Goal: Contribute content: Add original content to the website for others to see

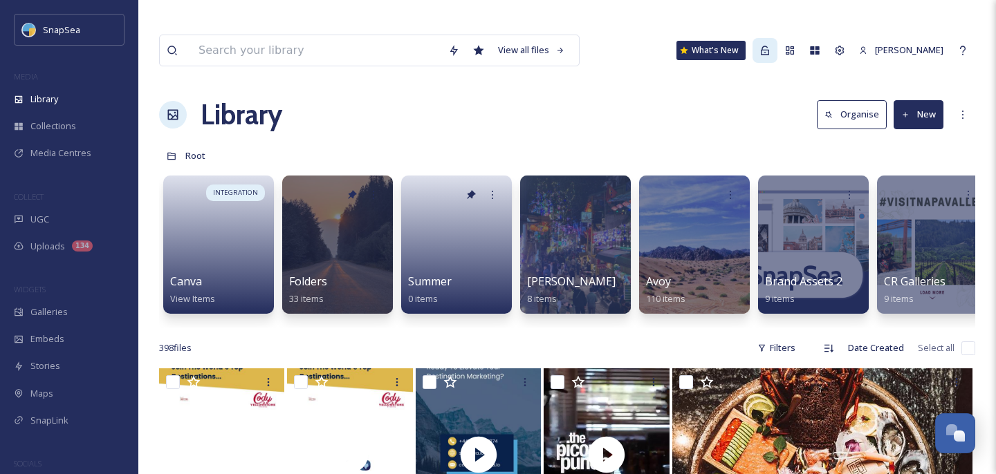
click at [777, 38] on div at bounding box center [764, 50] width 25 height 25
click at [777, 38] on div "Admin" at bounding box center [764, 50] width 25 height 25
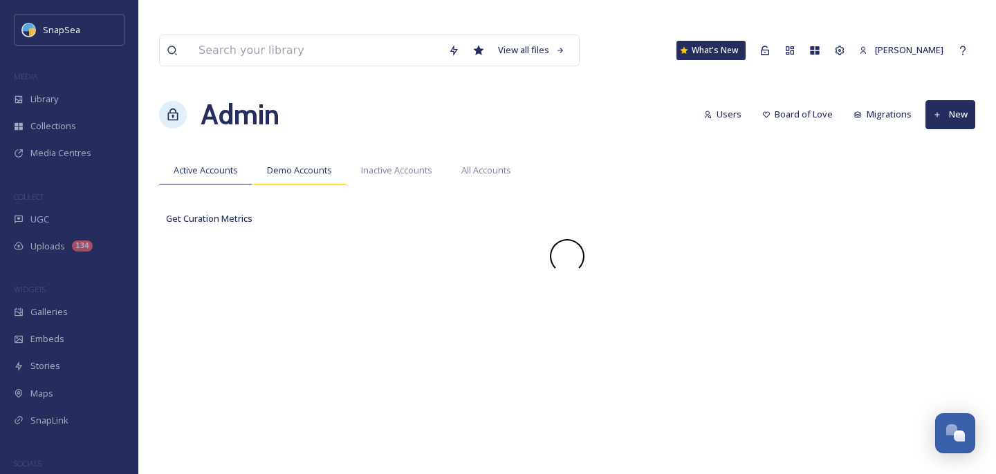
drag, startPoint x: 780, startPoint y: 28, endPoint x: 292, endPoint y: 142, distance: 501.3
click at [292, 164] on span "Demo Accounts" at bounding box center [299, 170] width 65 height 13
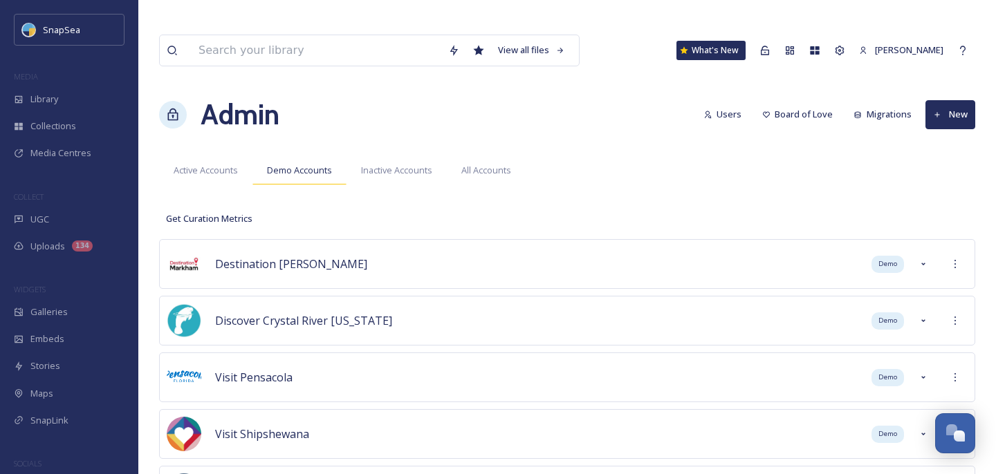
click at [956, 100] on button "New" at bounding box center [950, 114] width 50 height 28
drag, startPoint x: 292, startPoint y: 142, endPoint x: 912, endPoint y: 119, distance: 620.8
click at [912, 140] on span "Demo Account" at bounding box center [937, 146] width 60 height 13
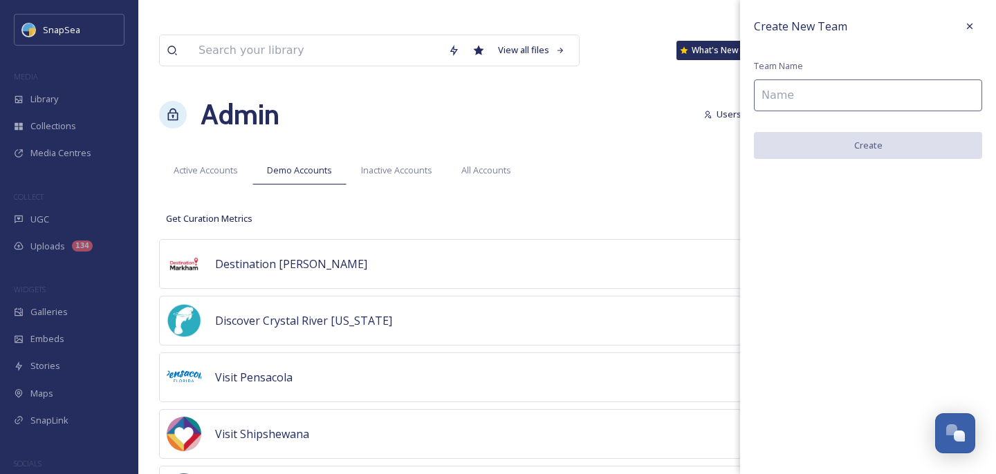
click at [809, 90] on input at bounding box center [868, 96] width 228 height 32
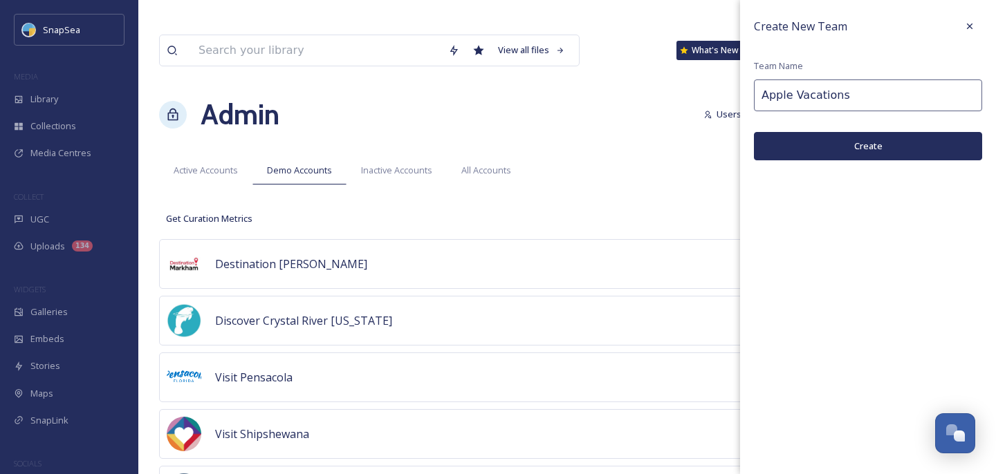
type input "Apple Vacations"
click at [808, 145] on button "Create" at bounding box center [868, 146] width 228 height 28
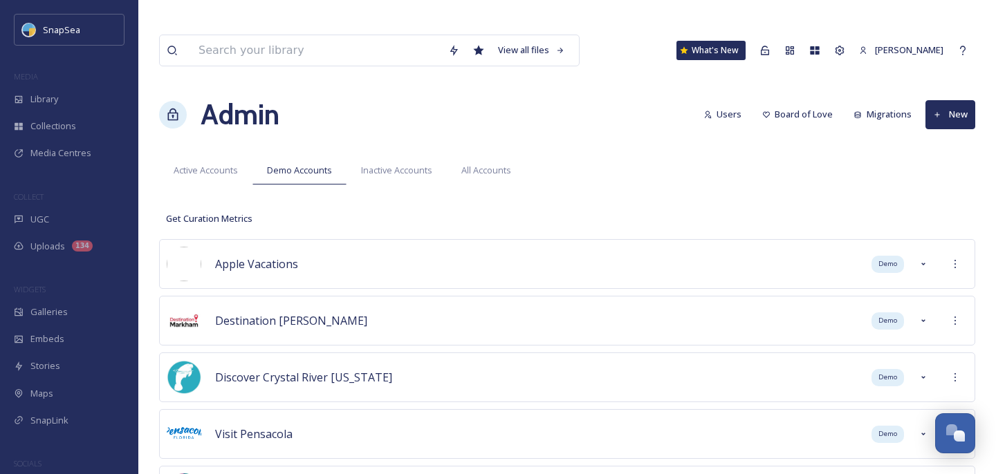
click at [952, 259] on icon at bounding box center [955, 264] width 11 height 11
click at [905, 288] on span "Sign into Team" at bounding box center [881, 294] width 61 height 13
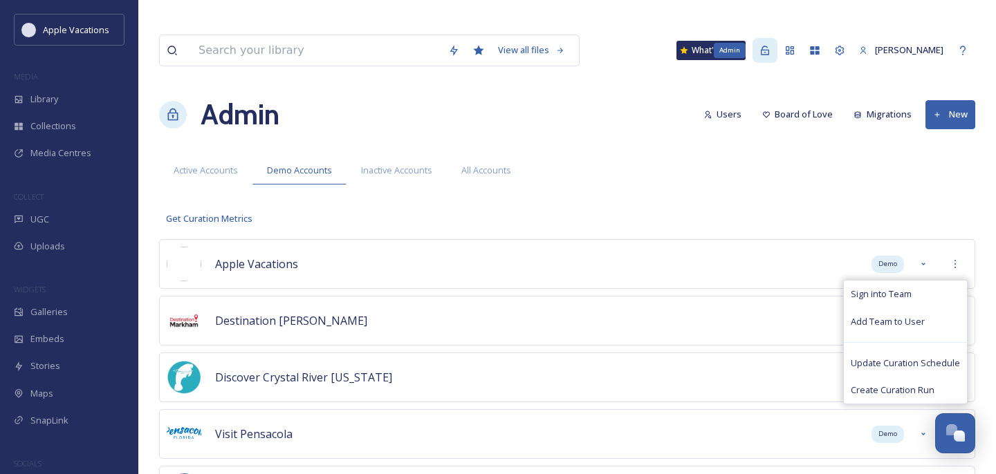
click at [770, 45] on icon at bounding box center [764, 50] width 11 height 11
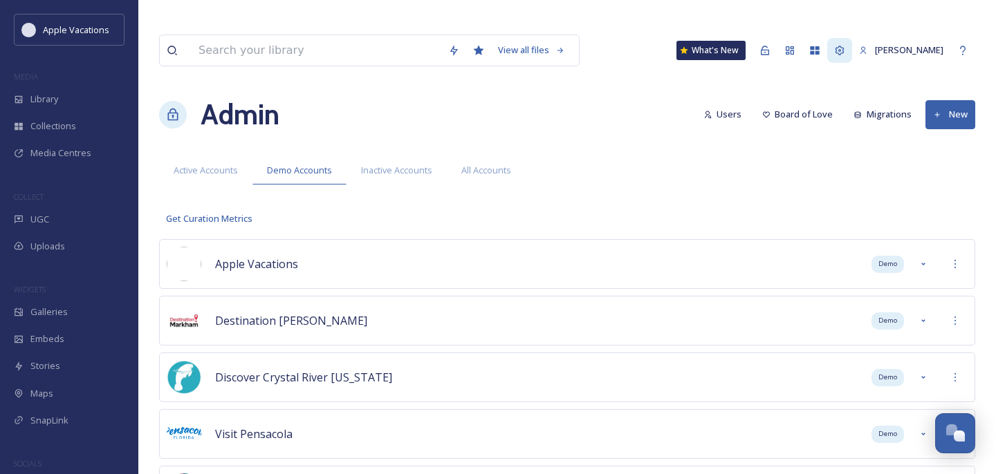
drag, startPoint x: 782, startPoint y: 28, endPoint x: 853, endPoint y: 21, distance: 70.9
click at [844, 46] on icon at bounding box center [839, 50] width 9 height 9
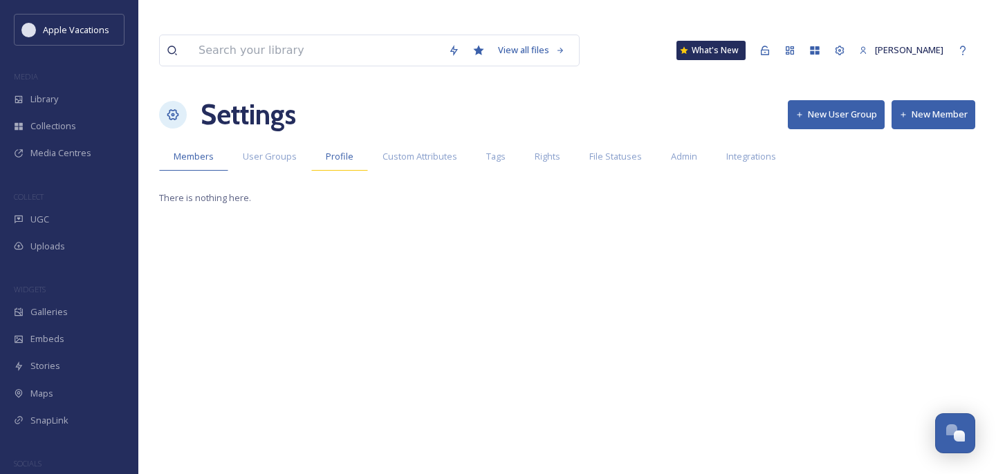
drag, startPoint x: 853, startPoint y: 21, endPoint x: 329, endPoint y: 133, distance: 536.2
click at [329, 150] on span "Profile" at bounding box center [340, 156] width 28 height 13
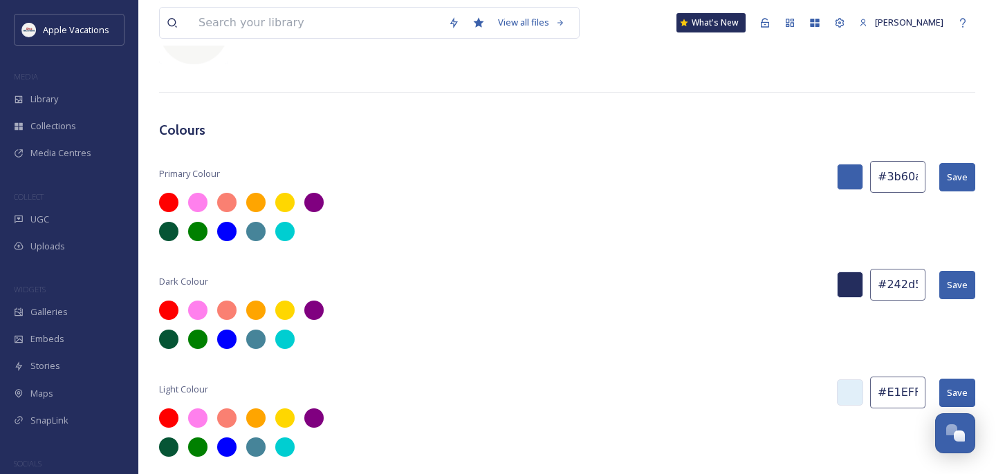
scroll to position [437, 0]
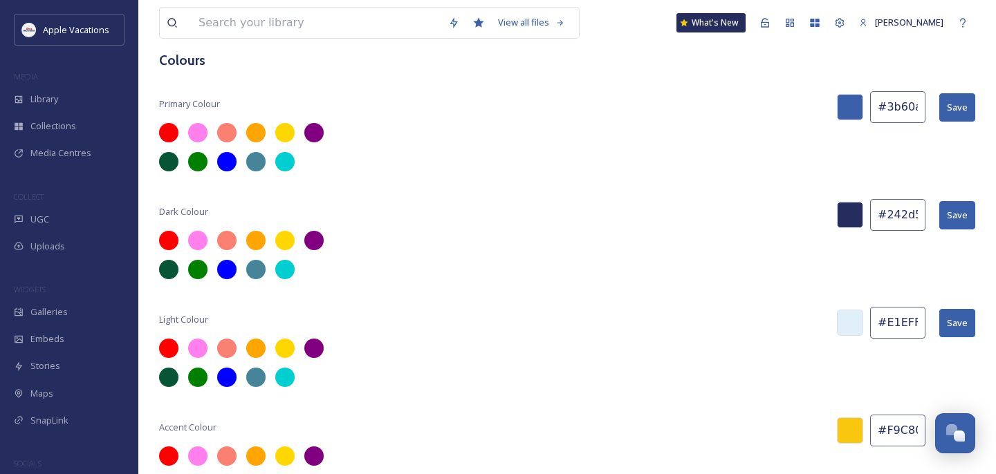
drag, startPoint x: 672, startPoint y: 91, endPoint x: 903, endPoint y: 409, distance: 392.7
click at [903, 415] on input "#F9C80E" at bounding box center [897, 431] width 55 height 32
click at [902, 415] on input "#F9C80E" at bounding box center [897, 431] width 55 height 32
paste input "#b41c2c"
type input "#b41c2c"
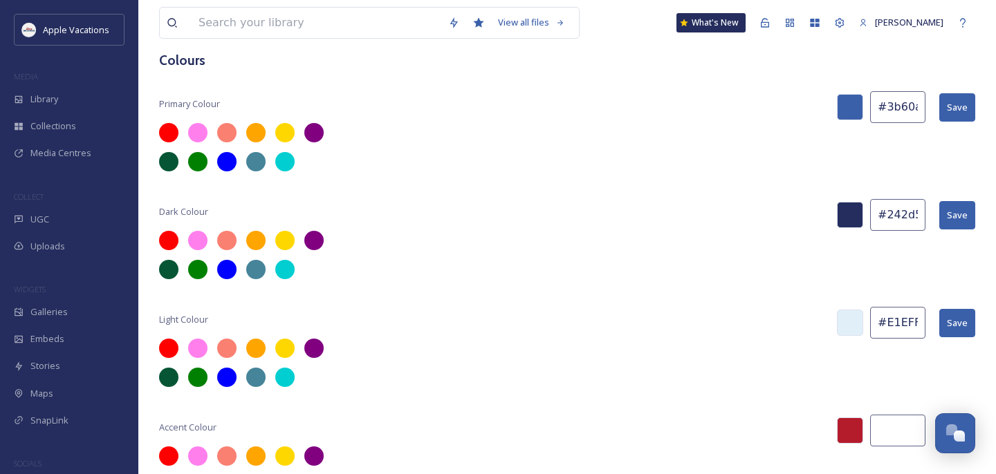
scroll to position [0, 0]
drag, startPoint x: 903, startPoint y: 409, endPoint x: 905, endPoint y: 72, distance: 337.5
click at [905, 91] on input "#3b60aa" at bounding box center [898, 107] width 55 height 32
type input "#F9C80E"
click at [905, 91] on input "#3b60aa" at bounding box center [897, 107] width 55 height 32
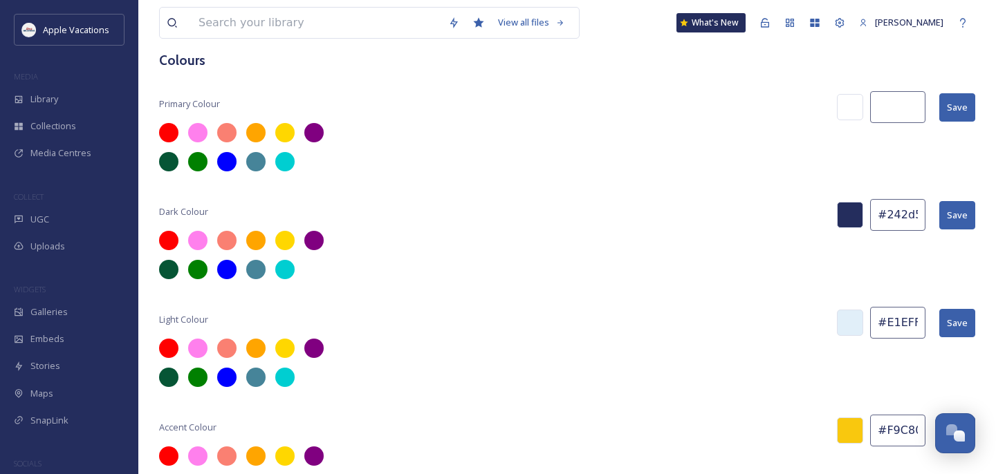
paste input "#b41c2c"
type input "#b41c2c"
drag, startPoint x: 905, startPoint y: 72, endPoint x: 956, endPoint y: 84, distance: 52.7
click at [956, 93] on button "Save" at bounding box center [957, 107] width 36 height 28
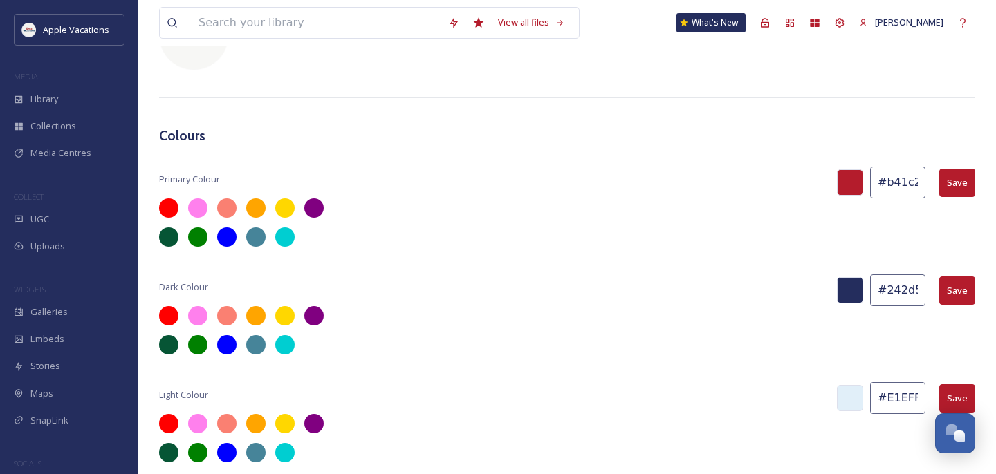
scroll to position [0, 0]
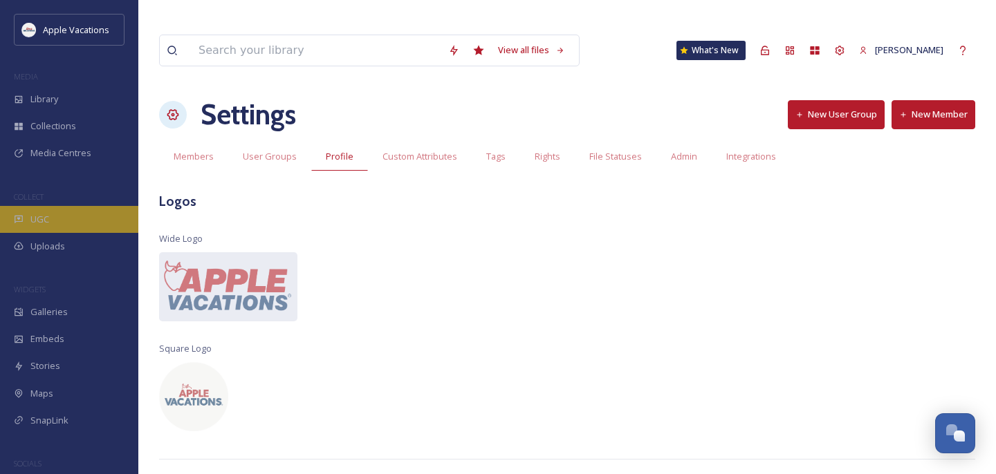
drag, startPoint x: 956, startPoint y: 84, endPoint x: 118, endPoint y: 225, distance: 849.9
click at [118, 225] on div "UGC" at bounding box center [69, 219] width 138 height 27
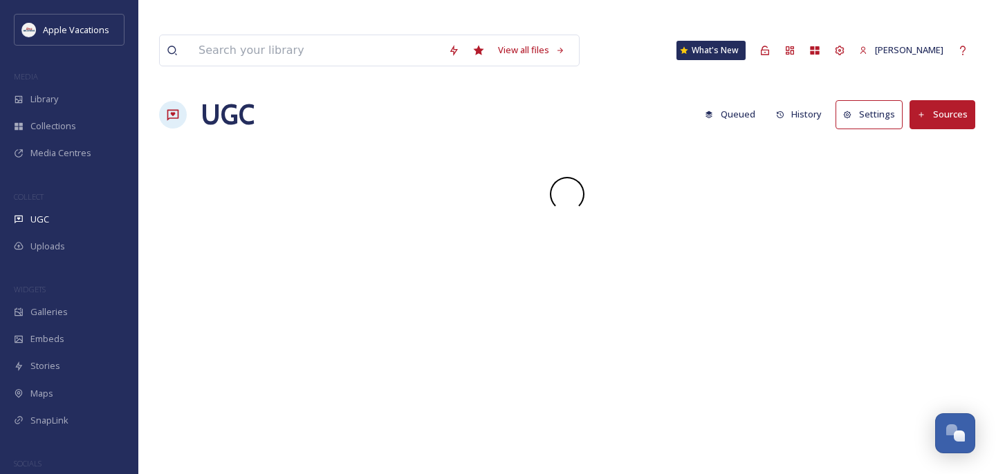
click at [89, 213] on div "UGC" at bounding box center [69, 219] width 138 height 27
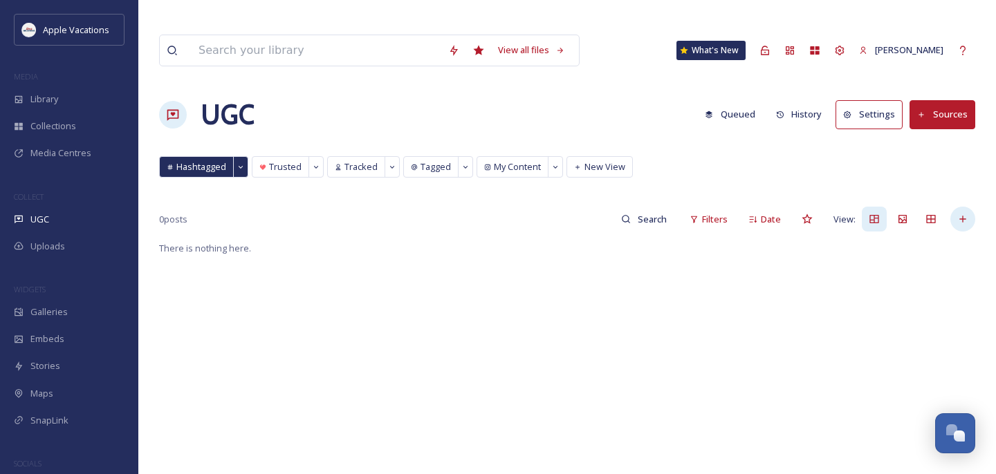
drag, startPoint x: 118, startPoint y: 225, endPoint x: 954, endPoint y: 192, distance: 836.1
click at [954, 207] on div at bounding box center [962, 219] width 25 height 25
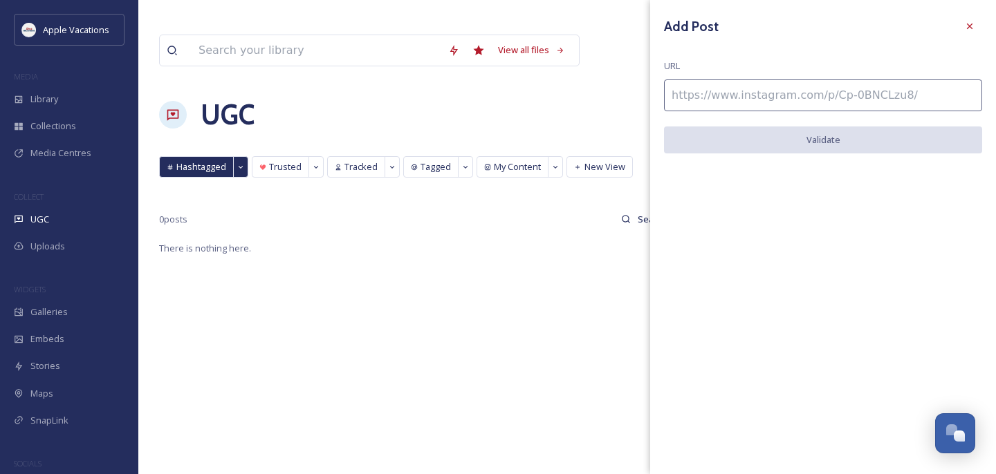
click at [823, 108] on input at bounding box center [823, 96] width 318 height 32
paste input "https://www.instagram.com/p/BhmIOYVHe2G/"
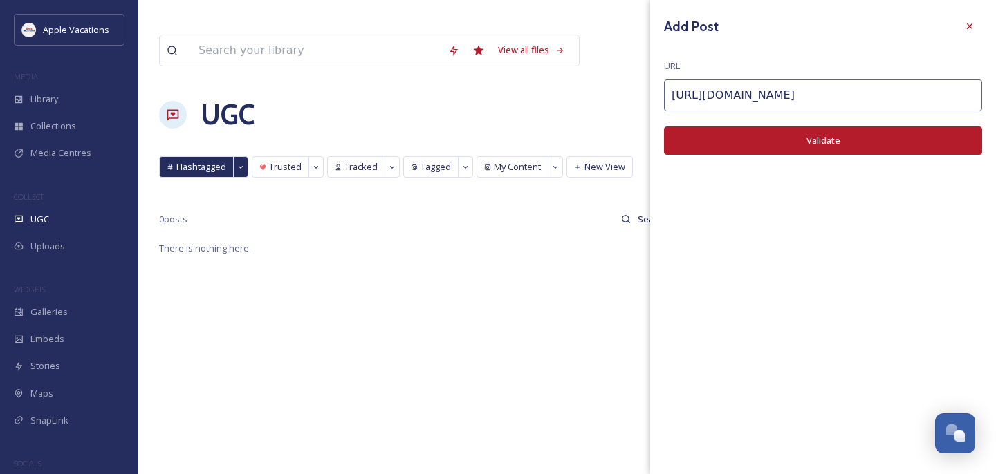
type input "https://www.instagram.com/p/BhmIOYVHe2G/"
drag, startPoint x: 954, startPoint y: 192, endPoint x: 784, endPoint y: 143, distance: 176.2
click at [784, 143] on button "Validate" at bounding box center [823, 141] width 318 height 28
click at [784, 145] on button "Add Post" at bounding box center [823, 141] width 318 height 28
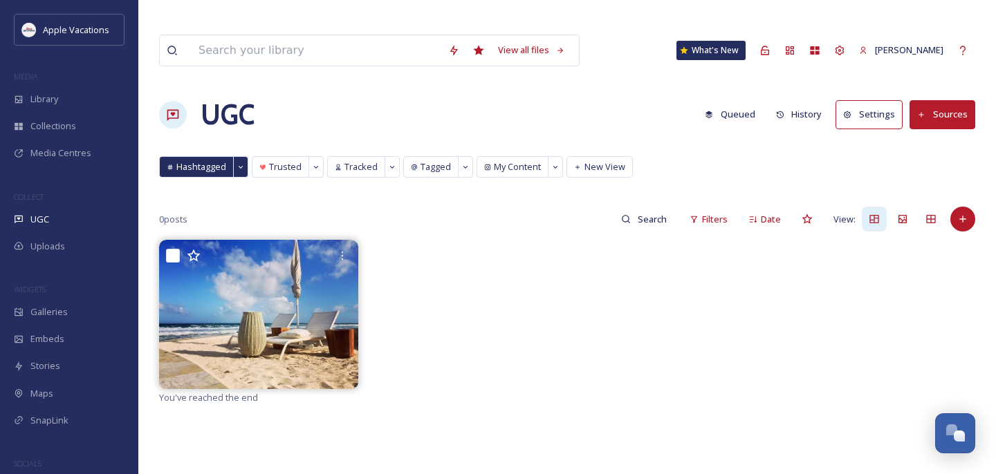
click at [60, 107] on div "Library" at bounding box center [69, 99] width 138 height 27
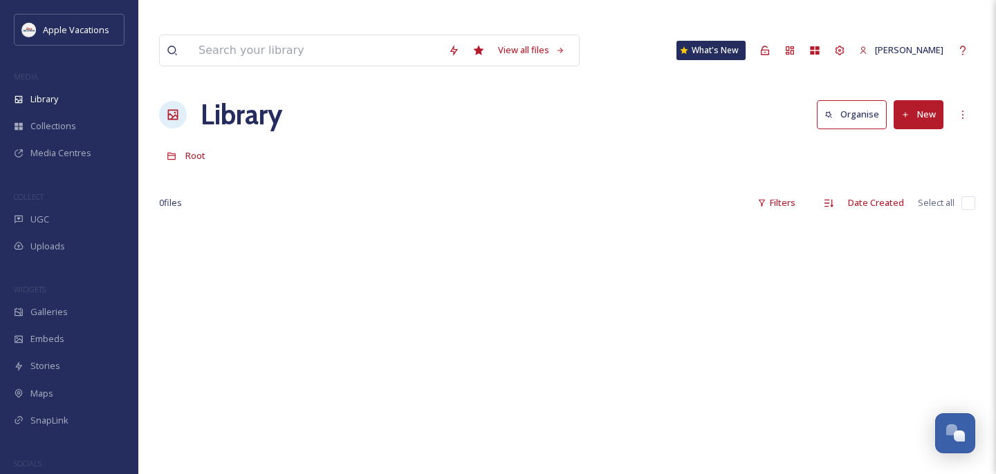
click at [912, 100] on button "New" at bounding box center [919, 114] width 50 height 28
drag, startPoint x: 784, startPoint y: 145, endPoint x: 898, endPoint y: 172, distance: 117.4
click at [898, 194] on span "Folder" at bounding box center [902, 200] width 26 height 13
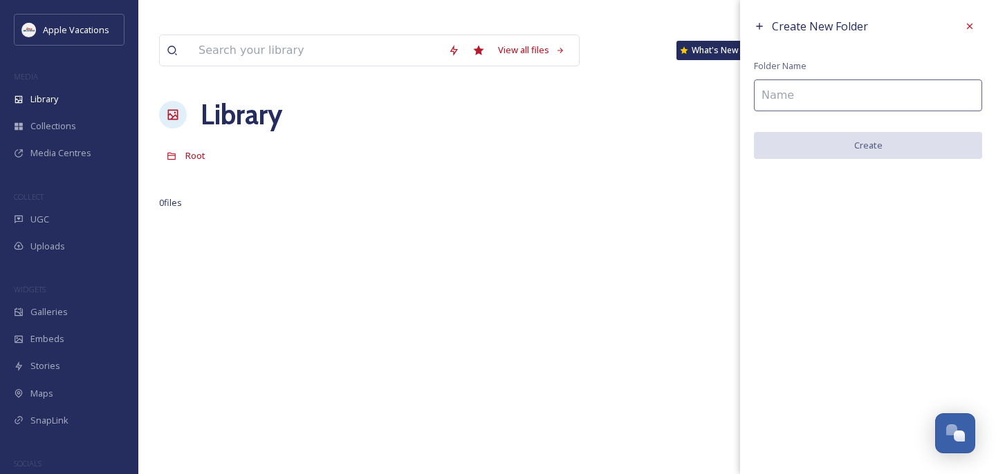
click at [852, 82] on input at bounding box center [868, 96] width 228 height 32
type input ","
type input "m"
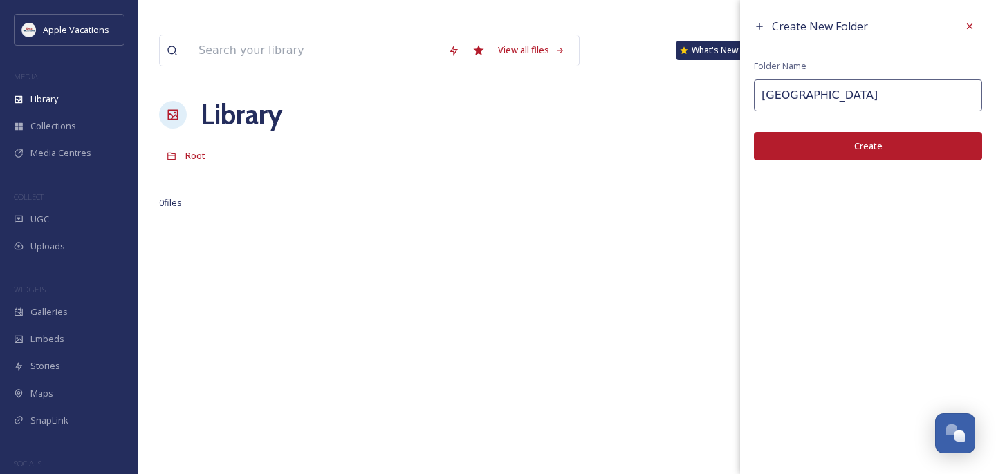
type input "[GEOGRAPHIC_DATA]"
drag, startPoint x: 898, startPoint y: 172, endPoint x: 885, endPoint y: 147, distance: 28.8
click at [885, 147] on button "Create" at bounding box center [868, 146] width 228 height 28
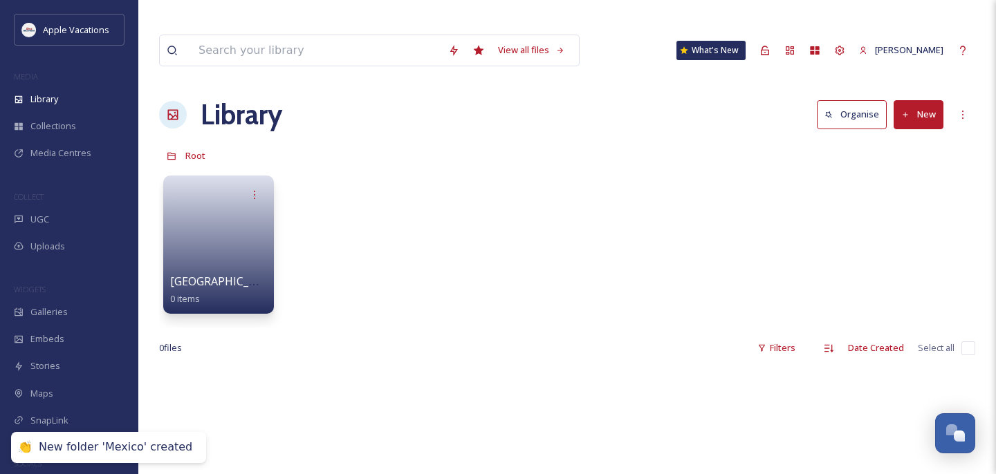
drag, startPoint x: 885, startPoint y: 147, endPoint x: 934, endPoint y: 82, distance: 80.9
click at [934, 100] on button "New" at bounding box center [919, 114] width 50 height 28
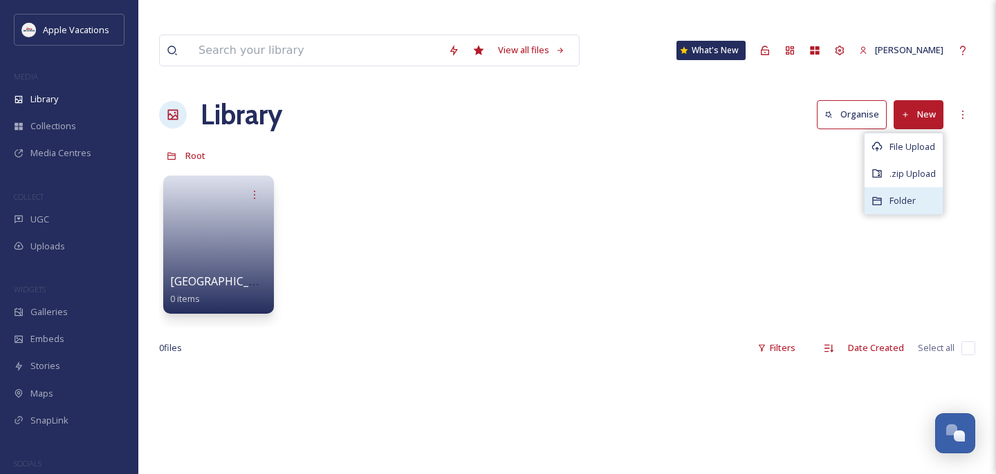
drag, startPoint x: 934, startPoint y: 82, endPoint x: 897, endPoint y: 169, distance: 94.2
click at [897, 194] on span "Folder" at bounding box center [902, 200] width 26 height 13
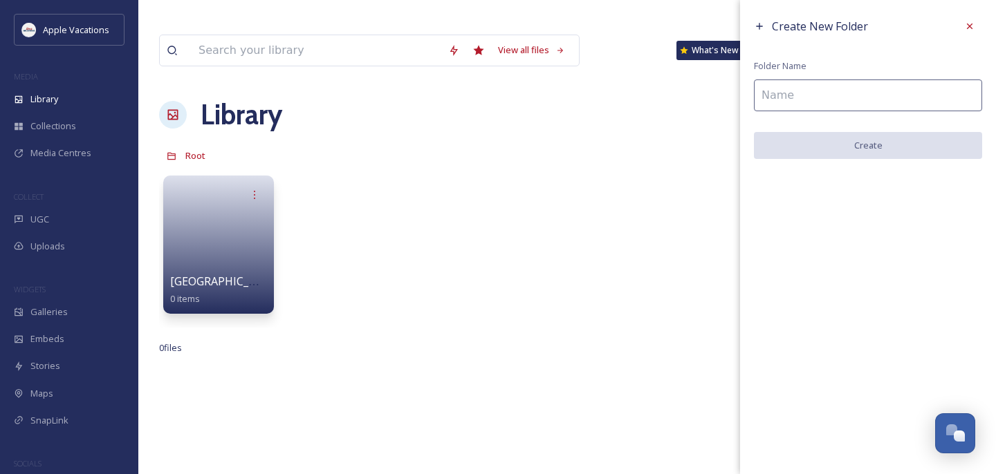
drag, startPoint x: 897, startPoint y: 169, endPoint x: 784, endPoint y: 90, distance: 138.1
click at [784, 90] on input at bounding box center [868, 96] width 228 height 32
type input "K"
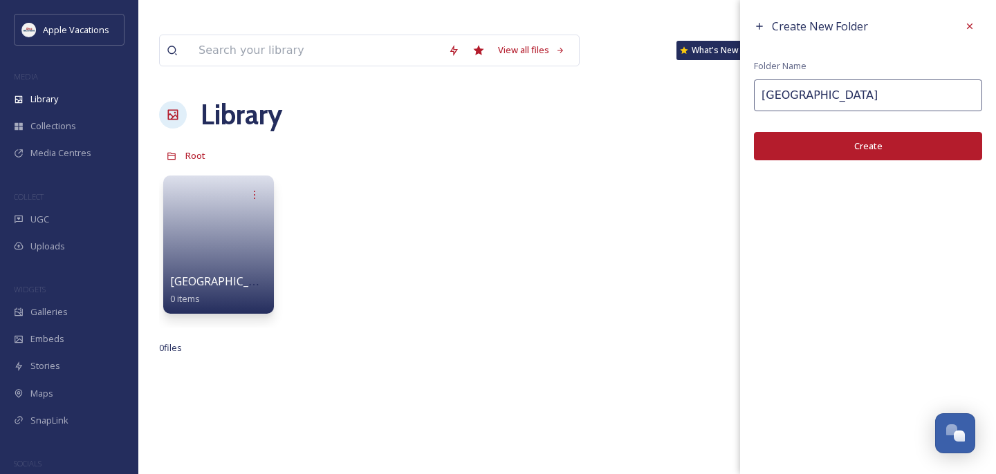
type input "Jamaica"
drag, startPoint x: 784, startPoint y: 90, endPoint x: 880, endPoint y: 142, distance: 109.8
click at [880, 142] on button "Create" at bounding box center [868, 146] width 228 height 28
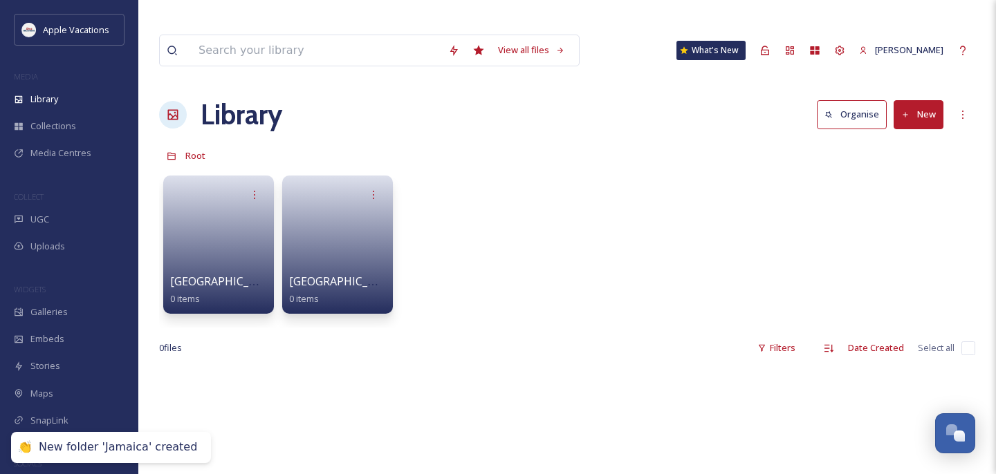
drag, startPoint x: 880, startPoint y: 142, endPoint x: 933, endPoint y: 84, distance: 78.3
click at [933, 100] on button "New" at bounding box center [919, 114] width 50 height 28
click at [894, 194] on span "Folder" at bounding box center [902, 200] width 26 height 13
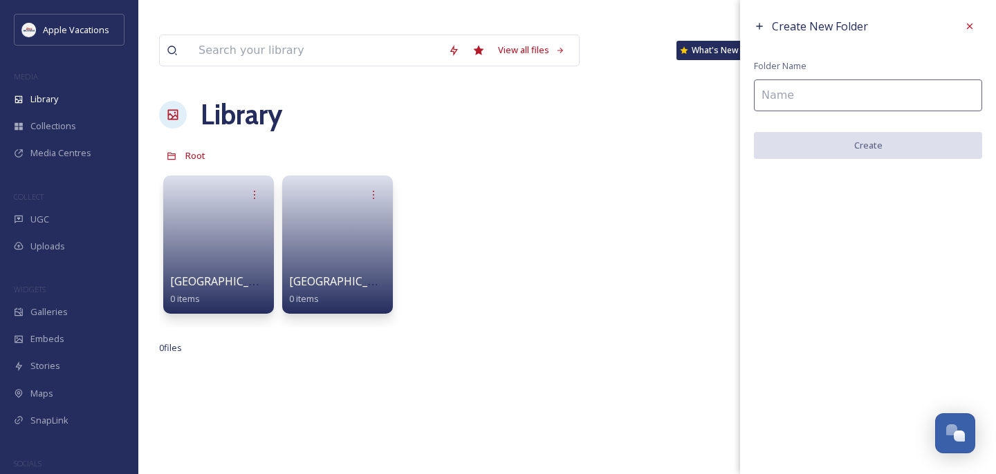
drag, startPoint x: 933, startPoint y: 84, endPoint x: 835, endPoint y: 91, distance: 97.8
click at [835, 91] on input at bounding box center [868, 96] width 228 height 32
type input "J"
type input "G"
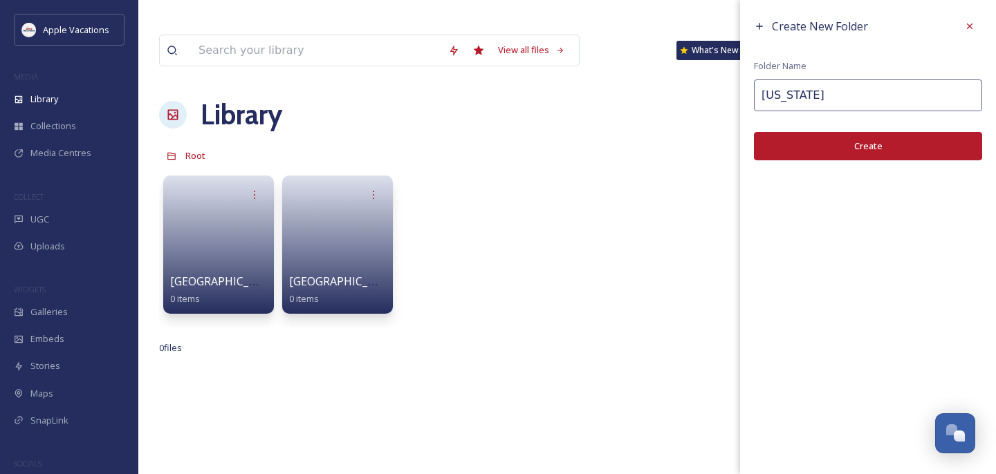
type input "[US_STATE]"
drag, startPoint x: 835, startPoint y: 91, endPoint x: 815, endPoint y: 156, distance: 68.0
click at [815, 156] on button "Create" at bounding box center [868, 146] width 228 height 28
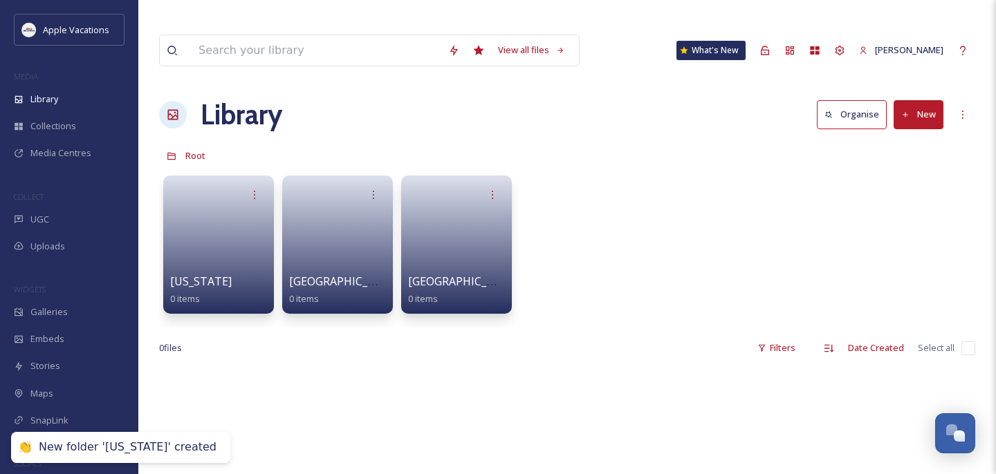
drag, startPoint x: 815, startPoint y: 156, endPoint x: 923, endPoint y: 96, distance: 123.2
click at [923, 100] on button "New" at bounding box center [919, 114] width 50 height 28
click at [889, 194] on span "Folder" at bounding box center [902, 200] width 26 height 13
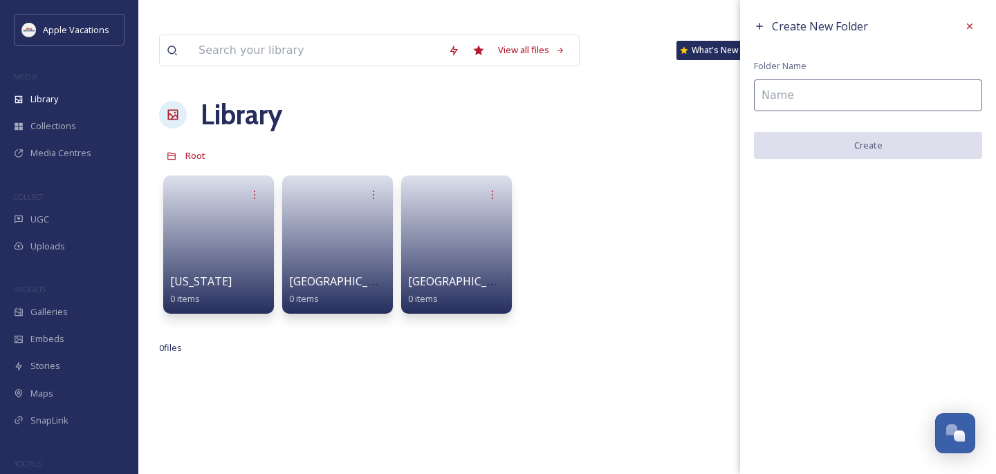
drag, startPoint x: 923, startPoint y: 96, endPoint x: 760, endPoint y: 95, distance: 163.2
click at [760, 95] on input at bounding box center [868, 96] width 228 height 32
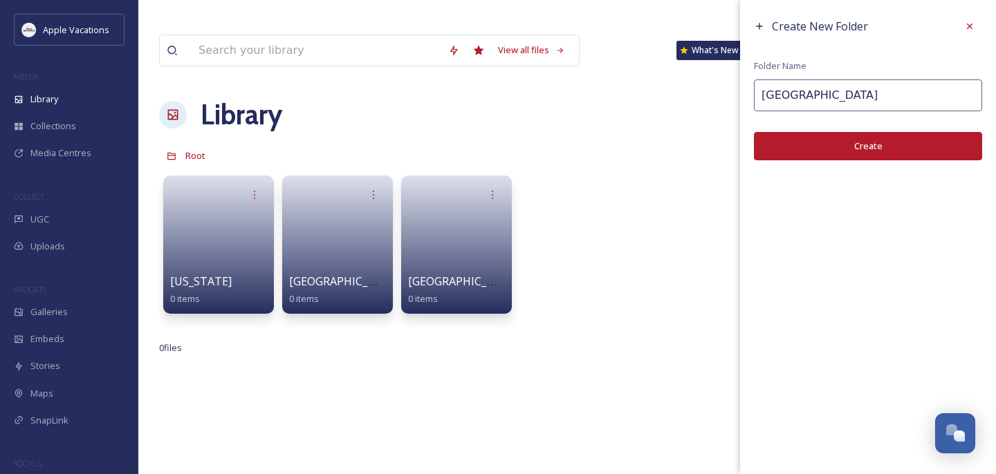
type input "Dominican Republic"
drag, startPoint x: 760, startPoint y: 95, endPoint x: 819, endPoint y: 147, distance: 78.9
click at [819, 147] on button "Create" at bounding box center [868, 146] width 228 height 28
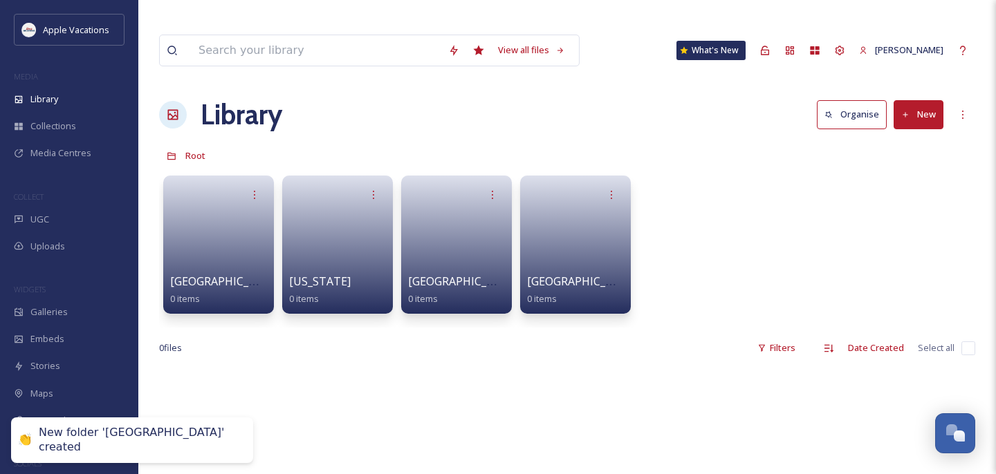
drag, startPoint x: 819, startPoint y: 147, endPoint x: 917, endPoint y: 85, distance: 116.3
click at [917, 100] on button "New" at bounding box center [919, 114] width 50 height 28
drag, startPoint x: 917, startPoint y: 85, endPoint x: 909, endPoint y: 169, distance: 84.8
click at [909, 194] on span "Folder" at bounding box center [902, 200] width 26 height 13
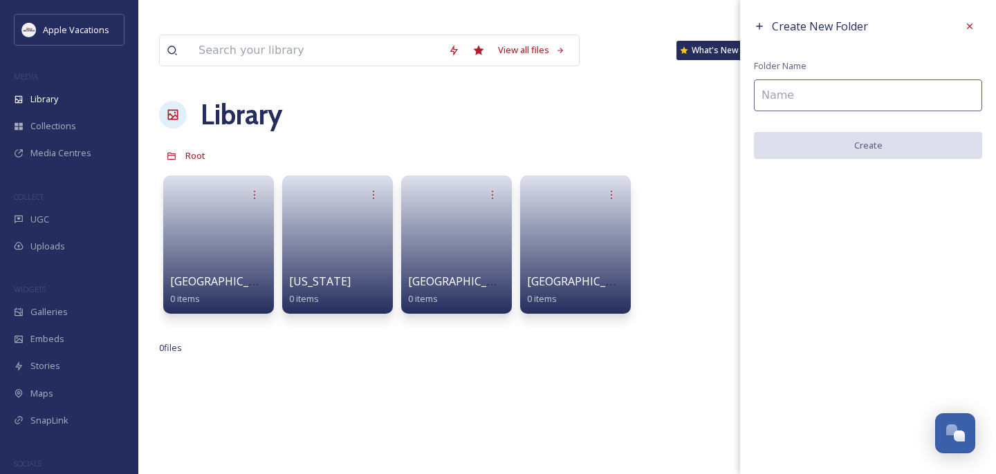
drag, startPoint x: 909, startPoint y: 169, endPoint x: 798, endPoint y: 90, distance: 136.3
click at [798, 90] on input at bounding box center [868, 96] width 228 height 32
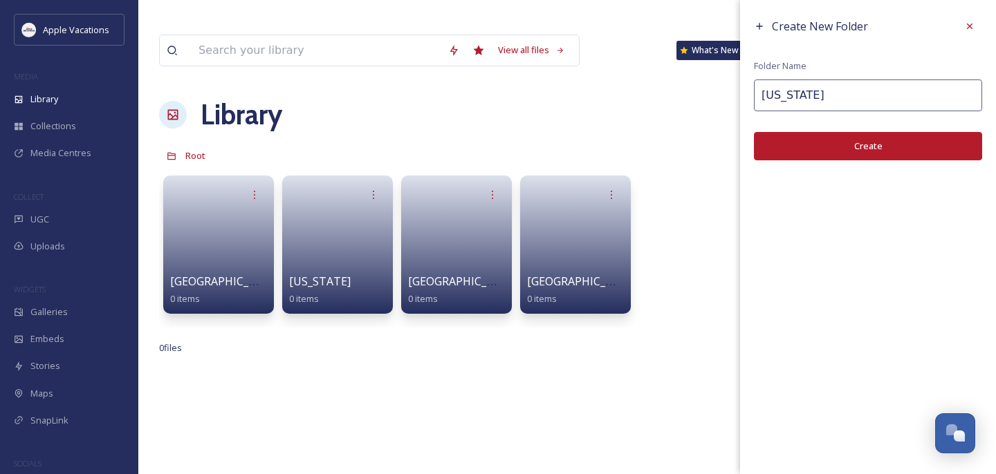
type input "Puerto Rico"
drag, startPoint x: 798, startPoint y: 90, endPoint x: 842, endPoint y: 156, distance: 79.2
click at [842, 156] on button "Create" at bounding box center [868, 146] width 228 height 28
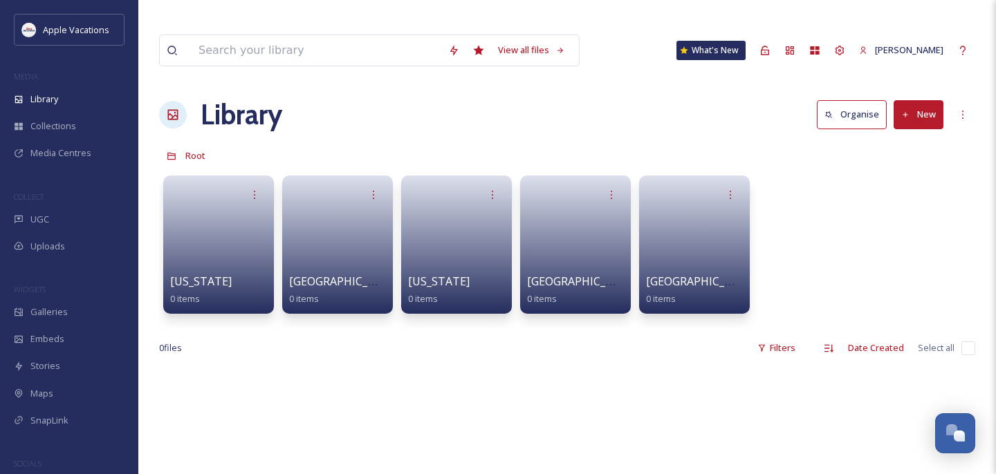
click at [923, 100] on button "New" at bounding box center [919, 114] width 50 height 28
drag, startPoint x: 842, startPoint y: 156, endPoint x: 896, endPoint y: 165, distance: 54.0
click at [896, 187] on div "Folder" at bounding box center [903, 200] width 78 height 27
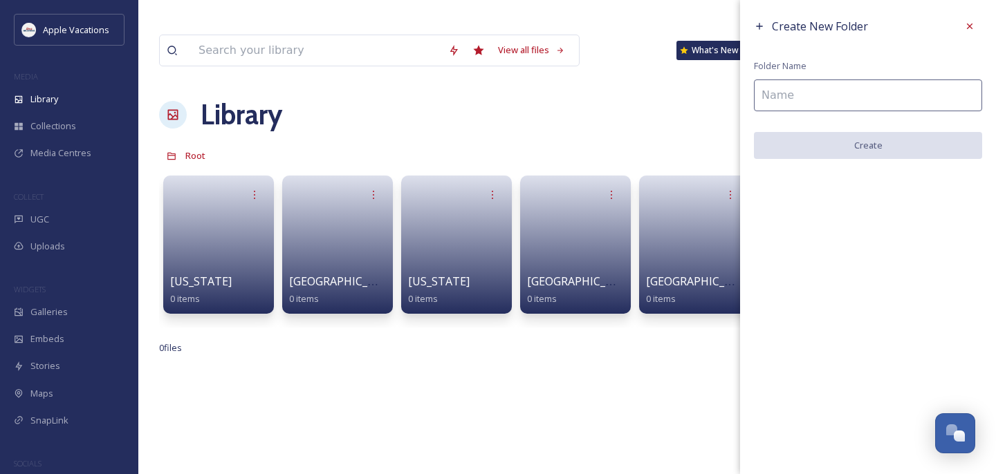
click at [858, 98] on input at bounding box center [868, 96] width 228 height 32
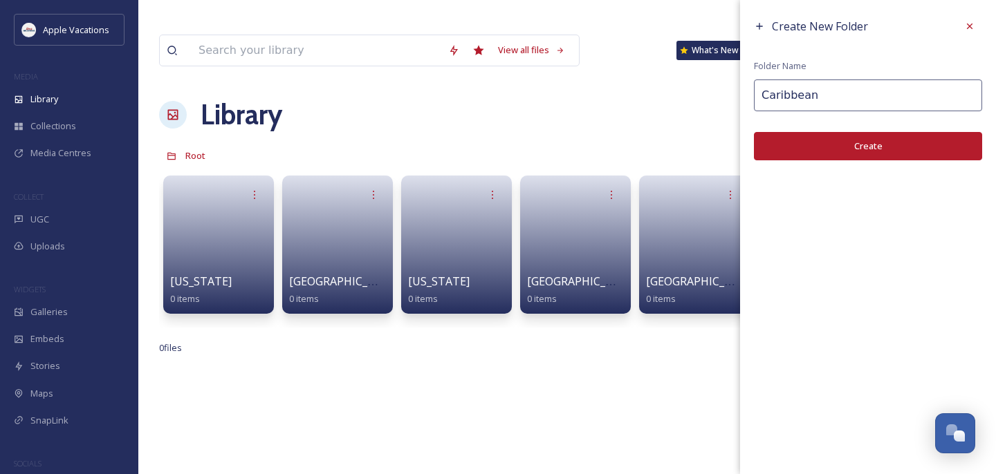
type input "Caribbean"
drag, startPoint x: 896, startPoint y: 165, endPoint x: 829, endPoint y: 151, distance: 68.4
click at [829, 151] on button "Create" at bounding box center [868, 146] width 228 height 28
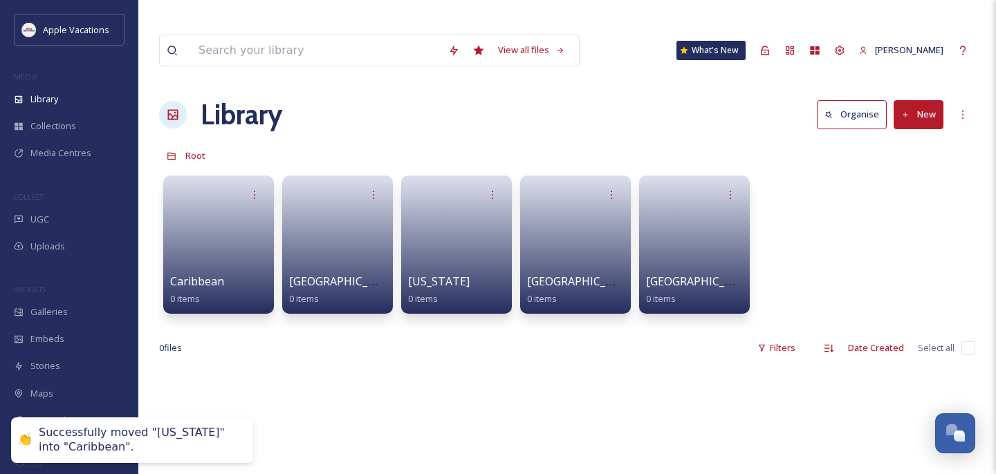
drag, startPoint x: 829, startPoint y: 151, endPoint x: 311, endPoint y: 226, distance: 523.4
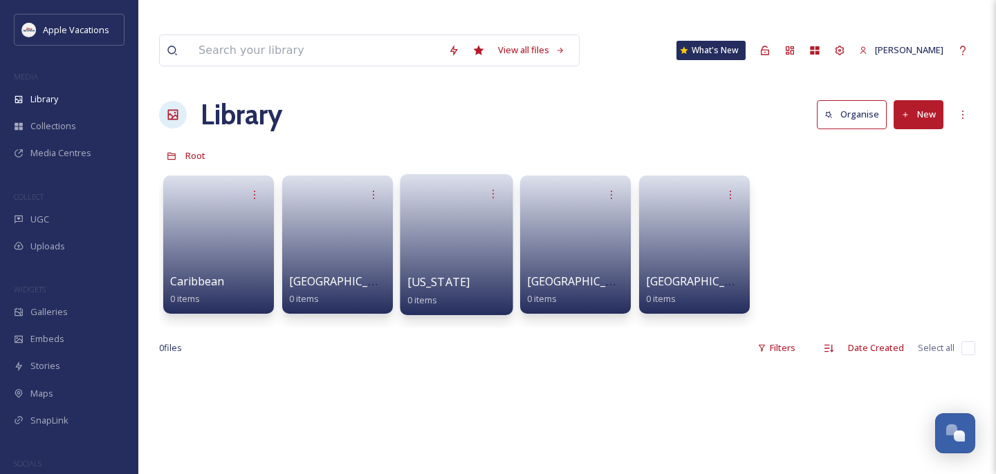
drag, startPoint x: 311, startPoint y: 226, endPoint x: 472, endPoint y: 209, distance: 162.8
click at [472, 209] on link at bounding box center [456, 240] width 99 height 67
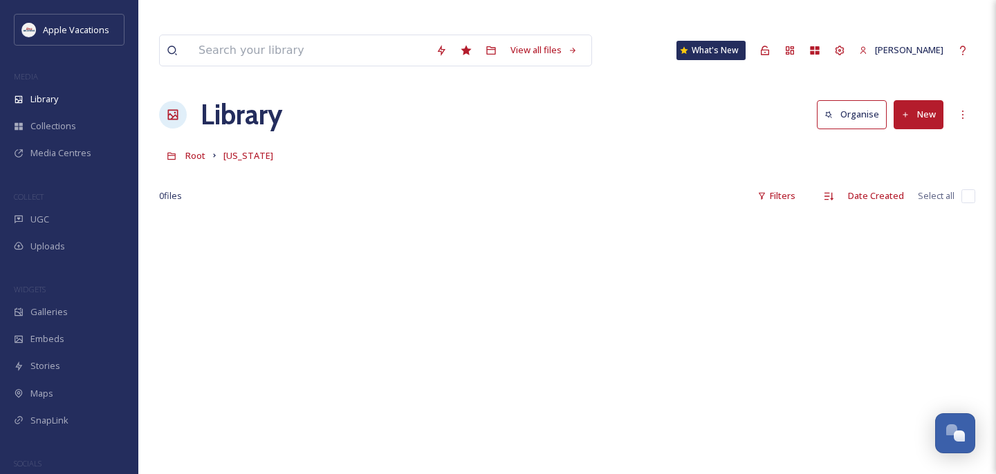
drag, startPoint x: 472, startPoint y: 209, endPoint x: 929, endPoint y: 88, distance: 472.2
click at [929, 100] on button "New" at bounding box center [919, 114] width 50 height 28
drag, startPoint x: 929, startPoint y: 88, endPoint x: 898, endPoint y: 174, distance: 91.6
click at [898, 194] on span "Folder" at bounding box center [902, 200] width 26 height 13
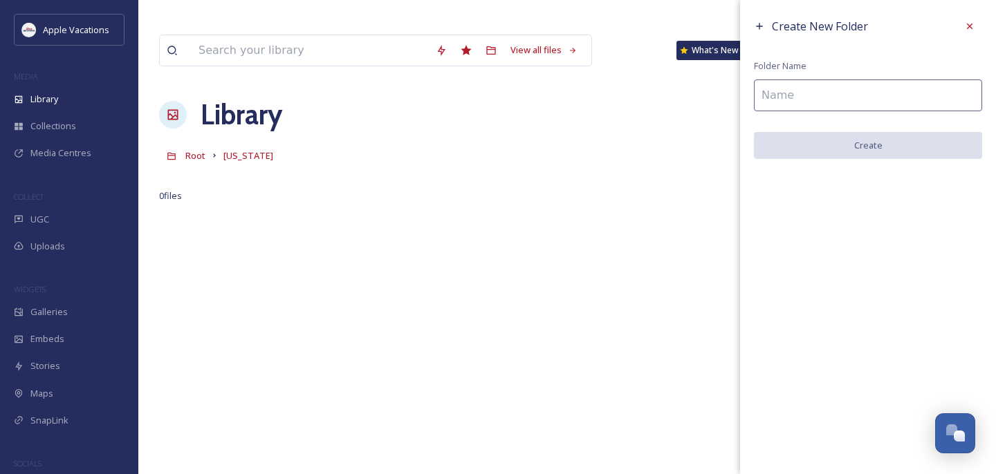
drag, startPoint x: 898, startPoint y: 174, endPoint x: 813, endPoint y: 104, distance: 110.6
click at [813, 104] on input at bounding box center [868, 96] width 228 height 32
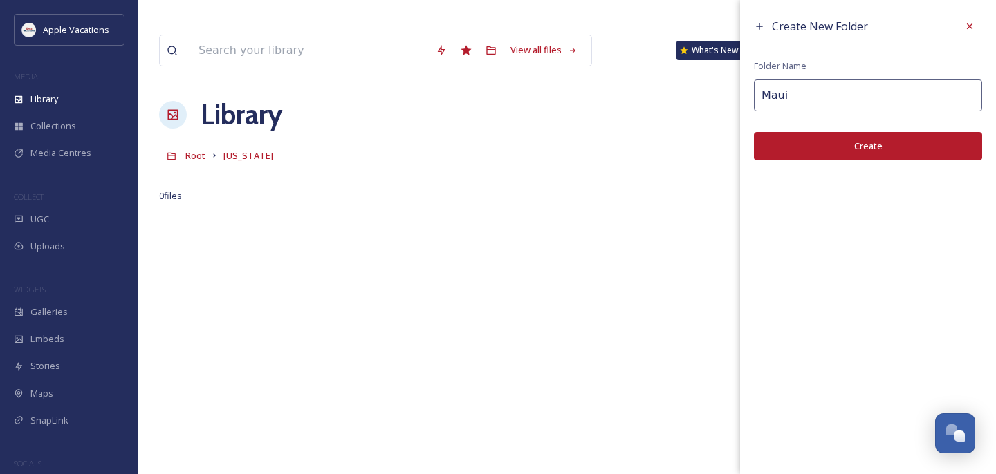
type input "Maui"
drag, startPoint x: 813, startPoint y: 104, endPoint x: 811, endPoint y: 130, distance: 25.6
click at [811, 130] on div "Create New Folder Folder Name Maui Create" at bounding box center [868, 87] width 256 height 174
drag, startPoint x: 811, startPoint y: 130, endPoint x: 763, endPoint y: 149, distance: 52.1
click at [763, 149] on button "Create" at bounding box center [868, 146] width 228 height 28
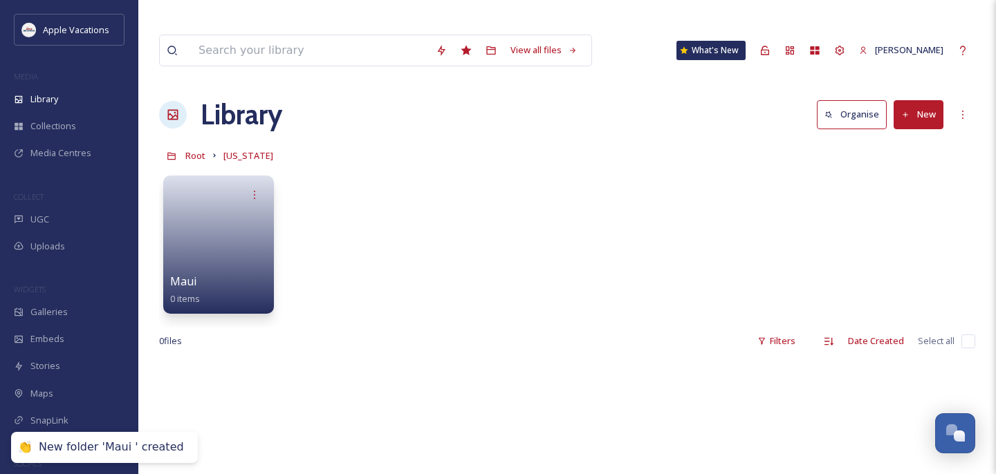
click at [196, 149] on span "Root" at bounding box center [195, 155] width 20 height 12
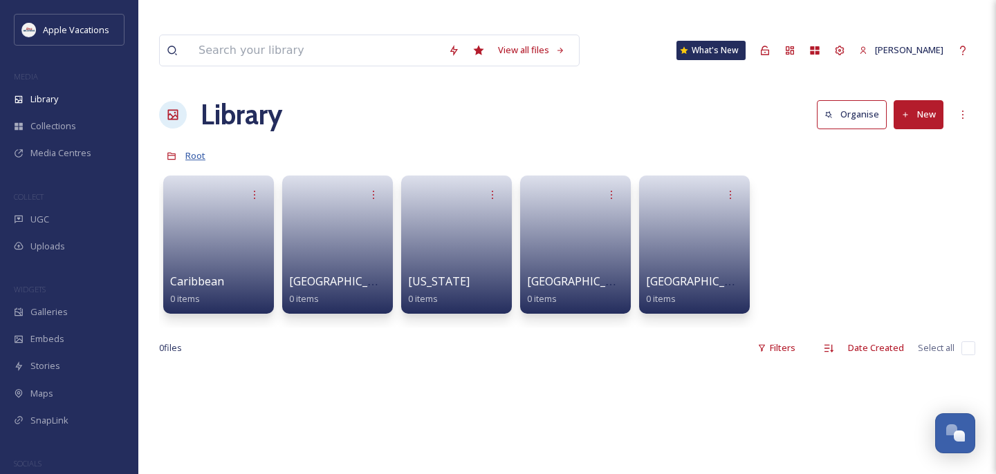
drag, startPoint x: 763, startPoint y: 149, endPoint x: 189, endPoint y: 127, distance: 574.5
click at [189, 149] on span "Root" at bounding box center [195, 155] width 20 height 12
drag, startPoint x: 189, startPoint y: 127, endPoint x: 209, endPoint y: 238, distance: 112.5
click at [209, 238] on link at bounding box center [218, 240] width 99 height 67
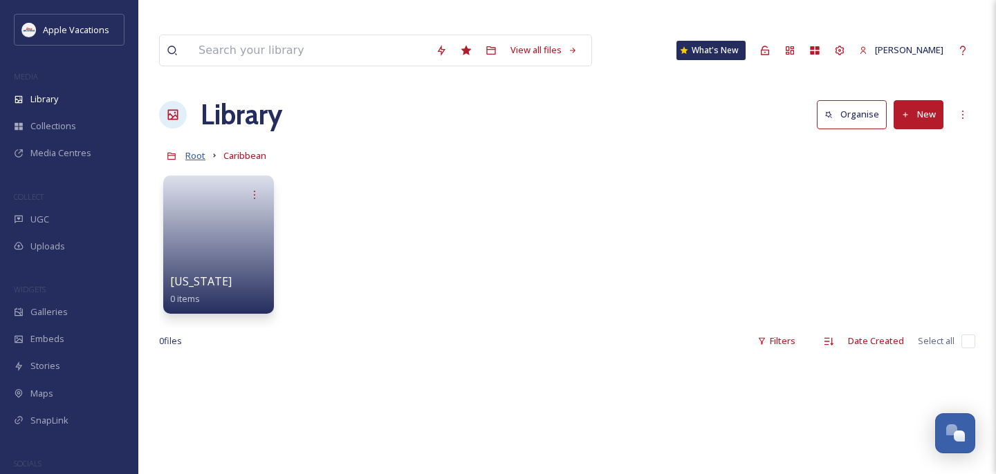
drag, startPoint x: 209, startPoint y: 238, endPoint x: 189, endPoint y: 132, distance: 107.7
click at [189, 149] on span "Root" at bounding box center [195, 155] width 20 height 12
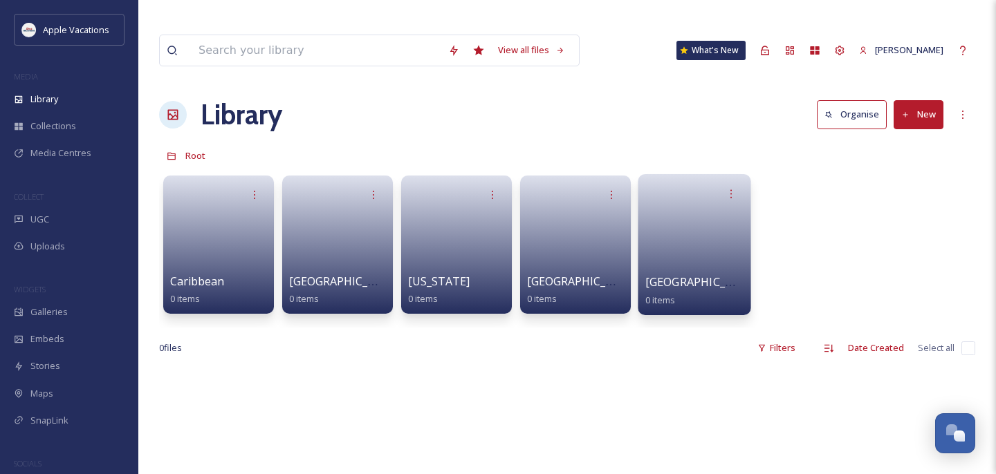
drag, startPoint x: 189, startPoint y: 132, endPoint x: 667, endPoint y: 252, distance: 492.8
click at [667, 275] on span "[GEOGRAPHIC_DATA]" at bounding box center [701, 282] width 113 height 15
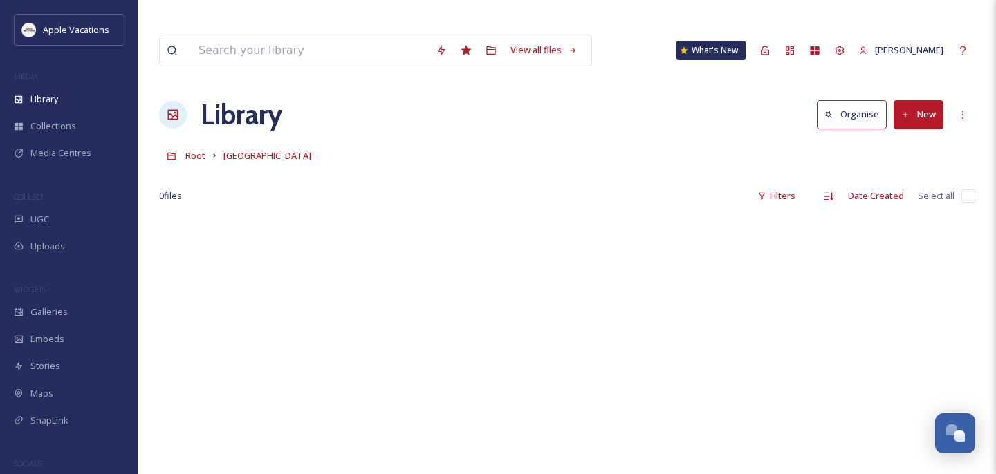
click at [914, 100] on button "New" at bounding box center [919, 114] width 50 height 28
drag, startPoint x: 667, startPoint y: 252, endPoint x: 893, endPoint y: 174, distance: 239.3
click at [893, 194] on span "Folder" at bounding box center [902, 200] width 26 height 13
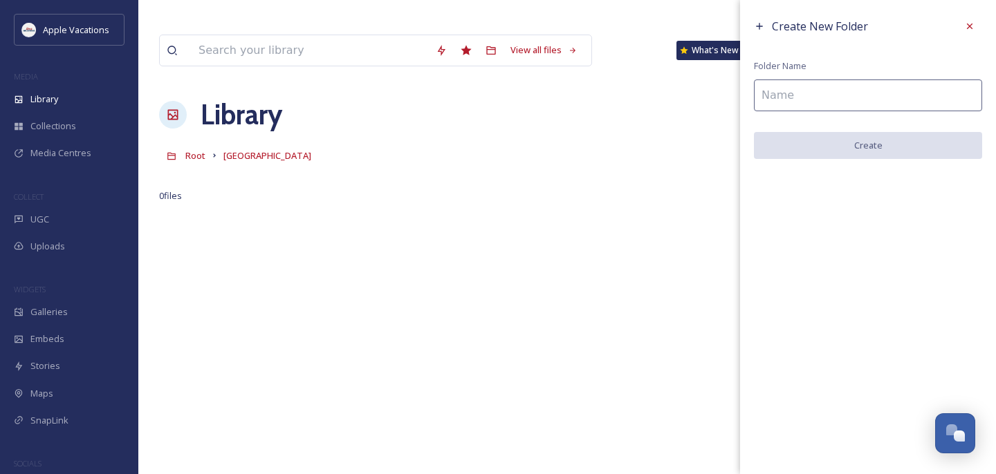
drag, startPoint x: 893, startPoint y: 174, endPoint x: 858, endPoint y: 88, distance: 93.4
click at [858, 88] on input at bounding box center [868, 96] width 228 height 32
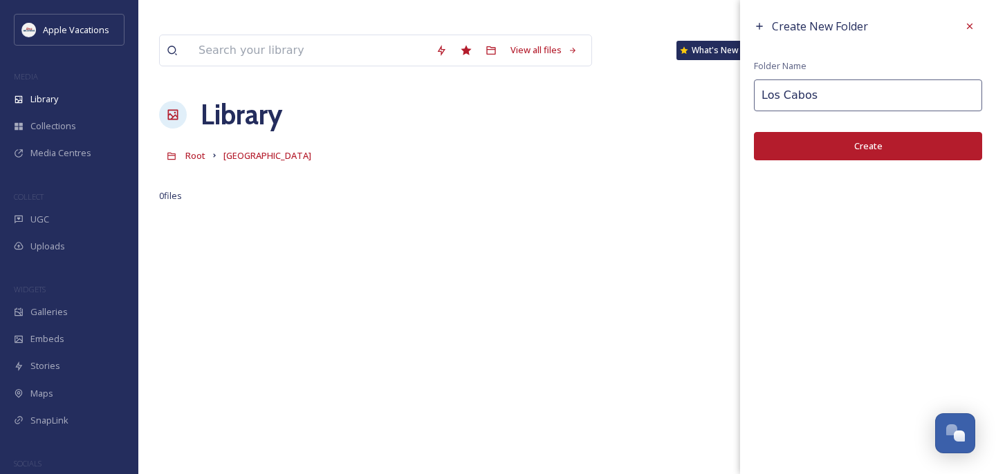
type input "Los Cabos"
click at [867, 156] on button "Create" at bounding box center [868, 146] width 228 height 28
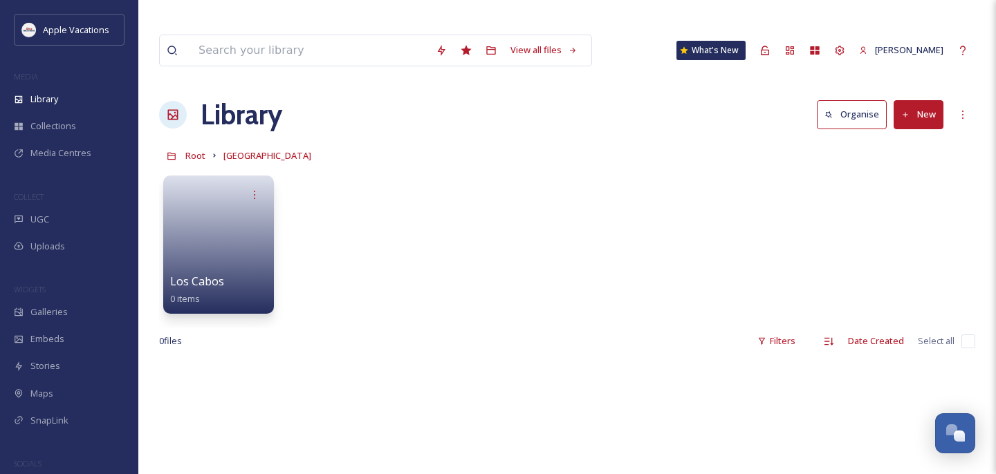
click at [188, 149] on span "Root" at bounding box center [195, 155] width 20 height 12
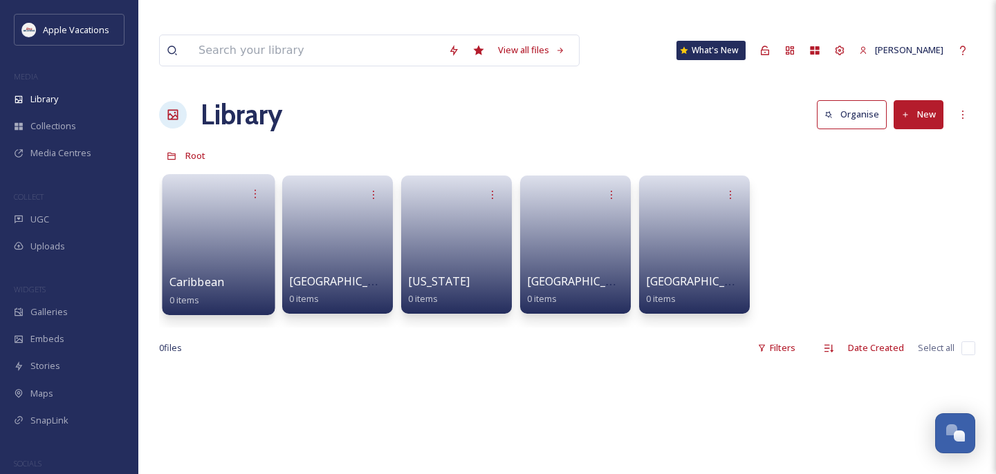
drag, startPoint x: 858, startPoint y: 88, endPoint x: 212, endPoint y: 214, distance: 658.2
click at [212, 214] on link at bounding box center [218, 240] width 99 height 67
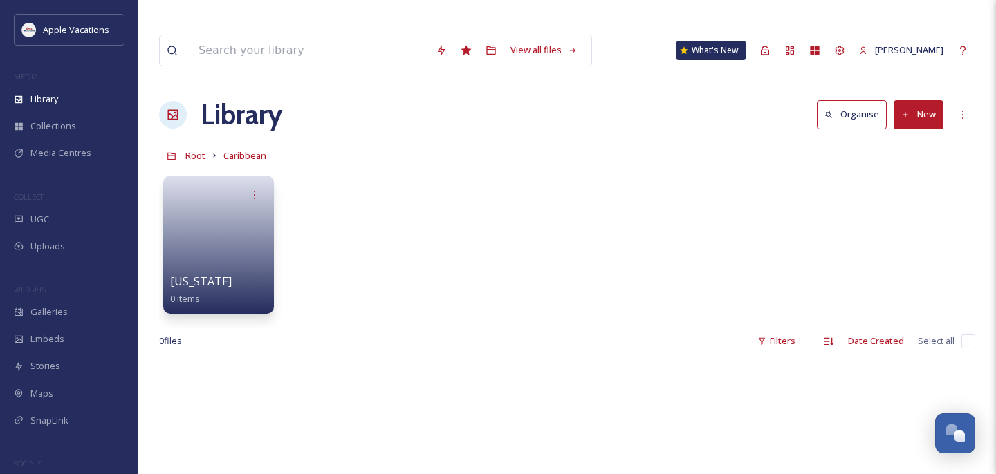
drag, startPoint x: 212, startPoint y: 214, endPoint x: 229, endPoint y: 82, distance: 133.2
click at [229, 94] on h1 "Library" at bounding box center [242, 114] width 82 height 41
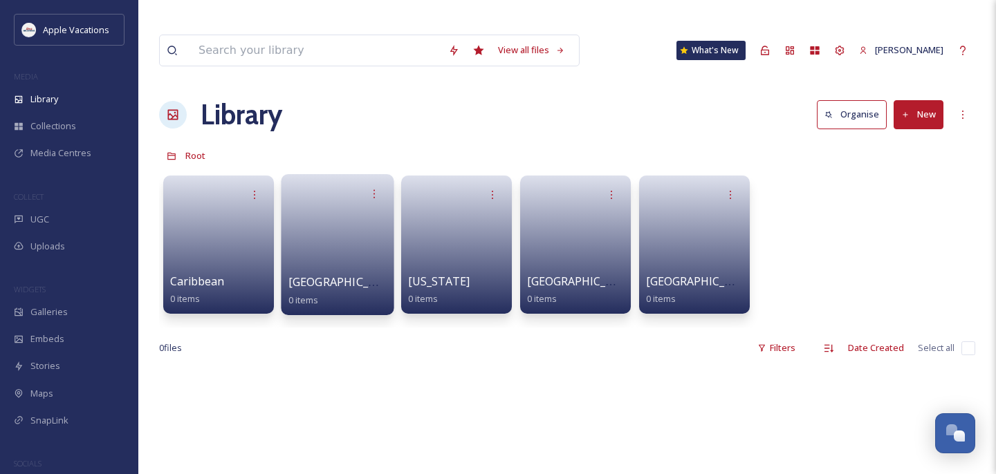
drag, startPoint x: 229, startPoint y: 82, endPoint x: 315, endPoint y: 210, distance: 153.5
click at [315, 210] on link at bounding box center [337, 240] width 99 height 67
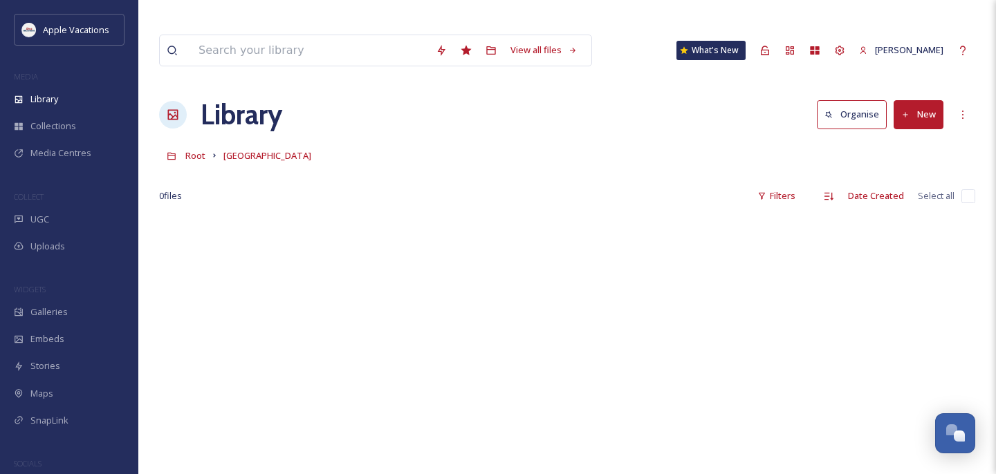
drag, startPoint x: 315, startPoint y: 210, endPoint x: 224, endPoint y: 93, distance: 147.3
click at [224, 94] on h1 "Library" at bounding box center [242, 114] width 82 height 41
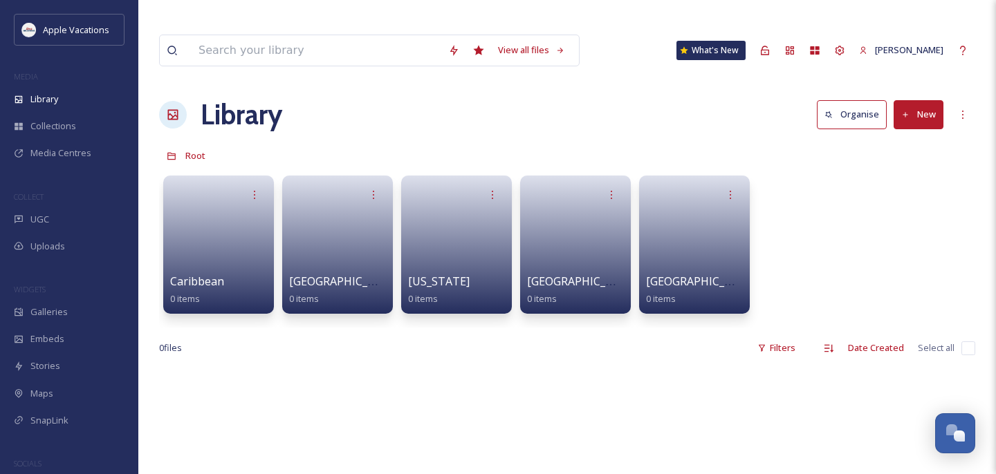
click at [373, 191] on icon at bounding box center [373, 195] width 1 height 8
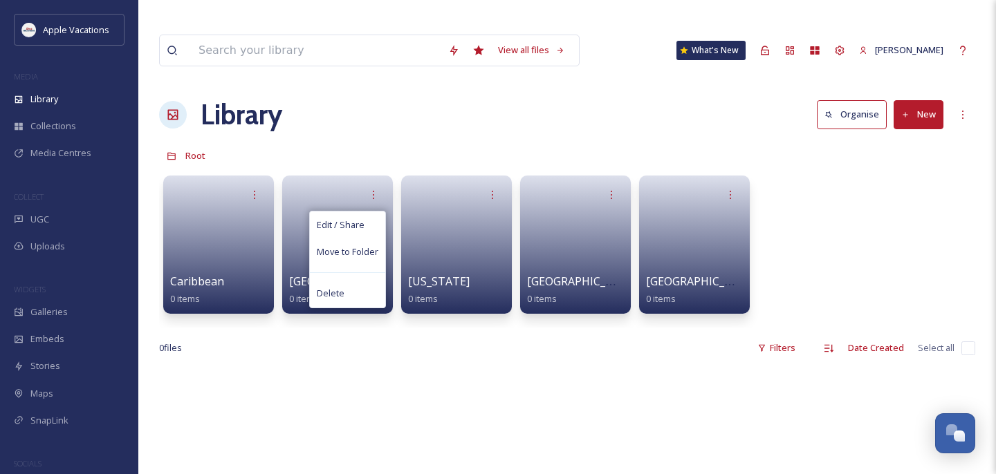
click at [357, 280] on div "Delete" at bounding box center [347, 293] width 75 height 27
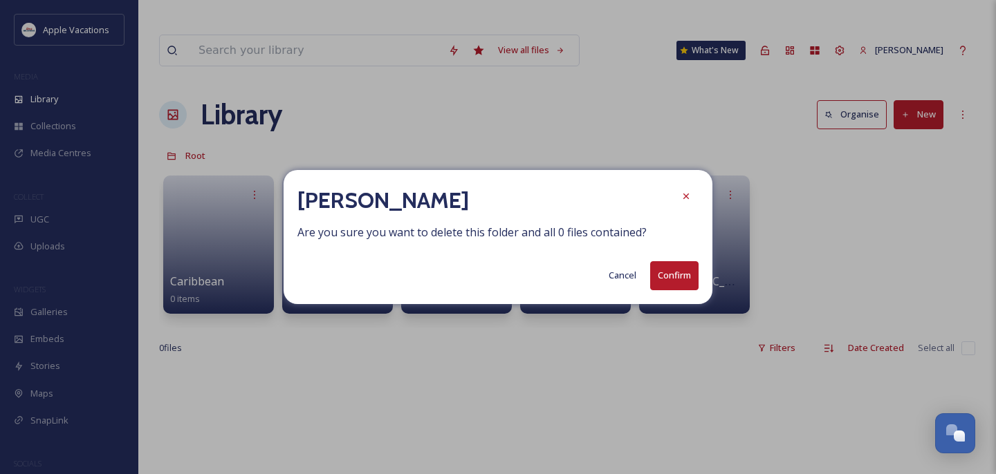
drag, startPoint x: 224, startPoint y: 93, endPoint x: 669, endPoint y: 280, distance: 482.3
click at [669, 280] on button "Confirm" at bounding box center [674, 275] width 48 height 28
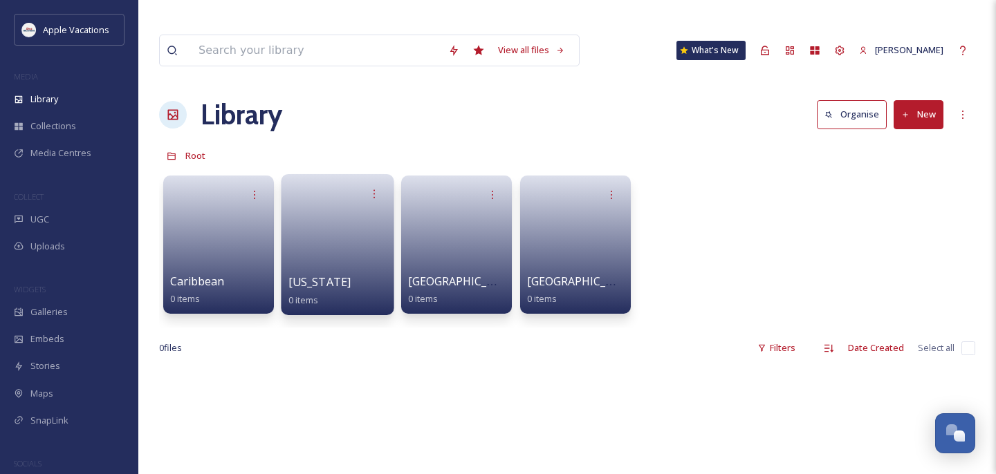
drag, startPoint x: 669, startPoint y: 280, endPoint x: 364, endPoint y: 207, distance: 312.8
click at [364, 207] on link at bounding box center [337, 240] width 99 height 67
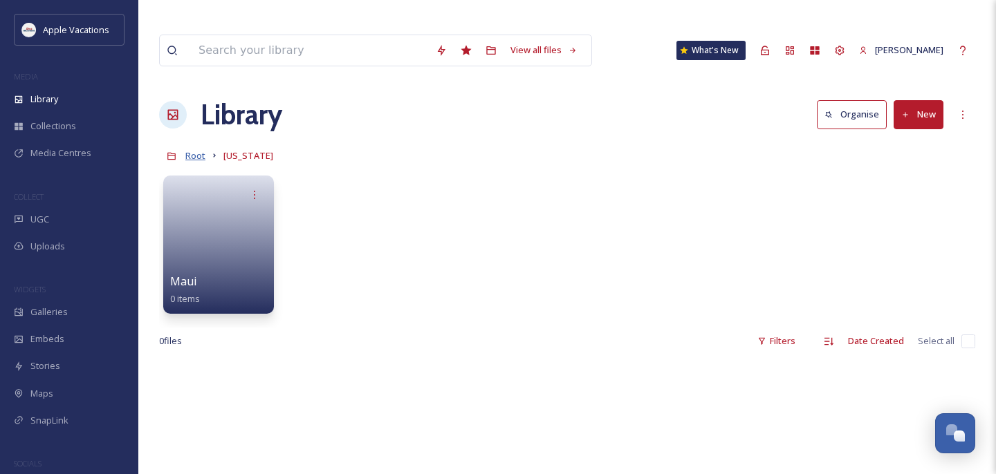
drag, startPoint x: 364, startPoint y: 207, endPoint x: 191, endPoint y: 131, distance: 189.8
click at [191, 149] on span "Root" at bounding box center [195, 155] width 20 height 12
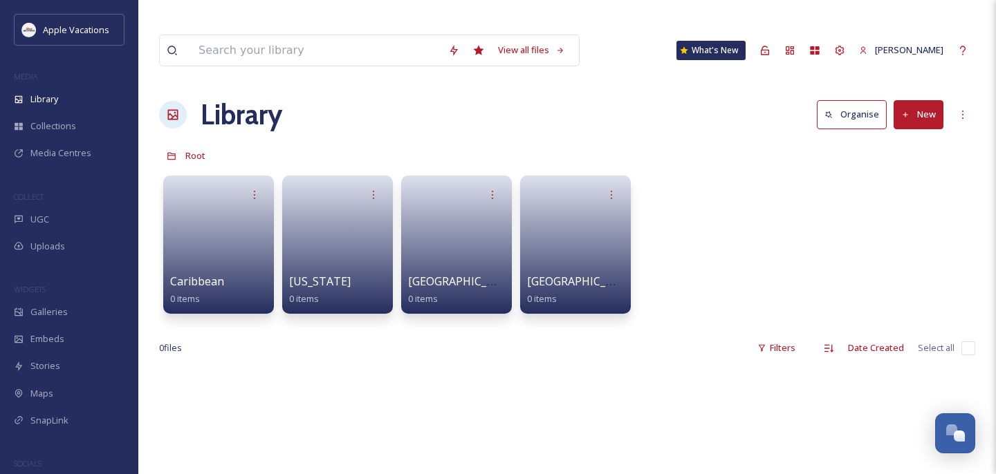
click at [472, 228] on link at bounding box center [456, 240] width 97 height 66
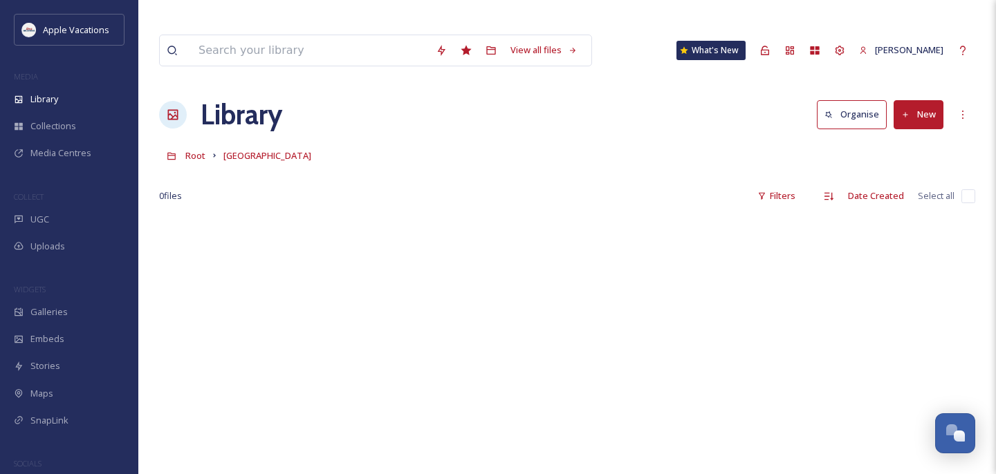
drag, startPoint x: 191, startPoint y: 131, endPoint x: 241, endPoint y: 102, distance: 58.2
click at [241, 102] on h1 "Library" at bounding box center [242, 114] width 82 height 41
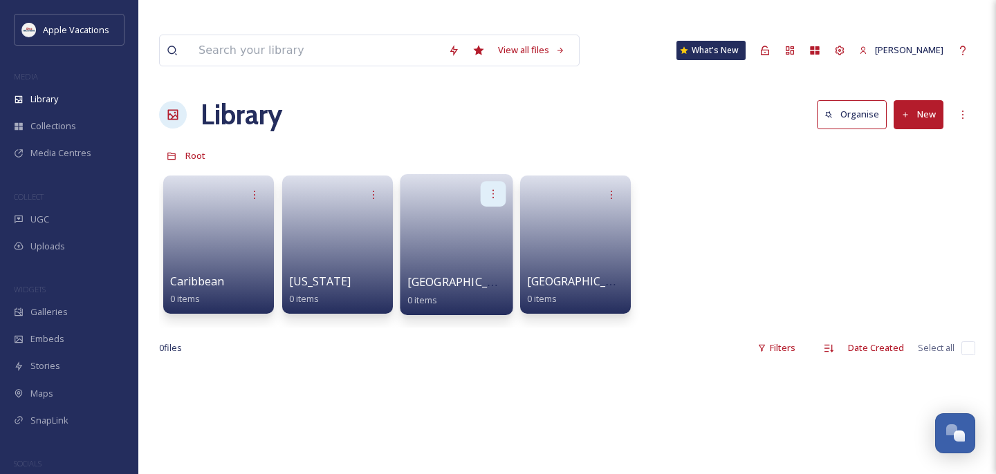
drag, startPoint x: 241, startPoint y: 102, endPoint x: 497, endPoint y: 168, distance: 263.7
click at [497, 188] on icon at bounding box center [493, 193] width 11 height 11
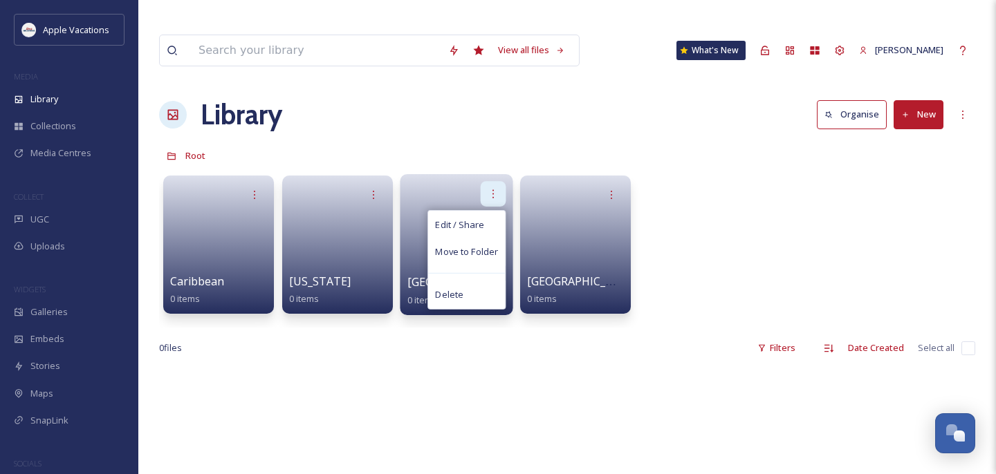
click at [447, 288] on span "Delete" at bounding box center [449, 295] width 28 height 14
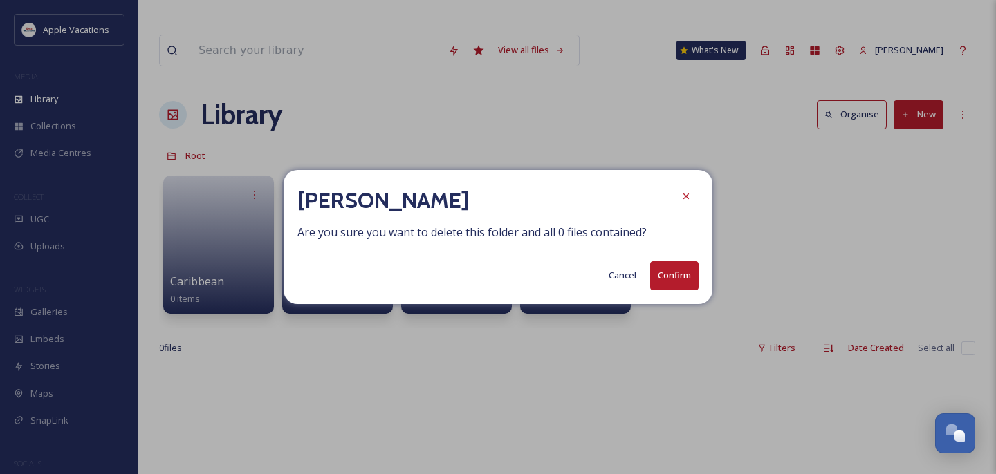
drag, startPoint x: 497, startPoint y: 168, endPoint x: 681, endPoint y: 286, distance: 218.9
click at [681, 286] on button "Confirm" at bounding box center [674, 275] width 48 height 28
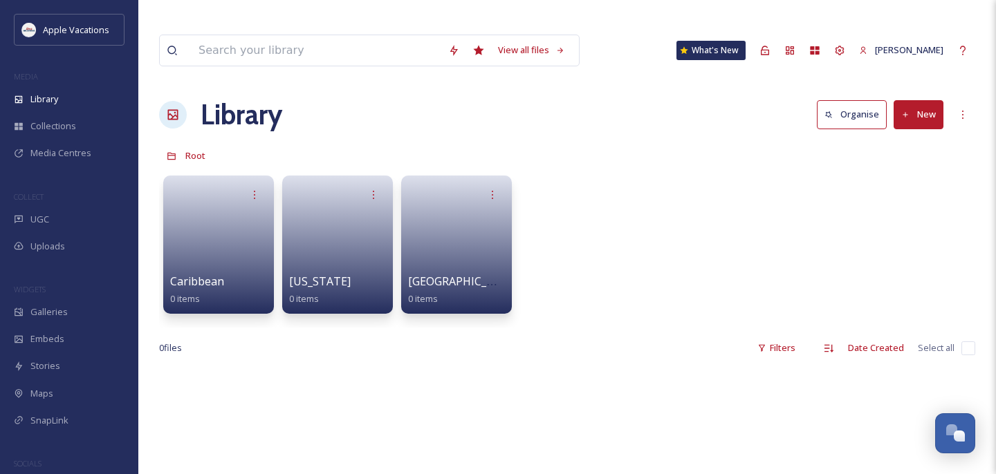
drag, startPoint x: 681, startPoint y: 286, endPoint x: 904, endPoint y: 97, distance: 292.0
click at [904, 100] on button "New" at bounding box center [919, 114] width 50 height 28
drag, startPoint x: 904, startPoint y: 97, endPoint x: 900, endPoint y: 174, distance: 76.9
click at [900, 194] on span "Folder" at bounding box center [902, 200] width 26 height 13
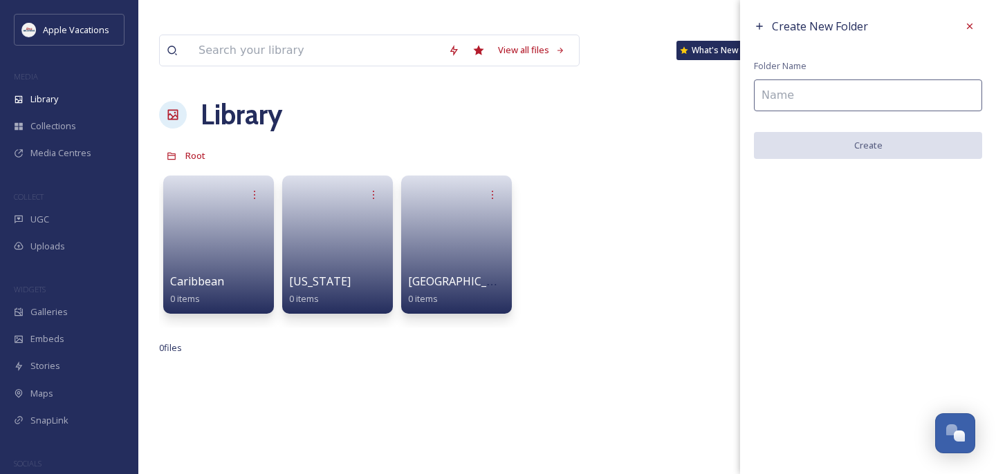
click at [845, 91] on input at bounding box center [868, 96] width 228 height 32
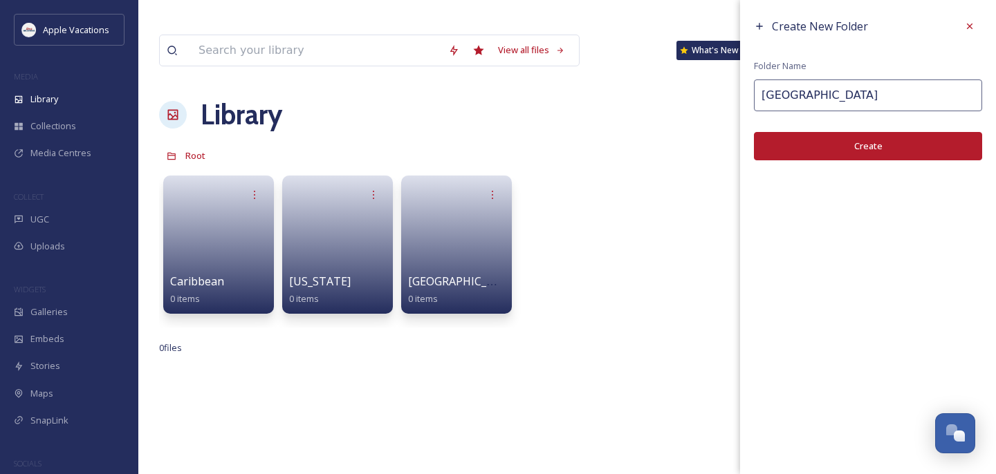
type input "[GEOGRAPHIC_DATA]"
drag, startPoint x: 900, startPoint y: 174, endPoint x: 826, endPoint y: 158, distance: 75.5
click at [826, 158] on button "Create" at bounding box center [868, 146] width 228 height 28
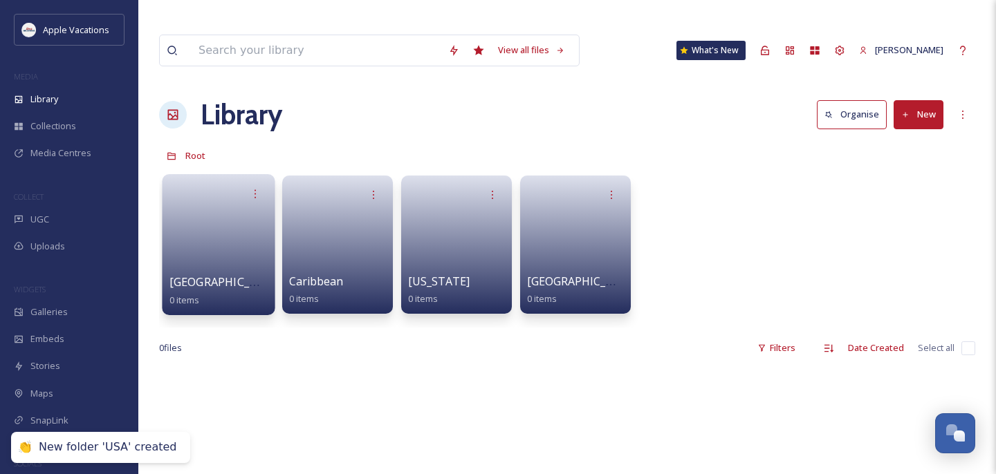
drag, startPoint x: 826, startPoint y: 158, endPoint x: 190, endPoint y: 241, distance: 641.0
click at [190, 241] on link at bounding box center [218, 240] width 99 height 67
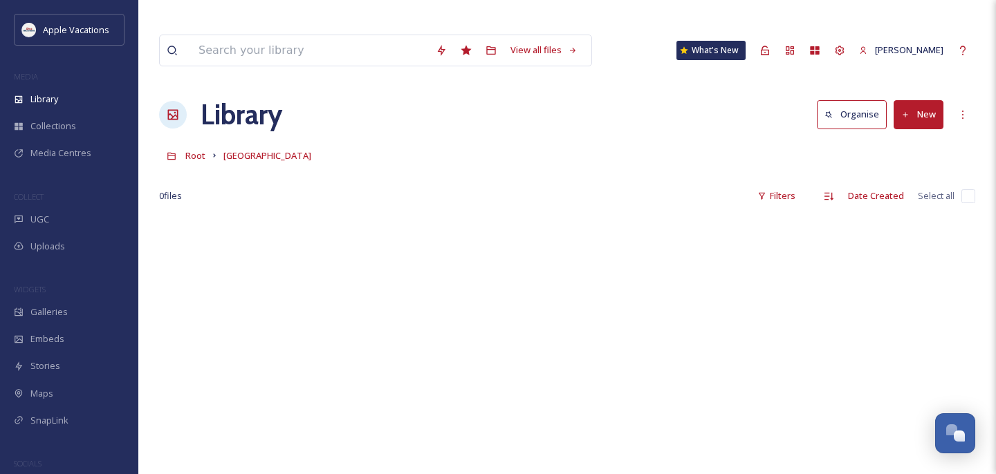
drag, startPoint x: 190, startPoint y: 241, endPoint x: 929, endPoint y: 87, distance: 754.6
click at [929, 100] on button "New" at bounding box center [919, 114] width 50 height 28
drag, startPoint x: 929, startPoint y: 87, endPoint x: 898, endPoint y: 174, distance: 92.5
click at [898, 194] on span "Folder" at bounding box center [902, 200] width 26 height 13
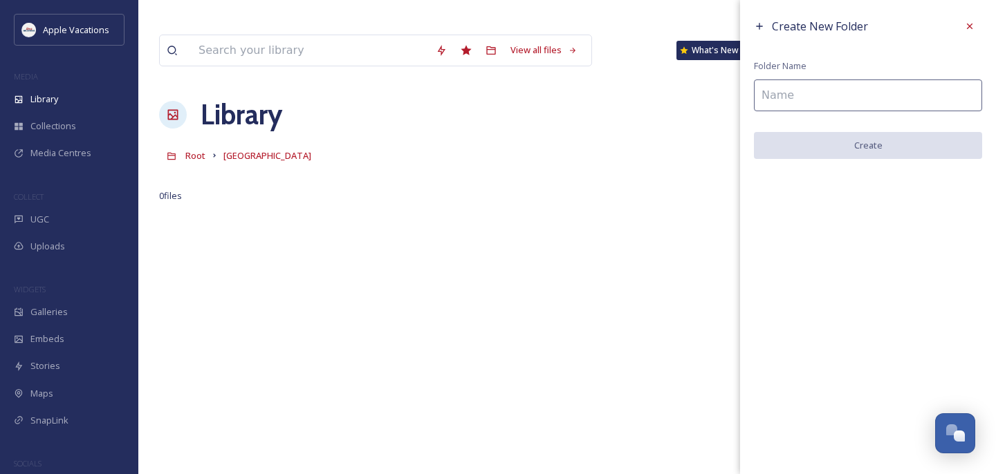
drag, startPoint x: 898, startPoint y: 174, endPoint x: 817, endPoint y: 106, distance: 105.5
click at [817, 106] on input at bounding box center [868, 96] width 228 height 32
type input "M"
type input "n"
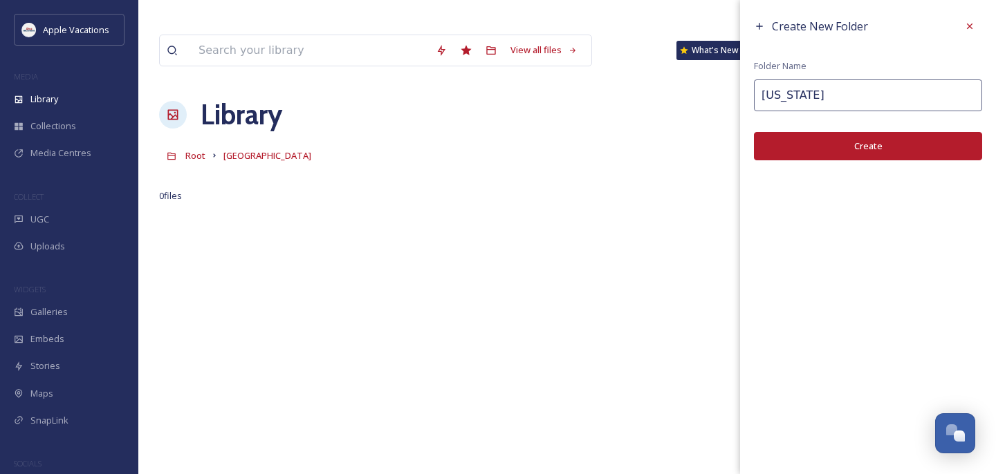
type input "[US_STATE]"
drag, startPoint x: 817, startPoint y: 106, endPoint x: 863, endPoint y: 142, distance: 58.5
click at [863, 142] on button "Create" at bounding box center [868, 146] width 228 height 28
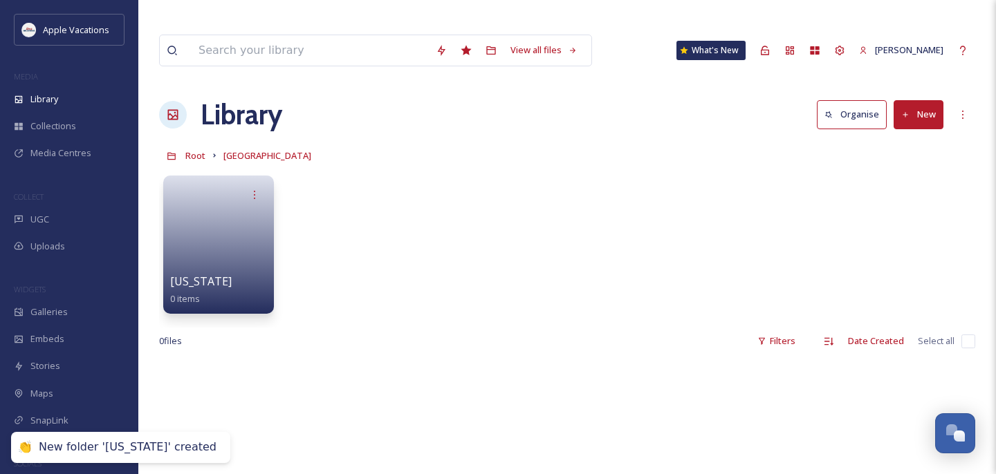
click at [75, 104] on div "Library" at bounding box center [69, 99] width 138 height 27
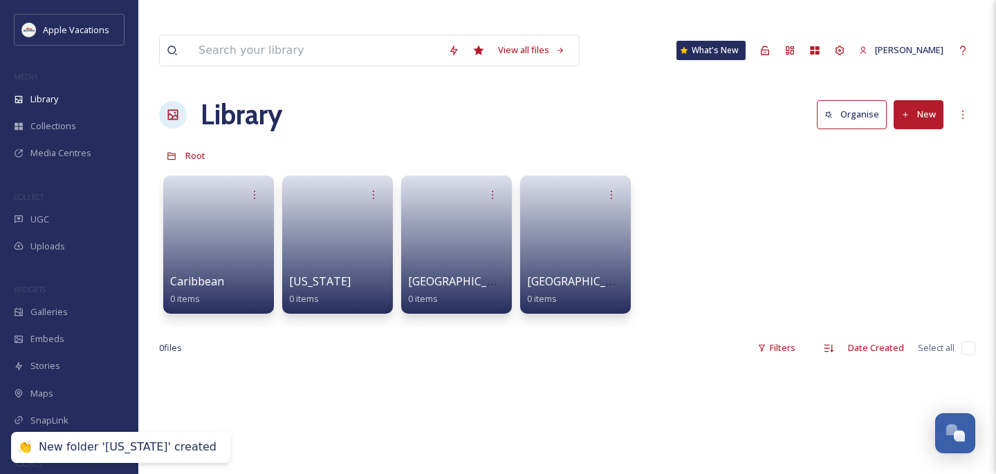
click at [228, 212] on link at bounding box center [218, 240] width 97 height 66
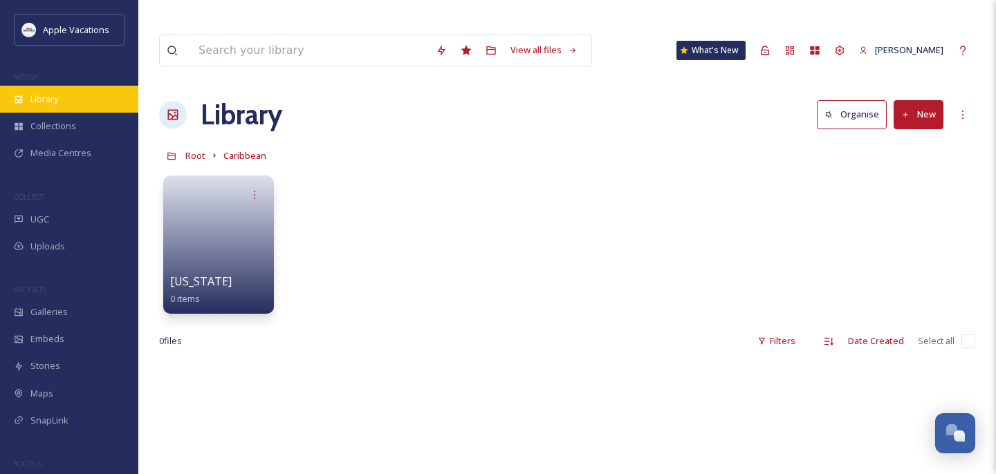
drag, startPoint x: 863, startPoint y: 142, endPoint x: 87, endPoint y: 102, distance: 777.0
click at [87, 102] on div "Library" at bounding box center [69, 99] width 138 height 27
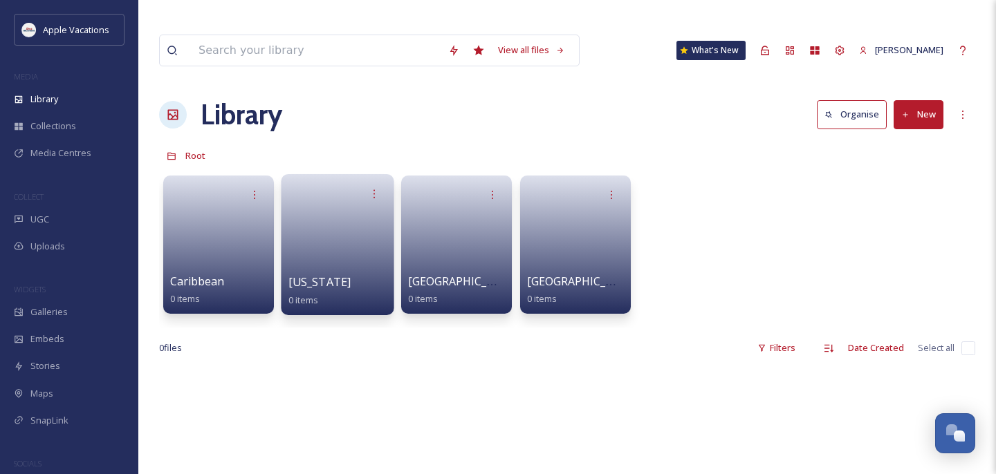
drag, startPoint x: 87, startPoint y: 102, endPoint x: 332, endPoint y: 207, distance: 266.4
click at [332, 207] on link at bounding box center [337, 240] width 99 height 67
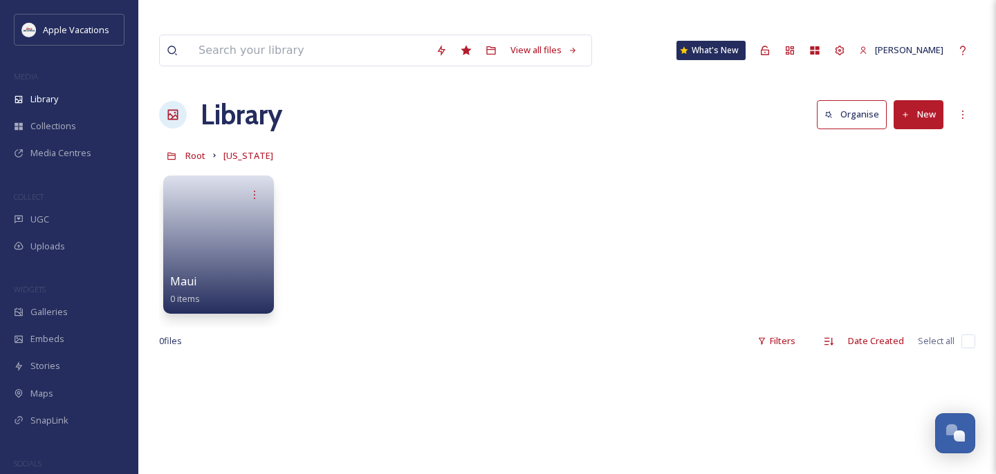
click at [93, 98] on div "Library" at bounding box center [69, 99] width 138 height 27
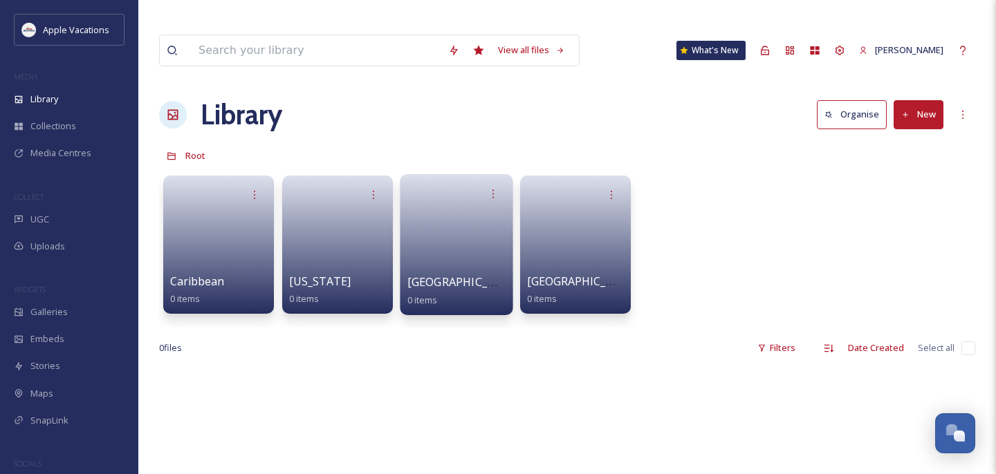
drag, startPoint x: 332, startPoint y: 207, endPoint x: 445, endPoint y: 225, distance: 114.2
click at [445, 225] on link at bounding box center [456, 240] width 99 height 67
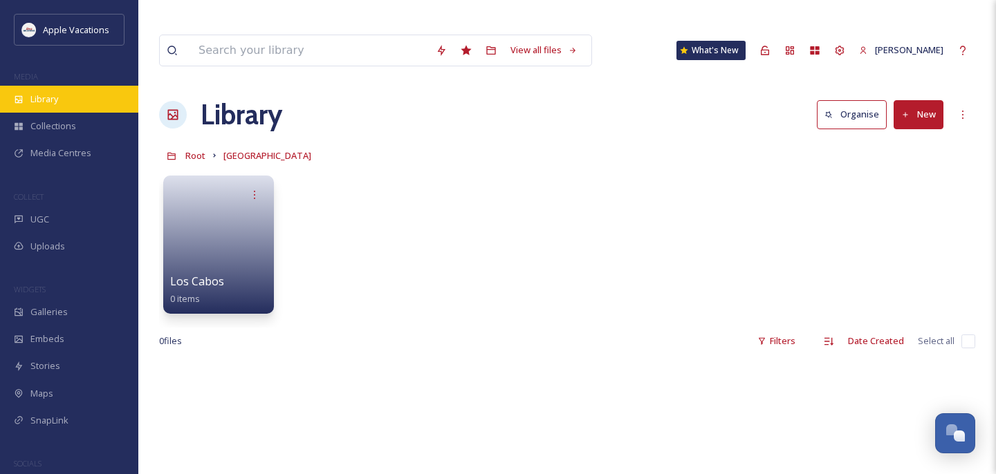
drag, startPoint x: 445, startPoint y: 225, endPoint x: 81, endPoint y: 95, distance: 386.3
click at [81, 95] on div "Library" at bounding box center [69, 99] width 138 height 27
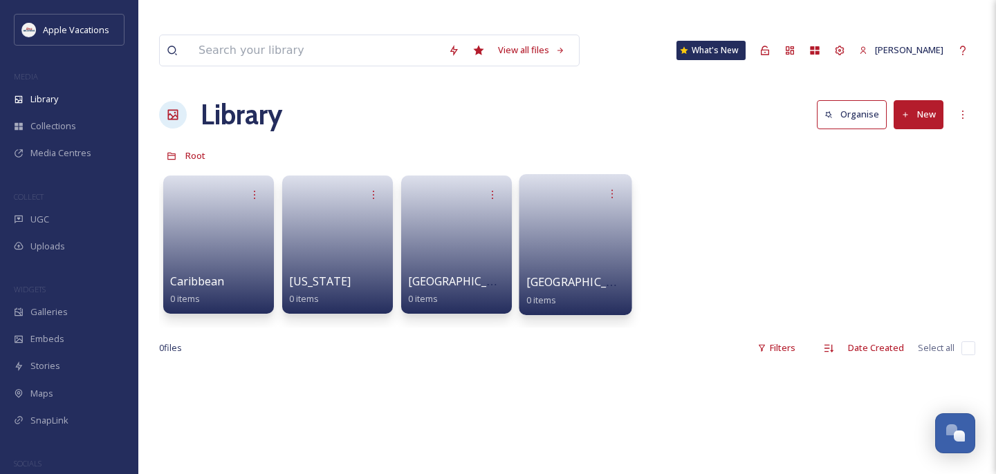
drag, startPoint x: 81, startPoint y: 95, endPoint x: 558, endPoint y: 212, distance: 491.3
click at [558, 212] on link at bounding box center [575, 240] width 99 height 67
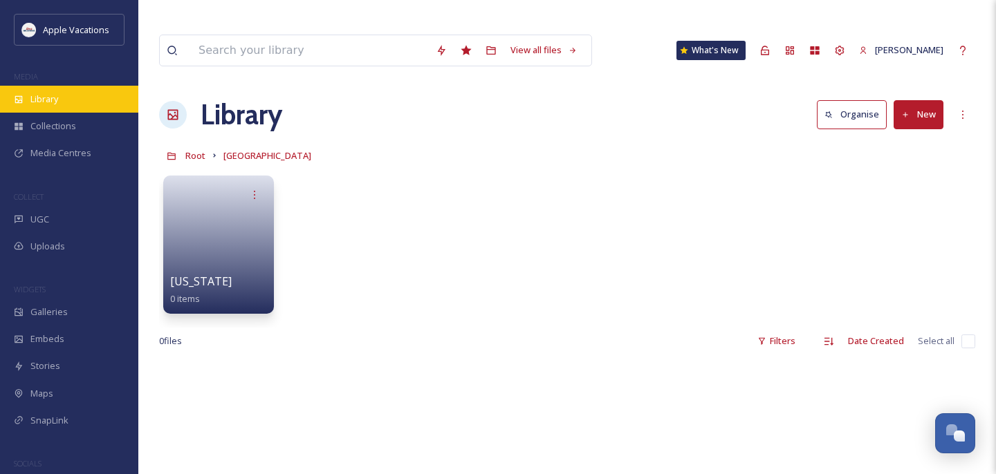
drag, startPoint x: 558, startPoint y: 212, endPoint x: 91, endPoint y: 93, distance: 481.9
click at [91, 93] on div "Library" at bounding box center [69, 99] width 138 height 27
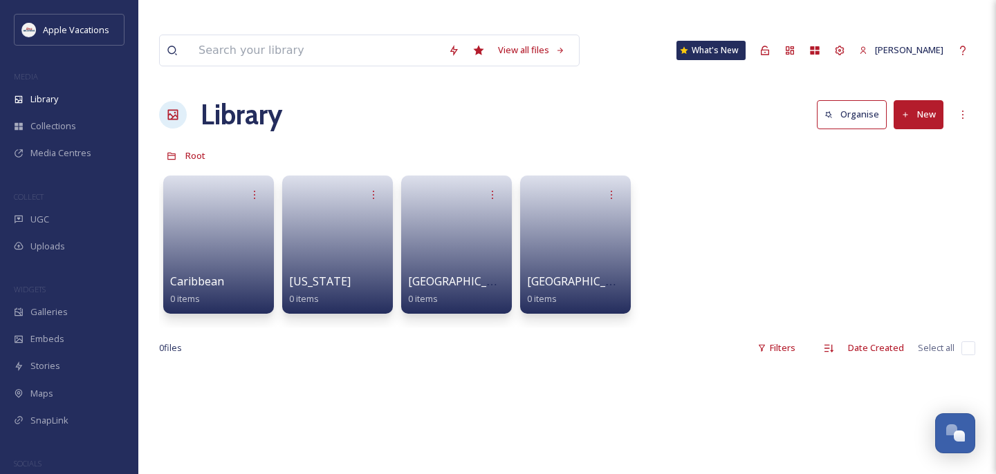
drag, startPoint x: 91, startPoint y: 93, endPoint x: 914, endPoint y: 92, distance: 823.0
click at [914, 100] on button "New" at bounding box center [919, 114] width 50 height 28
click at [881, 197] on icon at bounding box center [876, 201] width 9 height 8
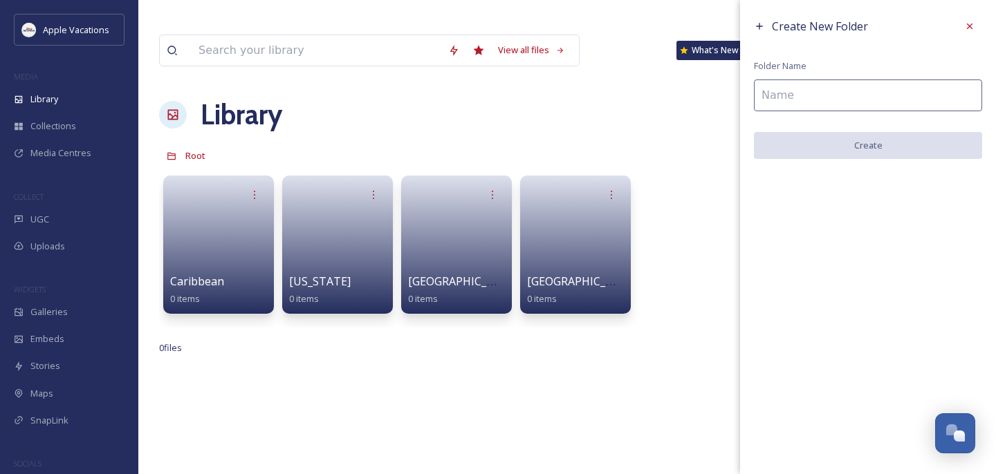
drag, startPoint x: 914, startPoint y: 92, endPoint x: 766, endPoint y: 89, distance: 148.0
click at [766, 89] on input at bounding box center [868, 96] width 228 height 32
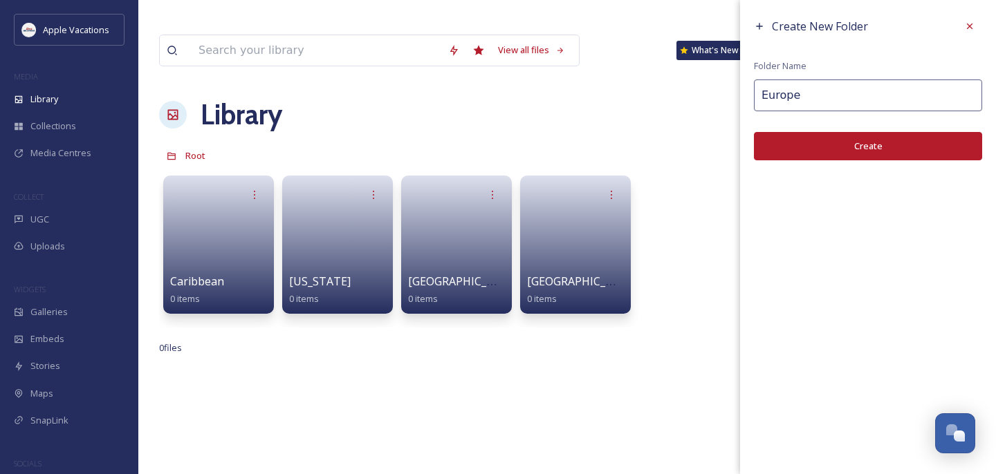
type input "Europe"
drag, startPoint x: 766, startPoint y: 89, endPoint x: 816, endPoint y: 142, distance: 72.4
click at [816, 142] on button "Create" at bounding box center [868, 146] width 228 height 28
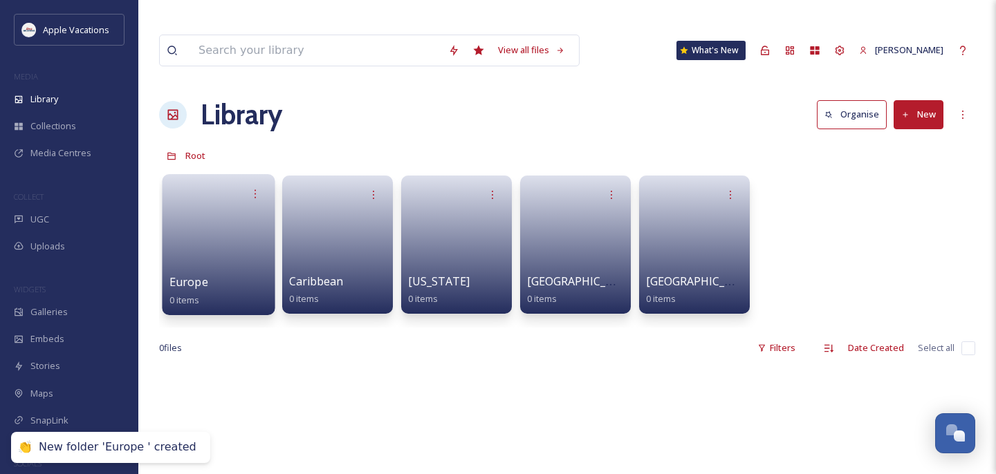
drag, startPoint x: 816, startPoint y: 142, endPoint x: 250, endPoint y: 238, distance: 573.8
click at [250, 238] on link at bounding box center [218, 240] width 99 height 67
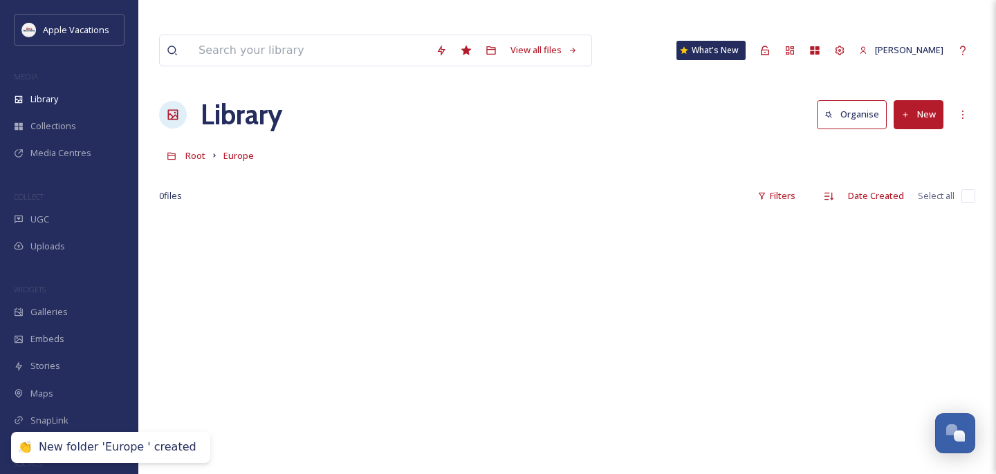
drag, startPoint x: 250, startPoint y: 238, endPoint x: 926, endPoint y: 90, distance: 691.7
click at [926, 100] on button "New" at bounding box center [919, 114] width 50 height 28
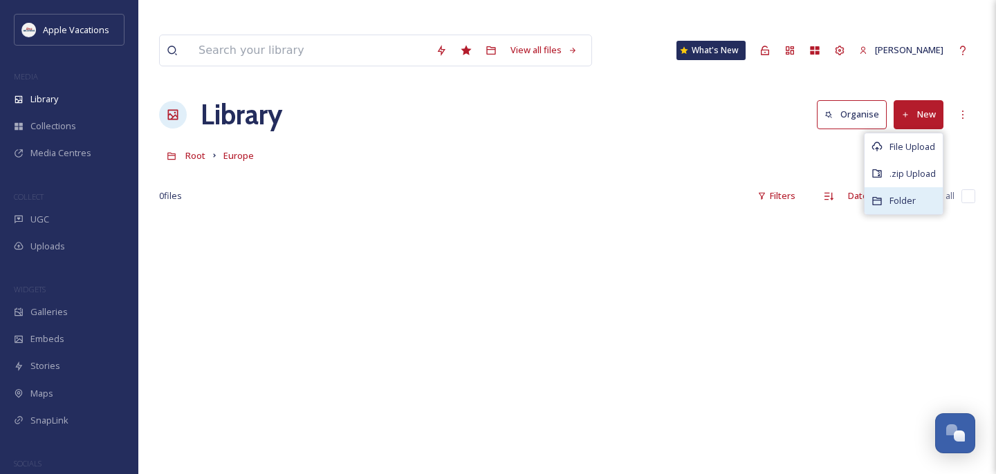
drag, startPoint x: 926, startPoint y: 90, endPoint x: 878, endPoint y: 174, distance: 97.3
click at [878, 196] on icon at bounding box center [876, 201] width 11 height 11
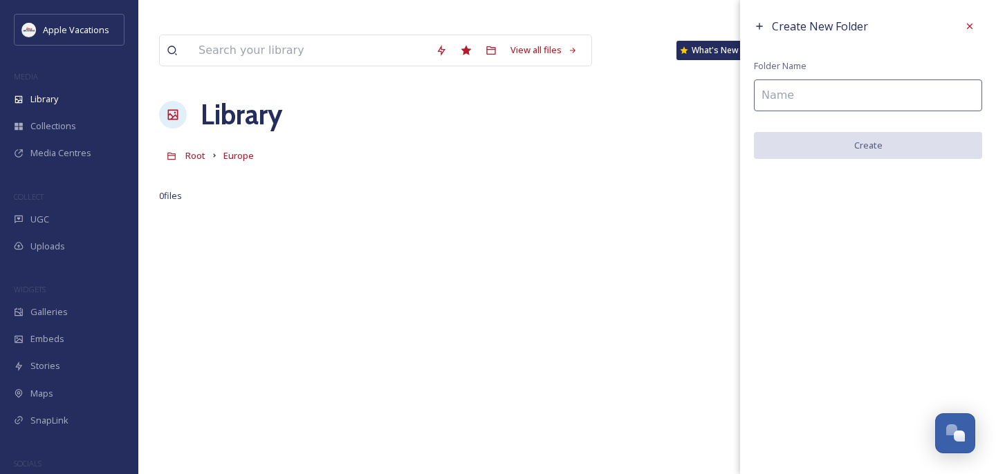
drag, startPoint x: 878, startPoint y: 174, endPoint x: 797, endPoint y: 95, distance: 113.0
click at [797, 95] on input at bounding box center [868, 96] width 228 height 32
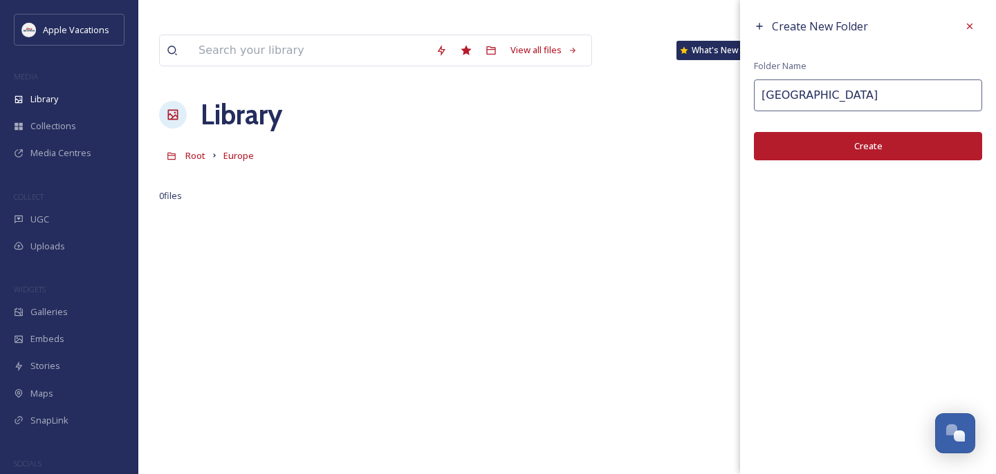
type input "Italy"
drag, startPoint x: 797, startPoint y: 95, endPoint x: 794, endPoint y: 156, distance: 60.2
click at [794, 156] on button "Create" at bounding box center [868, 146] width 228 height 28
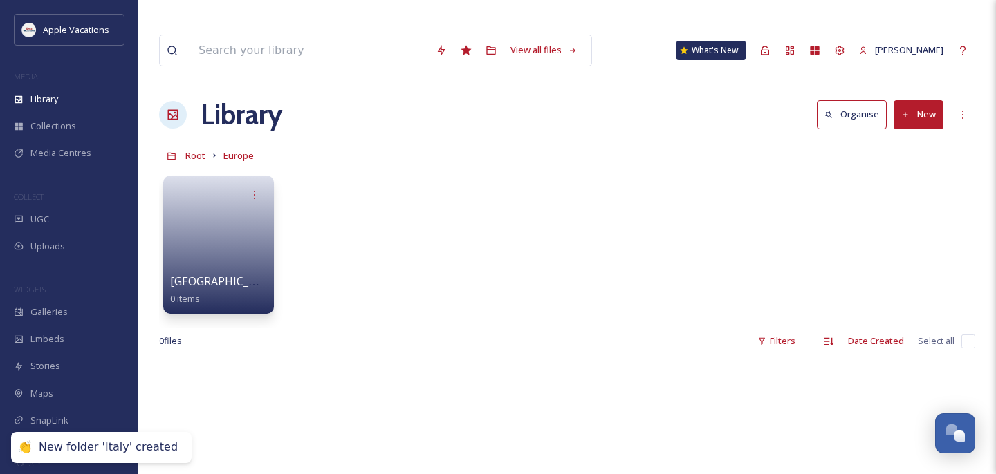
drag, startPoint x: 794, startPoint y: 156, endPoint x: 213, endPoint y: 97, distance: 583.9
click at [213, 97] on h1 "Library" at bounding box center [242, 114] width 82 height 41
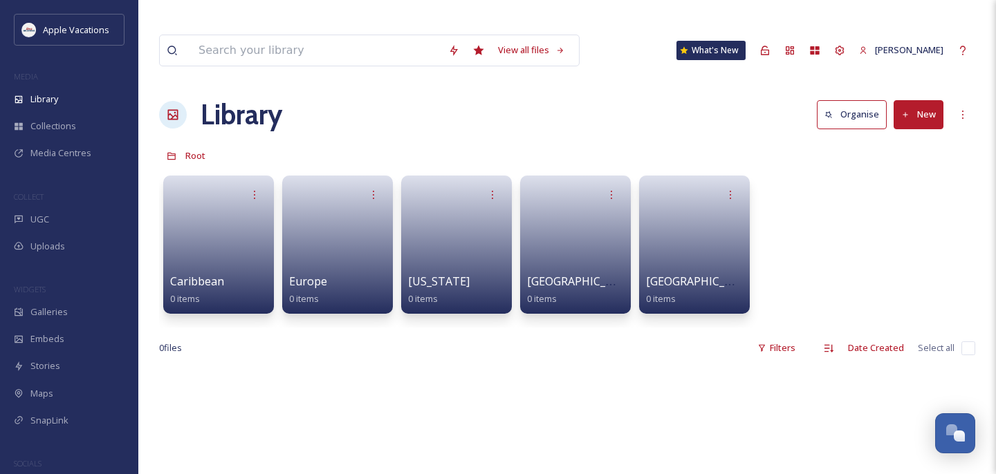
drag, startPoint x: 213, startPoint y: 97, endPoint x: 925, endPoint y: 82, distance: 711.8
click at [925, 100] on button "New" at bounding box center [919, 114] width 50 height 28
click at [910, 187] on div "Caribbean 0 items Europe 0 items Hawaii 0 items Mexico 0 items USA 0 items" at bounding box center [567, 248] width 816 height 159
drag, startPoint x: 925, startPoint y: 82, endPoint x: 898, endPoint y: 95, distance: 29.4
click at [898, 100] on button "New" at bounding box center [919, 114] width 50 height 28
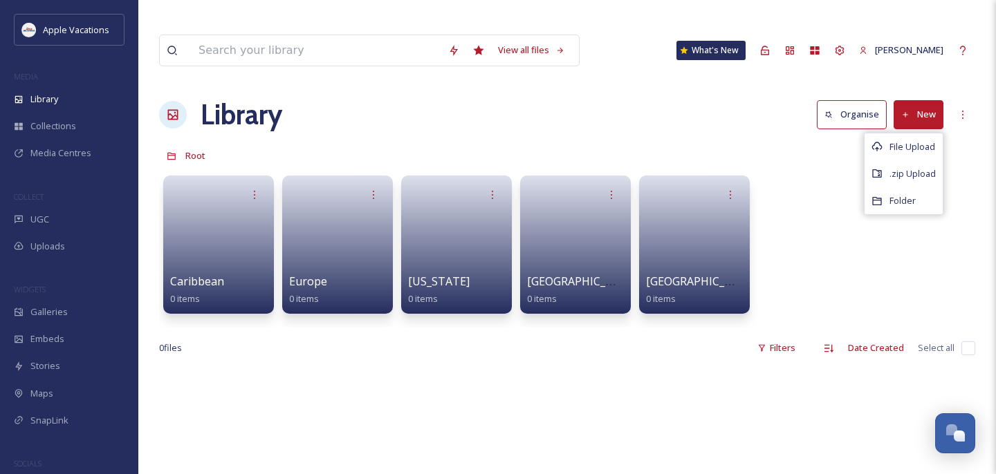
click at [891, 194] on span "Folder" at bounding box center [902, 200] width 26 height 13
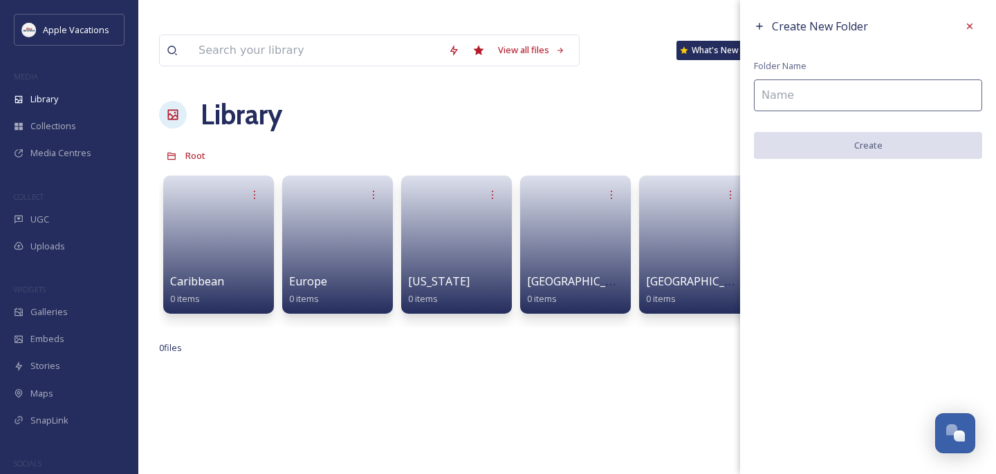
drag, startPoint x: 898, startPoint y: 95, endPoint x: 878, endPoint y: 93, distance: 20.8
click at [878, 93] on input at bounding box center [868, 96] width 228 height 32
paste input "[GEOGRAPHIC_DATA]"
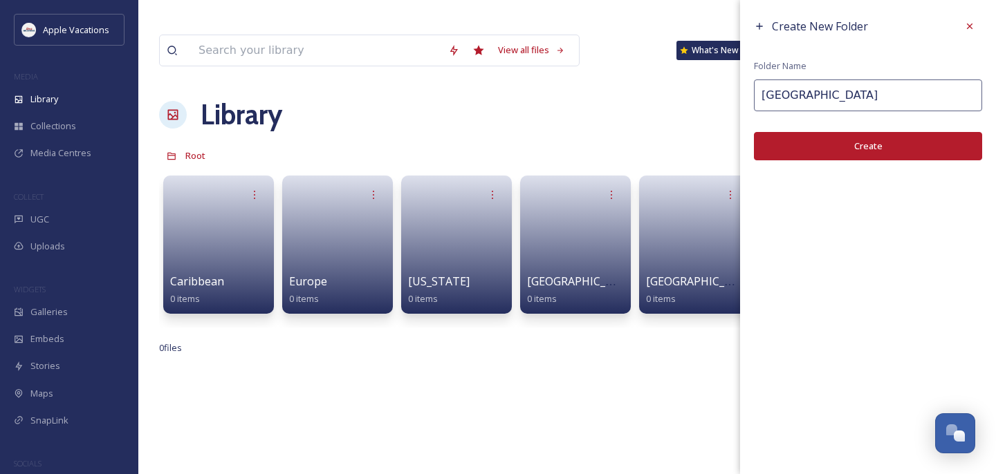
type input "[GEOGRAPHIC_DATA]"
click at [869, 143] on button "Create" at bounding box center [868, 146] width 228 height 28
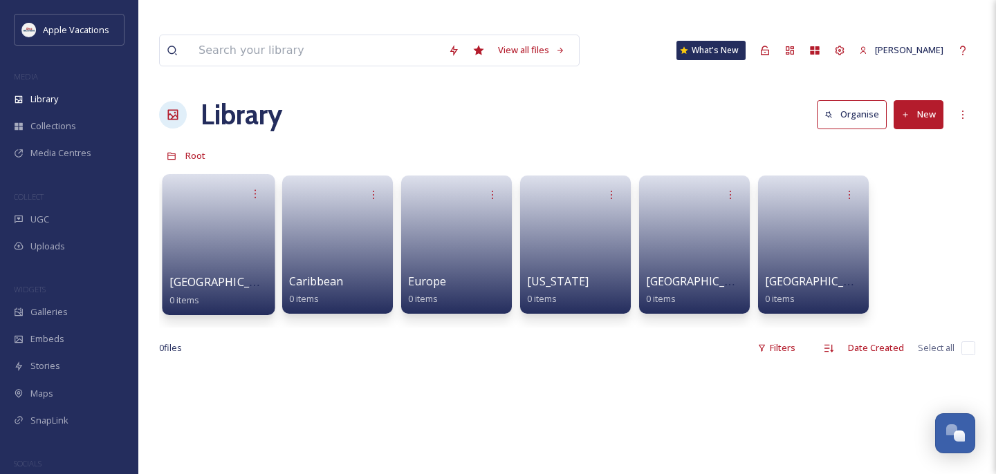
drag, startPoint x: 878, startPoint y: 93, endPoint x: 203, endPoint y: 233, distance: 688.6
click at [203, 233] on link at bounding box center [218, 240] width 99 height 67
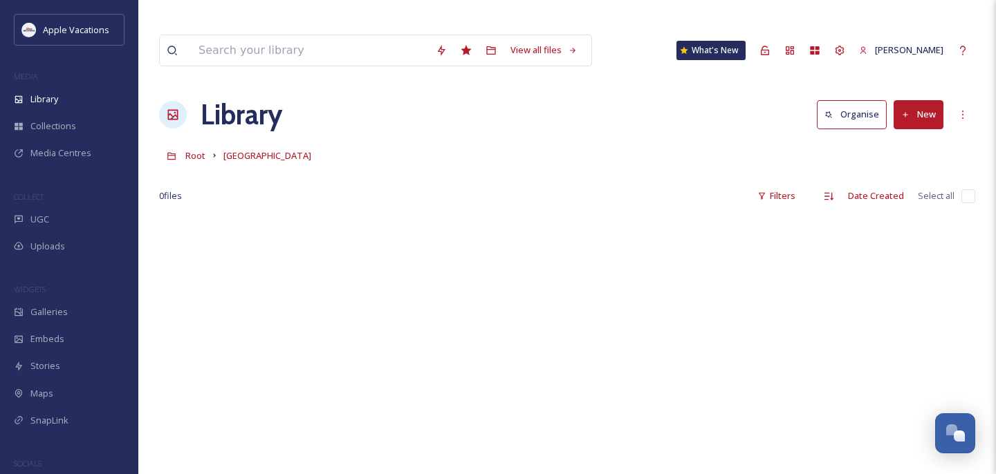
drag, startPoint x: 203, startPoint y: 233, endPoint x: 930, endPoint y: 86, distance: 740.8
click at [930, 100] on button "New" at bounding box center [919, 114] width 50 height 28
click at [895, 187] on div "Folder" at bounding box center [903, 200] width 78 height 27
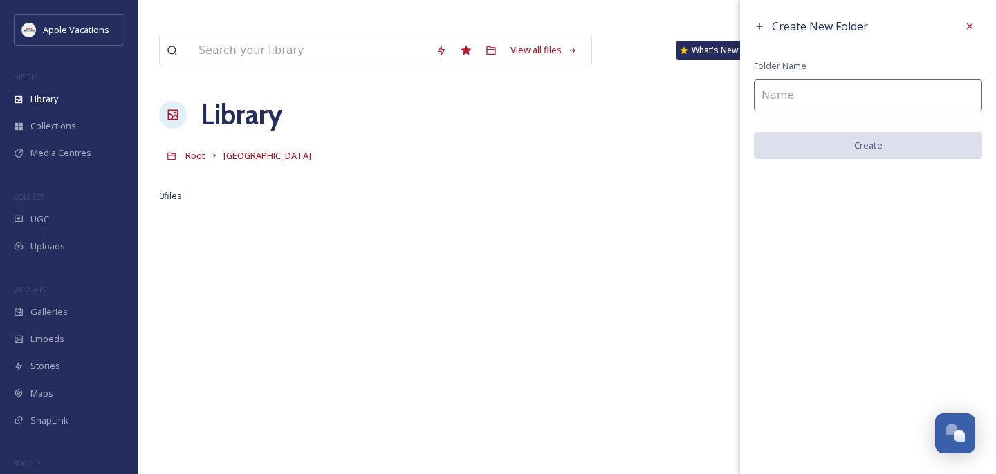
click at [828, 75] on div "Create New Folder Folder Name Create" at bounding box center [868, 86] width 256 height 173
drag, startPoint x: 930, startPoint y: 86, endPoint x: 828, endPoint y: 94, distance: 101.9
click at [828, 94] on input at bounding box center [868, 96] width 228 height 32
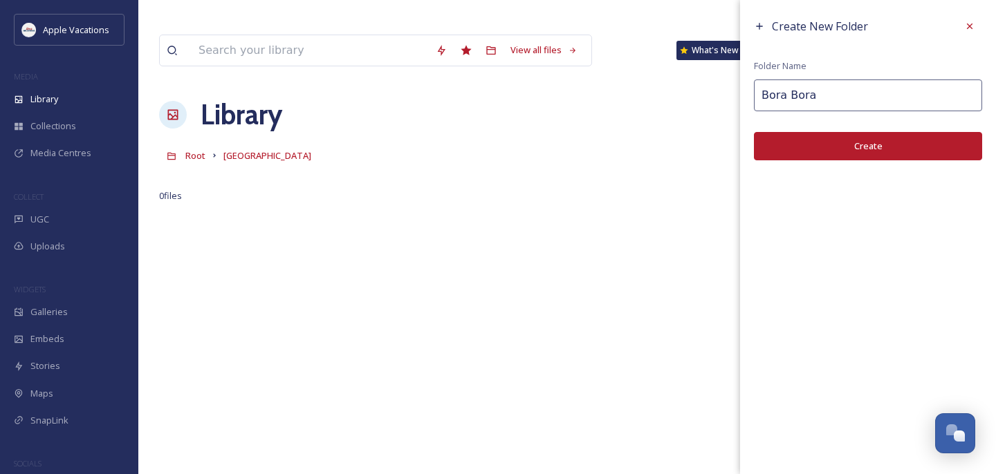
type input "Bora Bora"
drag, startPoint x: 828, startPoint y: 94, endPoint x: 831, endPoint y: 145, distance: 51.3
click at [831, 145] on button "Create" at bounding box center [868, 146] width 228 height 28
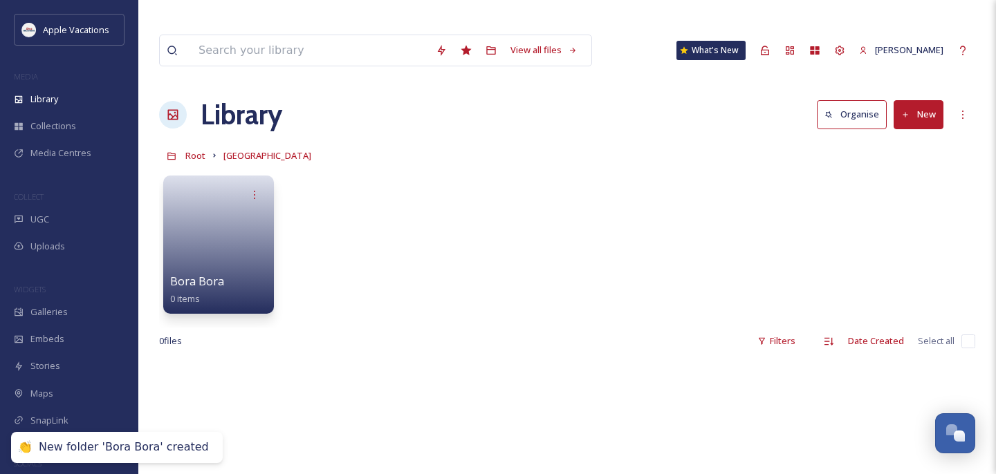
click at [197, 149] on span "Root" at bounding box center [195, 155] width 20 height 12
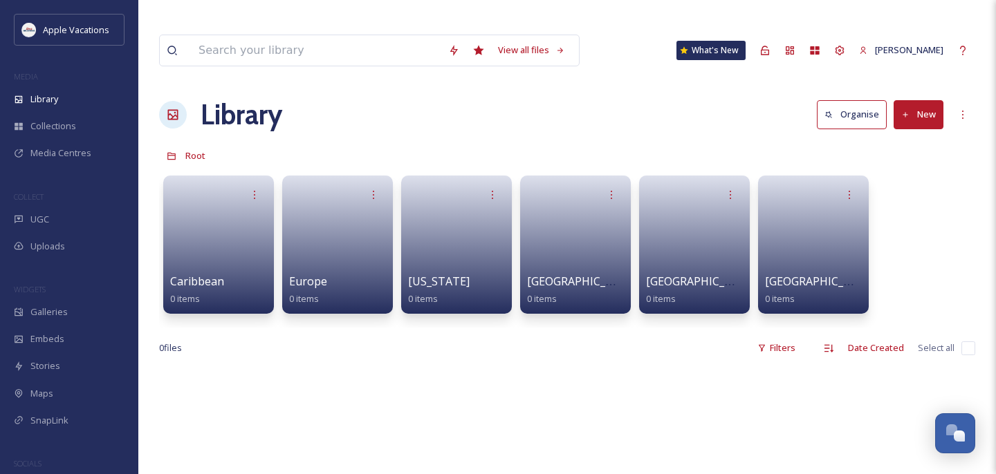
drag, startPoint x: 831, startPoint y: 145, endPoint x: 916, endPoint y: 87, distance: 103.0
click at [916, 100] on button "New" at bounding box center [919, 114] width 50 height 28
click at [900, 194] on span "Folder" at bounding box center [902, 200] width 26 height 13
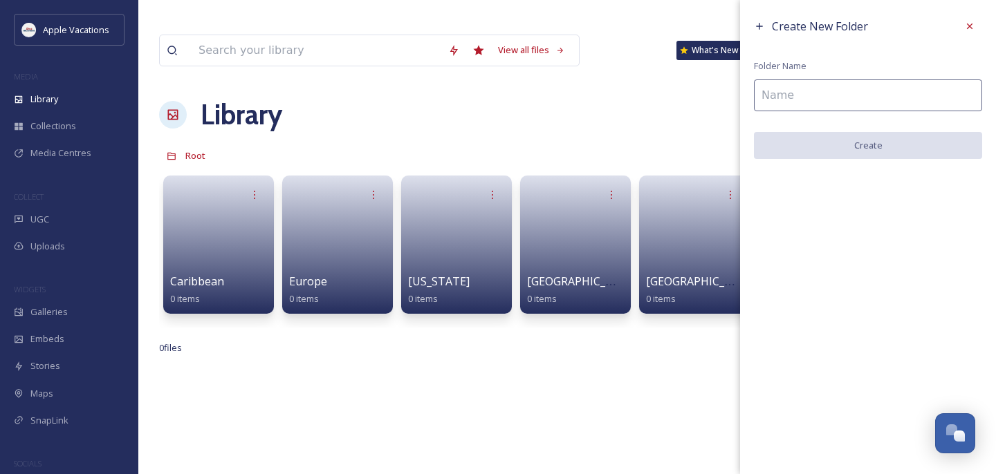
drag, startPoint x: 916, startPoint y: 87, endPoint x: 832, endPoint y: 113, distance: 87.5
click at [832, 113] on div "Create New Folder Folder Name Create" at bounding box center [868, 86] width 256 height 173
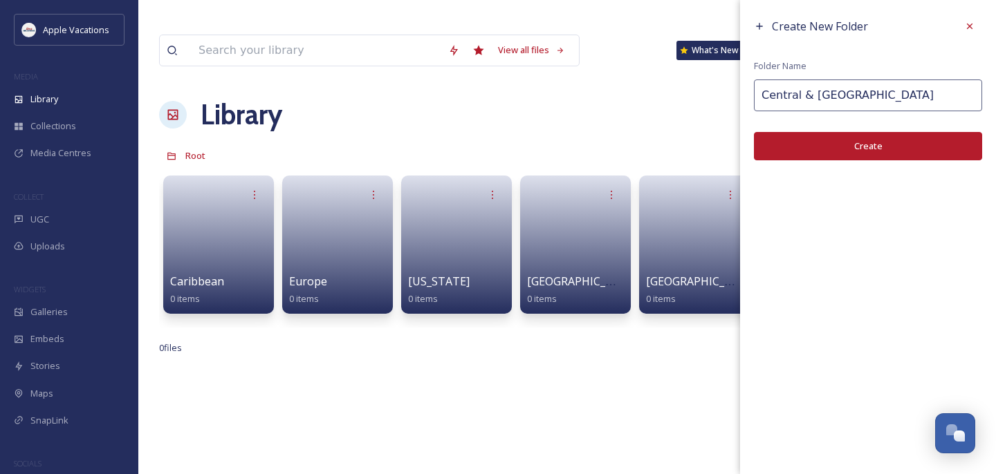
type input "Central & [GEOGRAPHIC_DATA]"
drag, startPoint x: 832, startPoint y: 113, endPoint x: 848, endPoint y: 138, distance: 30.1
click at [848, 138] on button "Create" at bounding box center [868, 146] width 228 height 28
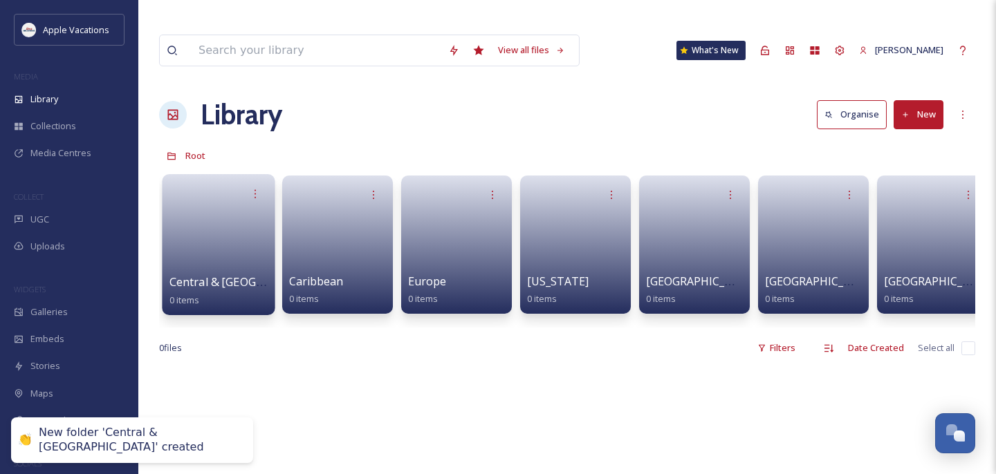
drag, startPoint x: 848, startPoint y: 138, endPoint x: 214, endPoint y: 212, distance: 637.7
click at [214, 212] on link at bounding box center [218, 240] width 99 height 67
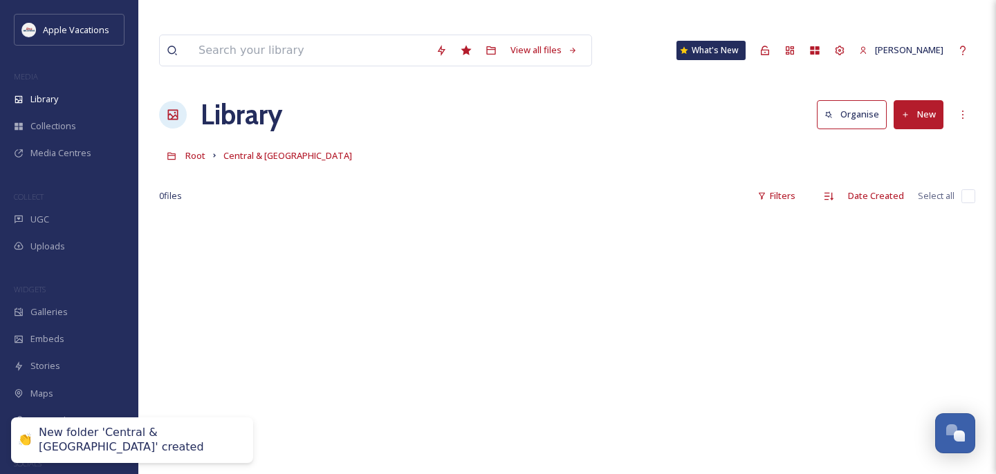
click at [921, 100] on button "New" at bounding box center [919, 114] width 50 height 28
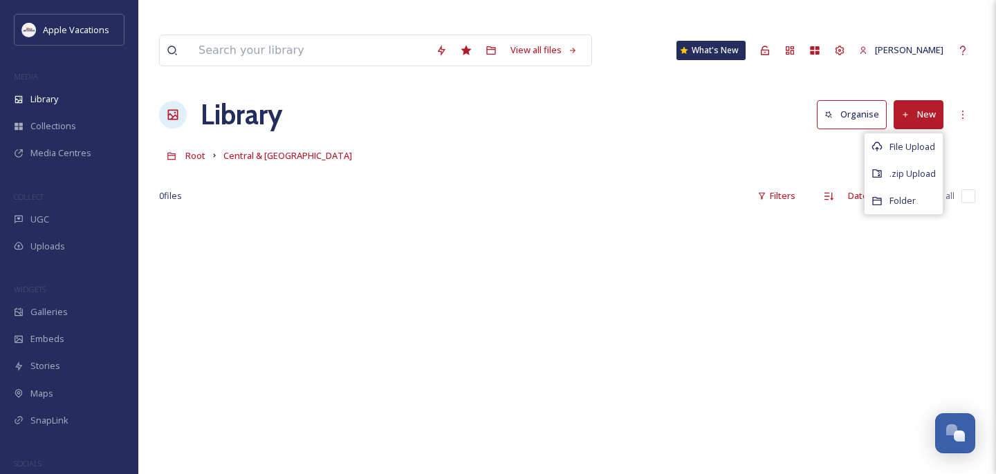
click at [896, 194] on span "Folder" at bounding box center [902, 200] width 26 height 13
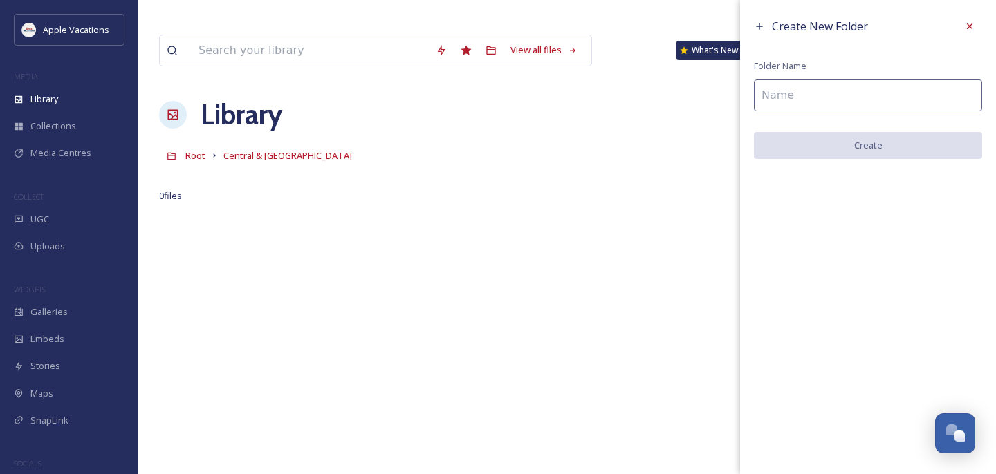
click at [816, 101] on input at bounding box center [868, 96] width 228 height 32
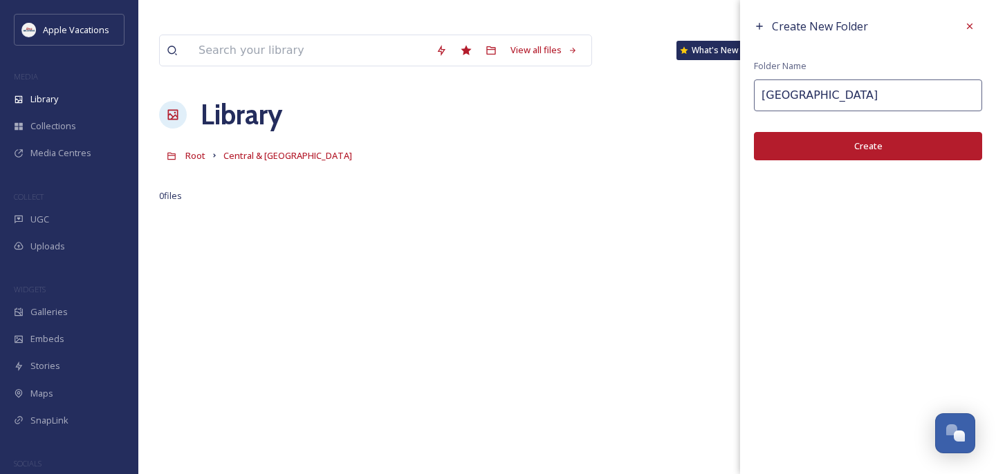
type input "[GEOGRAPHIC_DATA]"
drag, startPoint x: 214, startPoint y: 212, endPoint x: 834, endPoint y: 144, distance: 623.4
click at [834, 144] on button "Create" at bounding box center [868, 146] width 228 height 28
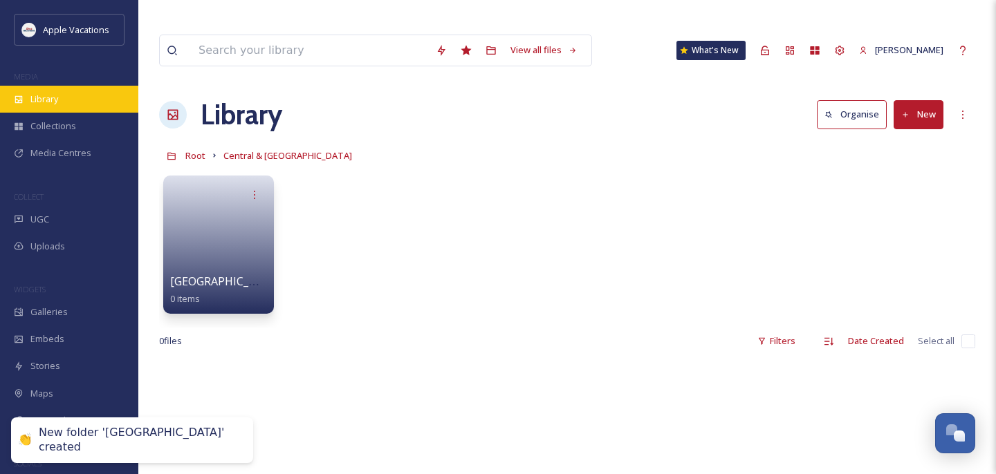
drag, startPoint x: 834, startPoint y: 144, endPoint x: 49, endPoint y: 99, distance: 786.3
click at [49, 99] on span "Library" at bounding box center [44, 99] width 28 height 13
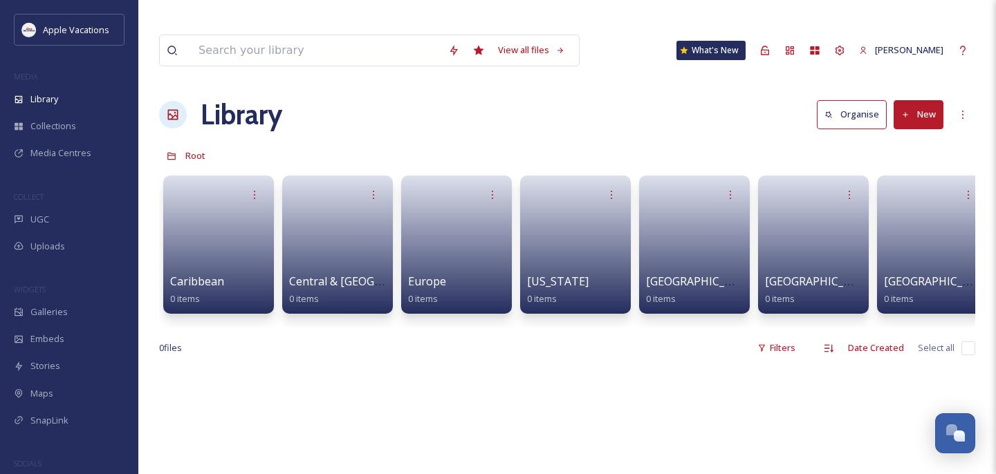
click at [80, 219] on div "UGC" at bounding box center [69, 219] width 138 height 27
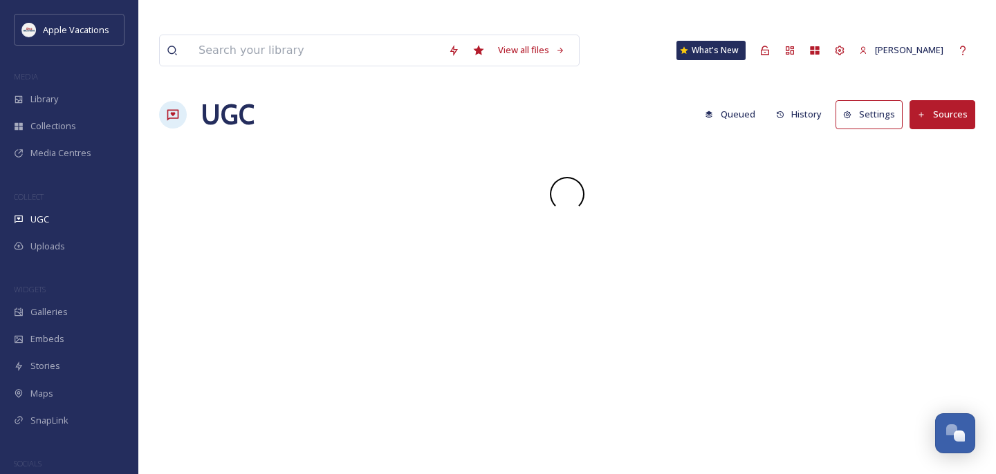
click at [80, 219] on div "UGC" at bounding box center [69, 219] width 138 height 27
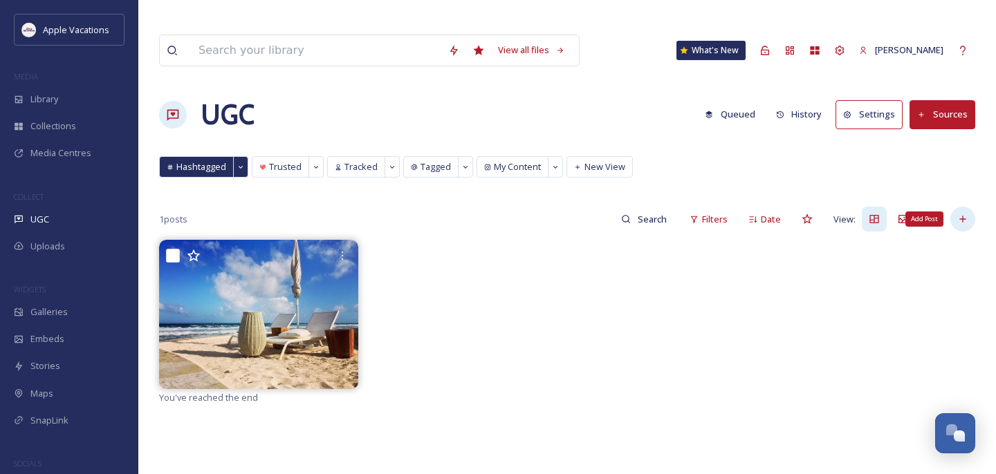
drag, startPoint x: 49, startPoint y: 99, endPoint x: 968, endPoint y: 194, distance: 923.3
click at [968, 214] on icon at bounding box center [962, 219] width 11 height 11
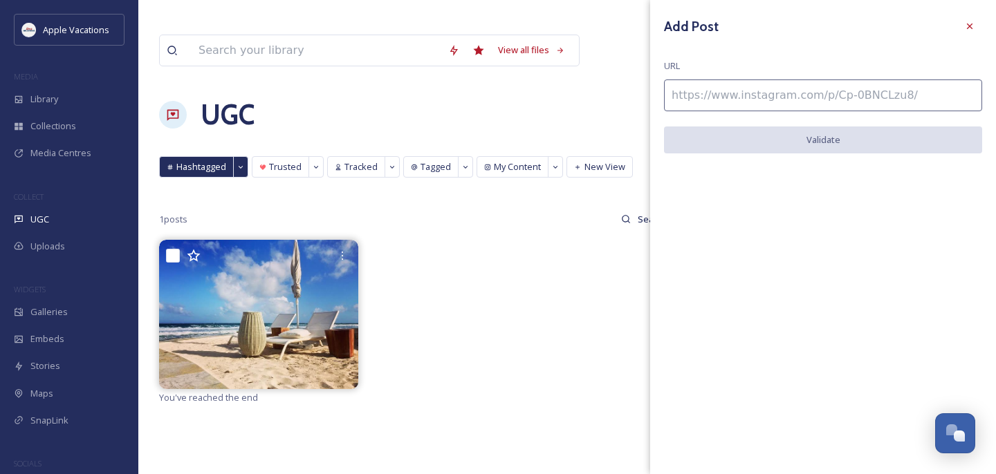
click at [846, 113] on div "Add Post URL Validate" at bounding box center [823, 94] width 346 height 188
paste input "https://www.instagram.com/p/Bhm1Dt2nQMu/"
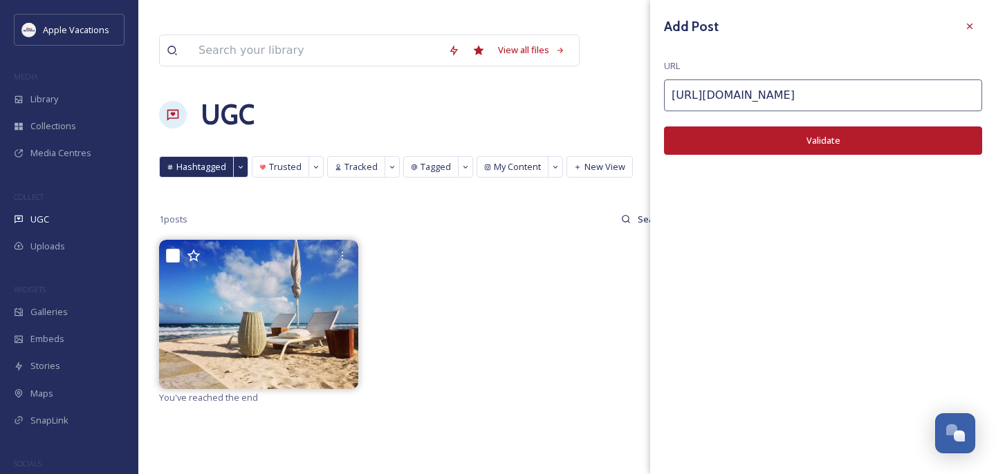
type input "https://www.instagram.com/p/Bhm1Dt2nQMu/"
drag, startPoint x: 968, startPoint y: 194, endPoint x: 790, endPoint y: 146, distance: 184.0
click at [790, 146] on button "Validate" at bounding box center [823, 141] width 318 height 28
click at [746, 140] on button "Add Post" at bounding box center [823, 141] width 318 height 28
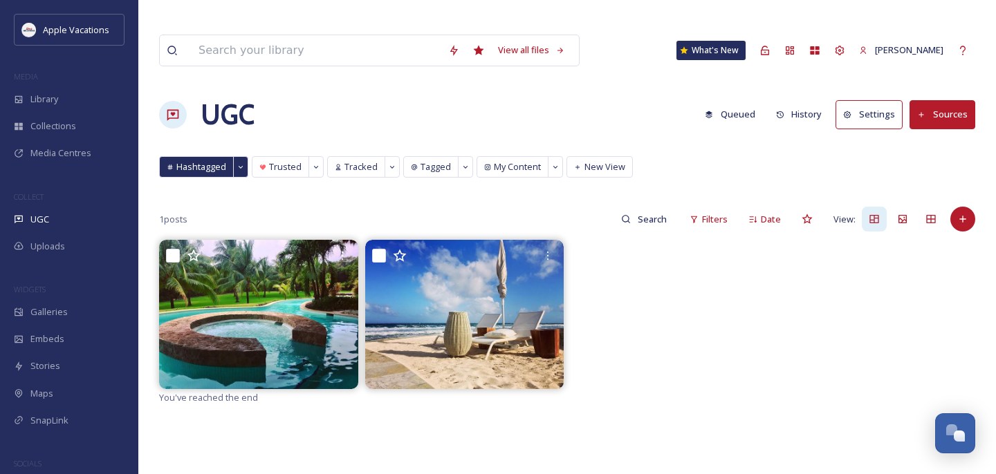
click at [951, 207] on div at bounding box center [962, 219] width 25 height 25
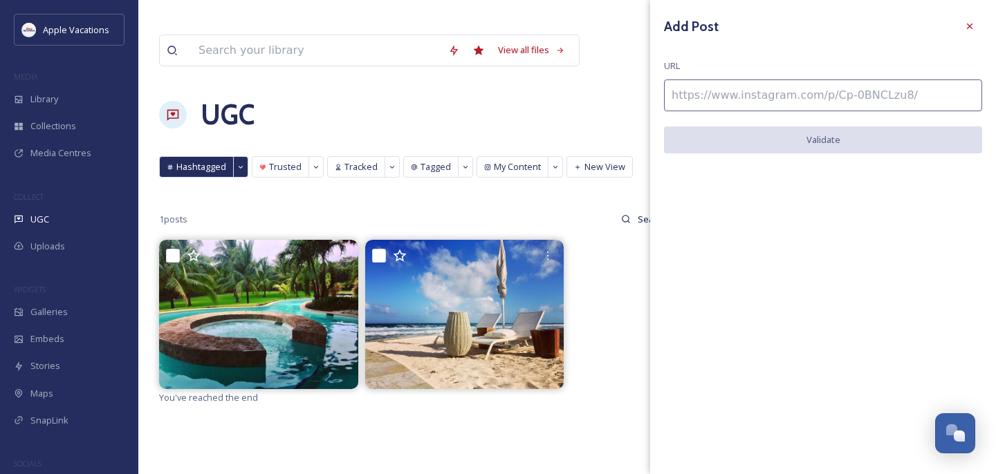
click at [861, 102] on input at bounding box center [823, 96] width 318 height 32
paste input "https://www.instagram.com/p/BhodDNgHN8f/"
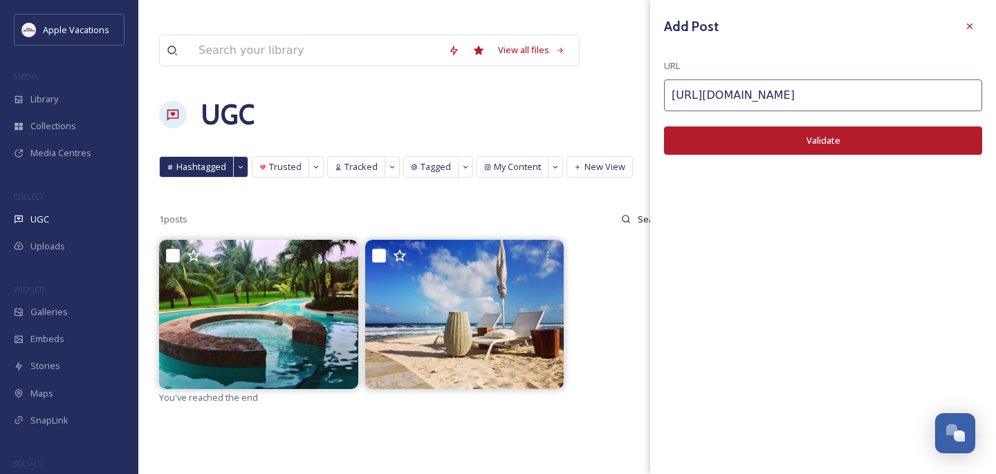
type input "https://www.instagram.com/p/BhodDNgHN8f/"
drag, startPoint x: 790, startPoint y: 146, endPoint x: 803, endPoint y: 152, distance: 14.5
click at [803, 152] on button "Validate" at bounding box center [823, 141] width 318 height 28
click at [798, 149] on button "Add Post" at bounding box center [823, 141] width 318 height 28
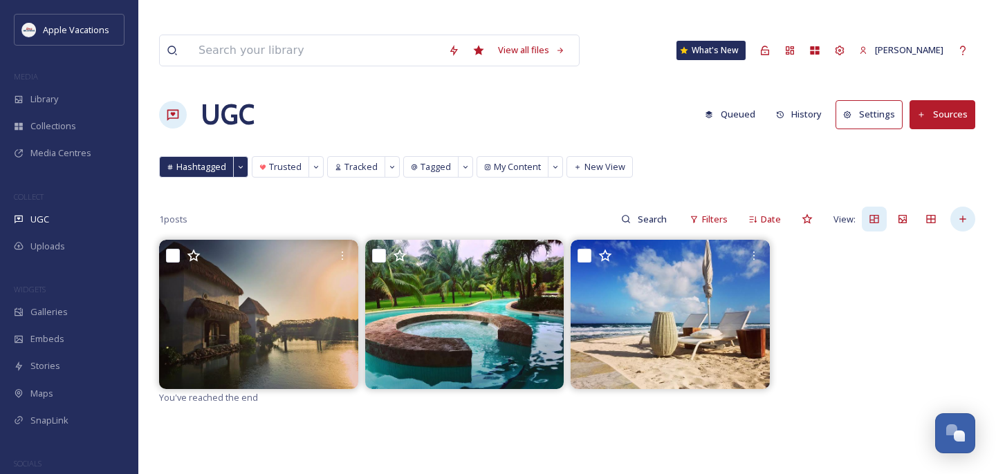
drag, startPoint x: 803, startPoint y: 152, endPoint x: 964, endPoint y: 189, distance: 165.4
click at [964, 214] on icon at bounding box center [962, 219] width 11 height 11
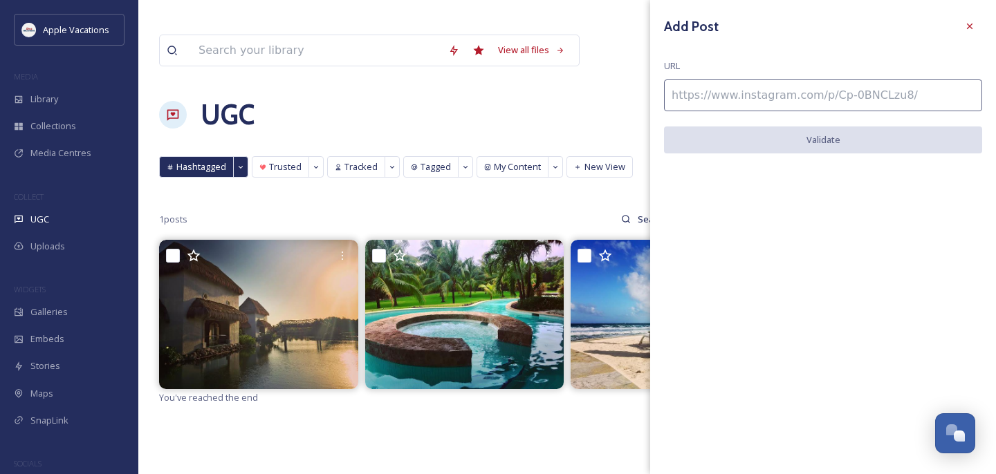
click at [879, 104] on input at bounding box center [823, 96] width 318 height 32
paste input "https://www.instagram.com/p/BMJ1_YIjW7U/"
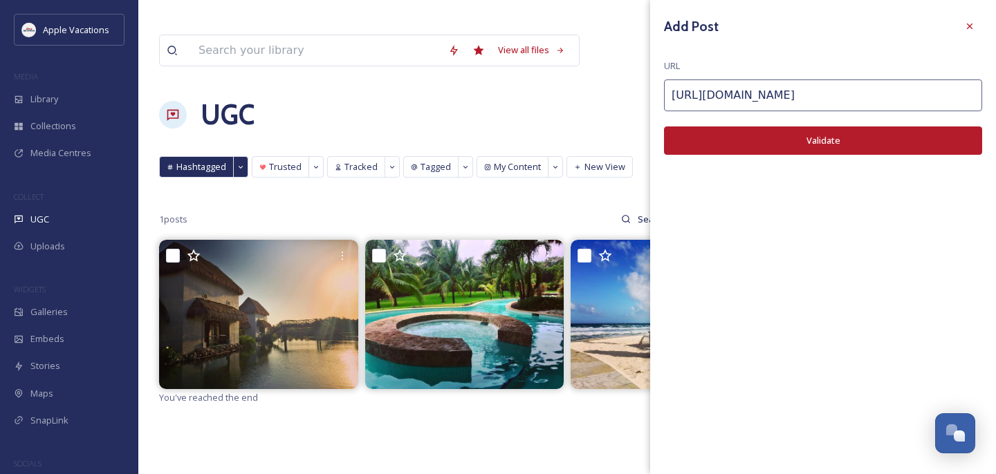
type input "https://www.instagram.com/p/BMJ1_YIjW7U/"
drag, startPoint x: 964, startPoint y: 189, endPoint x: 848, endPoint y: 130, distance: 130.5
click at [848, 130] on button "Validate" at bounding box center [823, 141] width 318 height 28
drag, startPoint x: 848, startPoint y: 130, endPoint x: 754, endPoint y: 135, distance: 94.2
click at [754, 135] on button "Add Post" at bounding box center [823, 141] width 318 height 28
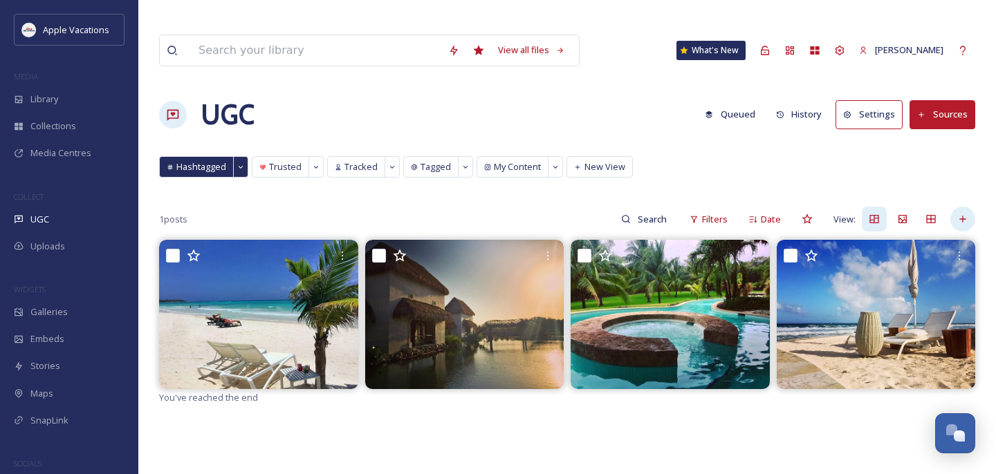
drag, startPoint x: 754, startPoint y: 135, endPoint x: 966, endPoint y: 191, distance: 219.6
click at [966, 214] on icon at bounding box center [962, 219] width 11 height 11
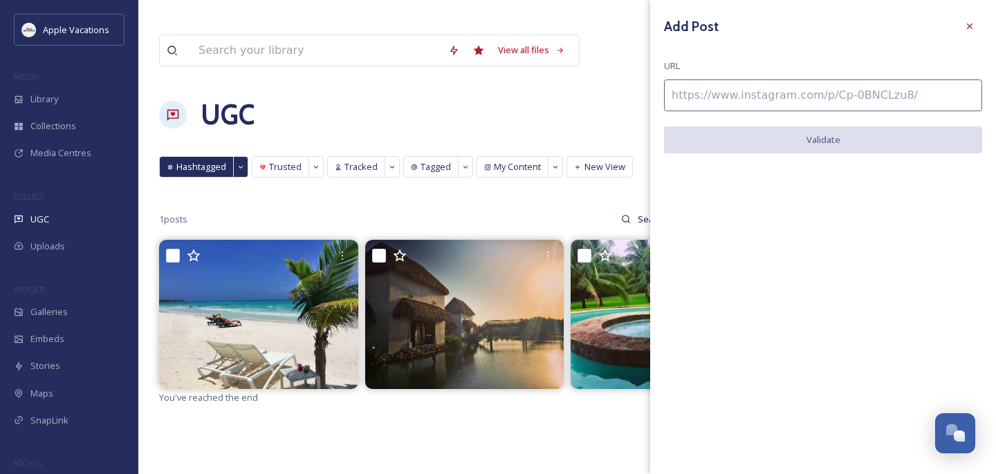
click at [966, 191] on div "Add Post URL Validate" at bounding box center [823, 237] width 346 height 474
click at [887, 123] on div "Add Post URL Validate" at bounding box center [823, 94] width 346 height 188
click at [817, 98] on input at bounding box center [823, 96] width 318 height 32
paste input "https://www.instagram.com/p/DMh0A5LRpwQ/"
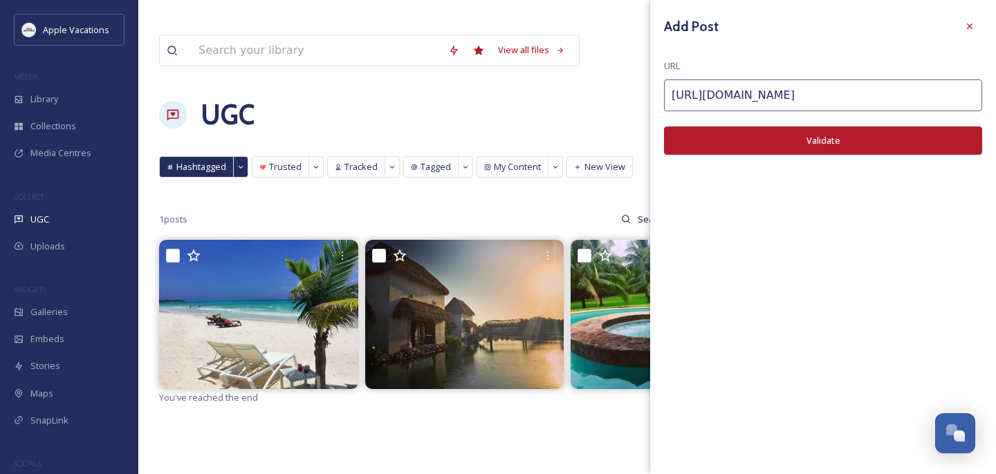
type input "https://www.instagram.com/p/DMh0A5LRpwQ/"
drag, startPoint x: 966, startPoint y: 191, endPoint x: 781, endPoint y: 140, distance: 192.3
click at [781, 140] on button "Validate" at bounding box center [823, 141] width 318 height 28
click at [781, 140] on button "Add Post" at bounding box center [823, 141] width 318 height 28
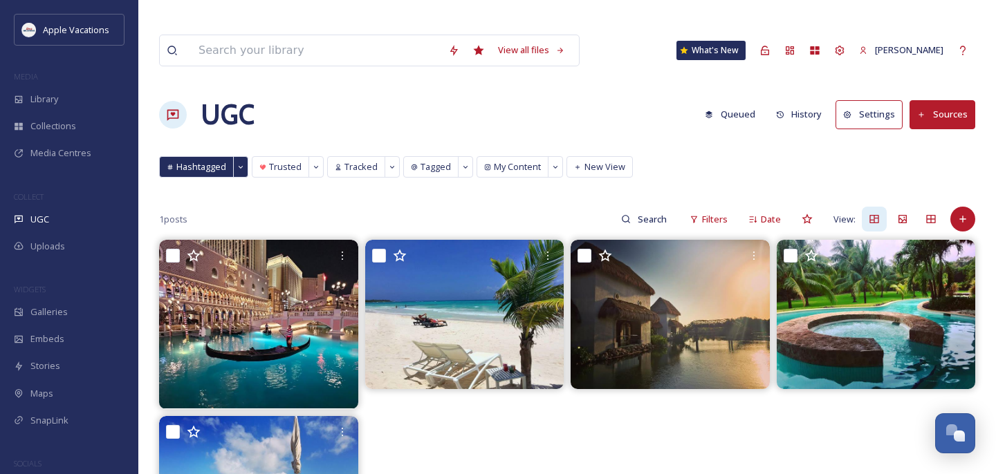
click at [970, 207] on div at bounding box center [962, 219] width 25 height 25
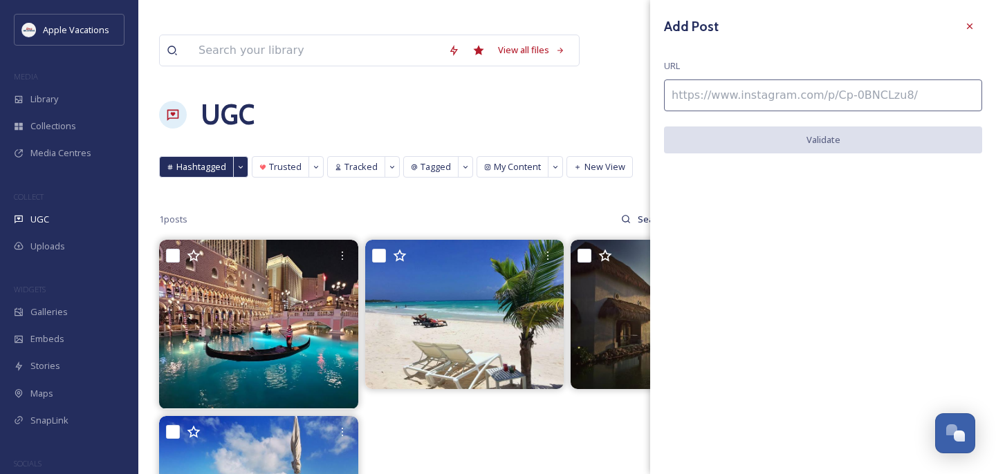
click at [893, 99] on input at bounding box center [823, 96] width 318 height 32
paste input "https://www.instagram.com/p/DMh0A5LRpwQ/"
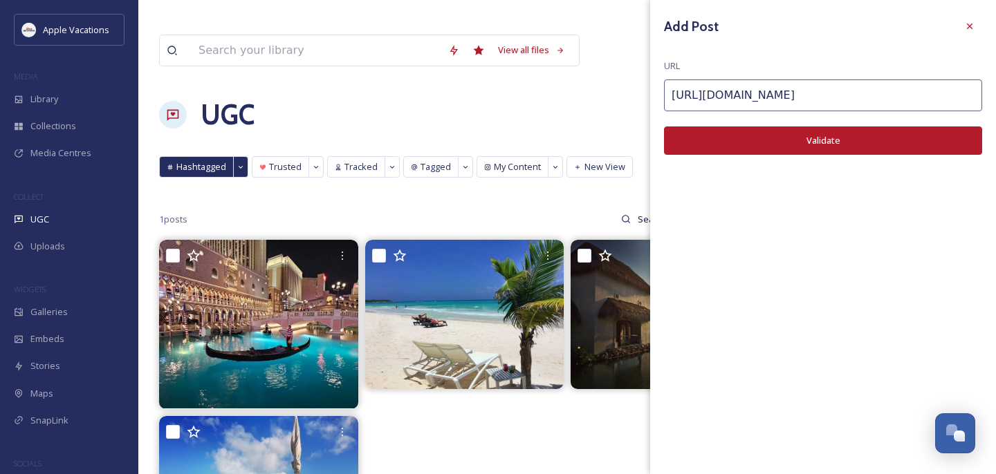
type input "https://www.instagram.com/p/DMh0A5LRpwQ/"
click at [851, 151] on button "Validate" at bounding box center [823, 141] width 318 height 28
click at [847, 143] on button "Add Post" at bounding box center [823, 141] width 318 height 28
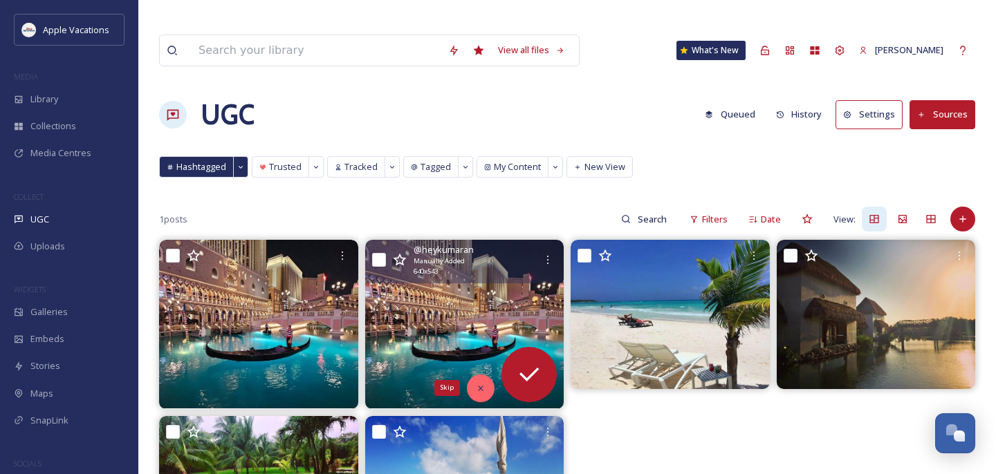
drag, startPoint x: 781, startPoint y: 140, endPoint x: 471, endPoint y: 352, distance: 375.6
click at [471, 375] on div "Skip" at bounding box center [481, 389] width 28 height 28
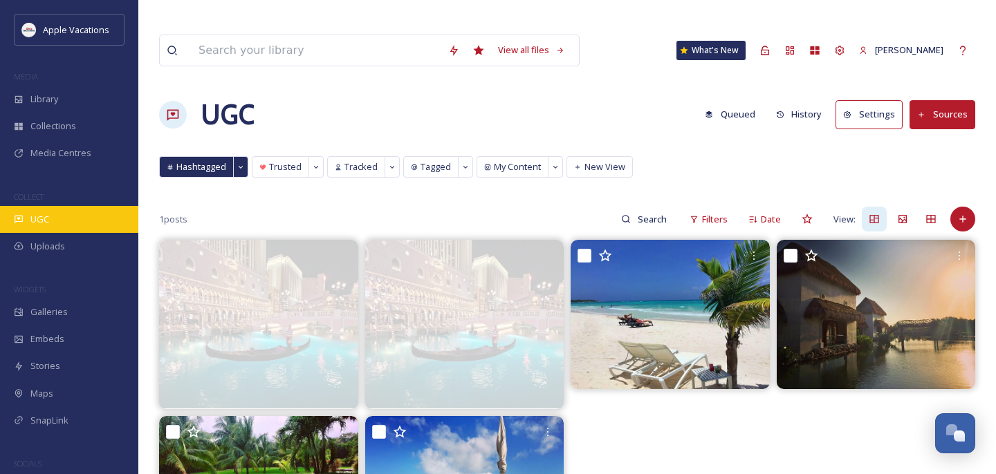
drag, startPoint x: 471, startPoint y: 352, endPoint x: 115, endPoint y: 223, distance: 378.3
click at [115, 223] on div "UGC" at bounding box center [69, 219] width 138 height 27
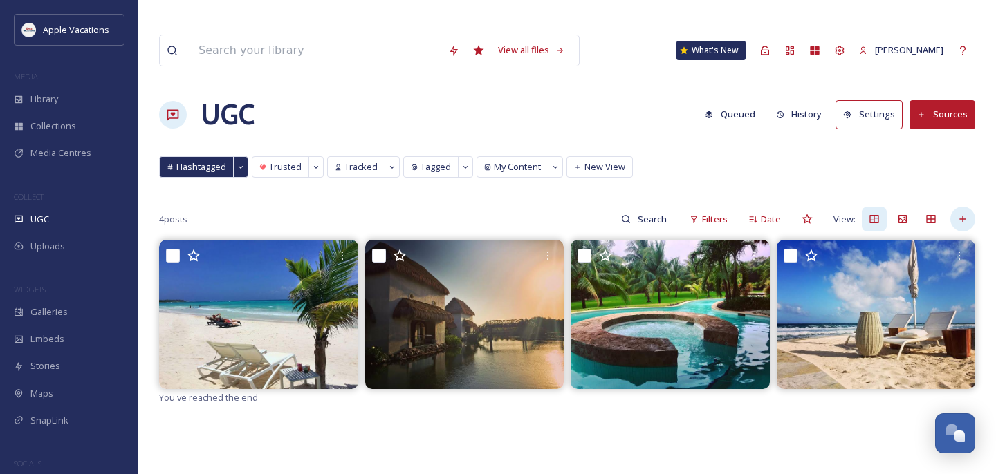
drag, startPoint x: 115, startPoint y: 223, endPoint x: 970, endPoint y: 185, distance: 855.0
click at [970, 207] on div at bounding box center [962, 219] width 25 height 25
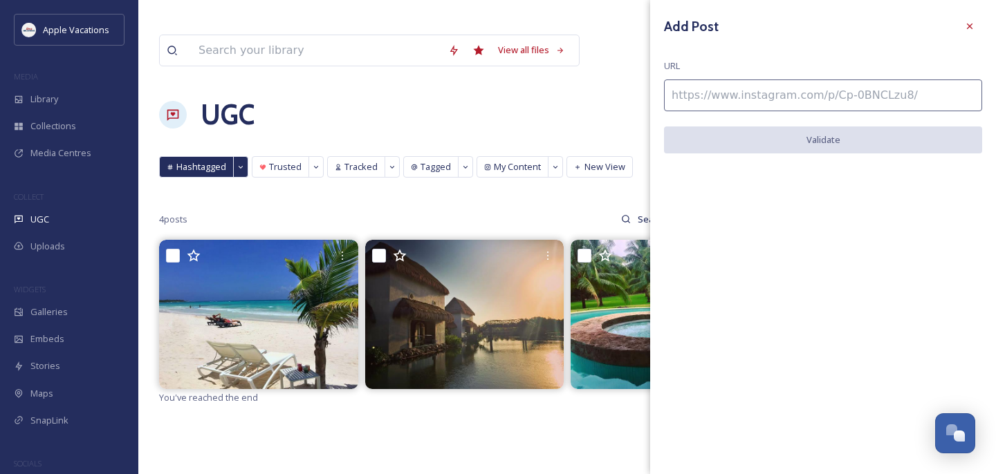
drag, startPoint x: 970, startPoint y: 185, endPoint x: 893, endPoint y: 100, distance: 114.1
click at [893, 100] on input at bounding box center [823, 96] width 318 height 32
paste input "https://www.instagram.com/p/DNGuOEIPhZ6/"
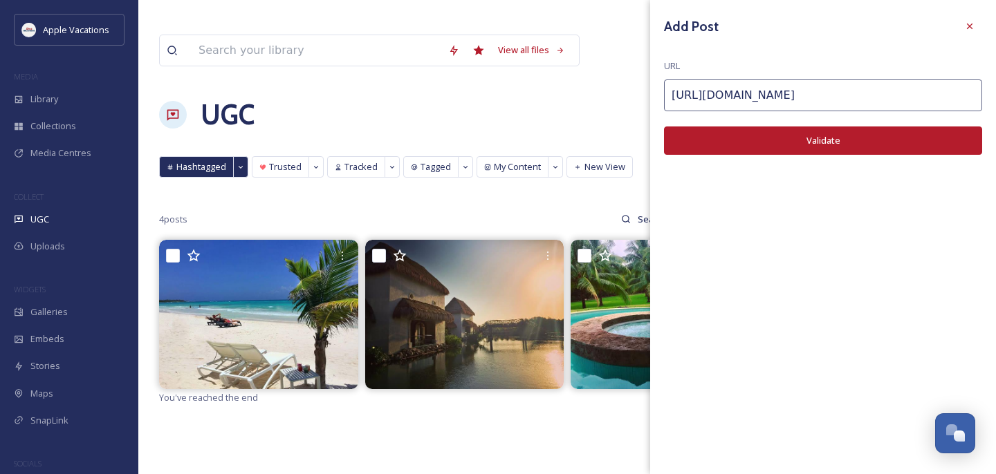
type input "https://www.instagram.com/p/DNGuOEIPhZ6/"
click at [839, 138] on button "Validate" at bounding box center [823, 141] width 318 height 28
click at [839, 138] on button "Add Post" at bounding box center [823, 141] width 318 height 28
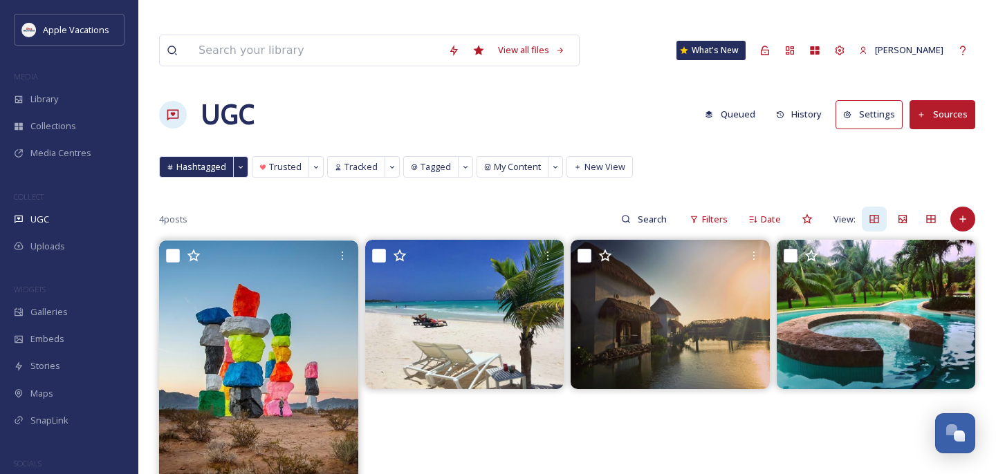
drag, startPoint x: 893, startPoint y: 100, endPoint x: 950, endPoint y: 198, distance: 113.8
click at [950, 205] on div "4 posts Filters Date View:" at bounding box center [567, 219] width 816 height 28
drag, startPoint x: 950, startPoint y: 198, endPoint x: 968, endPoint y: 187, distance: 21.1
click at [968, 207] on div at bounding box center [962, 219] width 25 height 25
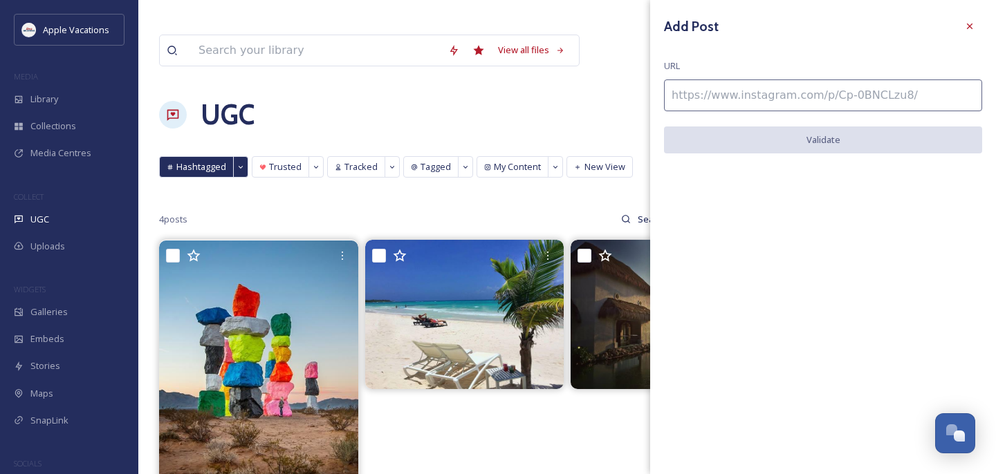
click at [864, 102] on input at bounding box center [823, 96] width 318 height 32
paste input "https://www.instagram.com/p/DKPxTQDtUHz/"
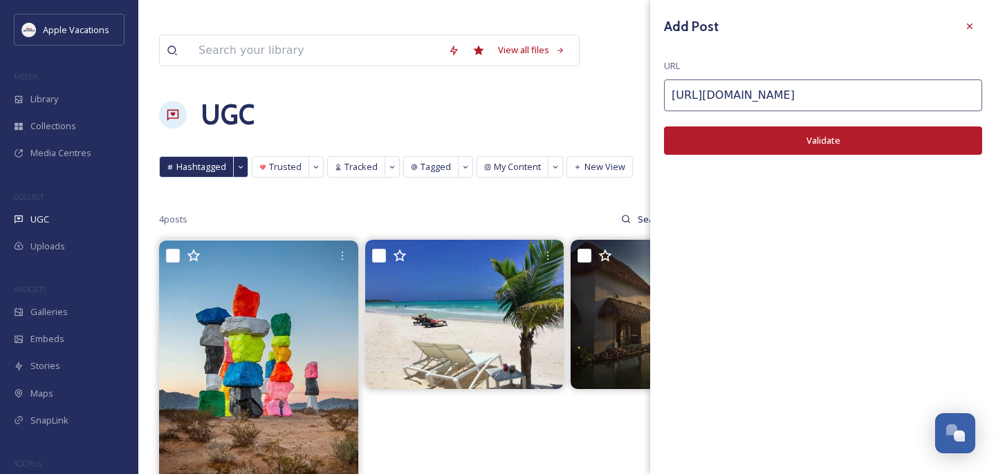
type input "https://www.instagram.com/p/DKPxTQDtUHz/"
drag, startPoint x: 968, startPoint y: 187, endPoint x: 840, endPoint y: 138, distance: 137.7
click at [840, 138] on button "Validate" at bounding box center [823, 141] width 318 height 28
click at [840, 139] on button "Add Post" at bounding box center [823, 141] width 318 height 28
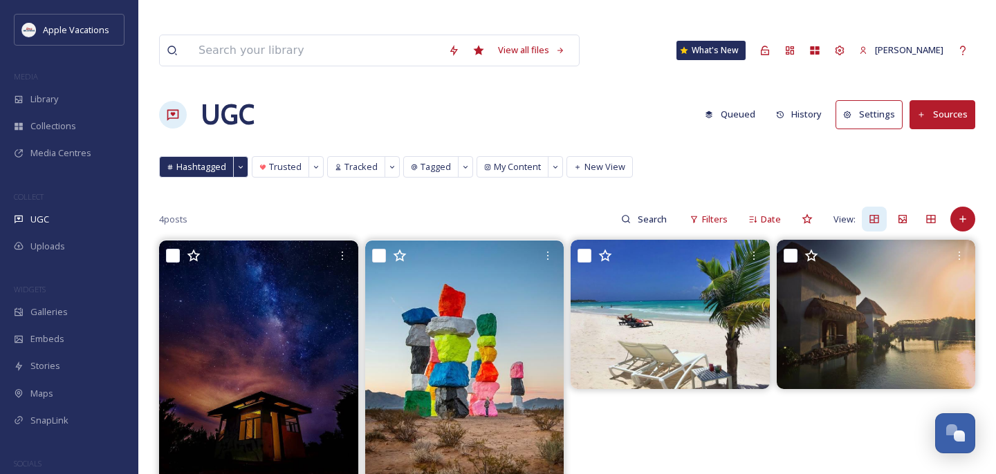
click at [963, 214] on icon at bounding box center [962, 219] width 11 height 11
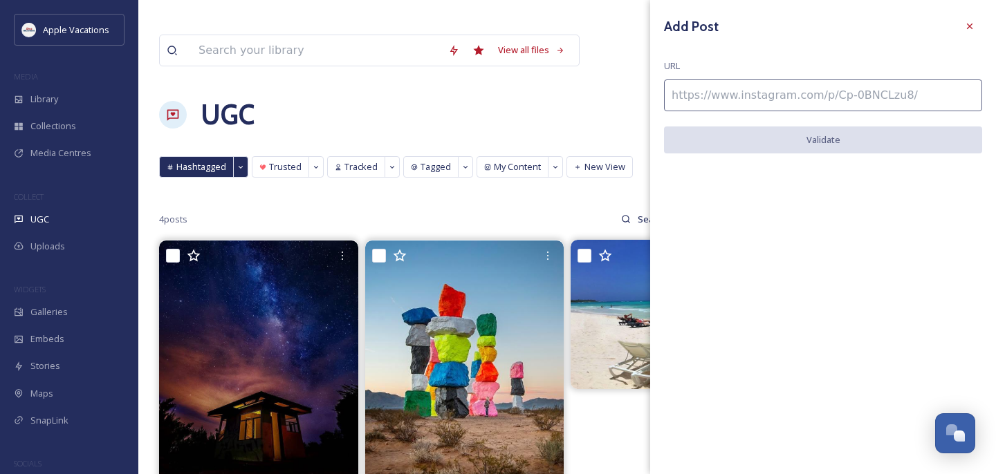
click at [871, 94] on input at bounding box center [823, 96] width 318 height 32
paste input "https://www.instagram.com/p/DKNW6yXJR44/"
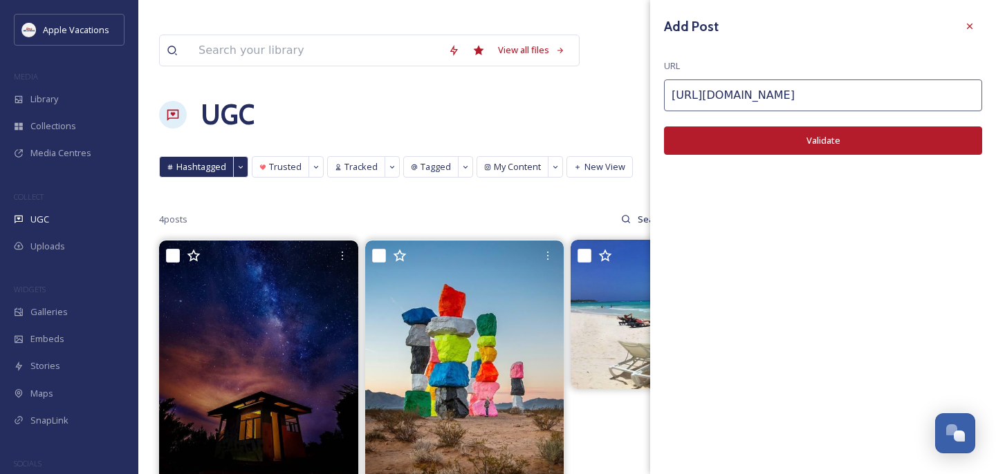
type input "https://www.instagram.com/p/DKNW6yXJR44/"
drag, startPoint x: 840, startPoint y: 139, endPoint x: 816, endPoint y: 124, distance: 27.6
click at [816, 124] on div "Add Post URL https://www.instagram.com/p/DKNW6yXJR44/ Validate" at bounding box center [823, 94] width 346 height 189
click at [806, 137] on button "Validate" at bounding box center [823, 141] width 318 height 28
drag, startPoint x: 816, startPoint y: 124, endPoint x: 838, endPoint y: 139, distance: 25.9
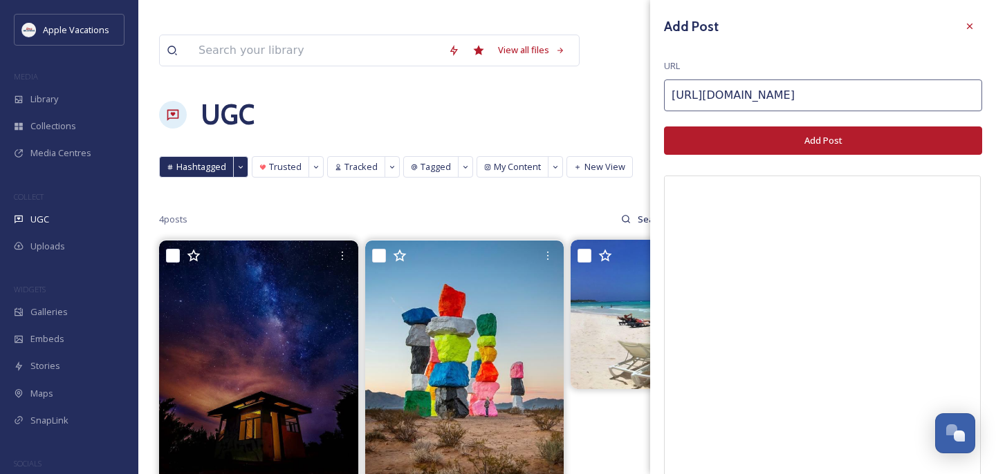
click at [838, 139] on button "Add Post" at bounding box center [823, 141] width 318 height 28
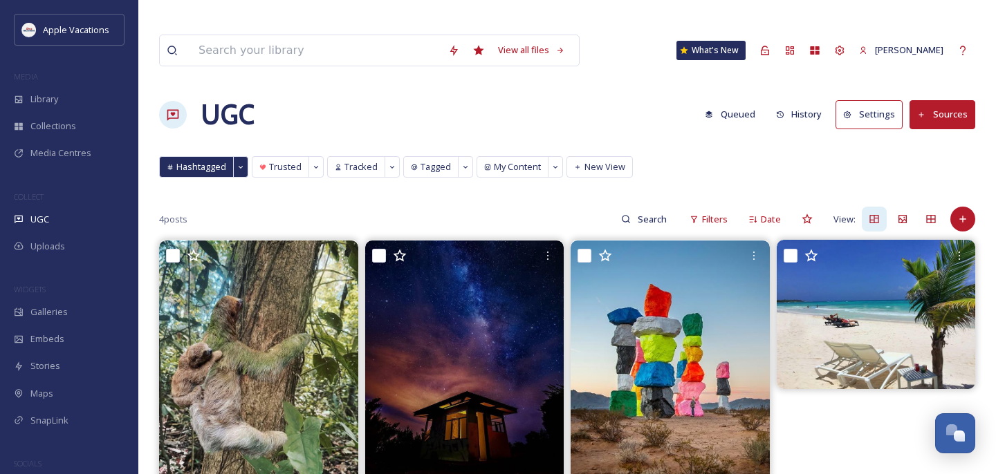
drag, startPoint x: 838, startPoint y: 139, endPoint x: 531, endPoint y: 194, distance: 311.3
click at [531, 205] on div "4 posts Filters Date View:" at bounding box center [567, 219] width 816 height 28
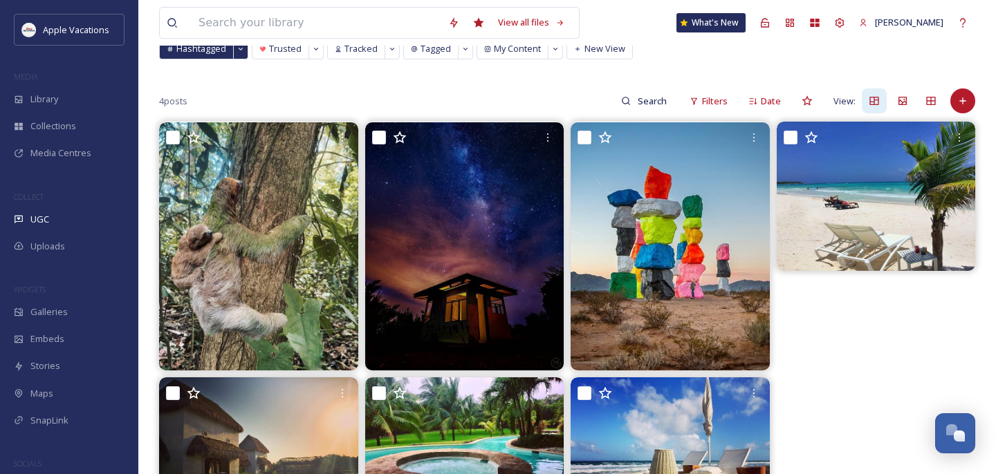
scroll to position [212, 0]
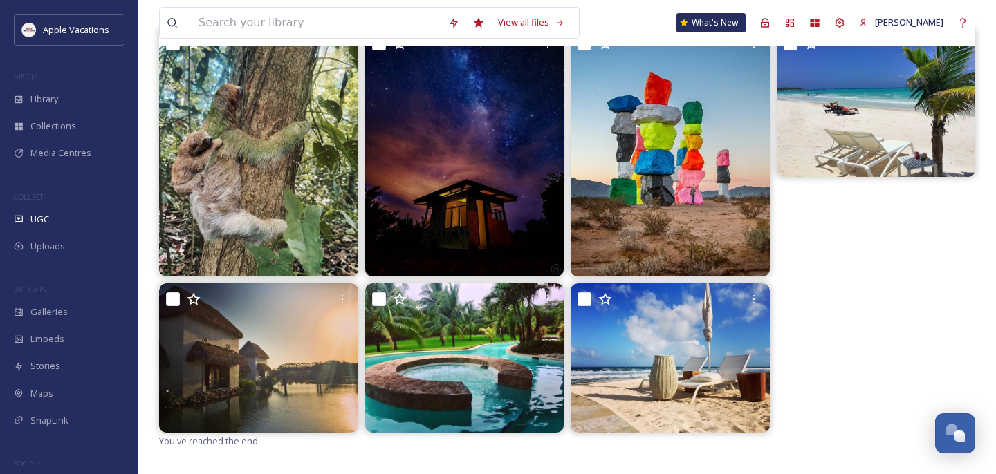
drag, startPoint x: 531, startPoint y: 194, endPoint x: 772, endPoint y: 283, distance: 256.4
click at [772, 283] on div at bounding box center [567, 230] width 816 height 405
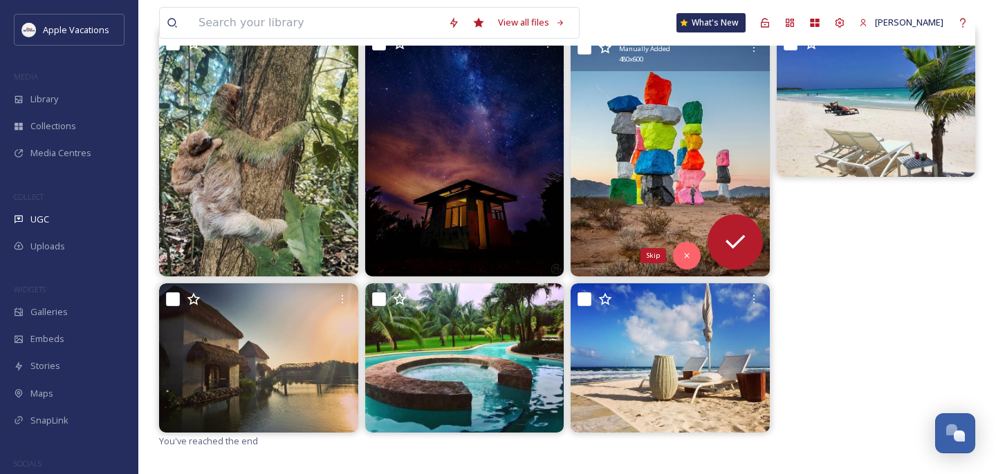
click at [699, 242] on div "Skip" at bounding box center [687, 256] width 28 height 28
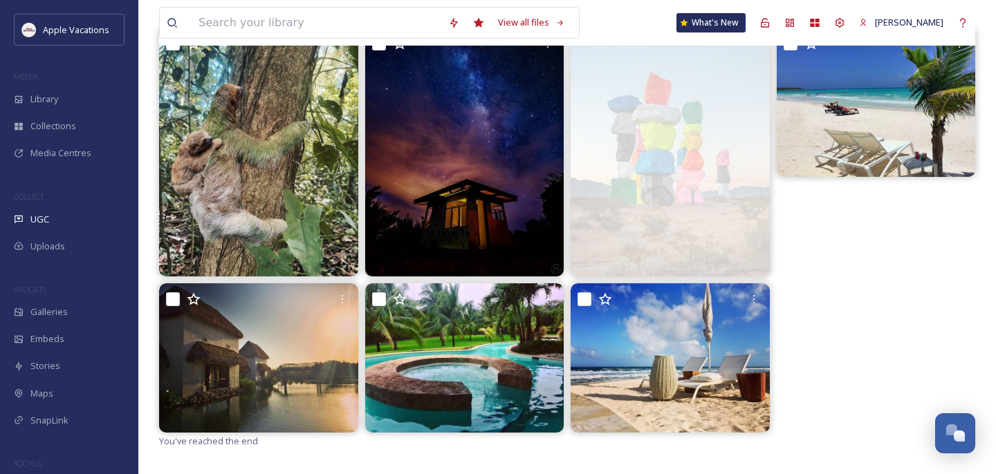
click at [70, 223] on div "UGC" at bounding box center [69, 219] width 138 height 27
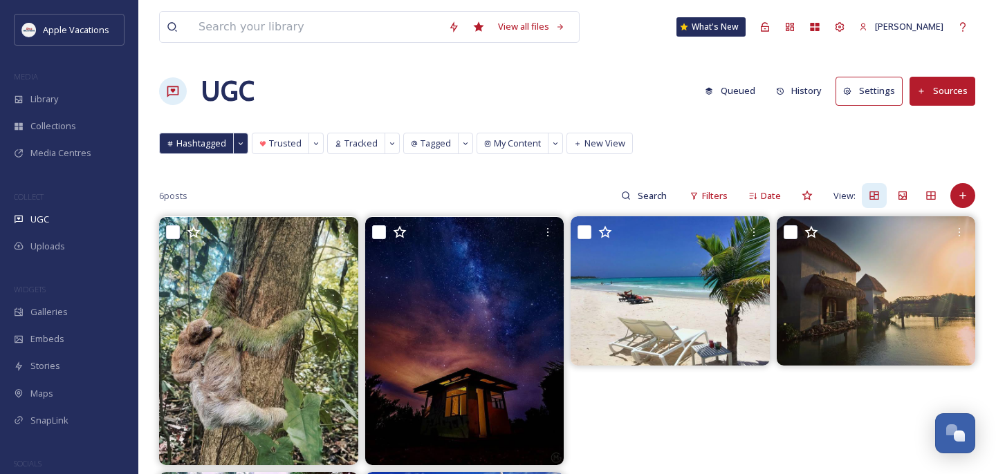
scroll to position [24, 0]
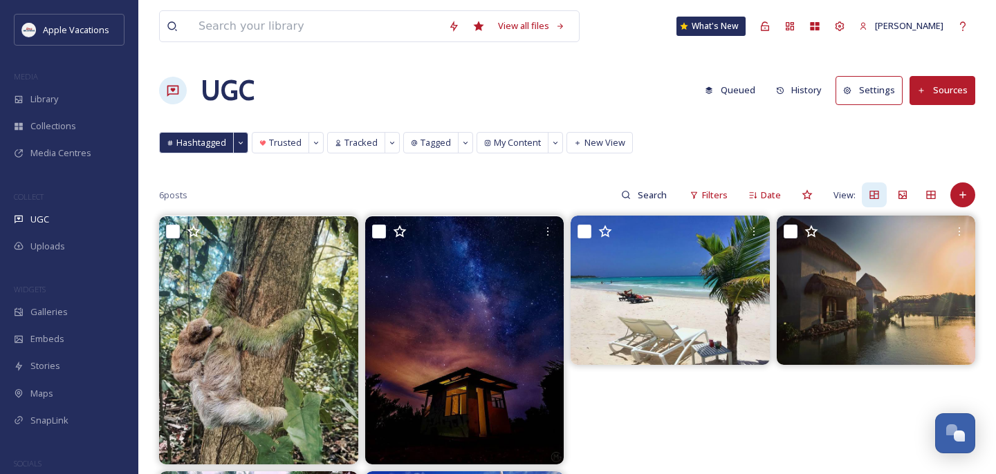
click at [461, 371] on img at bounding box center [464, 340] width 199 height 248
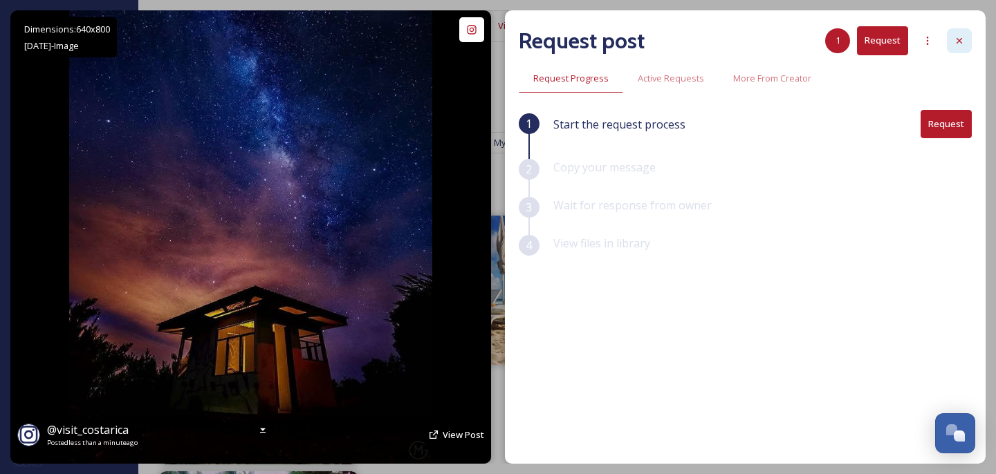
drag, startPoint x: 772, startPoint y: 283, endPoint x: 952, endPoint y: 39, distance: 303.6
click at [952, 39] on div at bounding box center [959, 40] width 25 height 25
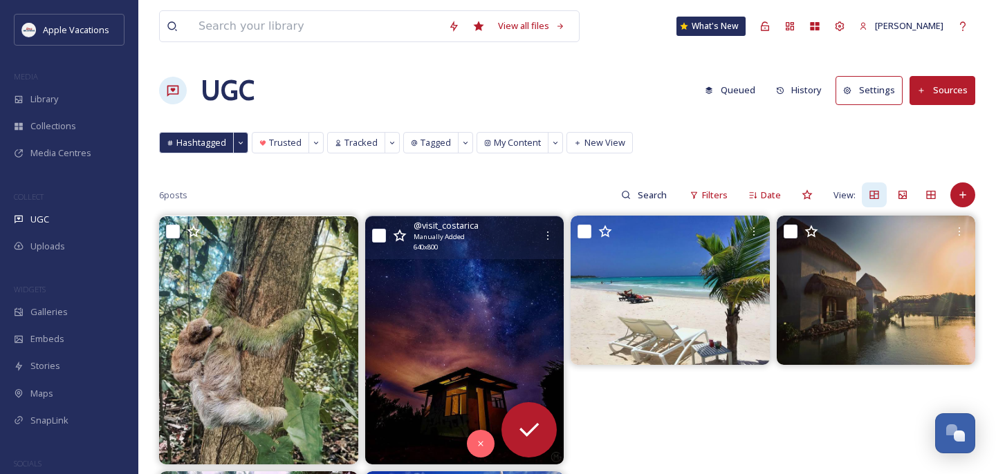
drag, startPoint x: 952, startPoint y: 39, endPoint x: 632, endPoint y: 396, distance: 480.0
click at [632, 396] on div at bounding box center [670, 418] width 199 height 405
drag, startPoint x: 632, startPoint y: 396, endPoint x: 514, endPoint y: 360, distance: 123.6
click at [514, 360] on img at bounding box center [464, 340] width 199 height 248
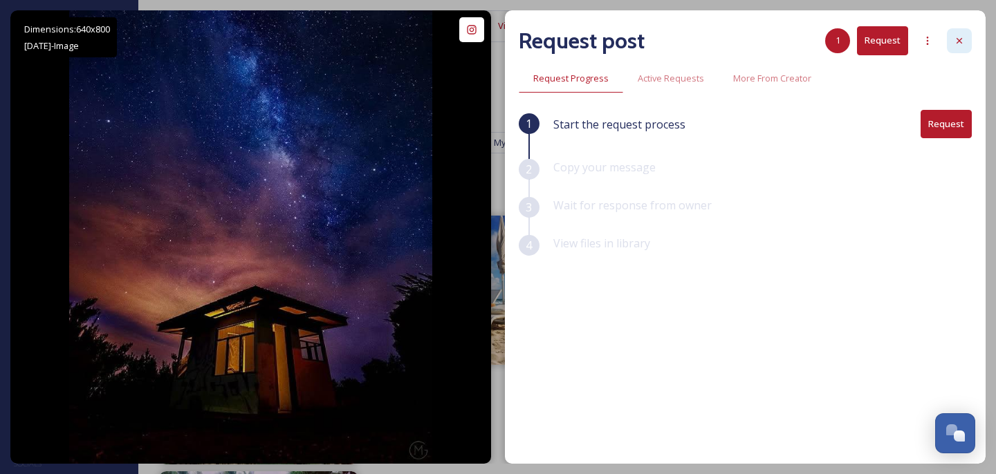
drag, startPoint x: 514, startPoint y: 360, endPoint x: 955, endPoint y: 37, distance: 547.2
click at [955, 37] on icon at bounding box center [959, 40] width 11 height 11
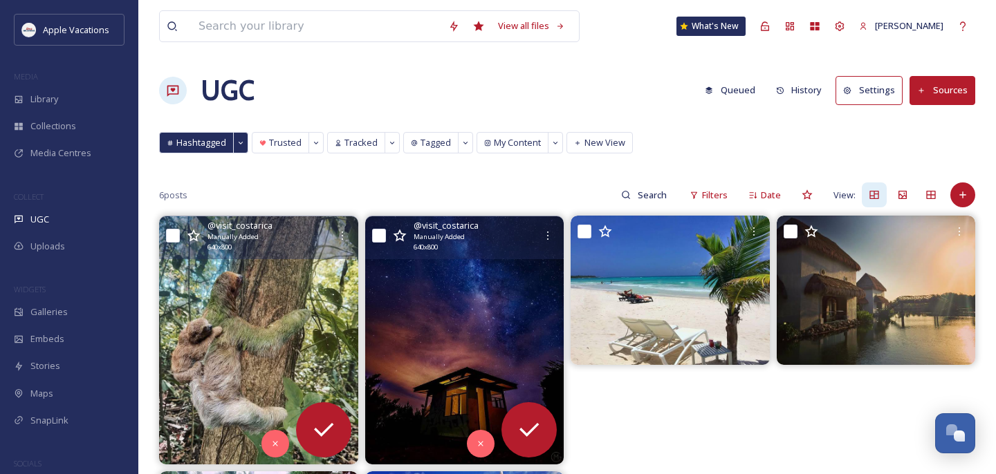
click at [302, 376] on img at bounding box center [258, 340] width 199 height 248
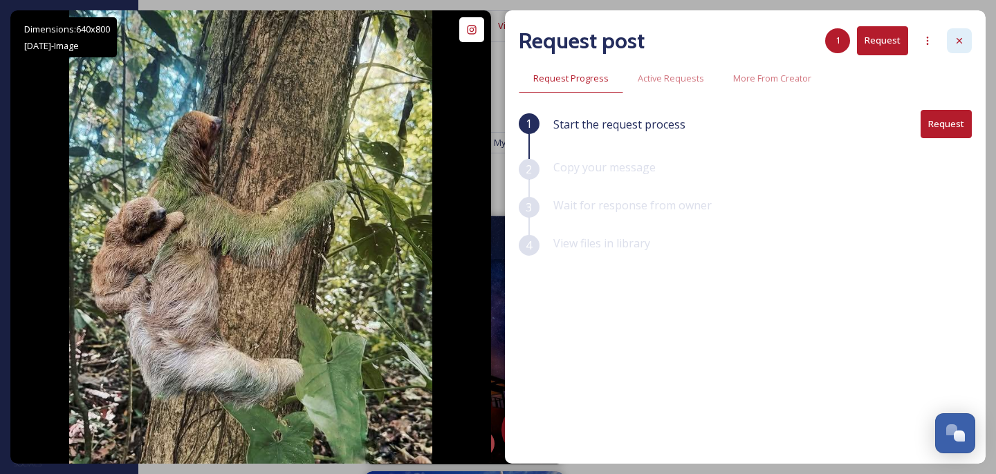
drag, startPoint x: 955, startPoint y: 37, endPoint x: 966, endPoint y: 41, distance: 12.1
click at [966, 41] on div at bounding box center [959, 40] width 25 height 25
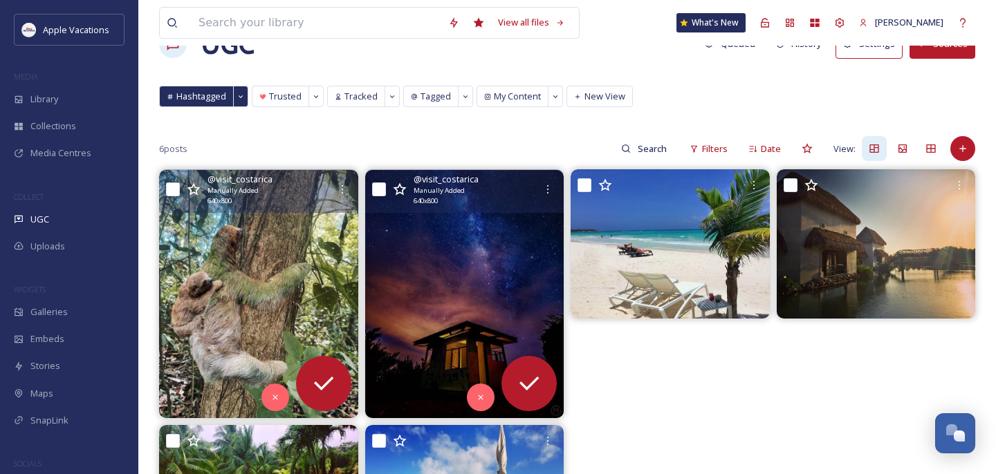
scroll to position [70, 0]
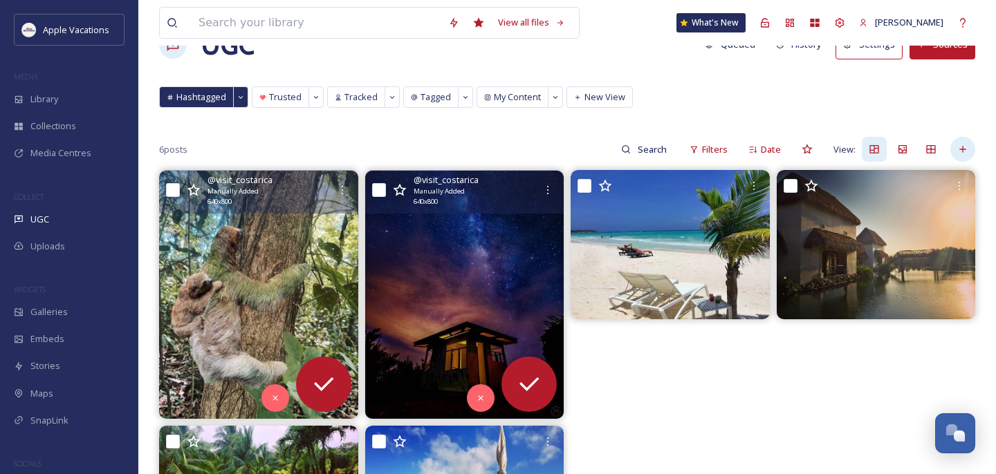
click at [960, 144] on icon at bounding box center [962, 149] width 11 height 11
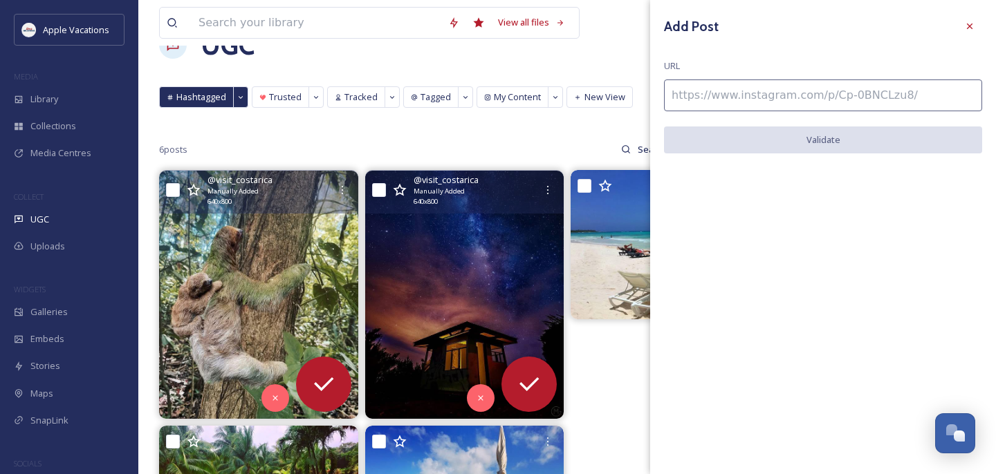
click at [910, 100] on input at bounding box center [823, 96] width 318 height 32
paste input "https://www.instagram.com/p/DLkWdamSXgV/"
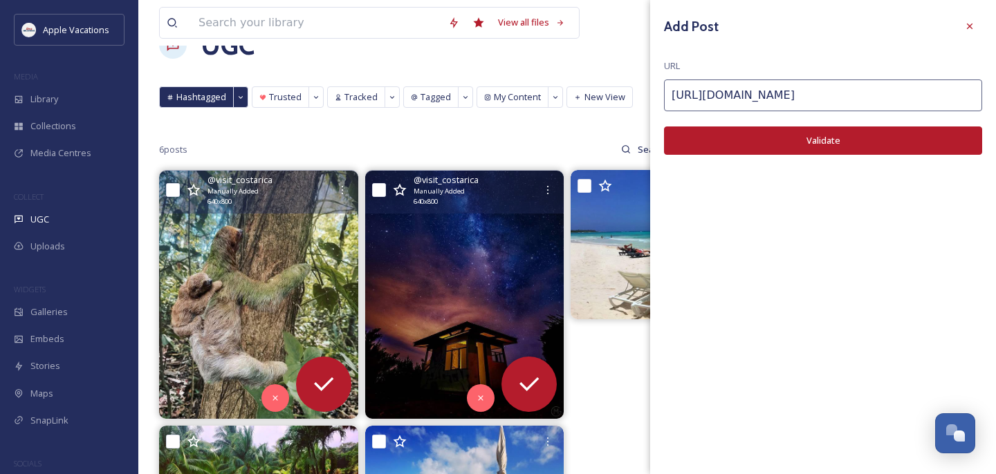
type input "https://www.instagram.com/p/DLkWdamSXgV/"
click at [846, 136] on button "Validate" at bounding box center [823, 141] width 318 height 28
click at [831, 138] on button "Add Post" at bounding box center [823, 141] width 318 height 28
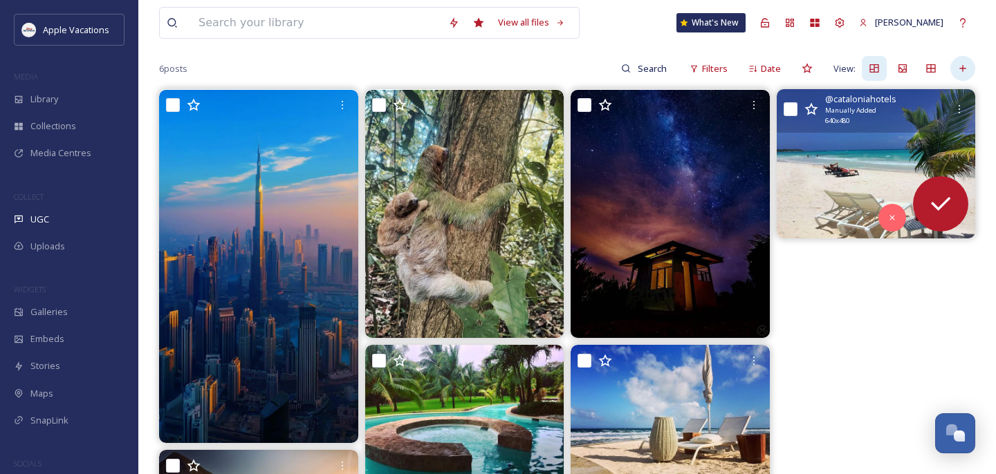
scroll to position [156, 0]
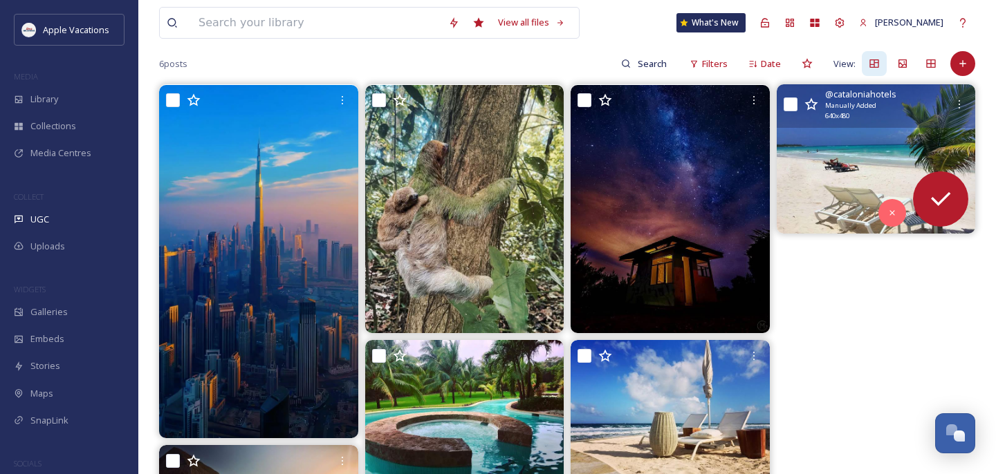
drag, startPoint x: 960, startPoint y: 118, endPoint x: 290, endPoint y: 304, distance: 695.7
click at [290, 304] on img at bounding box center [258, 261] width 199 height 353
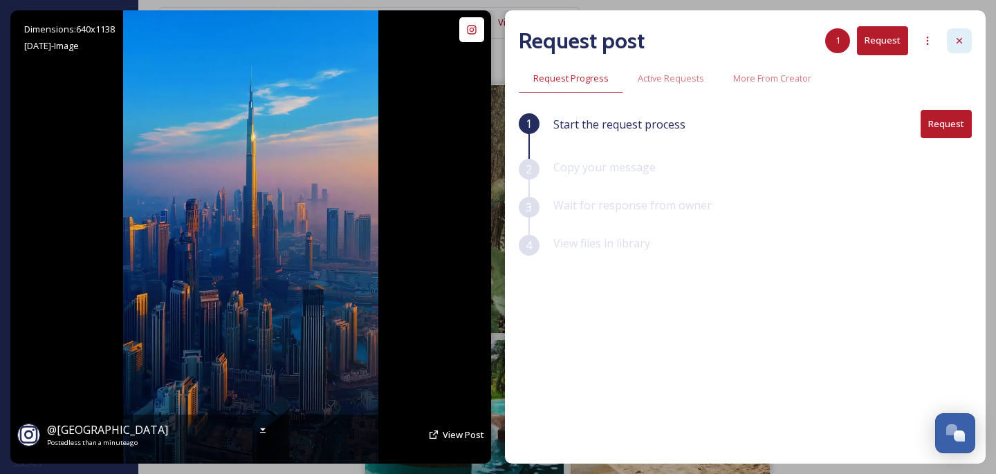
drag, startPoint x: 290, startPoint y: 304, endPoint x: 961, endPoint y: 35, distance: 723.4
click at [961, 35] on icon at bounding box center [959, 40] width 11 height 11
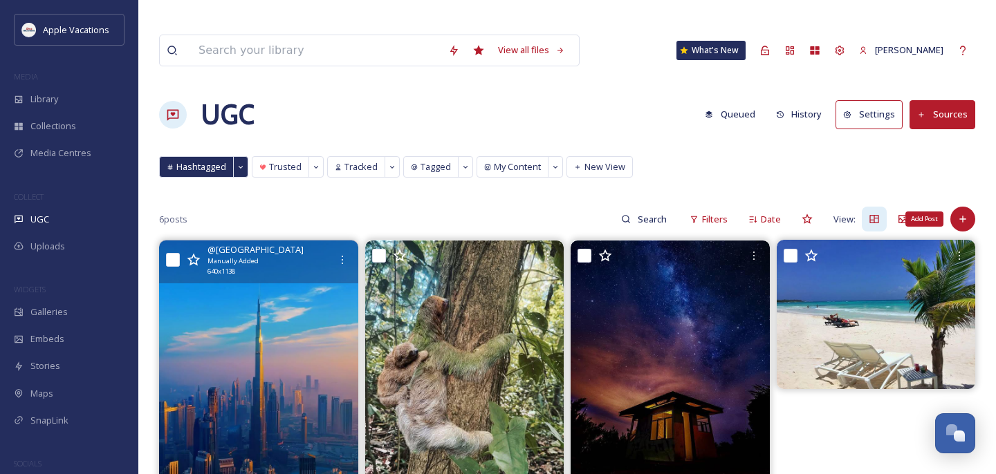
click at [962, 214] on icon at bounding box center [962, 219] width 11 height 11
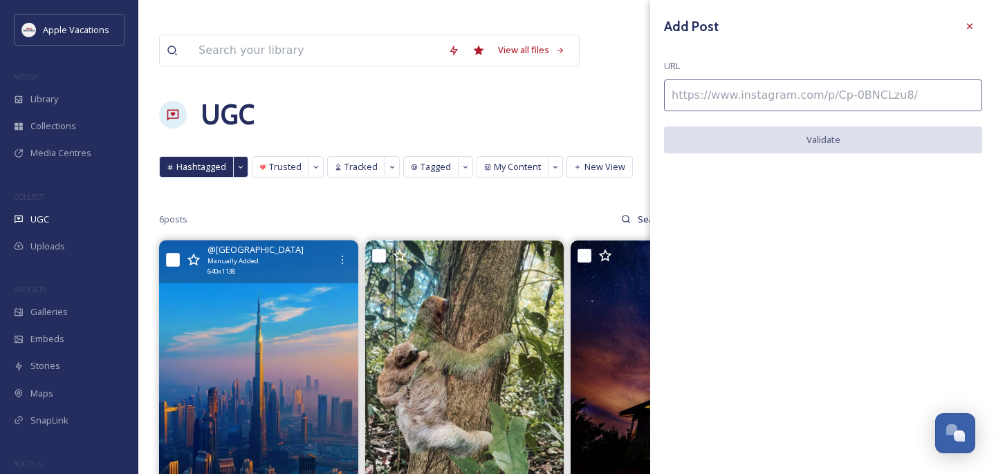
drag, startPoint x: 961, startPoint y: 35, endPoint x: 974, endPoint y: 10, distance: 28.2
click at [974, 10] on div "Add Post URL Validate" at bounding box center [823, 94] width 346 height 188
drag, startPoint x: 974, startPoint y: 10, endPoint x: 974, endPoint y: 26, distance: 15.2
click at [974, 26] on icon at bounding box center [969, 26] width 11 height 11
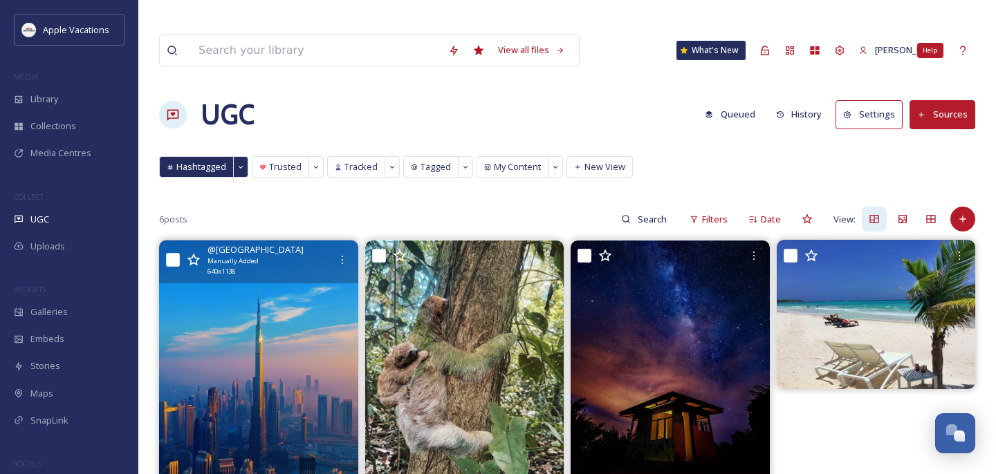
click at [956, 207] on div at bounding box center [962, 219] width 25 height 25
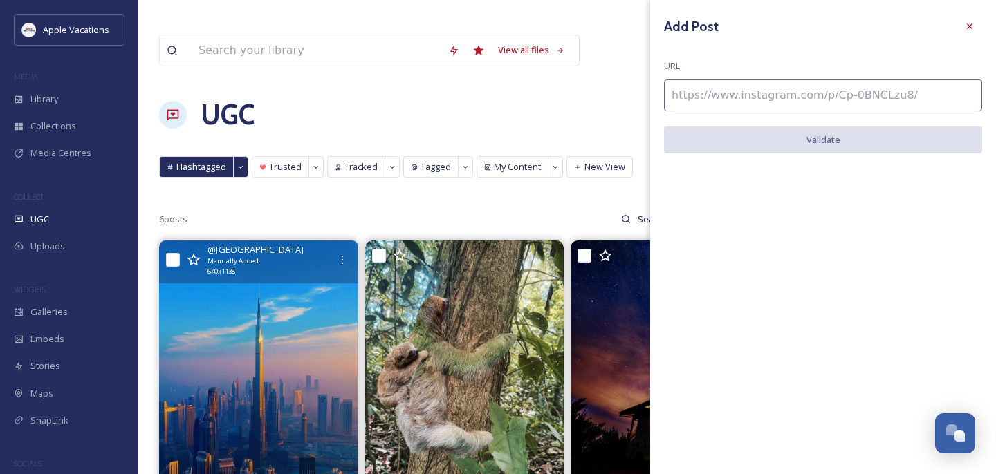
click at [895, 100] on input at bounding box center [823, 96] width 318 height 32
paste input "https://www.instagram.com/p/DNf93jUKcN2/"
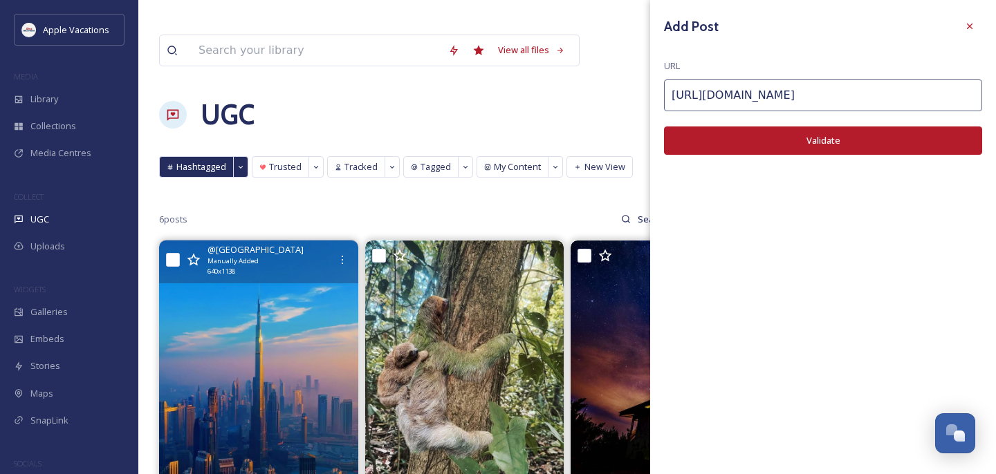
type input "https://www.instagram.com/p/DNf93jUKcN2/"
click at [814, 156] on div "Add Post URL https://www.instagram.com/p/DNf93jUKcN2/ Validate" at bounding box center [823, 94] width 346 height 189
click at [804, 145] on button "Validate" at bounding box center [823, 141] width 318 height 28
click at [804, 145] on button "Add Post" at bounding box center [823, 141] width 318 height 28
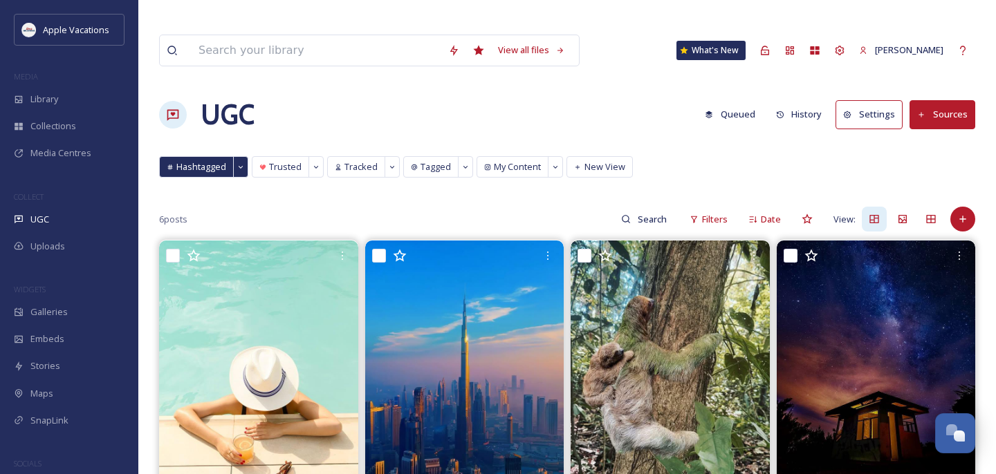
click at [94, 104] on div "Library" at bounding box center [69, 99] width 138 height 27
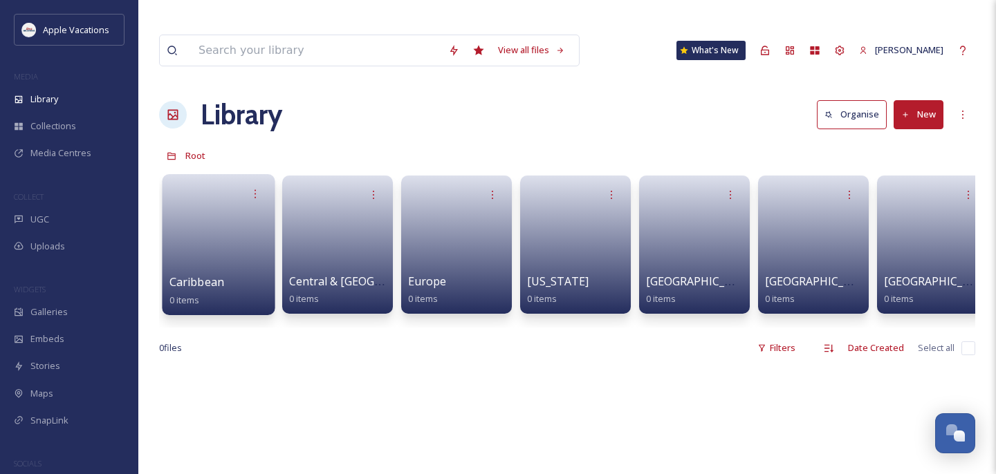
click at [190, 207] on link at bounding box center [218, 240] width 99 height 67
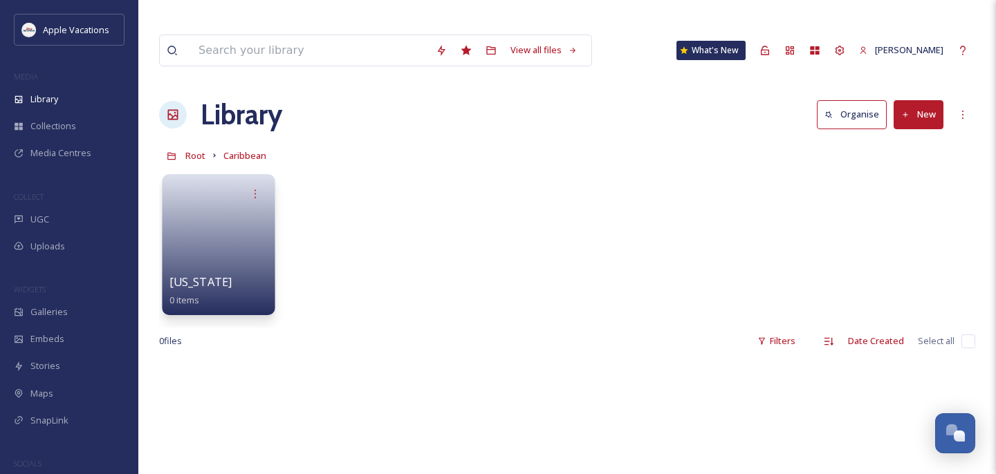
drag, startPoint x: 190, startPoint y: 195, endPoint x: 232, endPoint y: 212, distance: 45.6
click at [232, 212] on link at bounding box center [218, 240] width 99 height 67
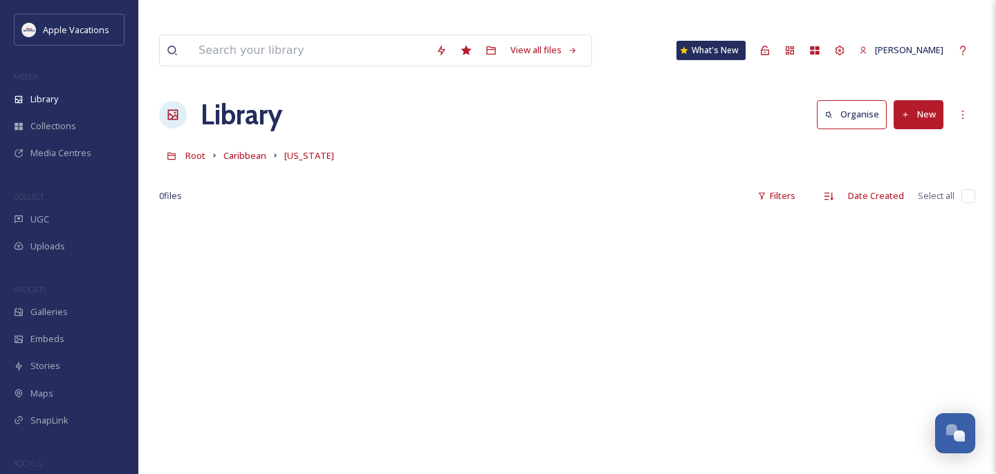
click at [906, 100] on button "New" at bounding box center [919, 114] width 50 height 28
click at [910, 140] on span "File Upload" at bounding box center [912, 146] width 46 height 13
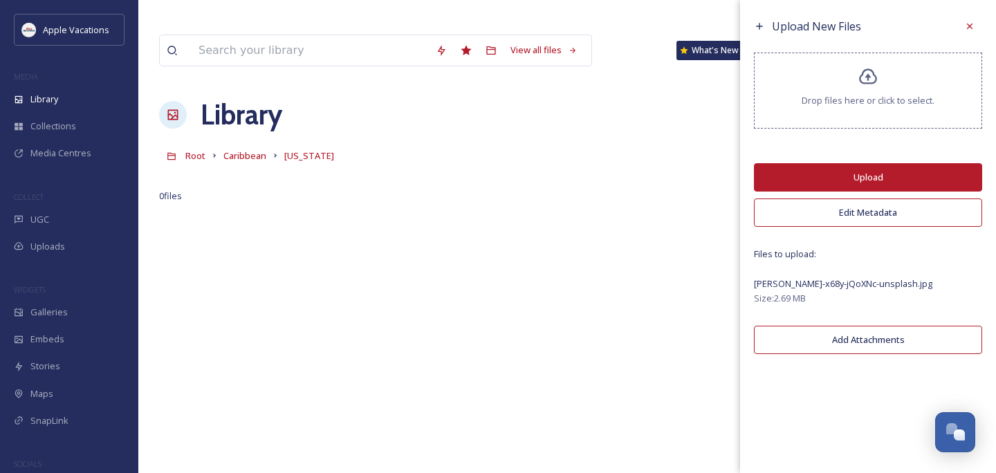
click at [872, 176] on button "Upload" at bounding box center [868, 177] width 228 height 28
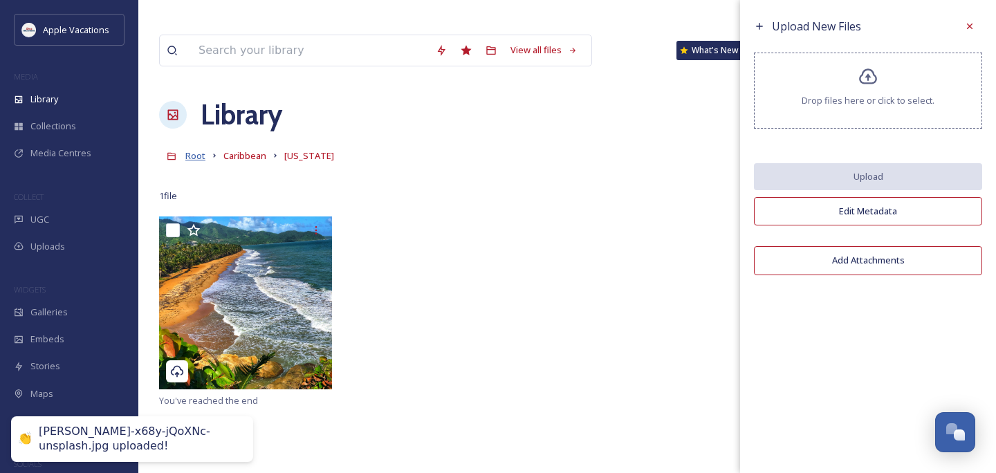
click at [200, 149] on span "Root" at bounding box center [195, 155] width 20 height 12
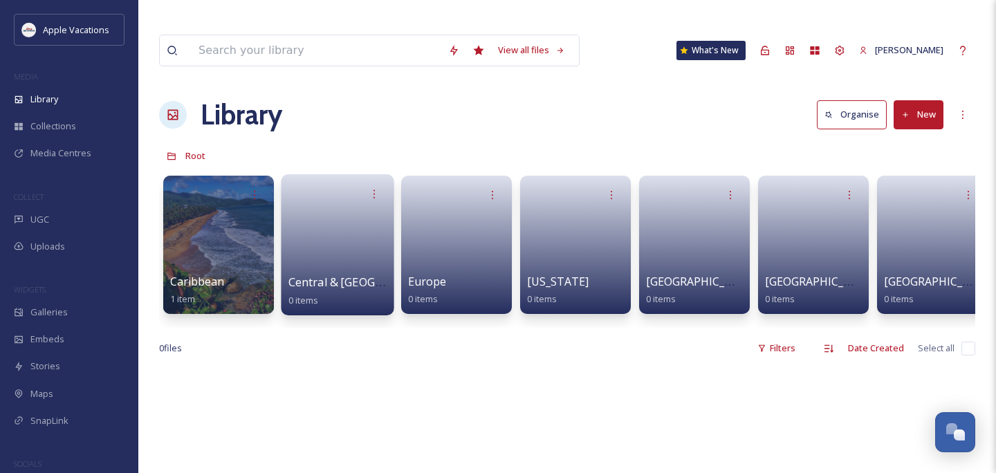
drag, startPoint x: 200, startPoint y: 125, endPoint x: 353, endPoint y: 226, distance: 183.2
click at [353, 226] on link at bounding box center [337, 240] width 99 height 67
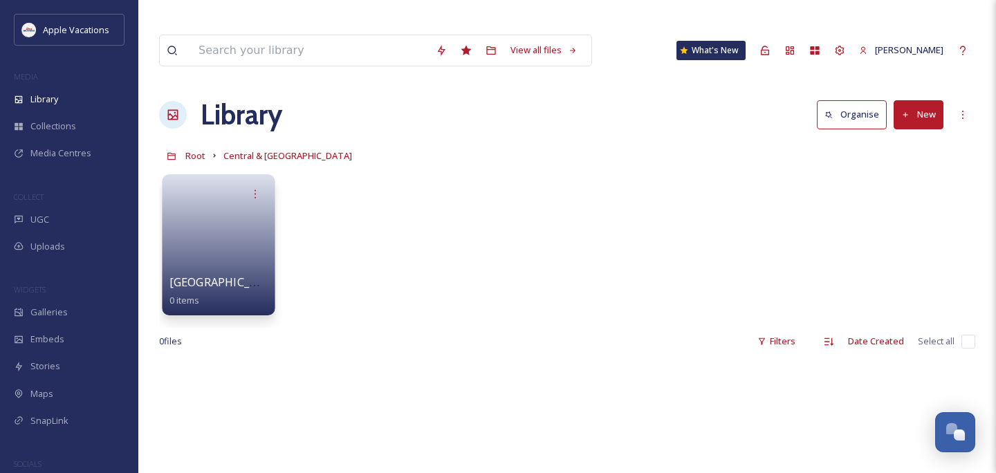
drag, startPoint x: 353, startPoint y: 226, endPoint x: 230, endPoint y: 198, distance: 126.2
click at [230, 207] on link at bounding box center [218, 240] width 99 height 67
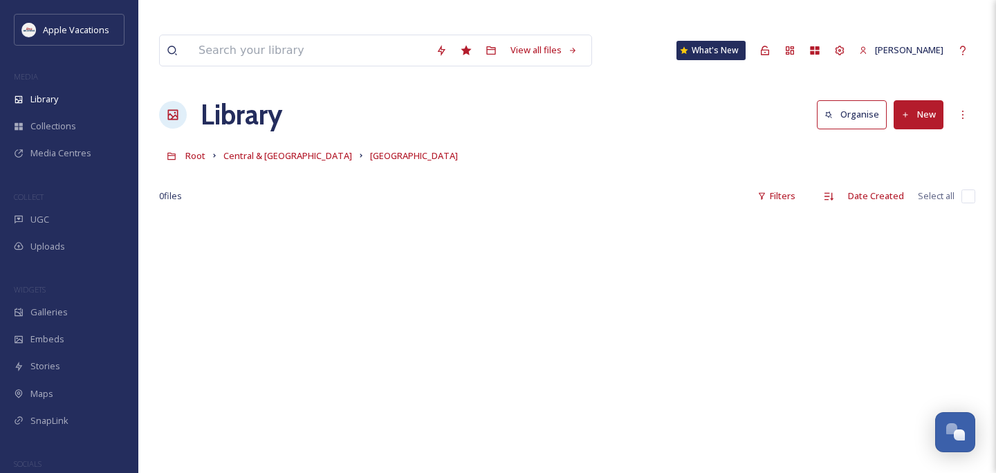
drag, startPoint x: 230, startPoint y: 198, endPoint x: 914, endPoint y: 86, distance: 693.8
click at [914, 100] on button "New" at bounding box center [919, 114] width 50 height 28
drag, startPoint x: 914, startPoint y: 86, endPoint x: 894, endPoint y: 113, distance: 33.5
click at [894, 140] on span "File Upload" at bounding box center [912, 146] width 46 height 13
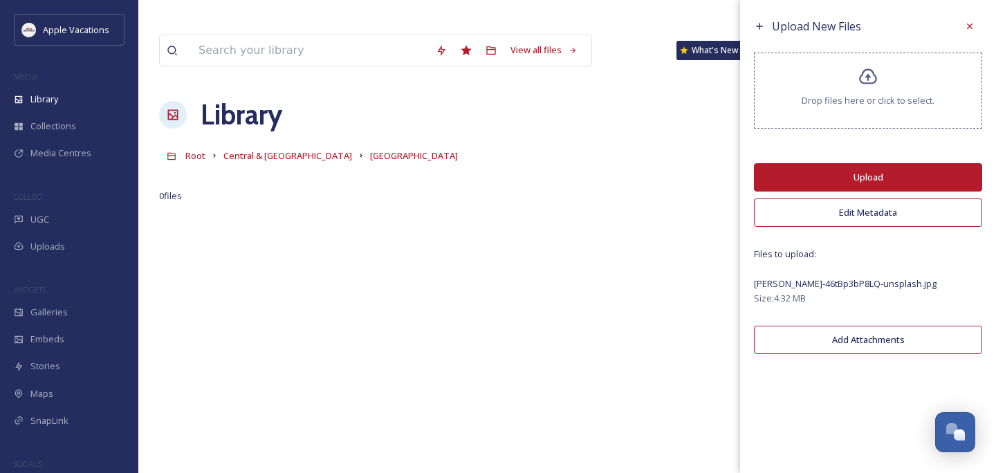
click at [842, 178] on button "Upload" at bounding box center [868, 177] width 228 height 28
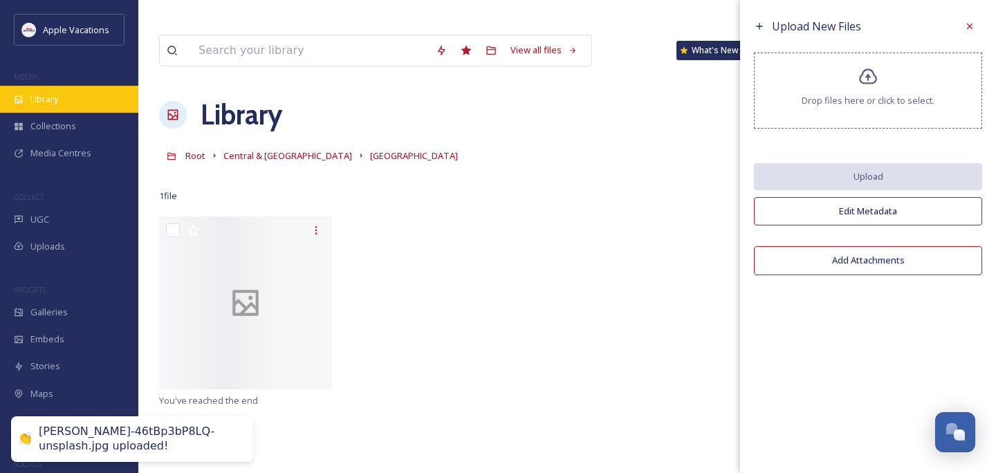
drag, startPoint x: 842, startPoint y: 178, endPoint x: 44, endPoint y: 107, distance: 801.3
click at [44, 107] on div "Library" at bounding box center [69, 99] width 138 height 27
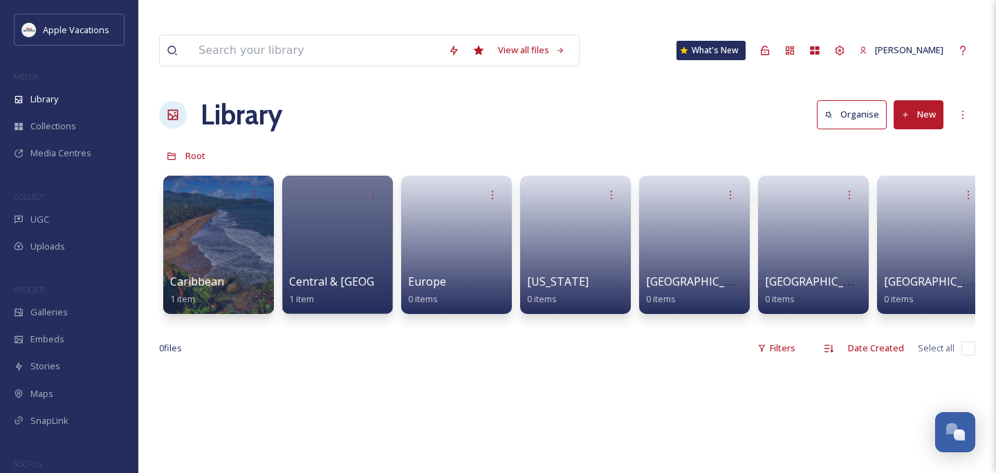
drag, startPoint x: 44, startPoint y: 107, endPoint x: 907, endPoint y: 73, distance: 863.8
click at [907, 100] on button "New" at bounding box center [919, 114] width 50 height 28
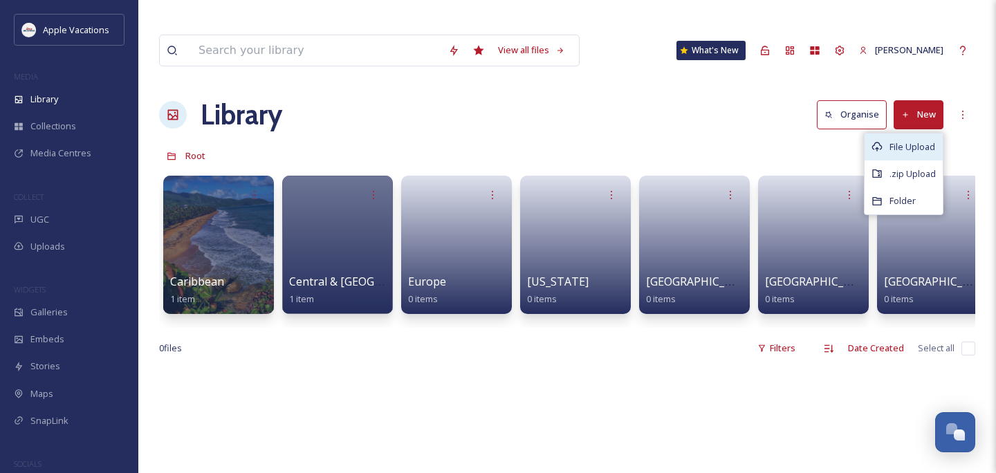
drag, startPoint x: 907, startPoint y: 73, endPoint x: 897, endPoint y: 110, distance: 38.1
click at [897, 133] on div "File Upload" at bounding box center [903, 146] width 78 height 27
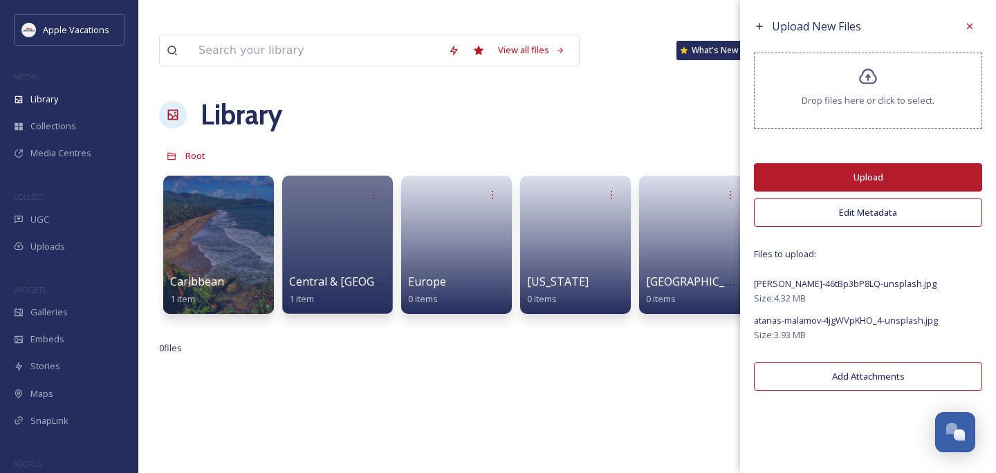
click at [894, 171] on button "Upload" at bounding box center [868, 177] width 228 height 28
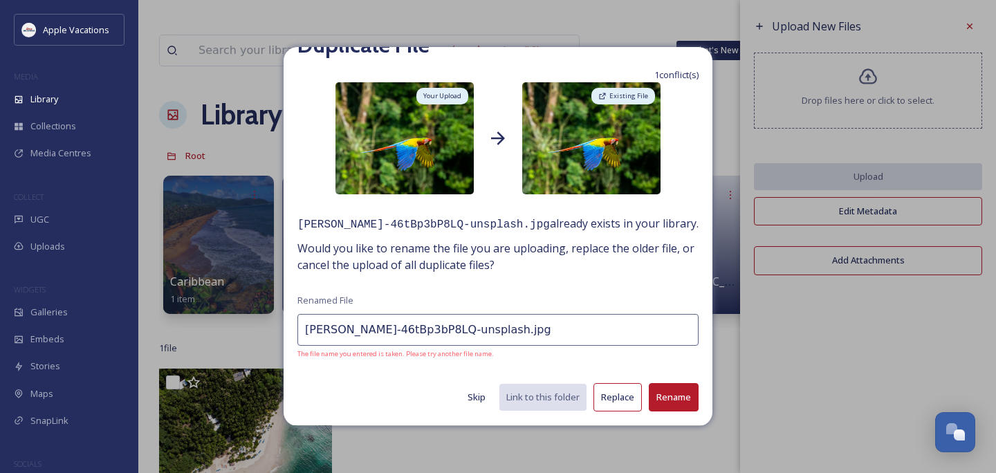
scroll to position [46, 0]
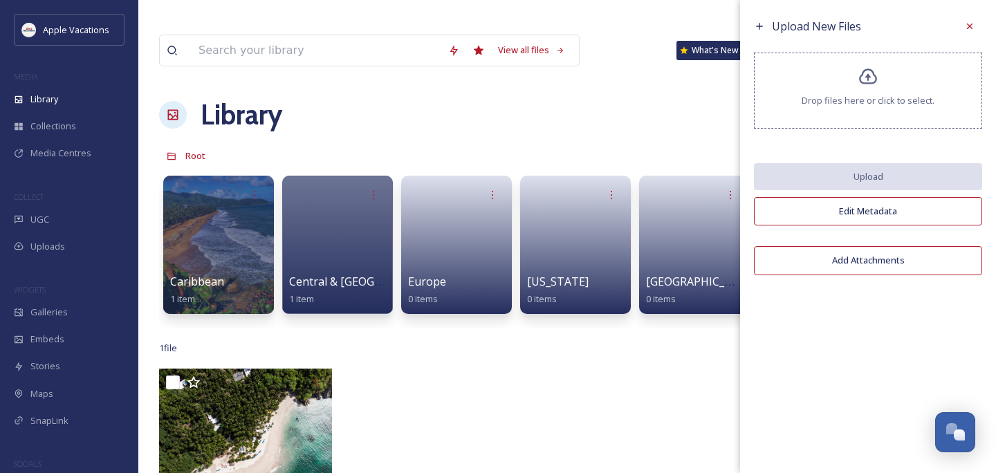
drag, startPoint x: 894, startPoint y: 171, endPoint x: 593, endPoint y: 439, distance: 403.1
click at [971, 31] on icon at bounding box center [969, 26] width 11 height 11
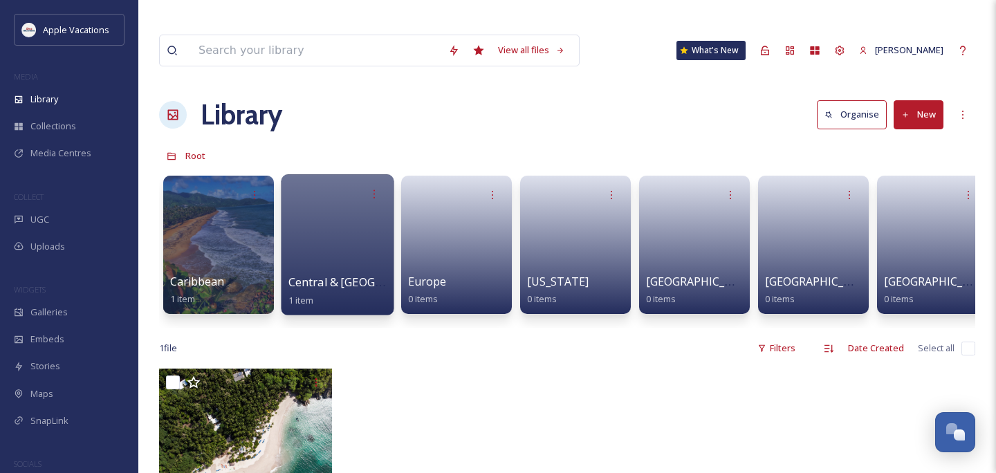
drag, startPoint x: 593, startPoint y: 439, endPoint x: 346, endPoint y: 206, distance: 339.5
click at [346, 206] on div at bounding box center [337, 244] width 113 height 141
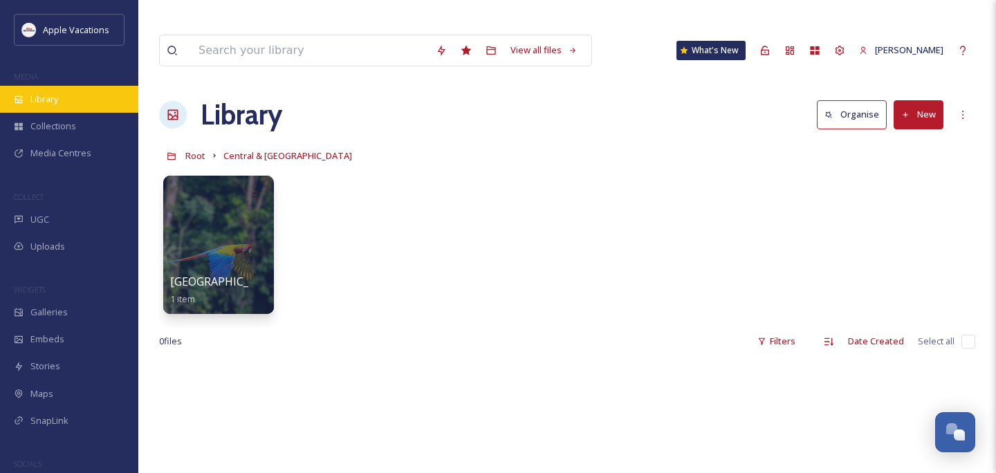
drag, startPoint x: 346, startPoint y: 206, endPoint x: 66, endPoint y: 95, distance: 301.4
click at [66, 95] on div "Library" at bounding box center [69, 99] width 138 height 27
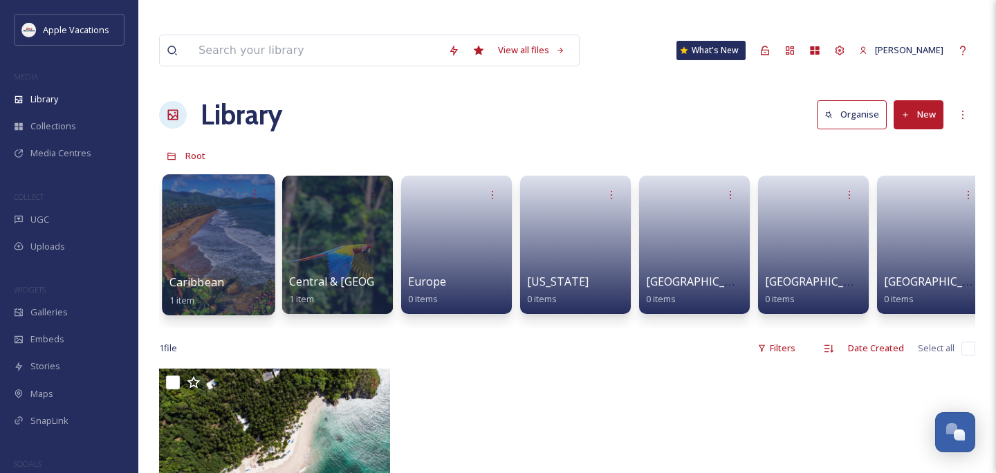
drag, startPoint x: 66, startPoint y: 95, endPoint x: 212, endPoint y: 216, distance: 189.6
click at [212, 216] on div at bounding box center [218, 244] width 113 height 141
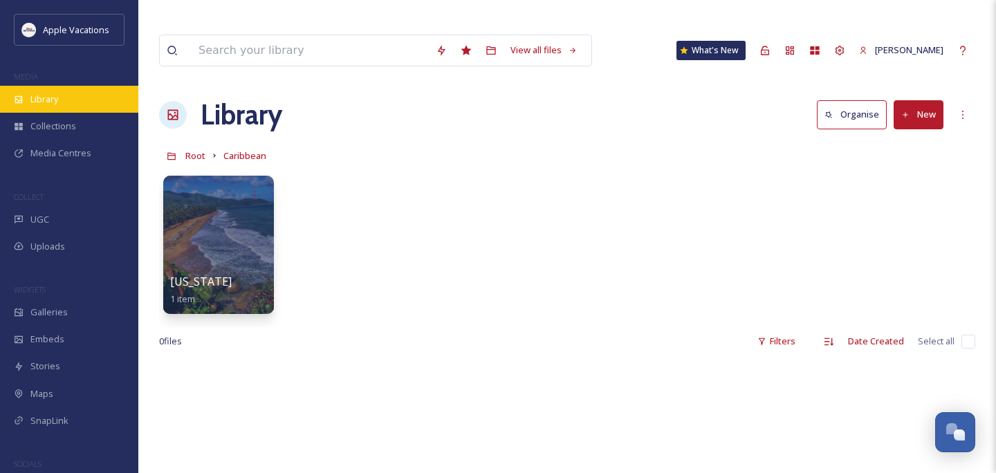
drag, startPoint x: 212, startPoint y: 216, endPoint x: 111, endPoint y: 98, distance: 155.5
click at [111, 98] on div "Library" at bounding box center [69, 99] width 138 height 27
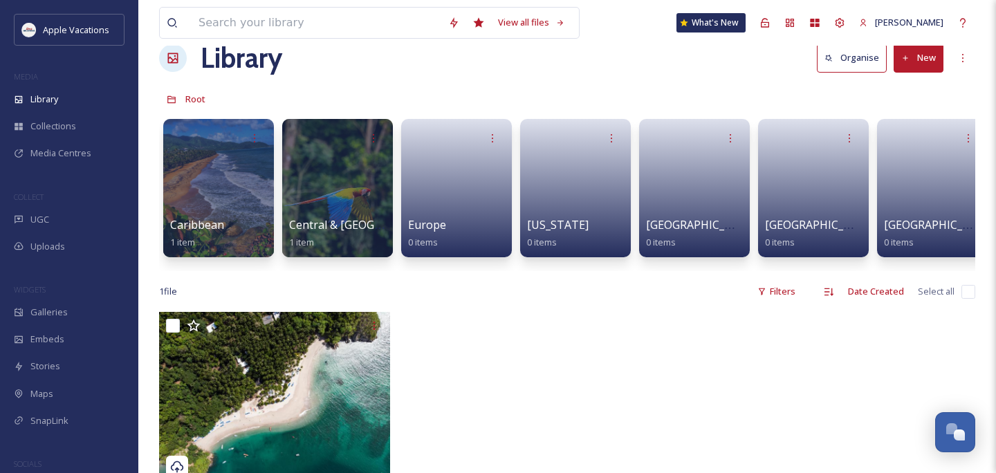
scroll to position [58, 0]
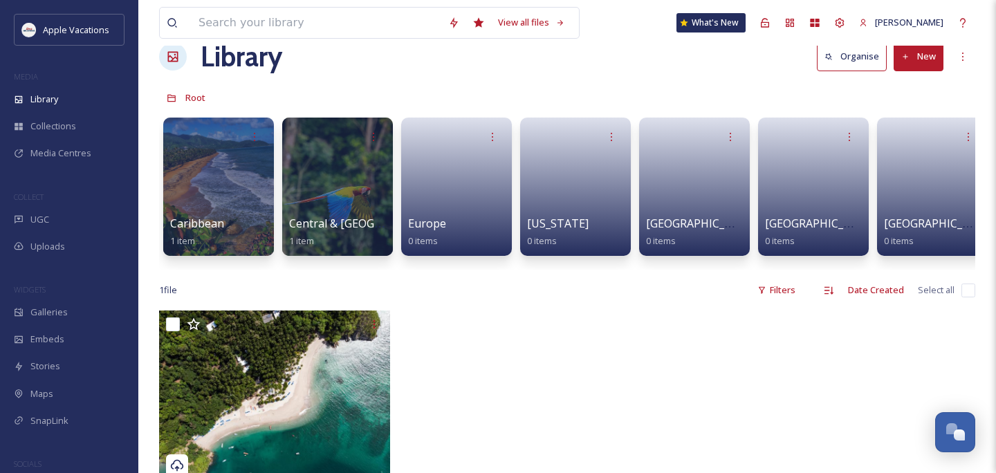
drag, startPoint x: 111, startPoint y: 98, endPoint x: 197, endPoint y: 299, distance: 218.8
click at [197, 317] on icon at bounding box center [194, 324] width 14 height 14
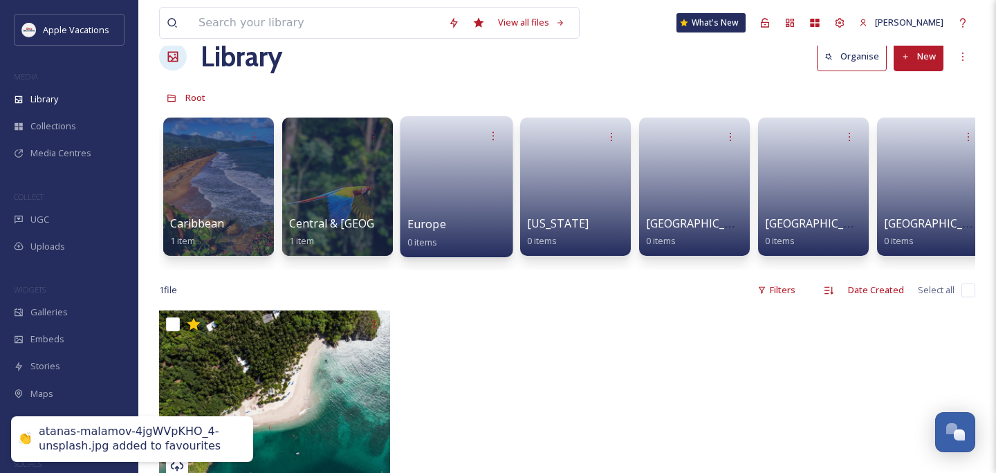
drag, startPoint x: 197, startPoint y: 299, endPoint x: 439, endPoint y: 187, distance: 266.7
click at [439, 187] on link at bounding box center [456, 182] width 99 height 67
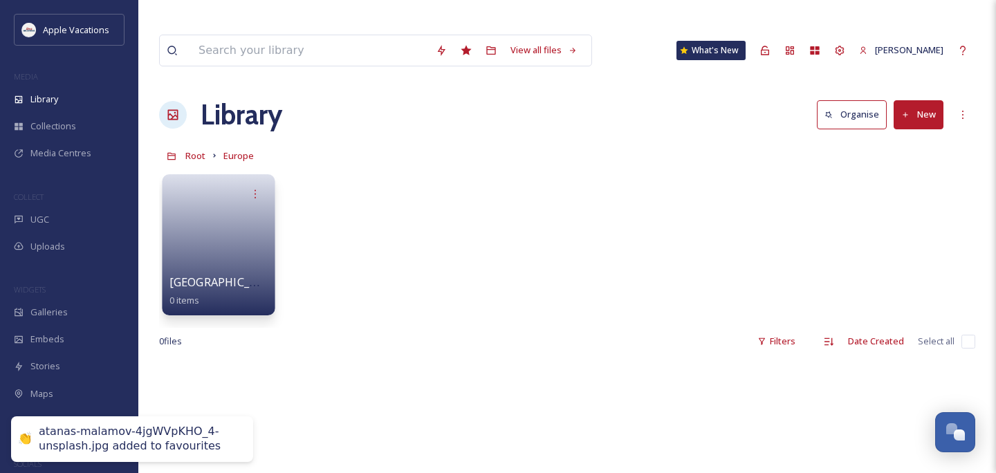
drag, startPoint x: 439, startPoint y: 187, endPoint x: 258, endPoint y: 207, distance: 182.3
click at [258, 207] on link at bounding box center [218, 240] width 99 height 67
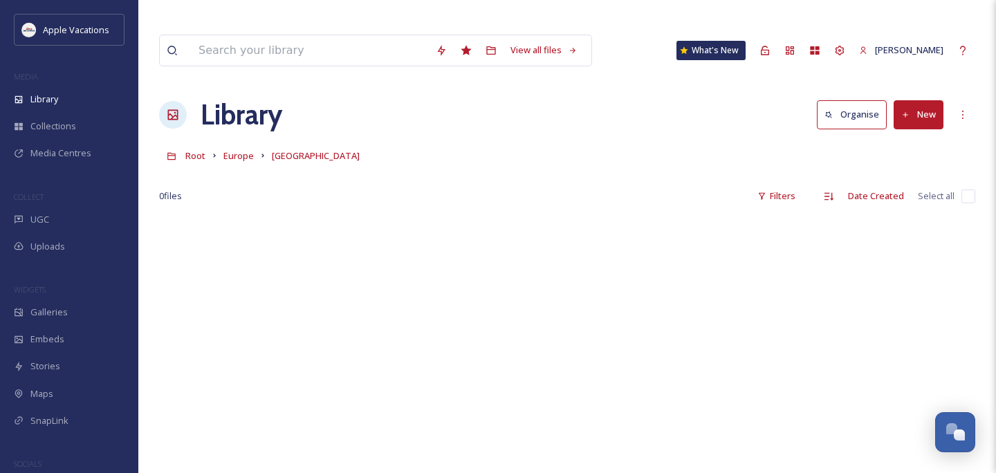
drag, startPoint x: 258, startPoint y: 207, endPoint x: 941, endPoint y: 88, distance: 692.9
click at [941, 100] on button "New" at bounding box center [919, 114] width 50 height 28
drag, startPoint x: 941, startPoint y: 88, endPoint x: 896, endPoint y: 168, distance: 91.6
click at [896, 194] on span "Folder" at bounding box center [902, 200] width 26 height 13
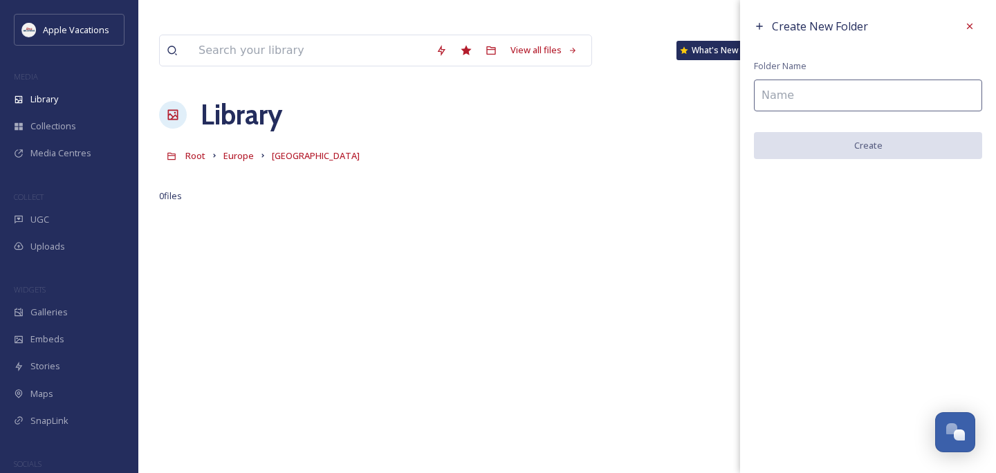
drag, startPoint x: 896, startPoint y: 168, endPoint x: 868, endPoint y: 100, distance: 74.1
click at [868, 100] on input at bounding box center [868, 96] width 228 height 32
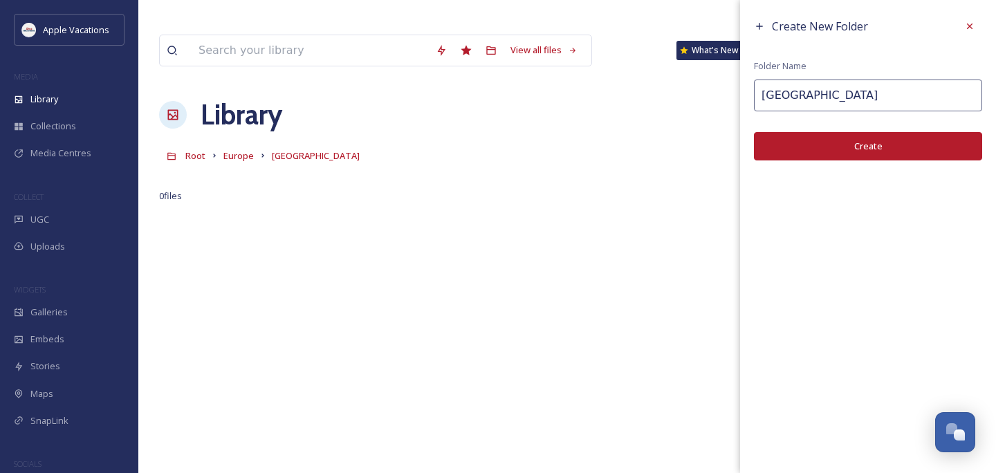
type input "Milan"
drag, startPoint x: 868, startPoint y: 100, endPoint x: 963, endPoint y: 31, distance: 116.9
click at [963, 31] on div at bounding box center [969, 26] width 25 height 25
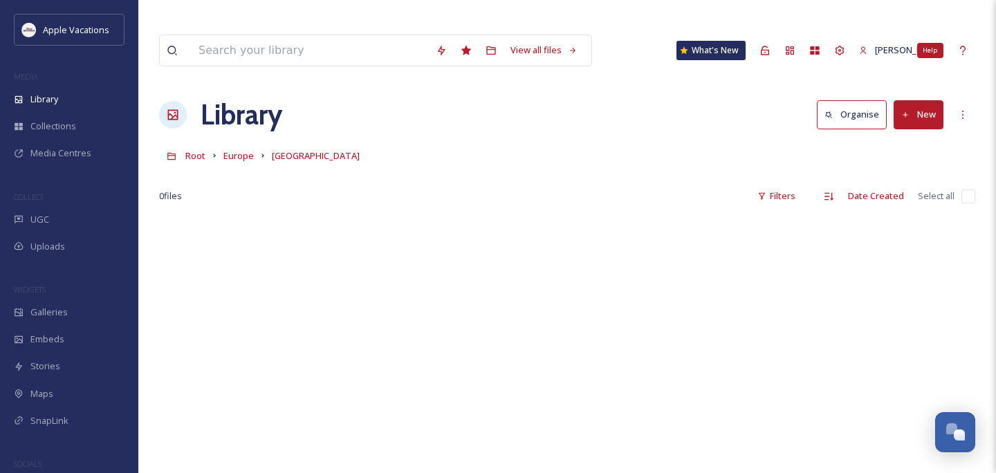
click at [934, 100] on button "New" at bounding box center [919, 114] width 50 height 28
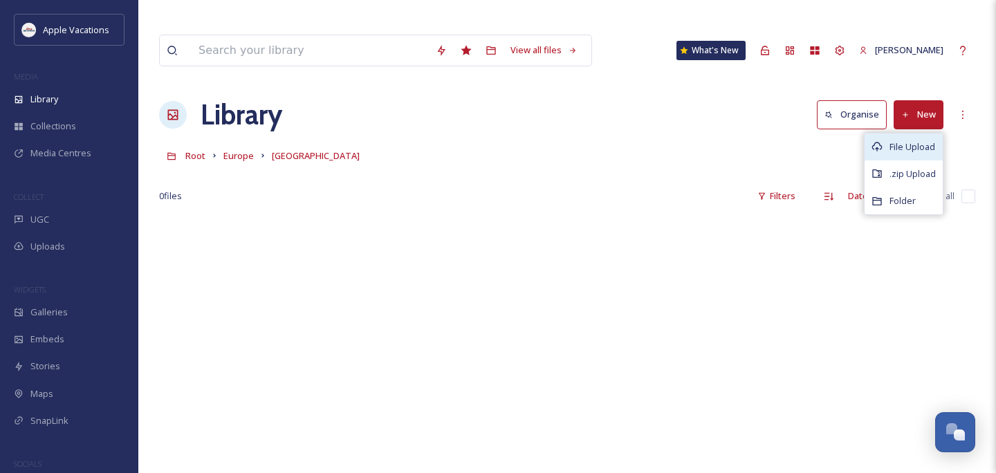
drag, startPoint x: 963, startPoint y: 31, endPoint x: 913, endPoint y: 115, distance: 98.0
click at [913, 140] on span "File Upload" at bounding box center [912, 146] width 46 height 13
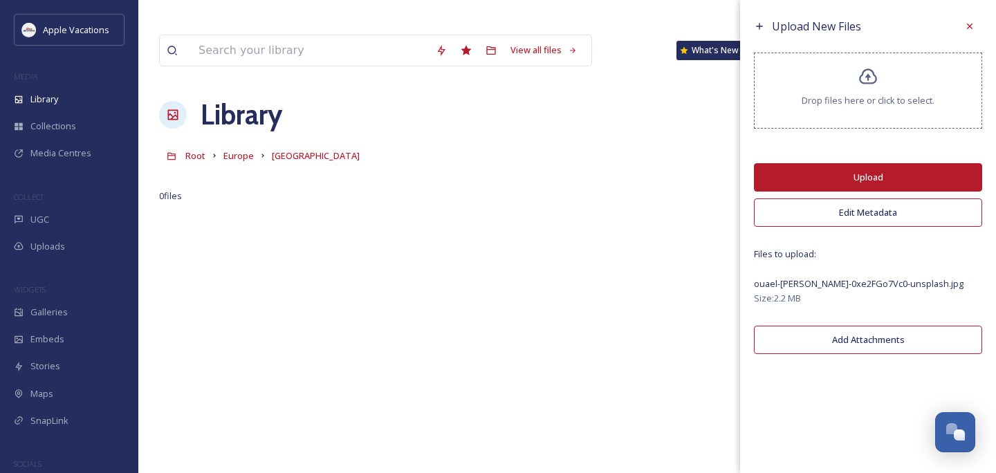
click at [858, 174] on button "Upload" at bounding box center [868, 177] width 228 height 28
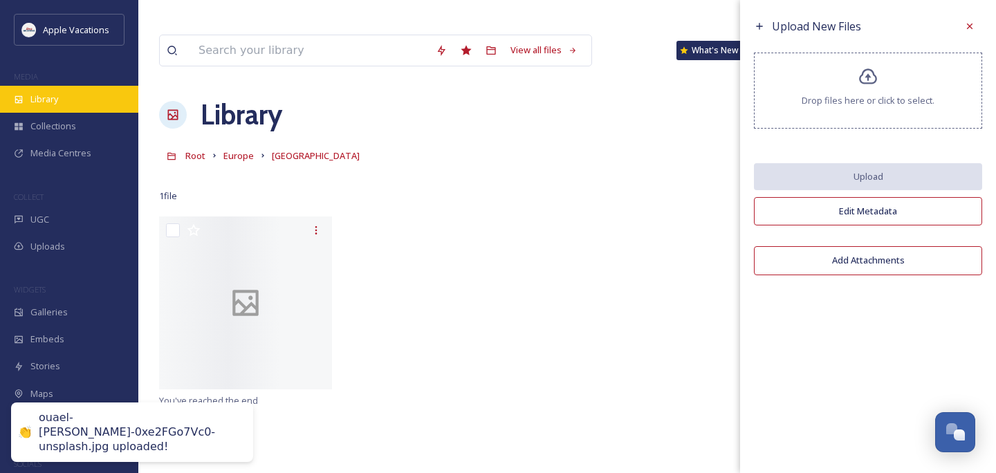
drag, startPoint x: 858, startPoint y: 174, endPoint x: 62, endPoint y: 102, distance: 798.6
click at [62, 102] on div "Library" at bounding box center [69, 99] width 138 height 27
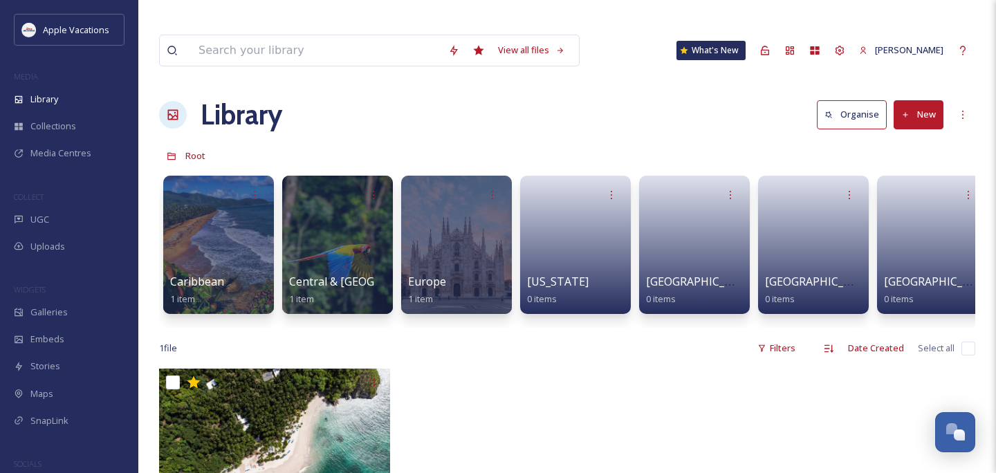
scroll to position [0, 17]
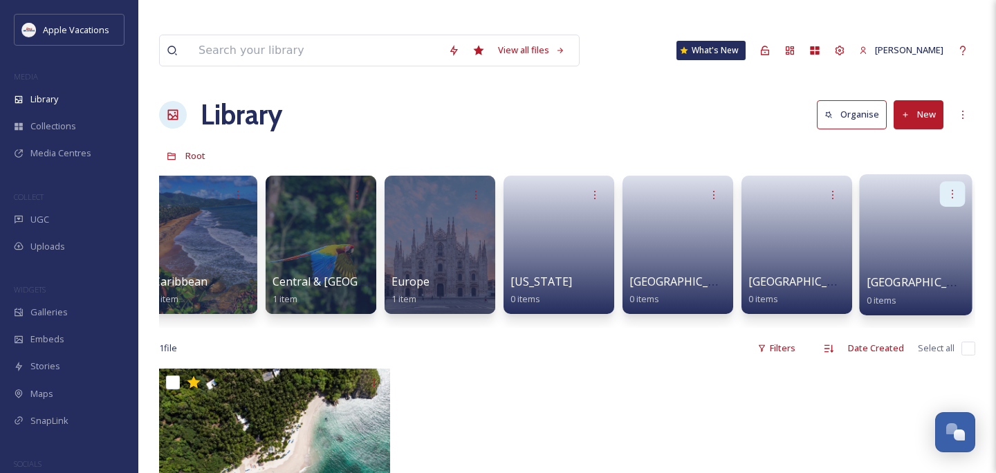
drag, startPoint x: 62, startPoint y: 102, endPoint x: 946, endPoint y: 169, distance: 886.4
click at [947, 188] on icon at bounding box center [952, 193] width 11 height 11
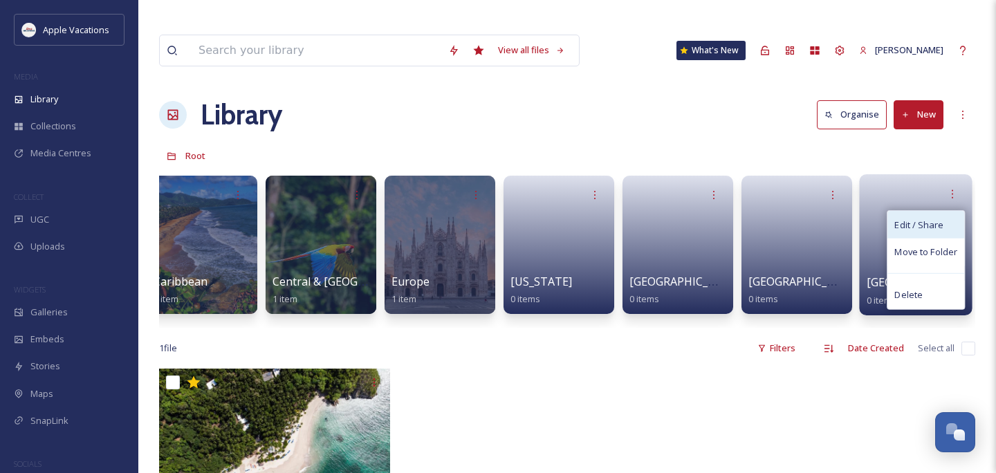
drag, startPoint x: 946, startPoint y: 169, endPoint x: 921, endPoint y: 197, distance: 37.7
click at [921, 218] on span "Edit / Share" at bounding box center [918, 225] width 48 height 14
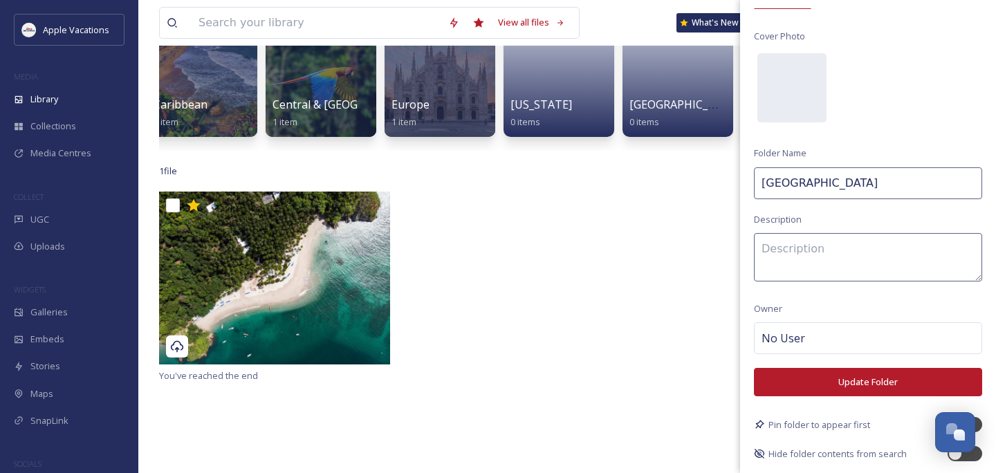
scroll to position [212, 0]
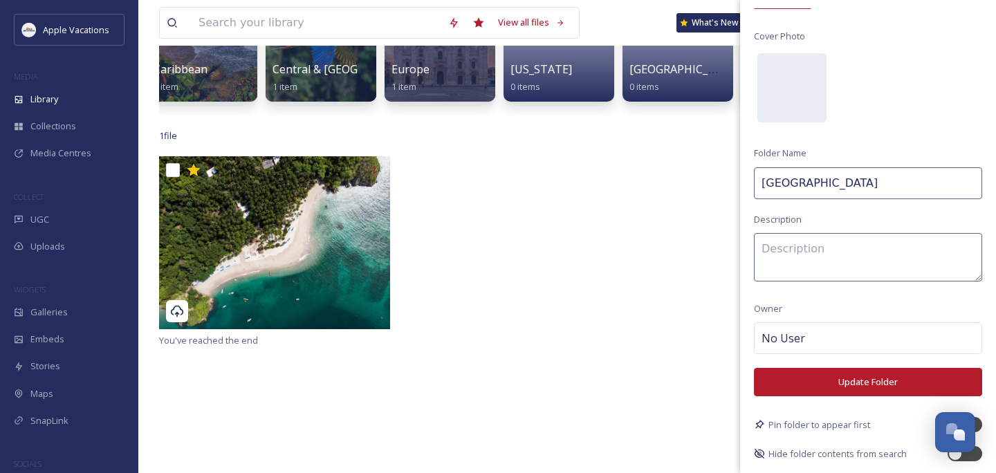
drag, startPoint x: 921, startPoint y: 197, endPoint x: 829, endPoint y: 421, distance: 242.5
click at [829, 421] on span "Pin folder to appear first" at bounding box center [819, 424] width 102 height 13
drag, startPoint x: 829, startPoint y: 421, endPoint x: 981, endPoint y: 423, distance: 152.2
click at [981, 423] on div at bounding box center [964, 424] width 35 height 15
checkbox input "true"
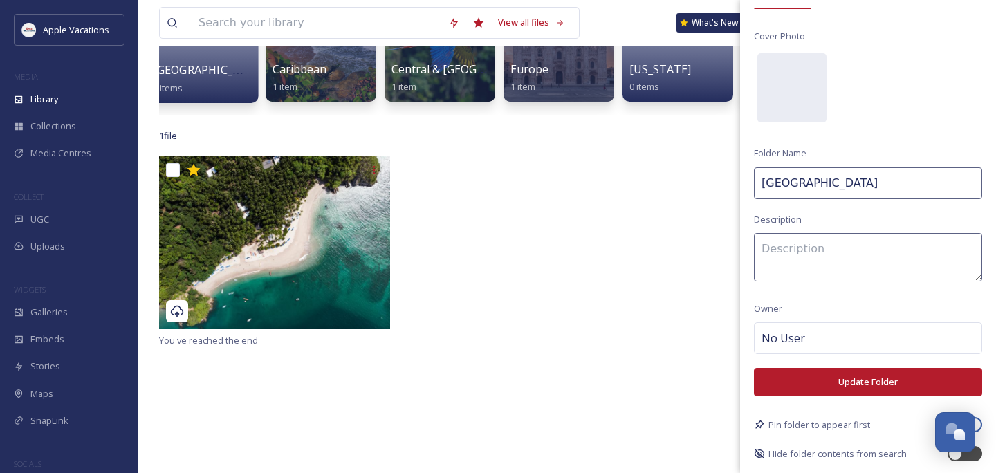
click at [926, 390] on button "Update Folder" at bounding box center [868, 382] width 228 height 28
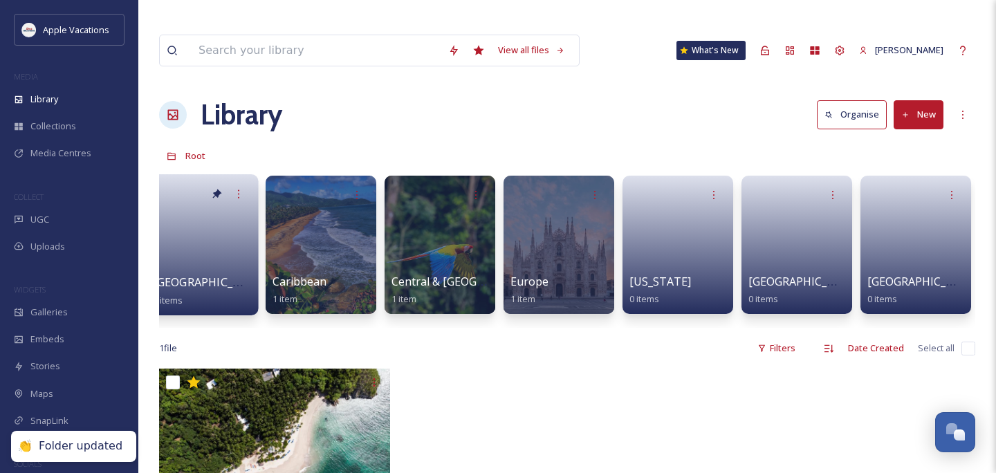
scroll to position [0, 0]
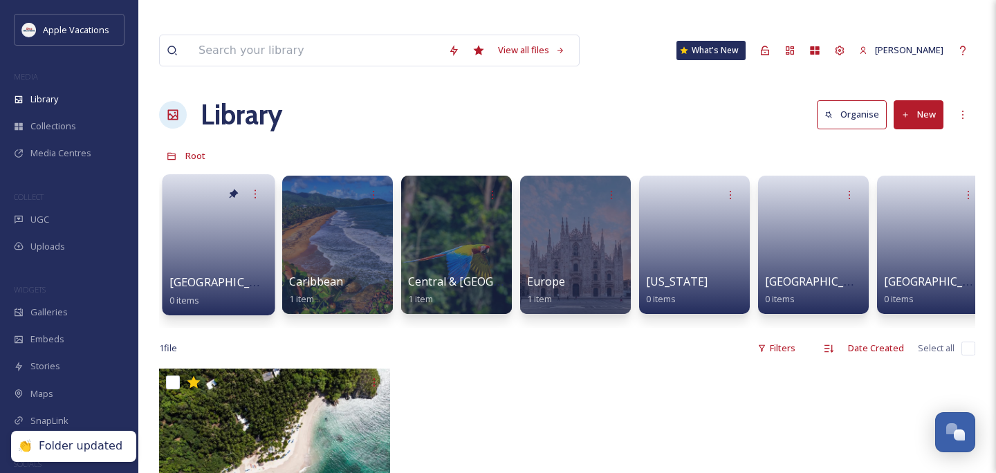
drag, startPoint x: 981, startPoint y: 423, endPoint x: 192, endPoint y: 214, distance: 816.3
click at [192, 214] on link at bounding box center [218, 240] width 99 height 67
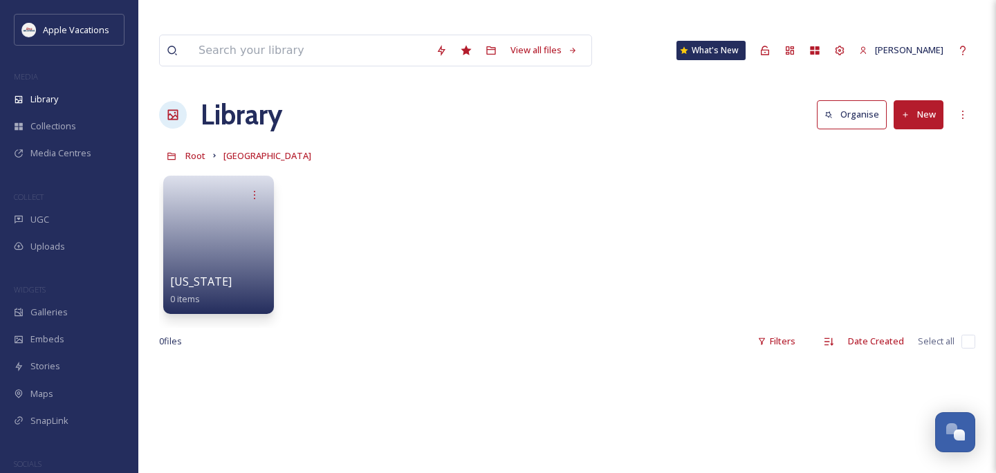
drag, startPoint x: 192, startPoint y: 214, endPoint x: 930, endPoint y: 84, distance: 750.0
click at [930, 100] on button "New" at bounding box center [919, 114] width 50 height 28
click at [898, 194] on span "Folder" at bounding box center [902, 200] width 26 height 13
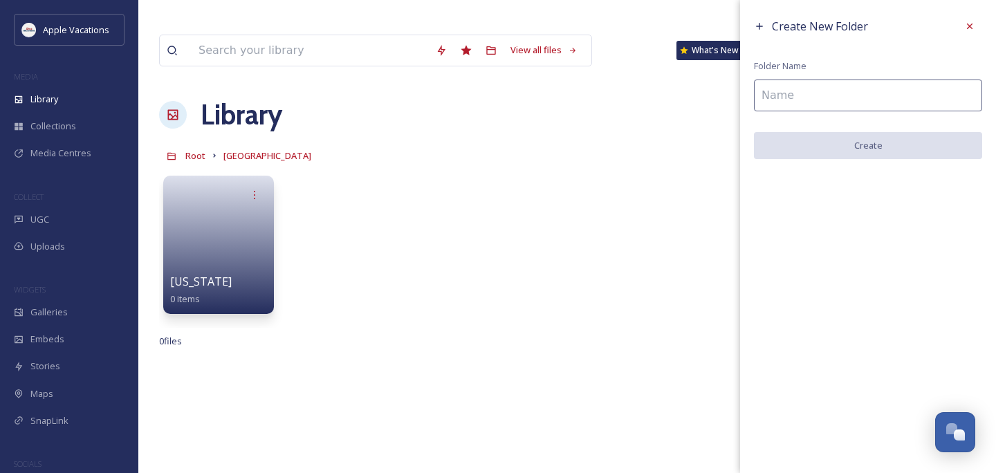
drag, startPoint x: 930, startPoint y: 84, endPoint x: 826, endPoint y: 99, distance: 105.4
click at [826, 99] on input at bounding box center [868, 96] width 228 height 32
click at [805, 95] on input at bounding box center [868, 96] width 228 height 32
click at [971, 27] on icon at bounding box center [970, 27] width 6 height 6
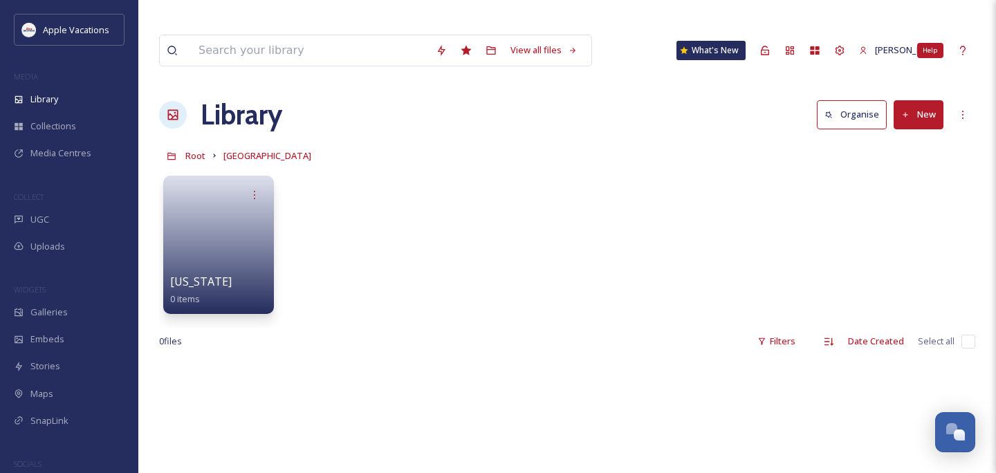
click at [225, 217] on link at bounding box center [218, 240] width 97 height 66
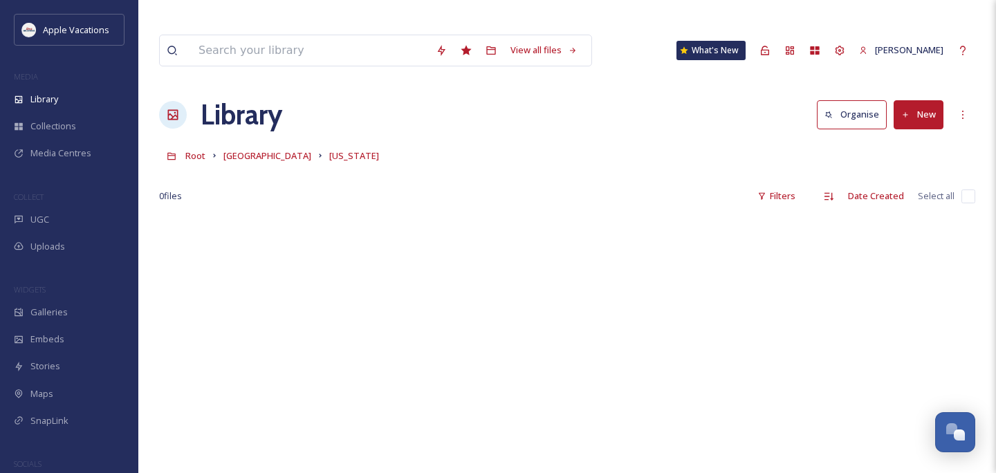
drag, startPoint x: 826, startPoint y: 99, endPoint x: 932, endPoint y: 79, distance: 107.7
click at [932, 100] on button "New" at bounding box center [919, 114] width 50 height 28
click at [900, 194] on span "Folder" at bounding box center [902, 200] width 26 height 13
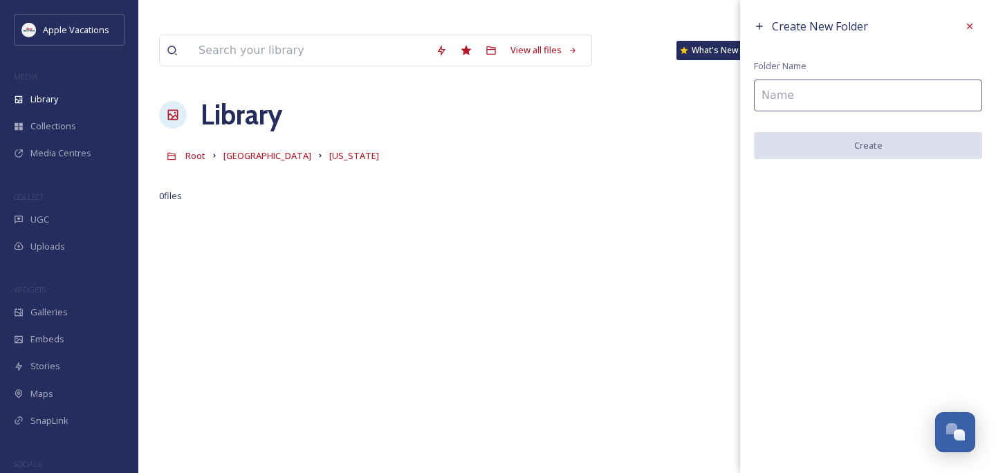
click at [853, 101] on input at bounding box center [868, 96] width 228 height 32
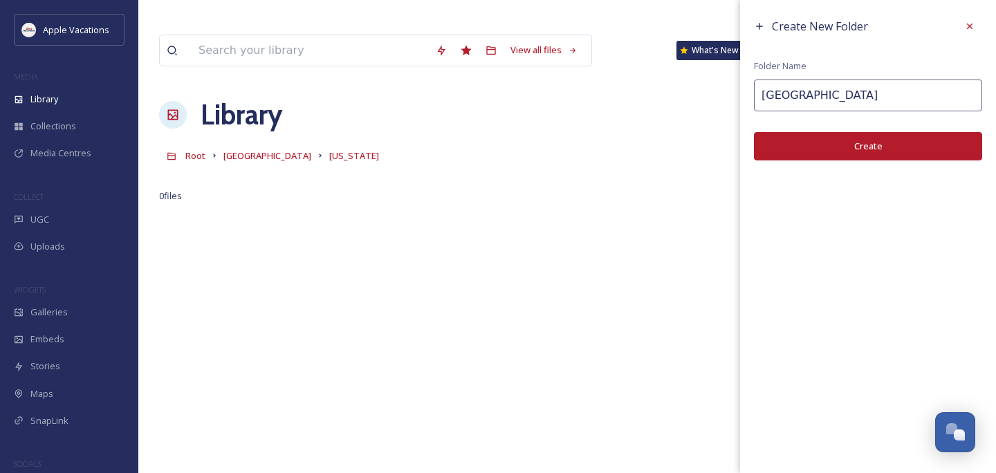
type input "[GEOGRAPHIC_DATA]"
click at [831, 158] on button "Create" at bounding box center [868, 146] width 228 height 28
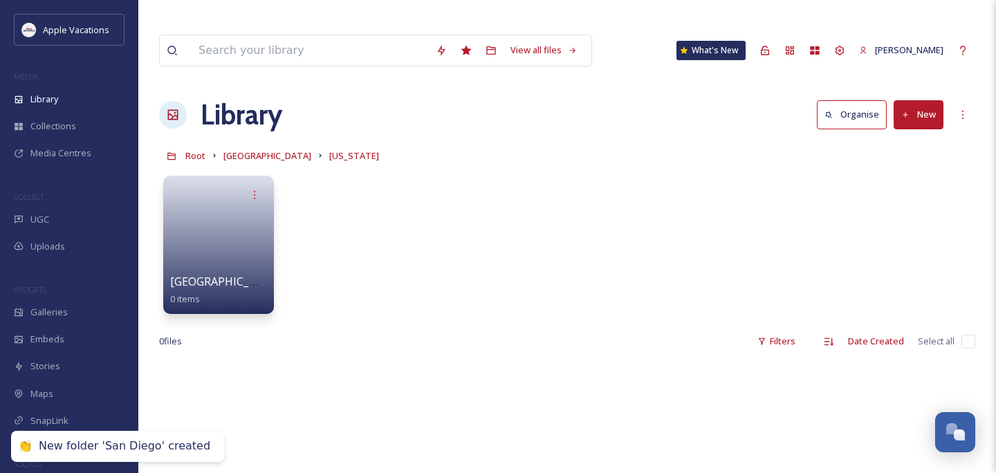
drag, startPoint x: 932, startPoint y: 79, endPoint x: 927, endPoint y: 91, distance: 12.5
click at [927, 100] on button "New" at bounding box center [919, 114] width 50 height 28
drag, startPoint x: 927, startPoint y: 91, endPoint x: 887, endPoint y: 174, distance: 92.2
click at [887, 187] on div "Folder" at bounding box center [903, 200] width 78 height 27
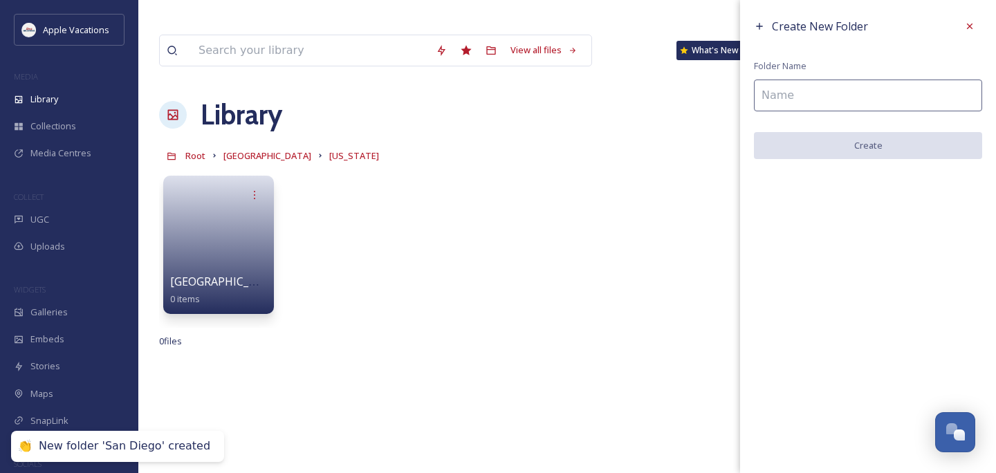
click at [853, 99] on input at bounding box center [868, 96] width 228 height 32
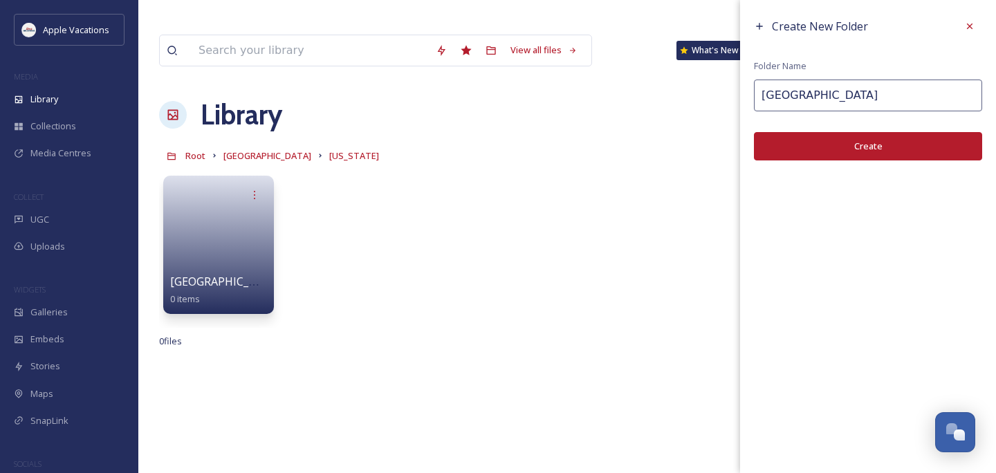
type input "[GEOGRAPHIC_DATA]"
click at [879, 151] on button "Create" at bounding box center [868, 146] width 228 height 28
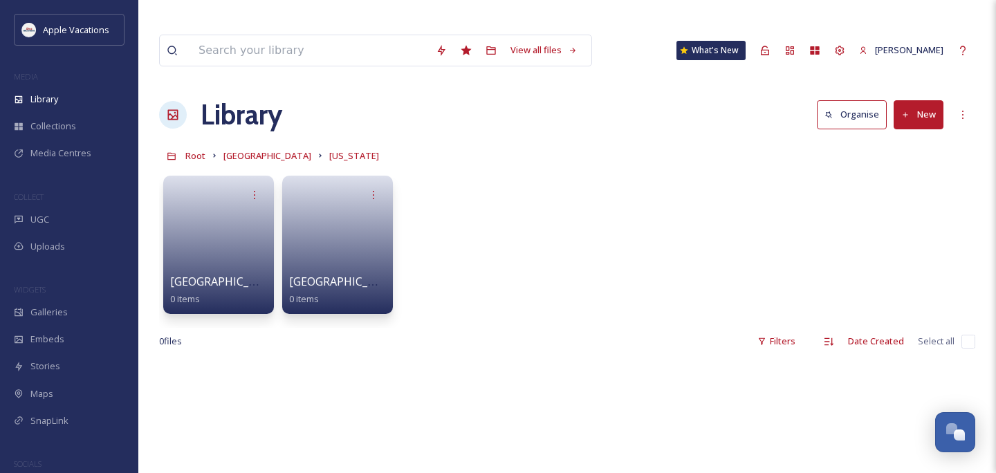
drag, startPoint x: 887, startPoint y: 174, endPoint x: 921, endPoint y: 92, distance: 88.4
click at [921, 100] on button "New" at bounding box center [919, 114] width 50 height 28
click at [892, 194] on span "Folder" at bounding box center [902, 200] width 26 height 13
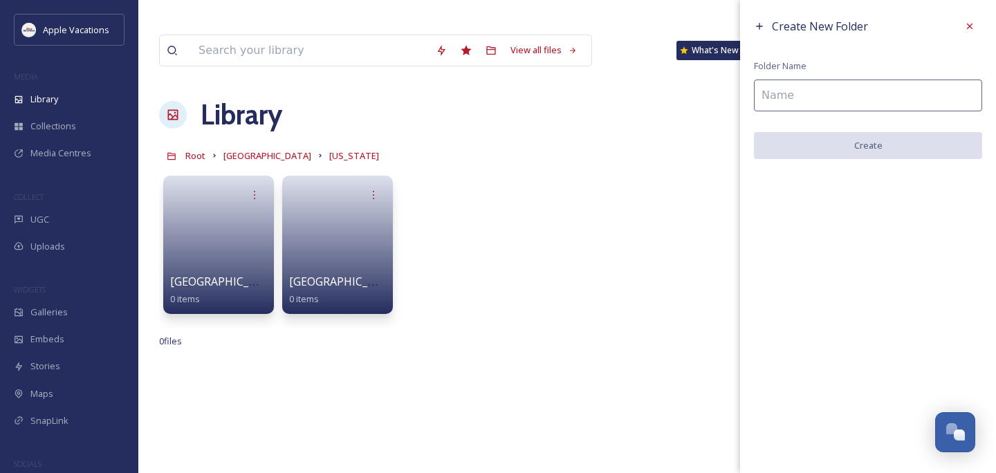
click at [846, 89] on input at bounding box center [868, 96] width 228 height 32
paste input "[GEOGRAPHIC_DATA]"
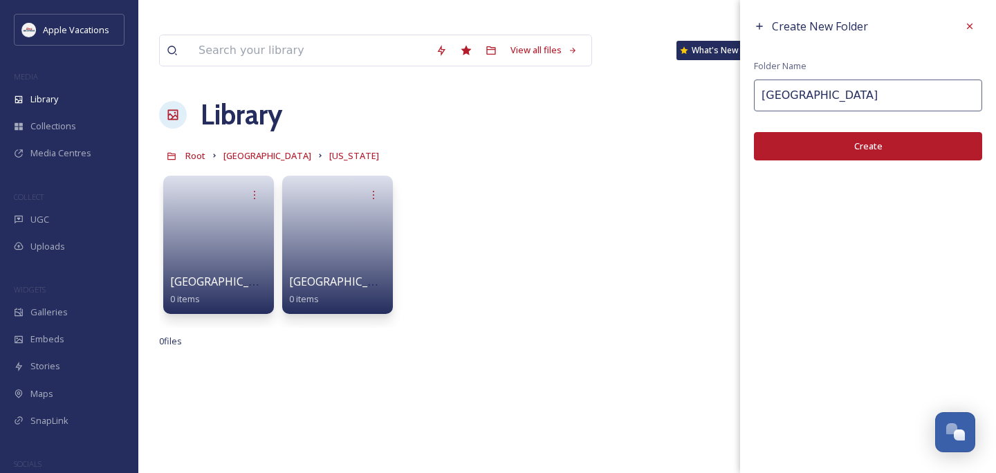
type input "[GEOGRAPHIC_DATA]"
drag, startPoint x: 921, startPoint y: 92, endPoint x: 811, endPoint y: 140, distance: 119.9
click at [811, 140] on button "Create" at bounding box center [868, 146] width 228 height 28
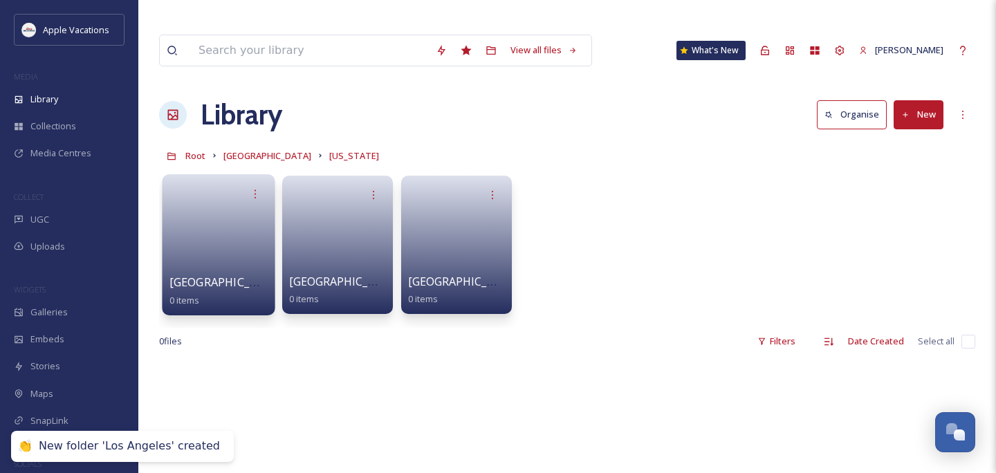
drag, startPoint x: 811, startPoint y: 140, endPoint x: 252, endPoint y: 197, distance: 561.8
click at [252, 207] on link at bounding box center [218, 240] width 99 height 67
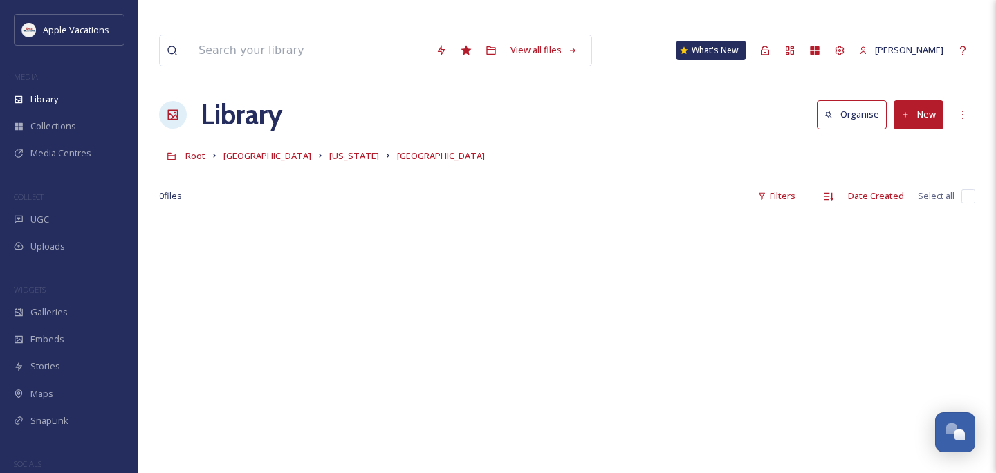
drag, startPoint x: 252, startPoint y: 197, endPoint x: 925, endPoint y: 89, distance: 681.6
click at [925, 100] on button "New" at bounding box center [919, 114] width 50 height 28
drag, startPoint x: 925, startPoint y: 89, endPoint x: 907, endPoint y: 119, distance: 35.7
click at [907, 140] on span "File Upload" at bounding box center [912, 146] width 46 height 13
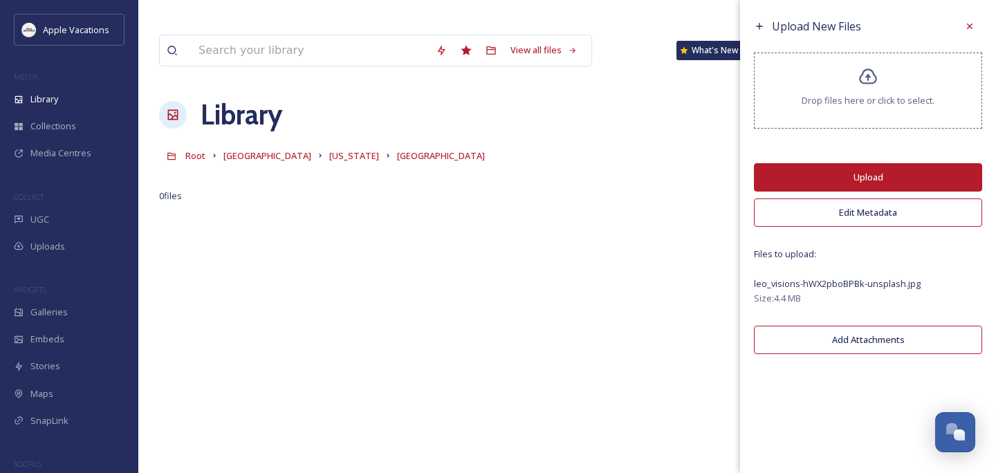
click at [865, 174] on button "Upload" at bounding box center [868, 177] width 228 height 28
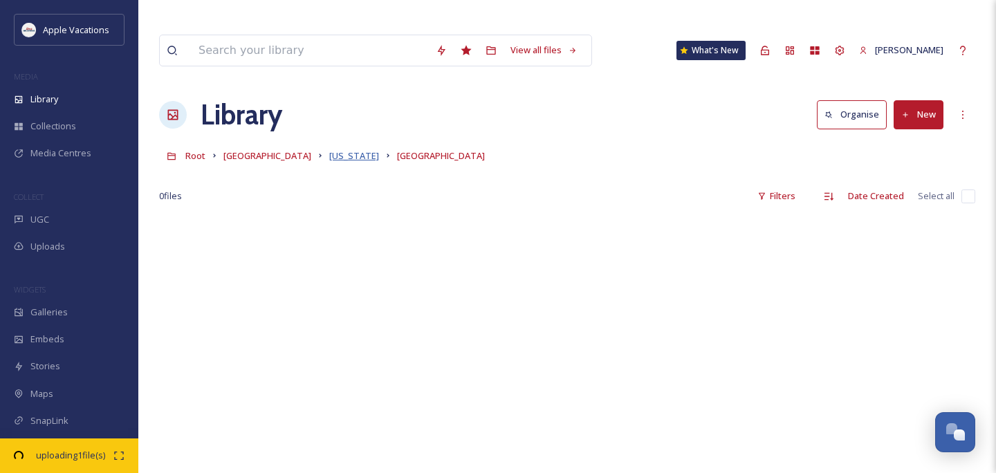
drag, startPoint x: 865, startPoint y: 174, endPoint x: 270, endPoint y: 129, distance: 596.5
click at [329, 149] on span "[US_STATE]" at bounding box center [354, 155] width 50 height 12
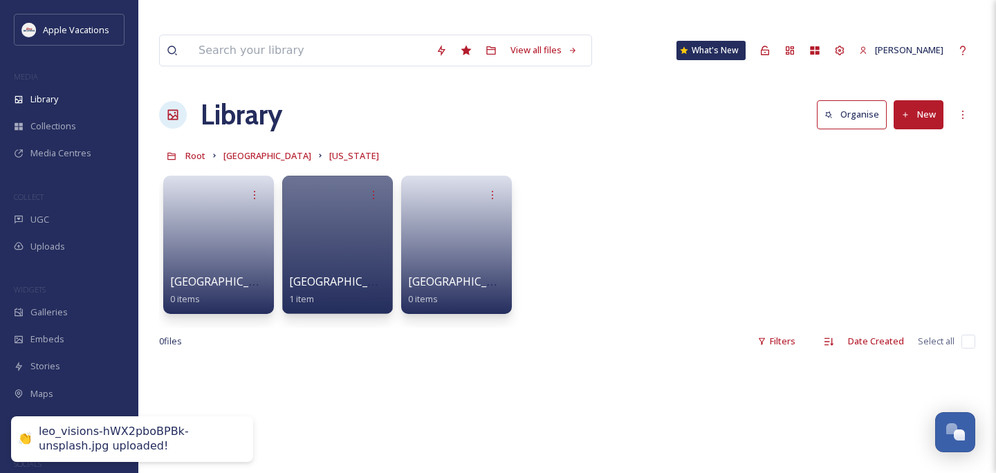
click at [240, 241] on link at bounding box center [218, 240] width 97 height 66
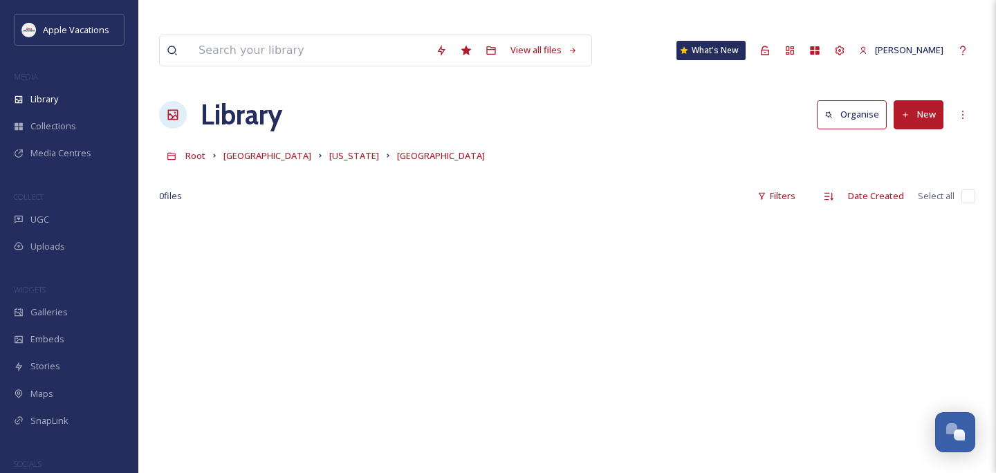
click at [97, 107] on div "Library" at bounding box center [69, 99] width 138 height 27
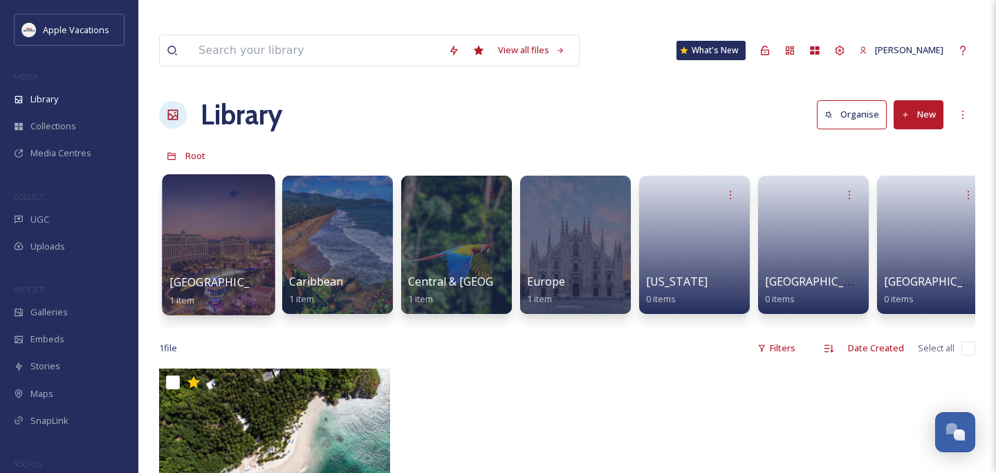
drag, startPoint x: 270, startPoint y: 129, endPoint x: 224, endPoint y: 217, distance: 99.3
click at [224, 217] on div at bounding box center [218, 244] width 113 height 141
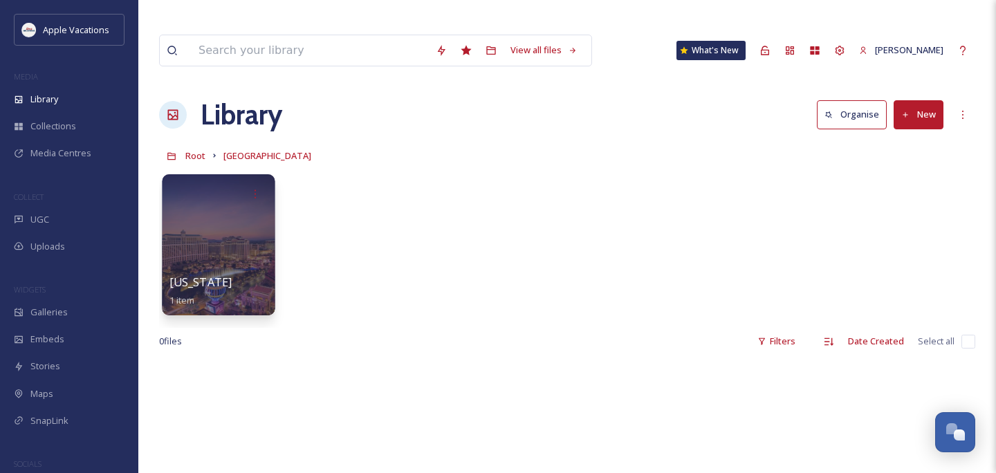
drag, startPoint x: 224, startPoint y: 217, endPoint x: 237, endPoint y: 239, distance: 25.1
click at [237, 239] on div at bounding box center [218, 244] width 113 height 141
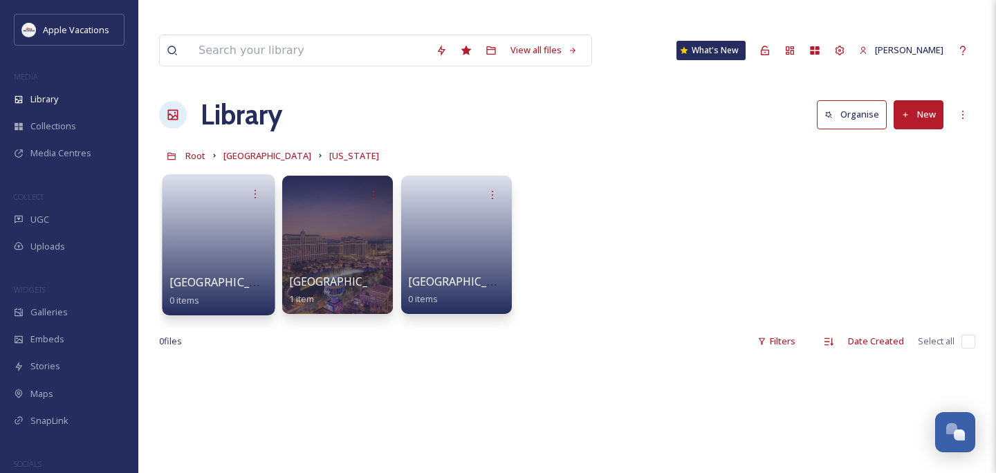
drag, startPoint x: 237, startPoint y: 239, endPoint x: 237, endPoint y: 222, distance: 16.6
click at [237, 222] on link at bounding box center [218, 240] width 99 height 67
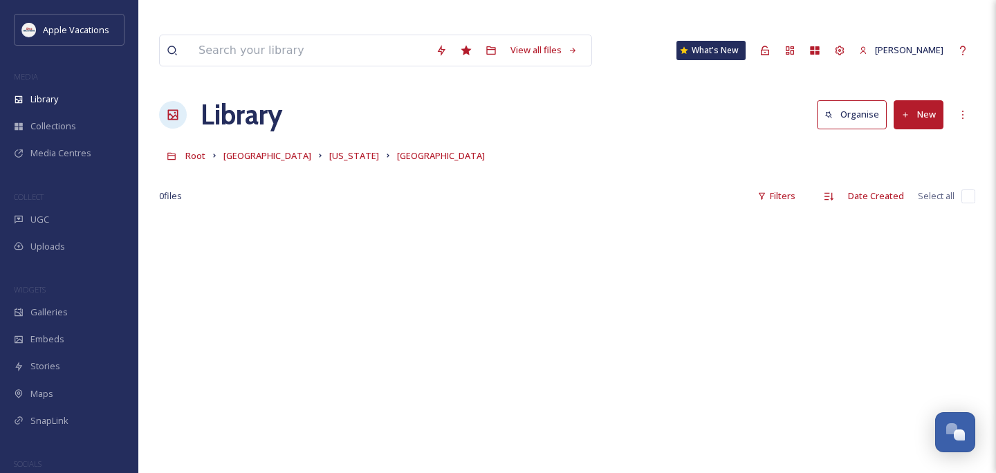
click at [329, 149] on span "[US_STATE]" at bounding box center [354, 155] width 50 height 12
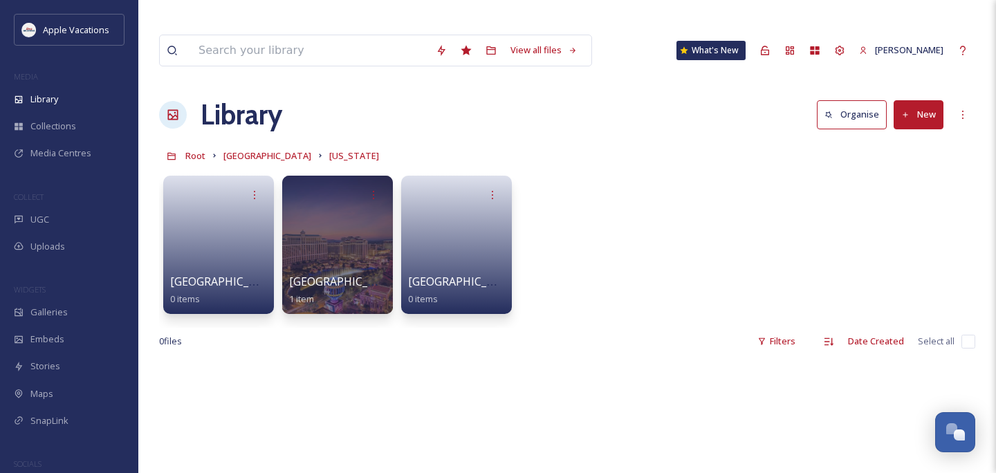
click at [330, 219] on div at bounding box center [337, 245] width 111 height 138
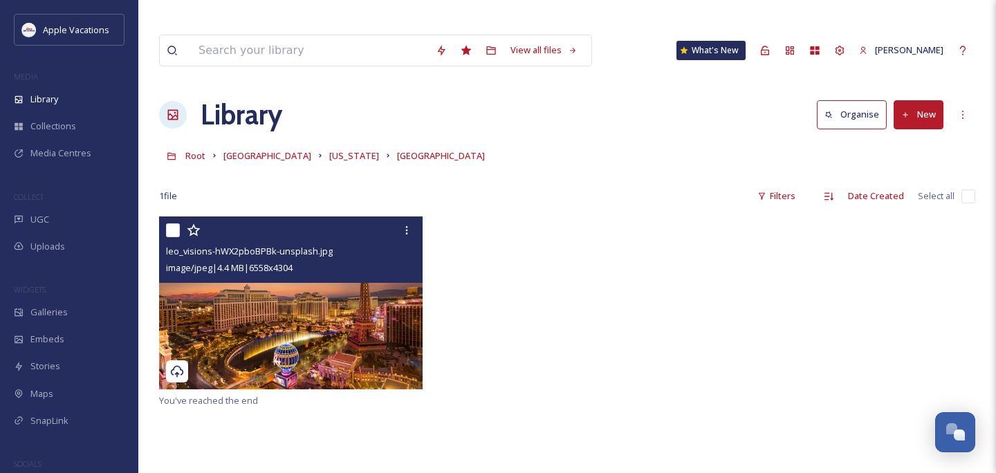
click at [409, 225] on icon at bounding box center [406, 230] width 11 height 11
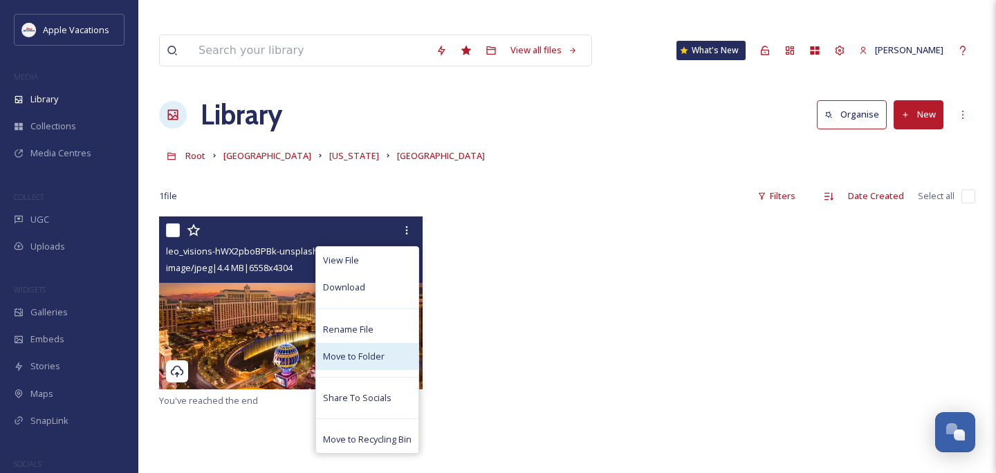
drag, startPoint x: 237, startPoint y: 222, endPoint x: 399, endPoint y: 324, distance: 192.1
click at [399, 343] on div "Move to Folder" at bounding box center [367, 356] width 102 height 27
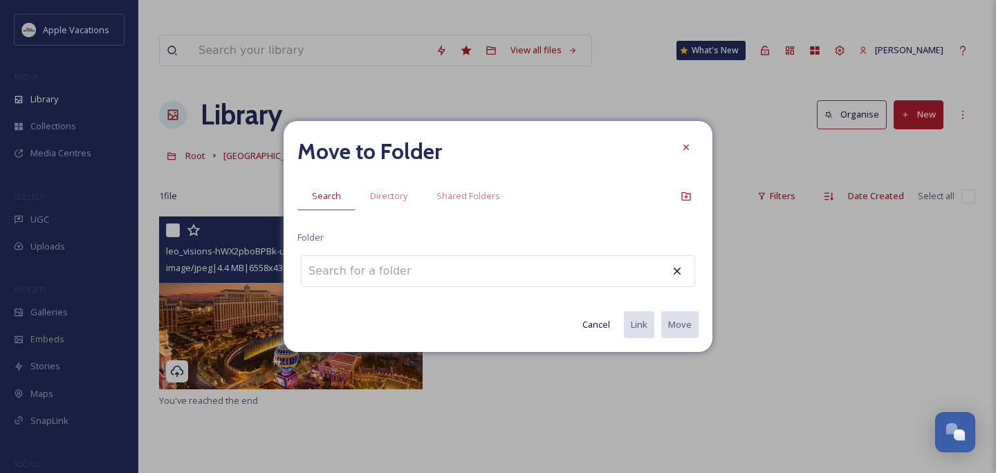
click at [376, 193] on span "Directory" at bounding box center [388, 195] width 37 height 13
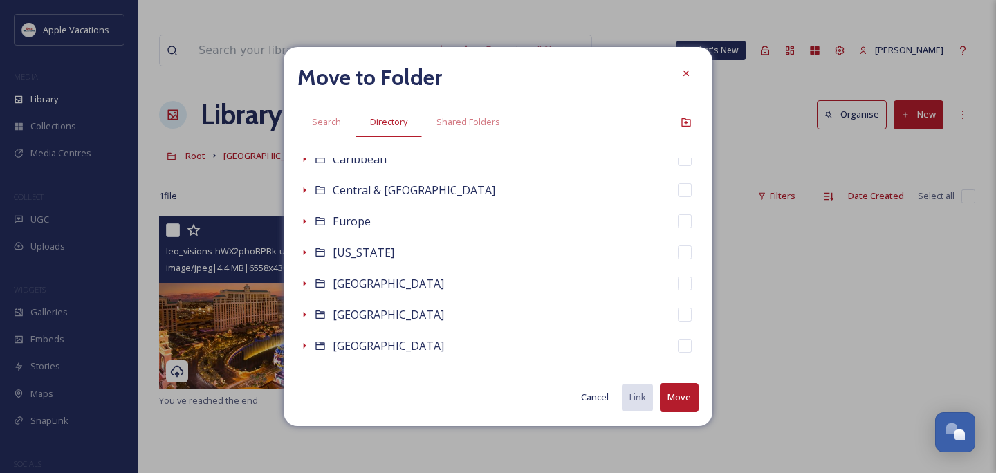
scroll to position [64, 0]
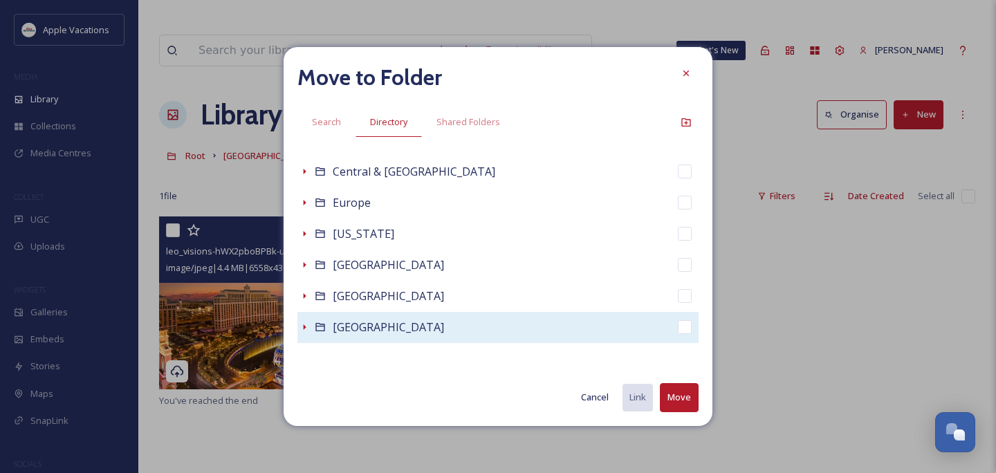
drag, startPoint x: 399, startPoint y: 324, endPoint x: 301, endPoint y: 326, distance: 98.2
click at [301, 326] on icon at bounding box center [304, 327] width 11 height 11
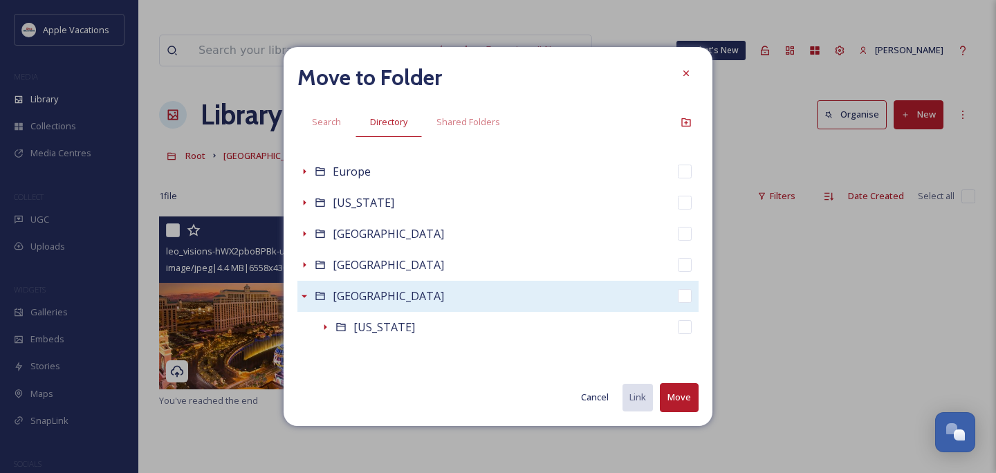
click at [326, 329] on icon at bounding box center [325, 327] width 11 height 11
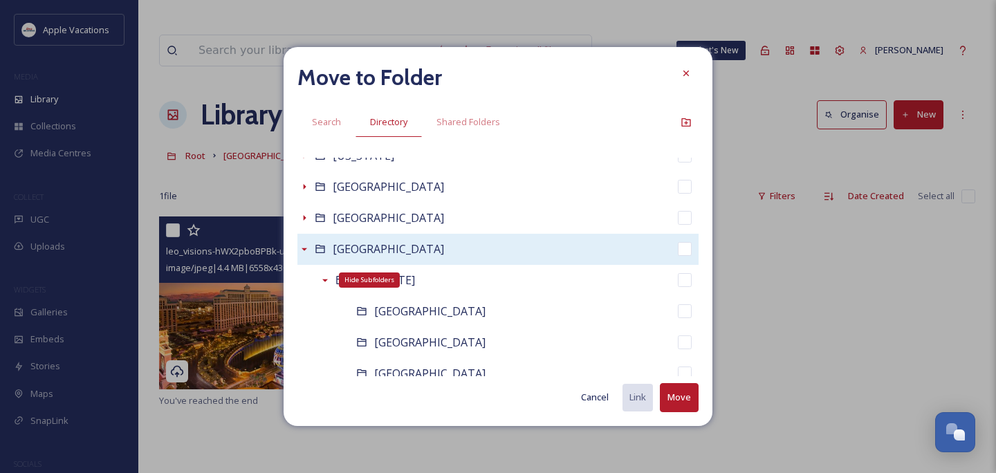
scroll to position [188, 0]
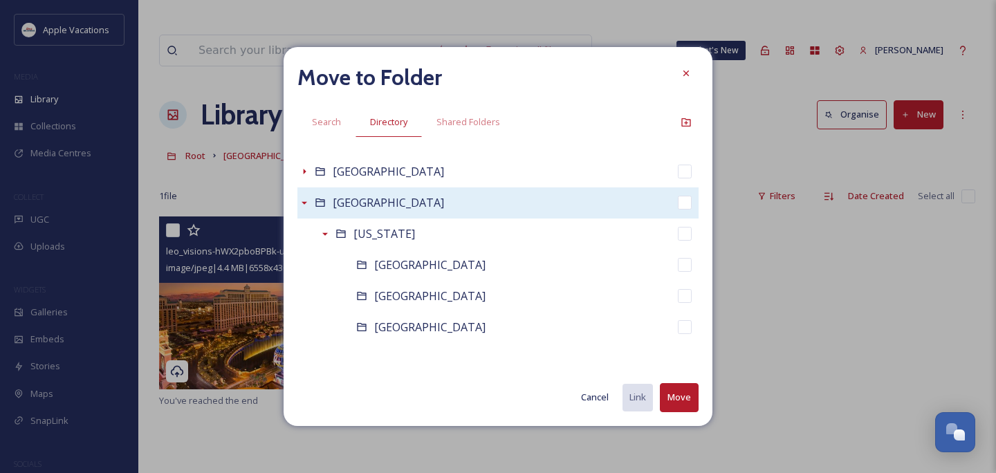
click at [578, 262] on div "[GEOGRAPHIC_DATA]" at bounding box center [519, 265] width 360 height 31
checkbox input "false"
checkbox input "true"
click at [683, 400] on button "Move" at bounding box center [679, 397] width 39 height 28
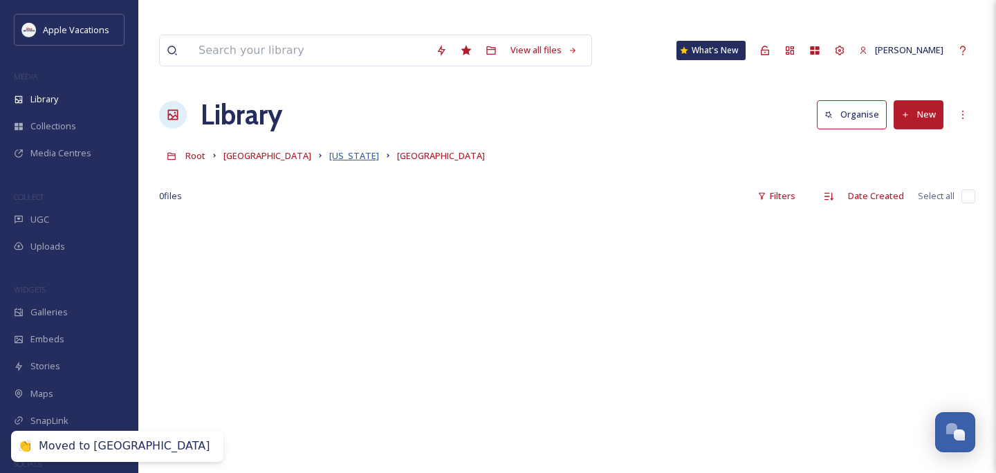
drag, startPoint x: 301, startPoint y: 326, endPoint x: 273, endPoint y: 132, distance: 196.3
click at [329, 149] on span "[US_STATE]" at bounding box center [354, 155] width 50 height 12
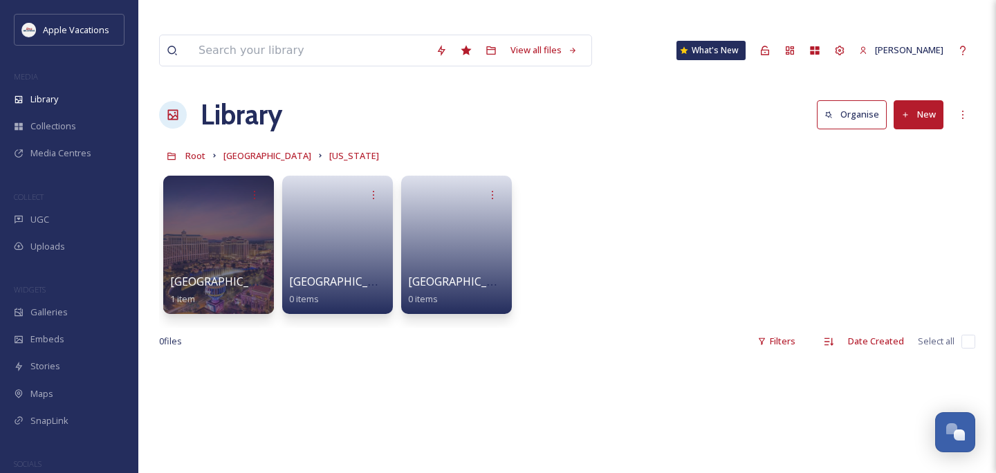
click at [239, 169] on div "Las Vegas 1 item Los Angeles 0 items San Diego 0 items" at bounding box center [567, 248] width 816 height 159
click at [232, 183] on div at bounding box center [218, 195] width 97 height 25
drag, startPoint x: 273, startPoint y: 132, endPoint x: 221, endPoint y: 210, distance: 93.2
click at [221, 210] on div at bounding box center [218, 244] width 113 height 141
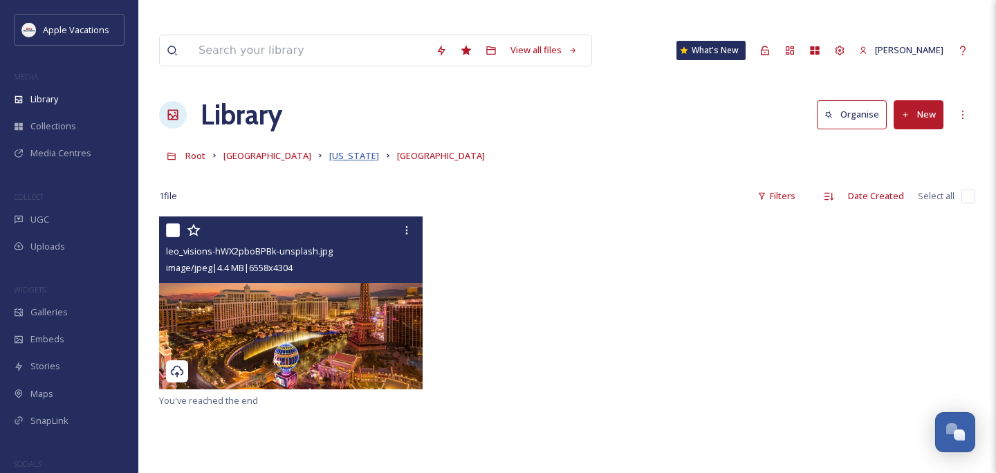
drag, startPoint x: 221, startPoint y: 210, endPoint x: 277, endPoint y: 129, distance: 97.5
click at [329, 149] on span "[US_STATE]" at bounding box center [354, 155] width 50 height 12
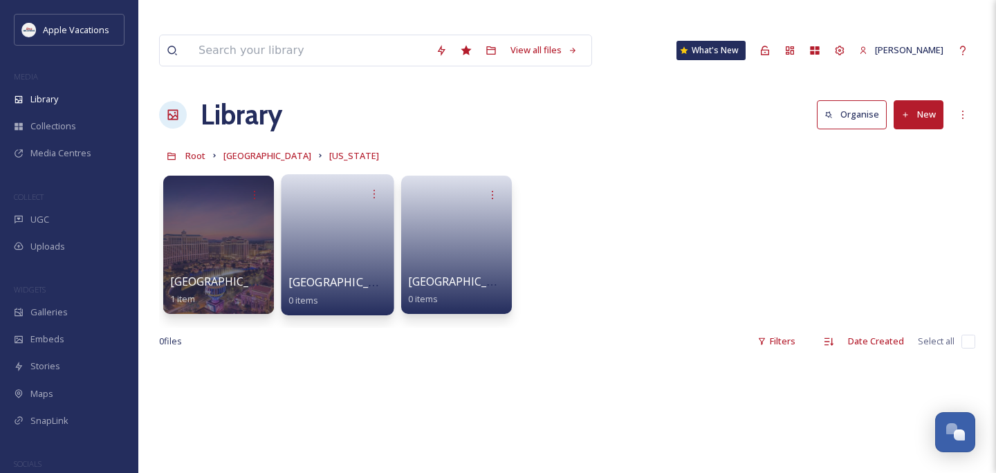
drag, startPoint x: 277, startPoint y: 129, endPoint x: 331, endPoint y: 229, distance: 113.3
click at [331, 229] on link at bounding box center [337, 240] width 99 height 67
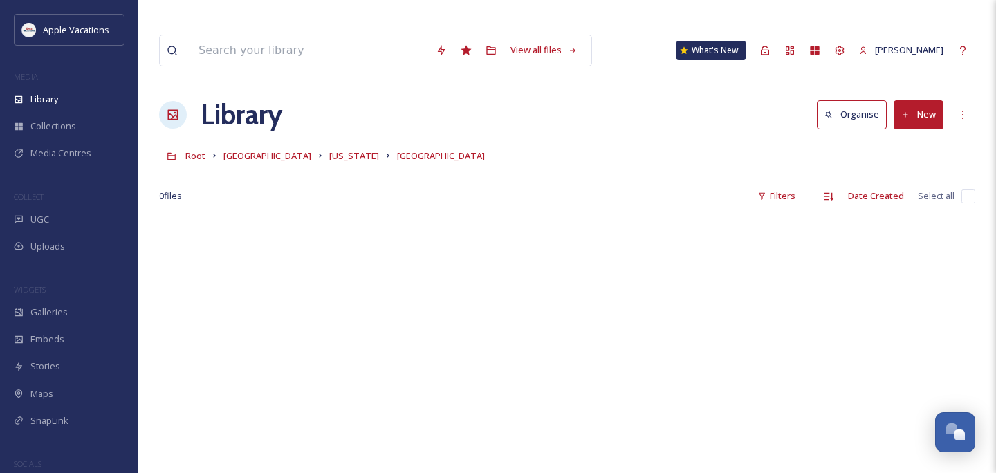
drag, startPoint x: 0, startPoint y: 0, endPoint x: 932, endPoint y: 75, distance: 934.6
click at [932, 100] on button "New" at bounding box center [919, 114] width 50 height 28
drag, startPoint x: 932, startPoint y: 75, endPoint x: 911, endPoint y: 117, distance: 47.0
click at [911, 140] on span "File Upload" at bounding box center [912, 146] width 46 height 13
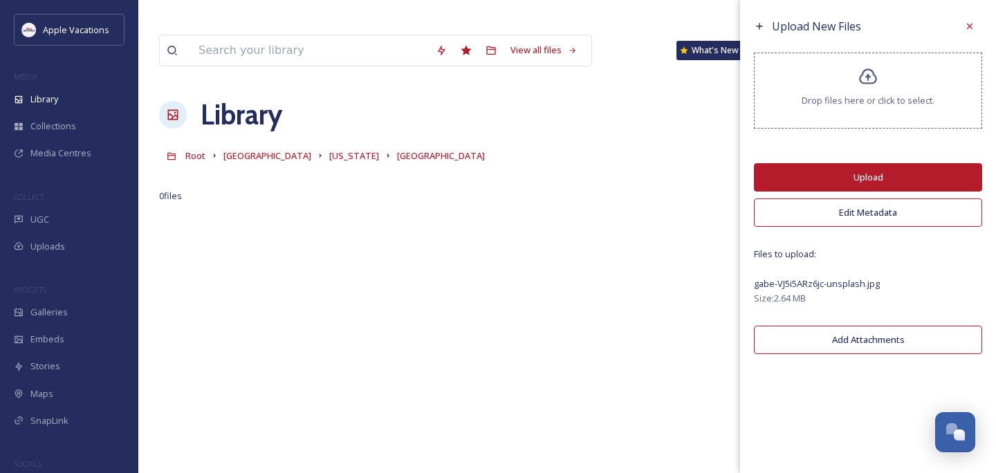
click at [869, 173] on button "Upload" at bounding box center [868, 177] width 228 height 28
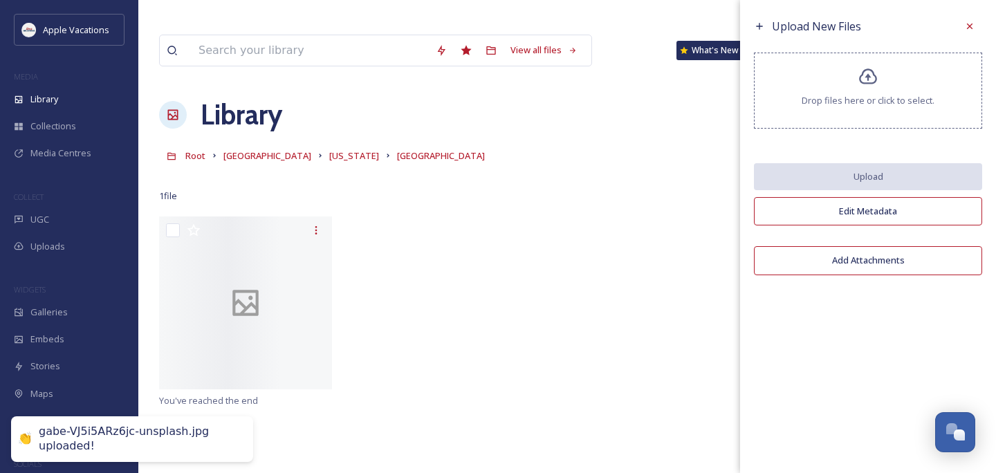
click at [329, 149] on span "[US_STATE]" at bounding box center [354, 155] width 50 height 12
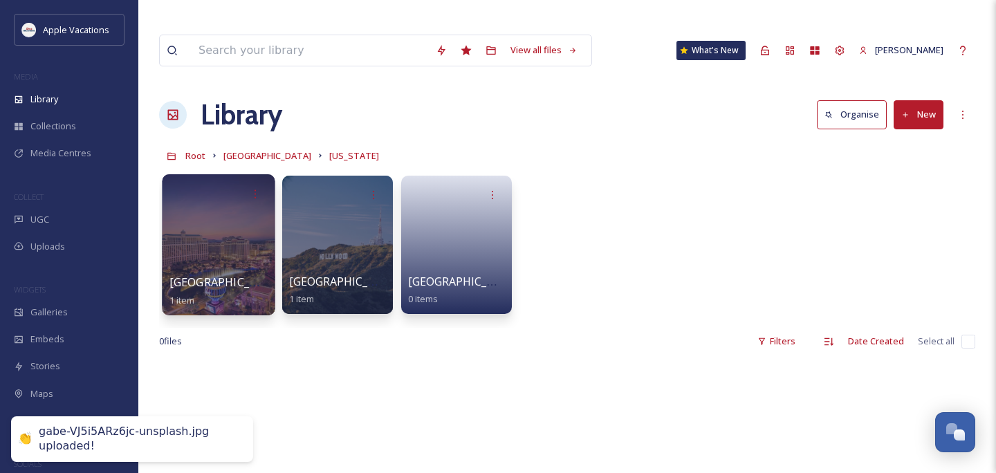
drag, startPoint x: 869, startPoint y: 173, endPoint x: 243, endPoint y: 223, distance: 627.9
click at [243, 223] on div at bounding box center [218, 244] width 113 height 141
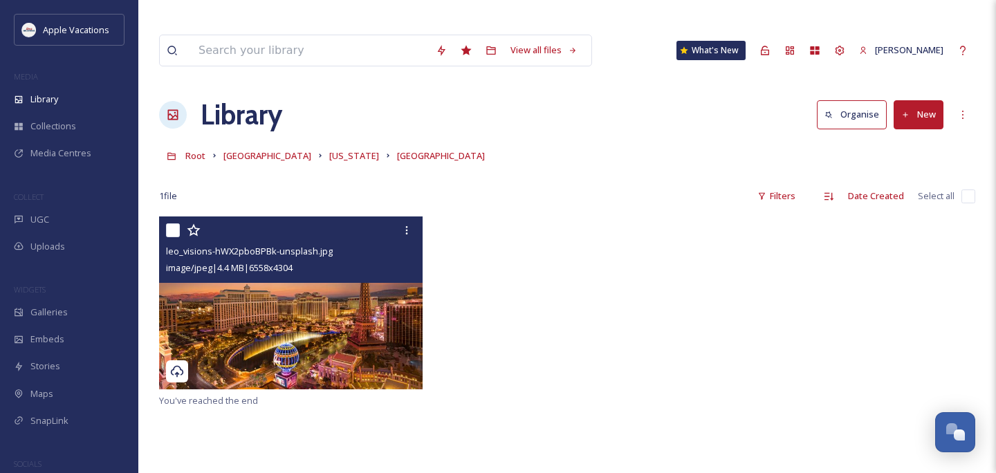
click at [205, 142] on div "Root [GEOGRAPHIC_DATA] [US_STATE] [GEOGRAPHIC_DATA]" at bounding box center [567, 155] width 816 height 26
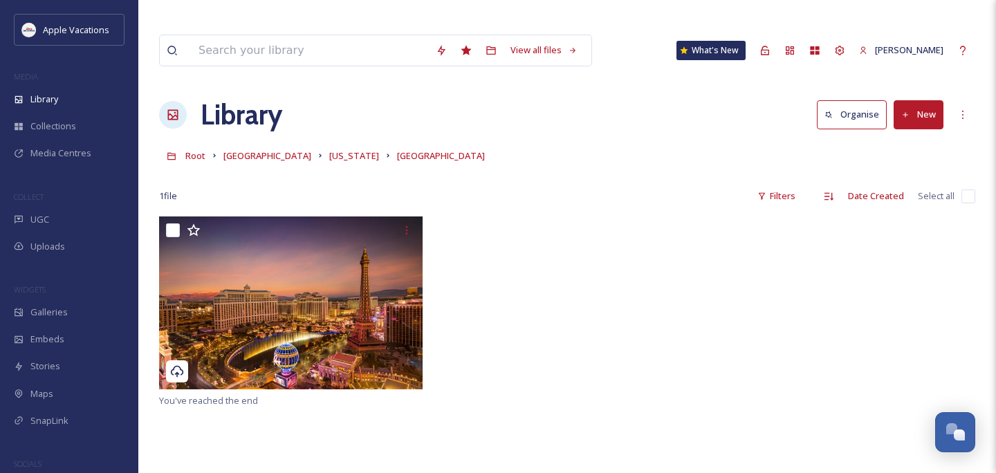
click at [86, 98] on div "Library" at bounding box center [69, 99] width 138 height 27
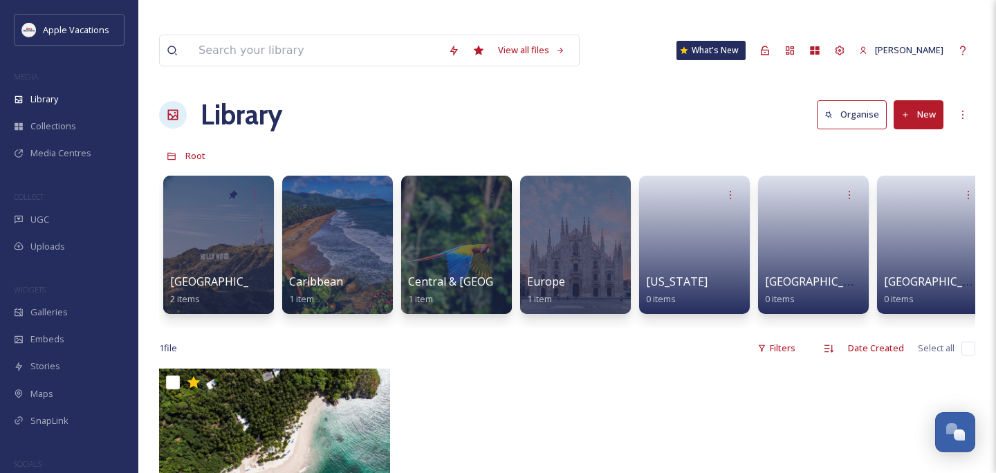
click at [234, 207] on div at bounding box center [218, 245] width 111 height 138
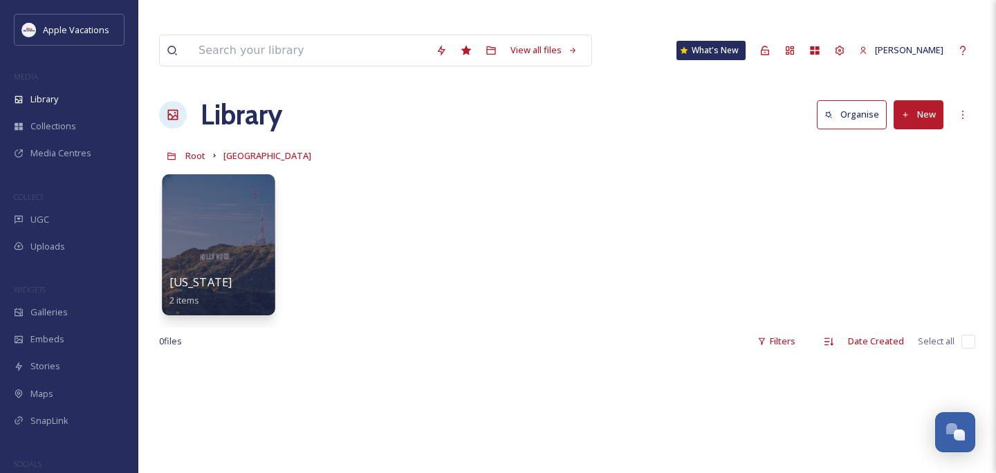
drag, startPoint x: 243, startPoint y: 223, endPoint x: 246, endPoint y: 203, distance: 20.9
click at [246, 203] on div at bounding box center [218, 244] width 113 height 141
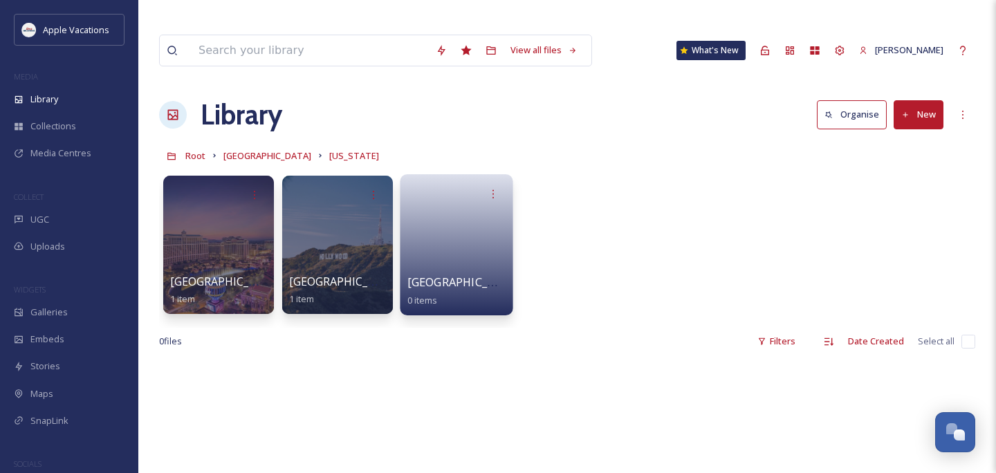
drag, startPoint x: 246, startPoint y: 203, endPoint x: 471, endPoint y: 216, distance: 225.2
click at [471, 216] on link at bounding box center [456, 240] width 99 height 67
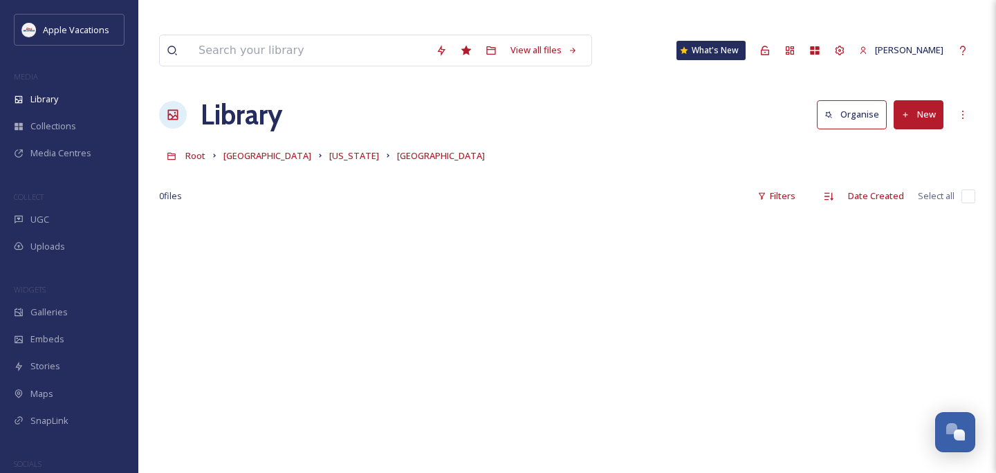
drag, startPoint x: 471, startPoint y: 216, endPoint x: 910, endPoint y: 97, distance: 455.0
click at [910, 100] on button "New" at bounding box center [919, 114] width 50 height 28
click at [882, 141] on icon at bounding box center [876, 146] width 11 height 11
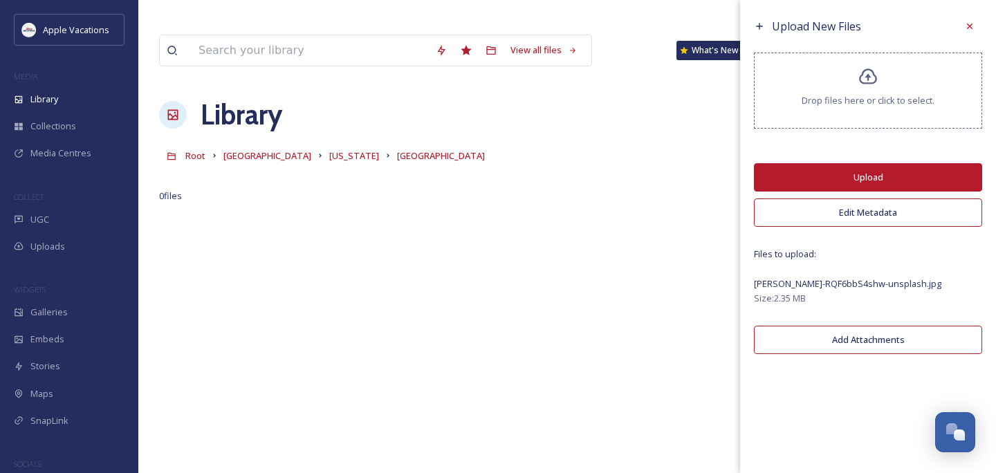
click at [858, 174] on button "Upload" at bounding box center [868, 177] width 228 height 28
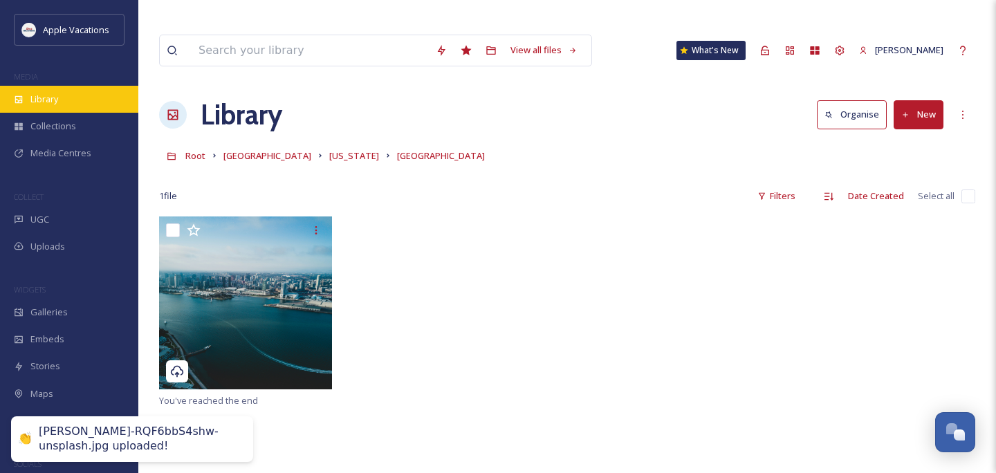
drag, startPoint x: 858, startPoint y: 174, endPoint x: 80, endPoint y: 103, distance: 781.2
click at [80, 103] on div "Library" at bounding box center [69, 99] width 138 height 27
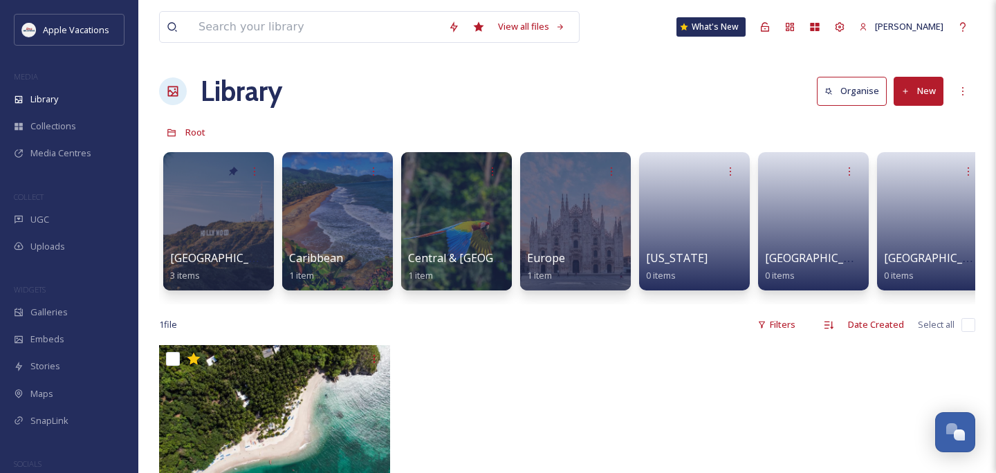
scroll to position [48, 0]
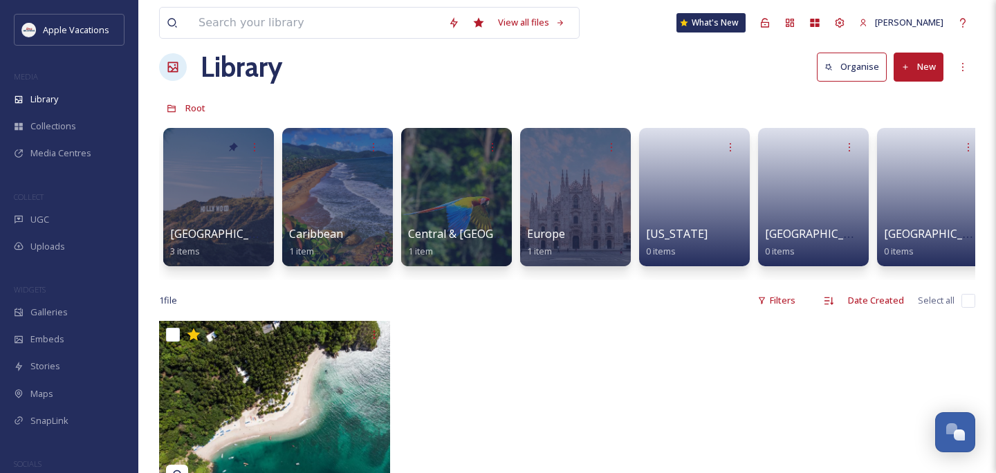
click at [715, 182] on link at bounding box center [694, 193] width 97 height 66
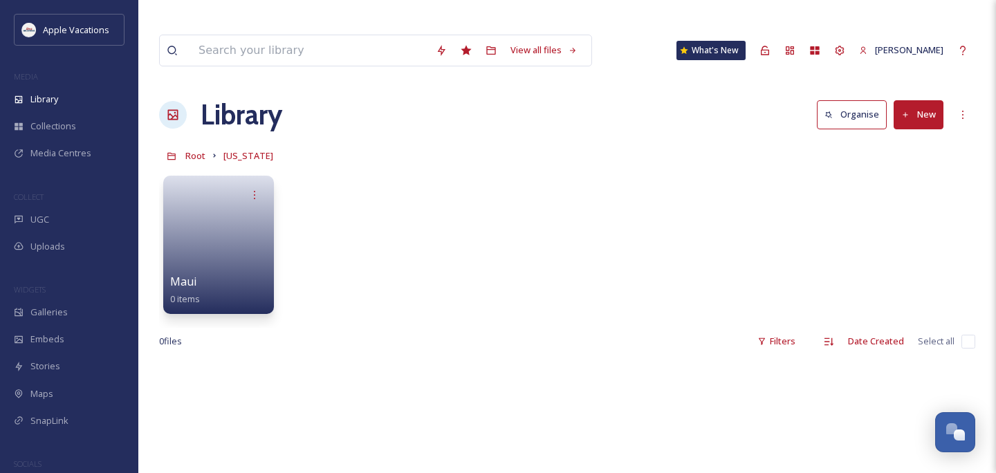
click at [230, 207] on link at bounding box center [218, 240] width 97 height 66
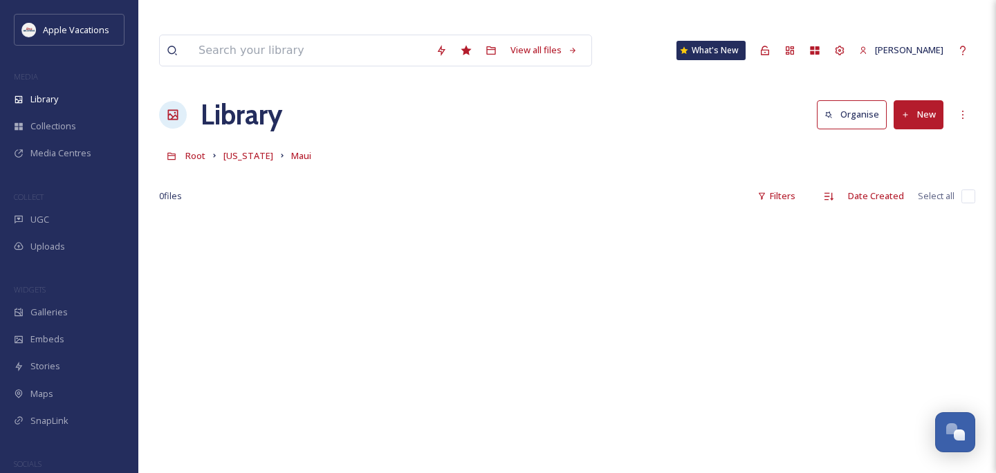
drag, startPoint x: 80, startPoint y: 103, endPoint x: 925, endPoint y: 90, distance: 845.2
click at [925, 100] on button "New" at bounding box center [919, 114] width 50 height 28
drag, startPoint x: 925, startPoint y: 90, endPoint x: 907, endPoint y: 115, distance: 31.3
click at [907, 140] on span "File Upload" at bounding box center [912, 146] width 46 height 13
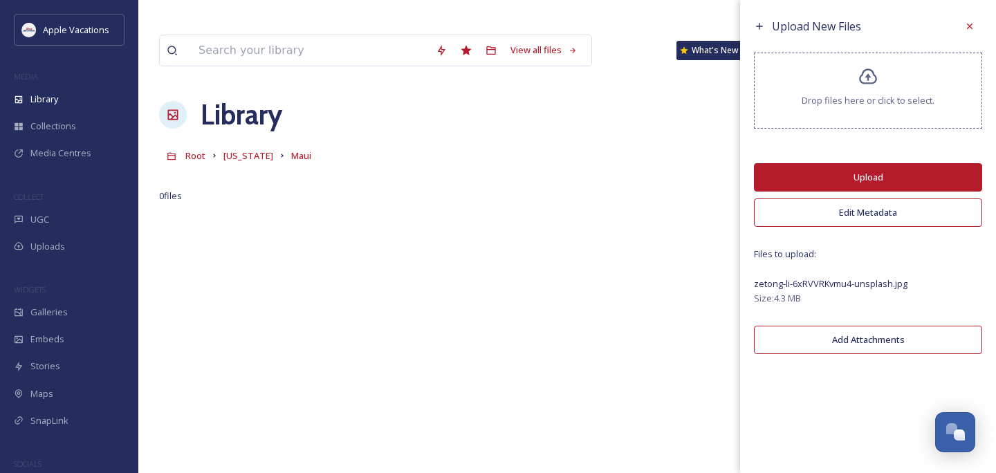
click at [874, 173] on button "Upload" at bounding box center [868, 177] width 228 height 28
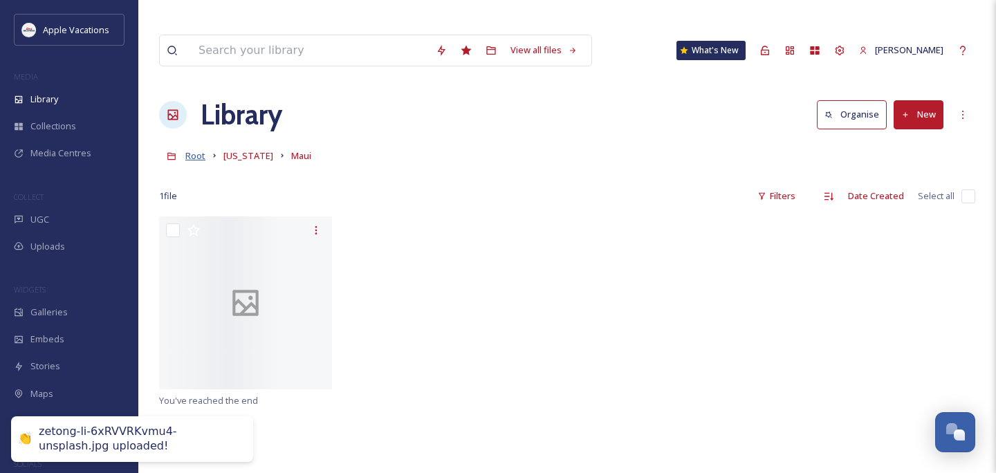
drag, startPoint x: 874, startPoint y: 173, endPoint x: 195, endPoint y: 133, distance: 680.3
click at [195, 149] on span "Root" at bounding box center [195, 155] width 20 height 12
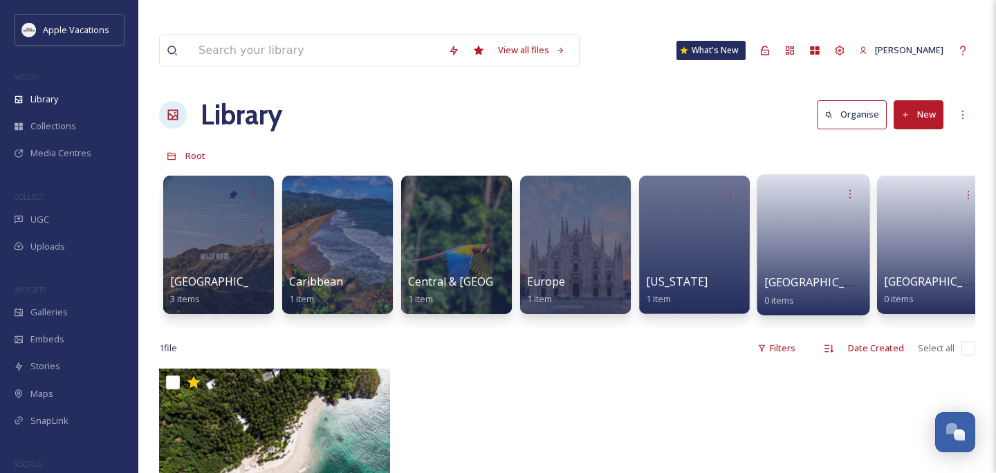
drag, startPoint x: 195, startPoint y: 133, endPoint x: 828, endPoint y: 237, distance: 641.3
click at [828, 237] on link at bounding box center [813, 240] width 99 height 67
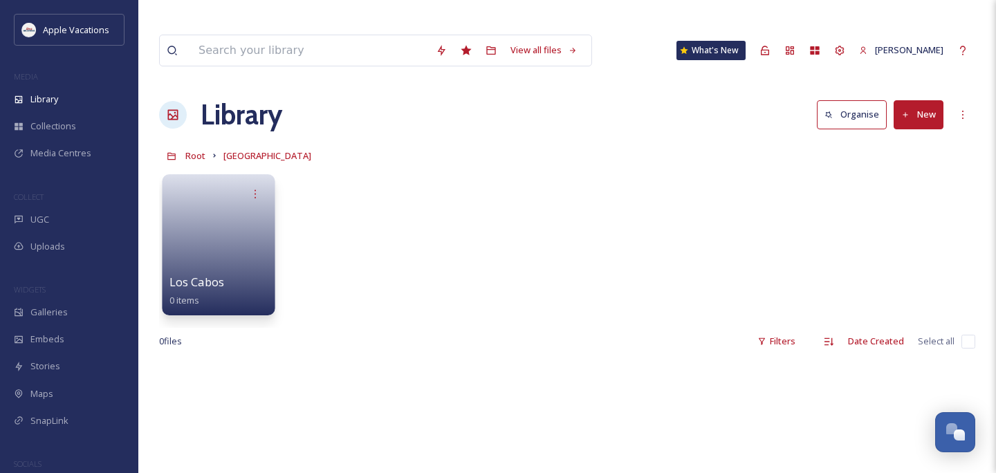
drag, startPoint x: 828, startPoint y: 237, endPoint x: 229, endPoint y: 232, distance: 598.9
click at [229, 232] on link at bounding box center [218, 240] width 99 height 67
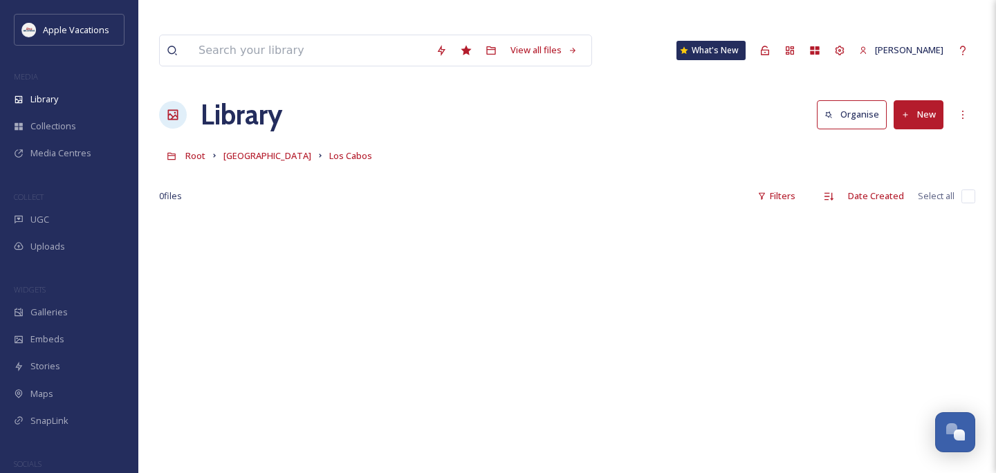
click at [932, 100] on button "New" at bounding box center [919, 114] width 50 height 28
drag, startPoint x: 229, startPoint y: 232, endPoint x: 915, endPoint y: 120, distance: 695.0
click at [915, 140] on span "File Upload" at bounding box center [912, 146] width 46 height 13
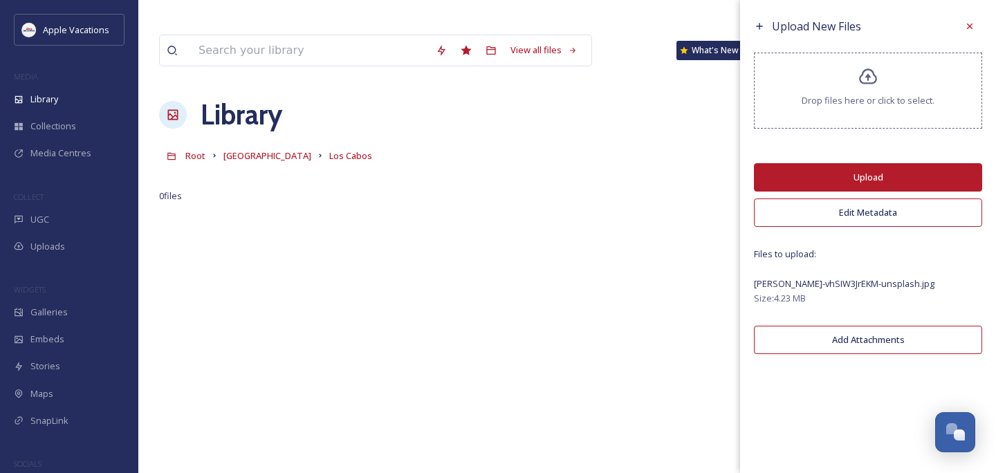
click at [879, 172] on button "Upload" at bounding box center [868, 177] width 228 height 28
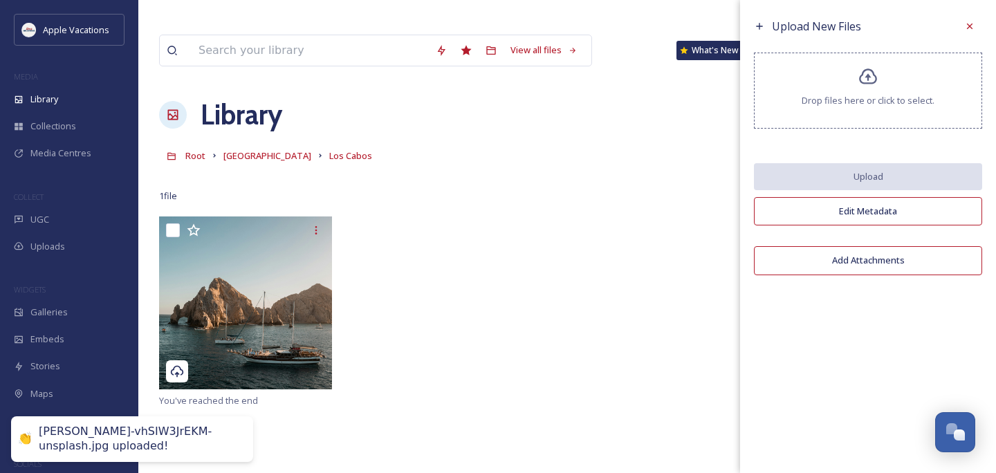
drag, startPoint x: 879, startPoint y: 172, endPoint x: 602, endPoint y: 224, distance: 282.3
click at [602, 224] on div at bounding box center [567, 304] width 816 height 176
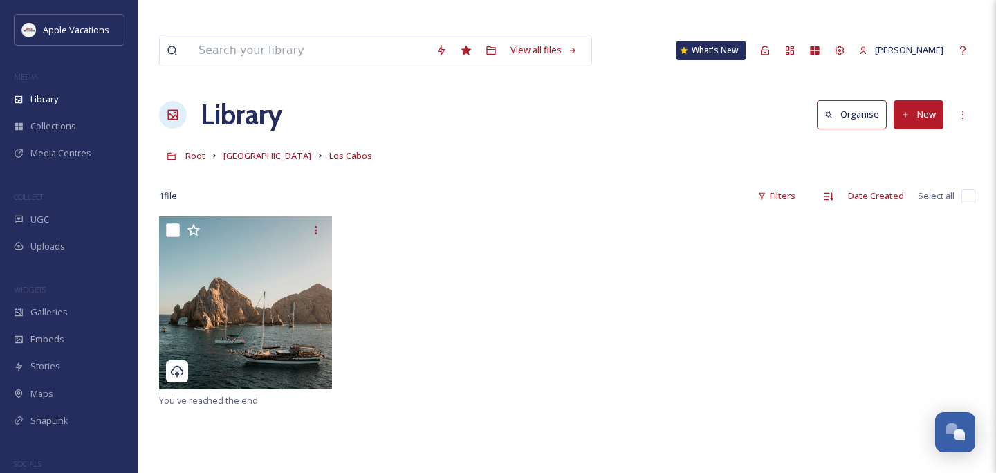
click at [197, 149] on span "Root" at bounding box center [195, 155] width 20 height 12
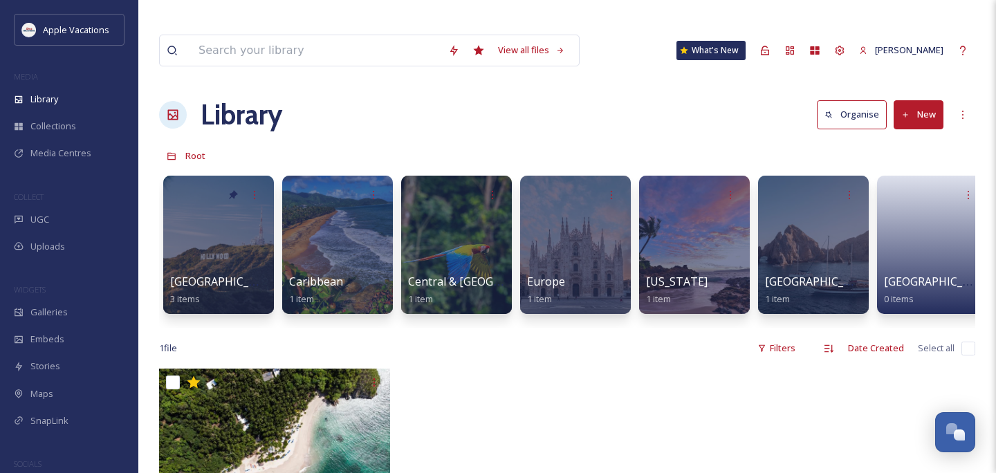
scroll to position [0, 17]
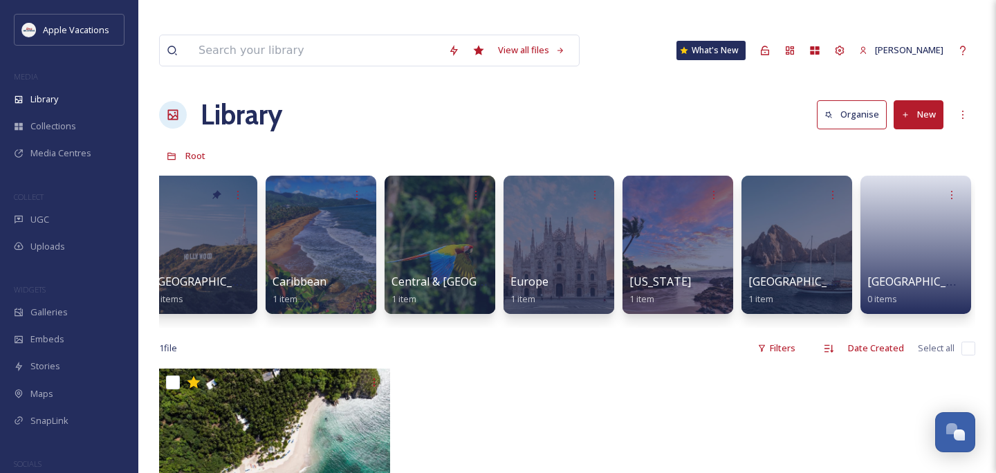
click at [927, 228] on link at bounding box center [915, 240] width 97 height 66
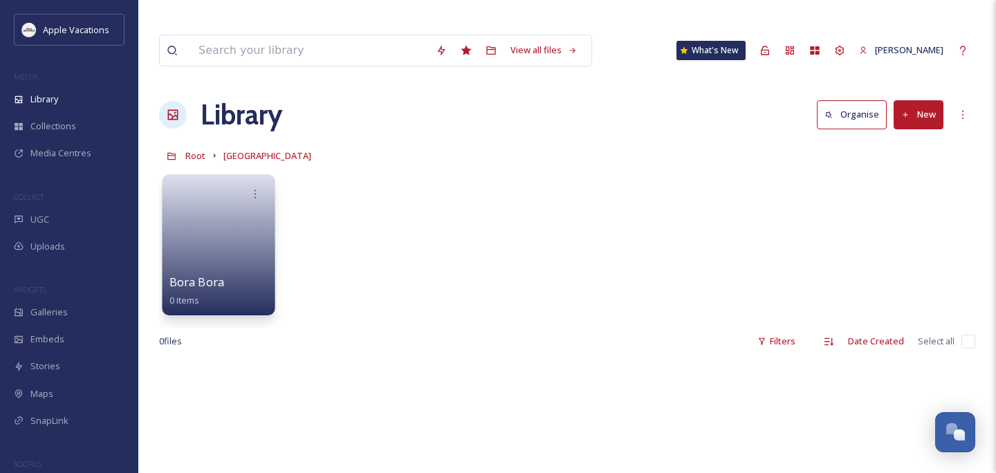
drag, startPoint x: 602, startPoint y: 224, endPoint x: 237, endPoint y: 224, distance: 365.2
click at [237, 224] on link at bounding box center [218, 240] width 99 height 67
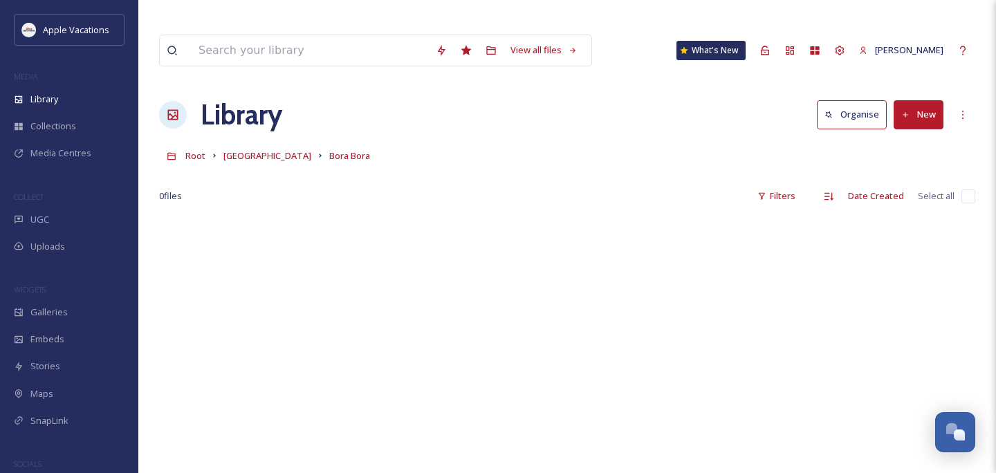
drag, startPoint x: 237, startPoint y: 224, endPoint x: 933, endPoint y: 90, distance: 709.2
click at [933, 100] on button "New" at bounding box center [919, 114] width 50 height 28
drag, startPoint x: 933, startPoint y: 90, endPoint x: 905, endPoint y: 120, distance: 41.6
click at [905, 140] on span "File Upload" at bounding box center [912, 146] width 46 height 13
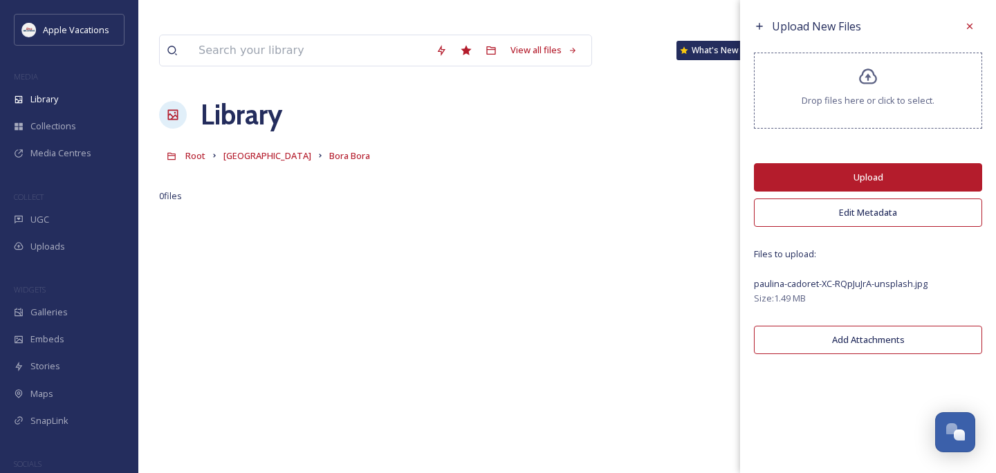
click at [858, 172] on button "Upload" at bounding box center [868, 177] width 228 height 28
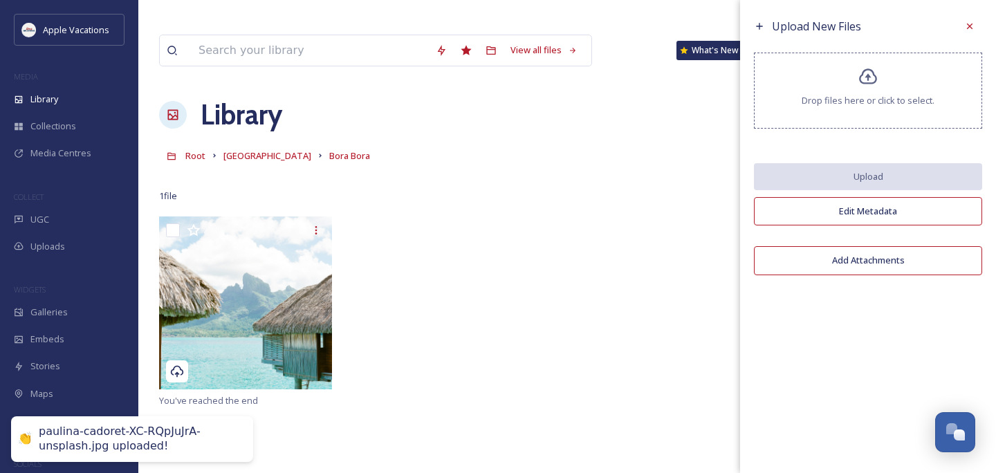
click at [104, 98] on div "Library" at bounding box center [69, 99] width 138 height 27
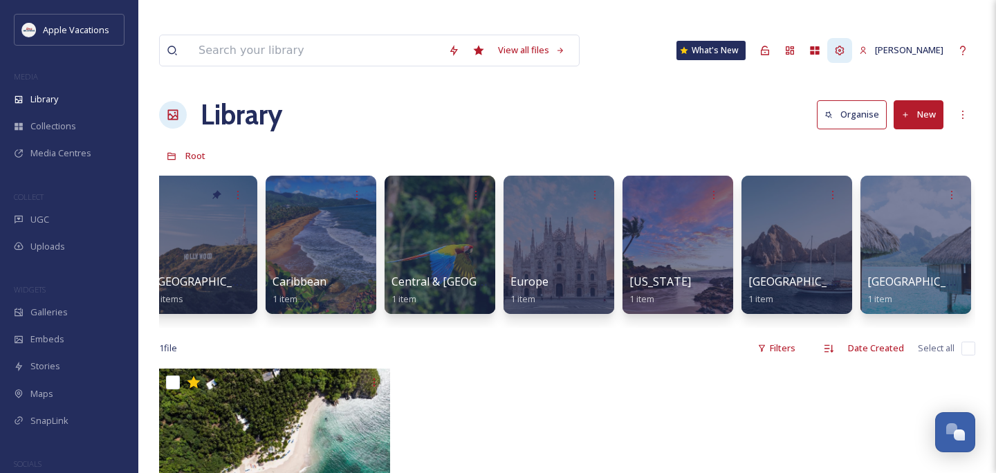
drag, startPoint x: 858, startPoint y: 172, endPoint x: 858, endPoint y: 24, distance: 148.0
click at [845, 45] on icon at bounding box center [839, 50] width 11 height 11
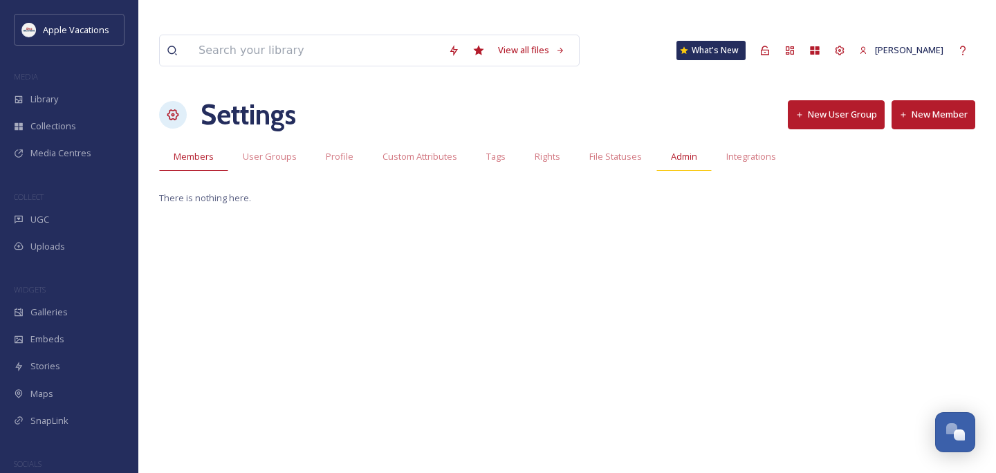
drag, startPoint x: 858, startPoint y: 24, endPoint x: 668, endPoint y: 130, distance: 217.0
click at [671, 150] on span "Admin" at bounding box center [684, 156] width 26 height 13
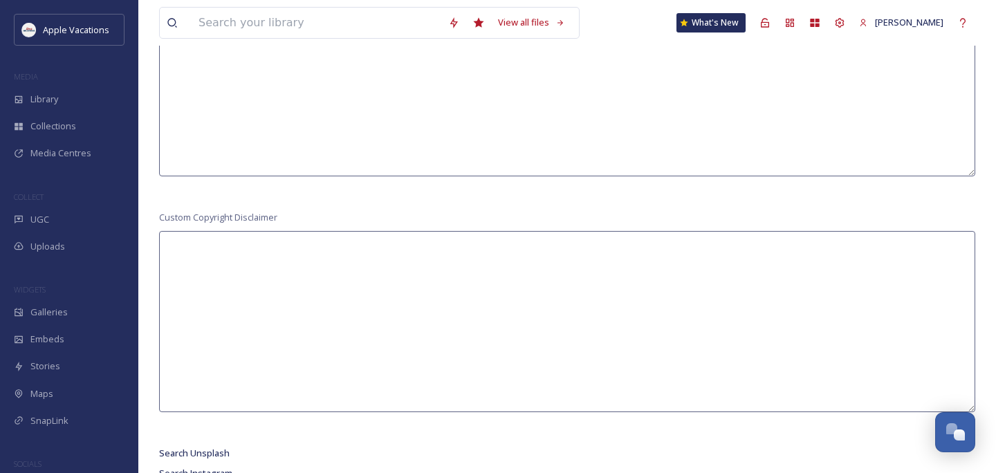
scroll to position [1457, 0]
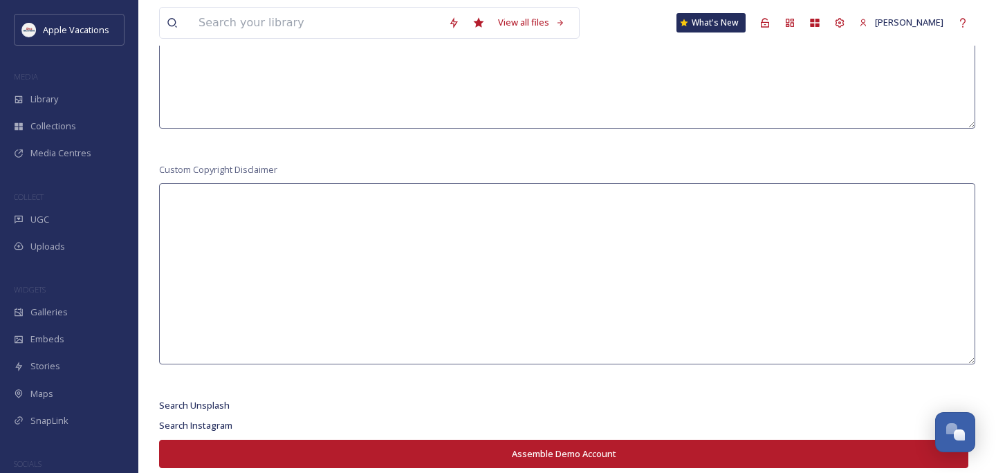
click at [362, 440] on button "Assemble Demo Account" at bounding box center [563, 454] width 809 height 28
drag, startPoint x: 668, startPoint y: 130, endPoint x: 76, endPoint y: 95, distance: 593.1
click at [76, 95] on div "Library" at bounding box center [69, 99] width 138 height 27
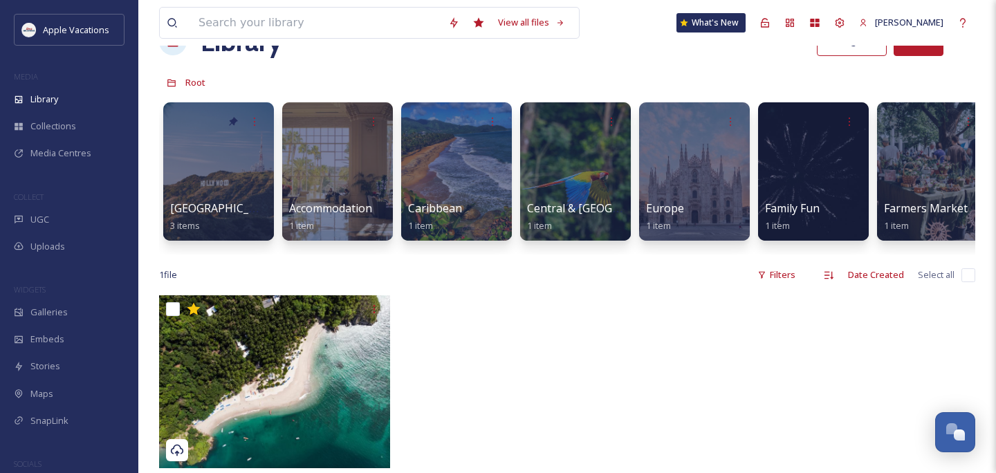
scroll to position [233, 0]
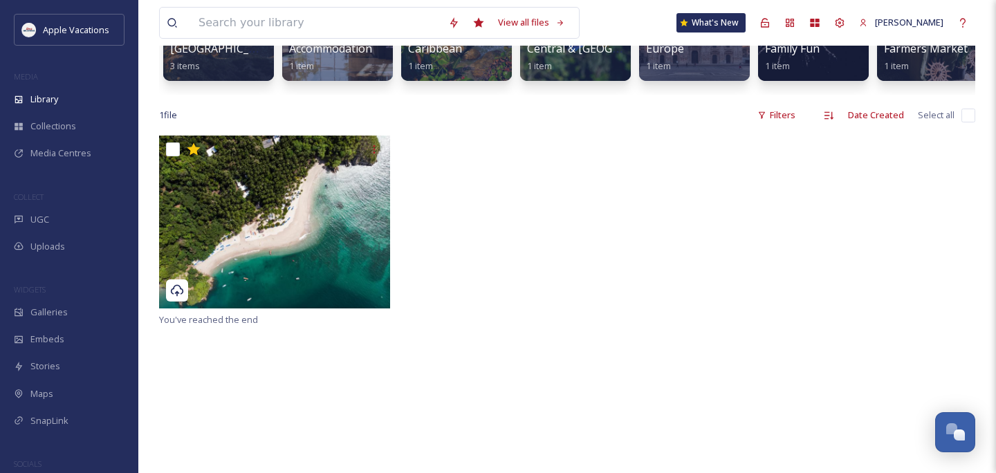
drag, startPoint x: 76, startPoint y: 95, endPoint x: 255, endPoint y: 242, distance: 231.9
click at [255, 242] on img at bounding box center [274, 222] width 231 height 173
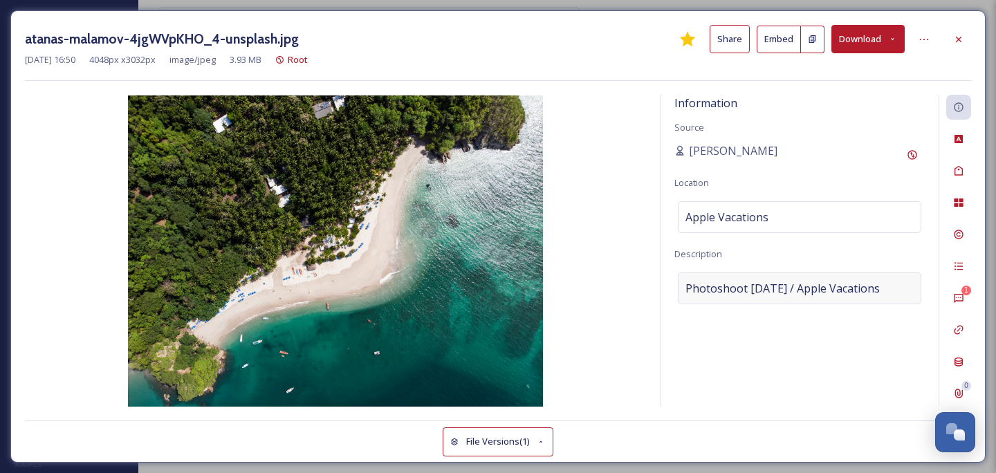
drag, startPoint x: 255, startPoint y: 242, endPoint x: 878, endPoint y: 291, distance: 624.4
click at [878, 291] on span "Photoshoot [DATE] / Apple Vacations" at bounding box center [782, 288] width 194 height 17
drag, startPoint x: 878, startPoint y: 291, endPoint x: 798, endPoint y: 285, distance: 79.8
click at [798, 285] on textarea "Photoshoot [DATE] / Apple Vacations" at bounding box center [799, 329] width 250 height 115
drag, startPoint x: 798, startPoint y: 285, endPoint x: 658, endPoint y: 283, distance: 140.4
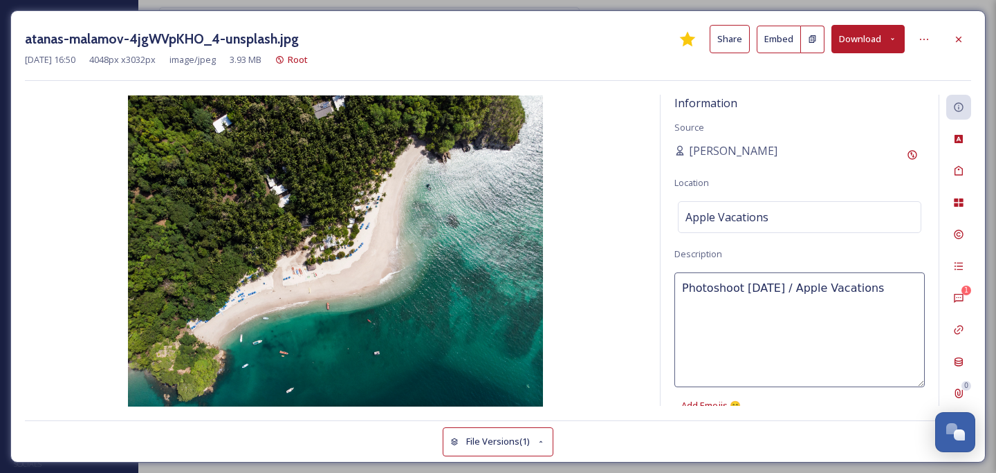
click at [658, 283] on div "Information Source [PERSON_NAME] Location Apple Vacations Description Photoshoo…" at bounding box center [498, 251] width 946 height 312
drag, startPoint x: 658, startPoint y: 283, endPoint x: 764, endPoint y: 286, distance: 105.9
click at [764, 286] on textarea "[GEOGRAPHIC_DATA] 2024 / Apple Vacations" at bounding box center [799, 329] width 250 height 115
type textarea "[GEOGRAPHIC_DATA] 2025 / Apple Vacations"
click at [820, 207] on div "Apple Vacations" at bounding box center [799, 217] width 243 height 32
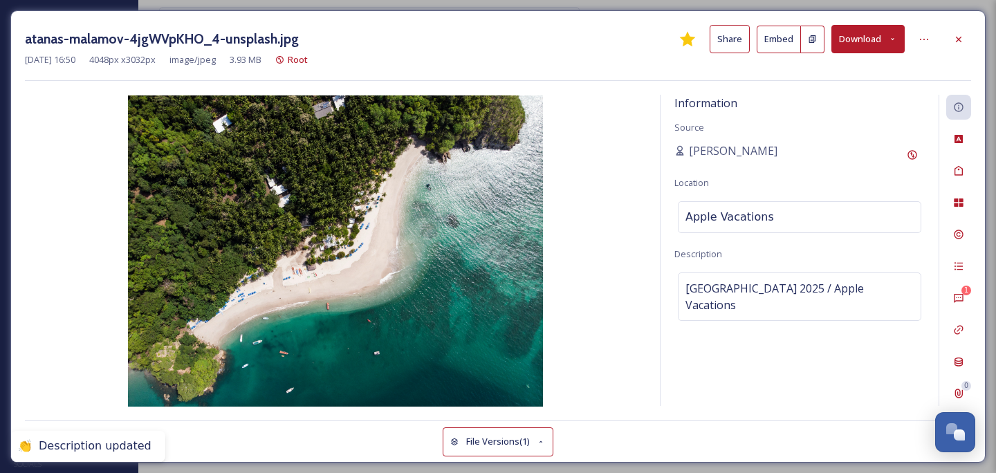
drag, startPoint x: 764, startPoint y: 286, endPoint x: 795, endPoint y: 220, distance: 73.0
click at [795, 220] on input "Apple Vacations" at bounding box center [799, 217] width 242 height 30
drag, startPoint x: 795, startPoint y: 220, endPoint x: 961, endPoint y: 166, distance: 174.5
click at [961, 166] on icon at bounding box center [958, 170] width 11 height 11
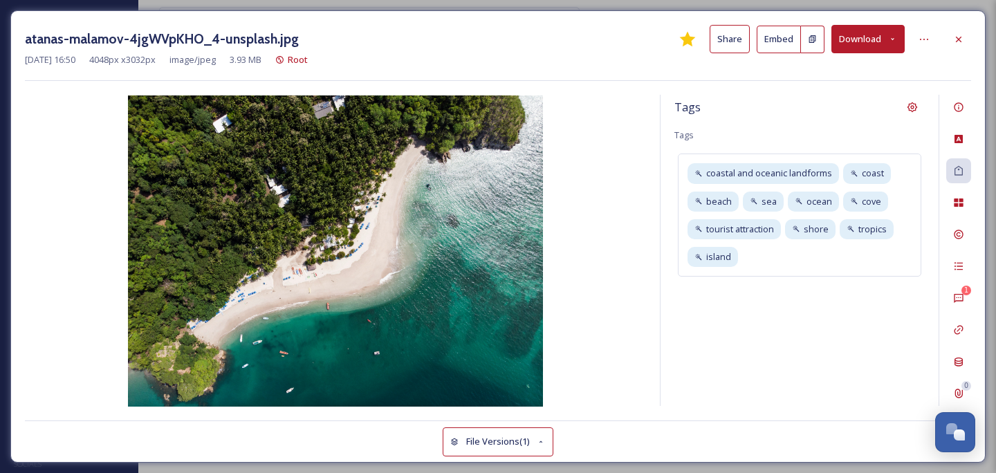
click at [806, 261] on div "coastal and oceanic landforms coast beach sea [GEOGRAPHIC_DATA] tourist attract…" at bounding box center [799, 215] width 243 height 123
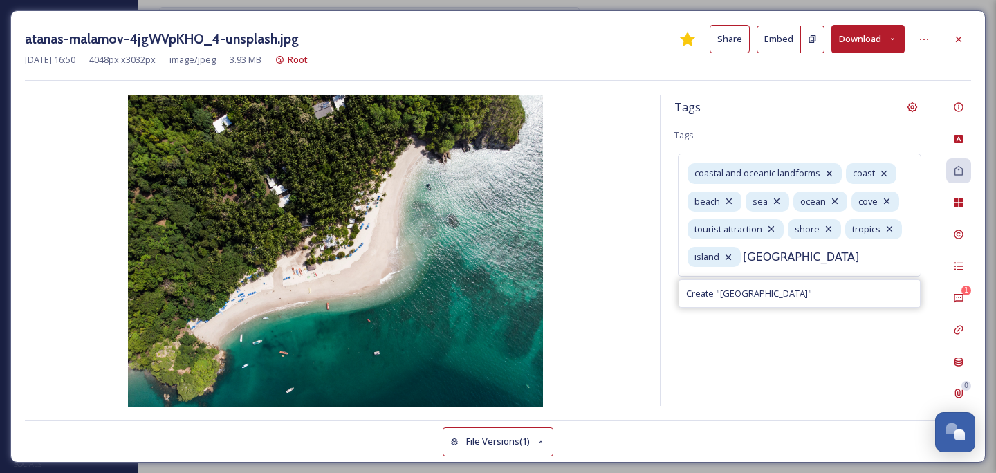
type input "[GEOGRAPHIC_DATA]"
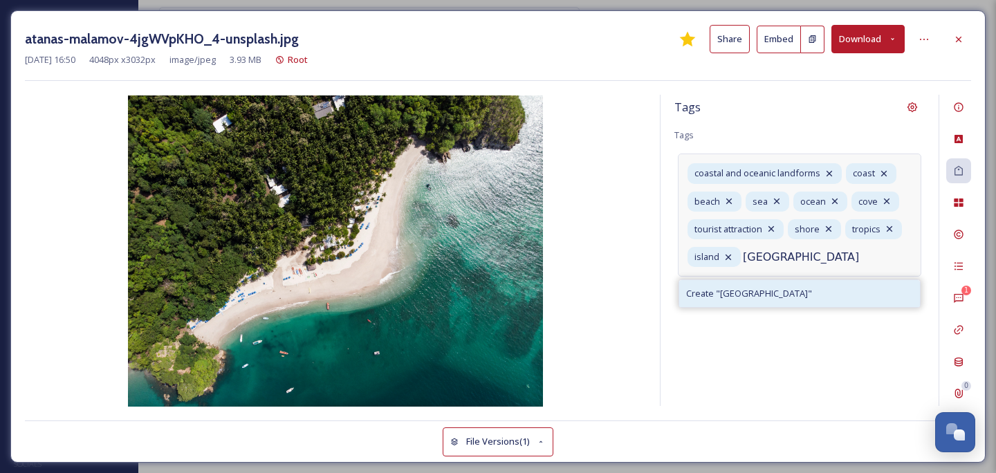
drag, startPoint x: 961, startPoint y: 166, endPoint x: 770, endPoint y: 292, distance: 228.6
click at [770, 292] on div "Create " [GEOGRAPHIC_DATA] "" at bounding box center [799, 293] width 241 height 27
click at [771, 295] on div "Create " [GEOGRAPHIC_DATA] "" at bounding box center [799, 293] width 241 height 27
click at [824, 343] on div "Tags Tags coastal and oceanic landforms coast beach sea ocean cove tourist attr…" at bounding box center [799, 250] width 278 height 311
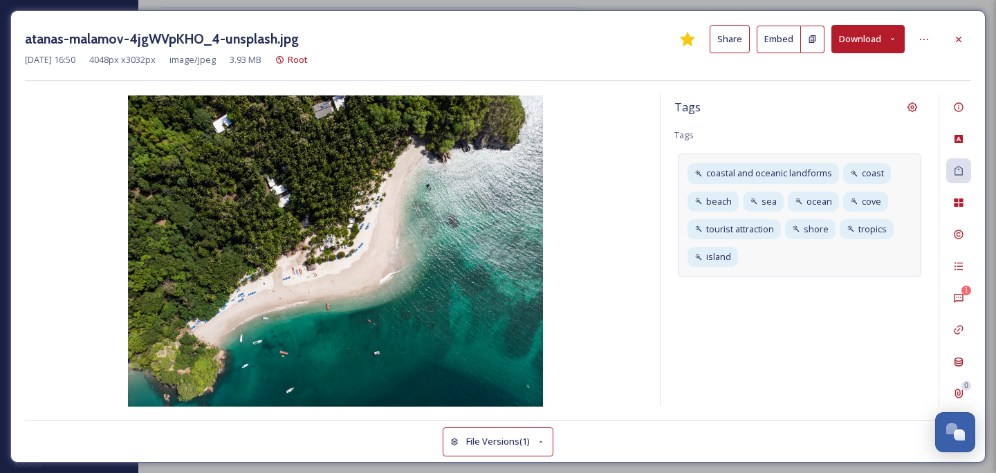
click at [957, 202] on icon at bounding box center [958, 202] width 11 height 11
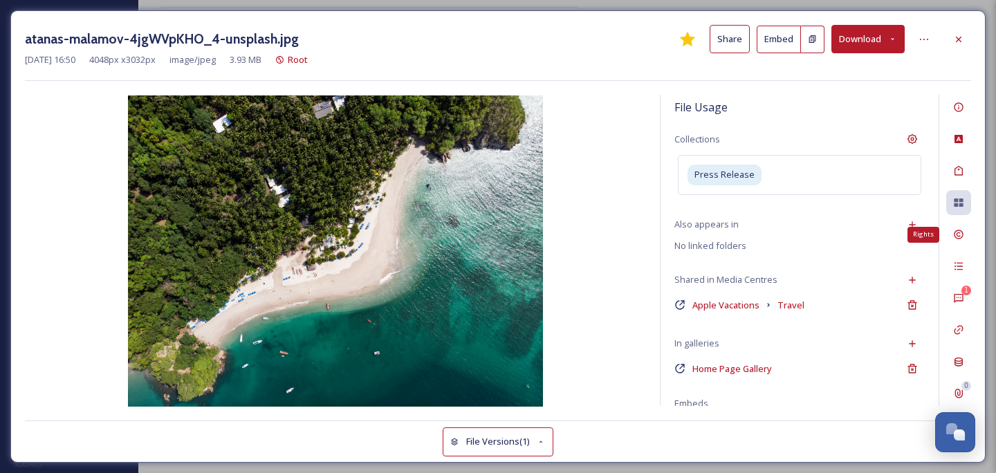
click at [958, 246] on div "Rights" at bounding box center [958, 234] width 25 height 25
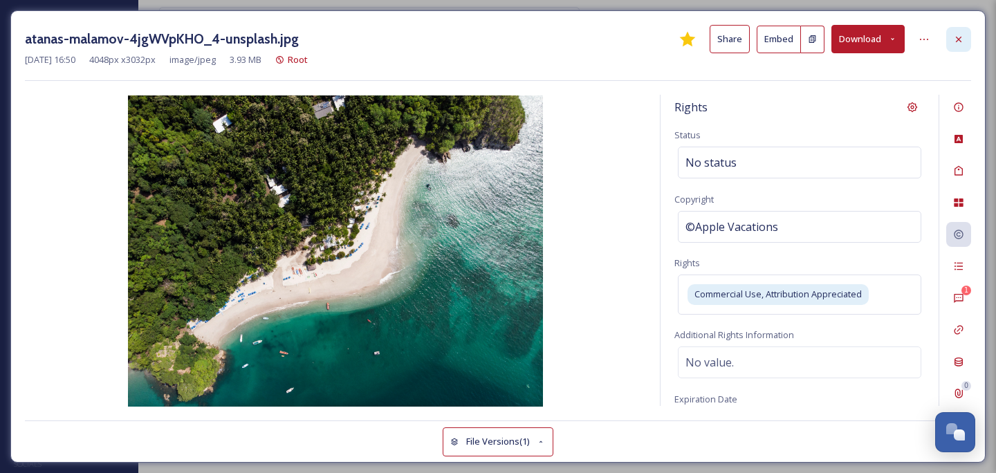
drag, startPoint x: 770, startPoint y: 292, endPoint x: 954, endPoint y: 35, distance: 316.3
click at [954, 35] on icon at bounding box center [958, 39] width 11 height 11
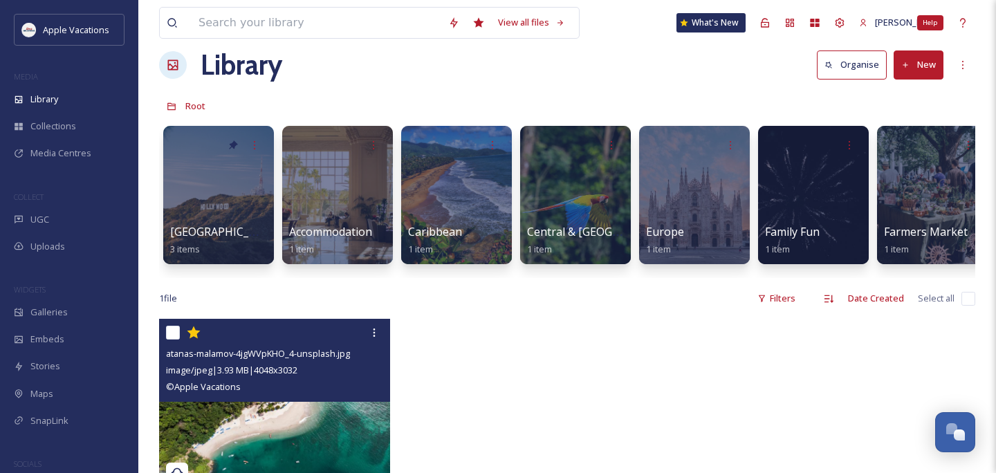
scroll to position [148, 0]
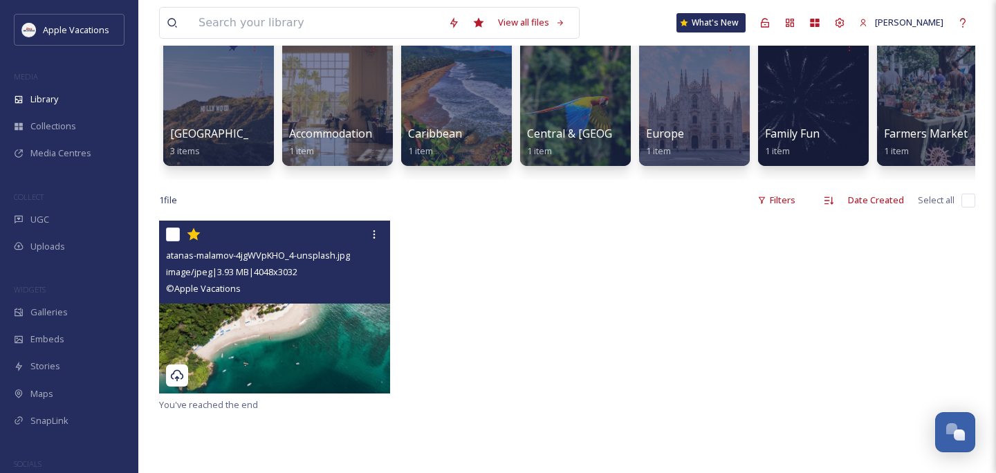
click at [59, 124] on span "Collections" at bounding box center [53, 126] width 46 height 13
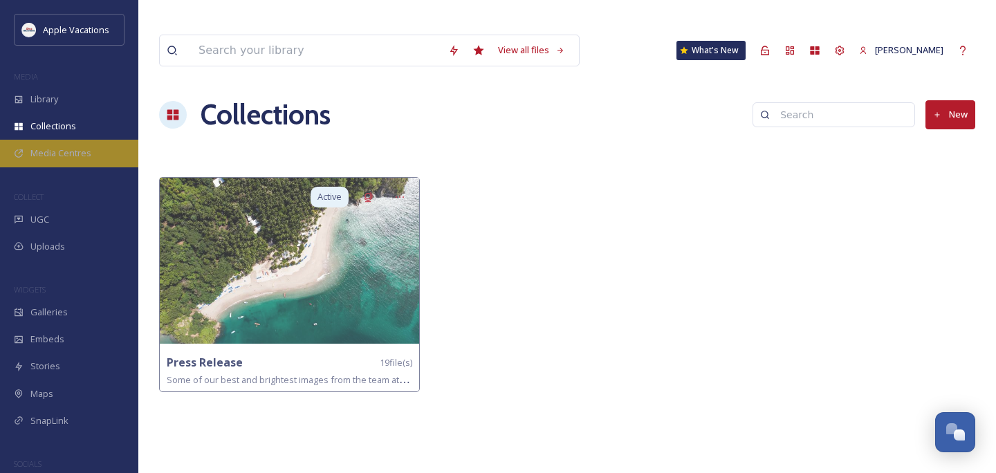
drag, startPoint x: 954, startPoint y: 35, endPoint x: 71, endPoint y: 156, distance: 892.2
click at [71, 156] on span "Media Centres" at bounding box center [60, 153] width 61 height 13
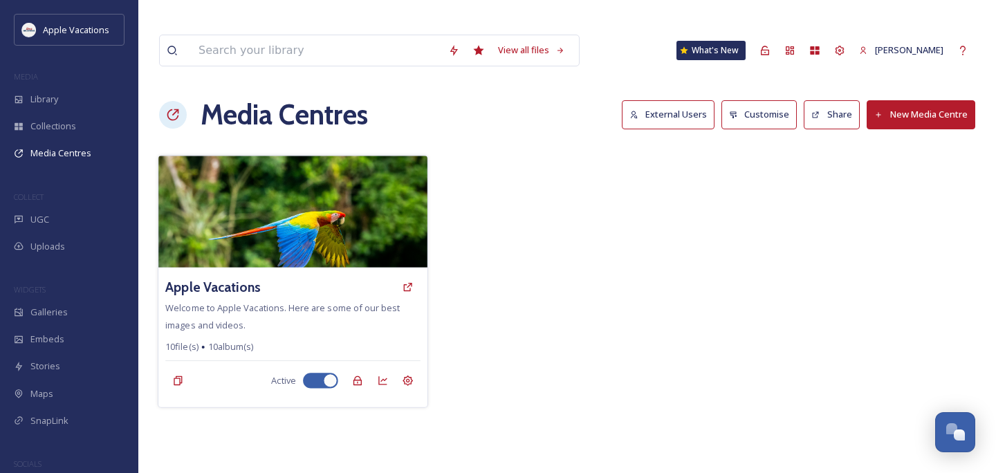
drag, startPoint x: 71, startPoint y: 156, endPoint x: 373, endPoint y: 183, distance: 304.1
click at [373, 183] on img at bounding box center [292, 212] width 269 height 112
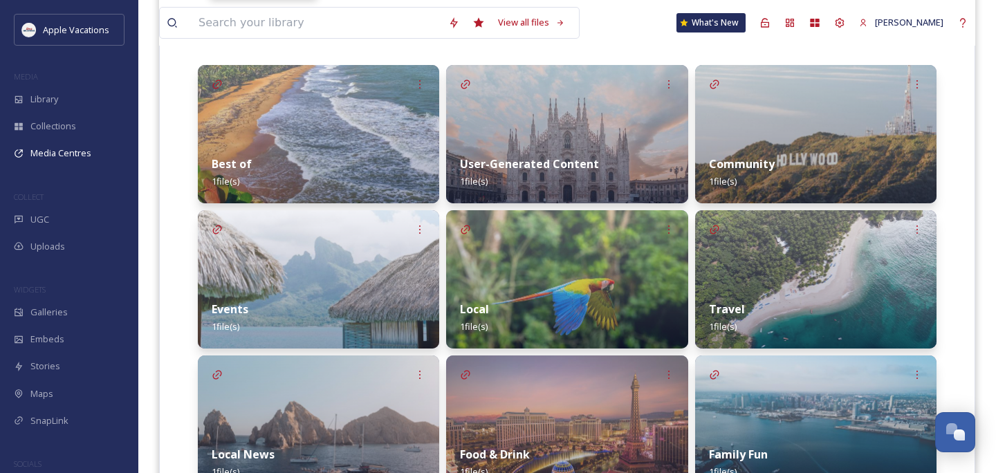
scroll to position [439, 0]
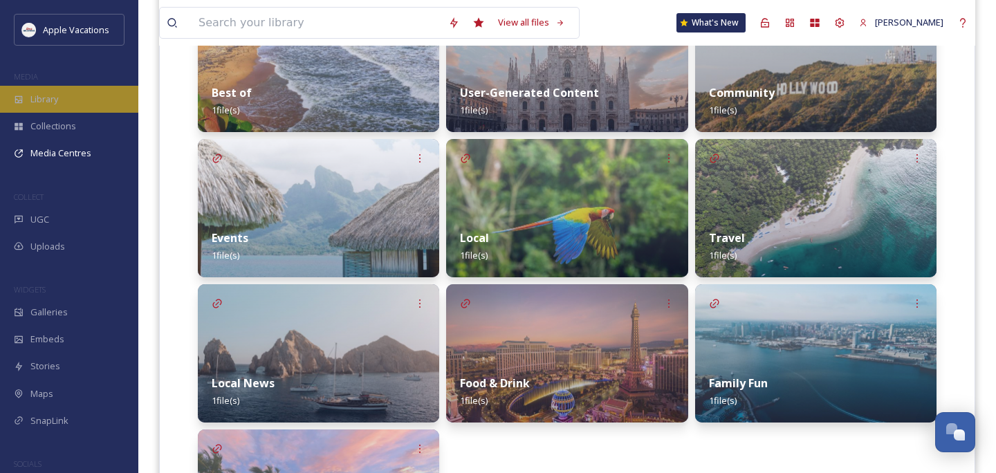
drag, startPoint x: 373, startPoint y: 183, endPoint x: 84, endPoint y: 96, distance: 302.4
click at [84, 96] on div "Library" at bounding box center [69, 99] width 138 height 27
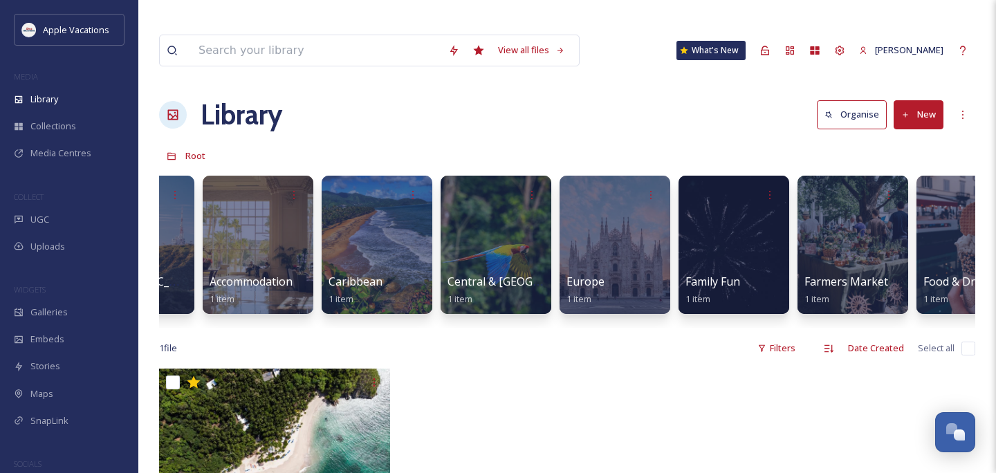
scroll to position [0, 97]
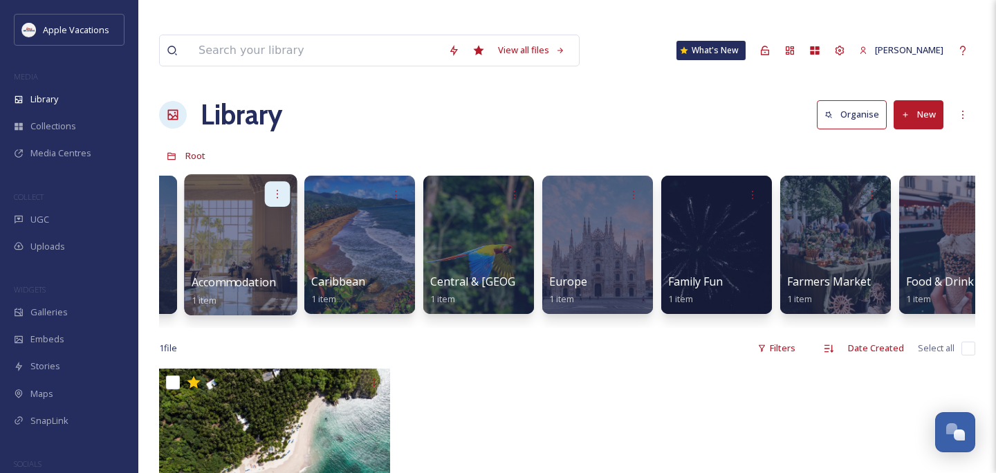
drag, startPoint x: 84, startPoint y: 96, endPoint x: 265, endPoint y: 172, distance: 196.5
click at [265, 181] on div at bounding box center [278, 194] width 26 height 26
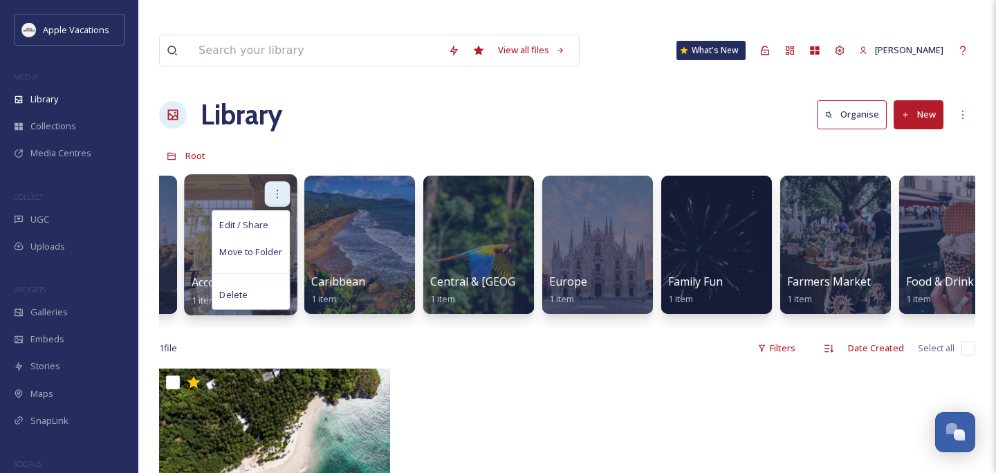
click at [265, 281] on div "Delete" at bounding box center [250, 295] width 77 height 28
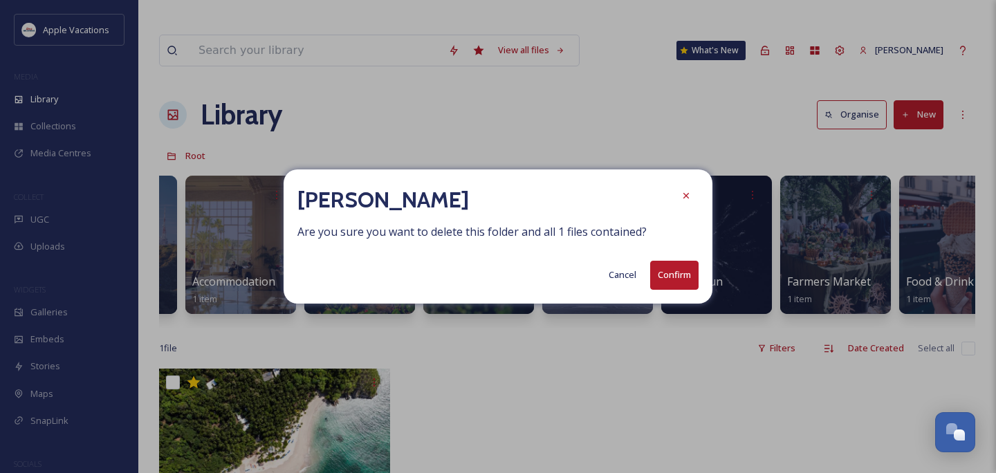
drag, startPoint x: 265, startPoint y: 172, endPoint x: 677, endPoint y: 276, distance: 425.0
click at [677, 276] on button "Confirm" at bounding box center [674, 275] width 48 height 28
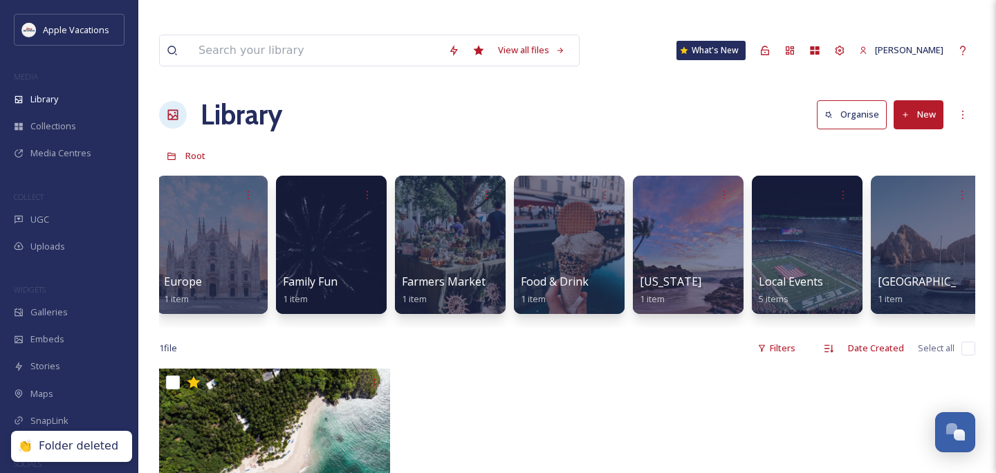
scroll to position [0, 364]
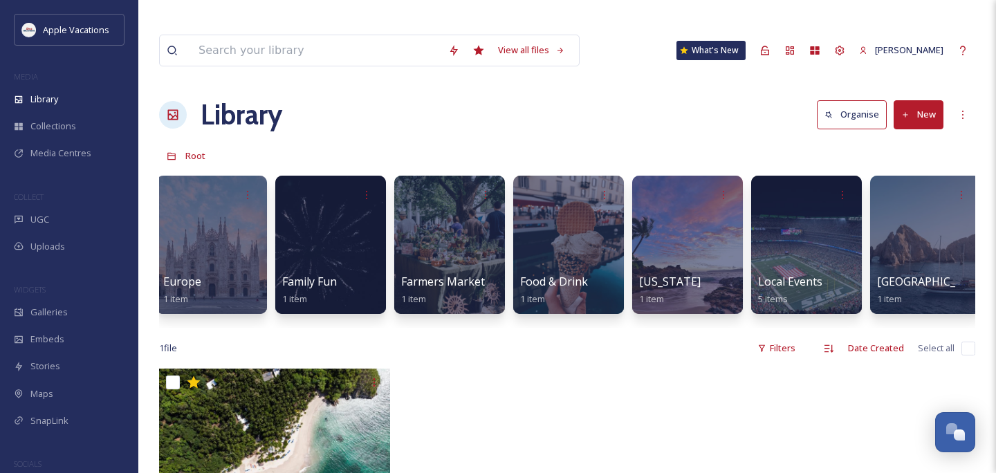
click at [366, 189] on icon at bounding box center [366, 194] width 11 height 11
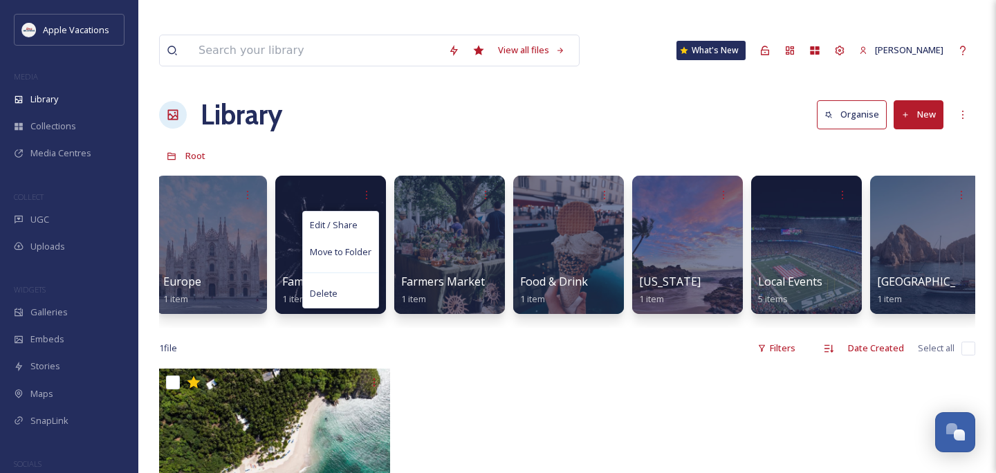
click at [340, 280] on div "Delete" at bounding box center [340, 293] width 75 height 27
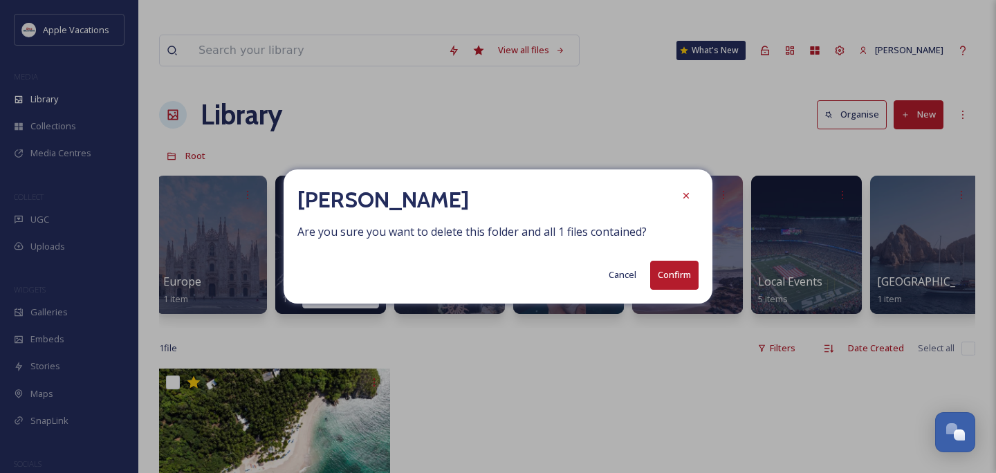
click at [689, 279] on button "Confirm" at bounding box center [674, 275] width 48 height 28
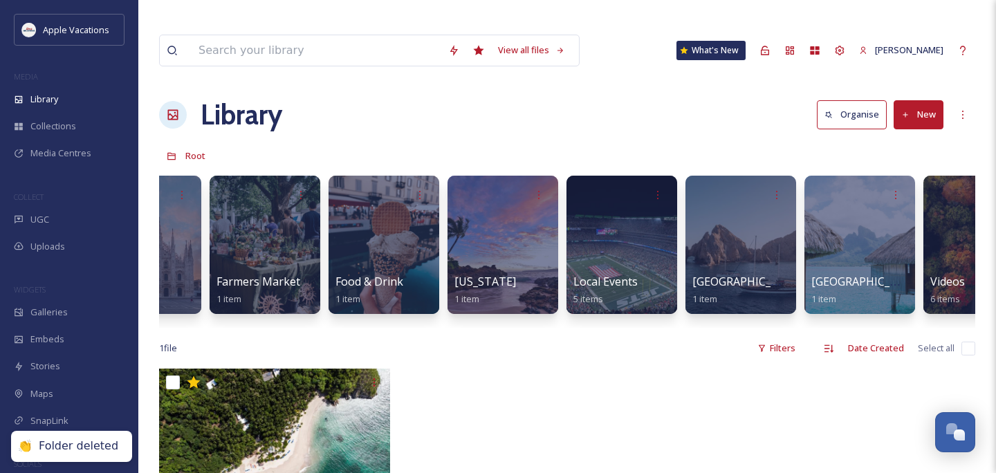
scroll to position [0, 469]
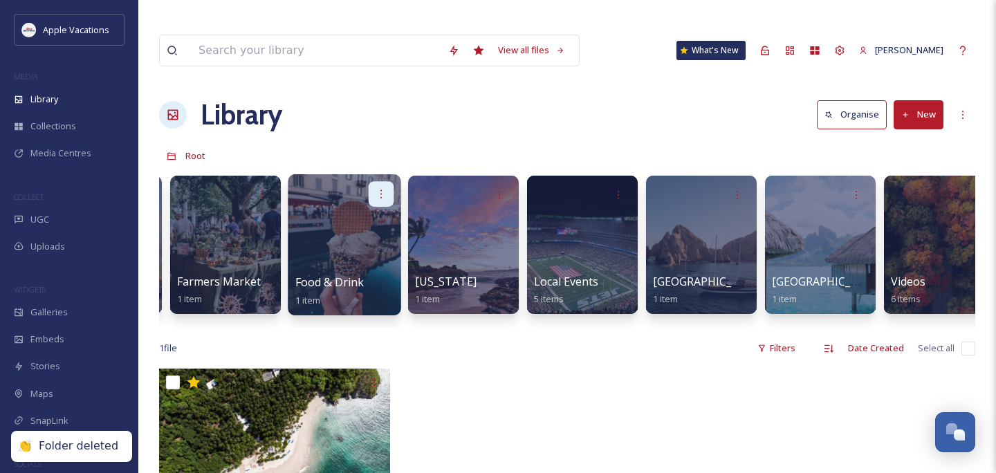
drag, startPoint x: 677, startPoint y: 276, endPoint x: 380, endPoint y: 169, distance: 315.2
click at [380, 188] on icon at bounding box center [381, 193] width 11 height 11
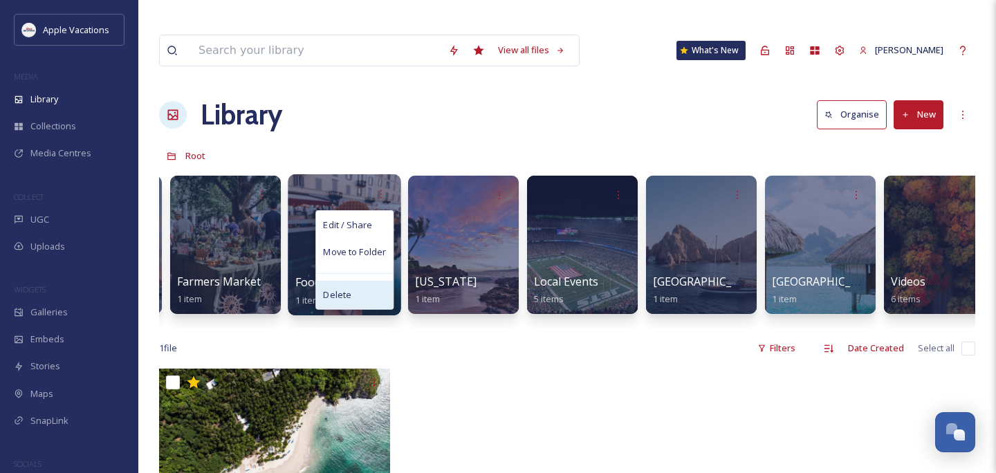
drag, startPoint x: 380, startPoint y: 169, endPoint x: 352, endPoint y: 266, distance: 100.2
click at [352, 281] on div "Delete" at bounding box center [354, 295] width 77 height 28
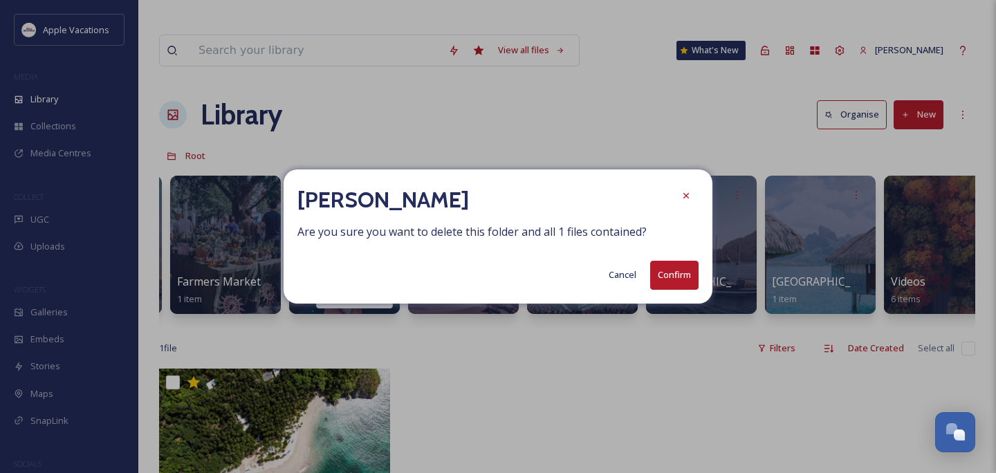
drag, startPoint x: 352, startPoint y: 266, endPoint x: 666, endPoint y: 272, distance: 314.1
click at [666, 272] on button "Confirm" at bounding box center [674, 275] width 48 height 28
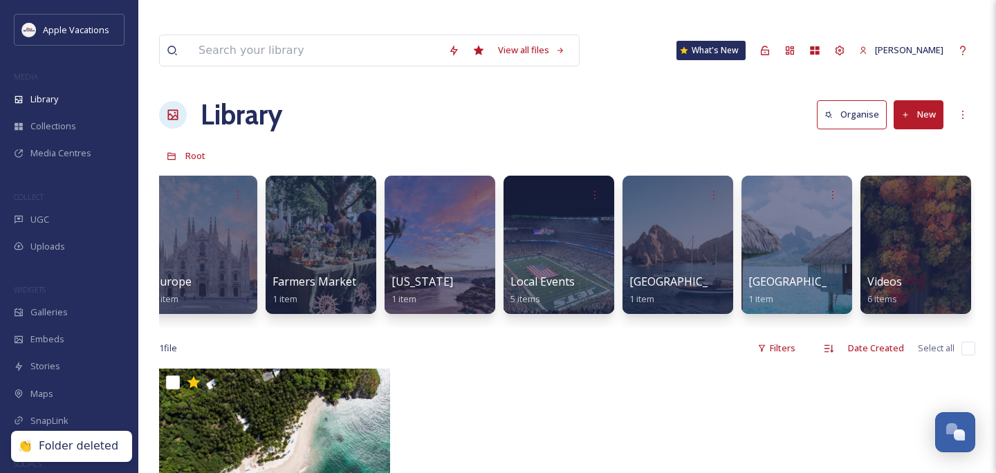
scroll to position [0, 286]
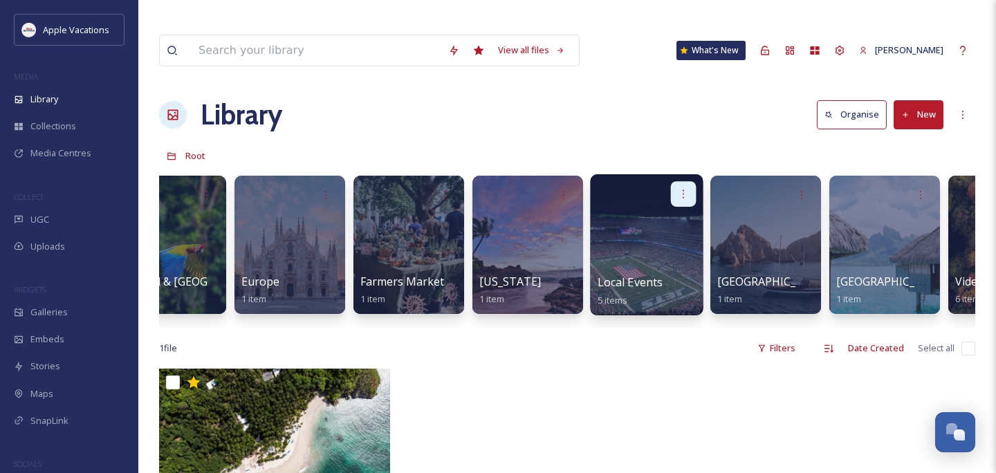
drag, startPoint x: 666, startPoint y: 272, endPoint x: 676, endPoint y: 167, distance: 106.3
click at [676, 181] on div at bounding box center [684, 194] width 26 height 26
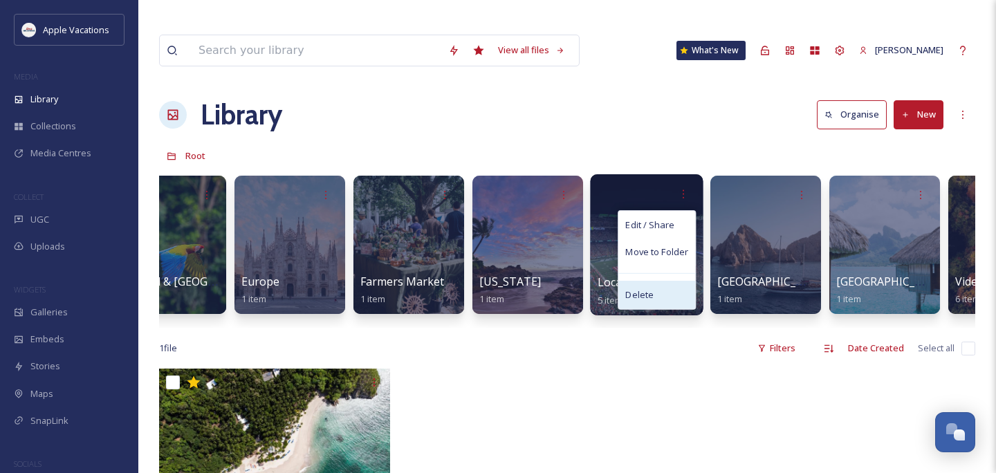
drag, startPoint x: 676, startPoint y: 167, endPoint x: 657, endPoint y: 272, distance: 106.8
click at [657, 281] on div "Delete" at bounding box center [656, 295] width 77 height 28
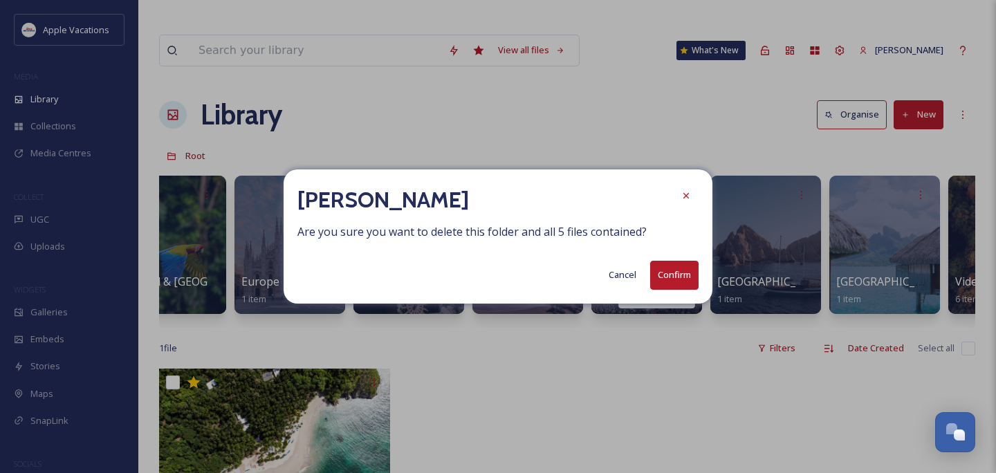
drag, startPoint x: 657, startPoint y: 272, endPoint x: 678, endPoint y: 275, distance: 21.7
click at [678, 275] on button "Confirm" at bounding box center [674, 275] width 48 height 28
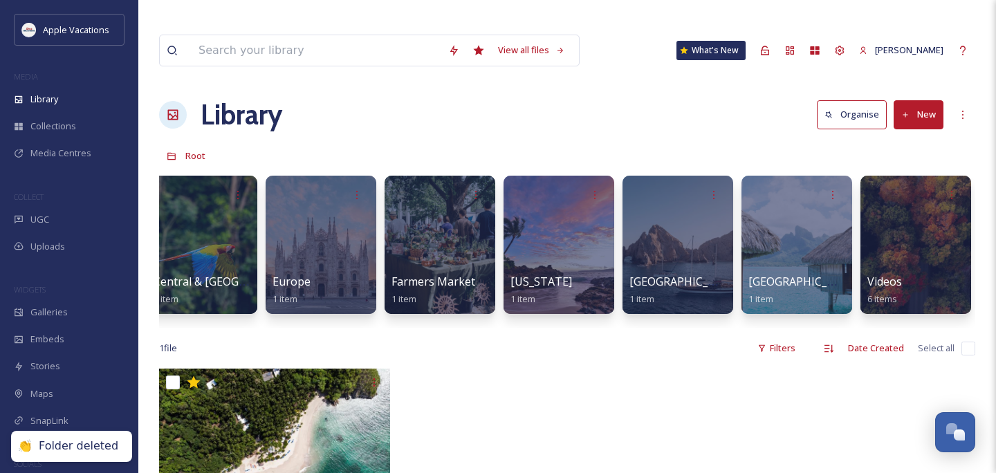
scroll to position [0, 216]
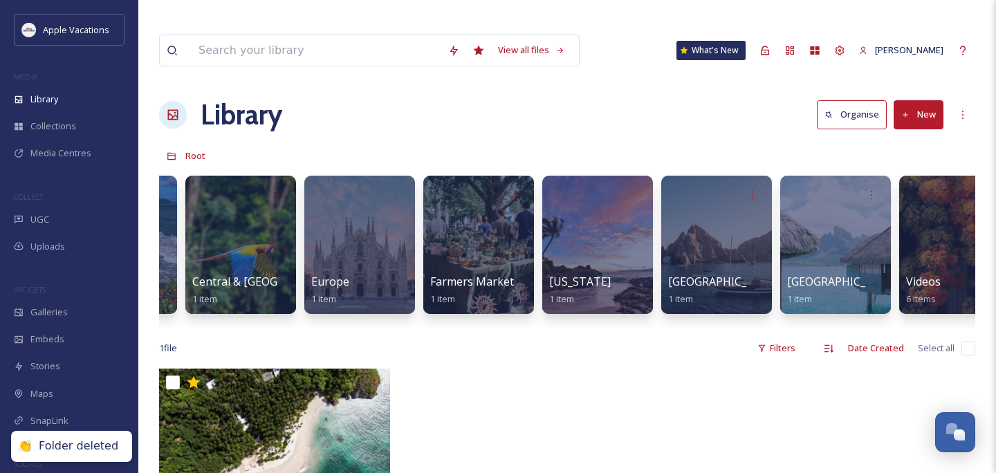
click at [520, 183] on div at bounding box center [514, 195] width 25 height 25
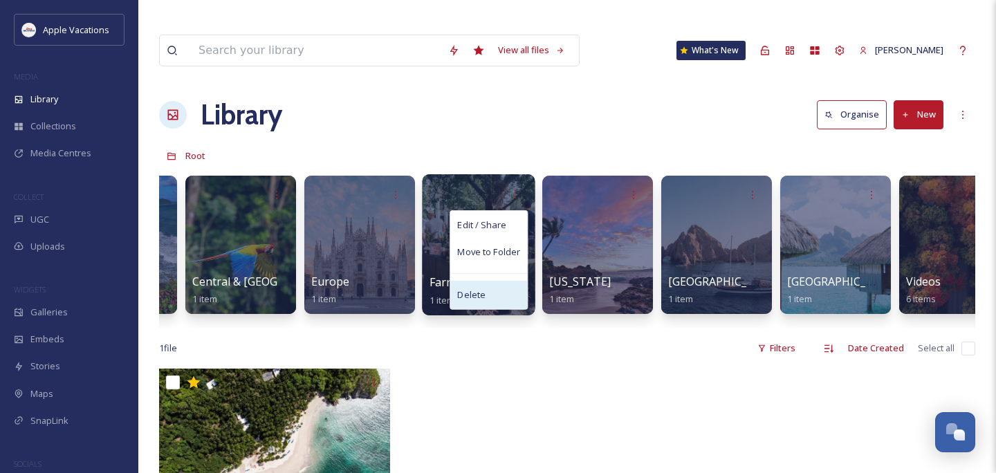
drag, startPoint x: 678, startPoint y: 275, endPoint x: 488, endPoint y: 264, distance: 190.5
click at [488, 281] on div "Delete" at bounding box center [488, 295] width 77 height 28
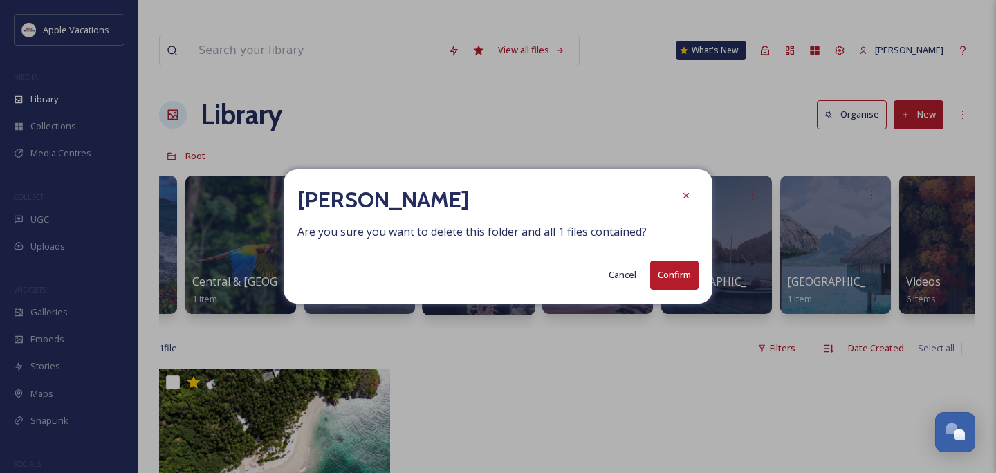
drag, startPoint x: 488, startPoint y: 264, endPoint x: 666, endPoint y: 274, distance: 178.0
click at [666, 274] on button "Confirm" at bounding box center [674, 275] width 48 height 28
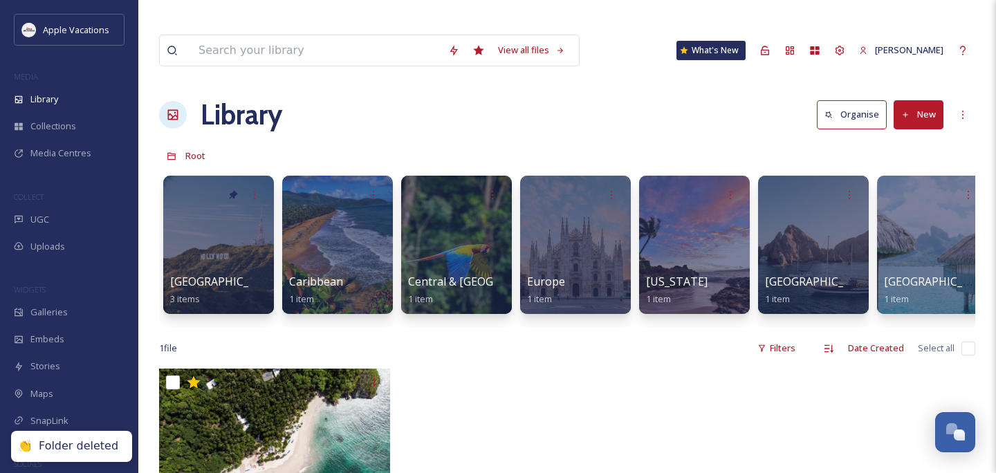
scroll to position [0, 136]
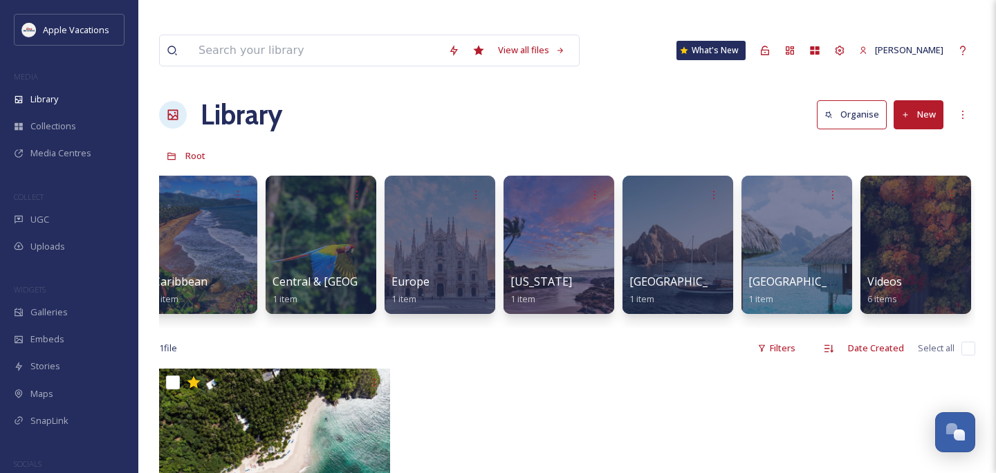
click at [950, 189] on icon at bounding box center [951, 194] width 11 height 11
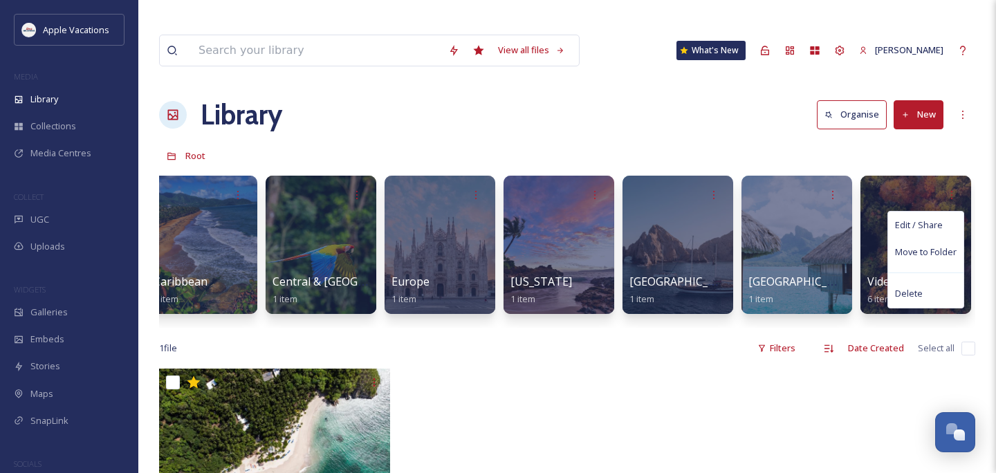
drag, startPoint x: 666, startPoint y: 274, endPoint x: 798, endPoint y: 342, distance: 148.8
click at [798, 369] on div at bounding box center [567, 457] width 816 height 176
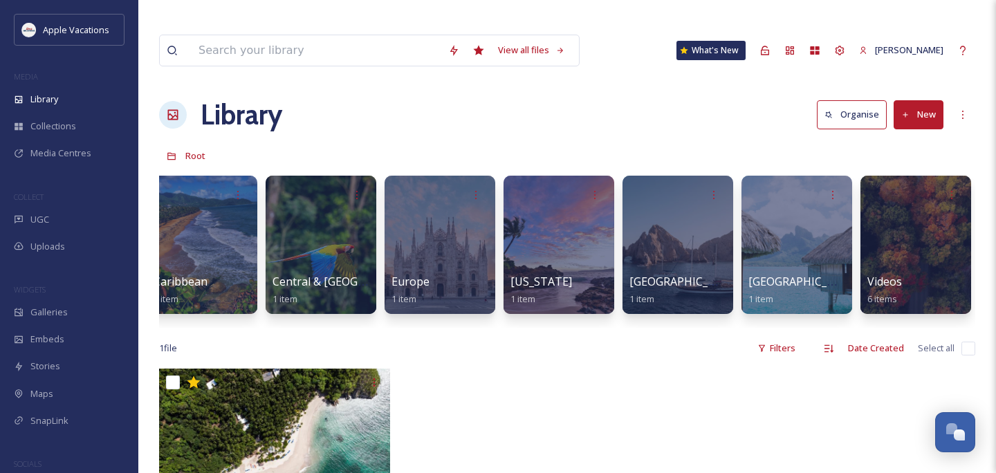
click at [165, 144] on div at bounding box center [171, 156] width 25 height 25
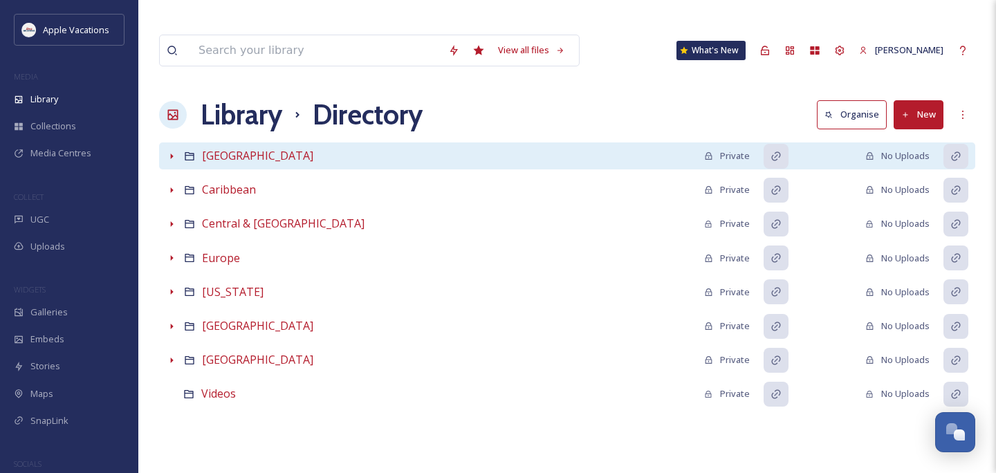
drag, startPoint x: 798, startPoint y: 342, endPoint x: 167, endPoint y: 136, distance: 663.8
click at [167, 144] on div at bounding box center [171, 156] width 25 height 25
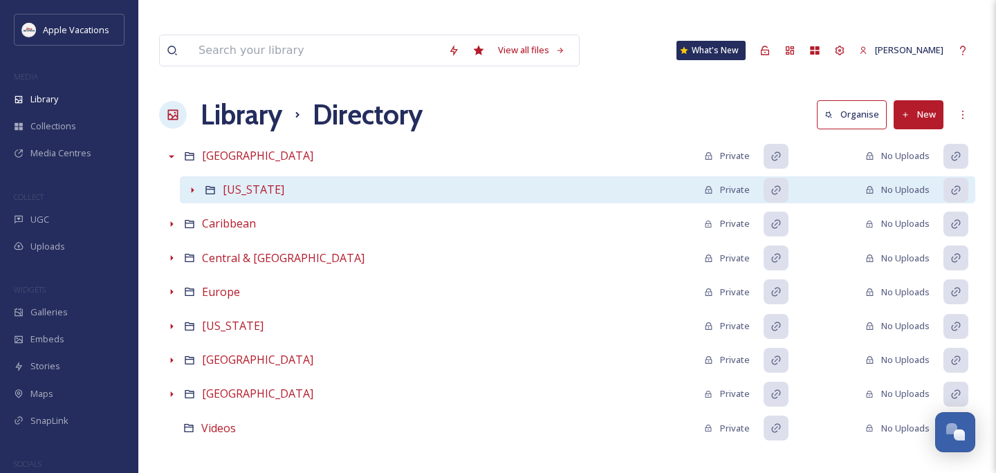
drag, startPoint x: 167, startPoint y: 136, endPoint x: 191, endPoint y: 162, distance: 35.3
click at [191, 185] on icon at bounding box center [192, 190] width 11 height 11
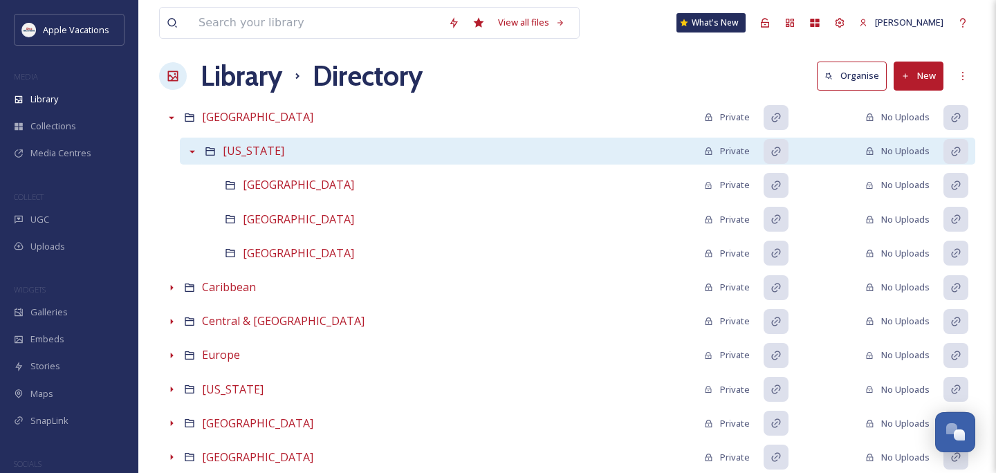
scroll to position [84, 0]
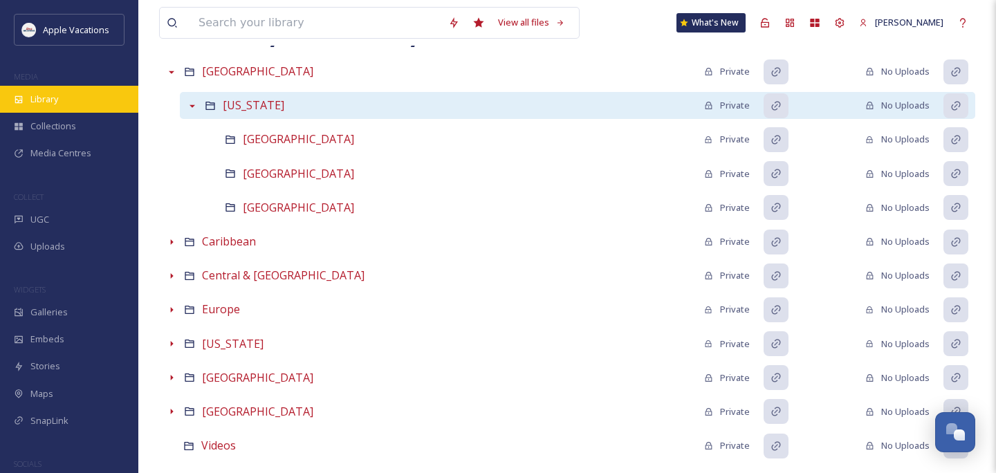
drag, startPoint x: 191, startPoint y: 162, endPoint x: 93, endPoint y: 93, distance: 119.2
click at [93, 93] on div "Library" at bounding box center [69, 99] width 138 height 27
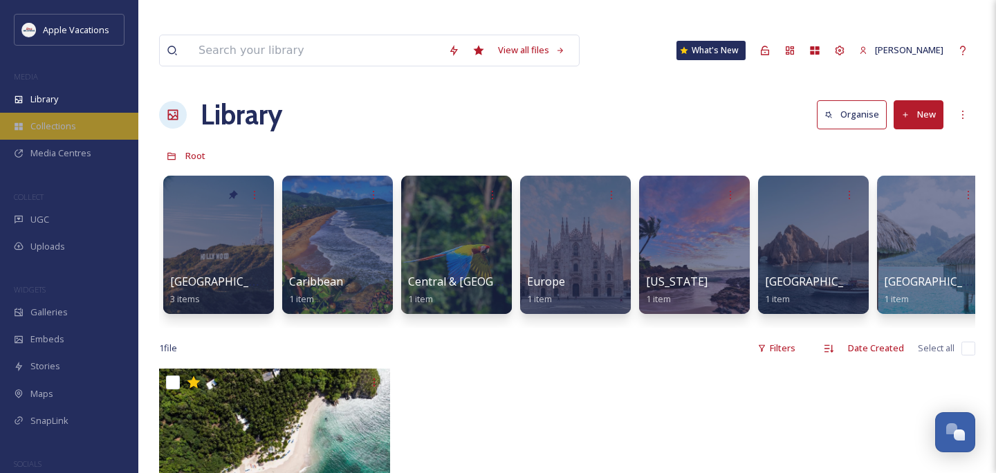
drag, startPoint x: 93, startPoint y: 93, endPoint x: 74, endPoint y: 123, distance: 35.5
click at [74, 123] on span "Collections" at bounding box center [53, 126] width 46 height 13
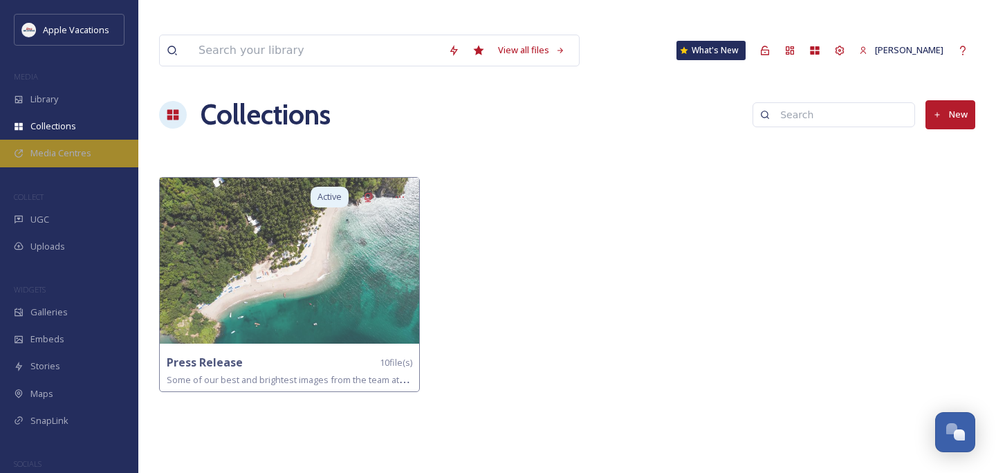
drag, startPoint x: 74, startPoint y: 123, endPoint x: 86, endPoint y: 150, distance: 29.7
click at [86, 150] on span "Media Centres" at bounding box center [60, 153] width 61 height 13
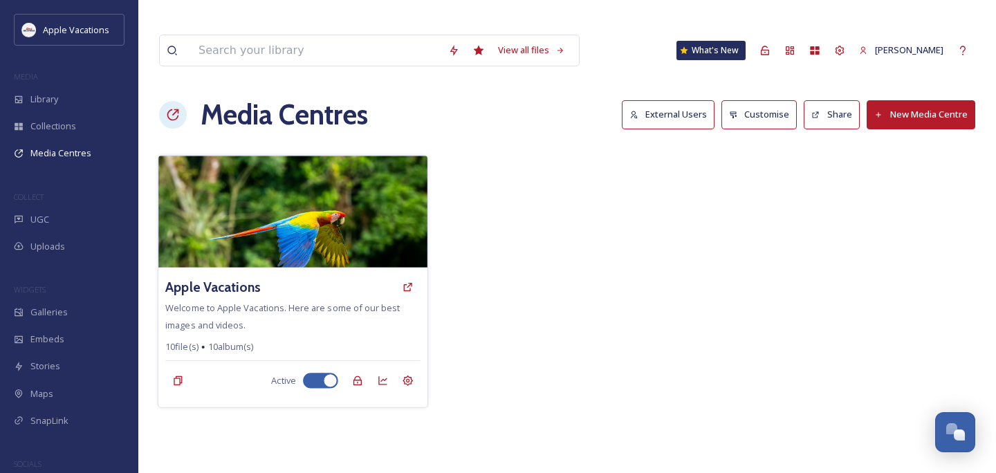
drag, startPoint x: 86, startPoint y: 150, endPoint x: 302, endPoint y: 219, distance: 225.7
click at [302, 219] on img at bounding box center [292, 212] width 269 height 112
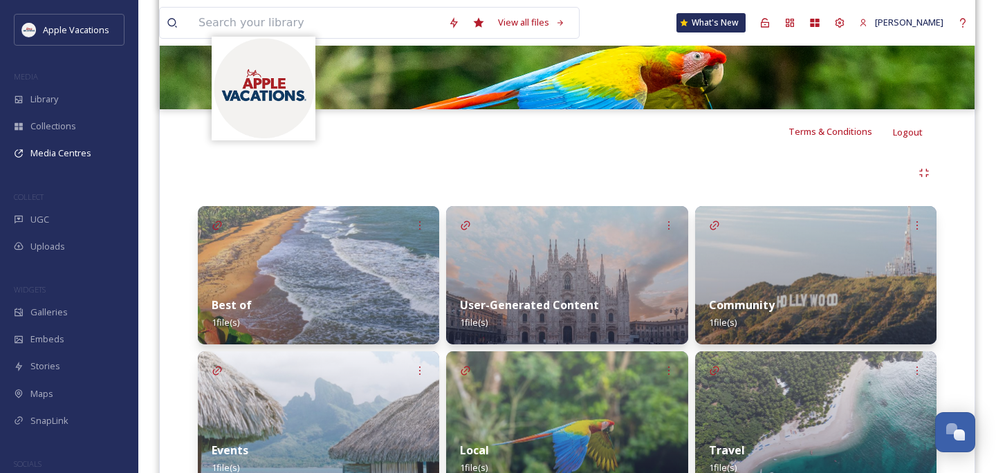
scroll to position [232, 0]
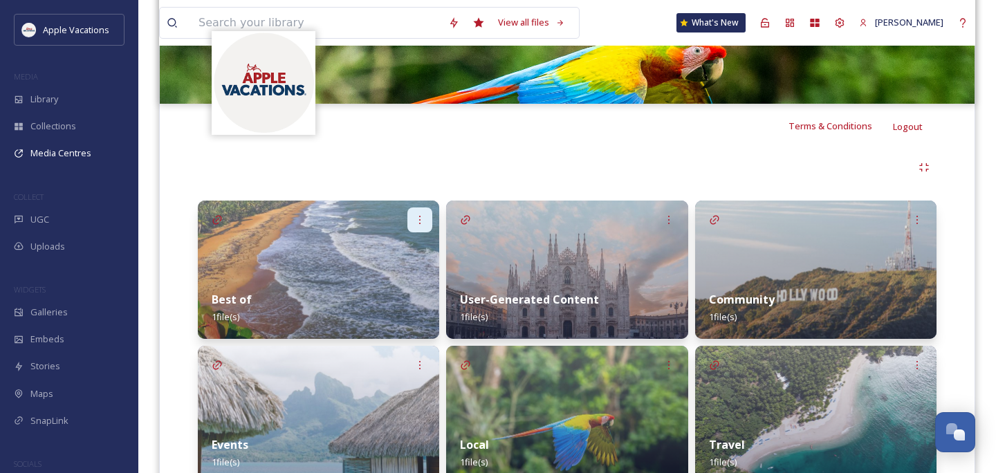
drag, startPoint x: 302, startPoint y: 219, endPoint x: 418, endPoint y: 194, distance: 118.7
click at [418, 214] on icon at bounding box center [419, 219] width 11 height 11
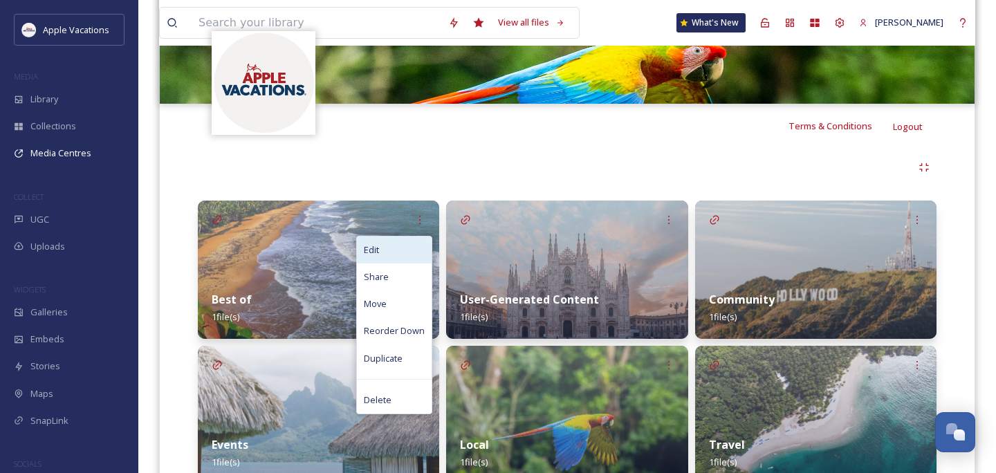
drag, startPoint x: 418, startPoint y: 194, endPoint x: 409, endPoint y: 219, distance: 26.5
click at [409, 237] on div "Edit" at bounding box center [394, 250] width 75 height 27
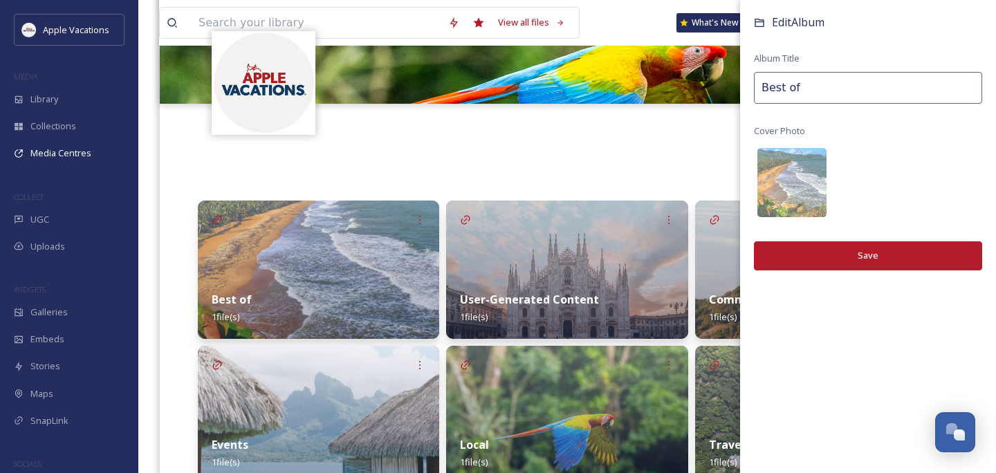
drag, startPoint x: 409, startPoint y: 219, endPoint x: 807, endPoint y: 97, distance: 416.7
click at [807, 97] on input "Best of" at bounding box center [868, 88] width 228 height 32
drag, startPoint x: 807, startPoint y: 97, endPoint x: 678, endPoint y: 92, distance: 129.4
click at [678, 92] on div "Terms & Conditions Logout Welcome to Apple Vacations. Here are some of our best…" at bounding box center [567, 387] width 816 height 845
type input "Top Destinations"
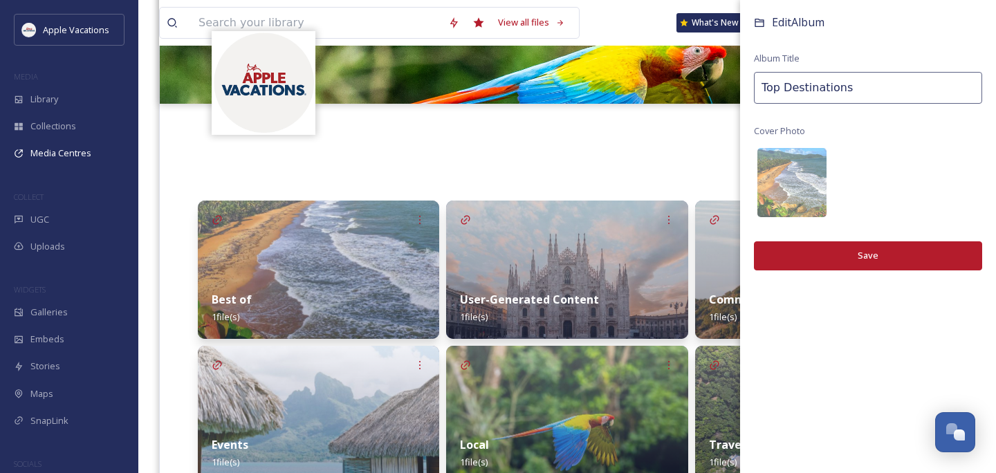
click at [844, 257] on button "Save" at bounding box center [868, 255] width 228 height 28
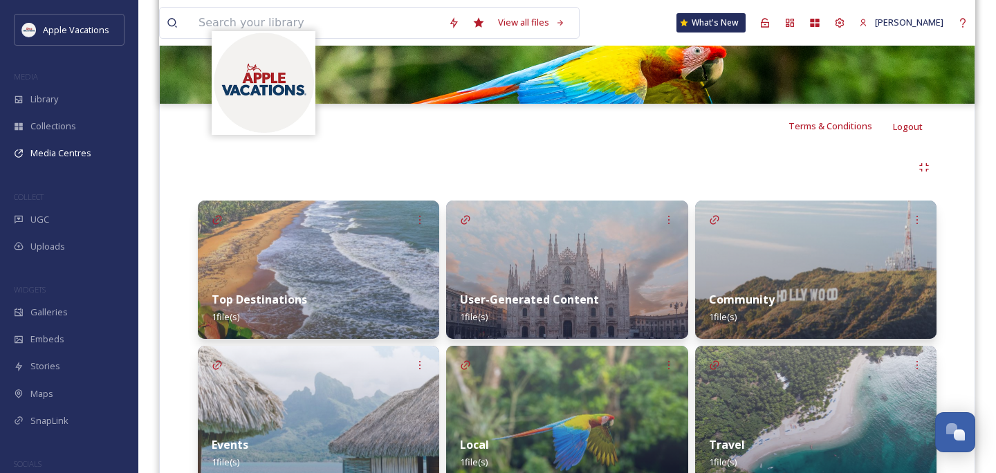
click at [669, 214] on icon at bounding box center [668, 219] width 11 height 11
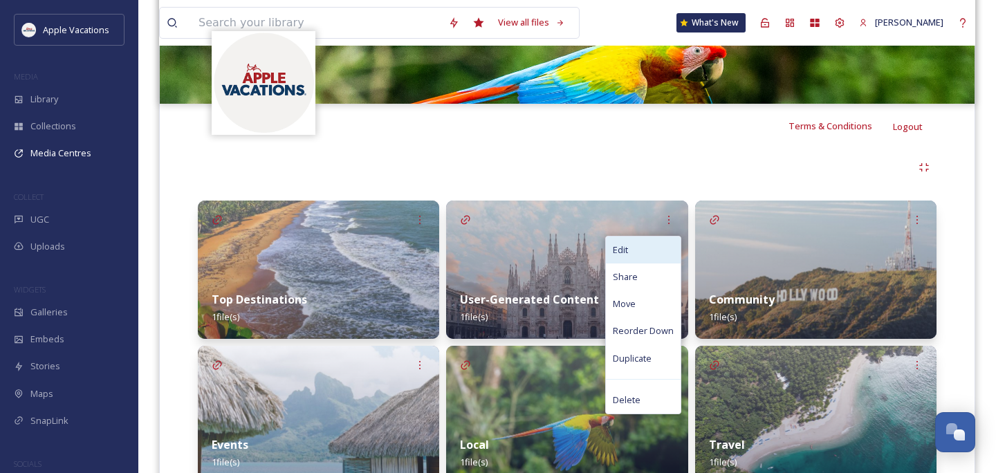
drag, startPoint x: 844, startPoint y: 257, endPoint x: 649, endPoint y: 219, distance: 198.6
click at [649, 237] on div "Edit" at bounding box center [643, 250] width 75 height 27
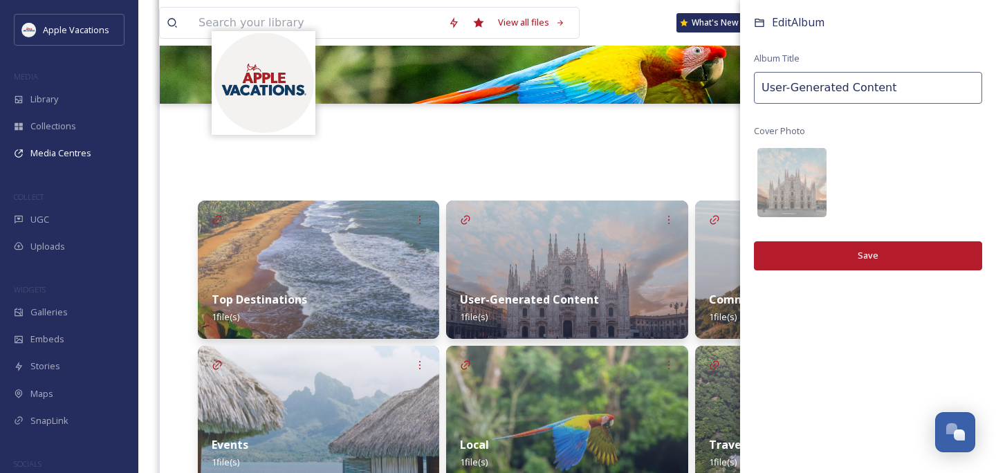
drag, startPoint x: 649, startPoint y: 219, endPoint x: 730, endPoint y: 91, distance: 151.8
click at [730, 91] on div "Terms & Conditions Logout Welcome to Apple Vacations. Here are some of our best…" at bounding box center [567, 387] width 816 height 845
type input "Hotels"
click at [855, 256] on button "Save" at bounding box center [868, 255] width 228 height 28
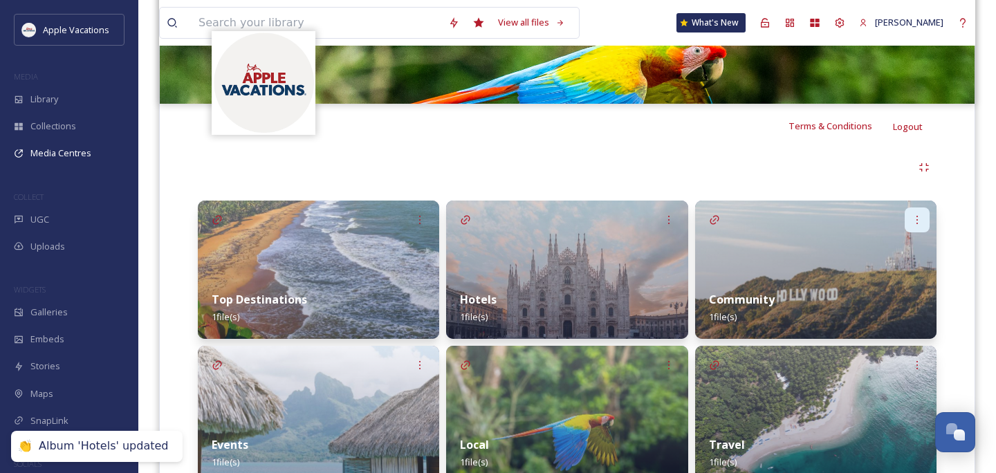
drag, startPoint x: 730, startPoint y: 91, endPoint x: 909, endPoint y: 196, distance: 207.3
click at [909, 207] on div at bounding box center [917, 219] width 25 height 25
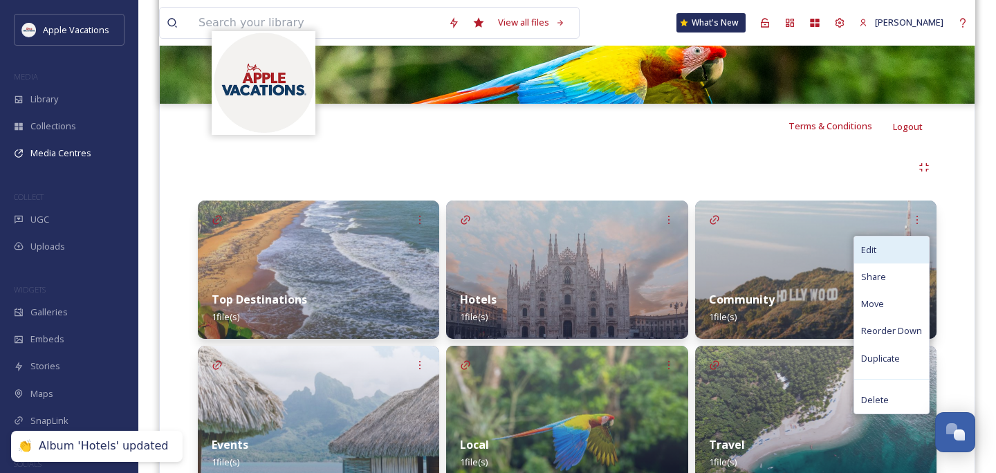
drag, startPoint x: 909, startPoint y: 196, endPoint x: 871, endPoint y: 219, distance: 44.4
click at [871, 243] on span "Edit" at bounding box center [868, 249] width 15 height 13
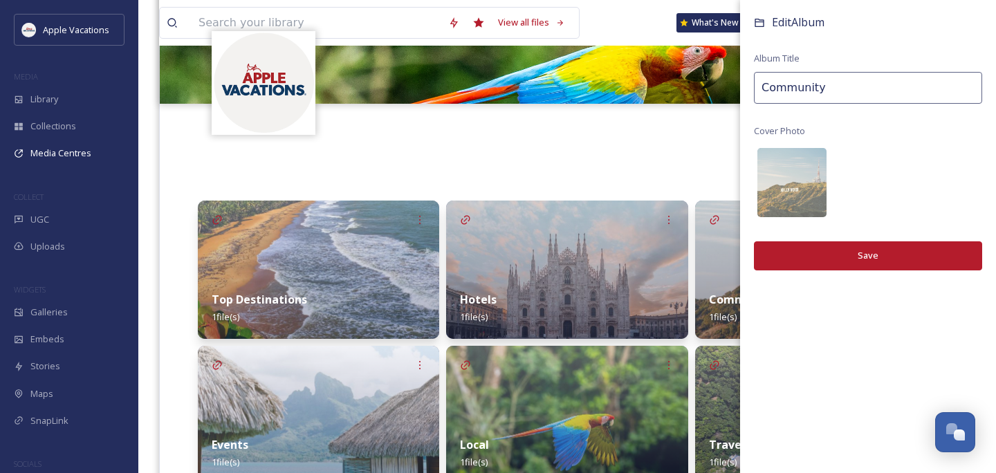
click at [838, 84] on input "Community" at bounding box center [868, 88] width 228 height 32
drag, startPoint x: 871, startPoint y: 219, endPoint x: 677, endPoint y: 85, distance: 235.8
click at [677, 85] on div "Terms & Conditions Logout Welcome to Apple Vacations. Here are some of our best…" at bounding box center [567, 387] width 816 height 845
type input "C"
type input "R"
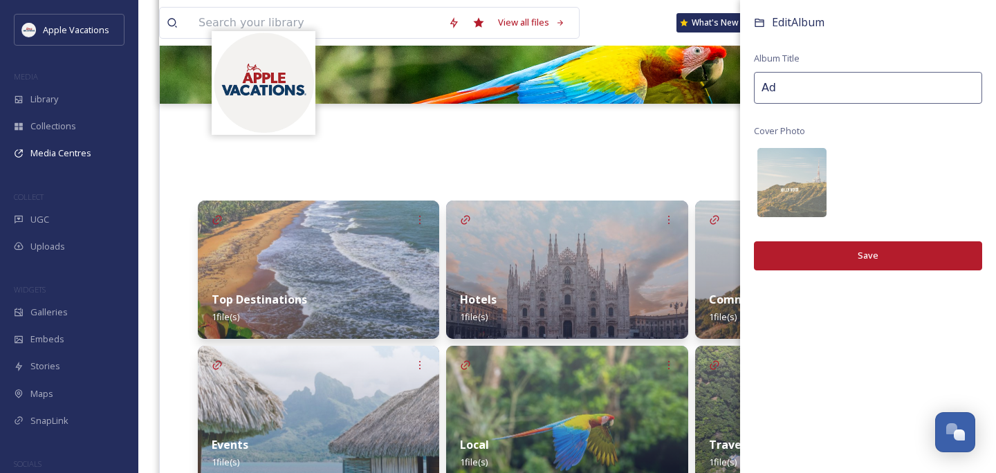
type input "A"
drag, startPoint x: 677, startPoint y: 85, endPoint x: 715, endPoint y: 93, distance: 38.8
click at [715, 93] on div "Terms & Conditions Logout Welcome to Apple Vacations. Here are some of our best…" at bounding box center [567, 387] width 816 height 845
type input "Adults Only"
click at [808, 237] on div "Edit Album Album Title Adults Only Cover Photo Save" at bounding box center [868, 156] width 256 height 312
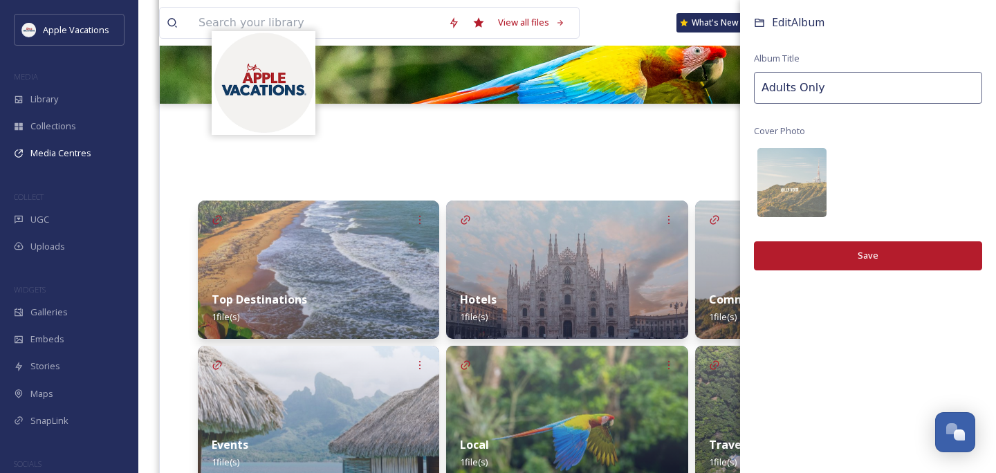
drag, startPoint x: 715, startPoint y: 93, endPoint x: 808, endPoint y: 246, distance: 179.1
click at [808, 246] on button "Save" at bounding box center [868, 255] width 228 height 28
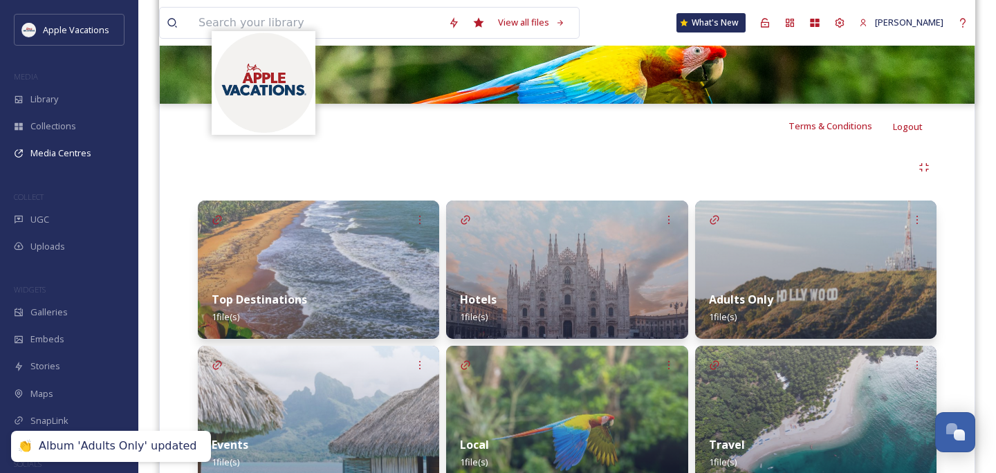
scroll to position [329, 0]
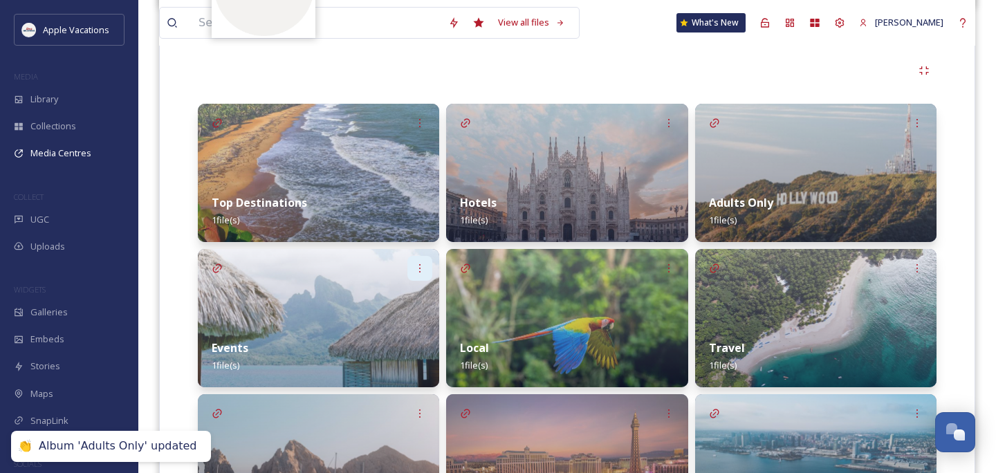
drag, startPoint x: 808, startPoint y: 246, endPoint x: 418, endPoint y: 239, distance: 390.1
click at [418, 263] on icon at bounding box center [419, 268] width 11 height 11
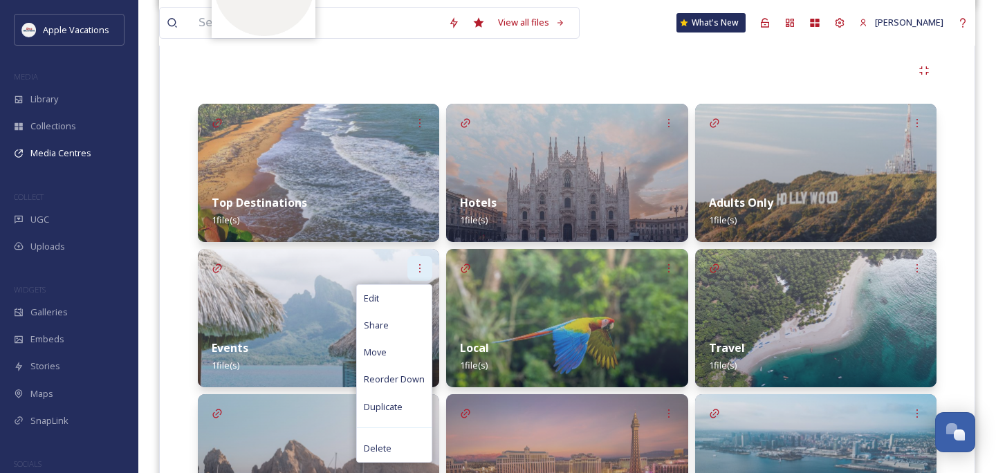
click at [395, 285] on div "Edit" at bounding box center [394, 298] width 75 height 27
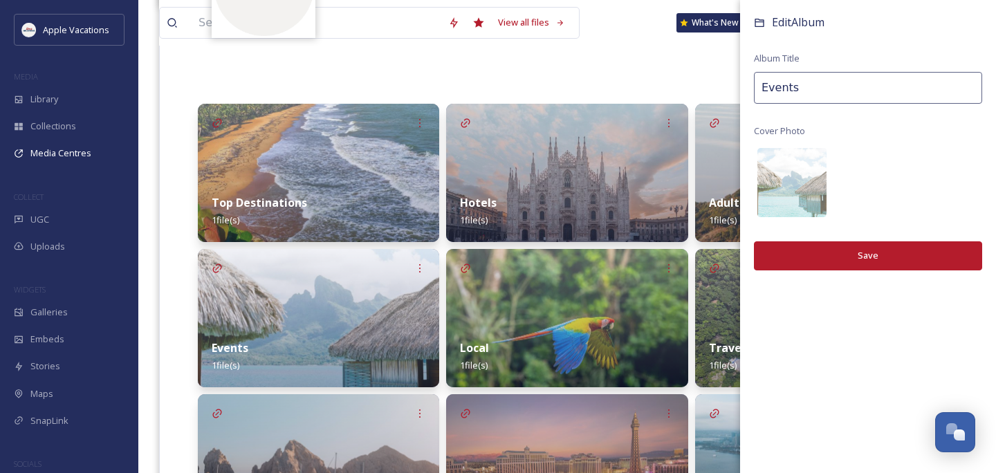
drag, startPoint x: 418, startPoint y: 239, endPoint x: 829, endPoint y: 80, distance: 440.5
click at [829, 80] on input "Events" at bounding box center [868, 88] width 228 height 32
drag, startPoint x: 829, startPoint y: 80, endPoint x: 688, endPoint y: 84, distance: 141.1
click at [688, 104] on div "Top Destinations 1 file(s) Events 1 file(s) Edit Album Album Title Events Cover…" at bounding box center [567, 391] width 739 height 574
type input "Luxury Vacations"
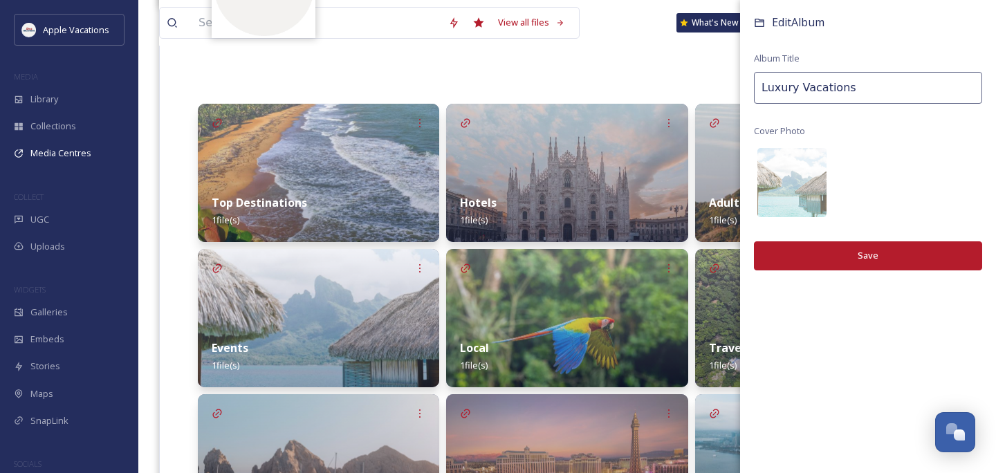
drag, startPoint x: 688, startPoint y: 84, endPoint x: 879, endPoint y: 251, distance: 253.4
click at [879, 251] on button "Save" at bounding box center [868, 255] width 228 height 28
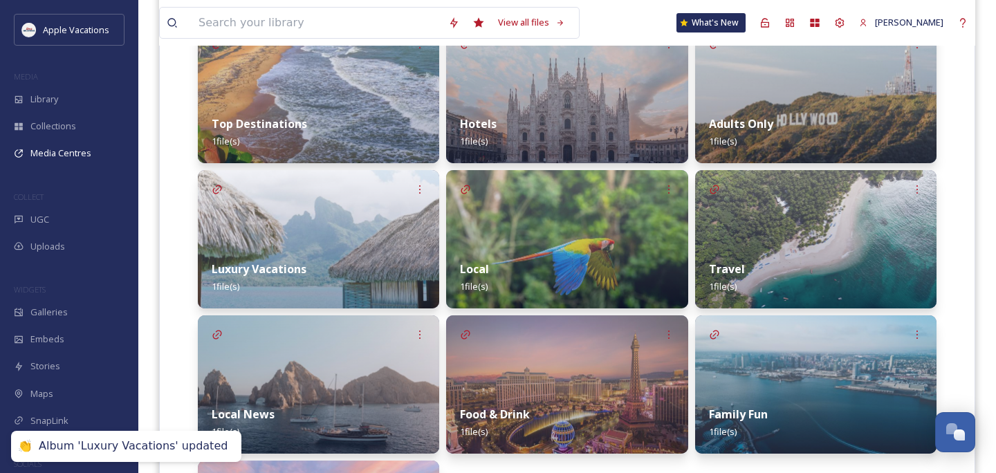
scroll to position [414, 0]
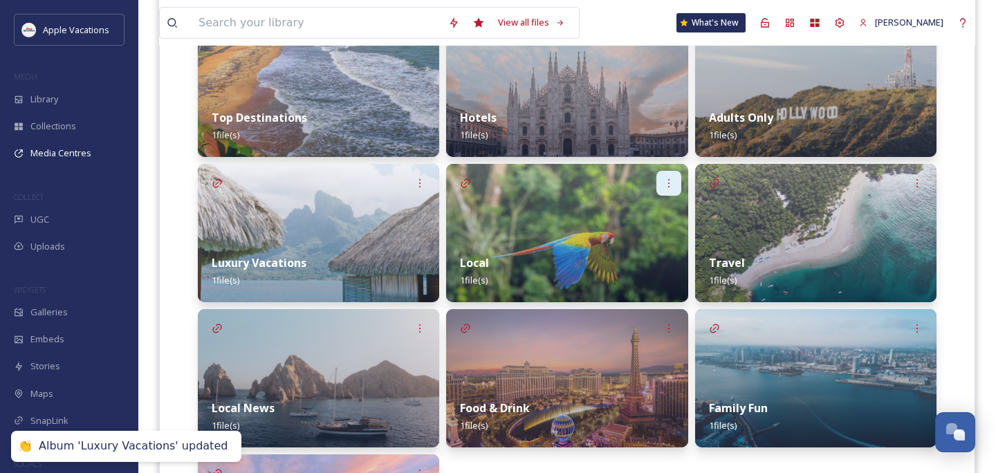
drag, startPoint x: 879, startPoint y: 251, endPoint x: 665, endPoint y: 147, distance: 237.9
click at [665, 171] on div at bounding box center [668, 183] width 25 height 25
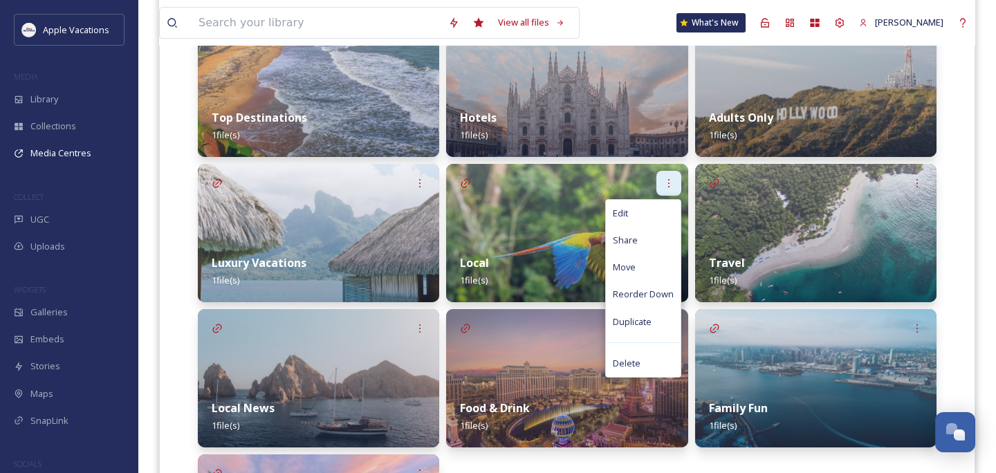
click at [653, 200] on div "Edit" at bounding box center [643, 213] width 75 height 27
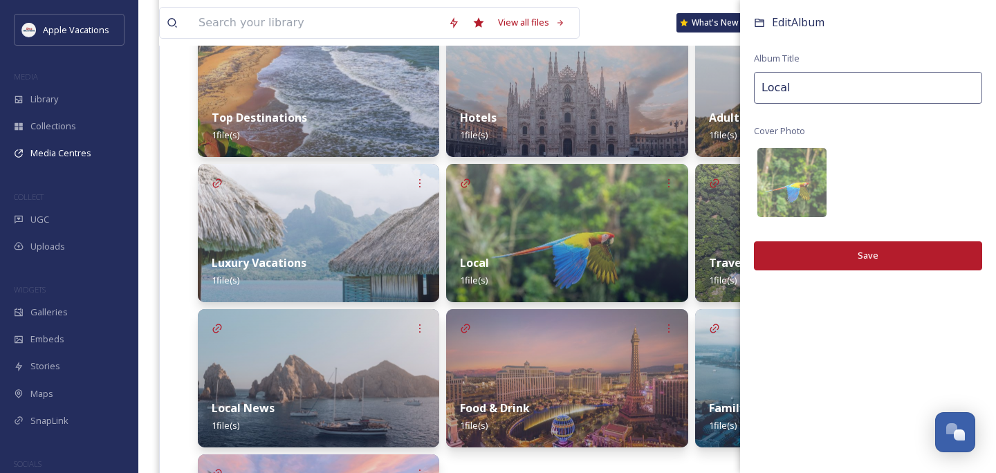
drag, startPoint x: 665, startPoint y: 147, endPoint x: 692, endPoint y: 84, distance: 68.5
click at [692, 84] on div "Top Destinations 1 file(s) Luxury Vacations 1 file(s) Local News 1 file(s) Loca…" at bounding box center [567, 306] width 739 height 574
type input "Activities"
click at [871, 250] on button "Save" at bounding box center [868, 255] width 228 height 28
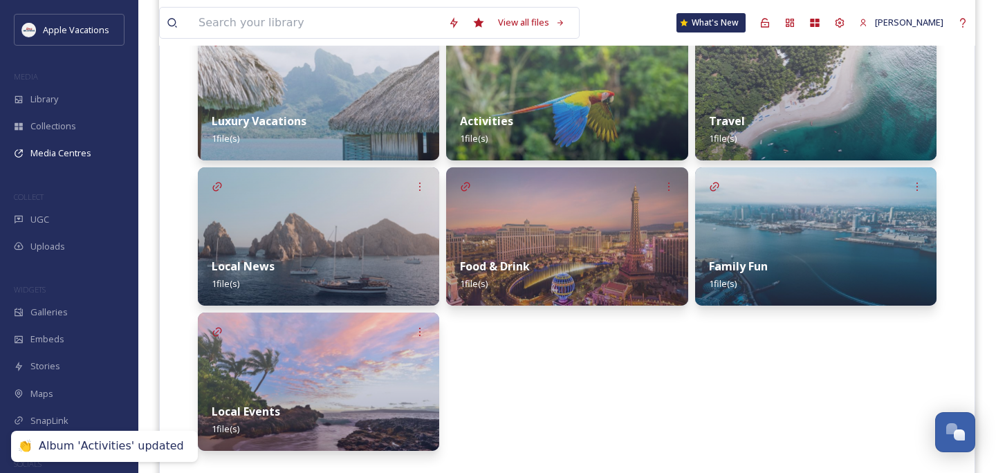
scroll to position [562, 0]
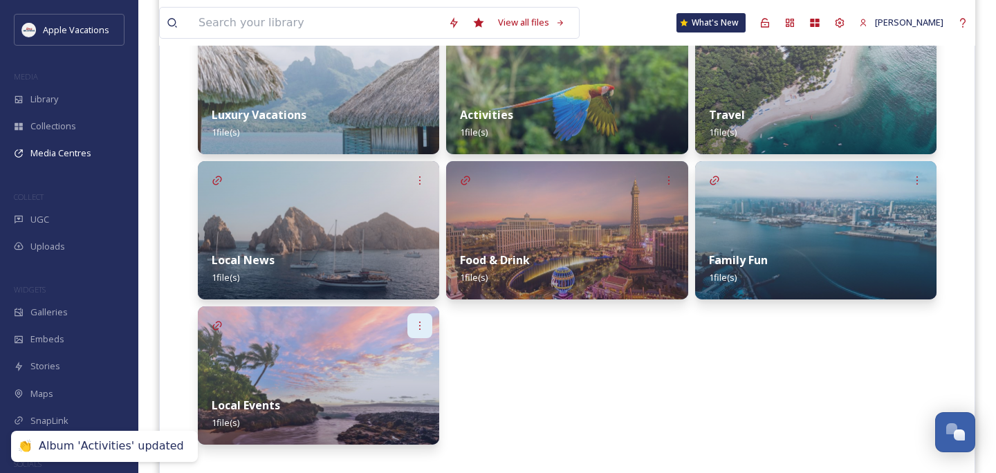
drag, startPoint x: 692, startPoint y: 84, endPoint x: 420, endPoint y: 295, distance: 345.0
click at [420, 320] on icon at bounding box center [419, 325] width 11 height 11
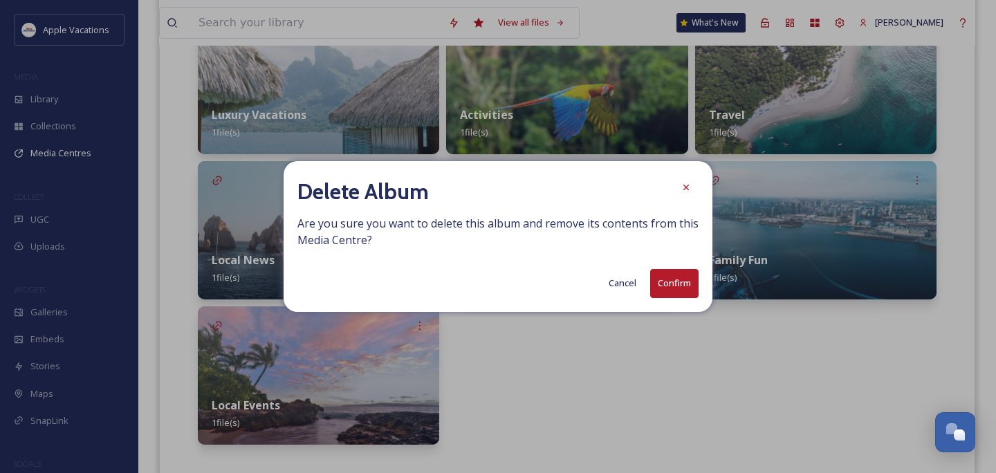
drag, startPoint x: 389, startPoint y: 461, endPoint x: 694, endPoint y: 277, distance: 355.8
click at [694, 277] on button "Confirm" at bounding box center [674, 283] width 48 height 28
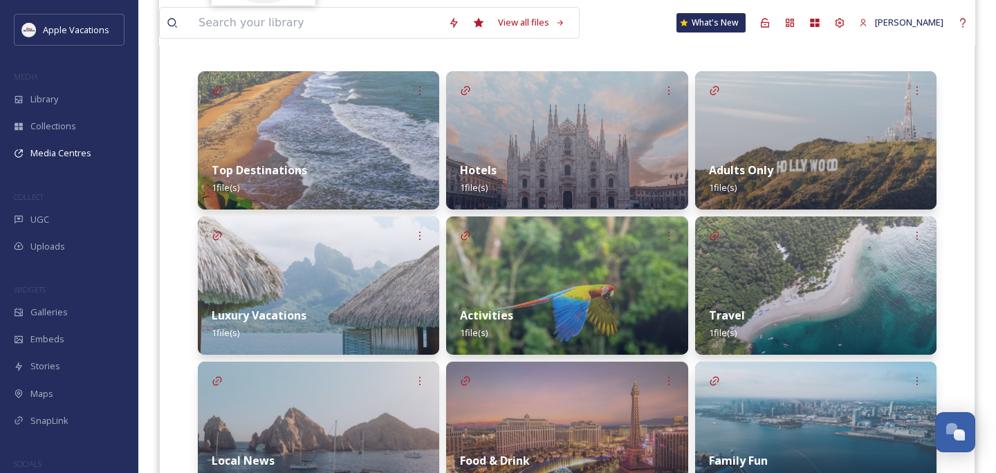
scroll to position [363, 0]
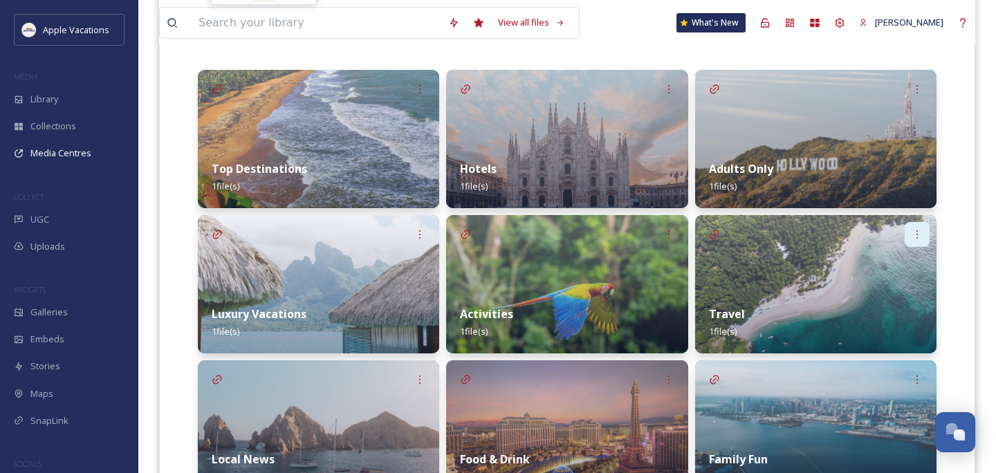
drag, startPoint x: 694, startPoint y: 277, endPoint x: 914, endPoint y: 203, distance: 232.7
click at [914, 229] on icon at bounding box center [917, 234] width 11 height 11
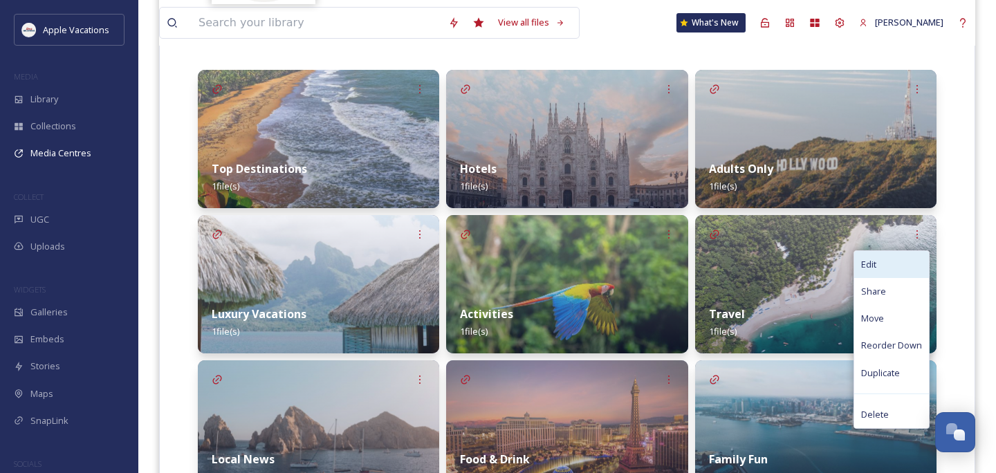
drag, startPoint x: 914, startPoint y: 203, endPoint x: 878, endPoint y: 236, distance: 49.0
click at [876, 258] on span "Edit" at bounding box center [868, 264] width 15 height 13
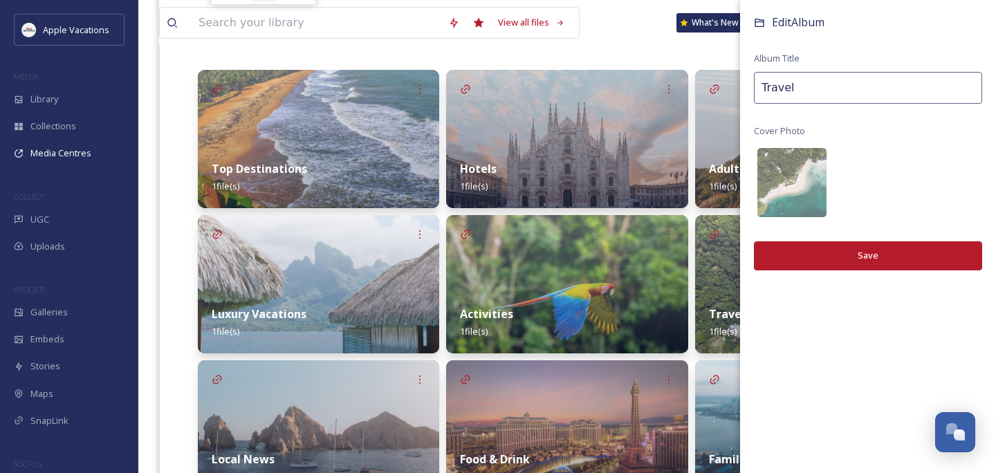
drag, startPoint x: 878, startPoint y: 236, endPoint x: 694, endPoint y: 91, distance: 234.0
click at [694, 91] on div "Top Destinations 1 file(s) Luxury Vacations 1 file(s) Local News 1 file(s) Hote…" at bounding box center [567, 284] width 739 height 429
type input "Family Vacations"
drag, startPoint x: 694, startPoint y: 91, endPoint x: 834, endPoint y: 253, distance: 214.2
click at [834, 253] on button "Save" at bounding box center [868, 255] width 228 height 28
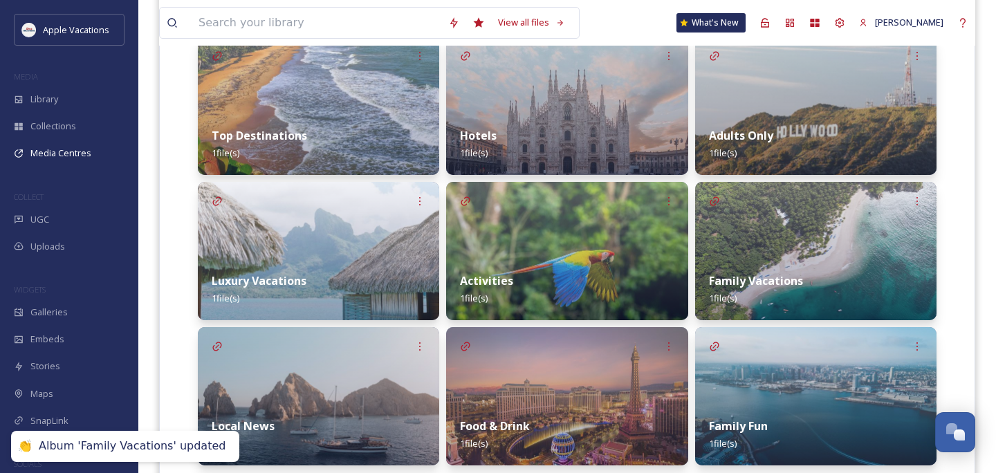
scroll to position [417, 0]
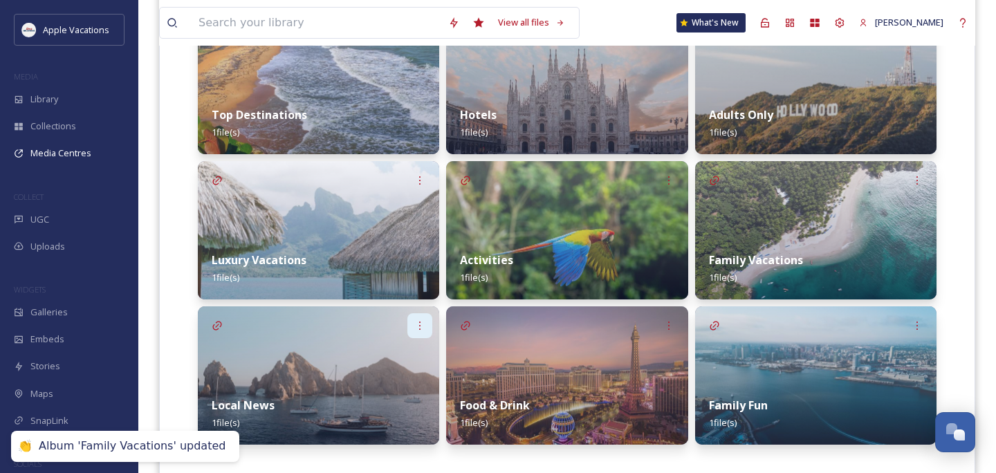
drag, startPoint x: 834, startPoint y: 253, endPoint x: 414, endPoint y: 295, distance: 421.8
click at [414, 320] on icon at bounding box center [419, 325] width 11 height 11
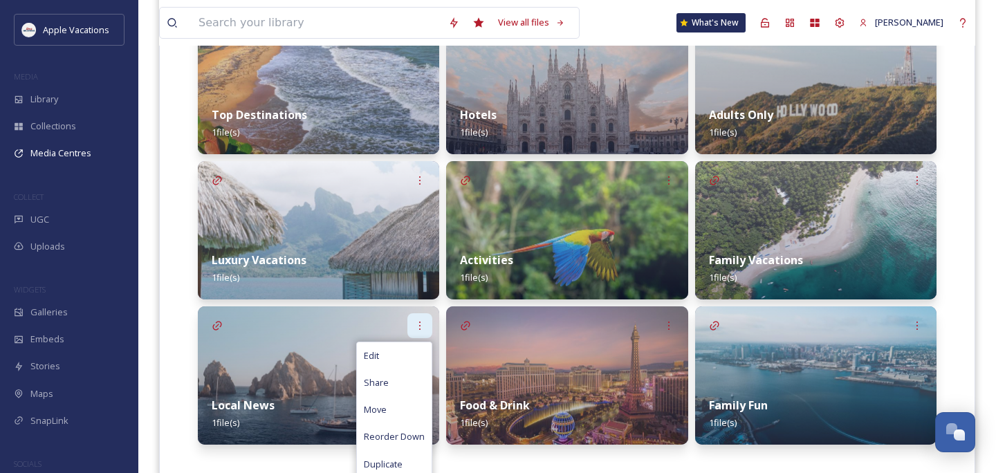
click at [404, 342] on div "Edit" at bounding box center [394, 355] width 75 height 27
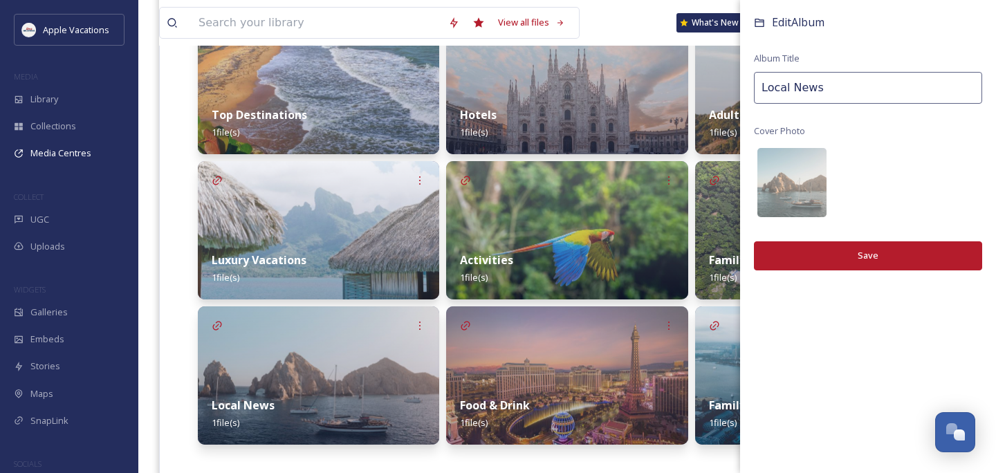
drag, startPoint x: 414, startPoint y: 295, endPoint x: 714, endPoint y: 93, distance: 361.2
click at [714, 93] on div "Top Destinations 1 file(s) Luxury Vacations 1 file(s) Local News 1 file(s) Edit…" at bounding box center [567, 230] width 739 height 429
drag, startPoint x: 714, startPoint y: 93, endPoint x: 667, endPoint y: 293, distance: 205.8
click at [667, 320] on icon at bounding box center [668, 325] width 11 height 11
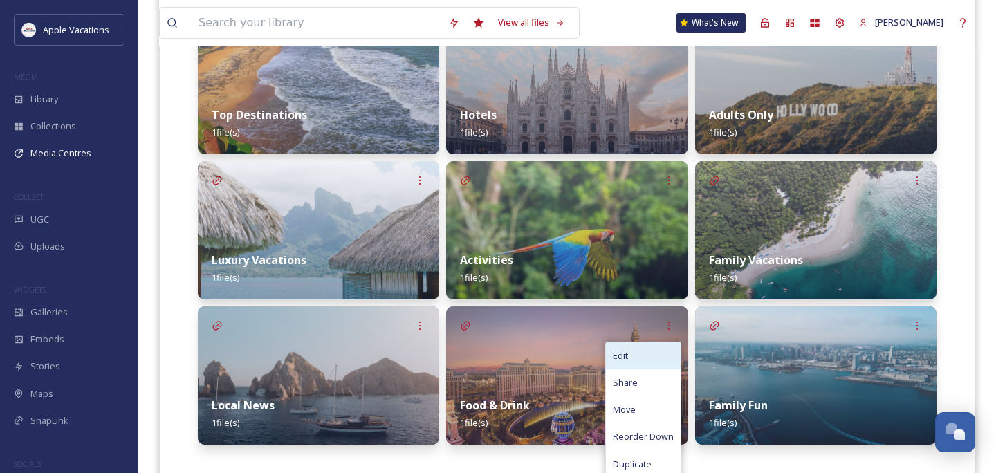
drag, startPoint x: 667, startPoint y: 293, endPoint x: 645, endPoint y: 330, distance: 42.8
click at [645, 342] on div "Edit" at bounding box center [643, 355] width 75 height 27
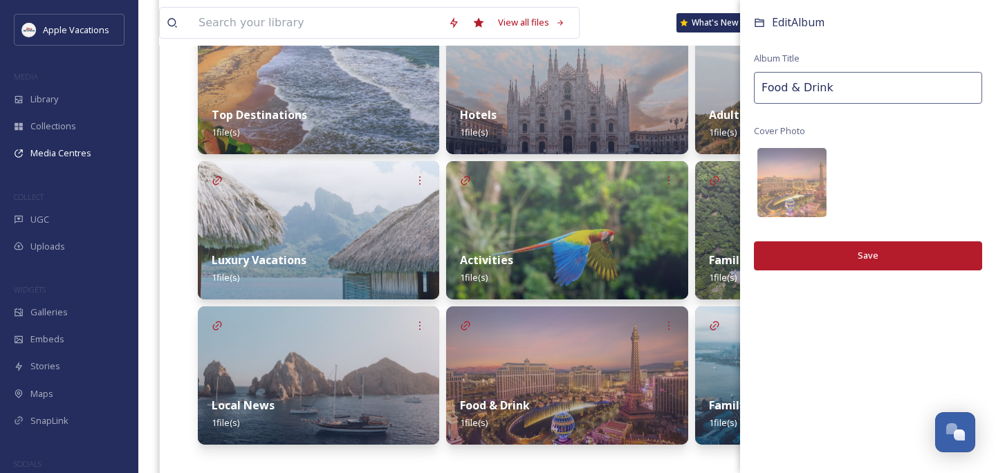
drag, startPoint x: 645, startPoint y: 330, endPoint x: 703, endPoint y: 95, distance: 241.4
click at [703, 95] on div "Top Destinations 1 file(s) Luxury Vacations 1 file(s) Local News 1 file(s) Hote…" at bounding box center [567, 230] width 739 height 429
click at [703, 91] on div "Top Destinations 1 file(s) Luxury Vacations 1 file(s) Local News 1 file(s) Hote…" at bounding box center [567, 230] width 739 height 429
type input "All Inclusive"
click at [813, 256] on button "Save" at bounding box center [868, 255] width 228 height 28
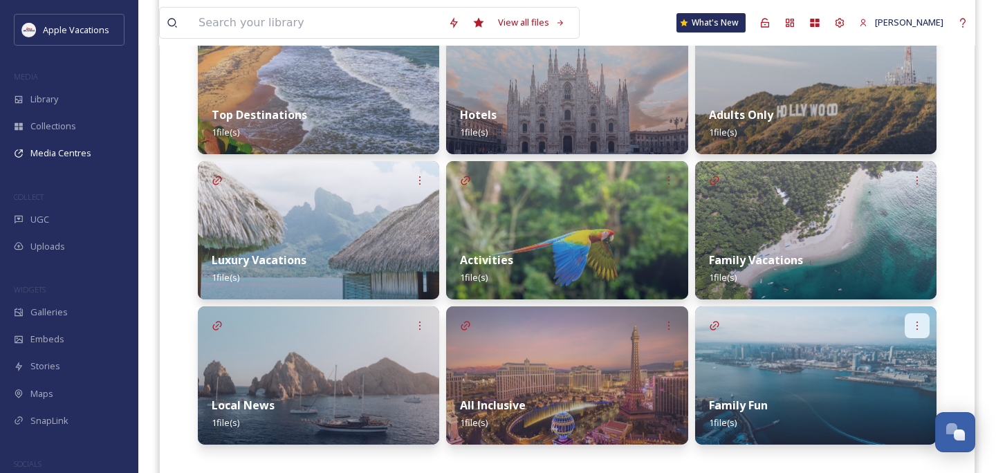
drag, startPoint x: 703, startPoint y: 91, endPoint x: 921, endPoint y: 303, distance: 304.2
click at [921, 313] on div at bounding box center [917, 325] width 25 height 25
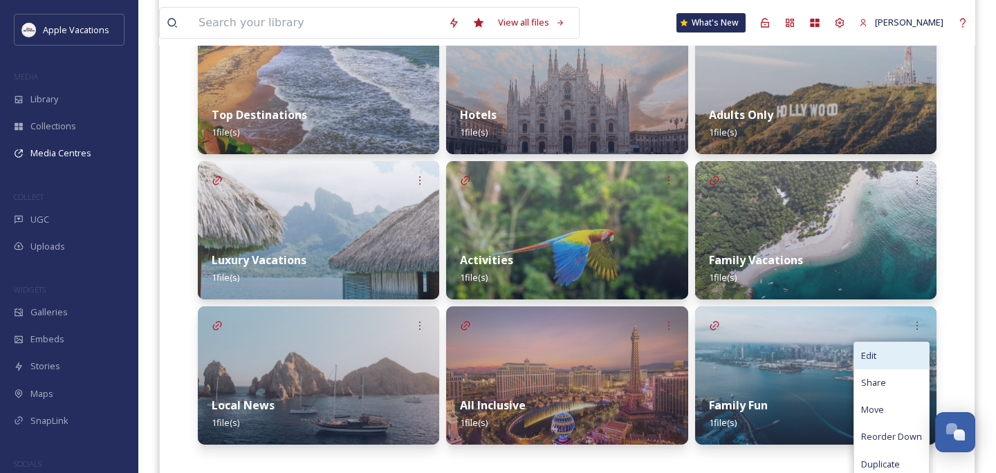
drag, startPoint x: 921, startPoint y: 303, endPoint x: 874, endPoint y: 326, distance: 52.0
click at [874, 349] on span "Edit" at bounding box center [868, 355] width 15 height 13
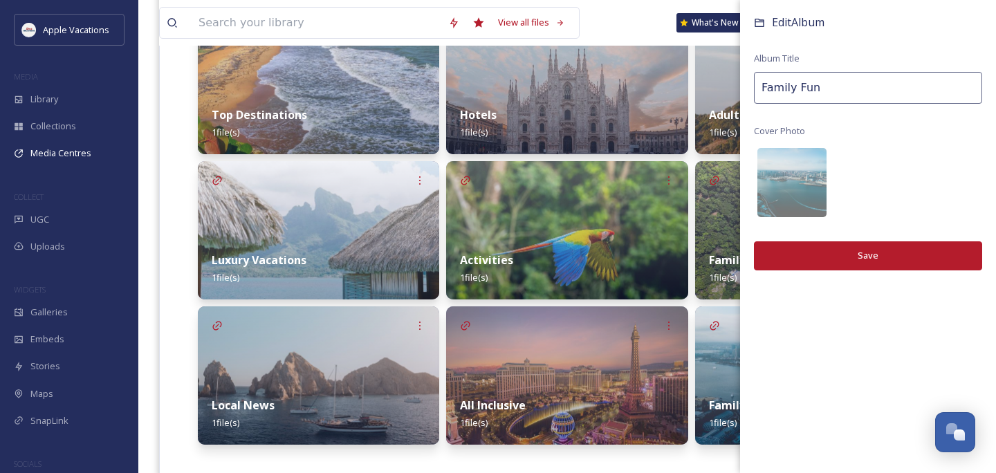
drag, startPoint x: 874, startPoint y: 326, endPoint x: 696, endPoint y: 84, distance: 300.3
click at [696, 84] on div "Adults Only 1 file(s) Family Vacations 1 file(s) Family Fun 1 file(s) Edit Albu…" at bounding box center [815, 230] width 241 height 429
type input "City Breaks"
drag, startPoint x: 696, startPoint y: 84, endPoint x: 793, endPoint y: 260, distance: 200.6
click at [793, 260] on button "Save" at bounding box center [868, 255] width 228 height 28
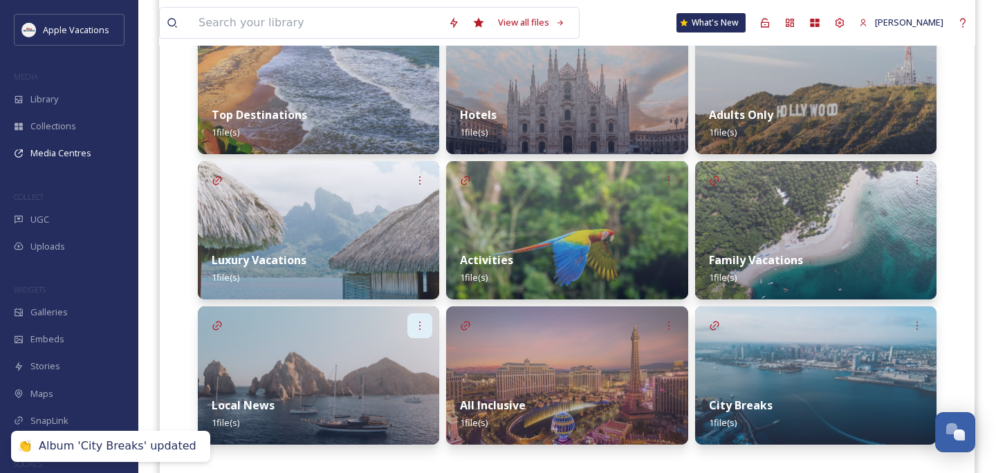
drag, startPoint x: 793, startPoint y: 260, endPoint x: 413, endPoint y: 306, distance: 383.1
click at [413, 313] on div at bounding box center [419, 325] width 25 height 25
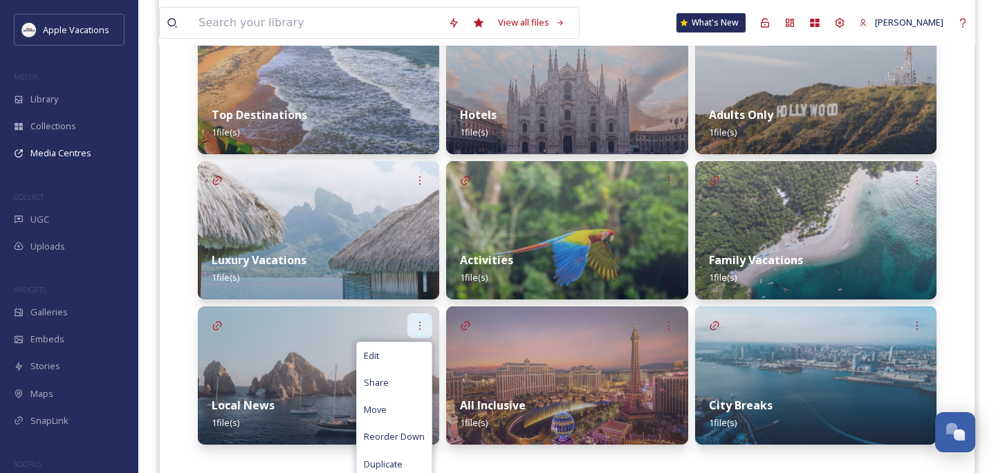
click at [408, 342] on div "Edit" at bounding box center [394, 355] width 75 height 27
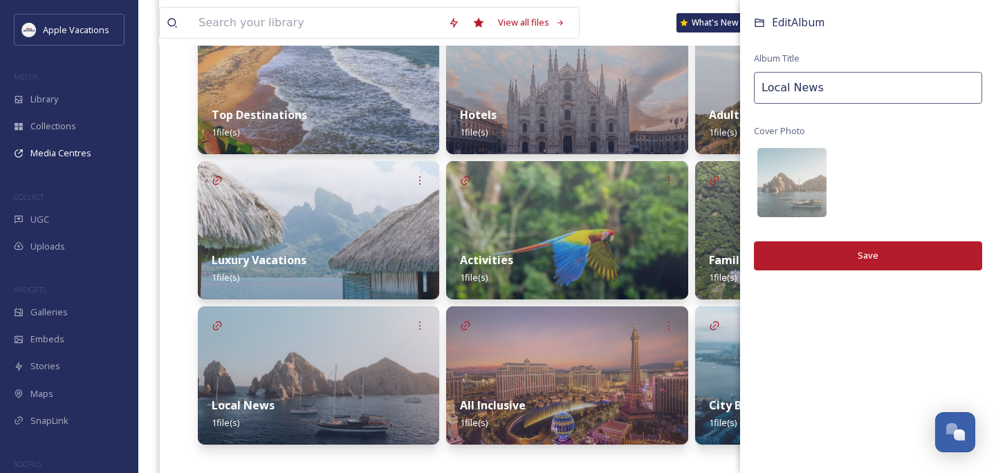
drag, startPoint x: 413, startPoint y: 306, endPoint x: 737, endPoint y: 92, distance: 387.9
click at [737, 92] on div "Top Destinations 1 file(s) Luxury Vacations 1 file(s) Local News 1 file(s) Edit…" at bounding box center [567, 230] width 739 height 429
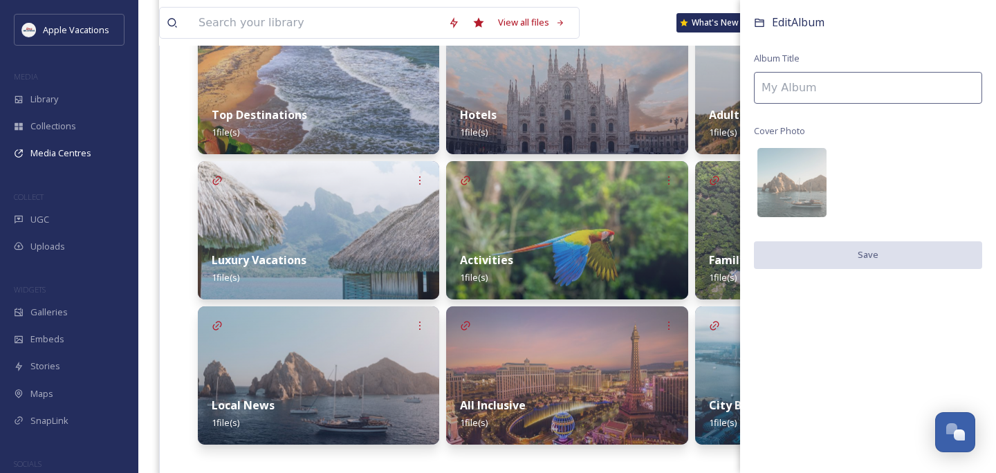
type input "a"
type input "S"
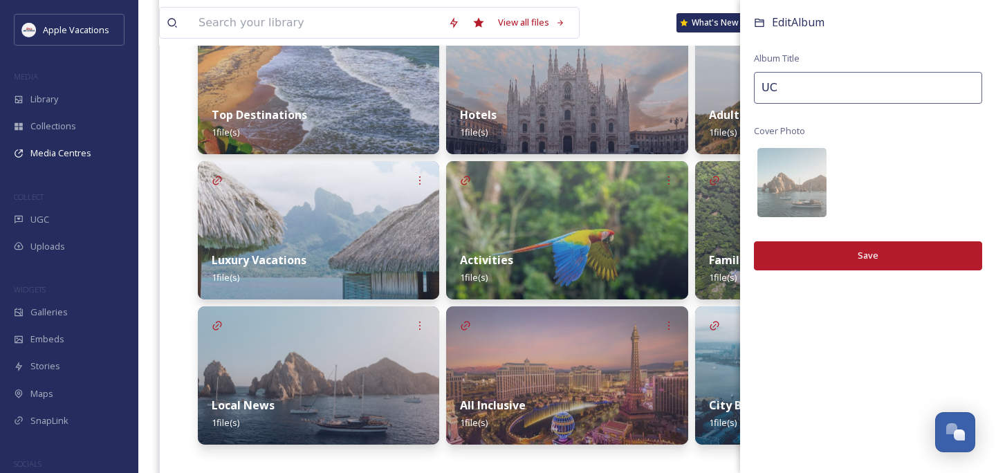
type input "U"
type input "Events"
click at [829, 256] on button "Save" at bounding box center [868, 255] width 228 height 28
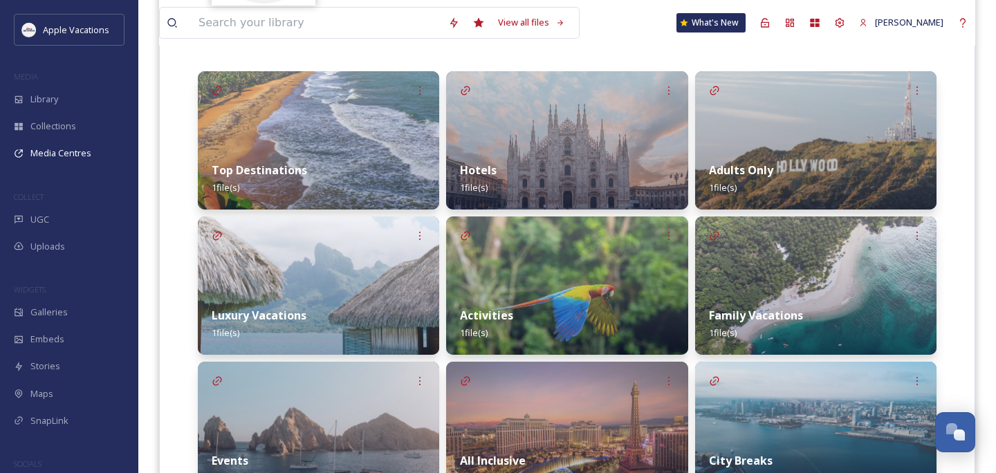
scroll to position [0, 0]
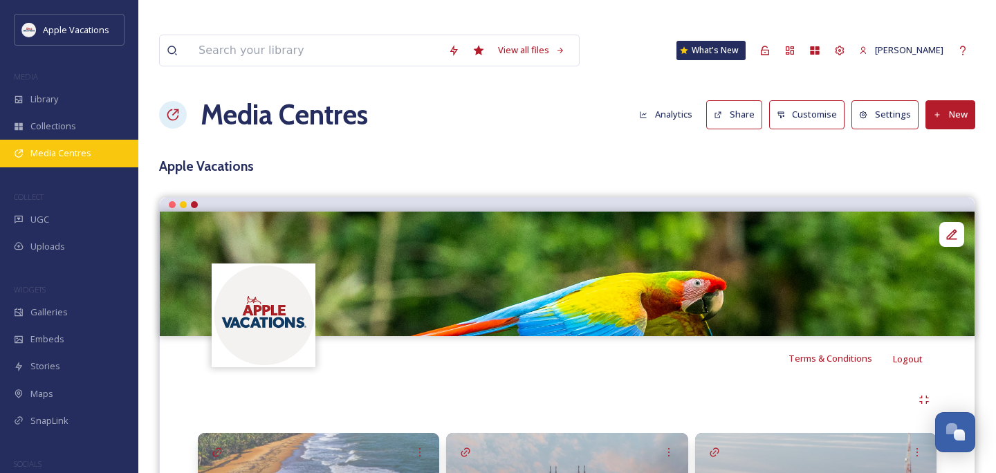
drag, startPoint x: 737, startPoint y: 92, endPoint x: 66, endPoint y: 155, distance: 673.1
click at [66, 155] on span "Media Centres" at bounding box center [60, 153] width 61 height 13
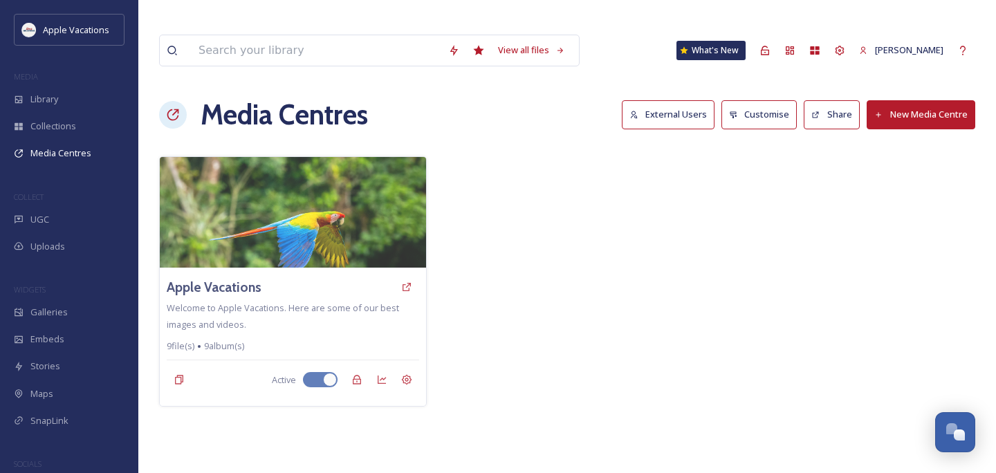
drag, startPoint x: 66, startPoint y: 155, endPoint x: 759, endPoint y: 91, distance: 695.9
click at [759, 100] on button "Customise" at bounding box center [759, 114] width 76 height 28
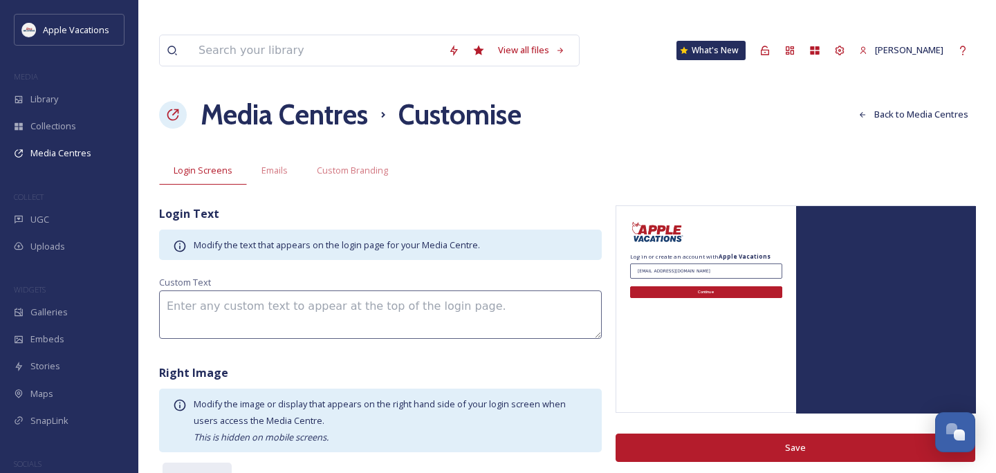
scroll to position [32, 0]
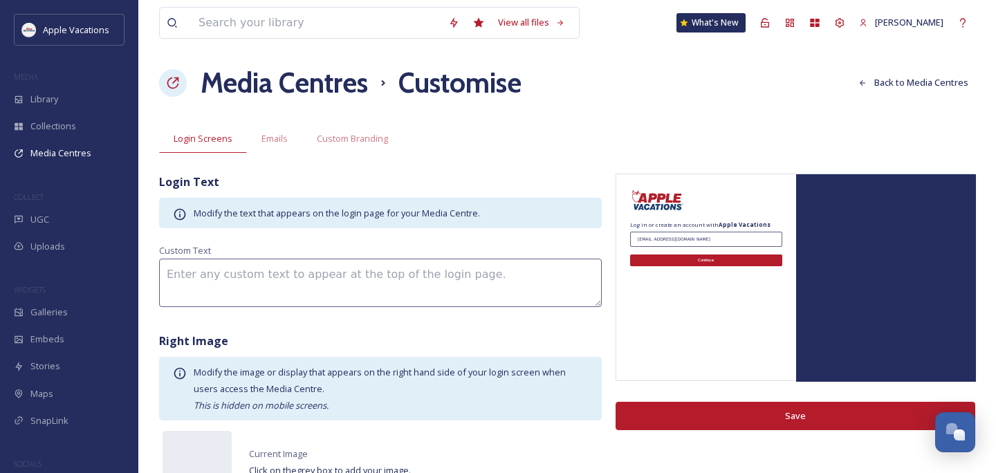
drag, startPoint x: 759, startPoint y: 91, endPoint x: 197, endPoint y: 399, distance: 641.0
click at [197, 427] on div "Current Image Click on the grey box to add your image ." at bounding box center [380, 465] width 443 height 76
drag, startPoint x: 197, startPoint y: 399, endPoint x: 211, endPoint y: 438, distance: 41.8
click at [211, 438] on div at bounding box center [197, 465] width 69 height 69
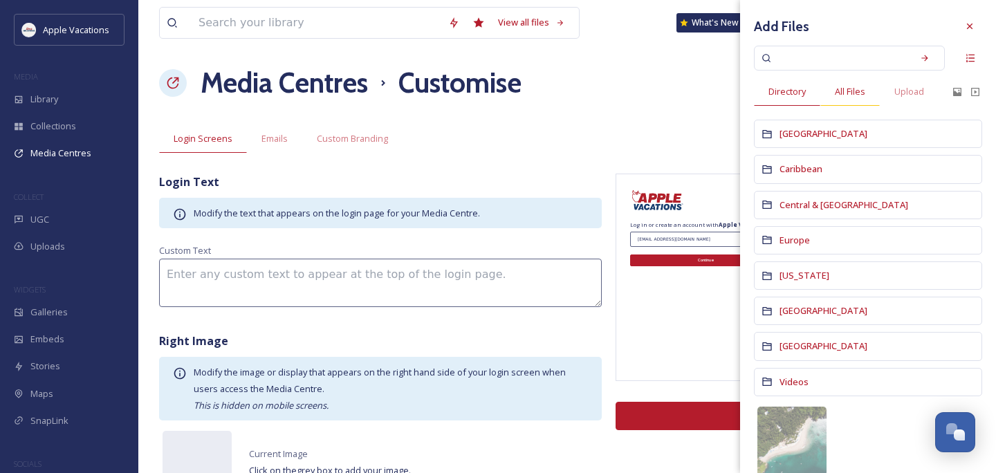
drag, startPoint x: 211, startPoint y: 438, endPoint x: 854, endPoint y: 95, distance: 728.9
click at [854, 95] on span "All Files" at bounding box center [850, 91] width 30 height 13
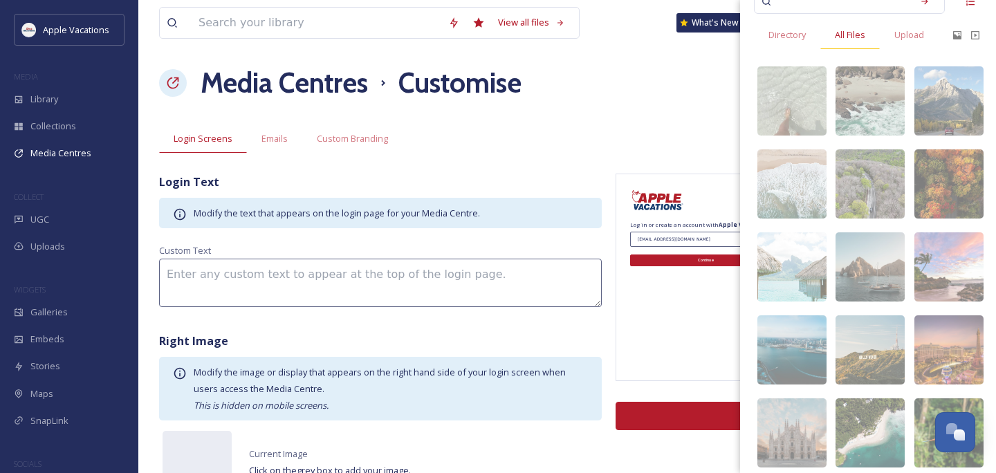
scroll to position [168, 0]
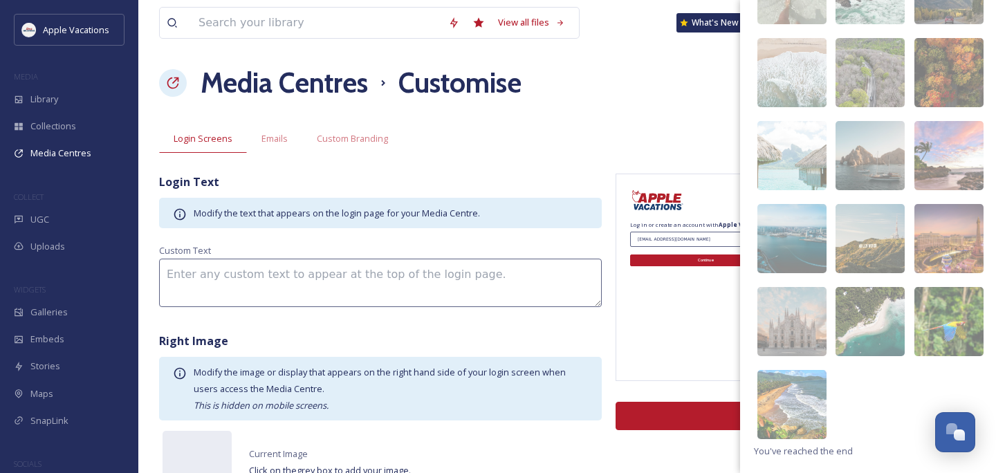
click at [808, 169] on img at bounding box center [791, 155] width 69 height 69
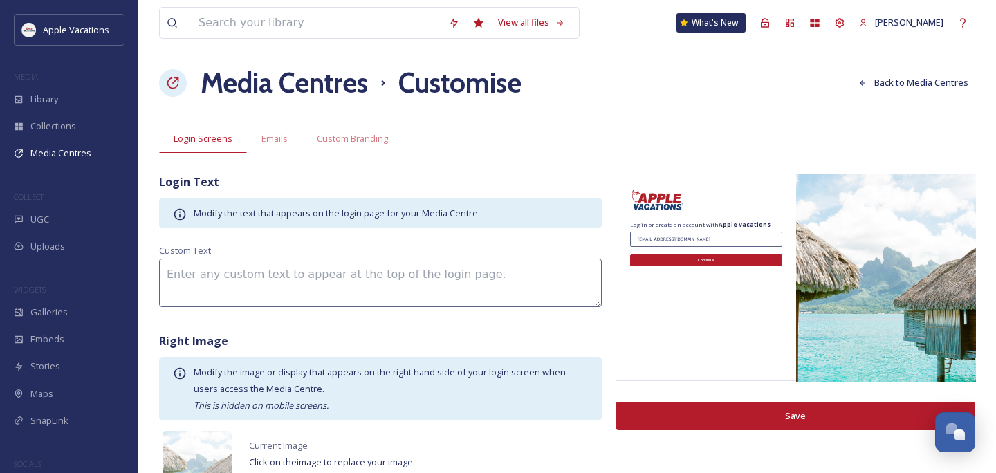
drag, startPoint x: 854, startPoint y: 95, endPoint x: 726, endPoint y: 391, distance: 322.5
click at [726, 402] on button "Save" at bounding box center [796, 416] width 360 height 28
click at [103, 208] on div "UGC" at bounding box center [69, 219] width 138 height 27
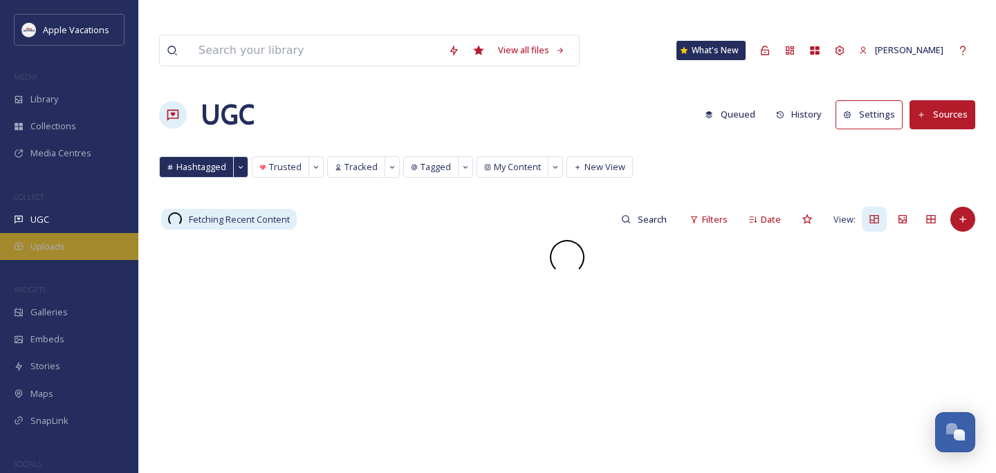
drag, startPoint x: 726, startPoint y: 391, endPoint x: 91, endPoint y: 235, distance: 654.5
click at [91, 235] on div "Uploads" at bounding box center [69, 246] width 138 height 27
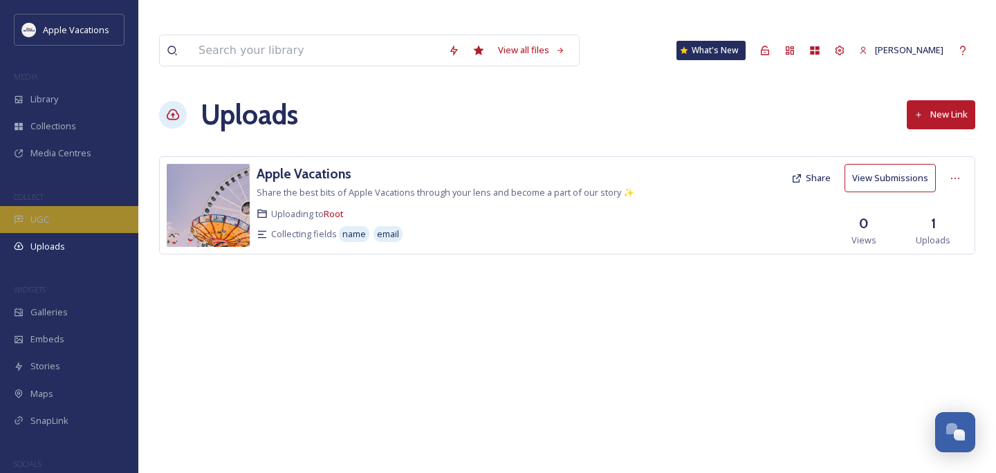
drag, startPoint x: 91, startPoint y: 235, endPoint x: 95, endPoint y: 212, distance: 23.3
click at [95, 212] on div "UGC" at bounding box center [69, 219] width 138 height 27
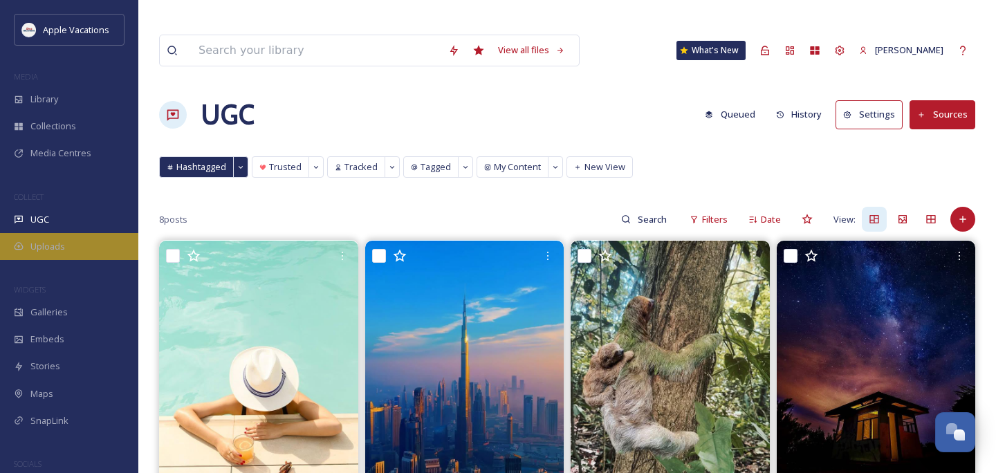
drag, startPoint x: 95, startPoint y: 212, endPoint x: 76, endPoint y: 249, distance: 41.5
click at [76, 249] on div "Uploads" at bounding box center [69, 246] width 138 height 27
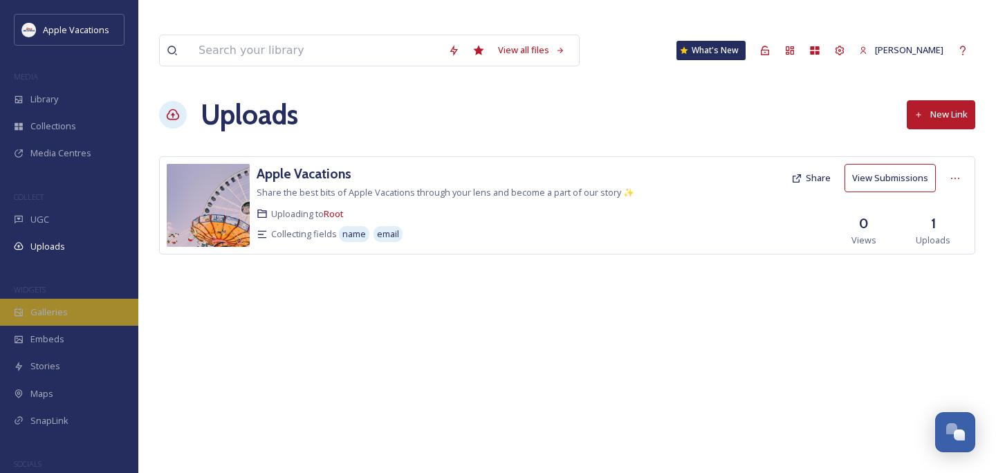
drag, startPoint x: 76, startPoint y: 249, endPoint x: 73, endPoint y: 320, distance: 71.3
click at [73, 320] on div "Galleries" at bounding box center [69, 312] width 138 height 27
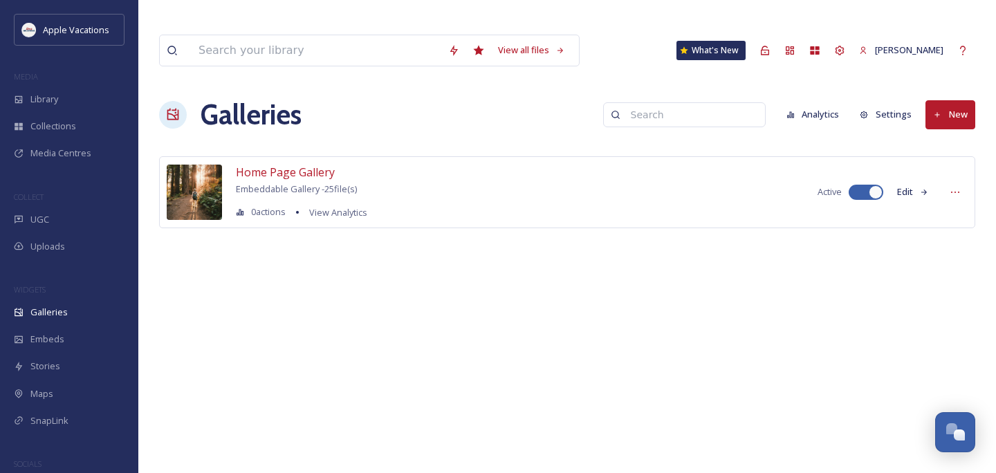
scroll to position [52, 0]
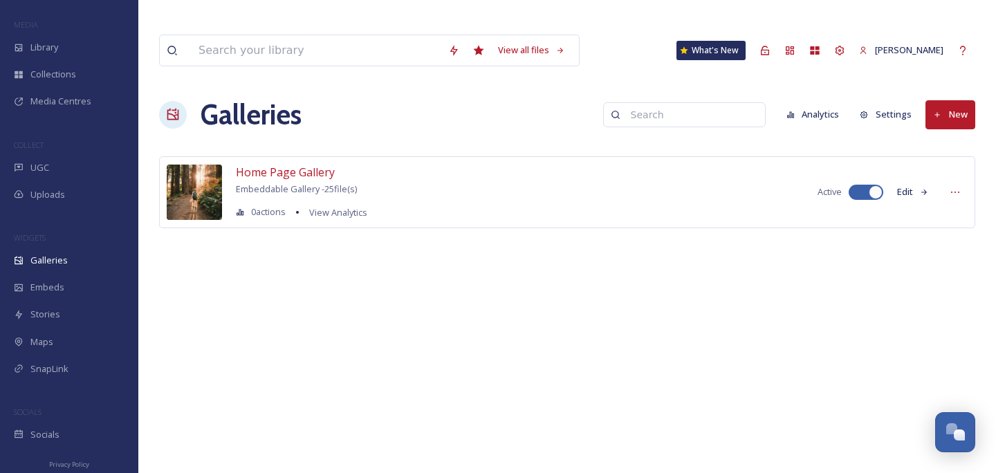
click at [281, 165] on span "Home Page Gallery" at bounding box center [285, 172] width 99 height 15
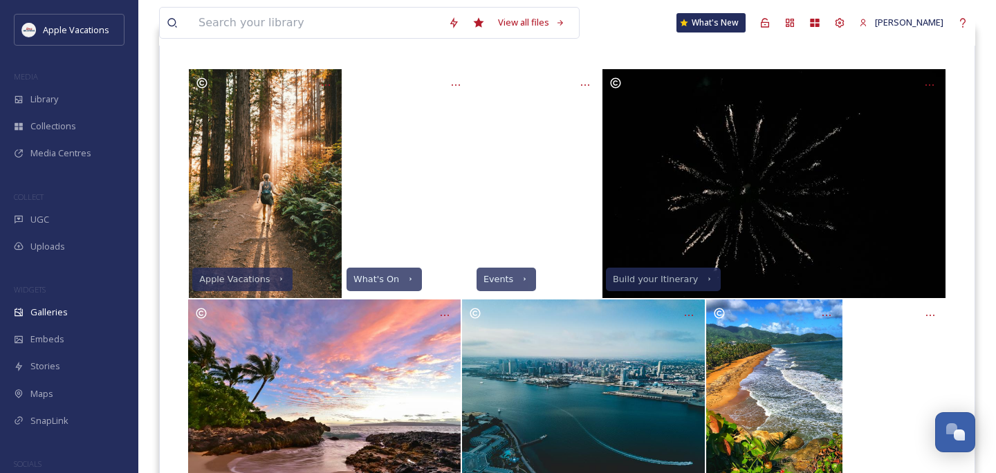
scroll to position [237, 0]
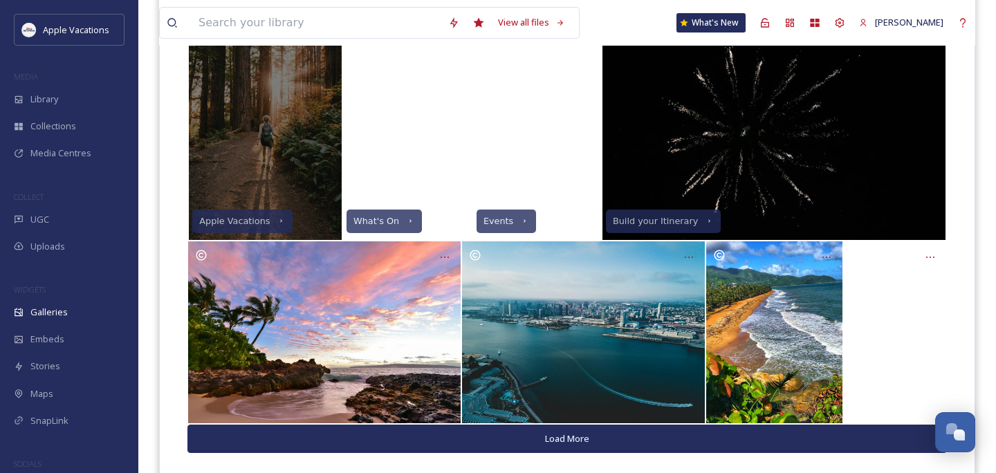
click at [498, 425] on button "Load More" at bounding box center [566, 439] width 759 height 28
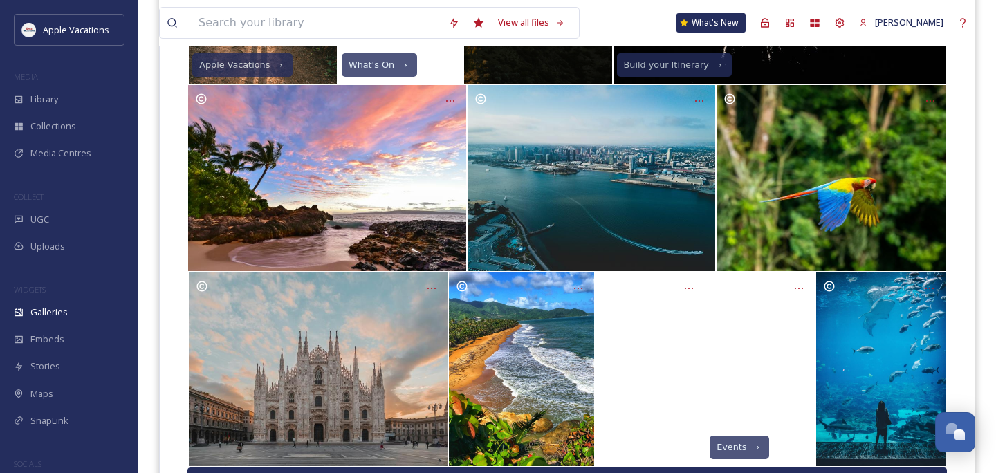
scroll to position [428, 0]
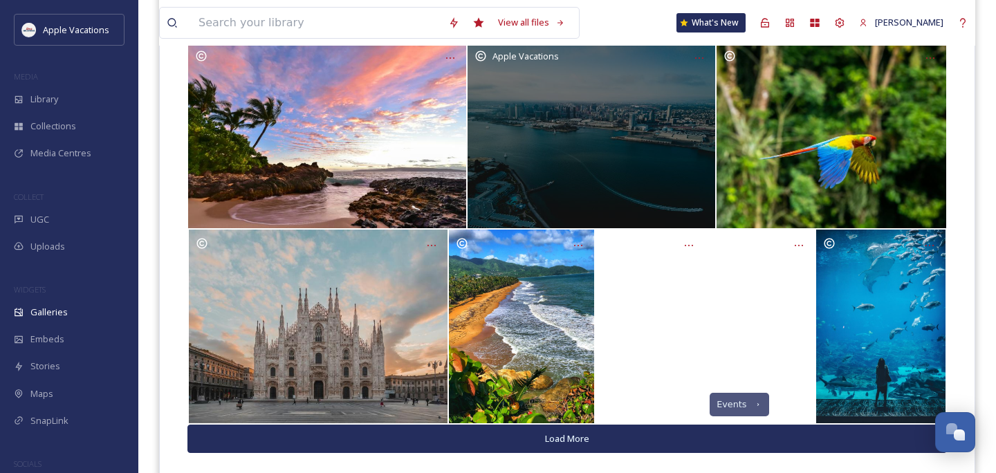
click at [366, 425] on button "Load More" at bounding box center [566, 439] width 759 height 28
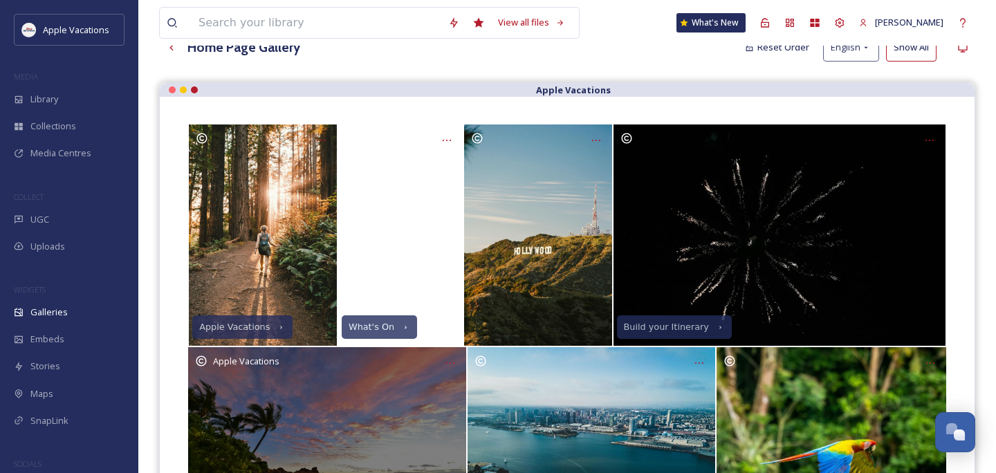
scroll to position [184, 0]
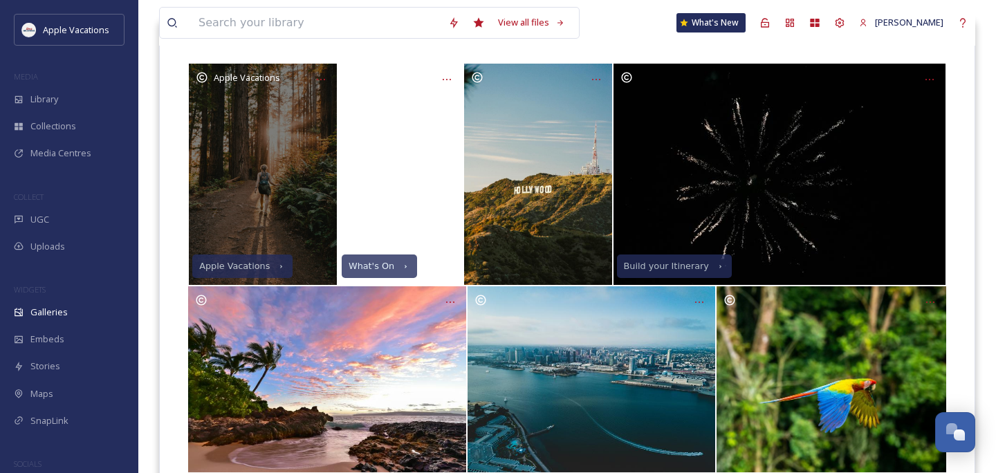
click at [318, 74] on icon at bounding box center [320, 79] width 11 height 11
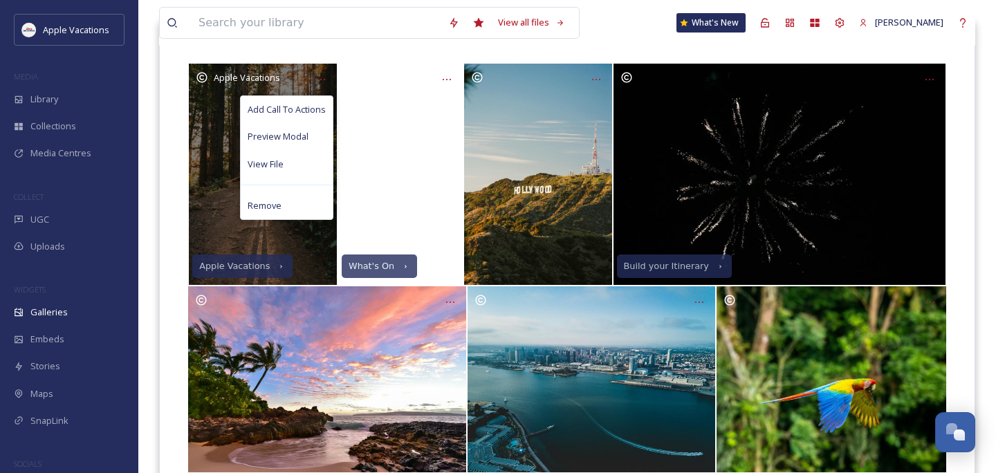
click at [290, 192] on div "Remove" at bounding box center [287, 205] width 92 height 27
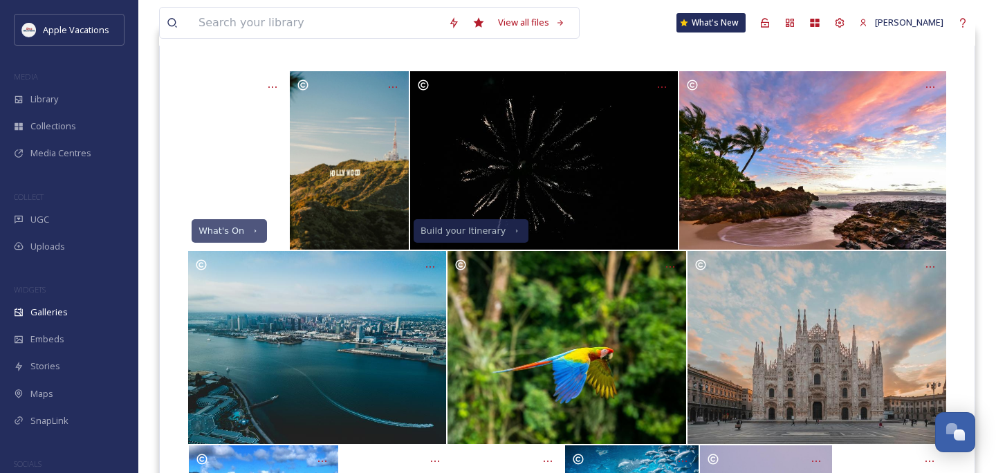
scroll to position [169, 0]
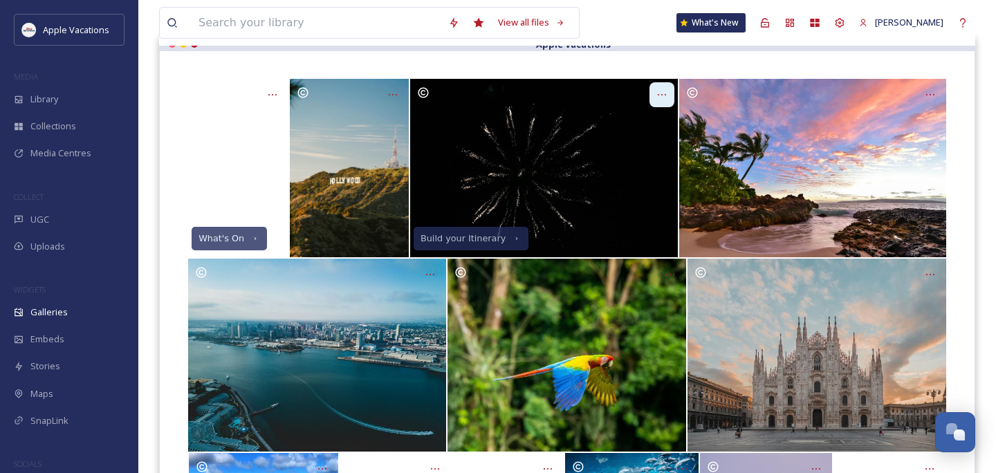
drag, startPoint x: 740, startPoint y: 408, endPoint x: 661, endPoint y: 74, distance: 343.2
click at [661, 82] on div at bounding box center [661, 94] width 25 height 25
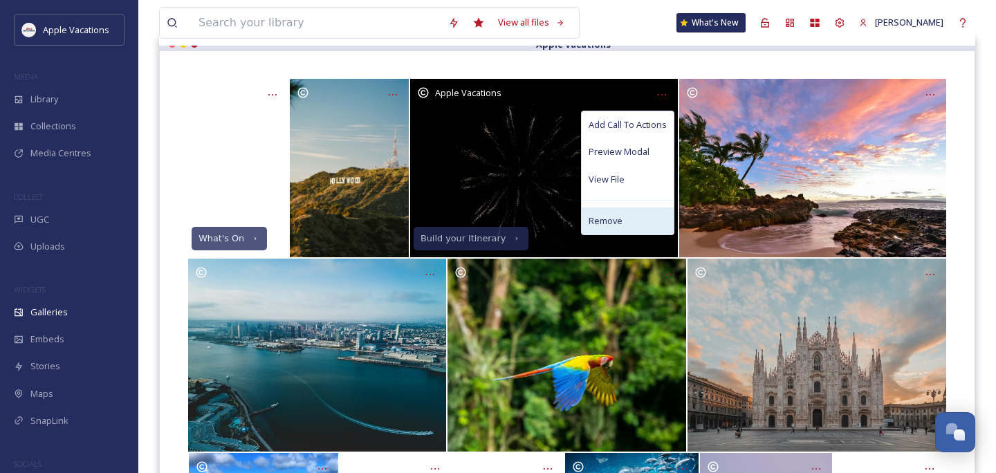
drag, startPoint x: 661, startPoint y: 74, endPoint x: 602, endPoint y: 199, distance: 138.6
click at [602, 207] on div "Remove" at bounding box center [628, 220] width 92 height 27
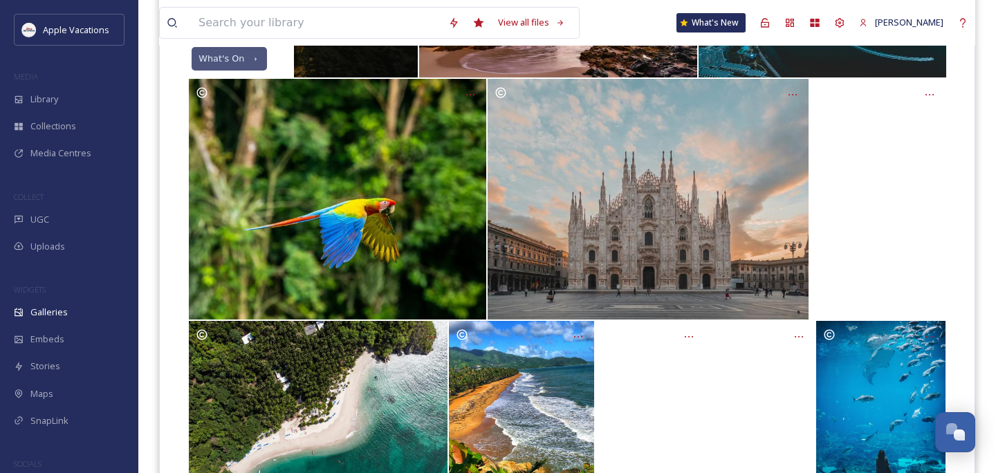
scroll to position [0, 0]
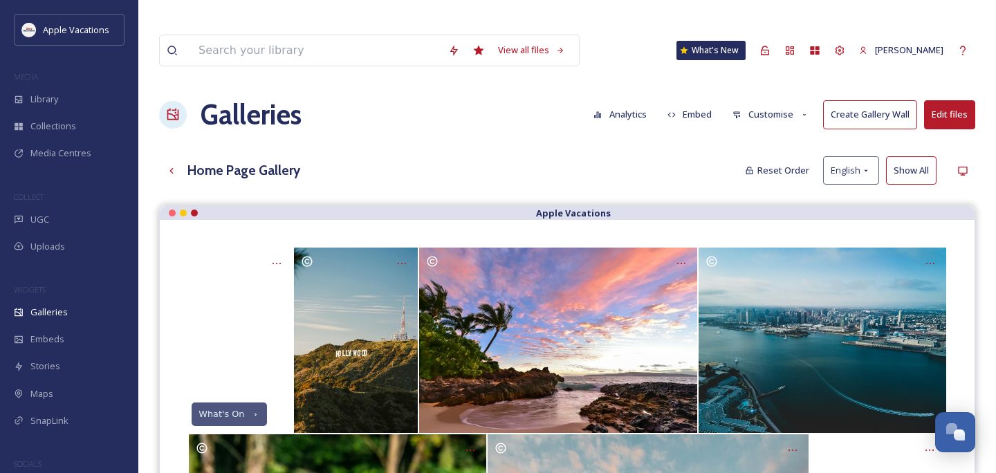
click at [773, 101] on button "Customise" at bounding box center [770, 114] width 91 height 27
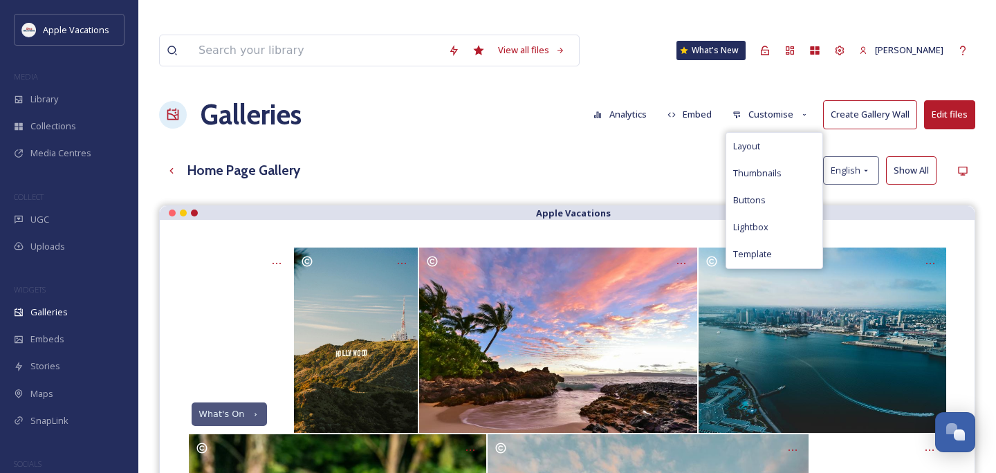
click at [775, 133] on div "Layout" at bounding box center [774, 146] width 96 height 27
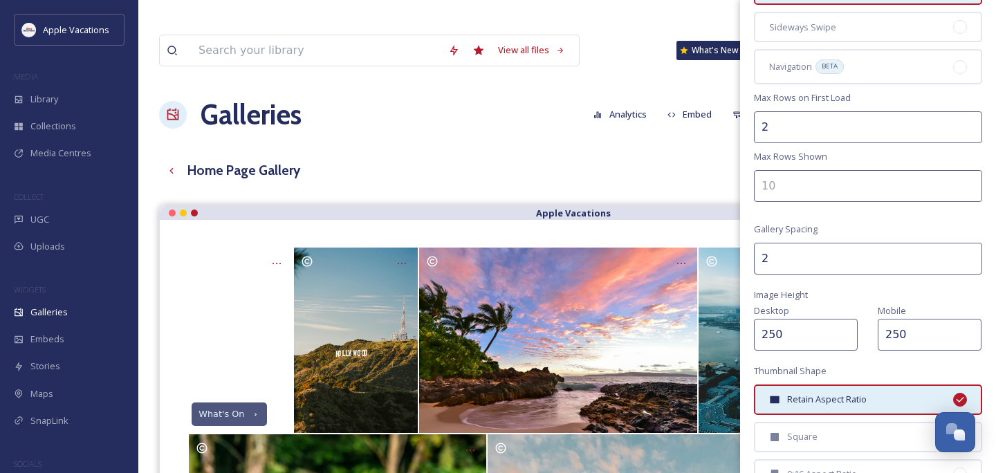
scroll to position [203, 0]
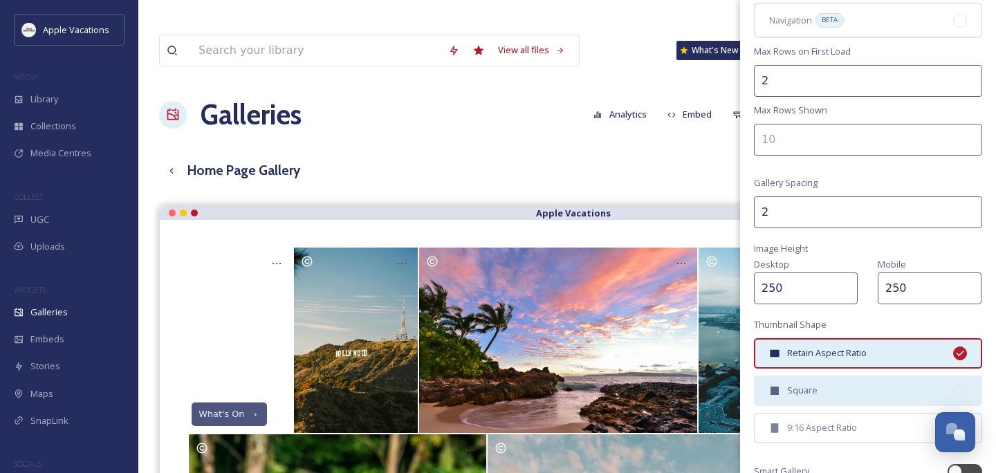
drag, startPoint x: 378, startPoint y: 331, endPoint x: 802, endPoint y: 386, distance: 428.2
click at [802, 386] on span "Square" at bounding box center [802, 390] width 30 height 13
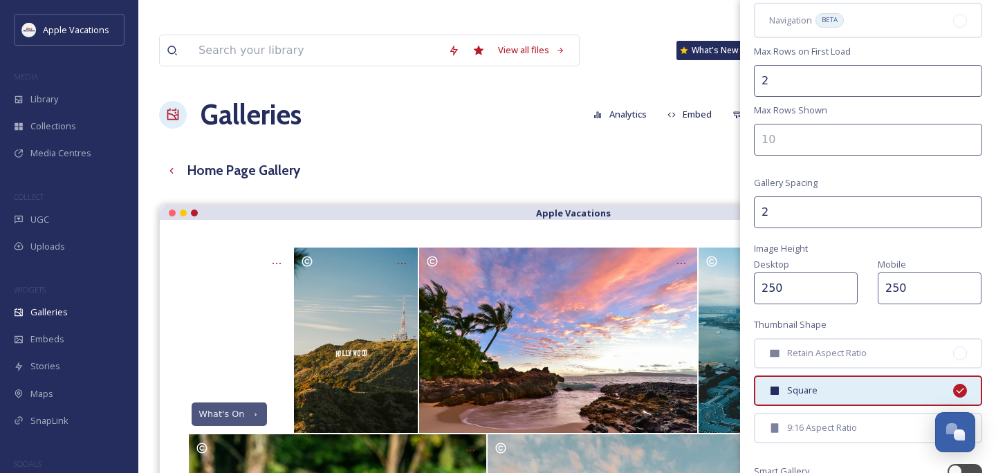
click at [970, 206] on input "2" at bounding box center [868, 212] width 228 height 32
drag, startPoint x: 802, startPoint y: 386, endPoint x: 970, endPoint y: 205, distance: 246.7
click at [970, 205] on input "3" at bounding box center [868, 212] width 228 height 32
click at [970, 205] on input "4" at bounding box center [868, 212] width 228 height 32
click at [970, 205] on input "5" at bounding box center [868, 212] width 228 height 32
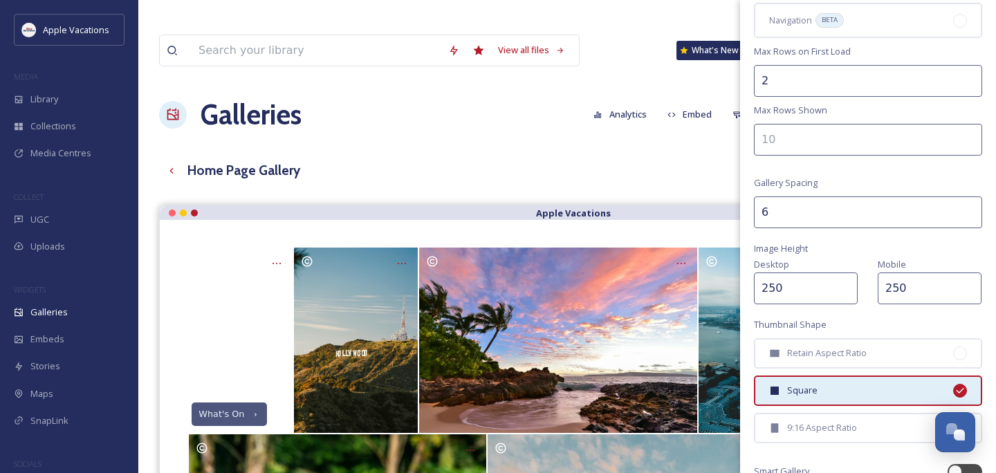
click at [970, 205] on input "6" at bounding box center [868, 212] width 228 height 32
click at [970, 205] on input "7" at bounding box center [868, 212] width 228 height 32
type input "8"
click at [970, 205] on input "8" at bounding box center [868, 212] width 228 height 32
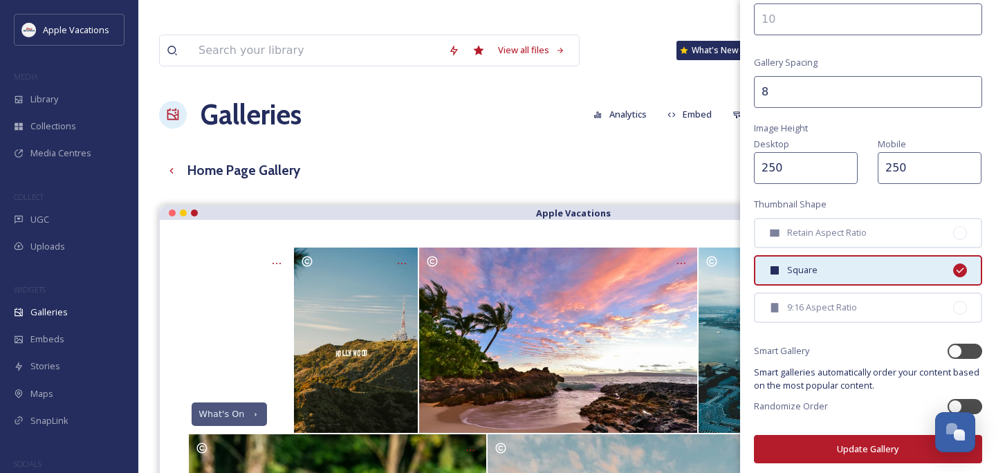
click at [842, 439] on button "Update Gallery" at bounding box center [868, 449] width 228 height 28
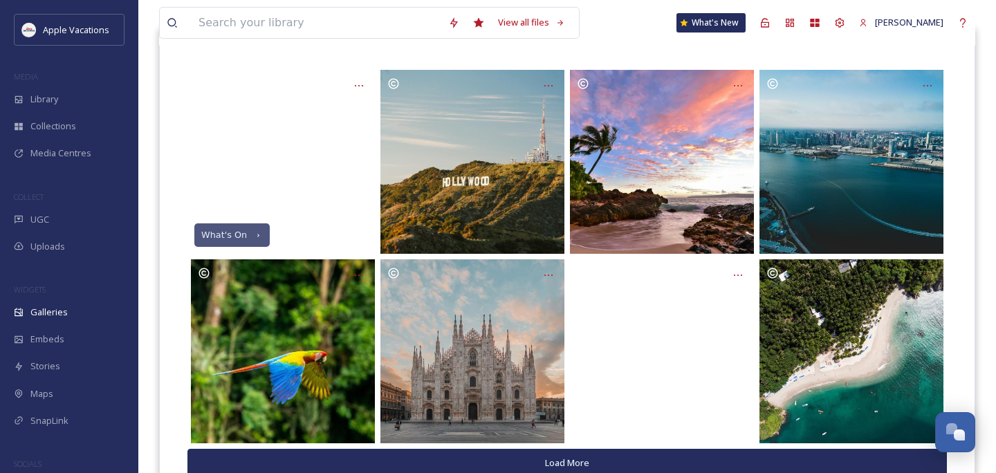
scroll to position [202, 0]
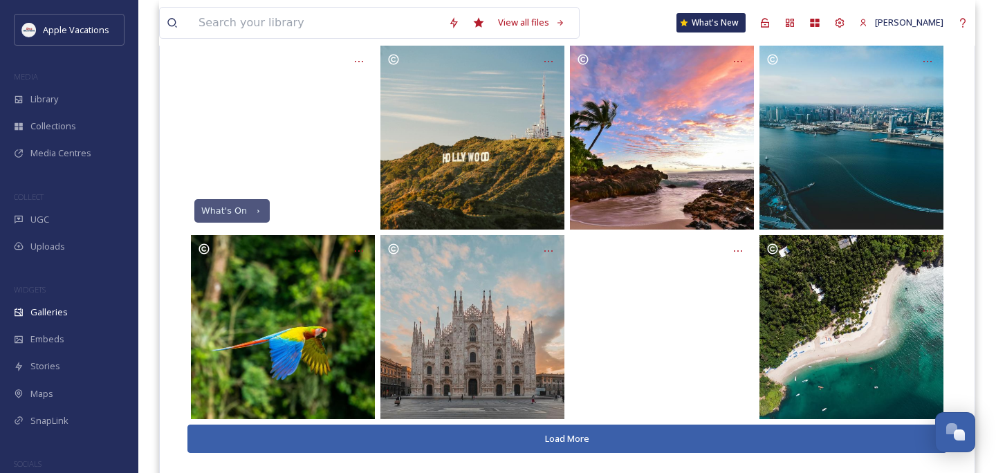
drag, startPoint x: 970, startPoint y: 205, endPoint x: 571, endPoint y: 415, distance: 450.4
click at [571, 425] on button "Load More" at bounding box center [566, 439] width 759 height 28
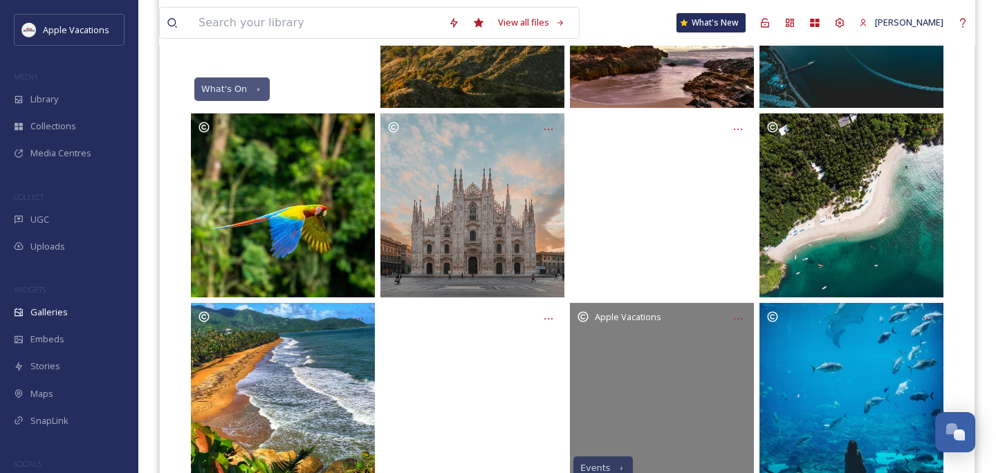
scroll to position [329, 0]
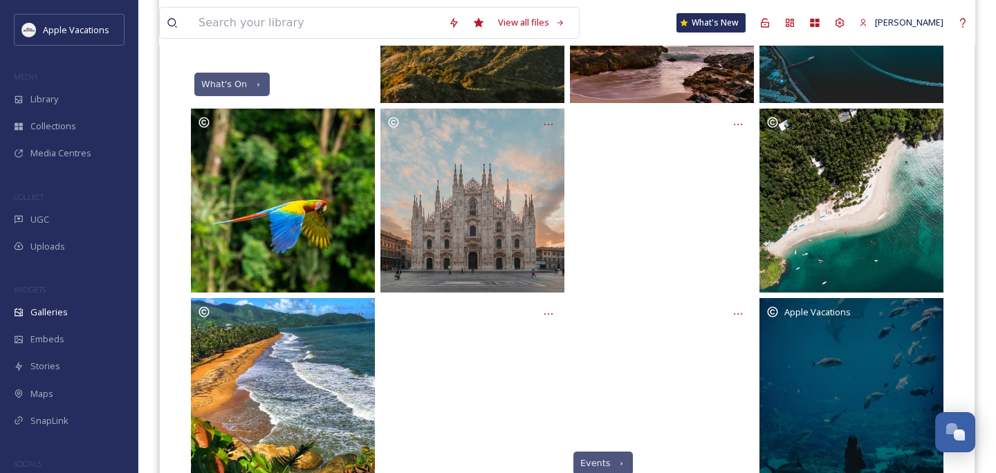
drag, startPoint x: 571, startPoint y: 415, endPoint x: 855, endPoint y: 368, distance: 287.4
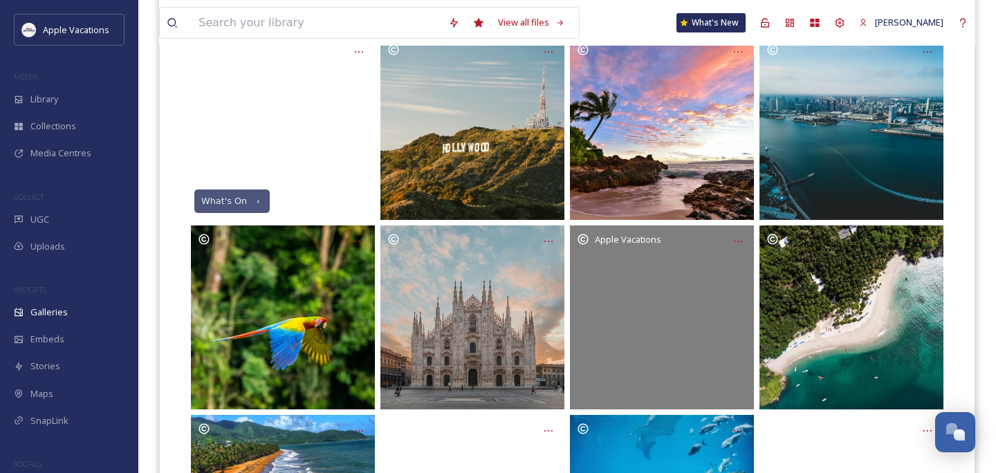
scroll to position [212, 0]
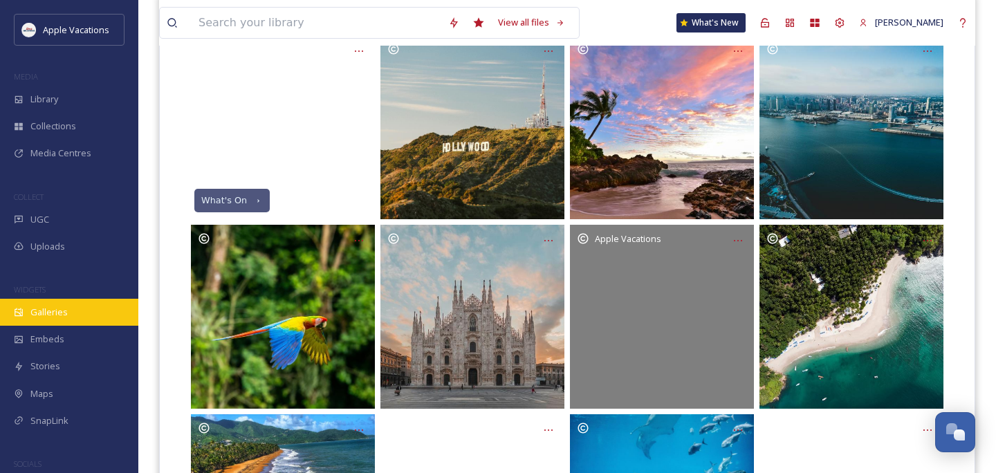
drag, startPoint x: 855, startPoint y: 368, endPoint x: 59, endPoint y: 314, distance: 797.9
click at [59, 314] on span "Galleries" at bounding box center [48, 312] width 37 height 13
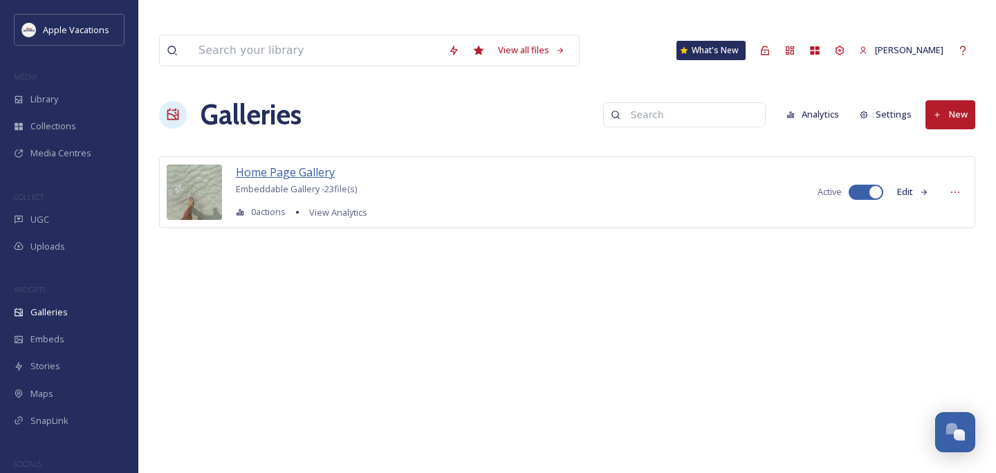
drag, startPoint x: 59, startPoint y: 314, endPoint x: 292, endPoint y: 145, distance: 287.7
click at [292, 165] on span "Home Page Gallery" at bounding box center [285, 172] width 99 height 15
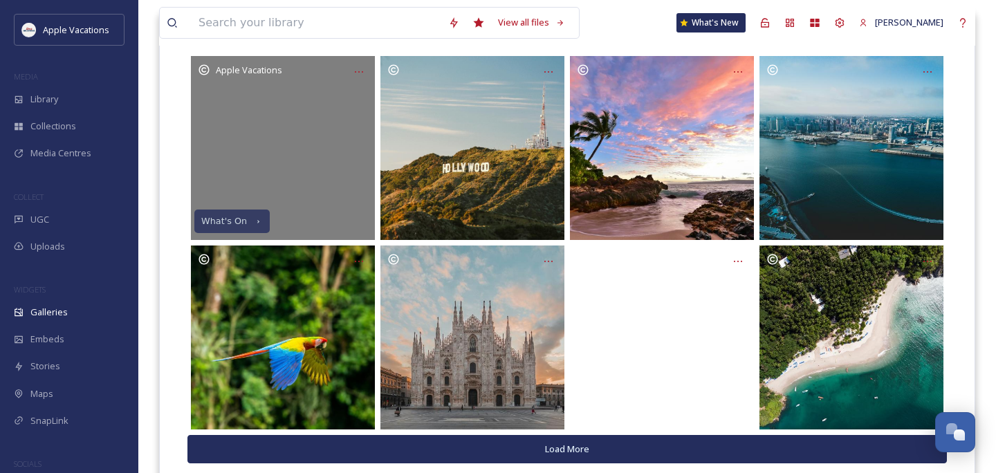
scroll to position [152, 0]
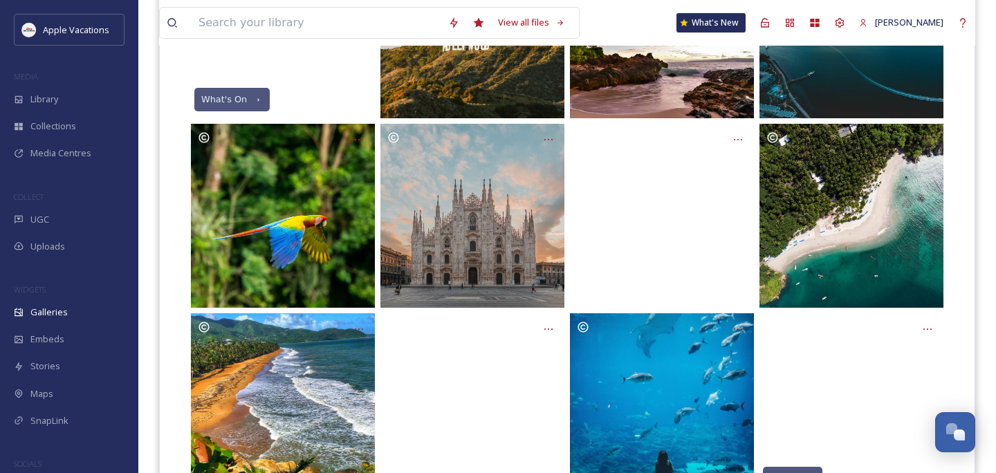
scroll to position [373, 0]
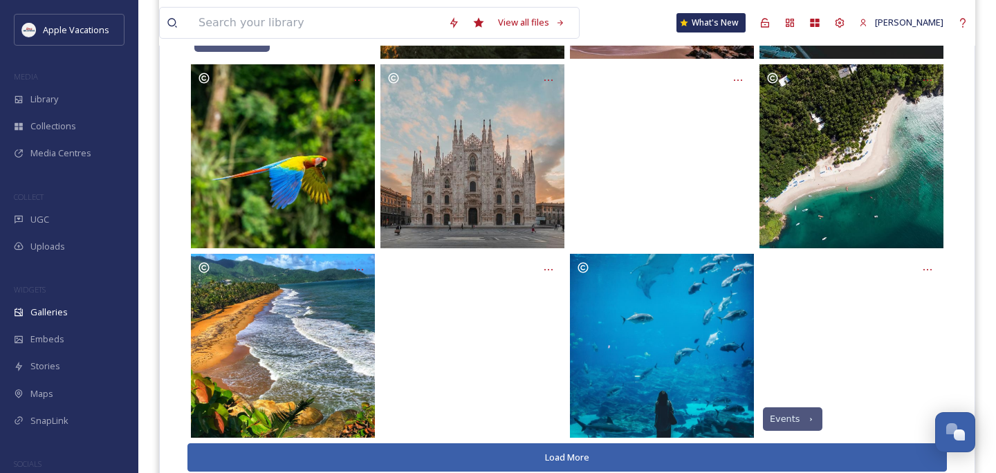
click at [369, 443] on button "Load More" at bounding box center [566, 457] width 759 height 28
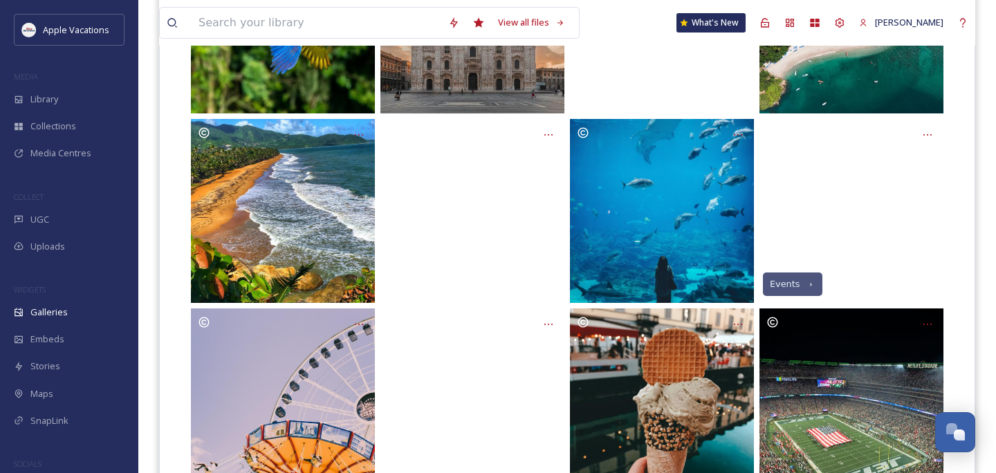
scroll to position [184, 0]
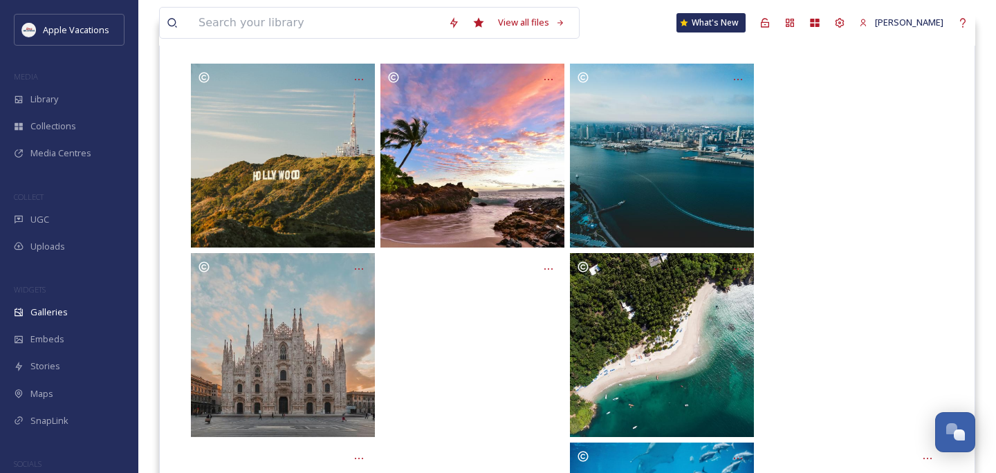
drag, startPoint x: 369, startPoint y: 429, endPoint x: 320, endPoint y: 151, distance: 282.4
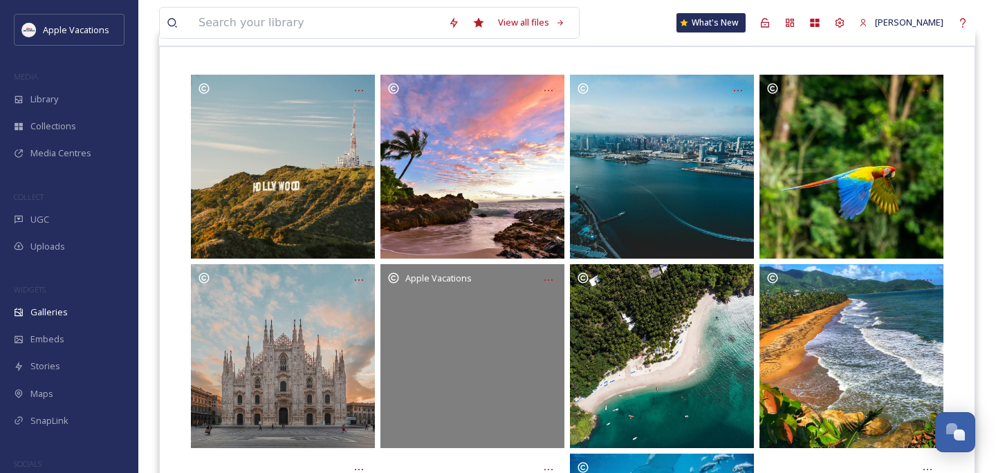
scroll to position [190, 0]
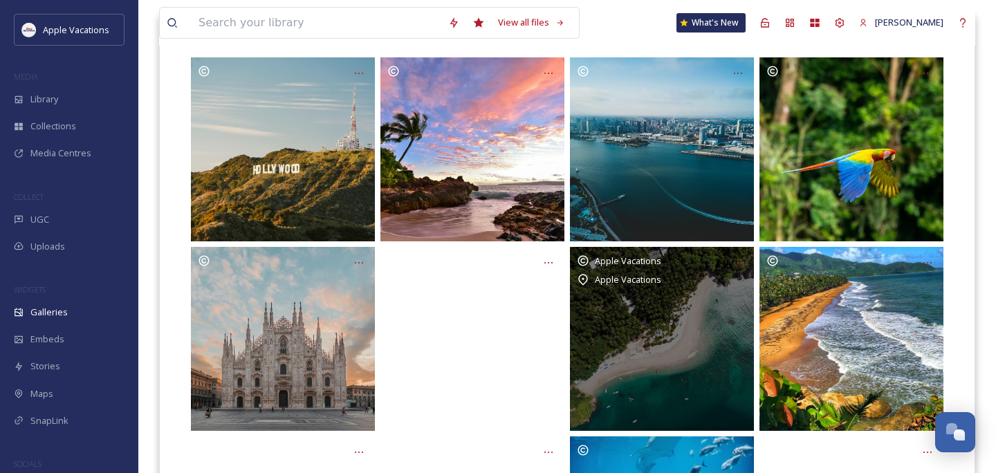
drag, startPoint x: 636, startPoint y: 317, endPoint x: 477, endPoint y: 320, distance: 159.1
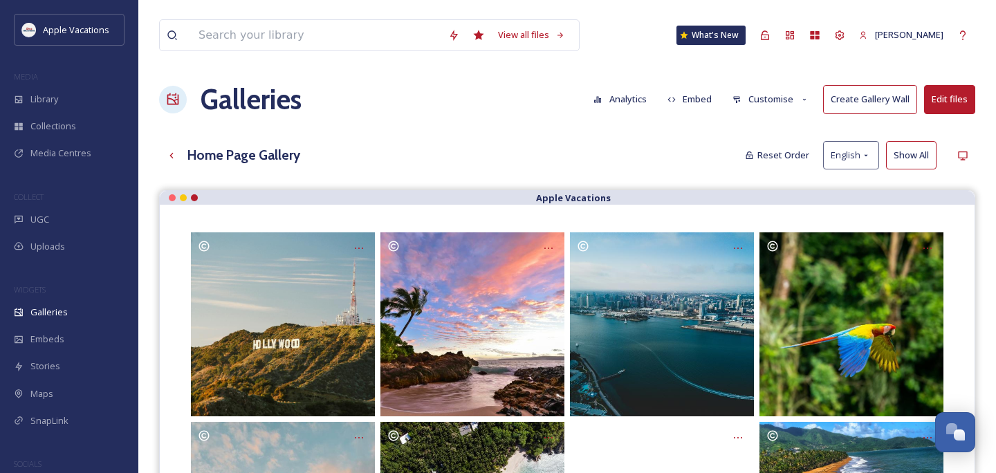
scroll to position [0, 0]
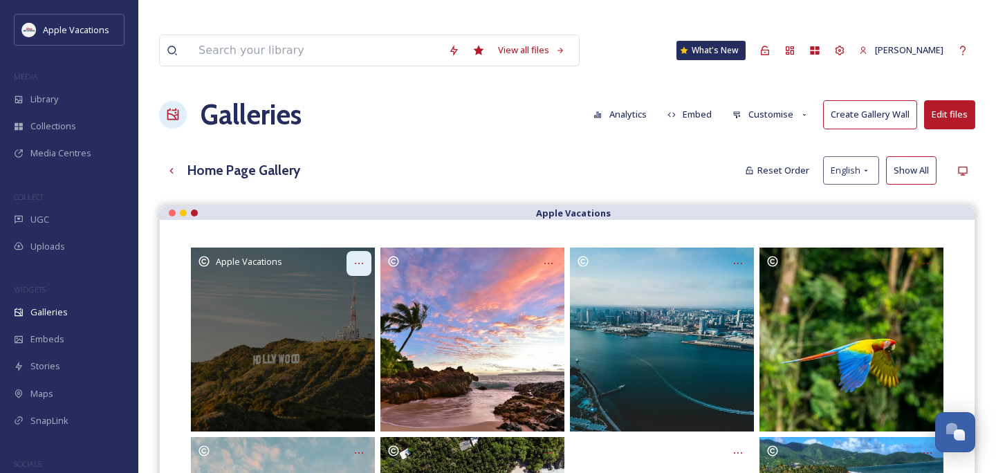
drag, startPoint x: 477, startPoint y: 320, endPoint x: 368, endPoint y: 232, distance: 140.2
click at [368, 251] on div at bounding box center [358, 263] width 25 height 25
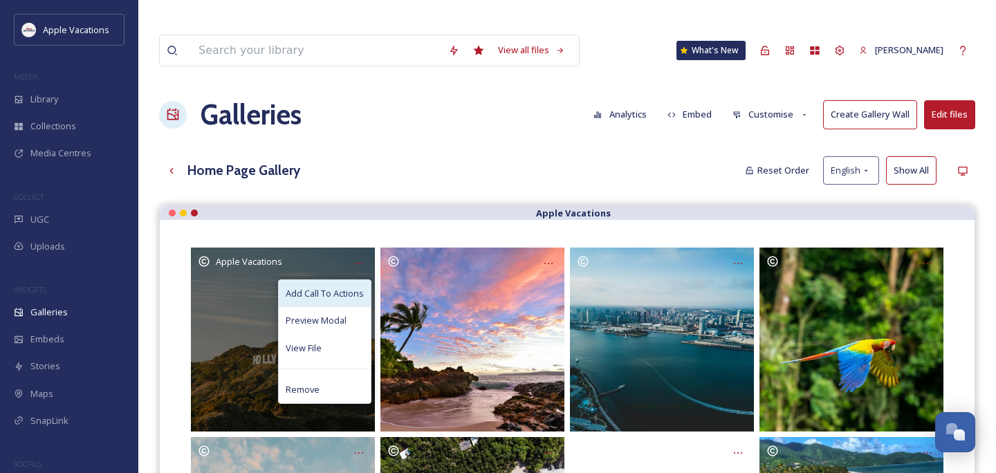
drag, startPoint x: 368, startPoint y: 232, endPoint x: 323, endPoint y: 264, distance: 55.5
click at [323, 287] on span "Add Call To Actions" at bounding box center [325, 293] width 78 height 13
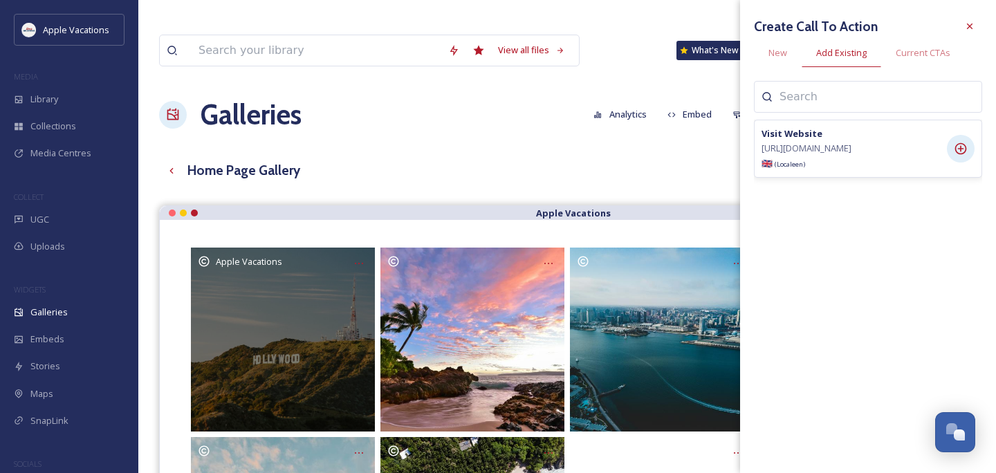
drag, startPoint x: 323, startPoint y: 264, endPoint x: 959, endPoint y: 149, distance: 646.5
click at [959, 149] on icon at bounding box center [961, 149] width 14 height 14
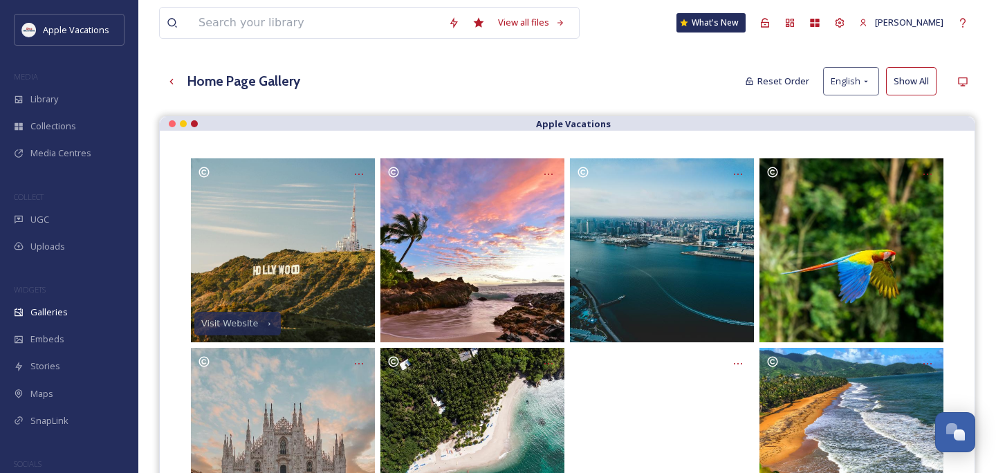
scroll to position [95, 0]
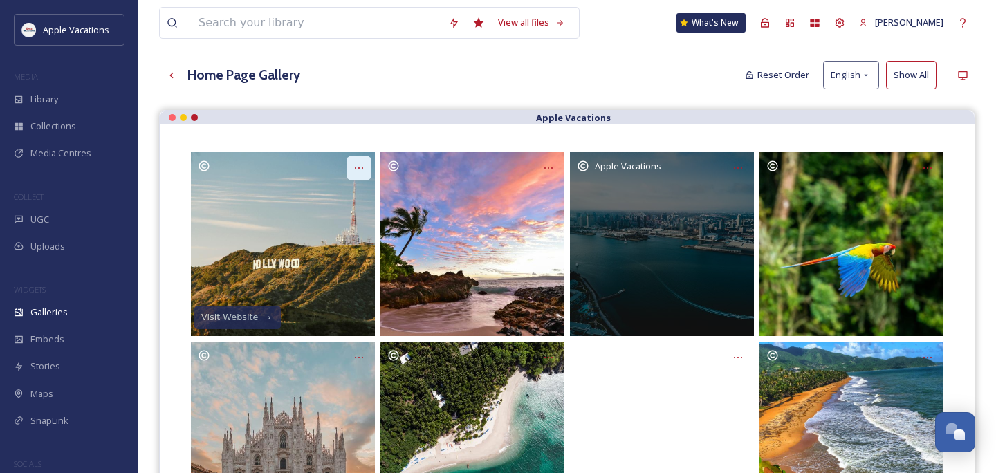
drag, startPoint x: 959, startPoint y: 149, endPoint x: 355, endPoint y: 136, distance: 604.6
click at [355, 163] on icon at bounding box center [358, 168] width 11 height 11
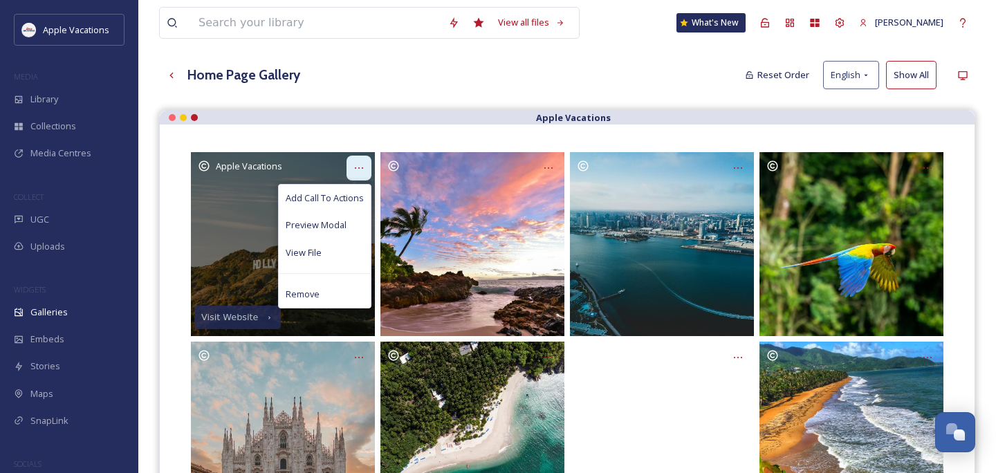
click at [737, 163] on icon at bounding box center [737, 168] width 11 height 11
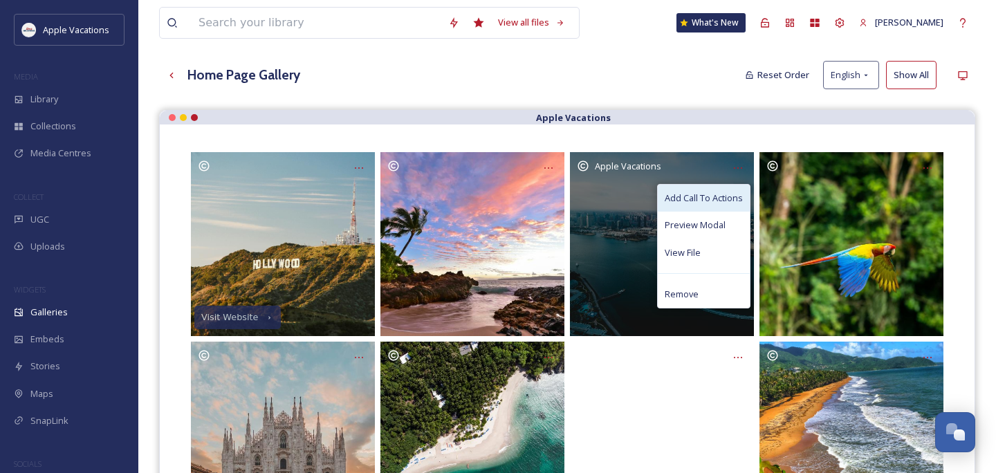
drag, startPoint x: 355, startPoint y: 136, endPoint x: 703, endPoint y: 160, distance: 348.7
click at [703, 185] on div "Add Call To Actions" at bounding box center [704, 198] width 92 height 27
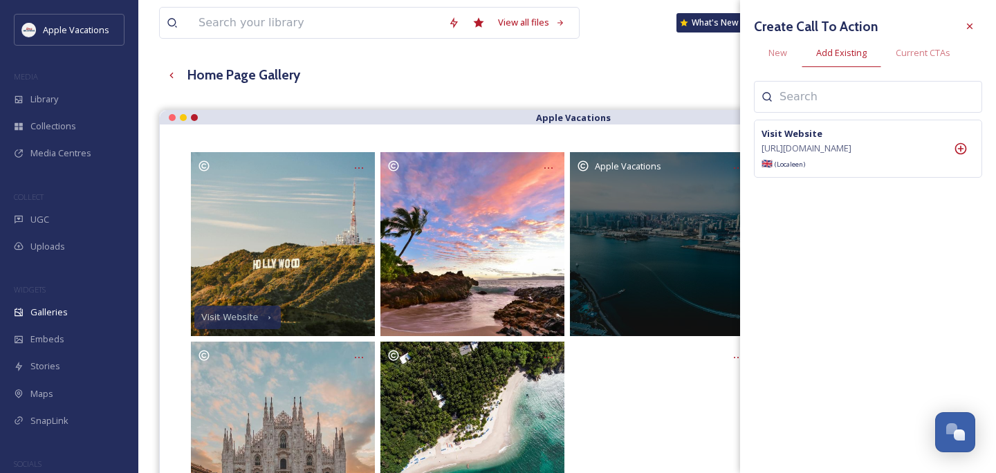
click at [813, 102] on input at bounding box center [848, 97] width 138 height 17
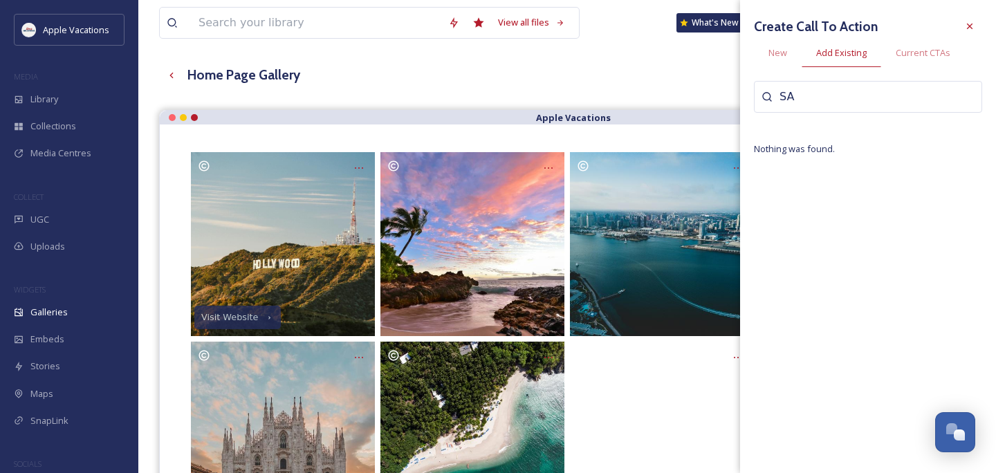
type input "S"
type input "[GEOGRAPHIC_DATA]"
drag, startPoint x: 703, startPoint y: 160, endPoint x: 780, endPoint y: 47, distance: 136.8
click at [780, 47] on span "New" at bounding box center [777, 52] width 19 height 13
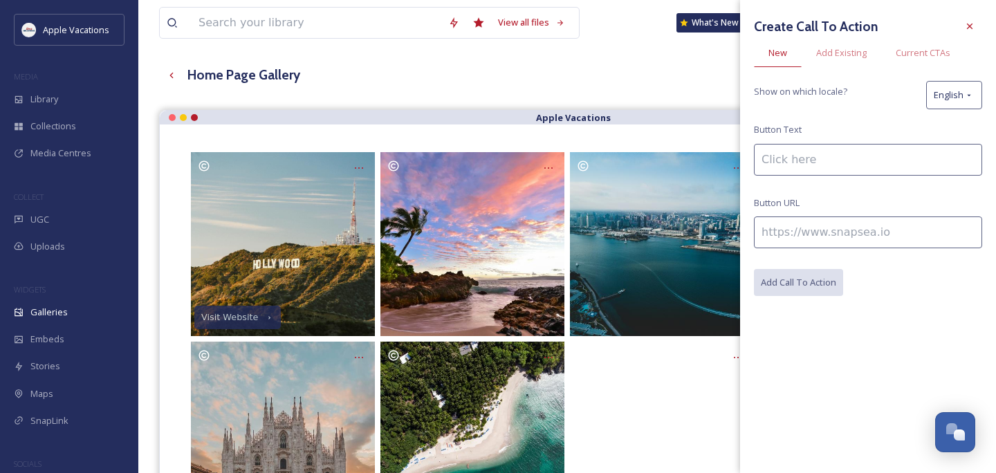
drag, startPoint x: 780, startPoint y: 47, endPoint x: 815, endPoint y: 147, distance: 105.7
click at [815, 147] on input at bounding box center [868, 160] width 228 height 32
type input "S"
type input "E"
type input "Book Here"
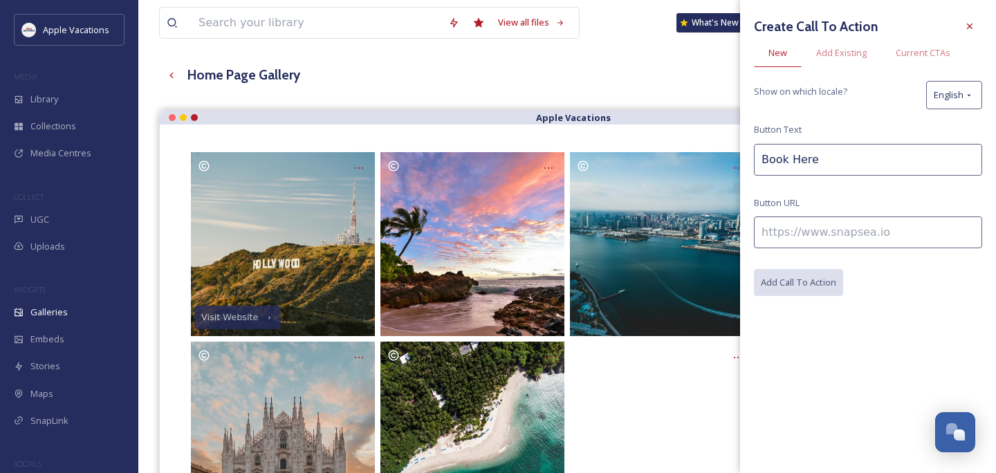
drag, startPoint x: 815, startPoint y: 147, endPoint x: 845, endPoint y: 232, distance: 90.8
click at [845, 232] on input at bounding box center [868, 232] width 228 height 32
type input "[URL][DOMAIN_NAME]"
click at [817, 269] on button "Add Call To Action" at bounding box center [799, 283] width 91 height 28
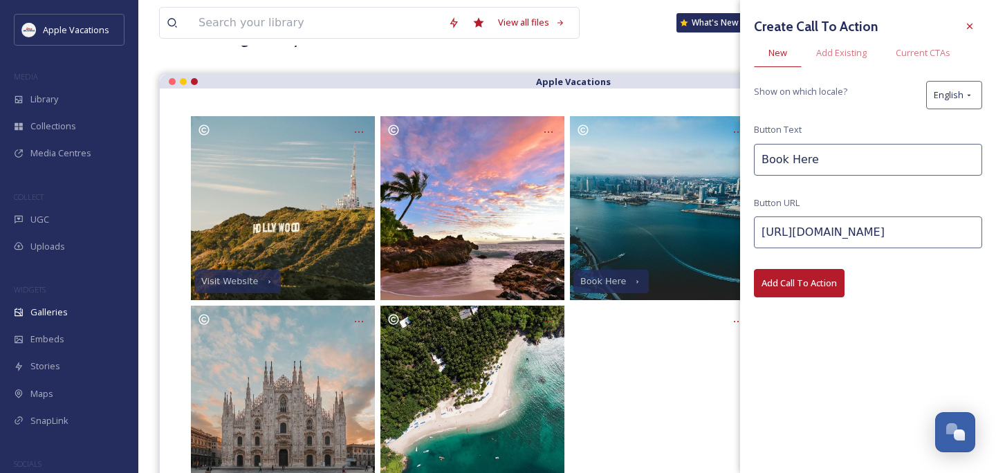
scroll to position [186, 0]
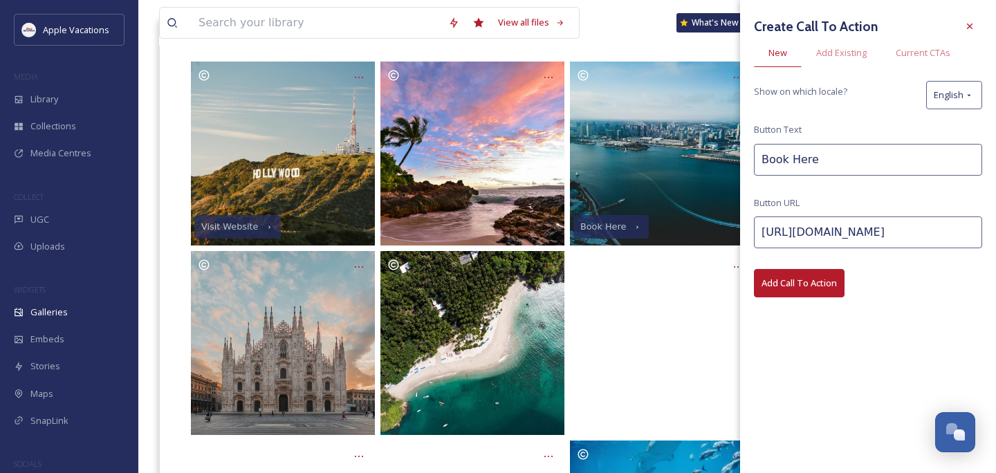
drag, startPoint x: 845, startPoint y: 232, endPoint x: 617, endPoint y: 20, distance: 311.7
click at [617, 20] on div "View all files What's New [PERSON_NAME]" at bounding box center [567, 23] width 816 height 46
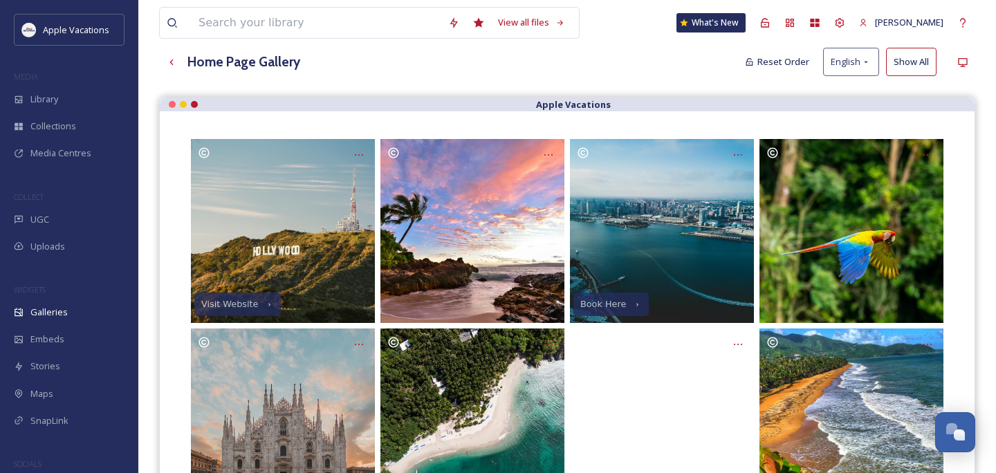
scroll to position [98, 0]
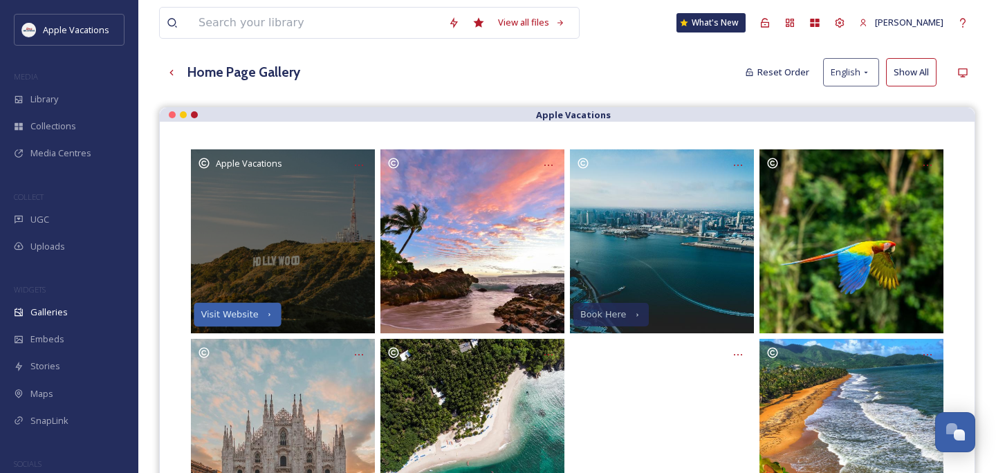
drag, startPoint x: 617, startPoint y: 20, endPoint x: 257, endPoint y: 284, distance: 446.8
click at [257, 303] on div "Visit Website" at bounding box center [237, 315] width 87 height 24
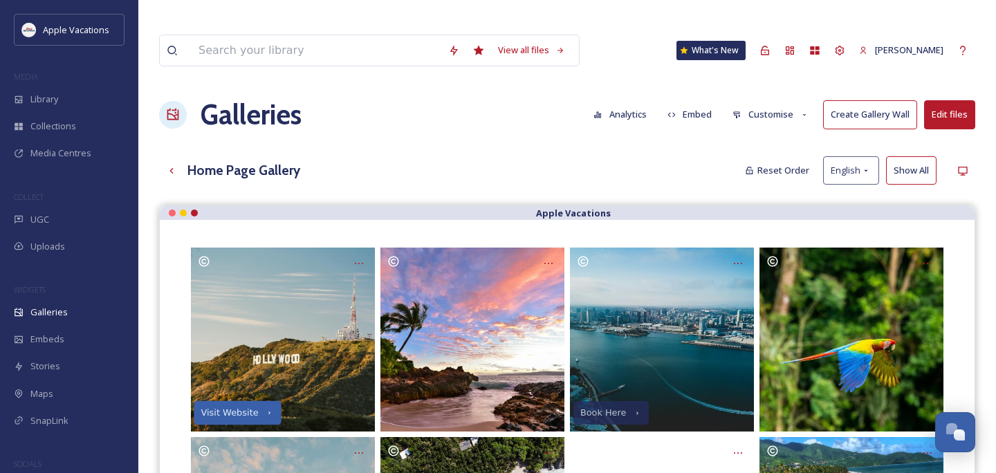
click at [75, 350] on div "Embeds" at bounding box center [69, 339] width 138 height 27
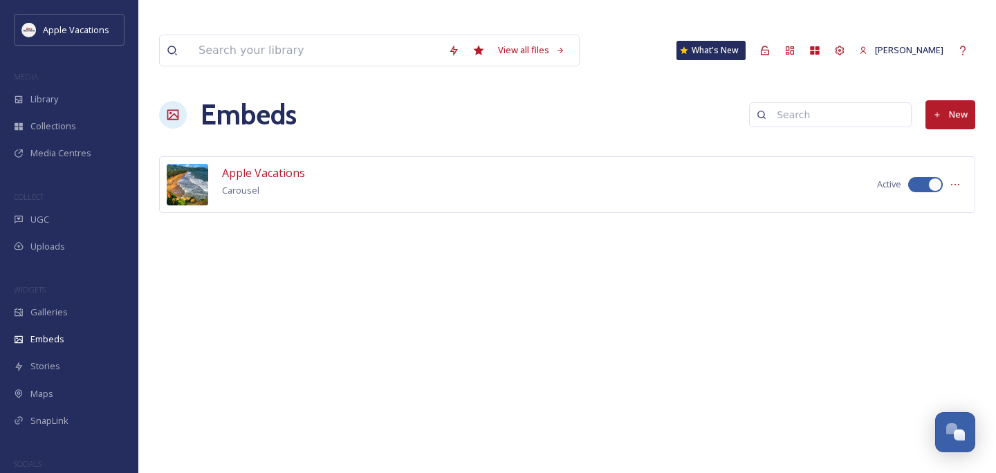
click at [95, 369] on div "Stories" at bounding box center [69, 366] width 138 height 27
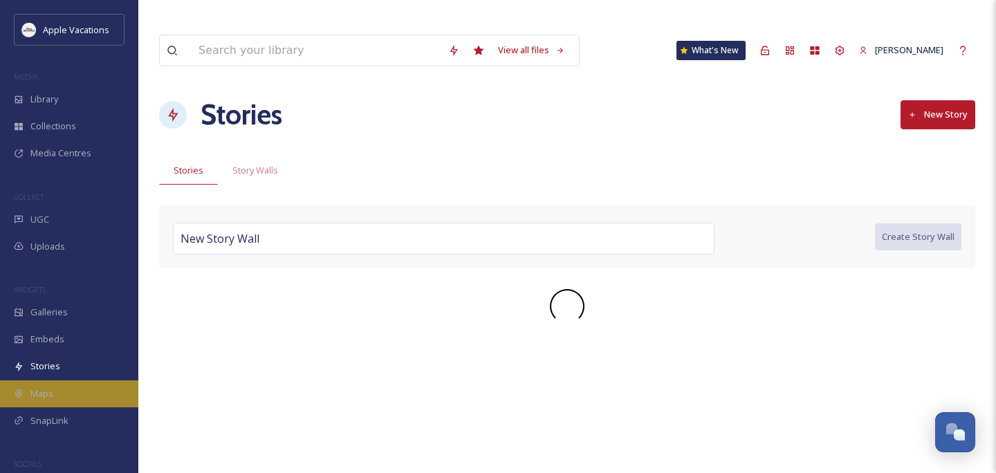
drag, startPoint x: 257, startPoint y: 284, endPoint x: 76, endPoint y: 403, distance: 216.2
click at [76, 403] on div "Maps" at bounding box center [69, 393] width 138 height 27
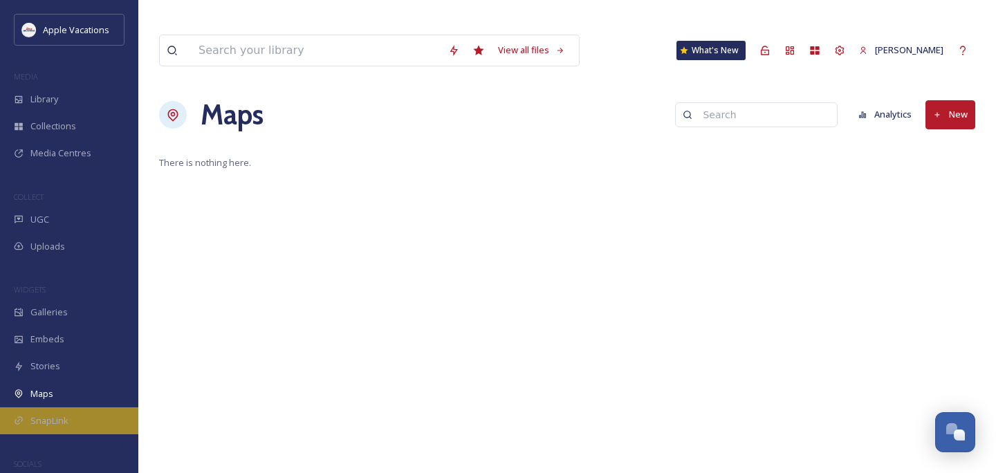
drag, startPoint x: 76, startPoint y: 403, endPoint x: 65, endPoint y: 420, distance: 20.5
click at [65, 420] on span "SnapLink" at bounding box center [49, 420] width 38 height 13
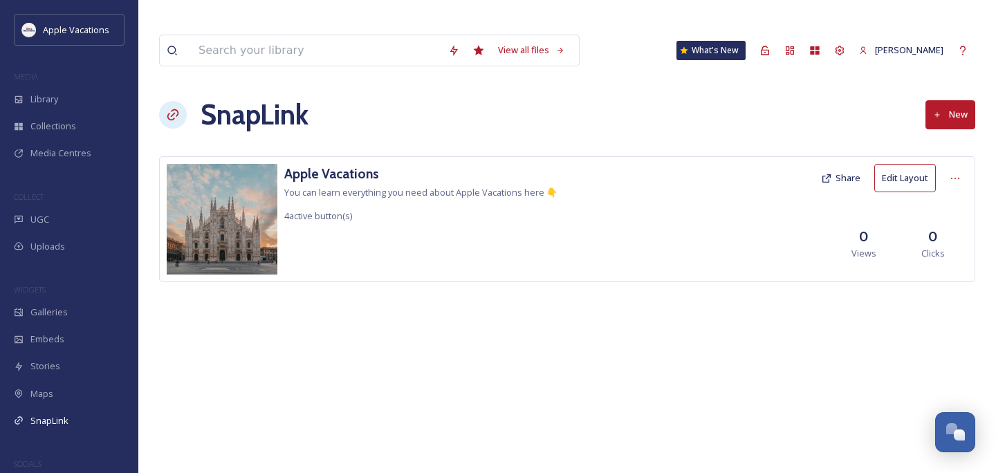
click at [341, 164] on h3 "Apple Vacations" at bounding box center [420, 174] width 273 height 20
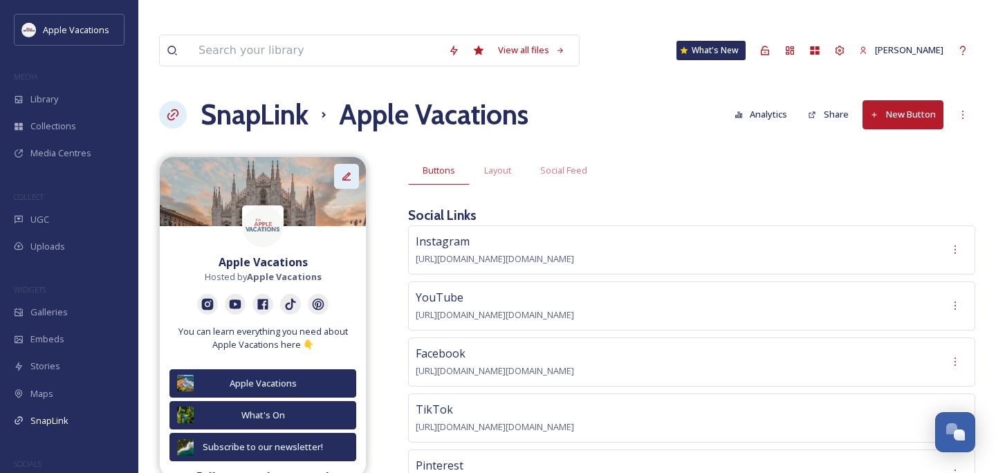
drag, startPoint x: 65, startPoint y: 420, endPoint x: 353, endPoint y: 153, distance: 393.0
click at [353, 164] on div at bounding box center [346, 176] width 25 height 25
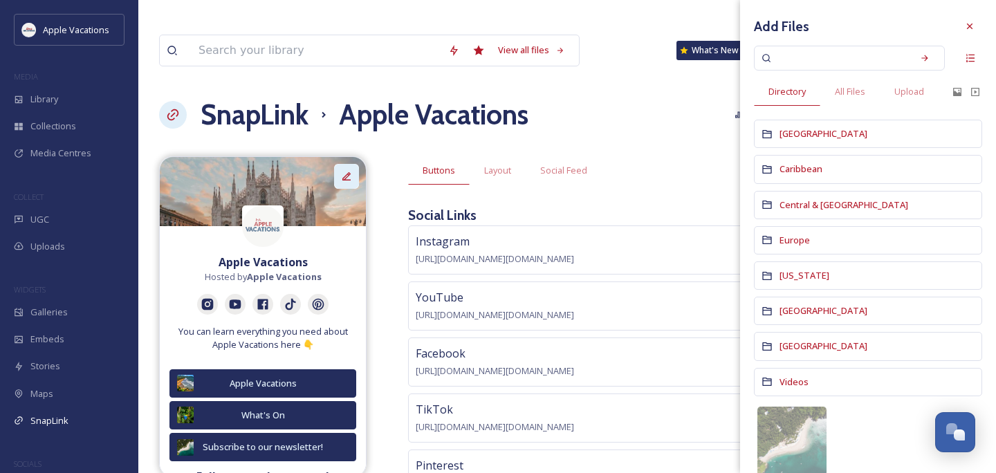
click at [851, 98] on span "All Files" at bounding box center [850, 91] width 30 height 13
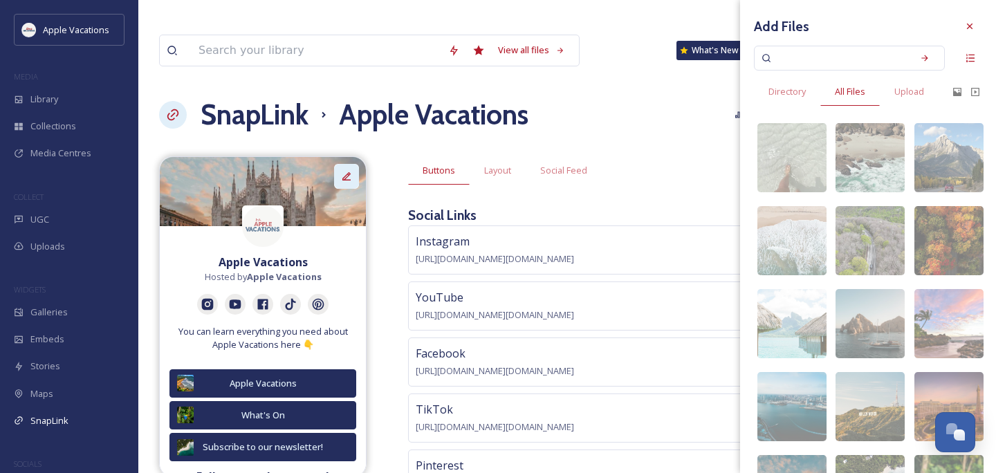
scroll to position [168, 0]
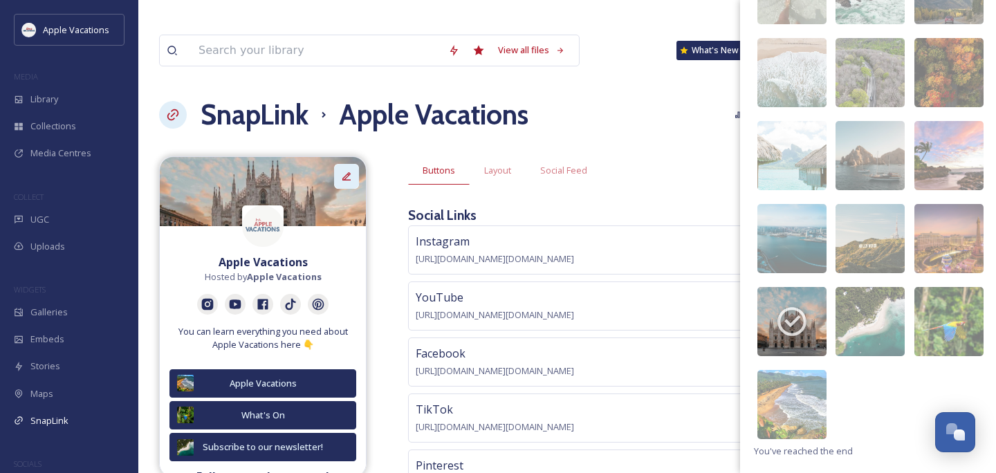
click at [966, 312] on img at bounding box center [948, 321] width 69 height 69
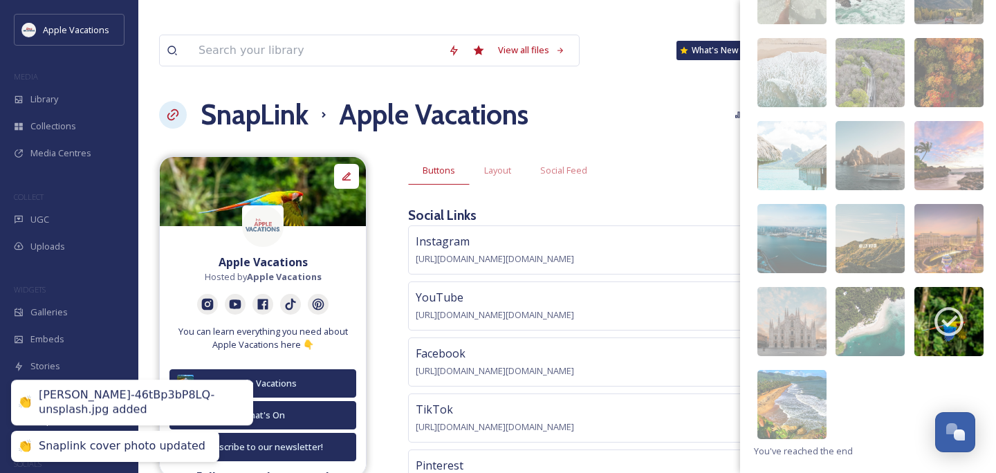
drag, startPoint x: 353, startPoint y: 153, endPoint x: 669, endPoint y: 132, distance: 316.7
click at [669, 156] on div "Buttons Layout Social Feed" at bounding box center [691, 170] width 567 height 28
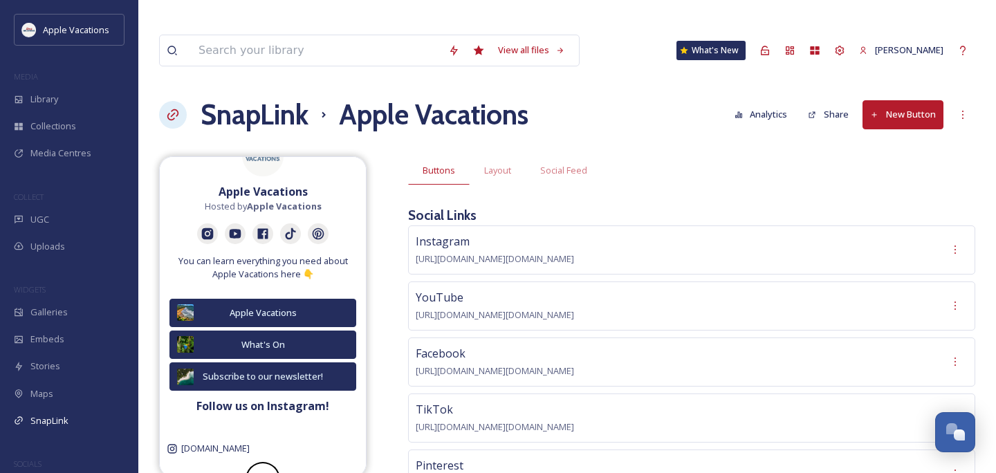
scroll to position [84, 0]
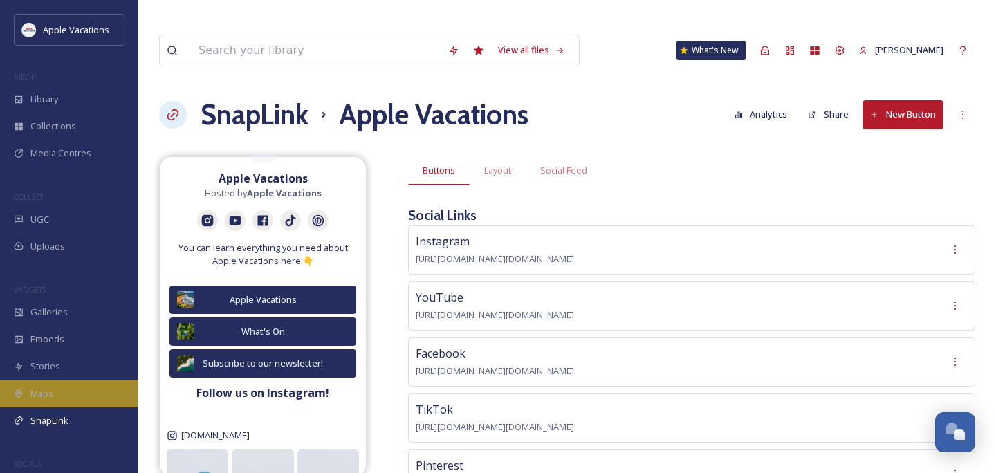
drag, startPoint x: 669, startPoint y: 132, endPoint x: 39, endPoint y: 399, distance: 684.3
click at [39, 399] on span "Maps" at bounding box center [41, 393] width 23 height 13
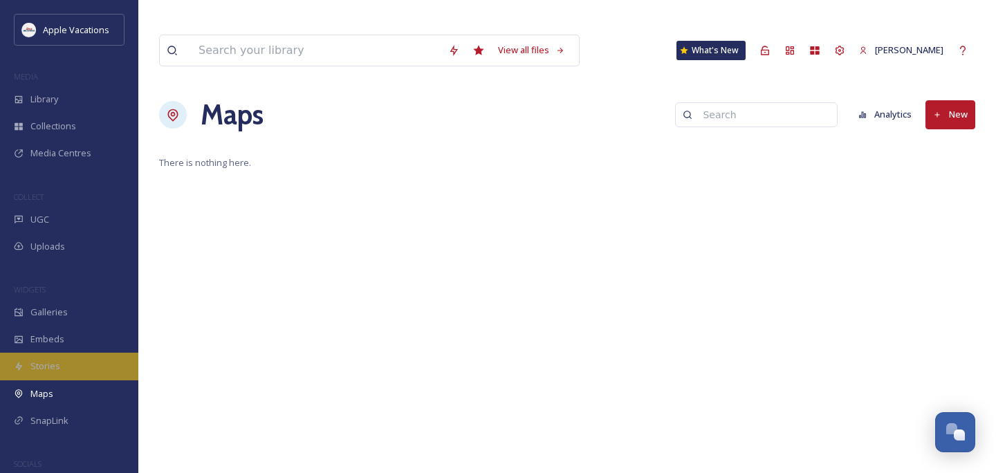
click at [80, 369] on div "Stories" at bounding box center [69, 366] width 138 height 27
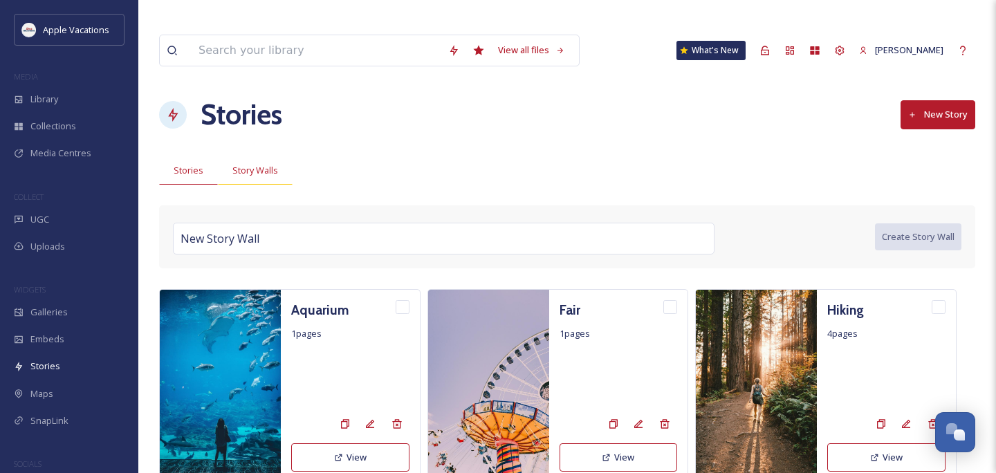
drag, startPoint x: 80, startPoint y: 369, endPoint x: 266, endPoint y: 142, distance: 293.8
click at [266, 164] on span "Story Walls" at bounding box center [255, 170] width 46 height 13
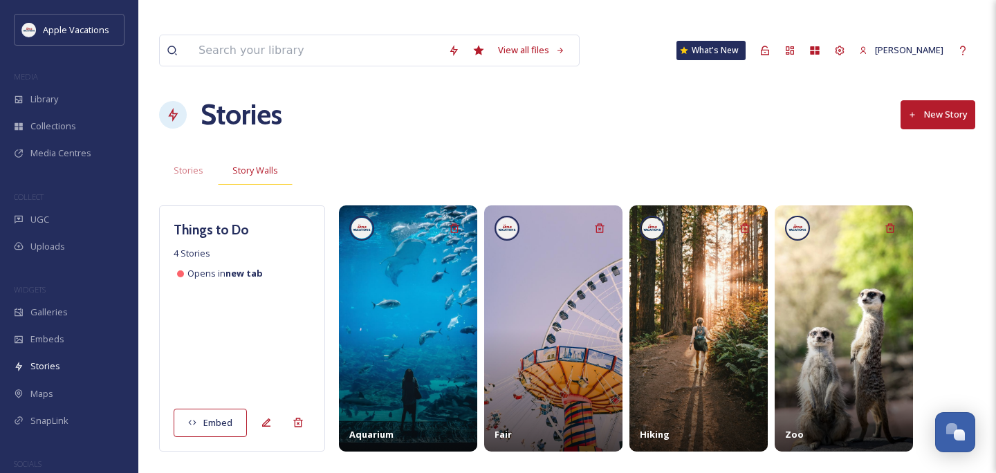
click at [266, 418] on icon at bounding box center [266, 422] width 8 height 8
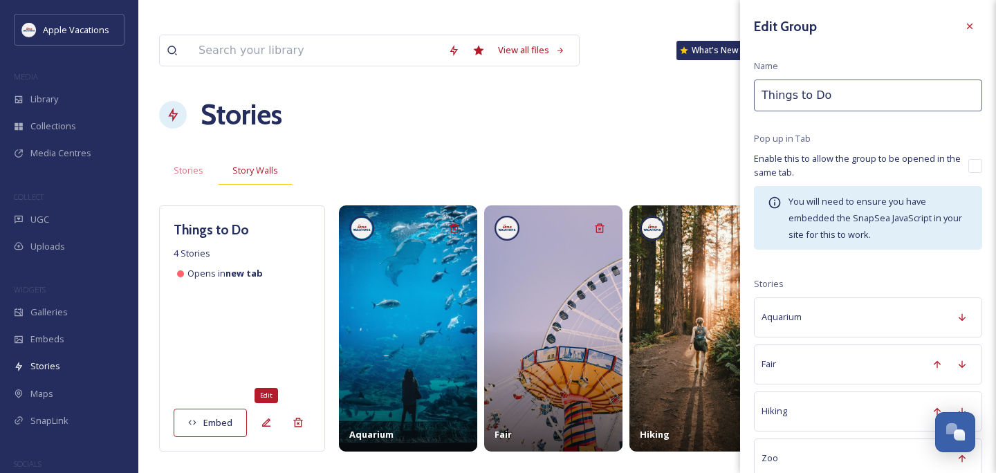
click at [856, 104] on input "Things to Do" at bounding box center [868, 96] width 228 height 32
drag, startPoint x: 266, startPoint y: 142, endPoint x: 861, endPoint y: 100, distance: 596.3
click at [861, 100] on input "Things to Do In [GEOGRAPHIC_DATA]" at bounding box center [868, 96] width 228 height 32
type input "Things to Do In [GEOGRAPHIC_DATA]"
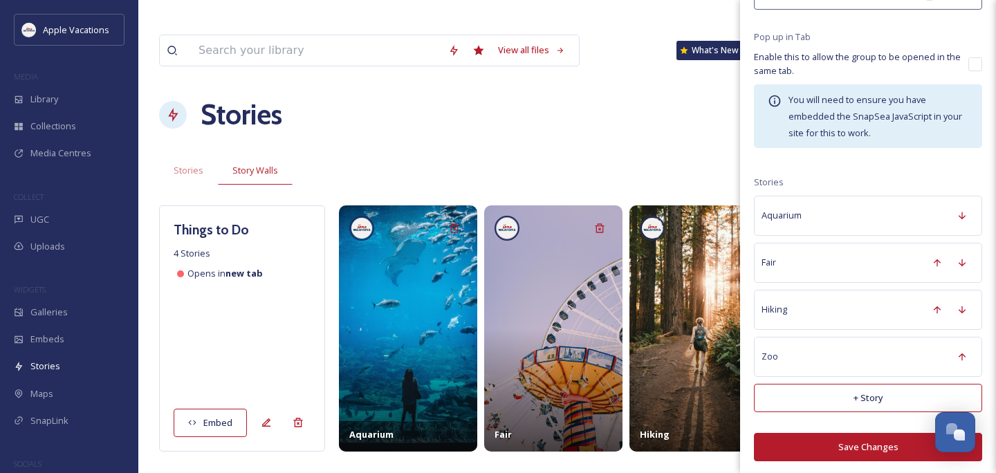
drag, startPoint x: 861, startPoint y: 100, endPoint x: 838, endPoint y: 440, distance: 341.1
click at [838, 440] on button "Save Changes" at bounding box center [868, 447] width 228 height 28
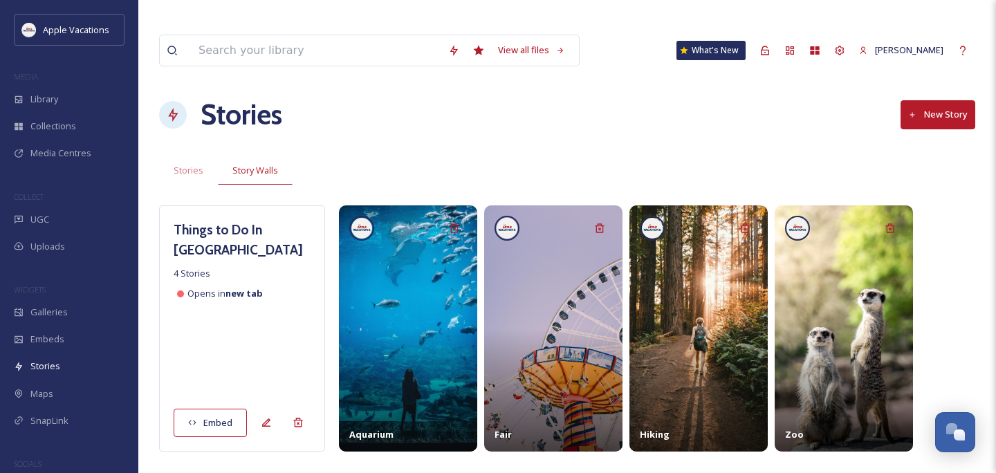
click at [22, 409] on div "SnapLink" at bounding box center [69, 420] width 138 height 27
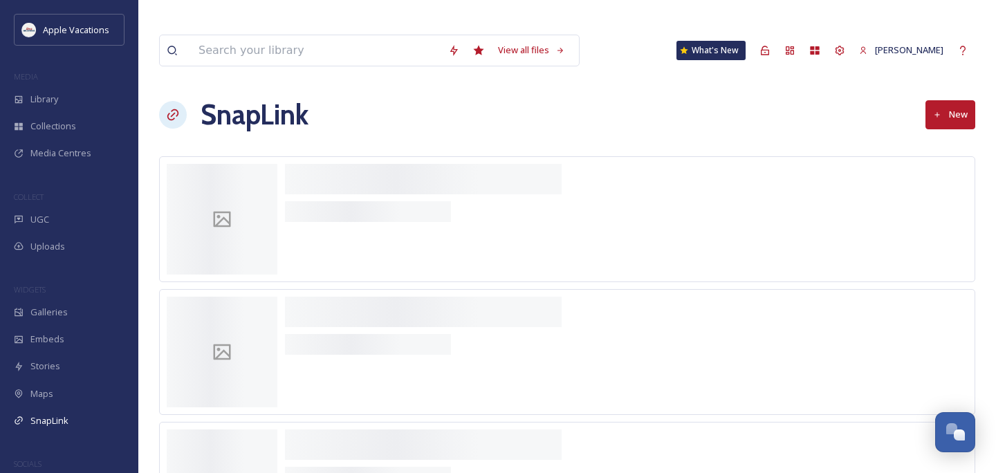
click at [34, 405] on div "Maps" at bounding box center [69, 393] width 138 height 27
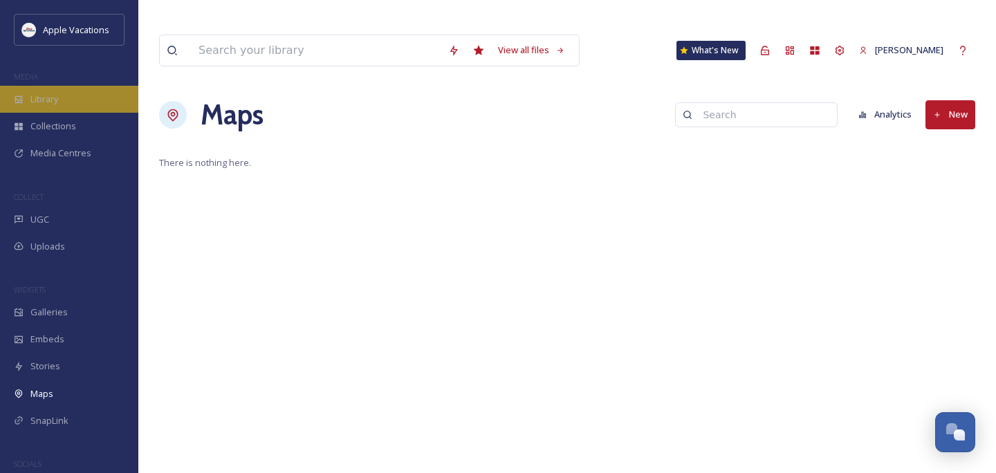
drag, startPoint x: 838, startPoint y: 440, endPoint x: 56, endPoint y: 105, distance: 850.2
click at [56, 105] on div "Library" at bounding box center [69, 99] width 138 height 27
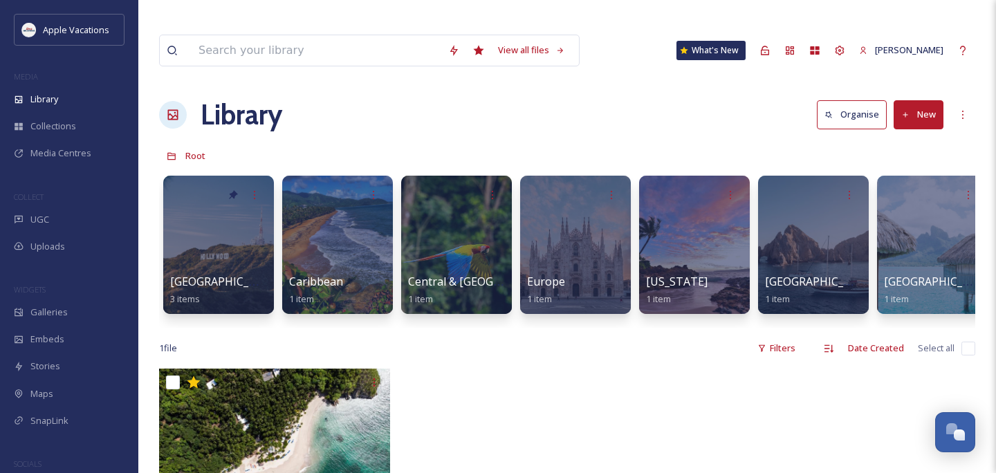
click at [73, 122] on span "Collections" at bounding box center [53, 126] width 46 height 13
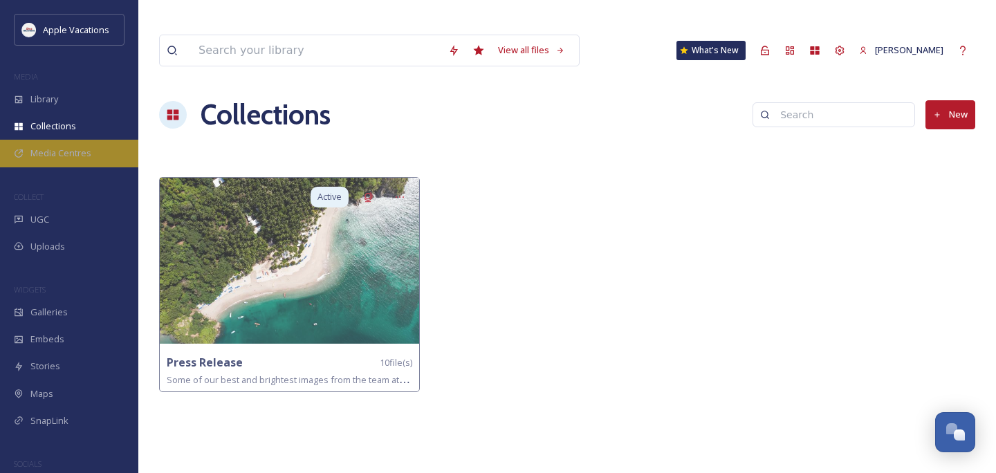
drag, startPoint x: 56, startPoint y: 105, endPoint x: 66, endPoint y: 148, distance: 44.1
click at [66, 148] on span "Media Centres" at bounding box center [60, 153] width 61 height 13
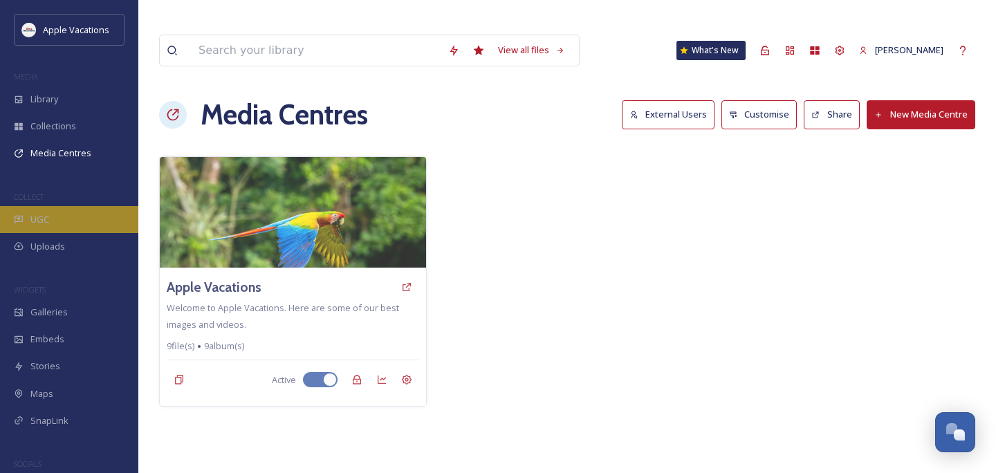
drag, startPoint x: 66, startPoint y: 148, endPoint x: 52, endPoint y: 219, distance: 72.0
click at [52, 219] on div "UGC" at bounding box center [69, 219] width 138 height 27
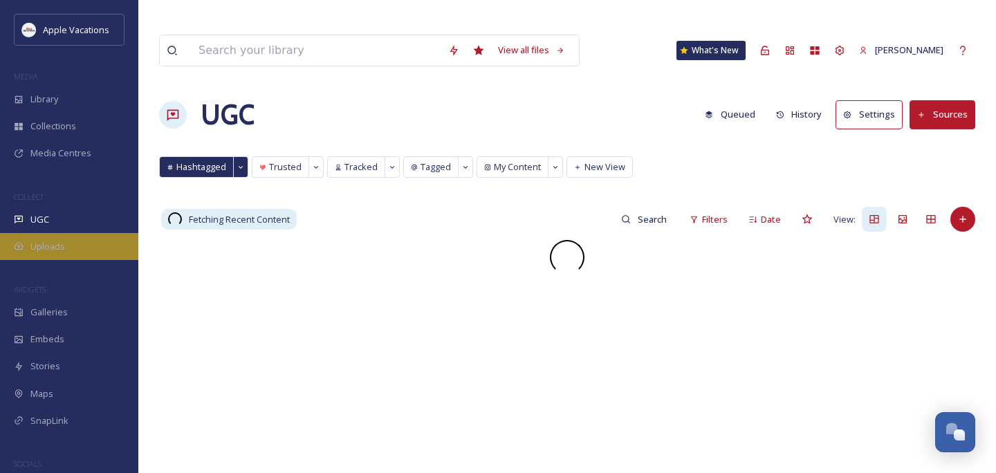
drag, startPoint x: 52, startPoint y: 219, endPoint x: 57, endPoint y: 250, distance: 31.5
click at [57, 250] on span "Uploads" at bounding box center [47, 246] width 35 height 13
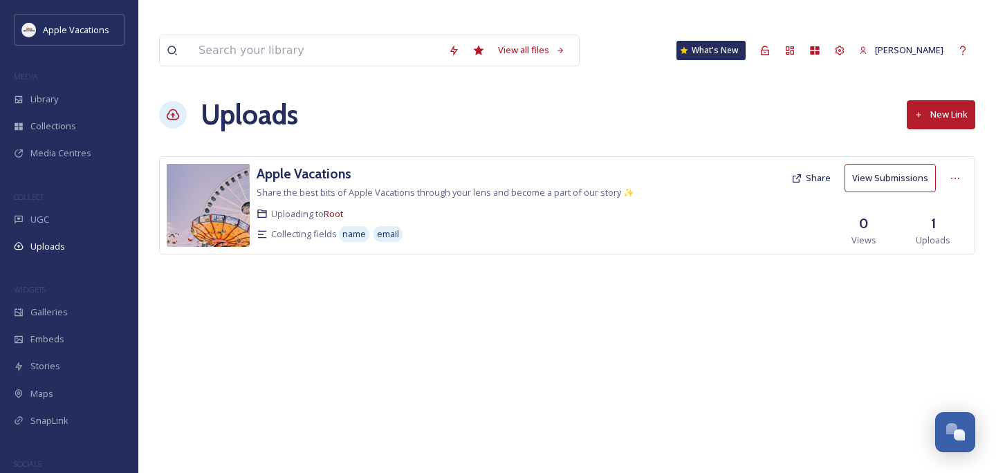
click at [95, 302] on div "Galleries" at bounding box center [69, 312] width 138 height 27
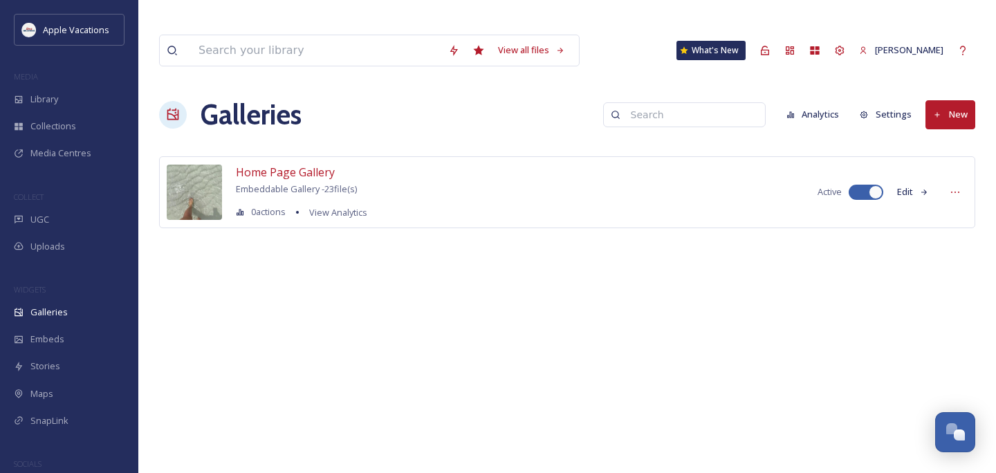
click at [86, 213] on div "UGC" at bounding box center [69, 219] width 138 height 27
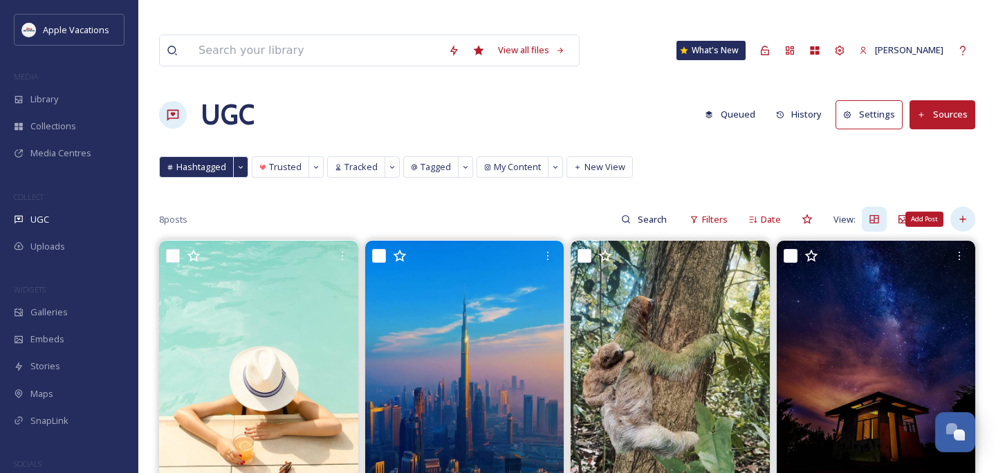
drag, startPoint x: 57, startPoint y: 250, endPoint x: 960, endPoint y: 188, distance: 905.3
click at [960, 214] on icon at bounding box center [962, 219] width 11 height 11
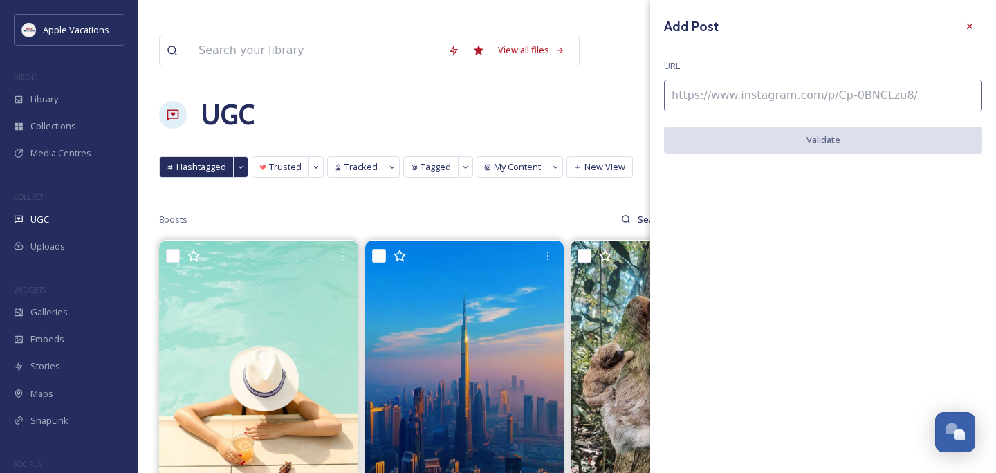
drag, startPoint x: 960, startPoint y: 188, endPoint x: 865, endPoint y: 106, distance: 125.5
click at [865, 106] on input at bounding box center [823, 96] width 318 height 32
paste input "[URL][DOMAIN_NAME]"
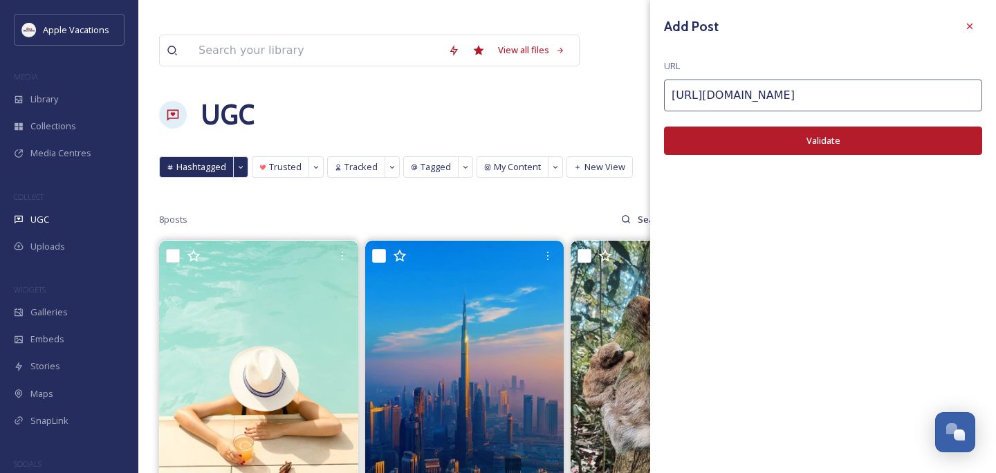
scroll to position [0, 33]
type input "[URL][DOMAIN_NAME]"
drag, startPoint x: 865, startPoint y: 106, endPoint x: 836, endPoint y: 143, distance: 47.3
click at [836, 143] on button "Validate" at bounding box center [823, 141] width 318 height 28
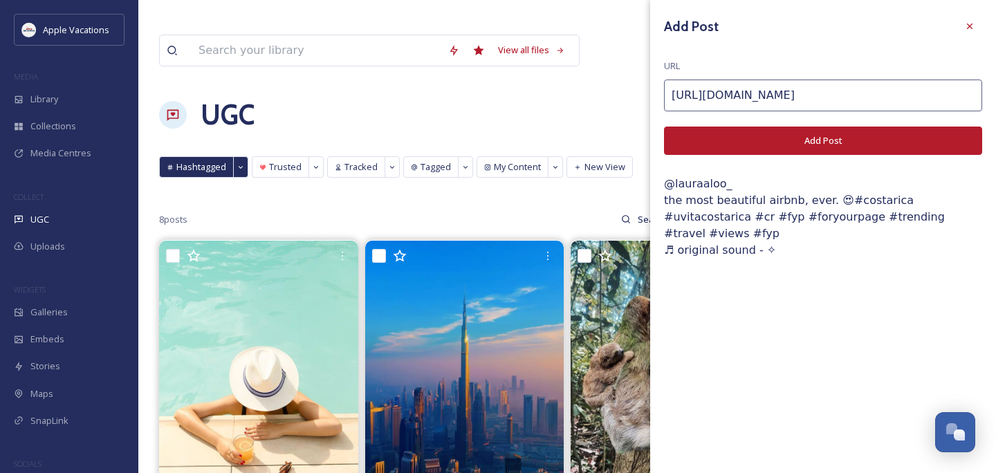
click at [836, 143] on button "Add Post" at bounding box center [823, 141] width 318 height 28
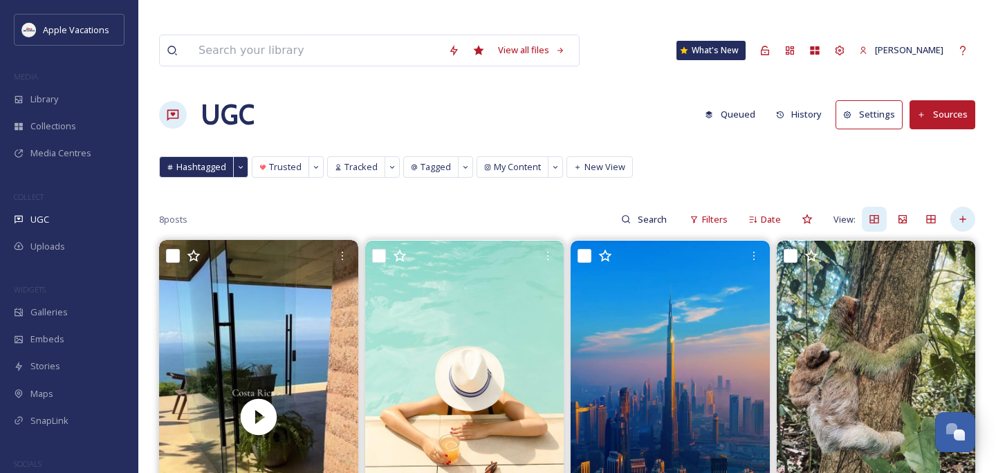
drag, startPoint x: 836, startPoint y: 143, endPoint x: 968, endPoint y: 192, distance: 140.9
click at [968, 207] on div at bounding box center [962, 219] width 25 height 25
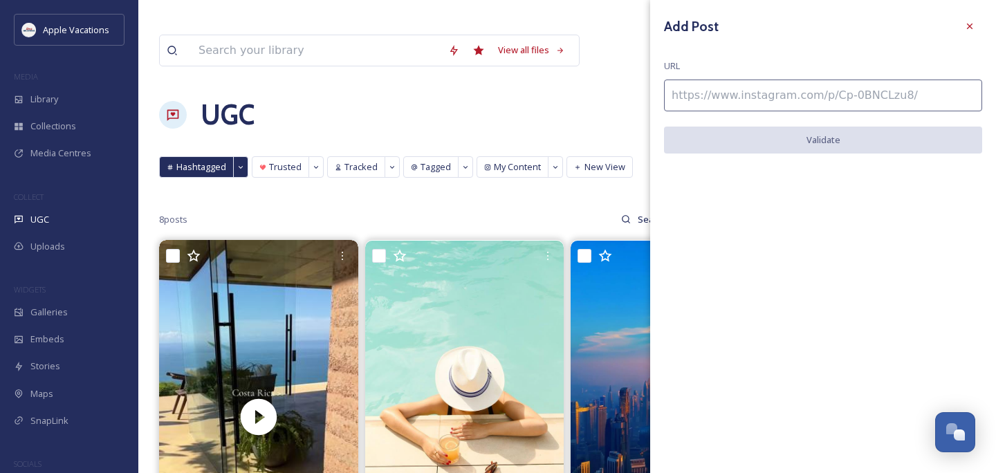
drag, startPoint x: 968, startPoint y: 192, endPoint x: 846, endPoint y: 90, distance: 159.6
click at [846, 90] on input at bounding box center [823, 96] width 318 height 32
paste input "[URL][DOMAIN_NAME]"
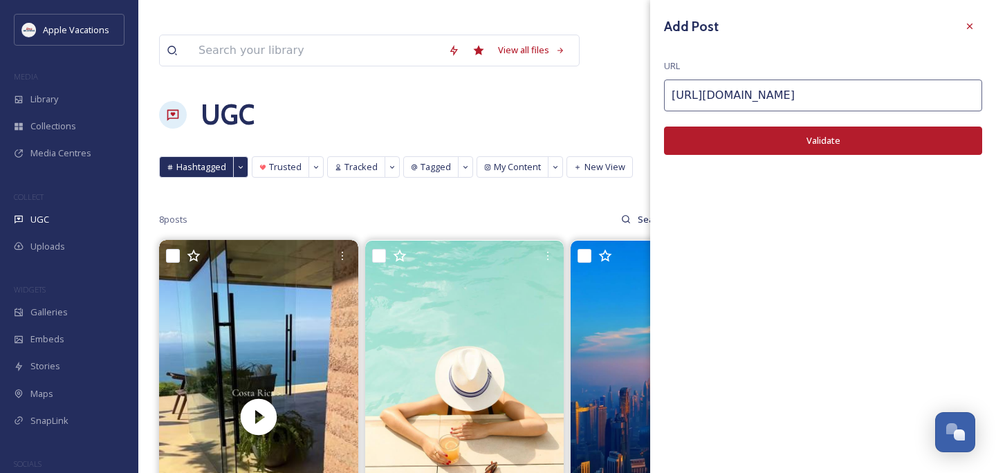
type input "[URL][DOMAIN_NAME]"
click at [784, 141] on button "Validate" at bounding box center [823, 141] width 318 height 28
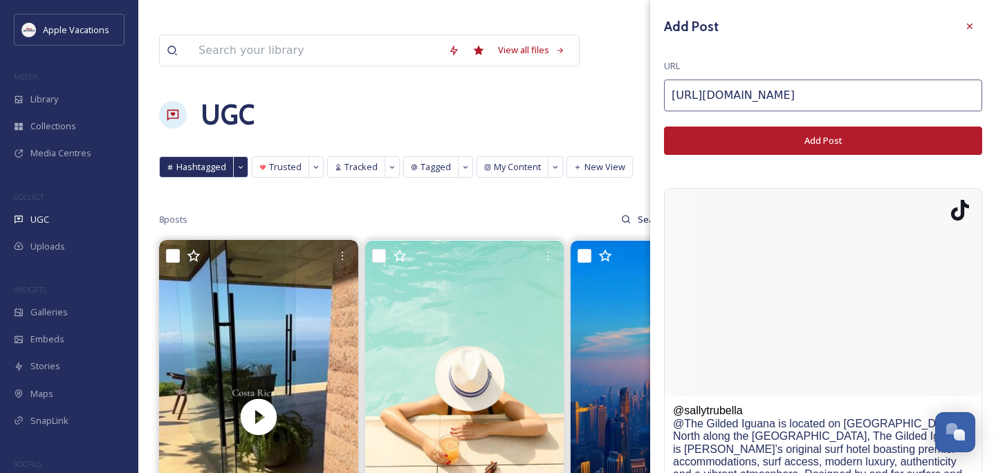
drag, startPoint x: 846, startPoint y: 90, endPoint x: 785, endPoint y: 142, distance: 80.0
click at [785, 142] on button "Add Post" at bounding box center [823, 141] width 318 height 28
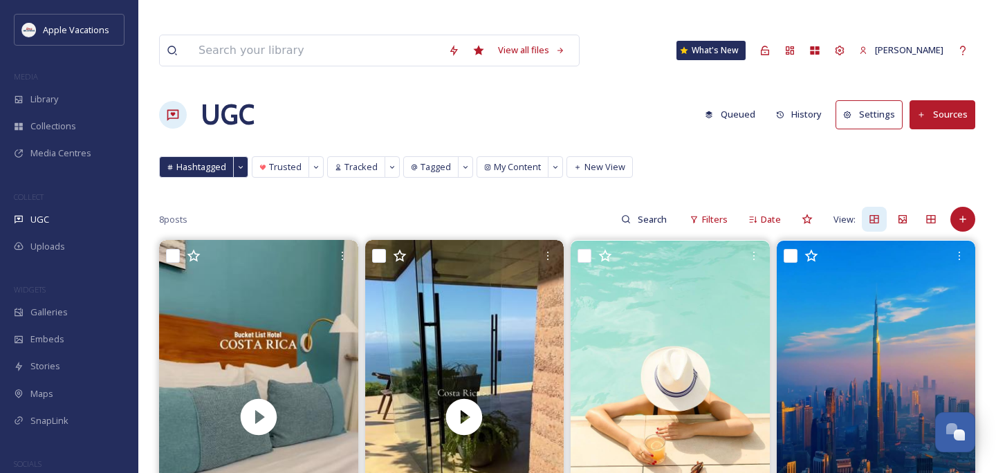
click at [956, 207] on div at bounding box center [962, 219] width 25 height 25
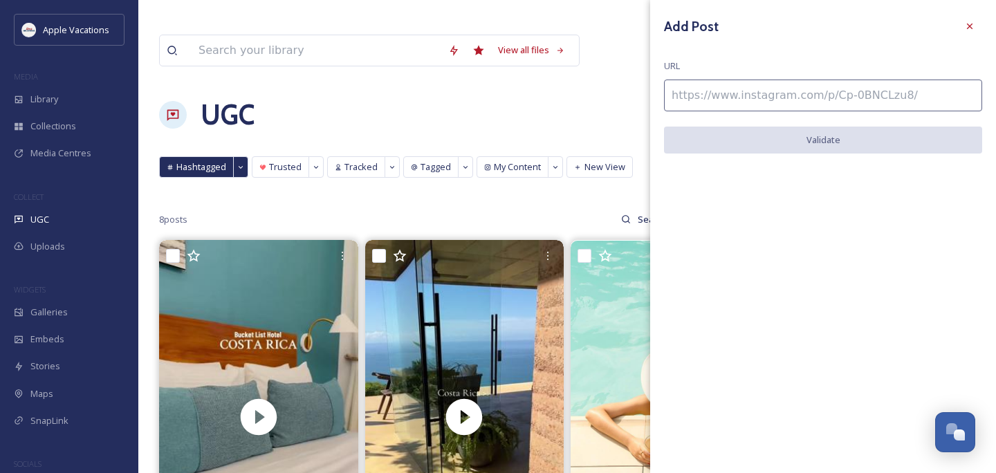
click at [885, 95] on input at bounding box center [823, 96] width 318 height 32
paste input "[URL][DOMAIN_NAME][DOMAIN_NAME][PERSON_NAME]"
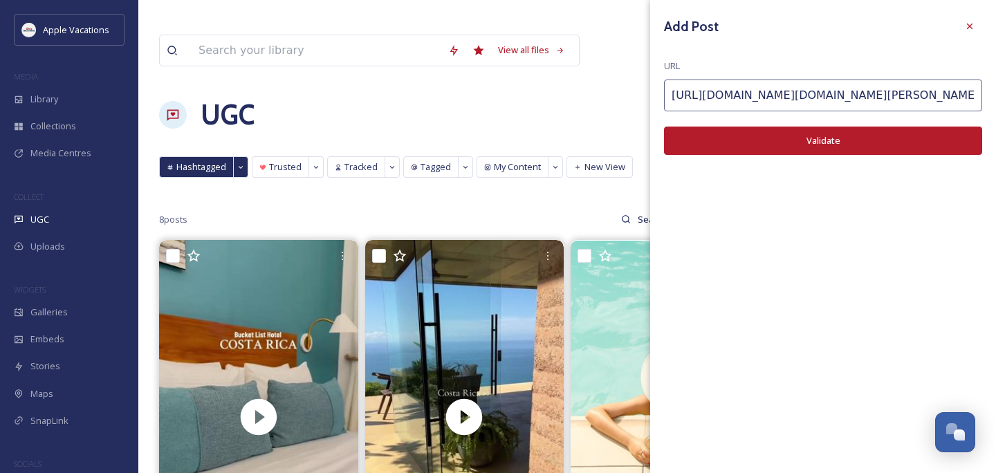
scroll to position [0, 34]
type input "[URL][DOMAIN_NAME][DOMAIN_NAME][PERSON_NAME]"
click at [856, 152] on button "Validate" at bounding box center [823, 141] width 318 height 28
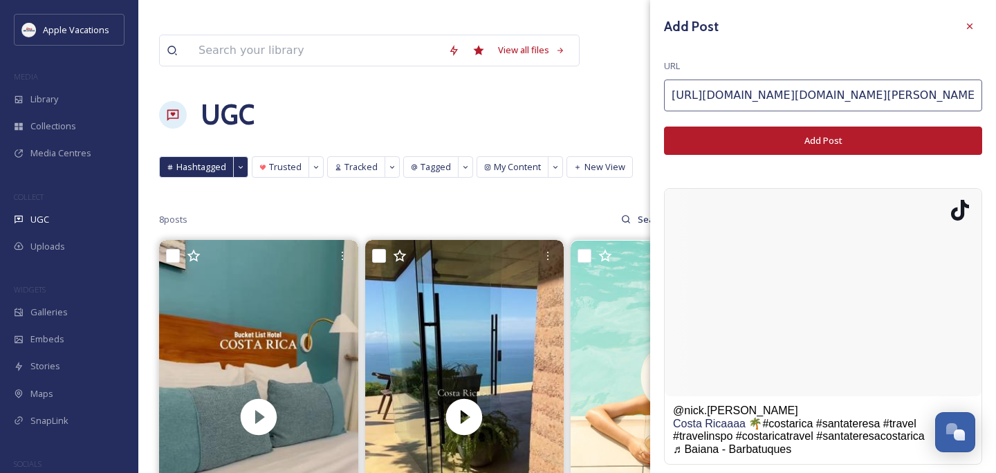
drag, startPoint x: 785, startPoint y: 142, endPoint x: 854, endPoint y: 141, distance: 69.2
click at [854, 141] on button "Add Post" at bounding box center [823, 141] width 318 height 28
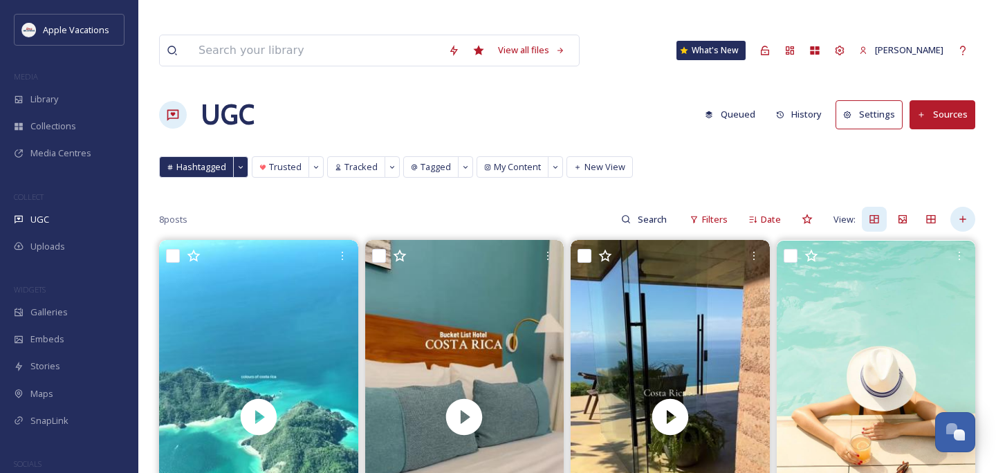
drag, startPoint x: 854, startPoint y: 141, endPoint x: 964, endPoint y: 189, distance: 120.1
click at [964, 214] on icon at bounding box center [962, 219] width 11 height 11
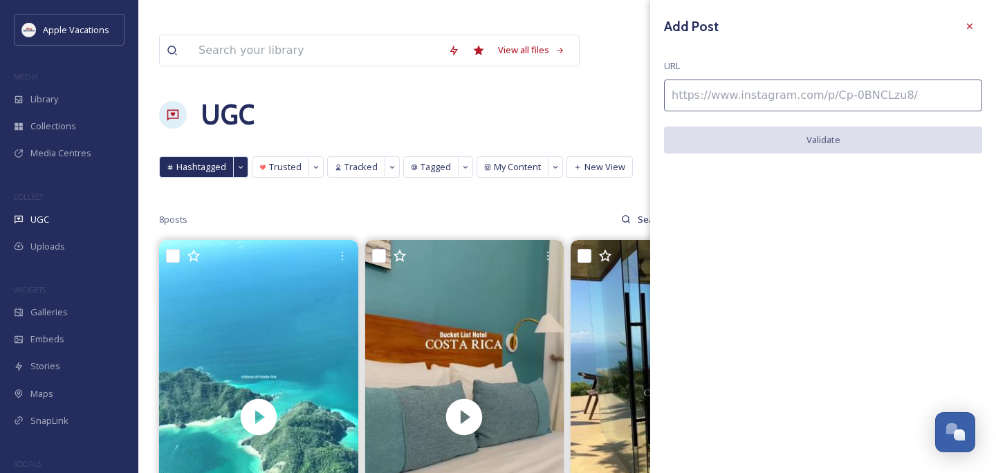
click at [865, 112] on div "Add Post URL Validate" at bounding box center [823, 94] width 346 height 188
paste input "[URL][DOMAIN_NAME]"
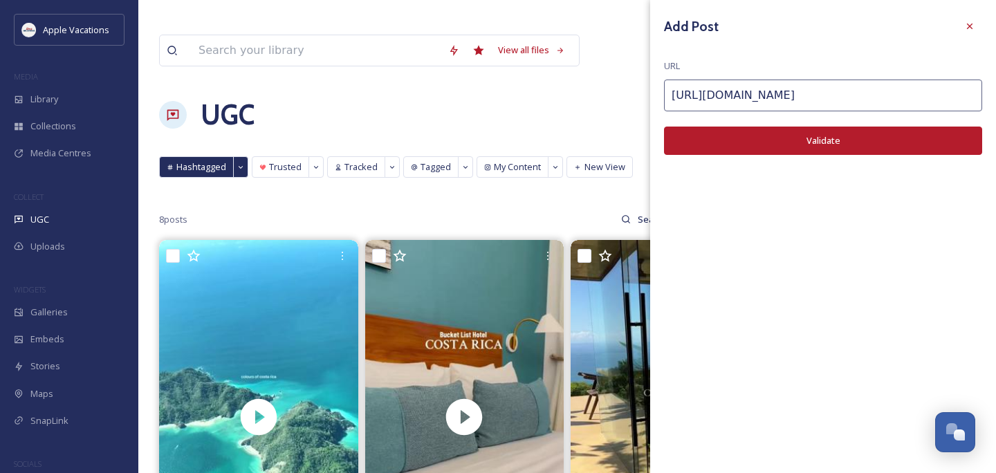
scroll to position [0, 40]
type input "[URL][DOMAIN_NAME]"
click at [822, 142] on button "Validate" at bounding box center [823, 141] width 318 height 28
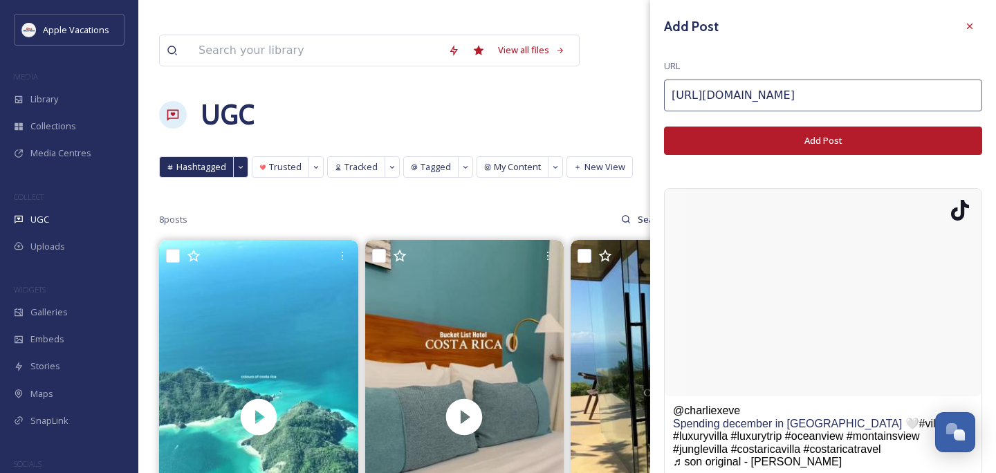
drag, startPoint x: 964, startPoint y: 189, endPoint x: 822, endPoint y: 143, distance: 149.2
click at [822, 143] on button "Add Post" at bounding box center [823, 141] width 318 height 28
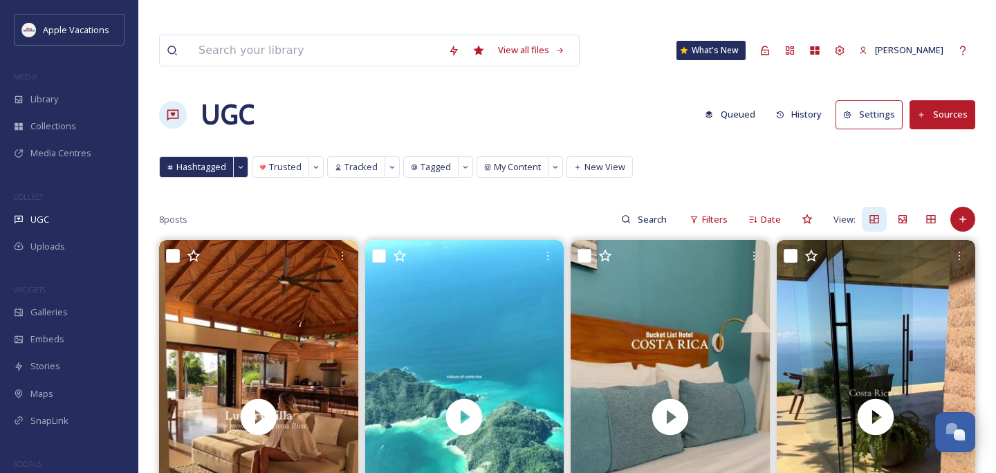
click at [963, 216] on icon at bounding box center [962, 219] width 6 height 6
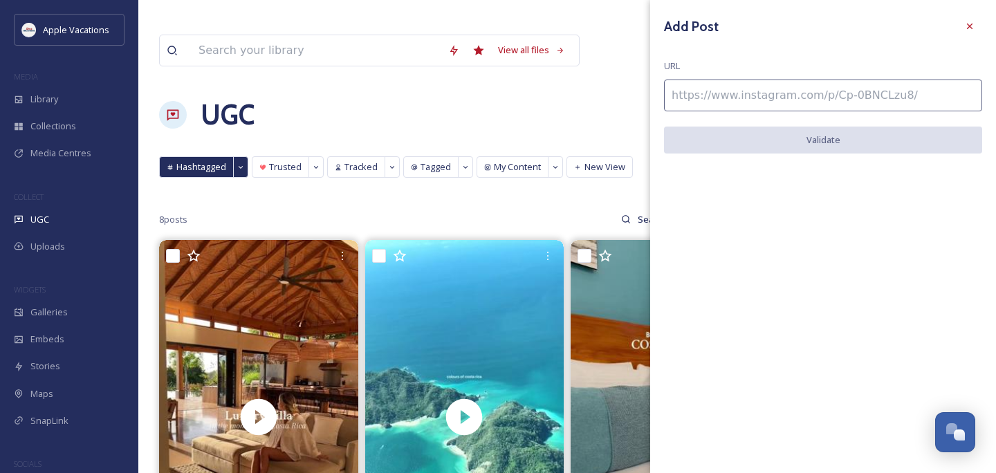
click at [874, 94] on input at bounding box center [823, 96] width 318 height 32
paste input "[URL][DOMAIN_NAME][PERSON_NAME][DOMAIN_NAME][PERSON_NAME]"
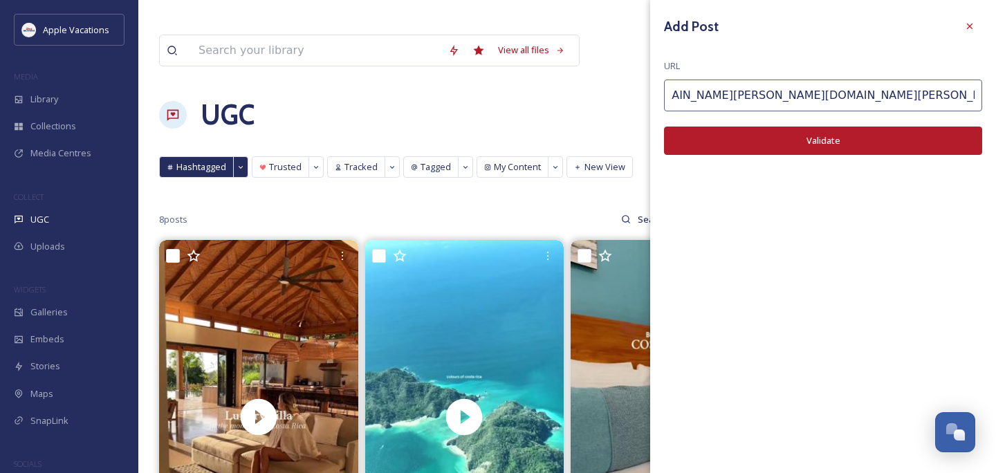
type input "[URL][DOMAIN_NAME][PERSON_NAME][DOMAIN_NAME][PERSON_NAME]"
drag, startPoint x: 822, startPoint y: 143, endPoint x: 838, endPoint y: 131, distance: 19.2
click at [838, 131] on button "Validate" at bounding box center [823, 141] width 318 height 28
drag, startPoint x: 838, startPoint y: 131, endPoint x: 830, endPoint y: 141, distance: 12.3
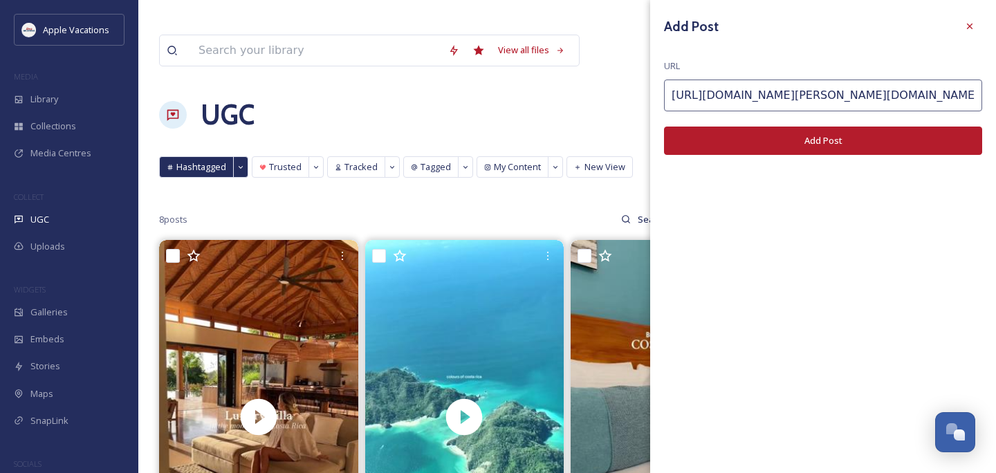
click at [830, 141] on button "Add Post" at bounding box center [823, 141] width 318 height 28
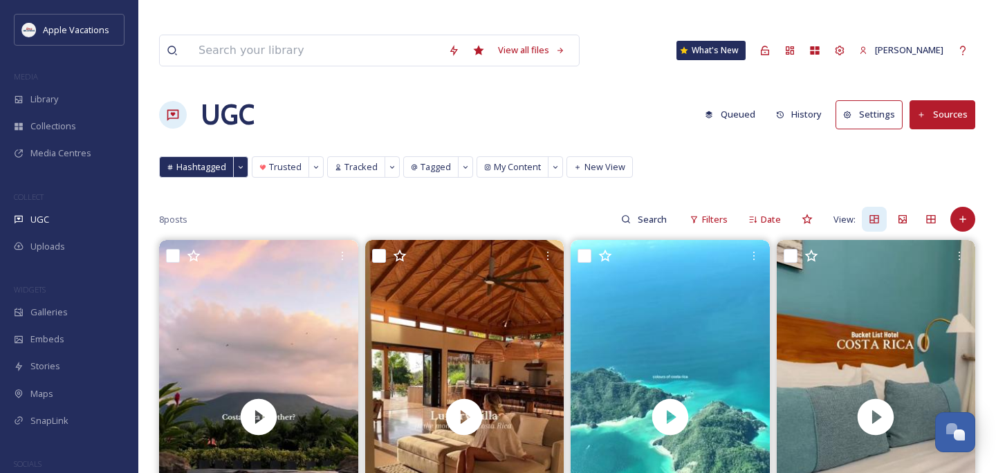
click at [646, 34] on div "View all files What's New [PERSON_NAME]" at bounding box center [567, 51] width 816 height 46
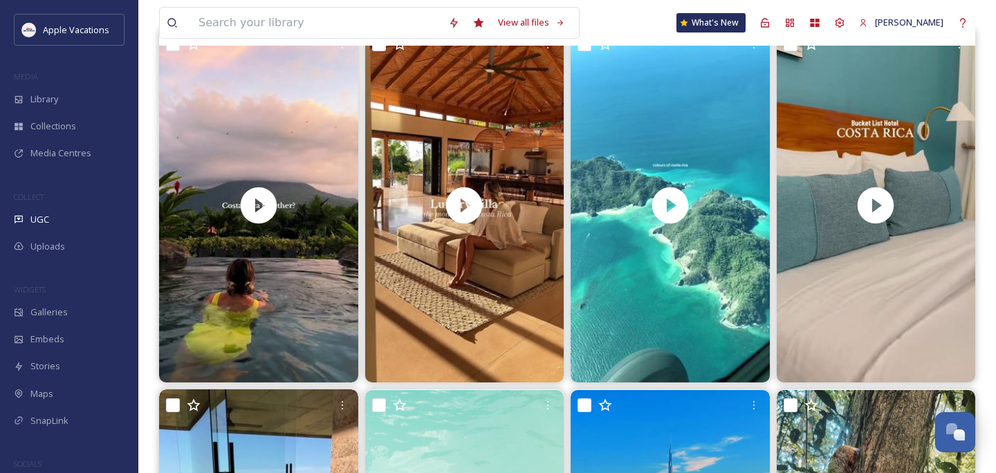
scroll to position [54, 0]
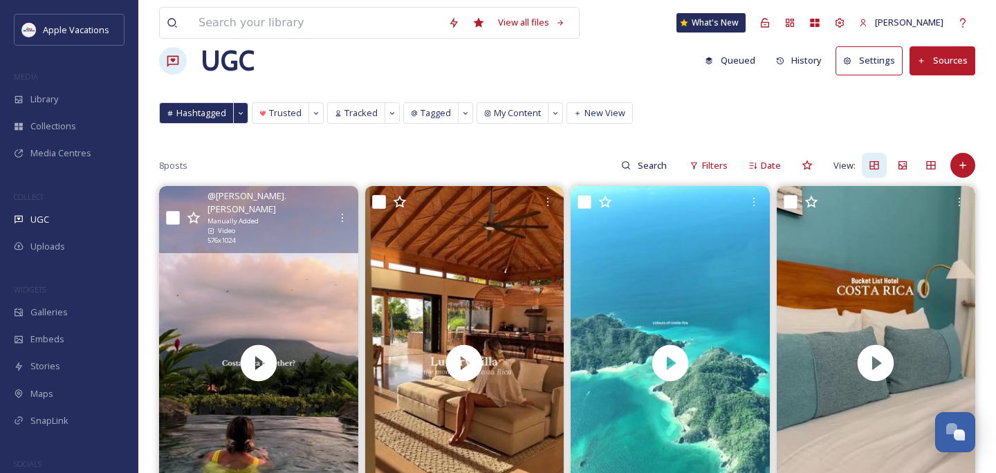
click at [174, 186] on div "@ [PERSON_NAME].[PERSON_NAME] Manually Added Video 576 x 1024" at bounding box center [258, 219] width 199 height 67
drag, startPoint x: 646, startPoint y: 34, endPoint x: 173, endPoint y: 184, distance: 496.3
click at [173, 211] on input "checkbox" at bounding box center [173, 218] width 14 height 14
checkbox input "true"
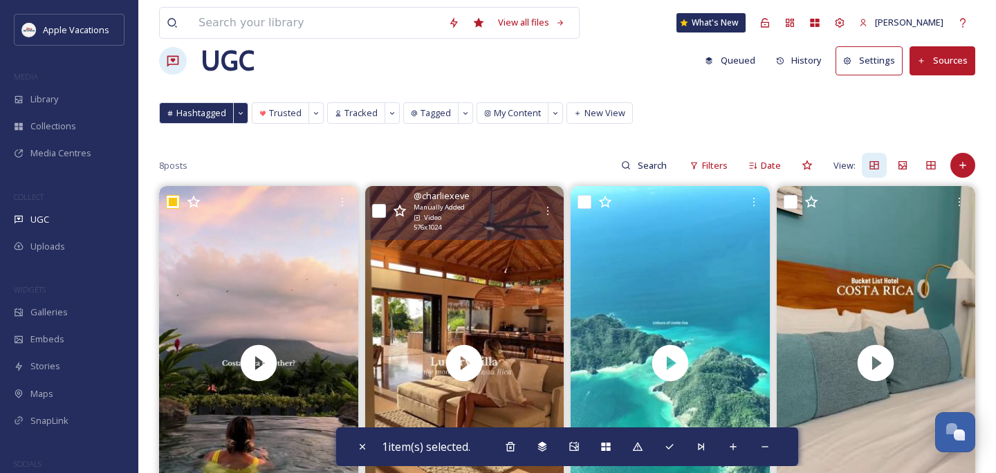
drag, startPoint x: 173, startPoint y: 184, endPoint x: 378, endPoint y: 175, distance: 204.9
click at [378, 186] on div "@ charliexeve Manually Added Video 576 x 1024" at bounding box center [464, 212] width 199 height 53
drag, startPoint x: 378, startPoint y: 175, endPoint x: 586, endPoint y: 178, distance: 208.2
click at [586, 195] on input "checkbox" at bounding box center [584, 202] width 14 height 14
checkbox input "true"
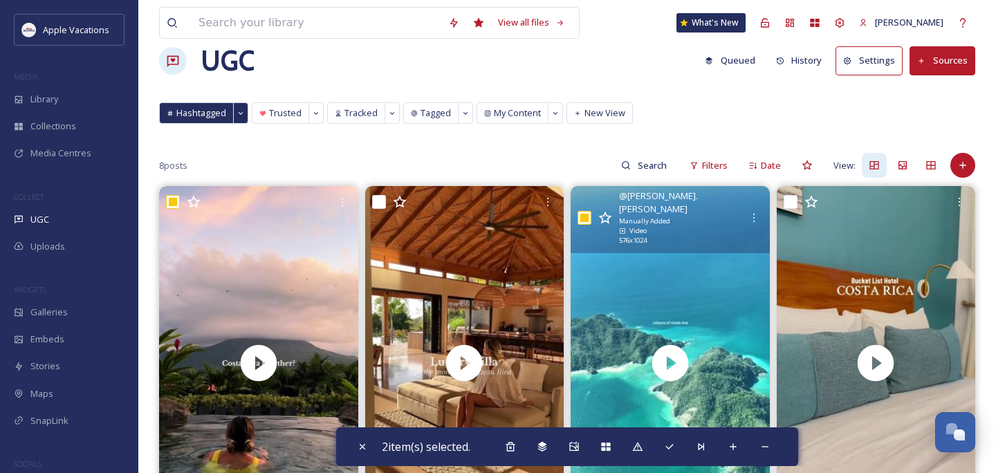
drag, startPoint x: 586, startPoint y: 178, endPoint x: 380, endPoint y: 175, distance: 205.4
click at [380, 186] on div at bounding box center [464, 203] width 199 height 35
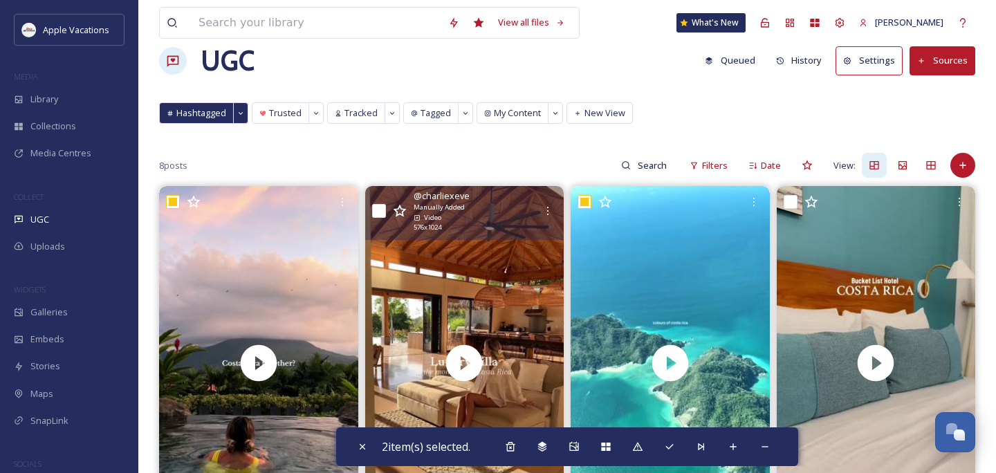
click at [793, 186] on div at bounding box center [876, 203] width 199 height 35
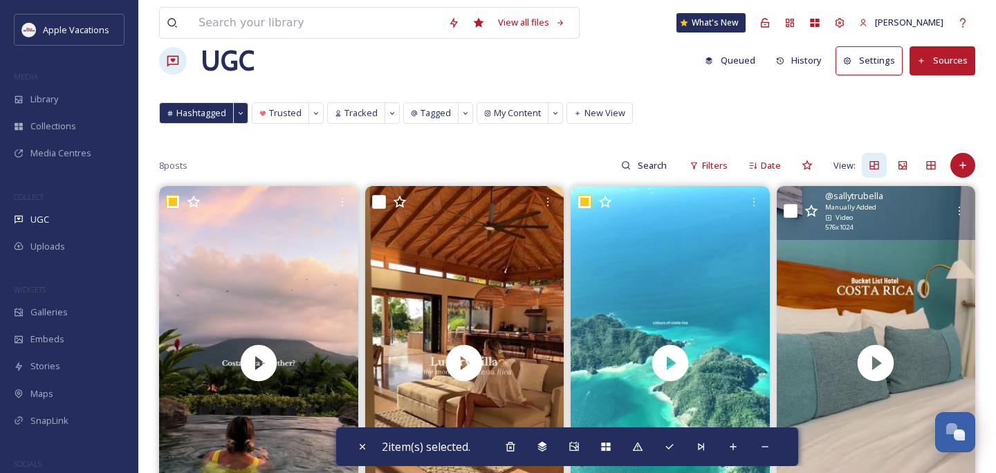
click at [793, 204] on input "checkbox" at bounding box center [791, 211] width 14 height 14
checkbox input "true"
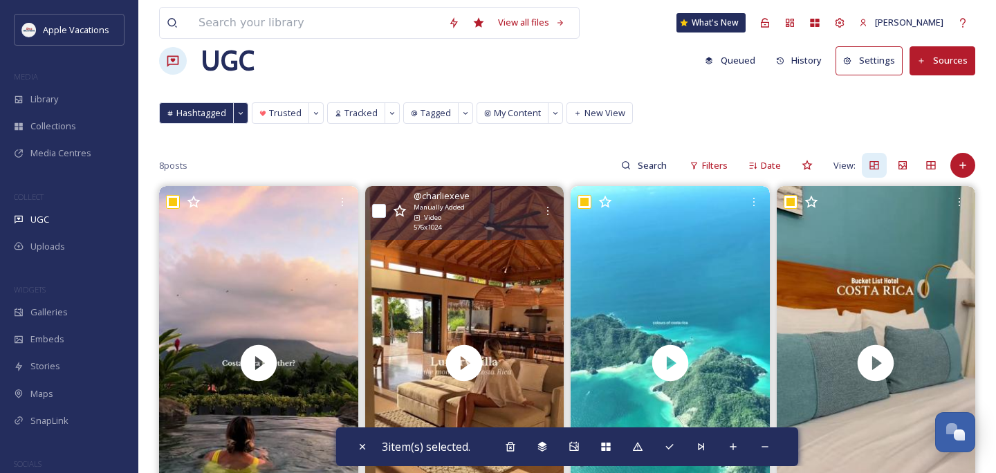
click at [377, 204] on input "checkbox" at bounding box center [379, 211] width 14 height 14
checkbox input "true"
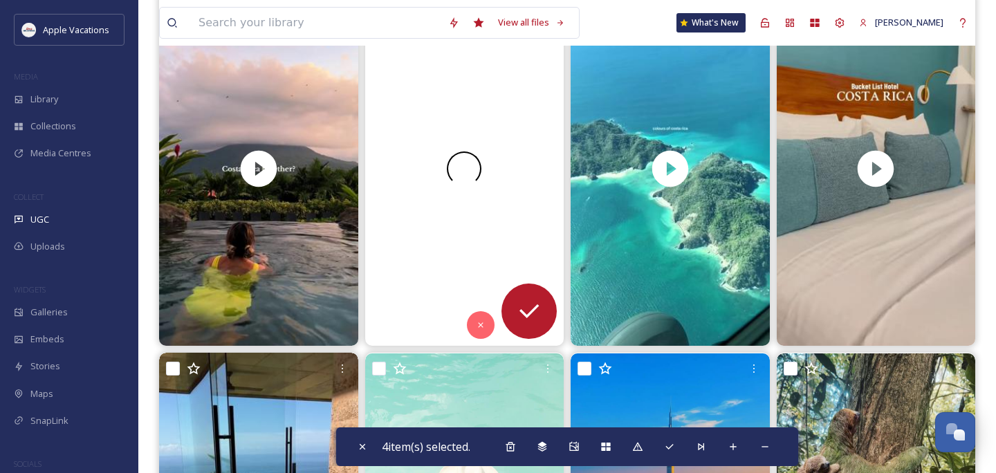
scroll to position [355, 0]
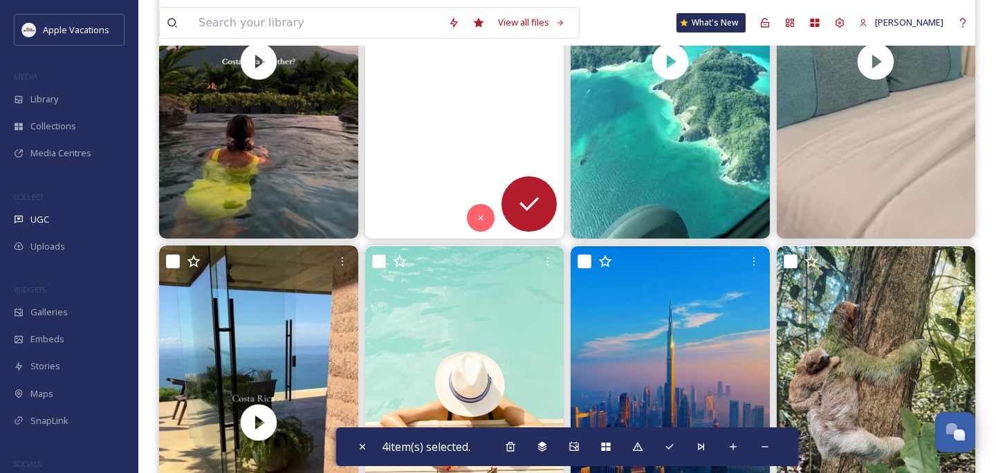
drag, startPoint x: 380, startPoint y: 175, endPoint x: 167, endPoint y: 238, distance: 222.1
click at [167, 255] on input "checkbox" at bounding box center [173, 262] width 14 height 14
checkbox input "true"
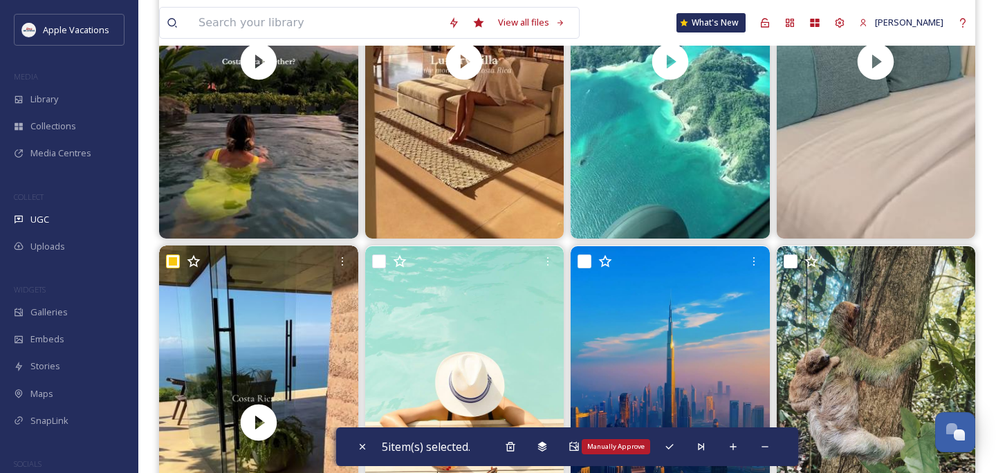
click at [671, 448] on icon at bounding box center [669, 447] width 8 height 6
drag, startPoint x: 167, startPoint y: 238, endPoint x: 671, endPoint y: 448, distance: 545.6
click at [671, 448] on span at bounding box center [669, 447] width 18 height 18
checkbox input "false"
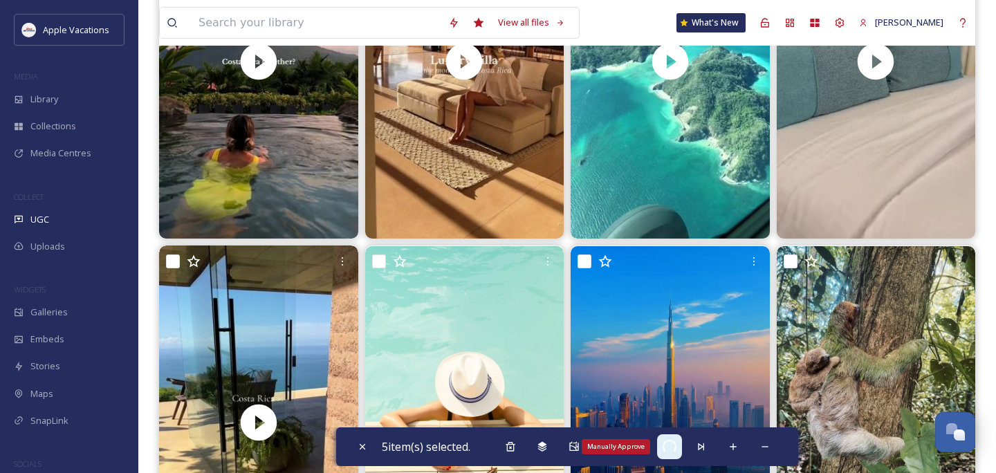
checkbox input "false"
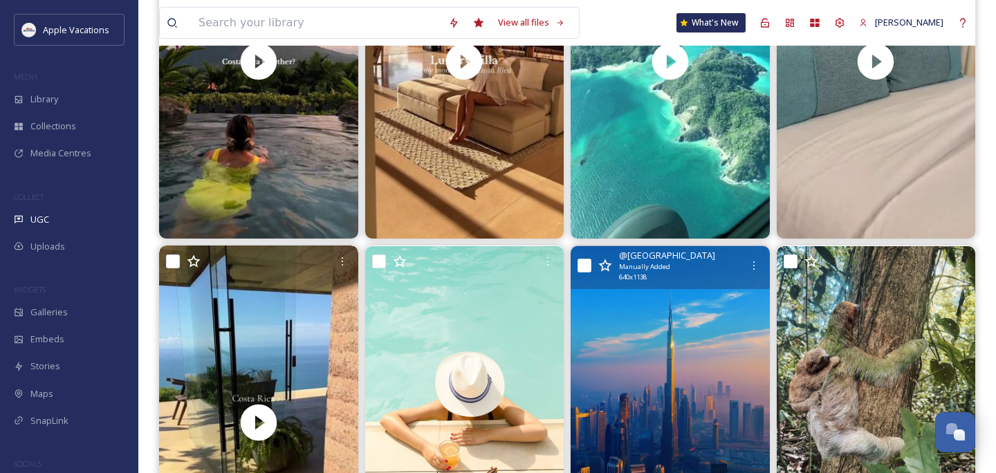
scroll to position [0, 0]
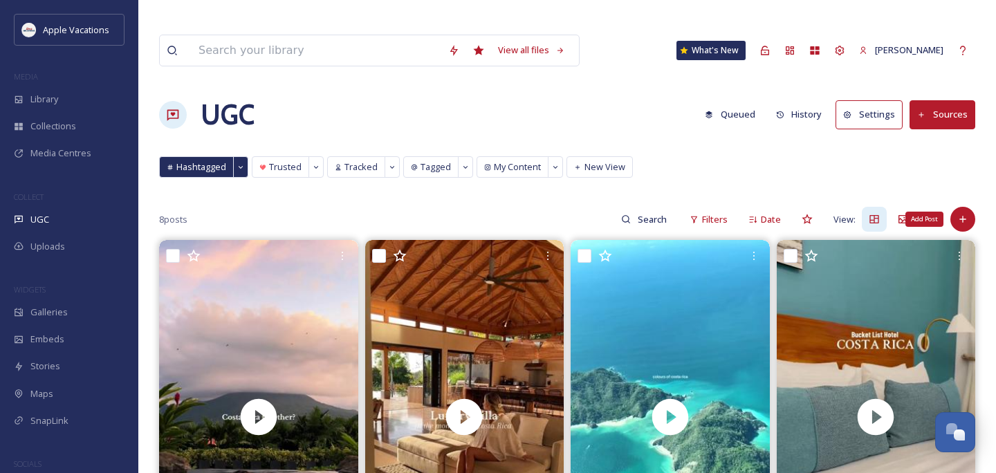
click at [964, 214] on icon at bounding box center [962, 219] width 11 height 11
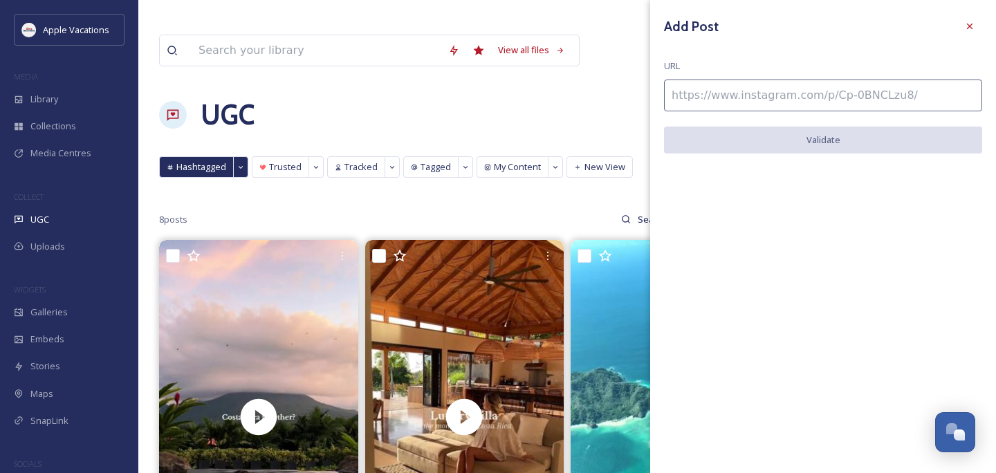
click at [867, 101] on input at bounding box center [823, 96] width 318 height 32
paste input "[URL][DOMAIN_NAME]"
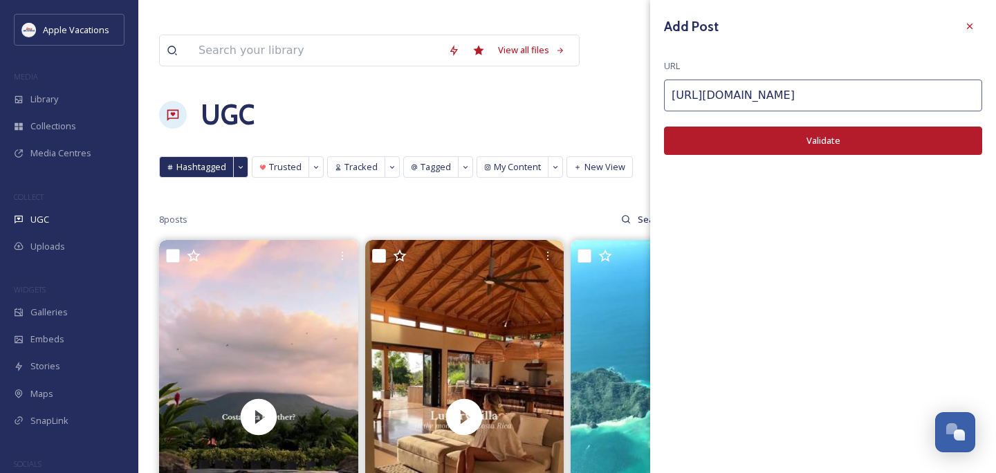
scroll to position [0, 35]
type input "[URL][DOMAIN_NAME]"
drag, startPoint x: 671, startPoint y: 448, endPoint x: 840, endPoint y: 136, distance: 355.2
click at [840, 136] on button "Validate" at bounding box center [823, 141] width 318 height 28
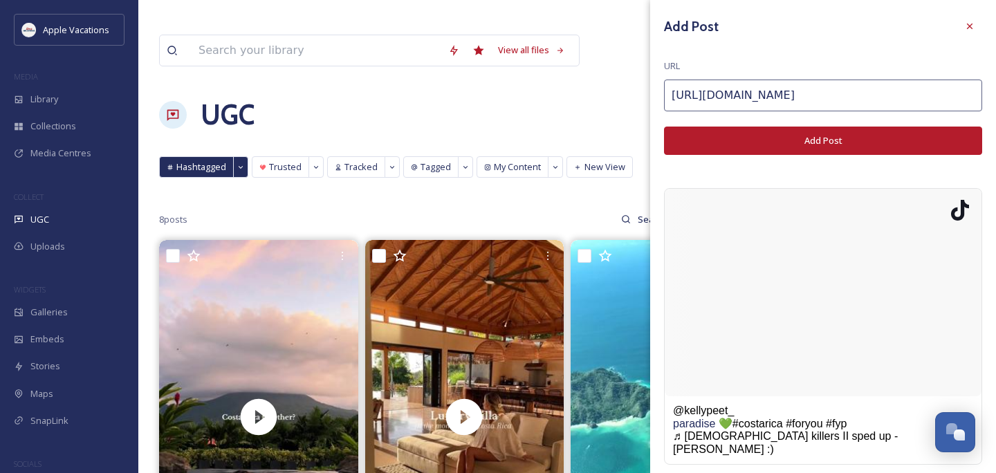
click at [840, 137] on button "Add Post" at bounding box center [823, 141] width 318 height 28
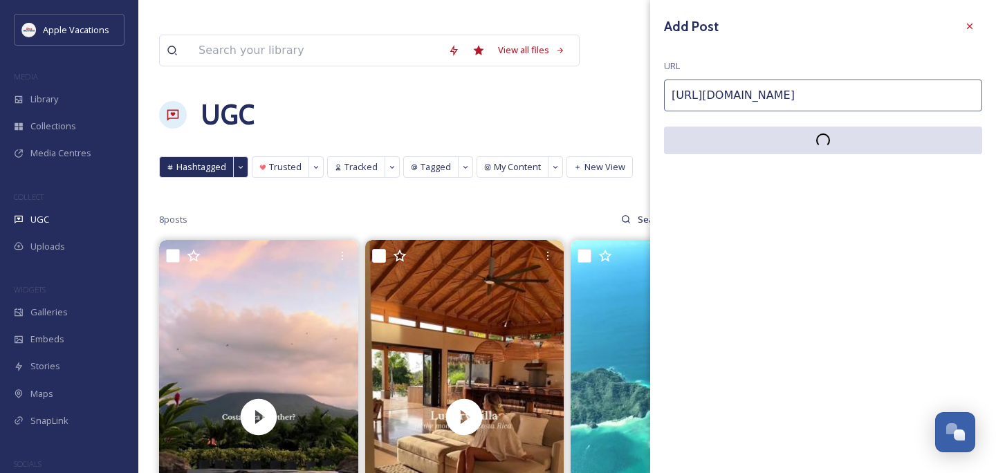
click at [61, 225] on div "UGC" at bounding box center [69, 219] width 138 height 27
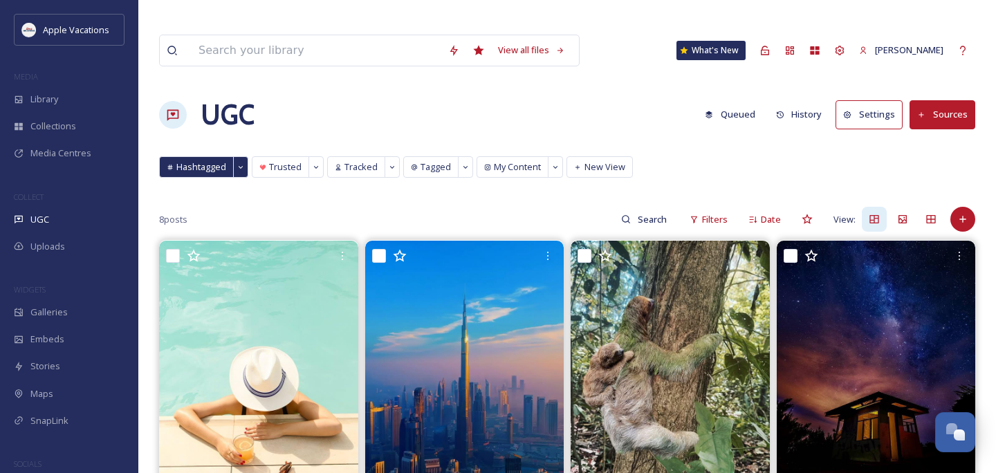
click at [98, 216] on div "UGC" at bounding box center [69, 219] width 138 height 27
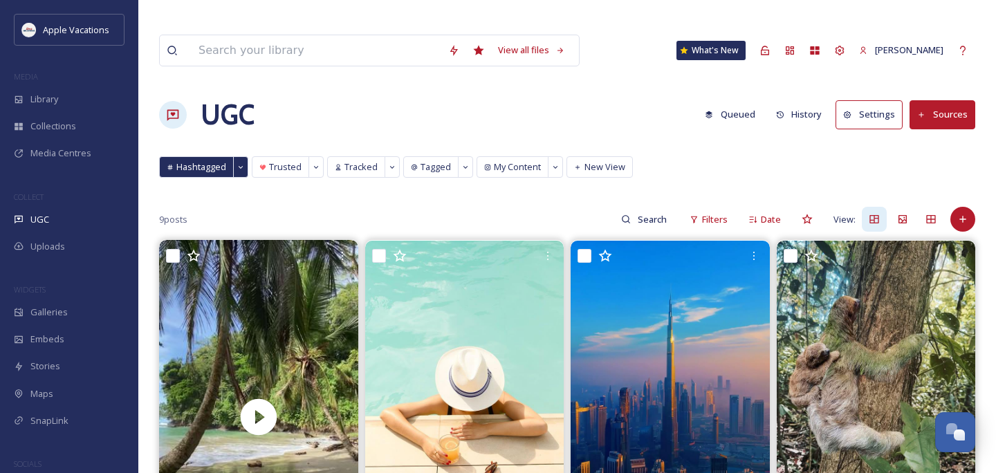
click at [75, 104] on div "Library" at bounding box center [69, 99] width 138 height 27
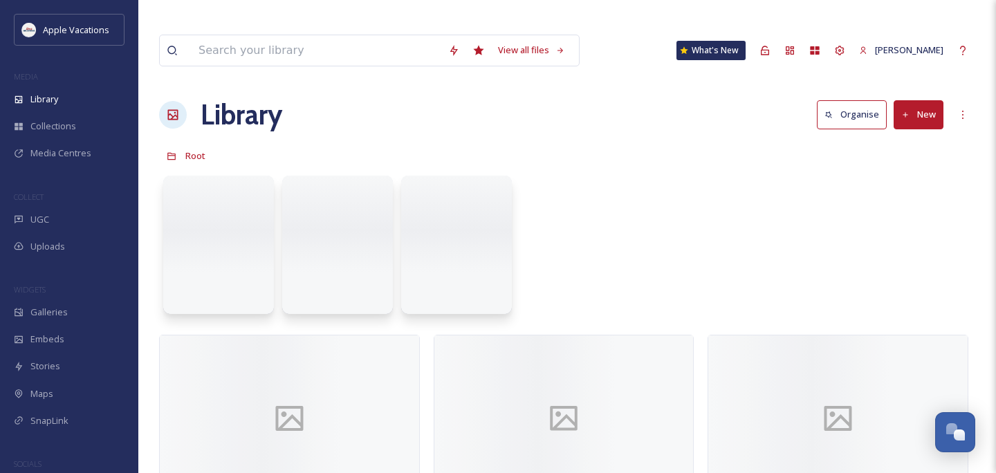
click at [75, 104] on div "Library" at bounding box center [69, 99] width 138 height 27
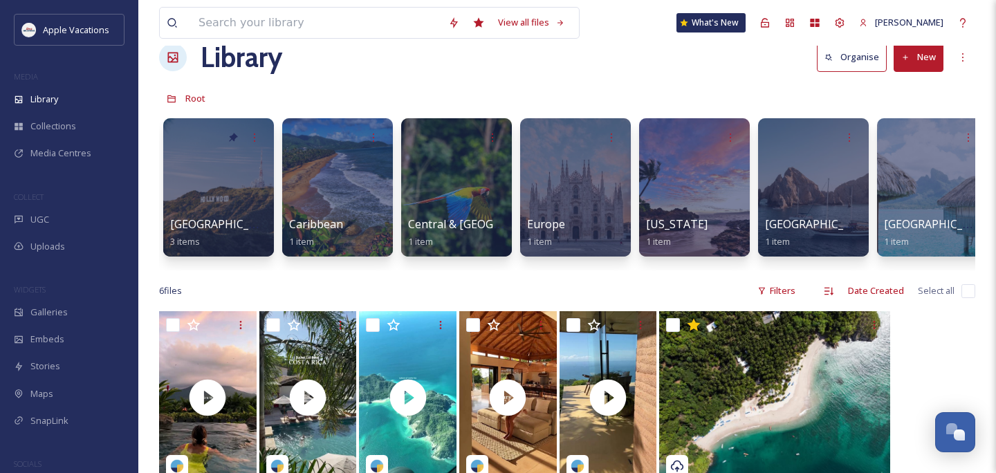
scroll to position [77, 0]
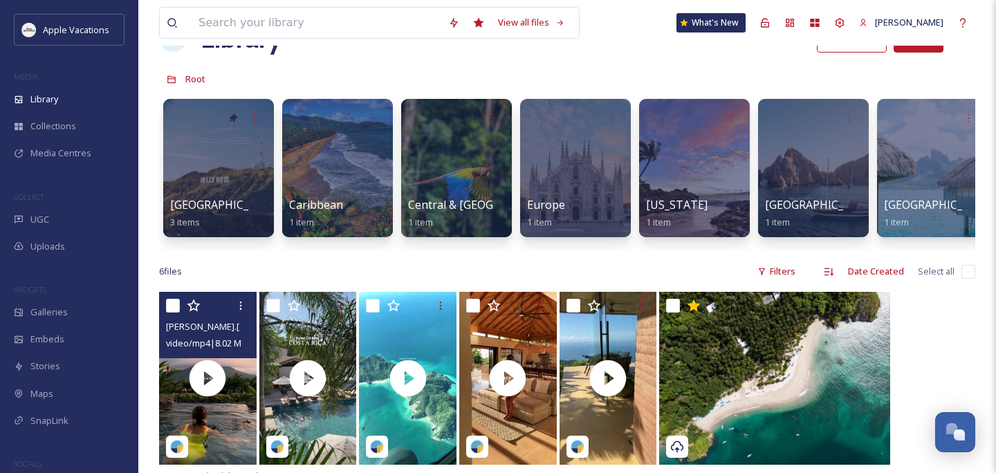
drag, startPoint x: 840, startPoint y: 136, endPoint x: 166, endPoint y: 278, distance: 688.5
click at [166, 299] on input "checkbox" at bounding box center [173, 306] width 14 height 14
checkbox input "true"
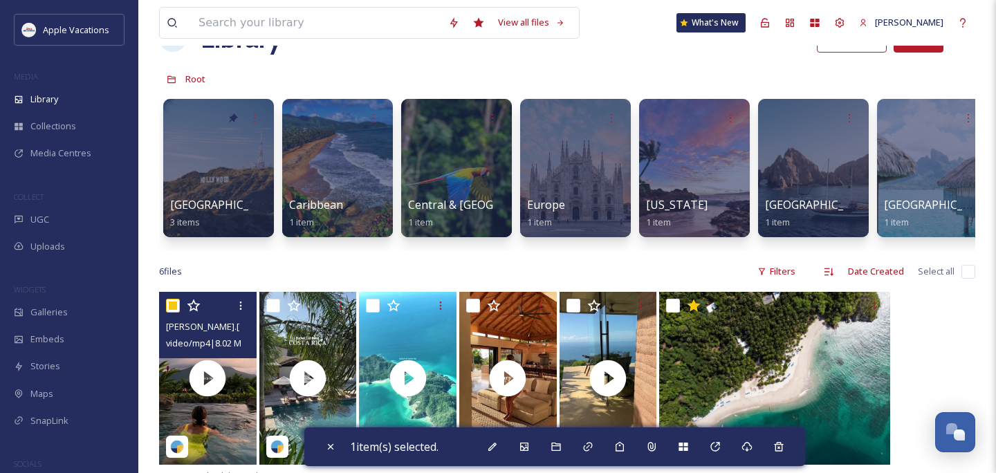
drag, startPoint x: 166, startPoint y: 278, endPoint x: 274, endPoint y: 277, distance: 107.9
click at [274, 299] on input "checkbox" at bounding box center [273, 306] width 14 height 14
checkbox input "true"
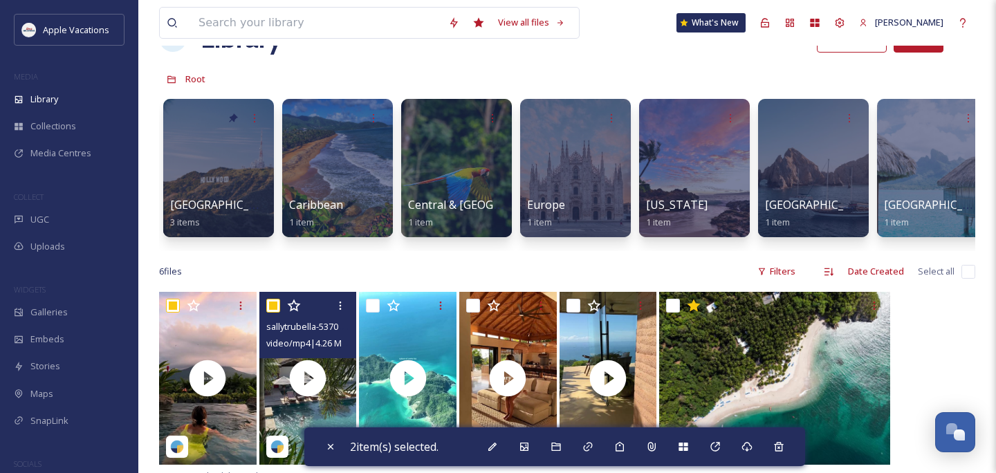
drag, startPoint x: 274, startPoint y: 277, endPoint x: 371, endPoint y: 279, distance: 96.8
click at [371, 299] on input "checkbox" at bounding box center [373, 306] width 14 height 14
checkbox input "true"
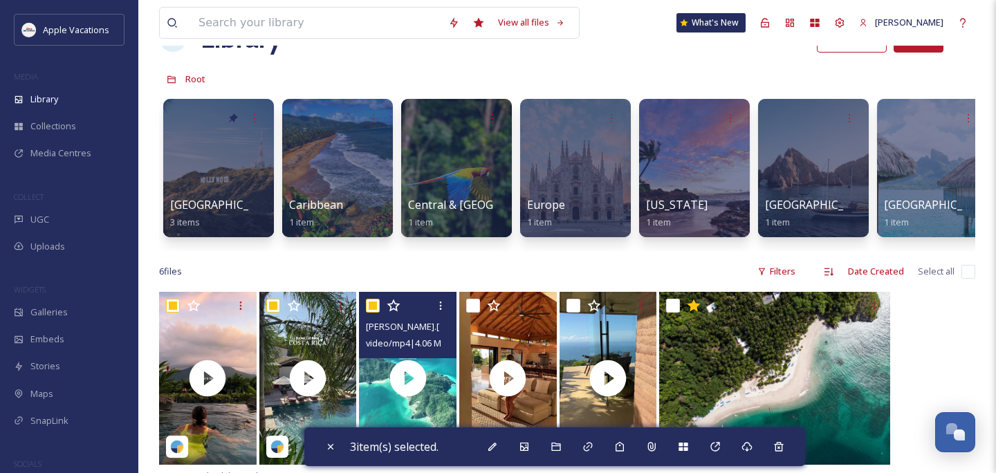
click at [475, 299] on input "checkbox" at bounding box center [473, 306] width 14 height 14
checkbox input "true"
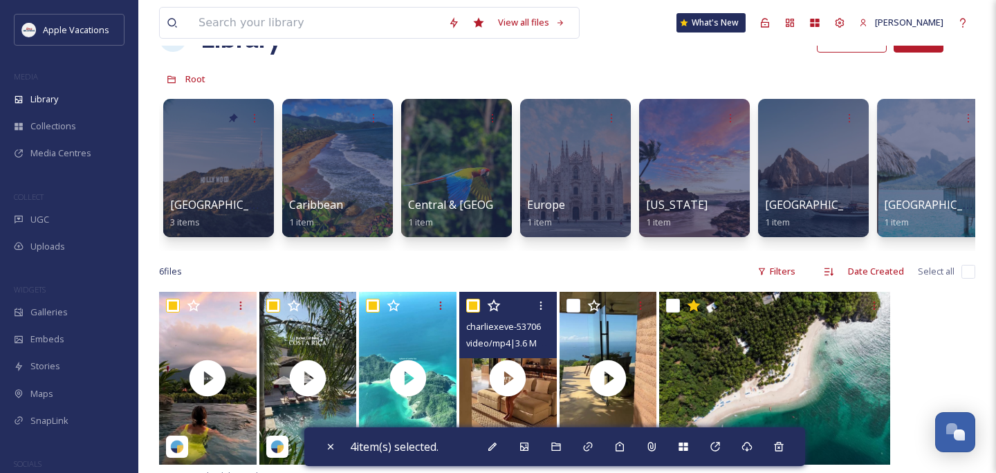
drag, startPoint x: 371, startPoint y: 279, endPoint x: 573, endPoint y: 278, distance: 201.9
click at [573, 299] on input "checkbox" at bounding box center [573, 306] width 14 height 14
checkbox input "true"
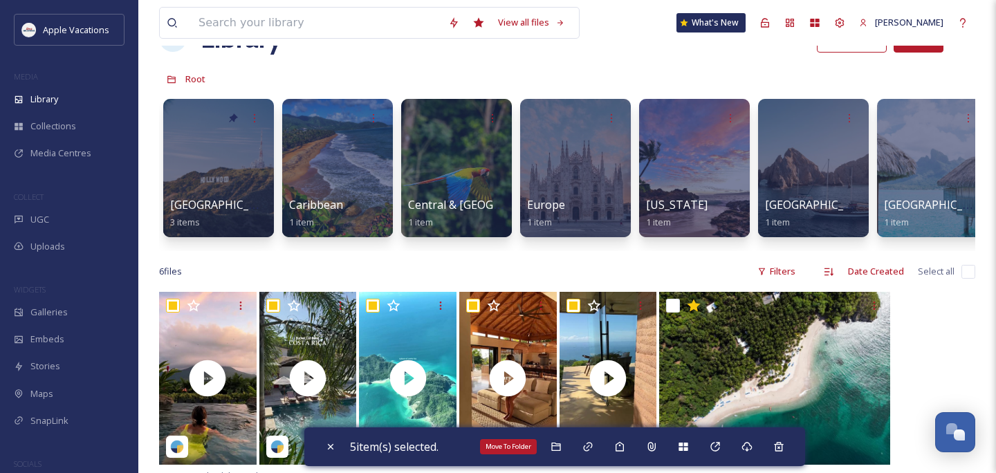
click at [562, 447] on icon at bounding box center [556, 446] width 11 height 11
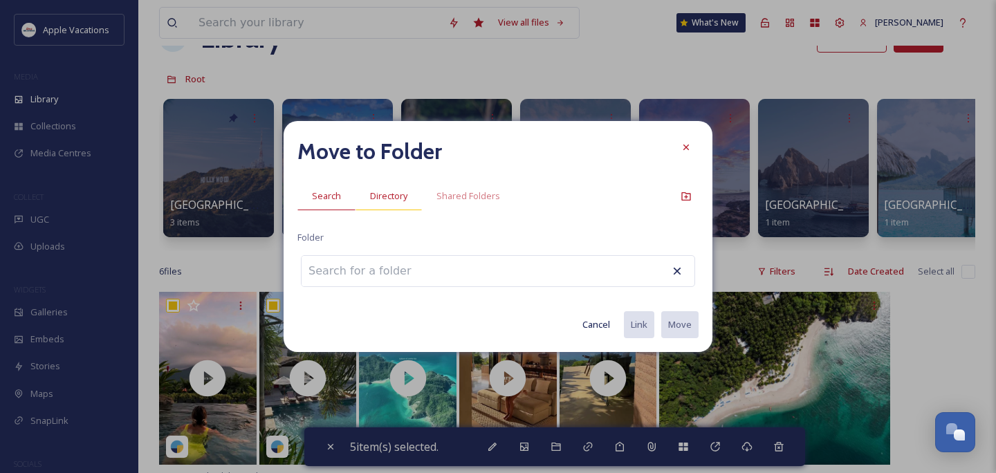
drag, startPoint x: 573, startPoint y: 278, endPoint x: 369, endPoint y: 183, distance: 224.6
click at [369, 183] on div "Directory" at bounding box center [388, 196] width 66 height 28
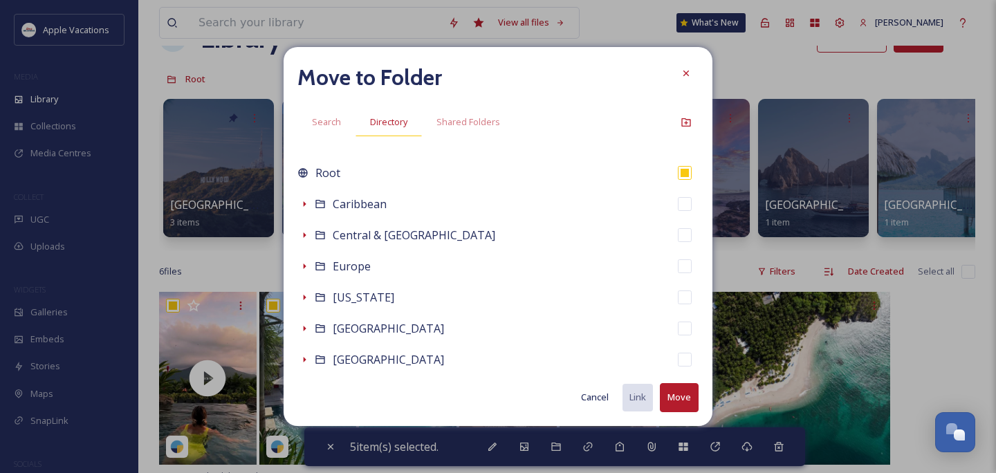
click at [383, 203] on span "Caribbean" at bounding box center [360, 203] width 54 height 15
checkbox input "false"
click at [383, 203] on span "Caribbean" at bounding box center [360, 203] width 54 height 15
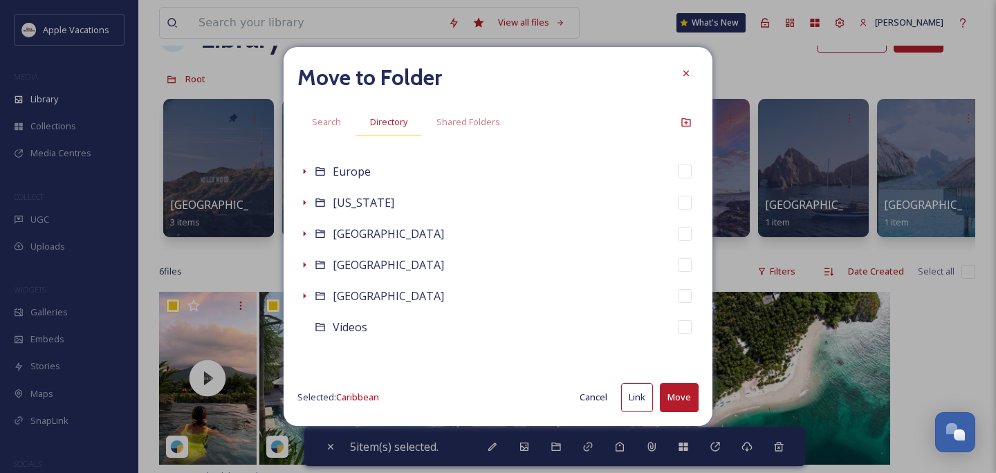
click at [434, 325] on div "Videos" at bounding box center [497, 327] width 401 height 31
checkbox input "false"
checkbox input "true"
drag, startPoint x: 369, startPoint y: 183, endPoint x: 673, endPoint y: 403, distance: 374.9
click at [673, 403] on button "Move" at bounding box center [679, 397] width 39 height 28
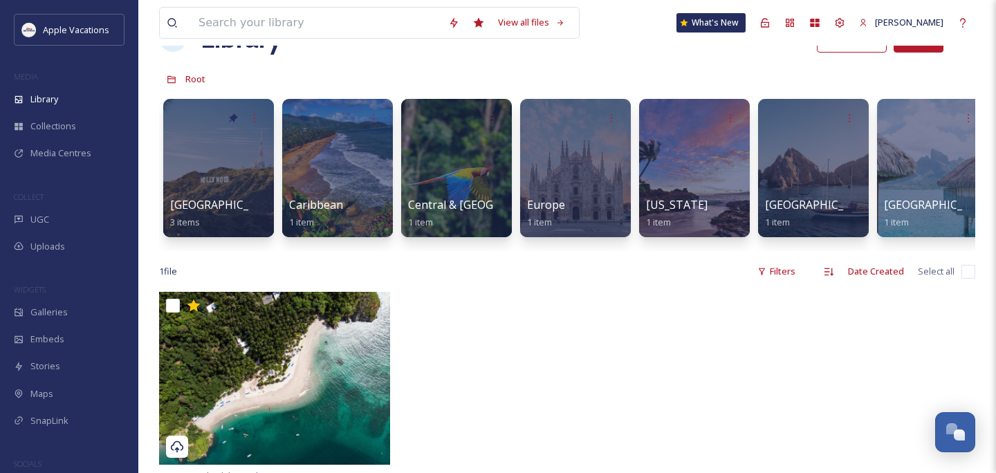
click at [64, 315] on span "Galleries" at bounding box center [48, 312] width 37 height 13
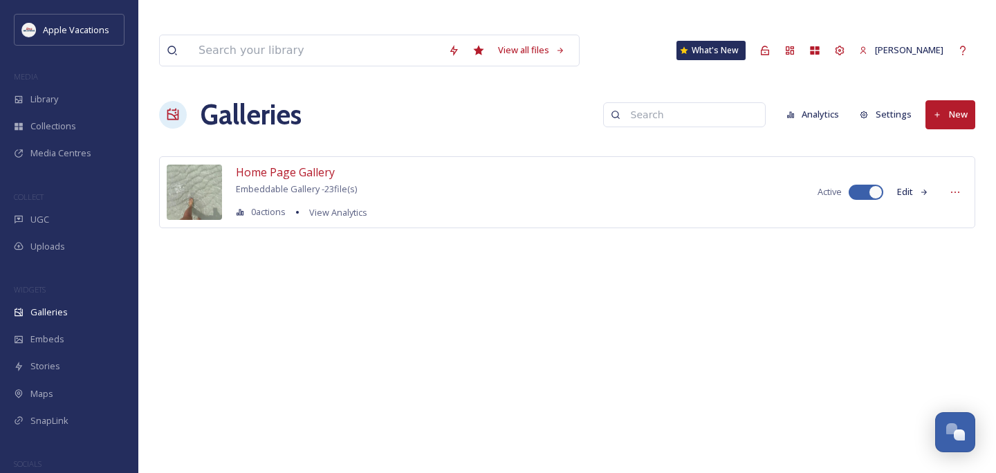
drag, startPoint x: 673, startPoint y: 403, endPoint x: 943, endPoint y: 83, distance: 418.1
click at [943, 100] on button "New" at bounding box center [950, 114] width 50 height 28
drag, startPoint x: 943, startPoint y: 83, endPoint x: 937, endPoint y: 120, distance: 37.1
click at [937, 133] on div "Gallery" at bounding box center [944, 146] width 61 height 27
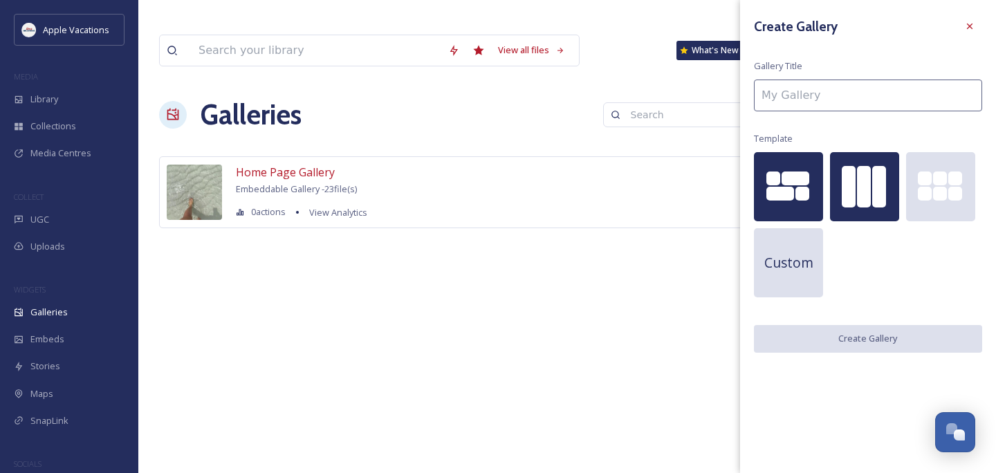
drag, startPoint x: 937, startPoint y: 120, endPoint x: 865, endPoint y: 185, distance: 97.0
click at [865, 185] on div at bounding box center [864, 186] width 14 height 41
click at [833, 94] on input at bounding box center [868, 96] width 228 height 32
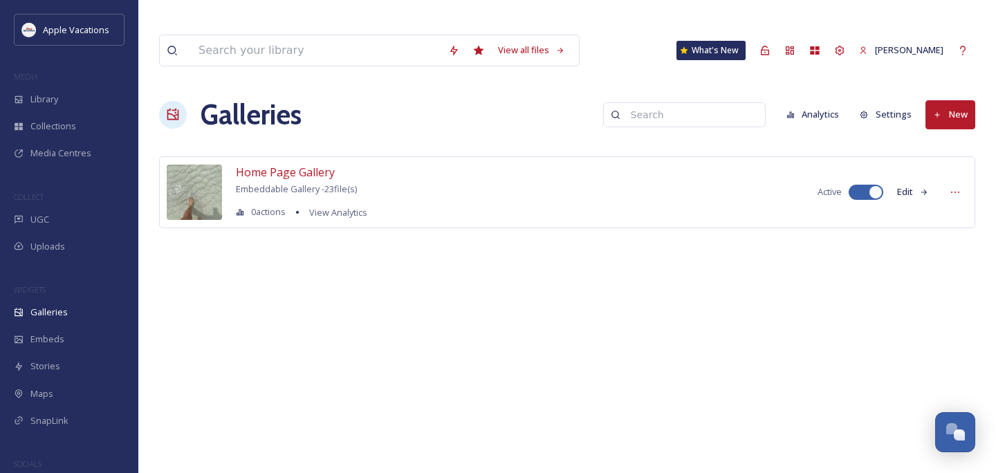
click at [603, 101] on div "Galleries Analytics Settings New" at bounding box center [567, 114] width 816 height 41
drag, startPoint x: 865, startPoint y: 185, endPoint x: 951, endPoint y: 89, distance: 128.3
click at [951, 100] on button "New" at bounding box center [950, 114] width 50 height 28
click at [927, 141] on icon at bounding box center [926, 146] width 11 height 11
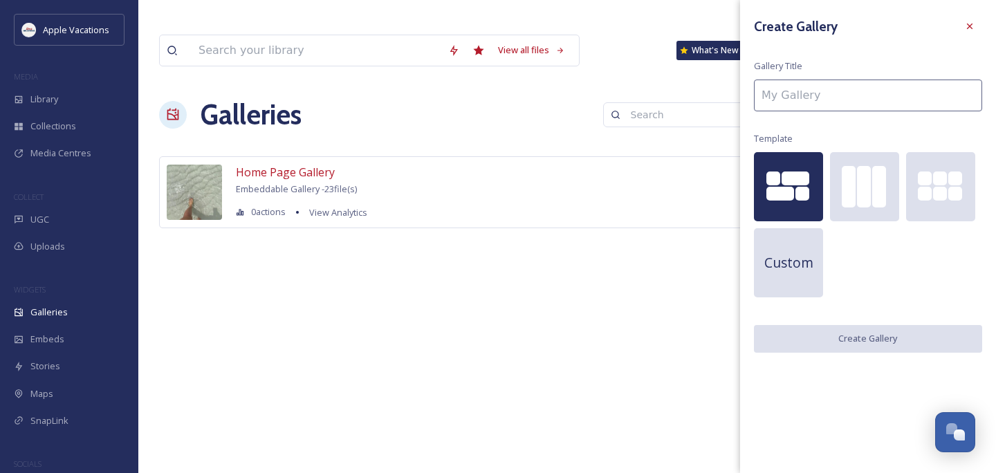
drag, startPoint x: 951, startPoint y: 89, endPoint x: 862, endPoint y: 118, distance: 93.0
click at [862, 118] on div "Create Gallery Gallery Title Template Custom Create Gallery" at bounding box center [868, 183] width 256 height 367
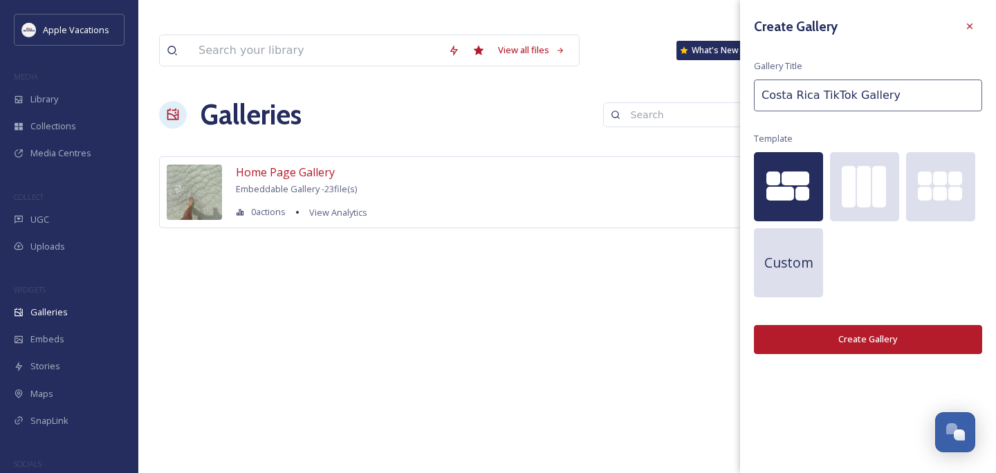
type input "Costa Rica TikTok Gallery"
drag, startPoint x: 862, startPoint y: 118, endPoint x: 877, endPoint y: 195, distance: 78.8
click at [877, 195] on div at bounding box center [879, 186] width 14 height 41
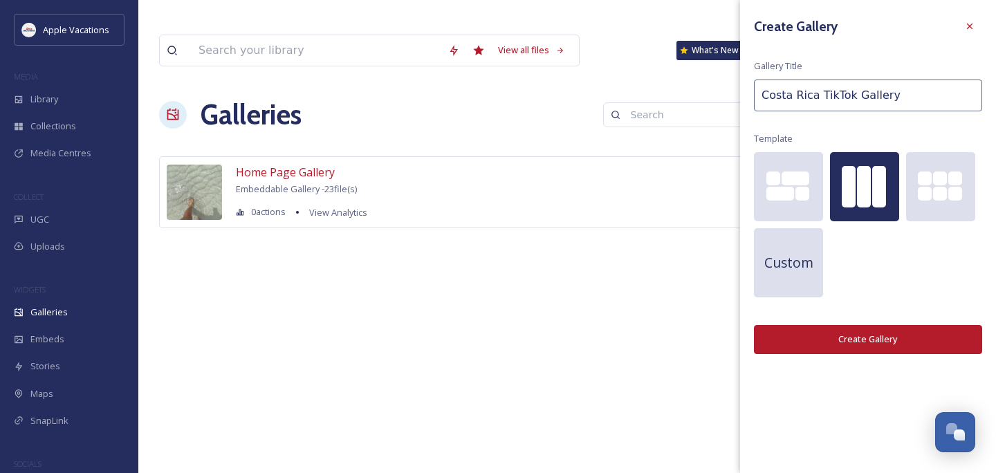
drag, startPoint x: 877, startPoint y: 195, endPoint x: 856, endPoint y: 335, distance: 141.9
click at [856, 335] on button "Create Gallery" at bounding box center [868, 339] width 228 height 28
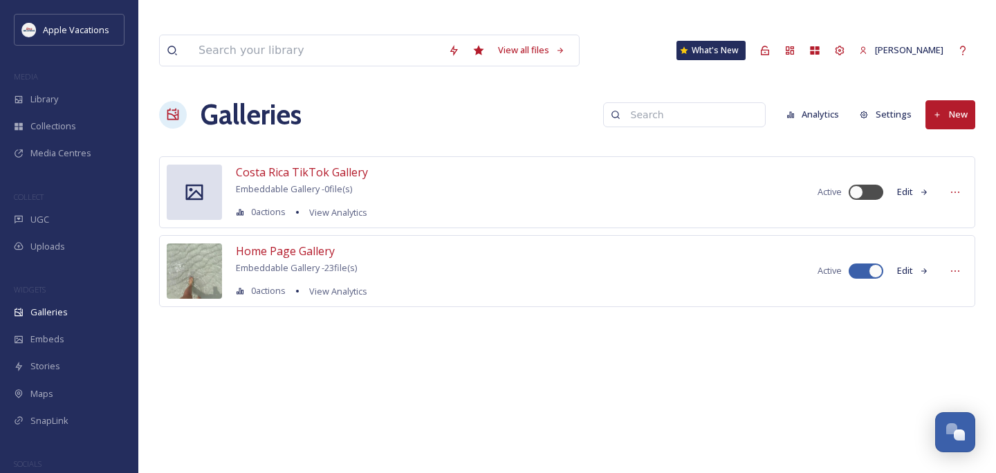
click at [312, 165] on span "Costa Rica TikTok Gallery" at bounding box center [302, 172] width 132 height 15
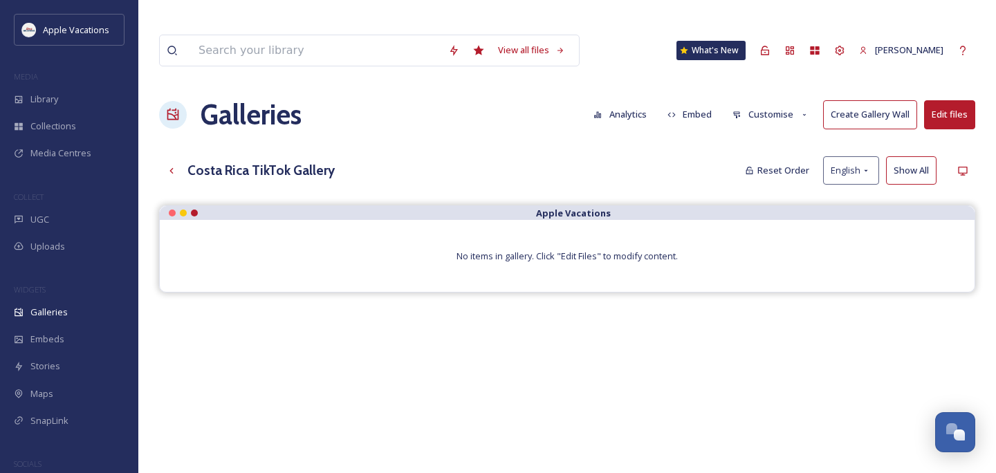
drag, startPoint x: 856, startPoint y: 335, endPoint x: 949, endPoint y: 89, distance: 263.1
click at [949, 100] on button "Edit files" at bounding box center [949, 114] width 51 height 28
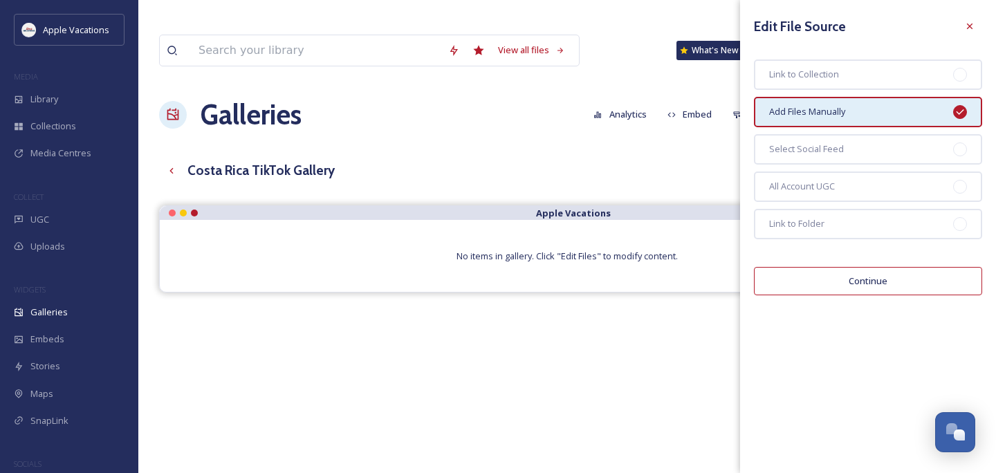
drag, startPoint x: 949, startPoint y: 89, endPoint x: 826, endPoint y: 275, distance: 222.5
click at [826, 275] on button "Continue" at bounding box center [868, 281] width 228 height 28
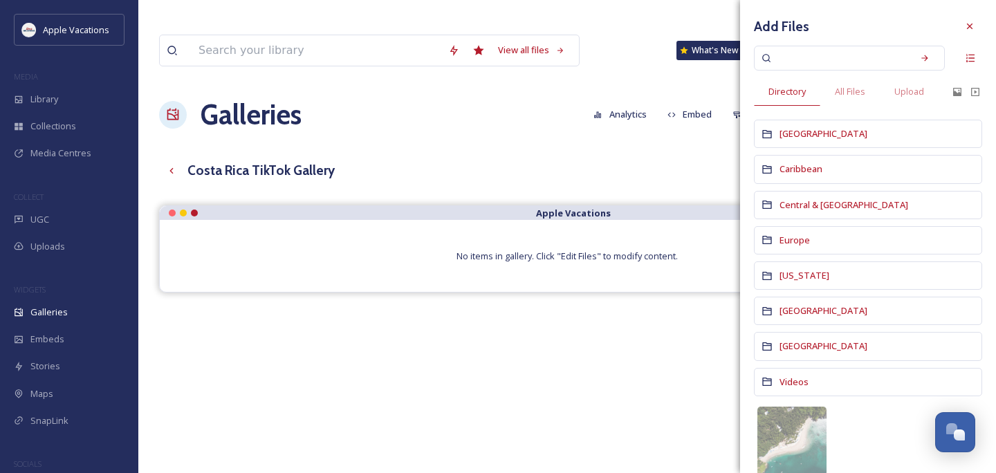
scroll to position [19, 0]
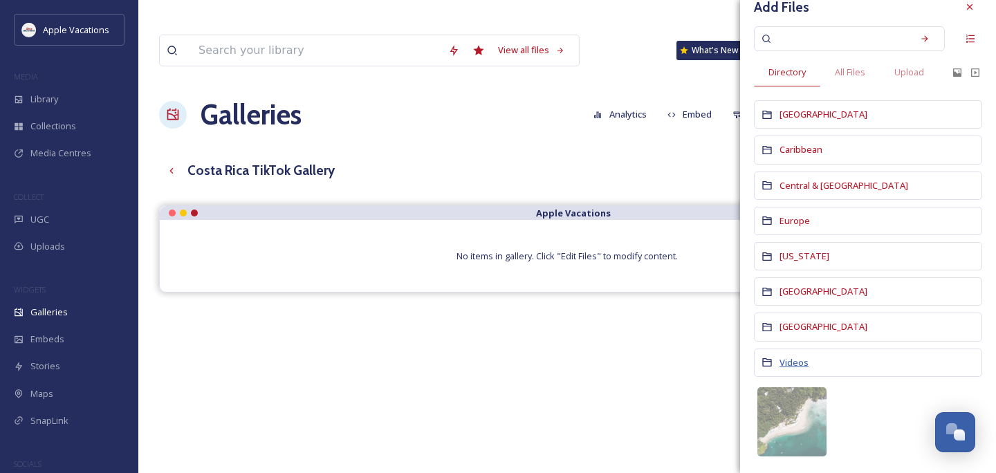
drag, startPoint x: 826, startPoint y: 275, endPoint x: 795, endPoint y: 367, distance: 97.8
click at [795, 367] on span "Videos" at bounding box center [793, 362] width 29 height 12
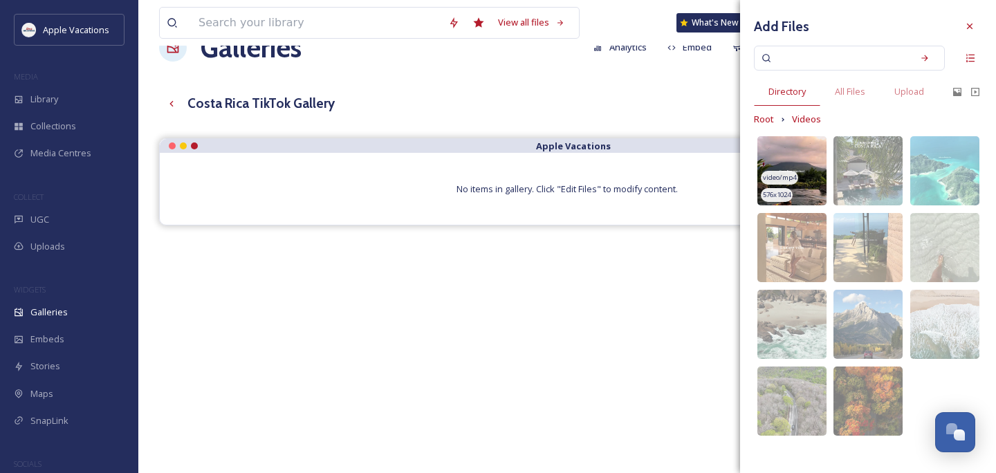
scroll to position [66, 0]
drag, startPoint x: 795, startPoint y: 367, endPoint x: 804, endPoint y: 158, distance: 209.1
click at [804, 158] on img at bounding box center [791, 170] width 69 height 69
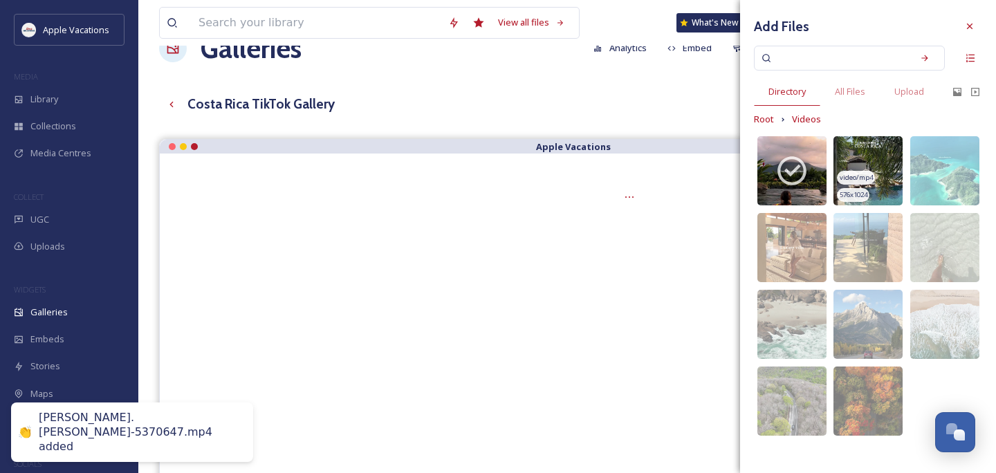
drag, startPoint x: 804, startPoint y: 158, endPoint x: 873, endPoint y: 165, distance: 69.4
click at [873, 165] on img at bounding box center [867, 170] width 69 height 69
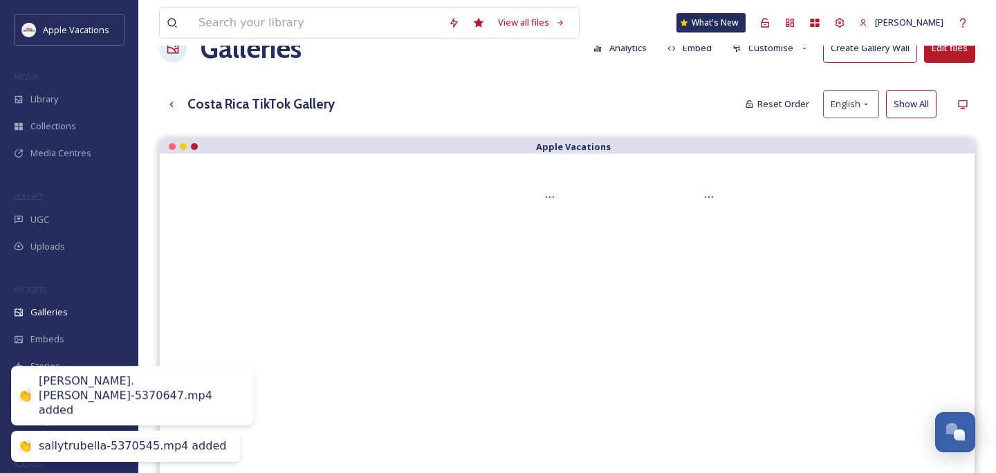
drag, startPoint x: 873, startPoint y: 165, endPoint x: 975, endPoint y: 163, distance: 102.4
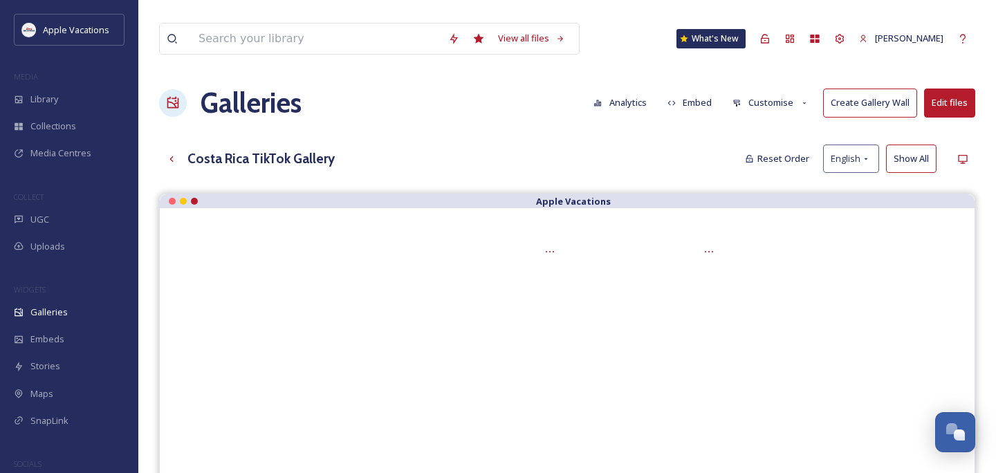
scroll to position [0, 0]
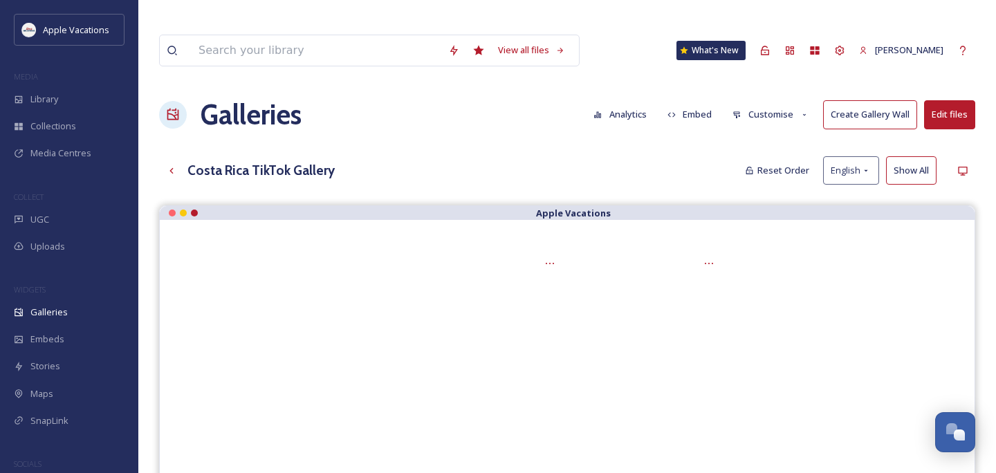
drag, startPoint x: 975, startPoint y: 163, endPoint x: 957, endPoint y: 85, distance: 80.2
click at [957, 100] on button "Edit files" at bounding box center [949, 114] width 51 height 28
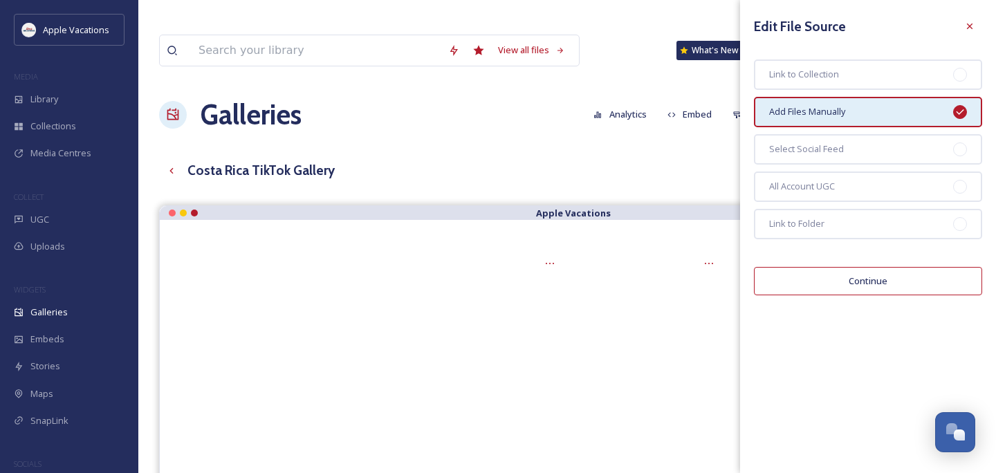
click at [869, 280] on button "Continue" at bounding box center [868, 281] width 228 height 28
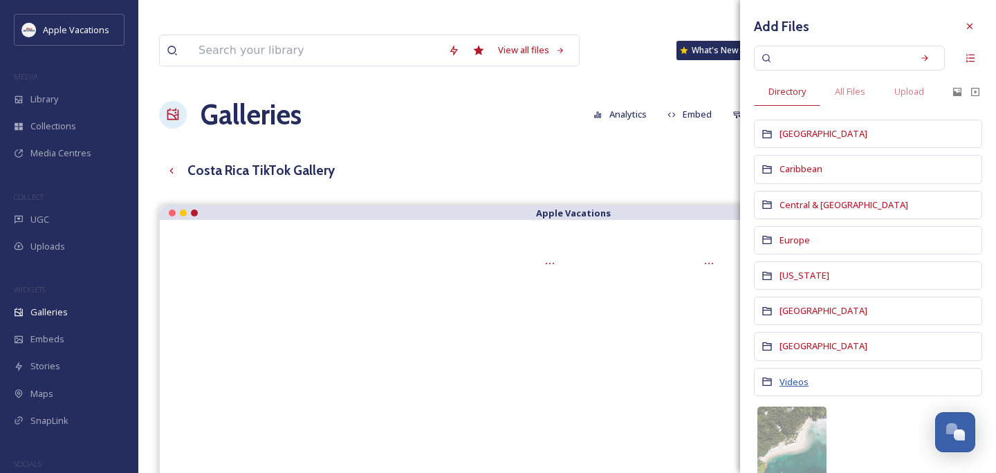
drag, startPoint x: 957, startPoint y: 85, endPoint x: 788, endPoint y: 382, distance: 342.3
click at [788, 382] on span "Videos" at bounding box center [793, 382] width 29 height 12
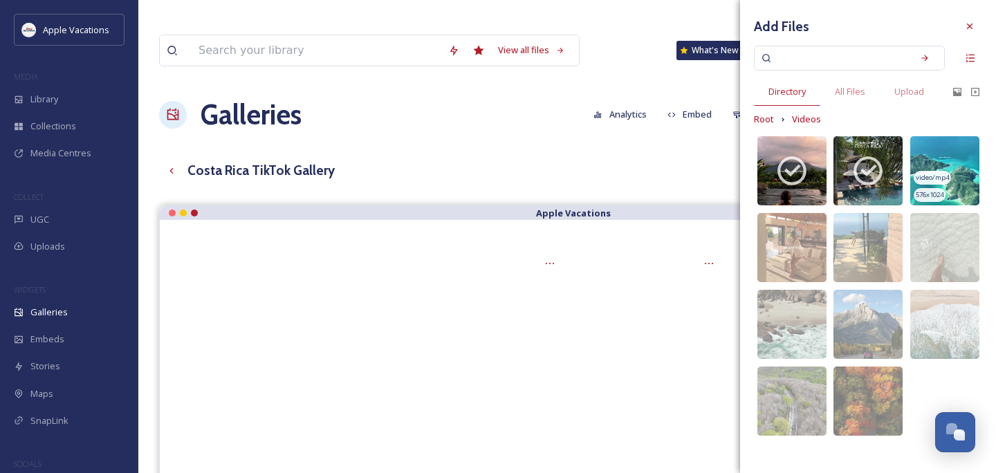
drag, startPoint x: 788, startPoint y: 382, endPoint x: 942, endPoint y: 161, distance: 269.7
click at [942, 161] on img at bounding box center [944, 170] width 69 height 69
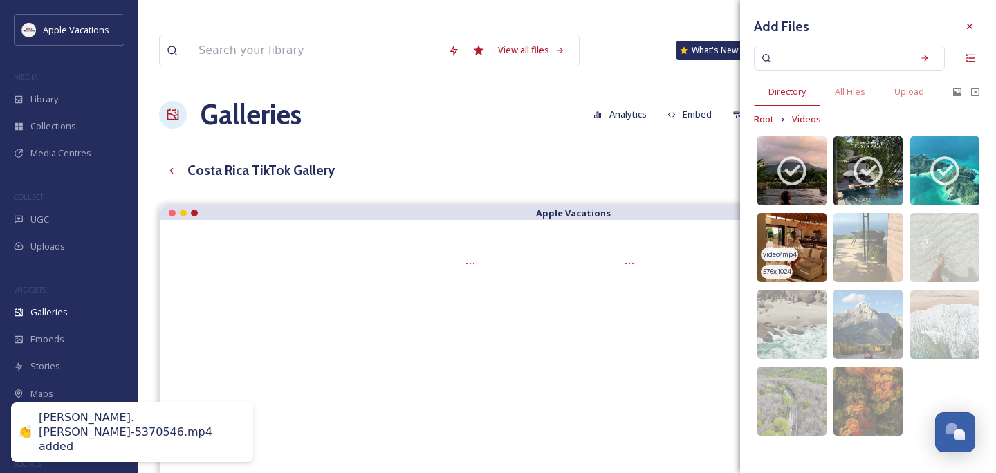
drag, startPoint x: 942, startPoint y: 161, endPoint x: 790, endPoint y: 240, distance: 171.4
click at [790, 240] on img at bounding box center [791, 247] width 69 height 69
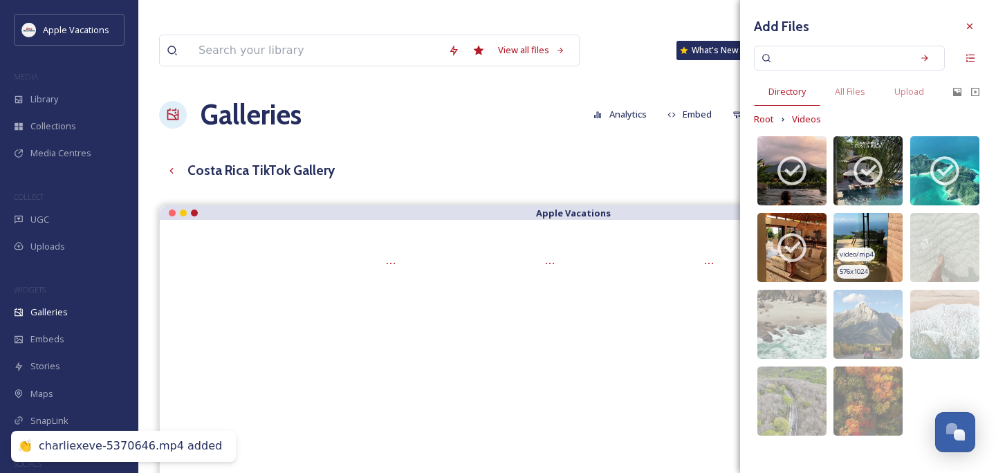
drag, startPoint x: 790, startPoint y: 240, endPoint x: 873, endPoint y: 237, distance: 83.8
click at [873, 237] on img at bounding box center [867, 247] width 69 height 69
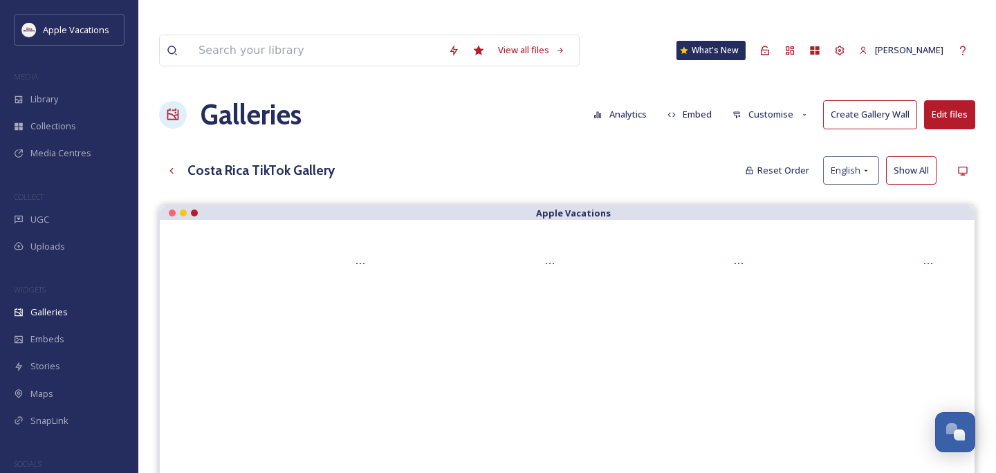
click at [682, 156] on div "Costa Rica TikTok Gallery Reset Order English Show All" at bounding box center [567, 170] width 816 height 28
drag, startPoint x: 873, startPoint y: 237, endPoint x: 771, endPoint y: 93, distance: 176.6
click at [771, 101] on button "Customise" at bounding box center [770, 114] width 91 height 27
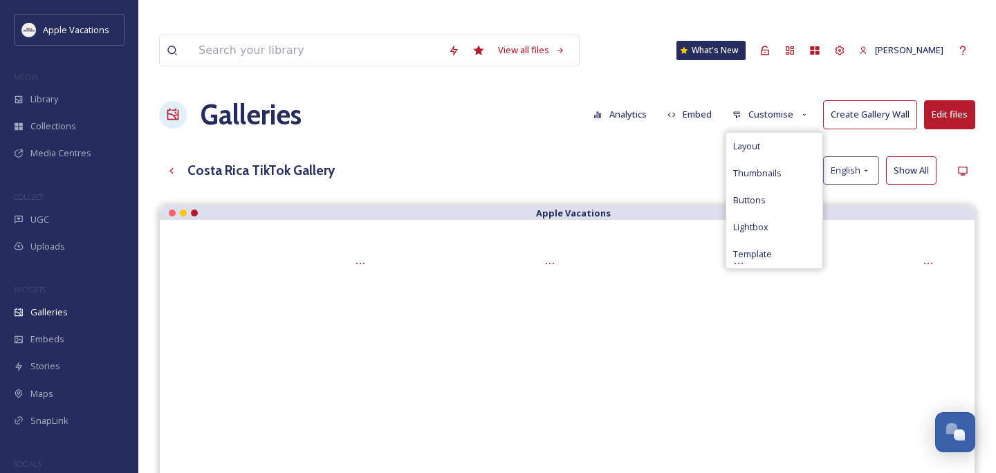
click at [773, 133] on div "Layout" at bounding box center [774, 146] width 96 height 27
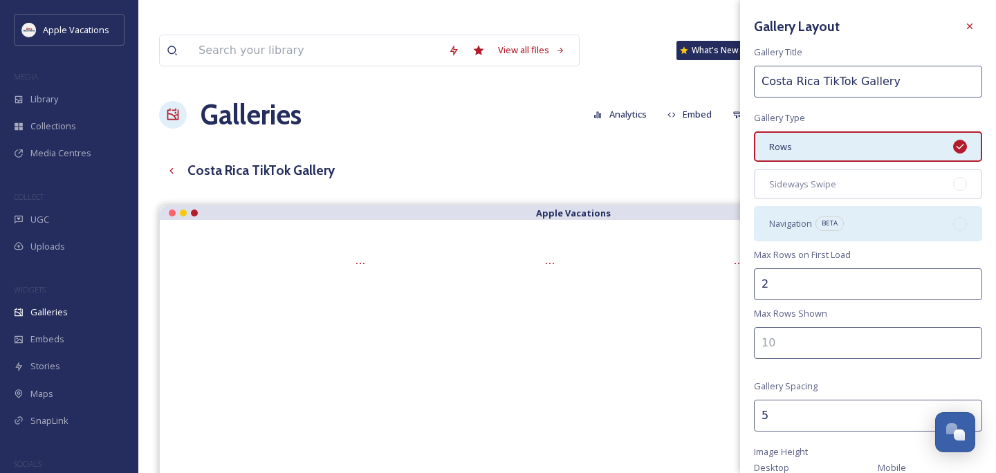
drag, startPoint x: 771, startPoint y: 93, endPoint x: 849, endPoint y: 223, distance: 151.7
click at [849, 223] on div "Navigation BETA" at bounding box center [868, 223] width 228 height 35
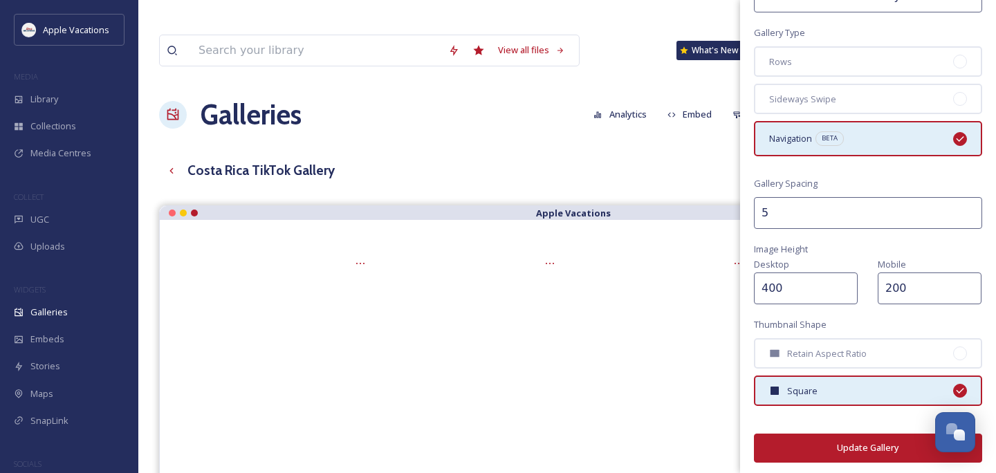
scroll to position [23, 0]
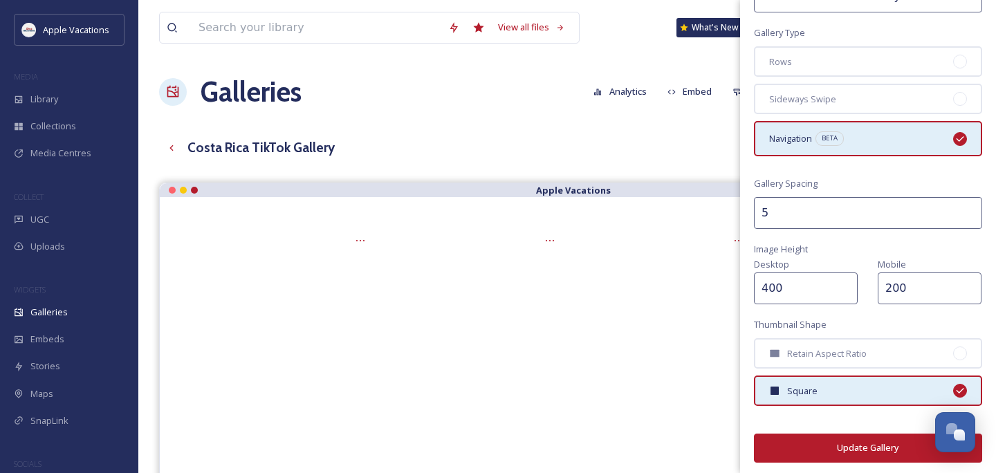
click at [815, 100] on span "Sideways Swipe" at bounding box center [802, 99] width 67 height 13
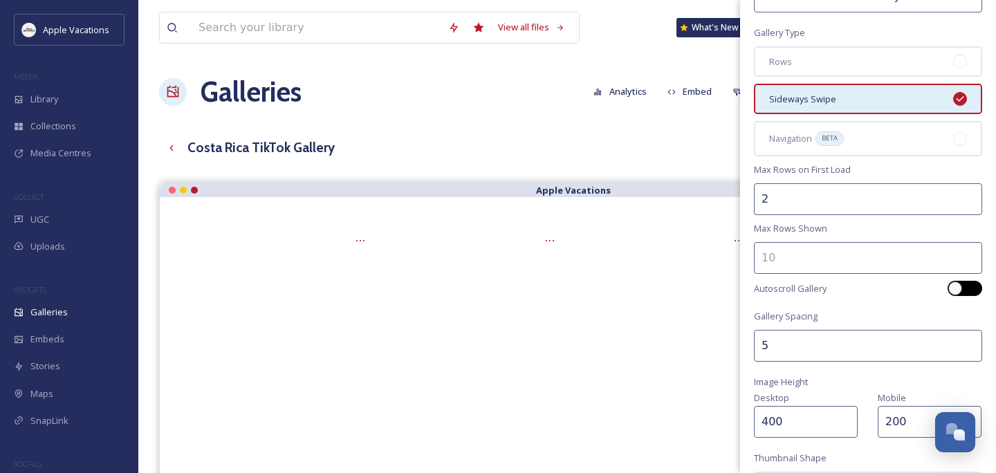
drag, startPoint x: 849, startPoint y: 223, endPoint x: 961, endPoint y: 285, distance: 128.2
click at [961, 285] on div at bounding box center [955, 288] width 14 height 14
checkbox input "true"
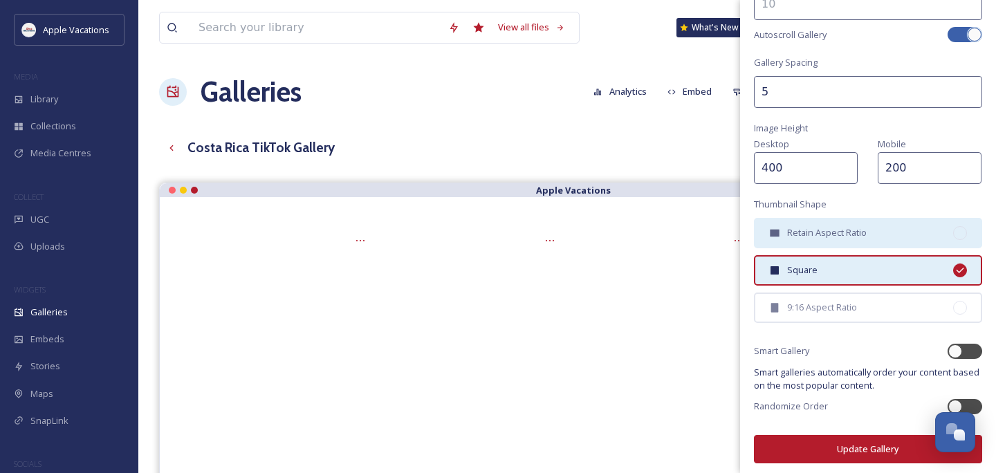
drag, startPoint x: 961, startPoint y: 285, endPoint x: 803, endPoint y: 237, distance: 165.4
click at [803, 237] on div "Retain Aspect Ratio" at bounding box center [868, 233] width 228 height 30
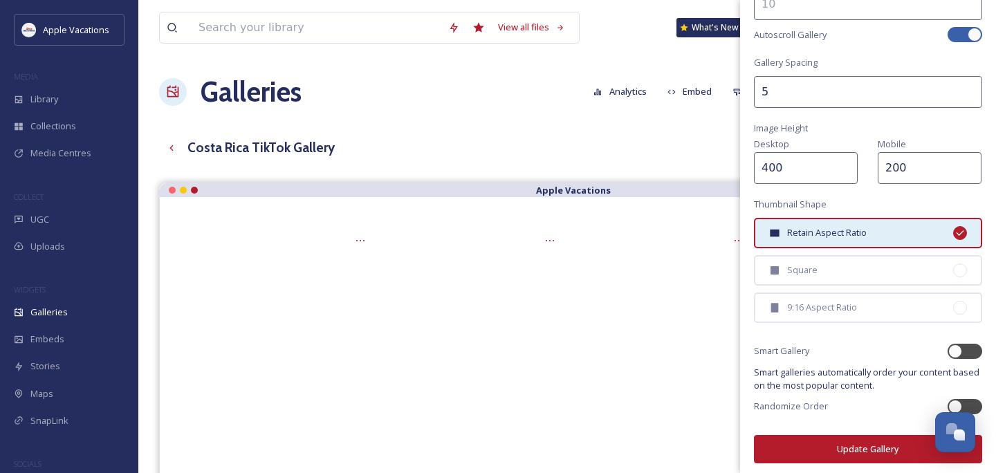
click at [834, 445] on button "Update Gallery" at bounding box center [868, 449] width 228 height 28
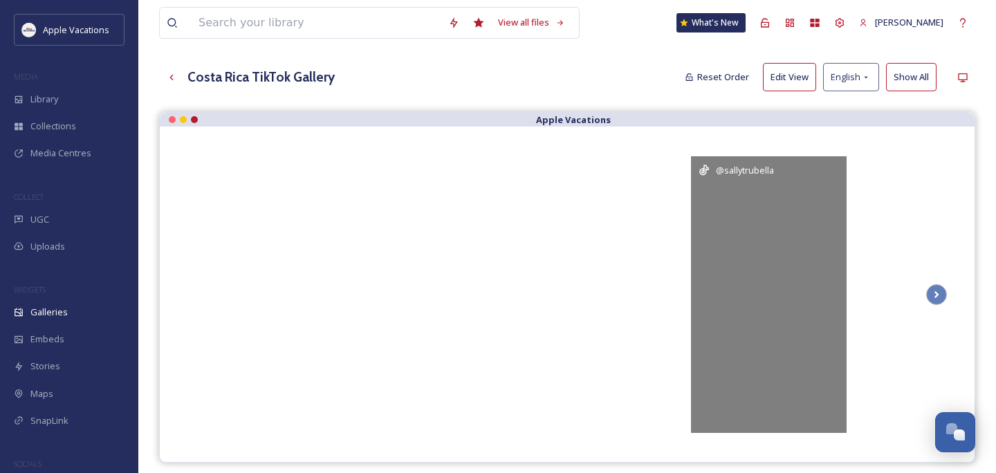
scroll to position [96, 0]
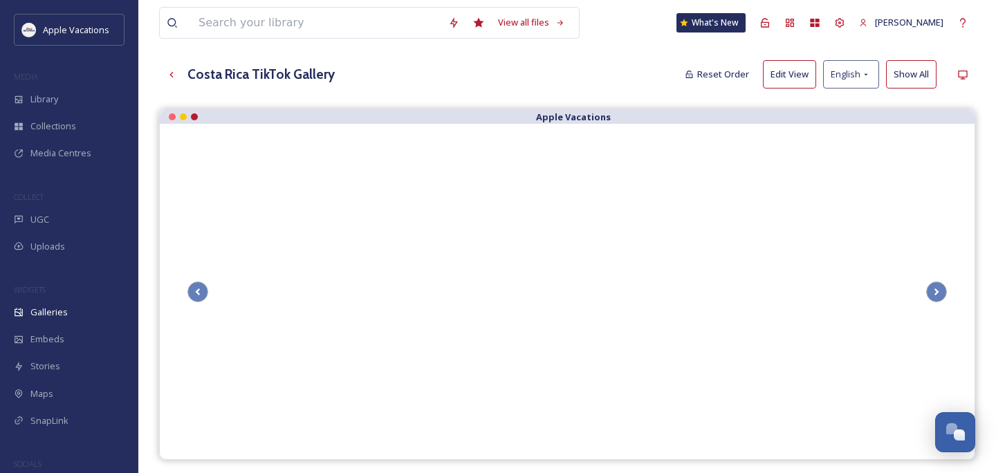
click at [73, 313] on div "Galleries" at bounding box center [69, 312] width 138 height 27
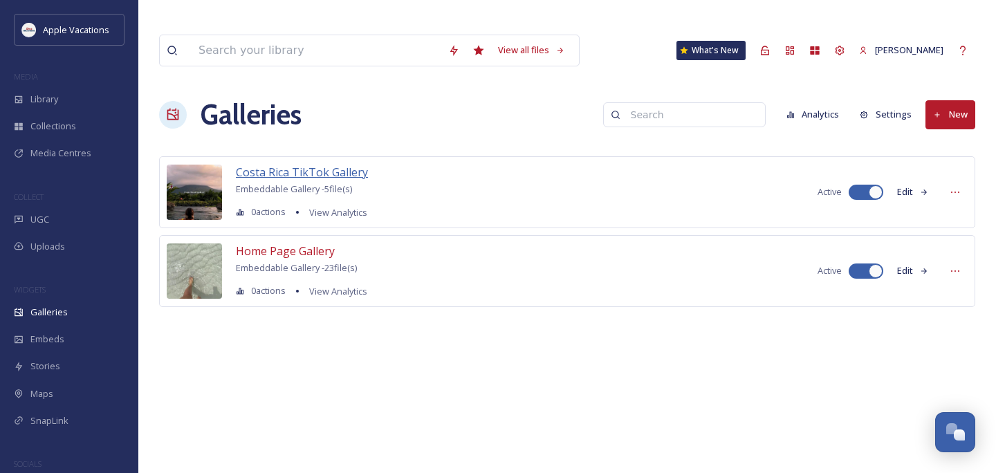
drag, startPoint x: 803, startPoint y: 237, endPoint x: 327, endPoint y: 148, distance: 484.1
click at [327, 165] on span "Costa Rica TikTok Gallery" at bounding box center [302, 172] width 132 height 15
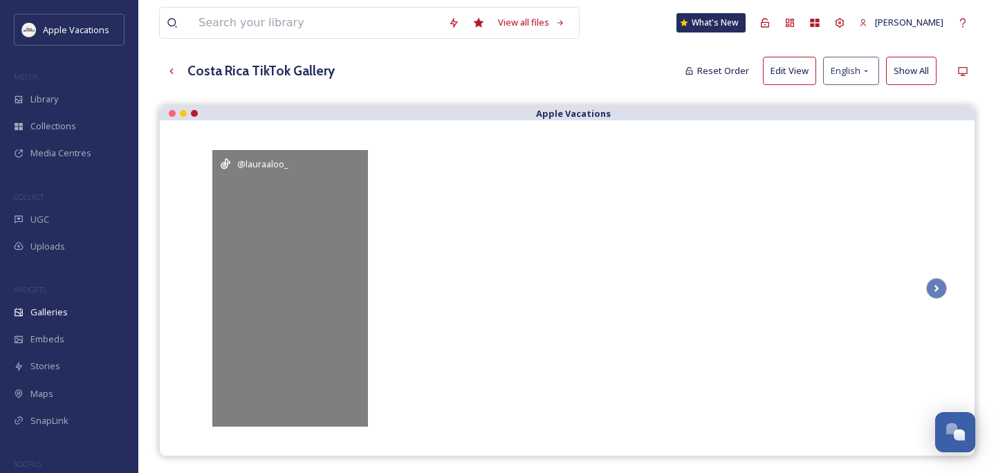
scroll to position [123, 0]
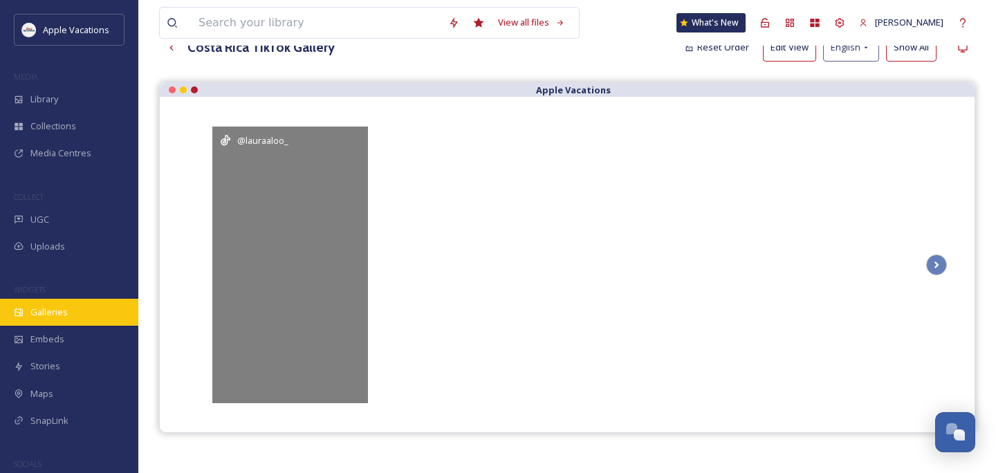
drag, startPoint x: 327, startPoint y: 148, endPoint x: 89, endPoint y: 308, distance: 287.0
click at [89, 308] on div "Galleries" at bounding box center [69, 312] width 138 height 27
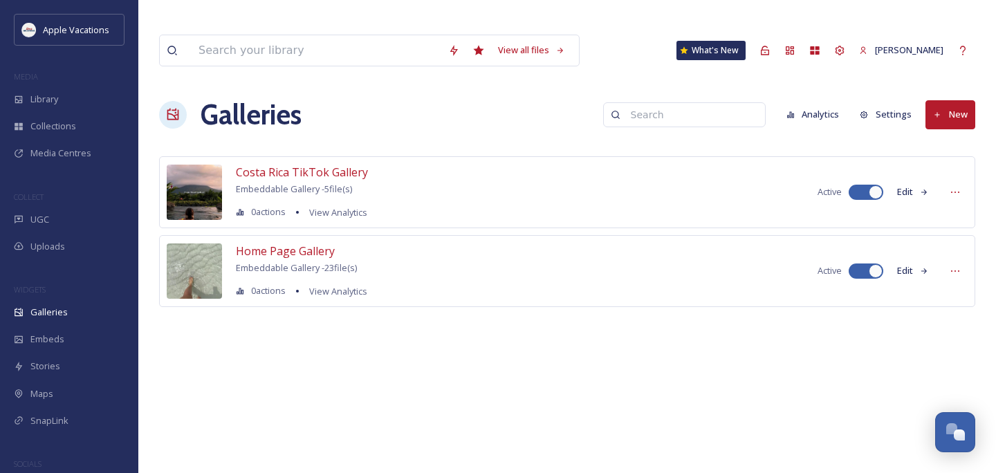
click at [268, 243] on span "Home Page Gallery" at bounding box center [285, 250] width 99 height 15
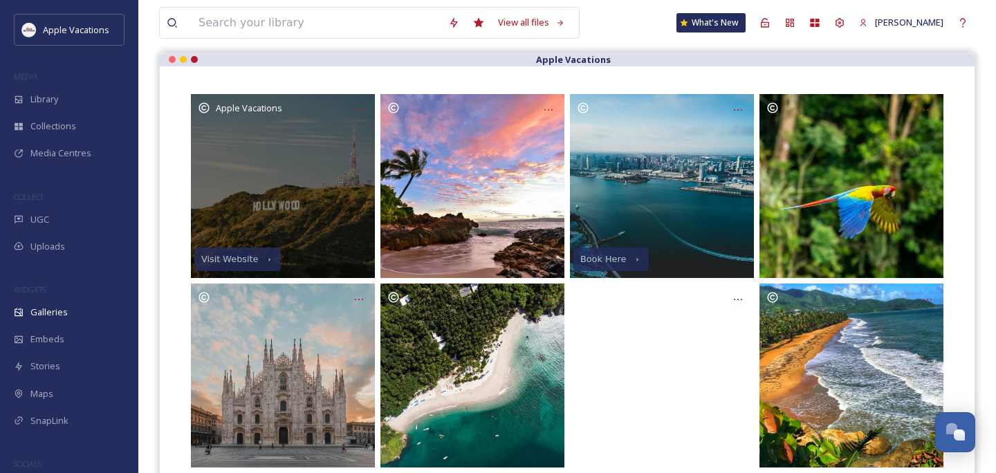
scroll to position [21, 0]
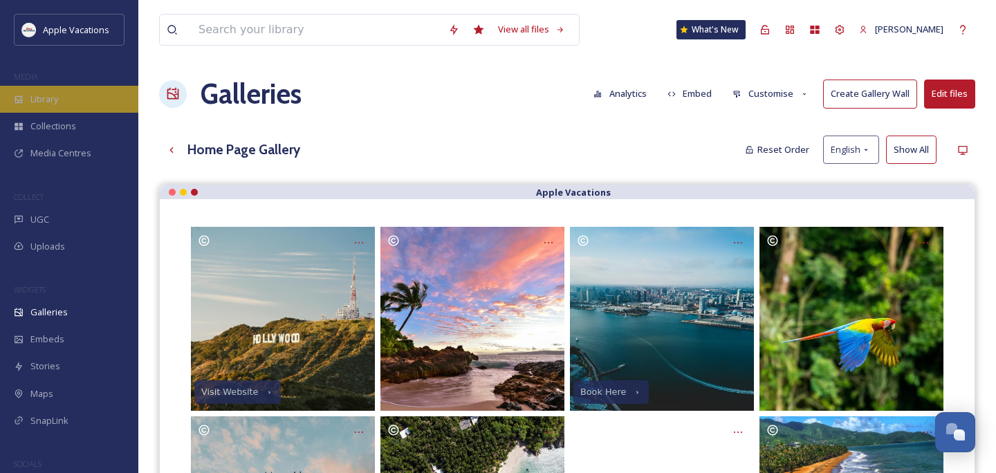
drag, startPoint x: 89, startPoint y: 308, endPoint x: 89, endPoint y: 91, distance: 217.2
click at [89, 91] on div "Library" at bounding box center [69, 99] width 138 height 27
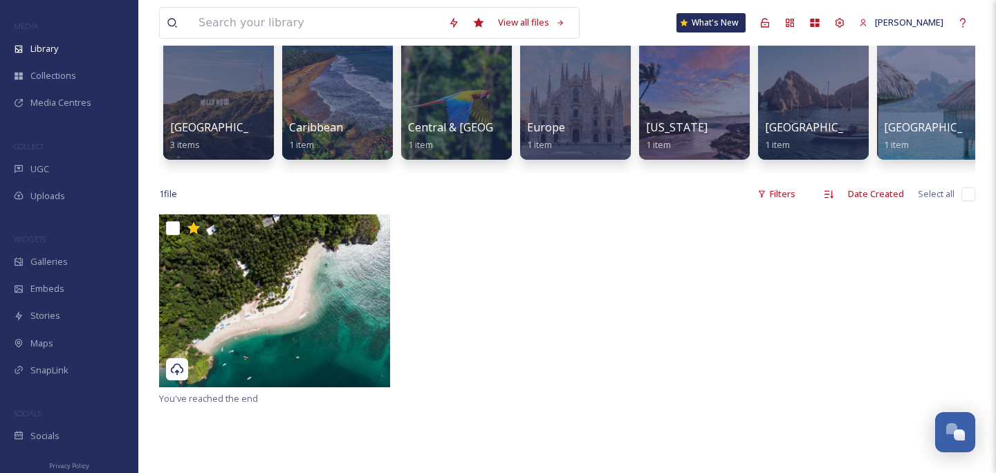
scroll to position [94, 0]
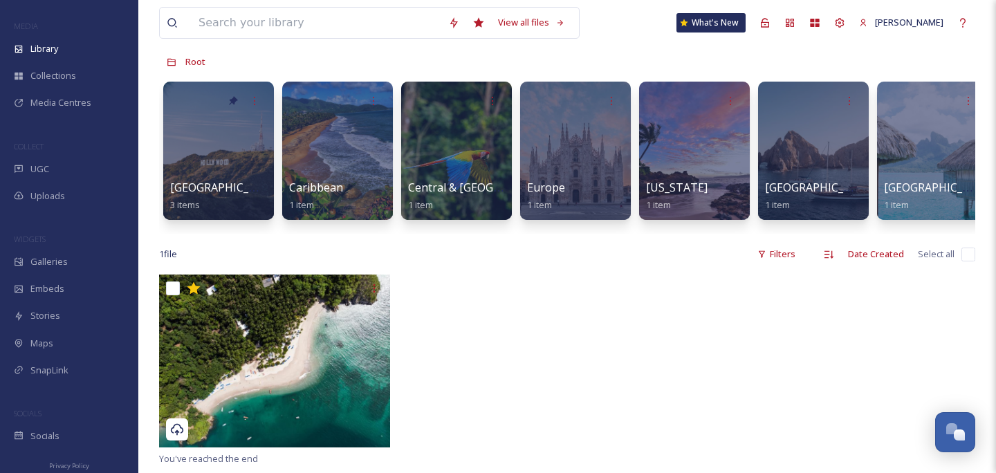
click at [93, 57] on div "Library" at bounding box center [69, 48] width 138 height 27
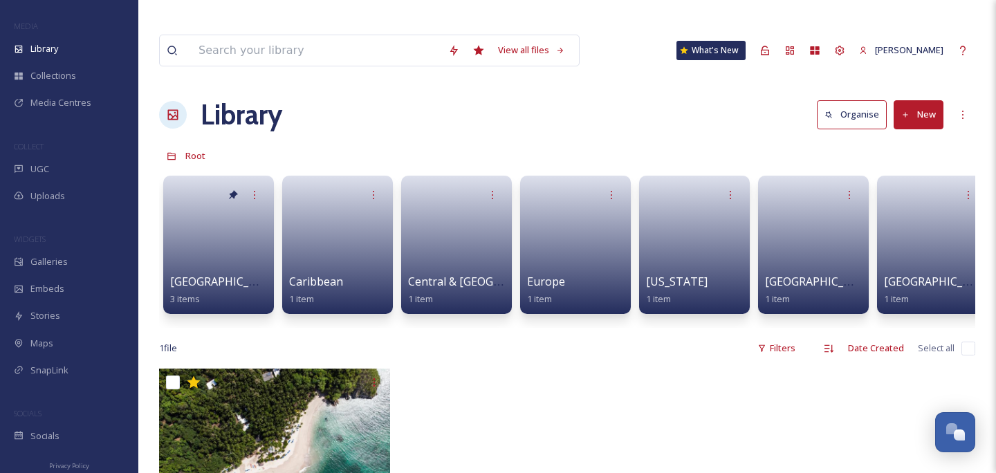
scroll to position [0, 0]
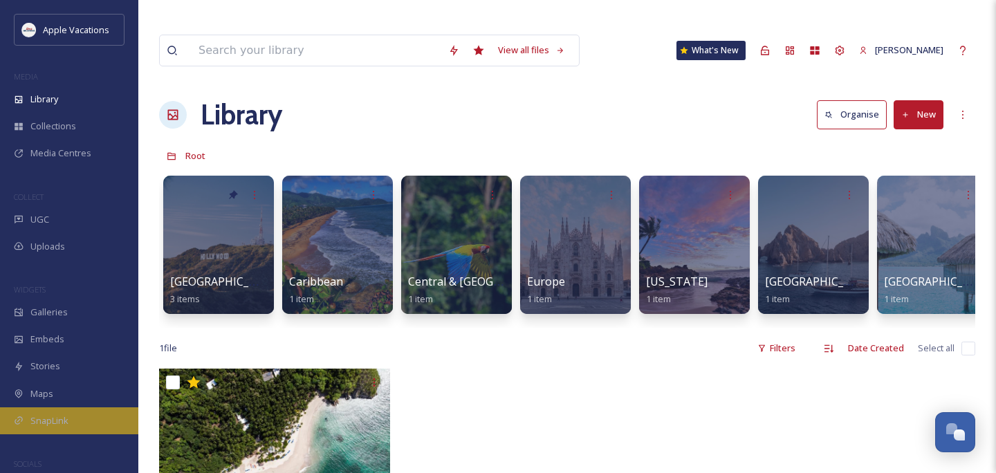
click at [57, 412] on div "SnapLink" at bounding box center [69, 420] width 138 height 27
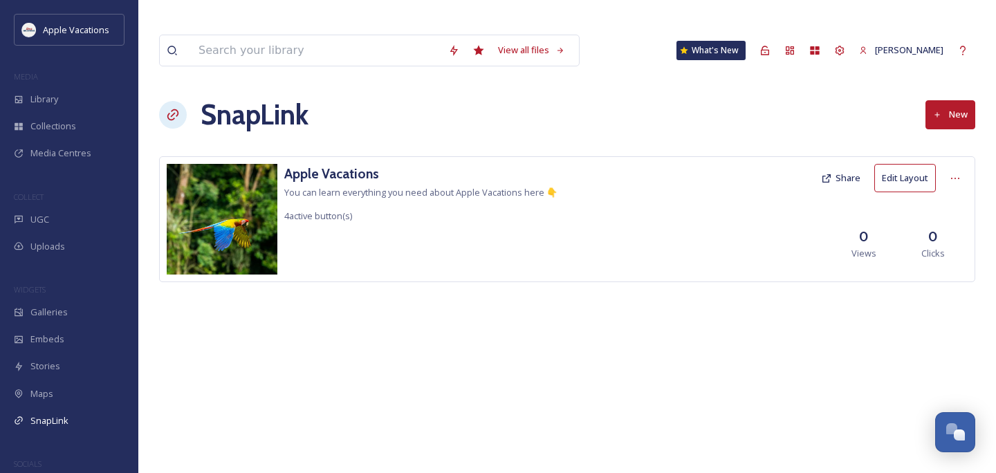
click at [61, 397] on div "Maps" at bounding box center [69, 393] width 138 height 27
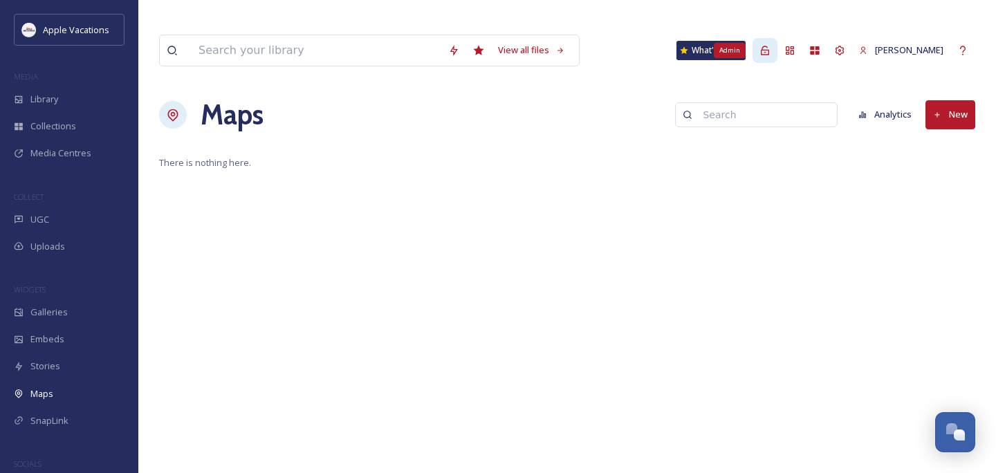
drag, startPoint x: 57, startPoint y: 412, endPoint x: 784, endPoint y: 21, distance: 825.9
click at [770, 45] on icon at bounding box center [764, 50] width 11 height 11
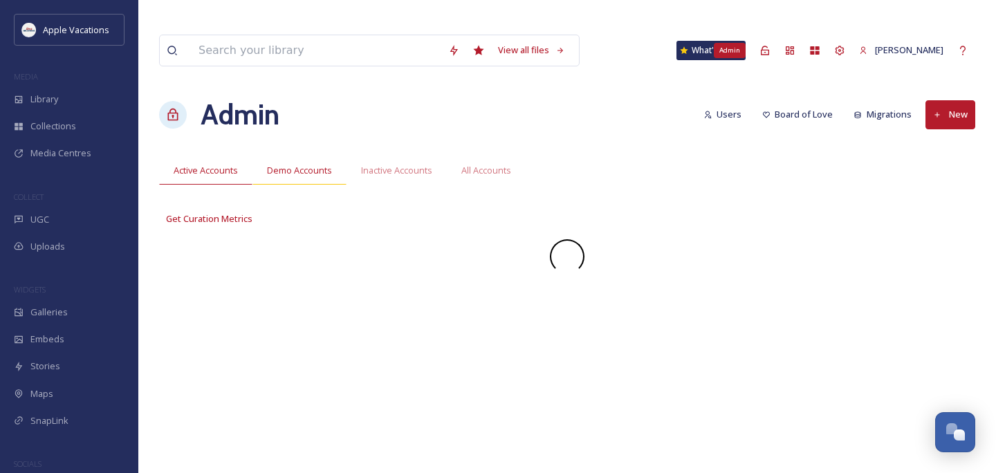
drag, startPoint x: 784, startPoint y: 21, endPoint x: 316, endPoint y: 146, distance: 484.5
click at [316, 164] on span "Demo Accounts" at bounding box center [299, 170] width 65 height 13
click at [943, 100] on button "New" at bounding box center [950, 114] width 50 height 28
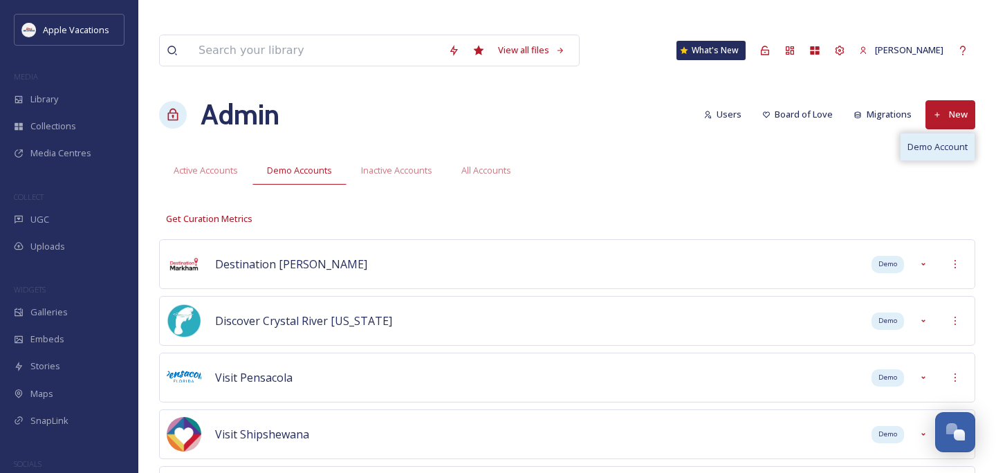
drag, startPoint x: 316, startPoint y: 146, endPoint x: 944, endPoint y: 118, distance: 628.6
click at [944, 140] on span "Demo Account" at bounding box center [937, 146] width 60 height 13
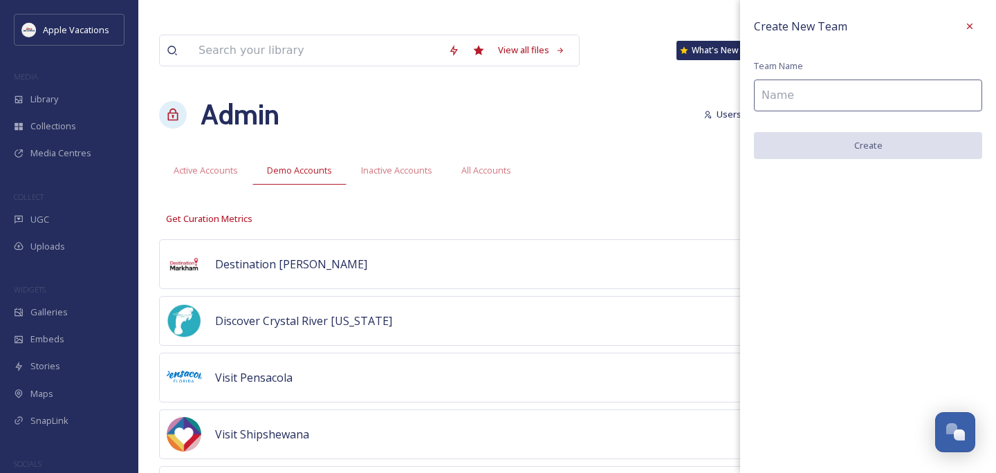
drag, startPoint x: 944, startPoint y: 118, endPoint x: 840, endPoint y: 119, distance: 104.4
click at [840, 119] on div "Create New Team Team Name Create" at bounding box center [868, 86] width 256 height 173
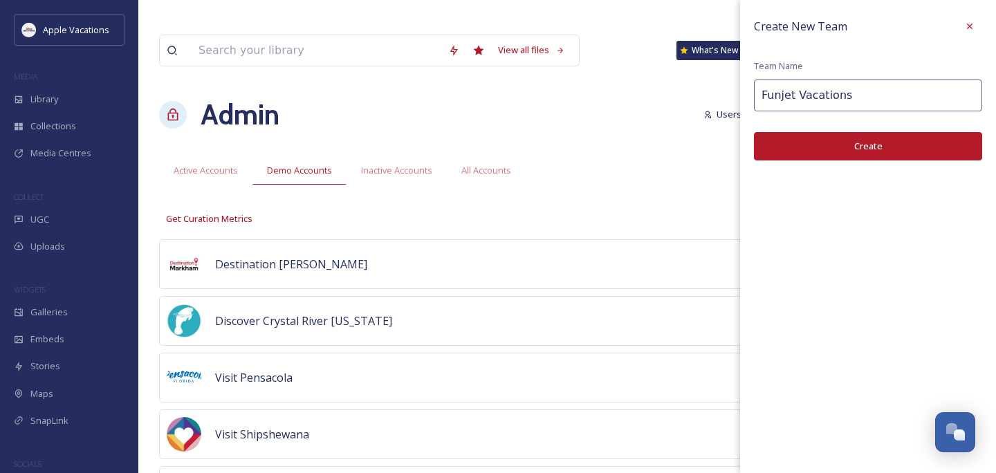
type input "Funjet Vacations"
drag, startPoint x: 840, startPoint y: 119, endPoint x: 861, endPoint y: 145, distance: 33.9
click at [861, 145] on button "Create" at bounding box center [868, 146] width 228 height 28
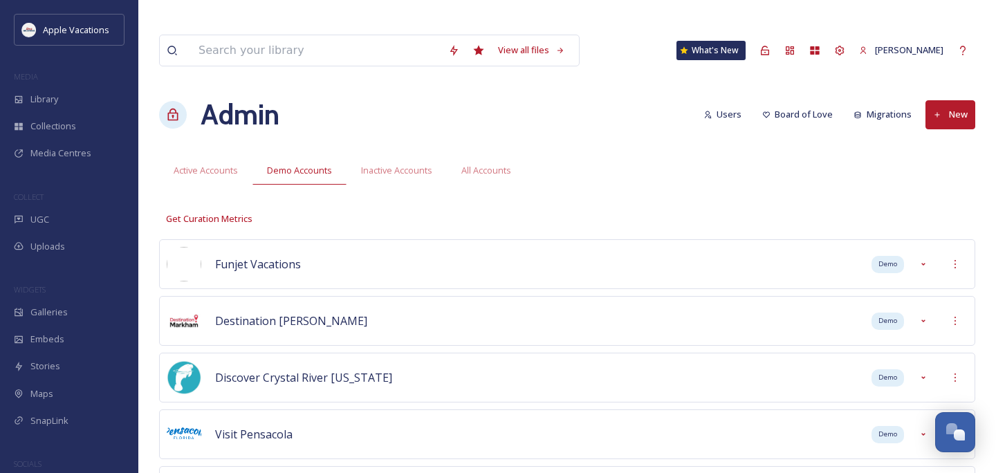
click at [959, 259] on icon at bounding box center [955, 264] width 11 height 11
click at [916, 281] on div "Sign into Team" at bounding box center [905, 294] width 123 height 27
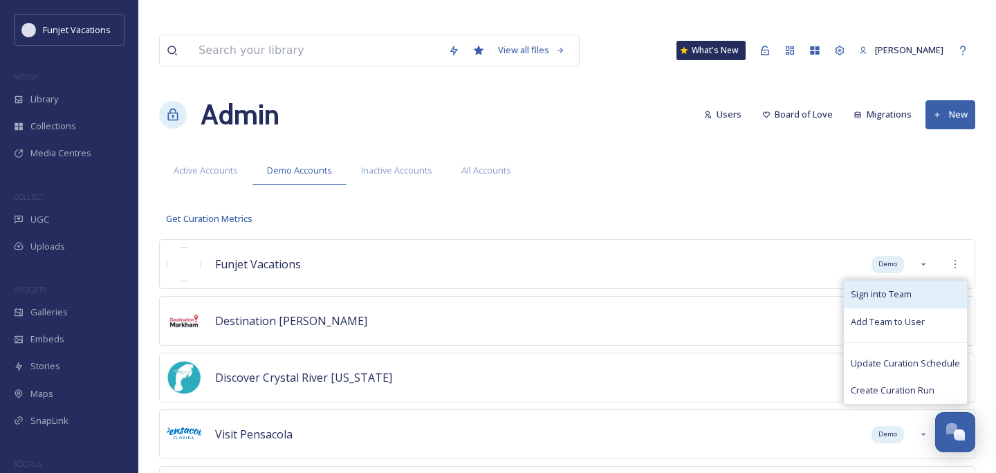
click at [865, 288] on span "Sign into Team" at bounding box center [881, 294] width 61 height 13
click at [777, 38] on div "Admin" at bounding box center [764, 50] width 25 height 25
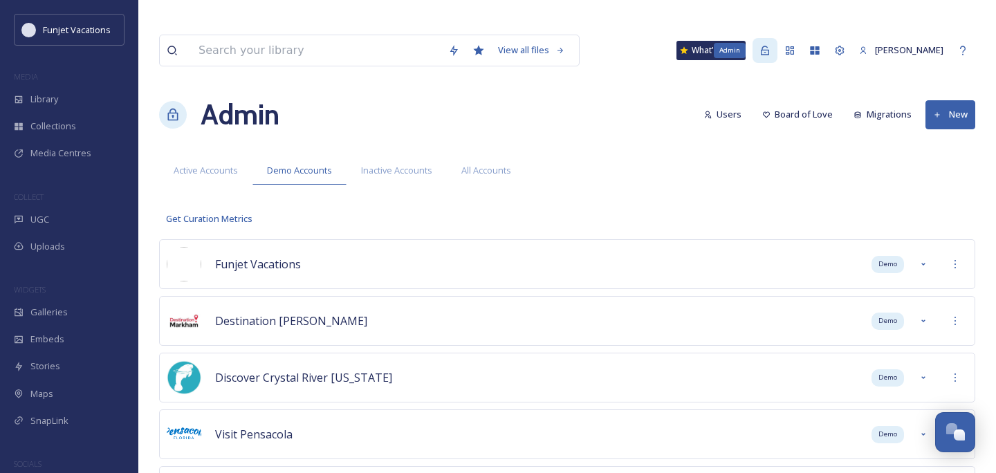
click at [777, 38] on div "Admin" at bounding box center [764, 50] width 25 height 25
click at [852, 38] on div at bounding box center [839, 50] width 25 height 25
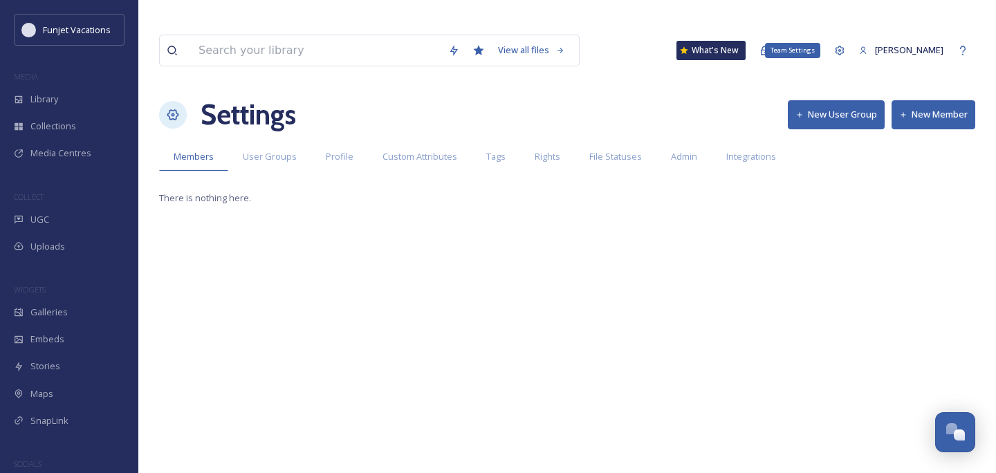
click at [845, 45] on icon at bounding box center [839, 50] width 11 height 11
drag, startPoint x: 788, startPoint y: 19, endPoint x: 332, endPoint y: 131, distance: 470.2
click at [332, 150] on span "Profile" at bounding box center [340, 156] width 28 height 13
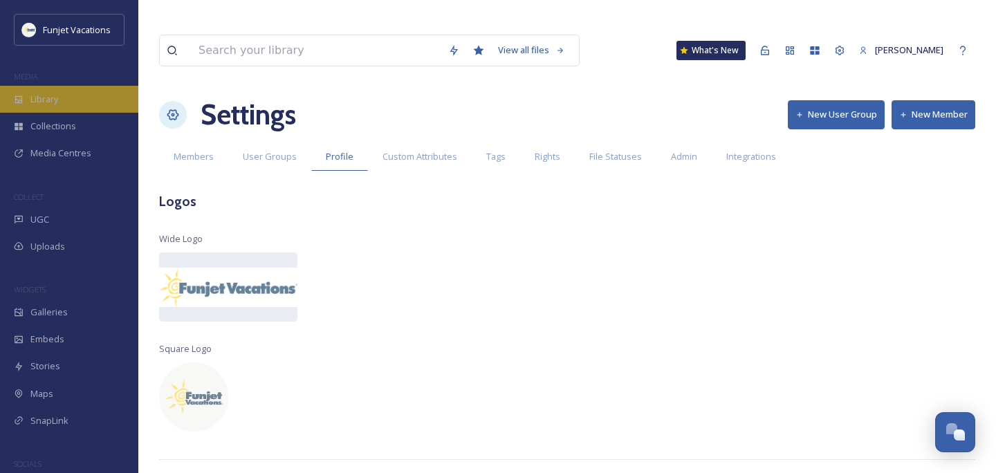
click at [84, 104] on div "Library" at bounding box center [69, 99] width 138 height 27
